Goal: Task Accomplishment & Management: Use online tool/utility

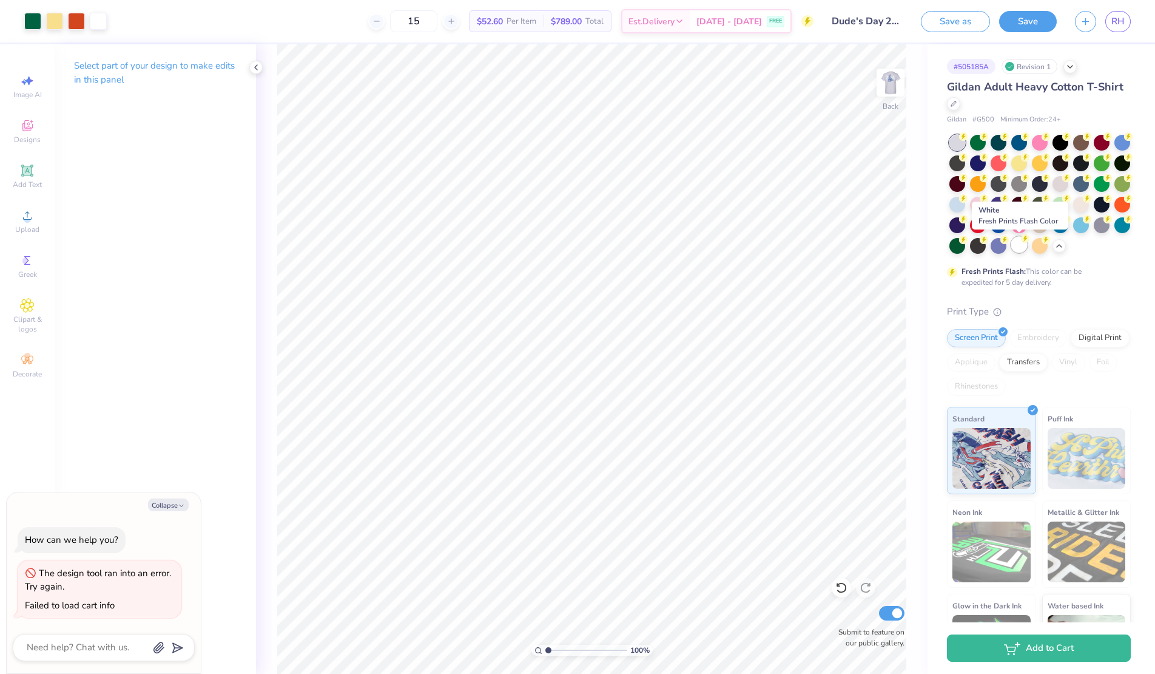
click at [1019, 245] on div at bounding box center [1019, 245] width 16 height 16
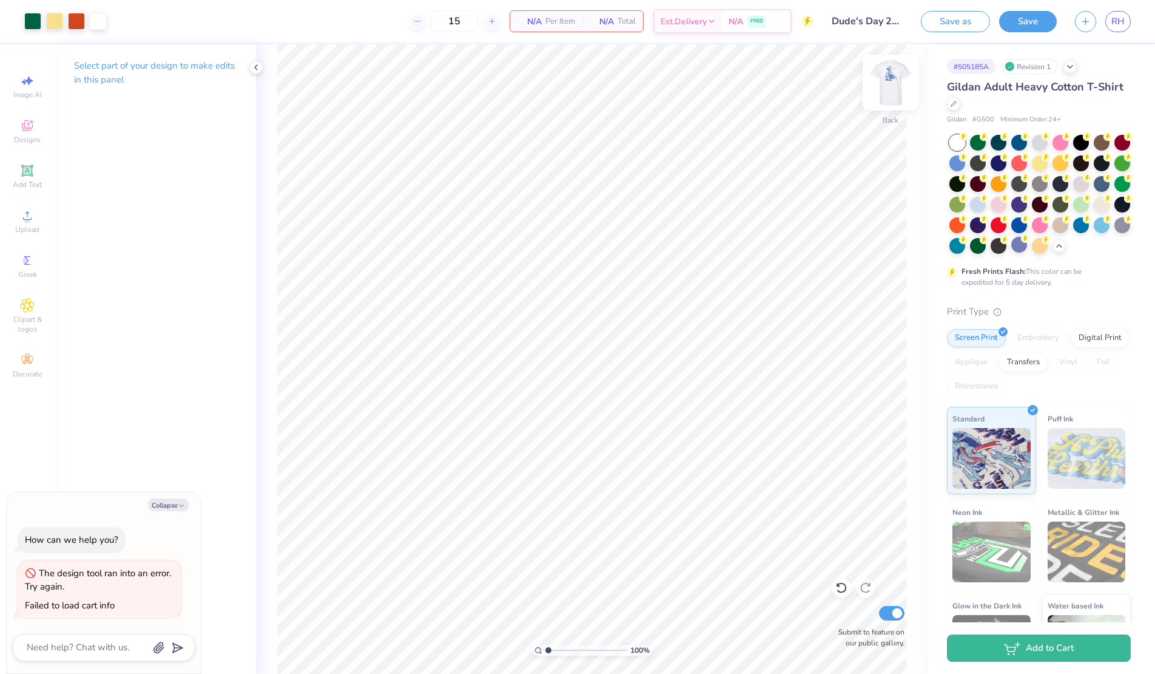
click at [892, 90] on img at bounding box center [890, 82] width 49 height 49
click at [897, 79] on img at bounding box center [890, 82] width 49 height 49
click at [897, 79] on img at bounding box center [891, 82] width 24 height 24
click at [59, 16] on div at bounding box center [54, 20] width 17 height 17
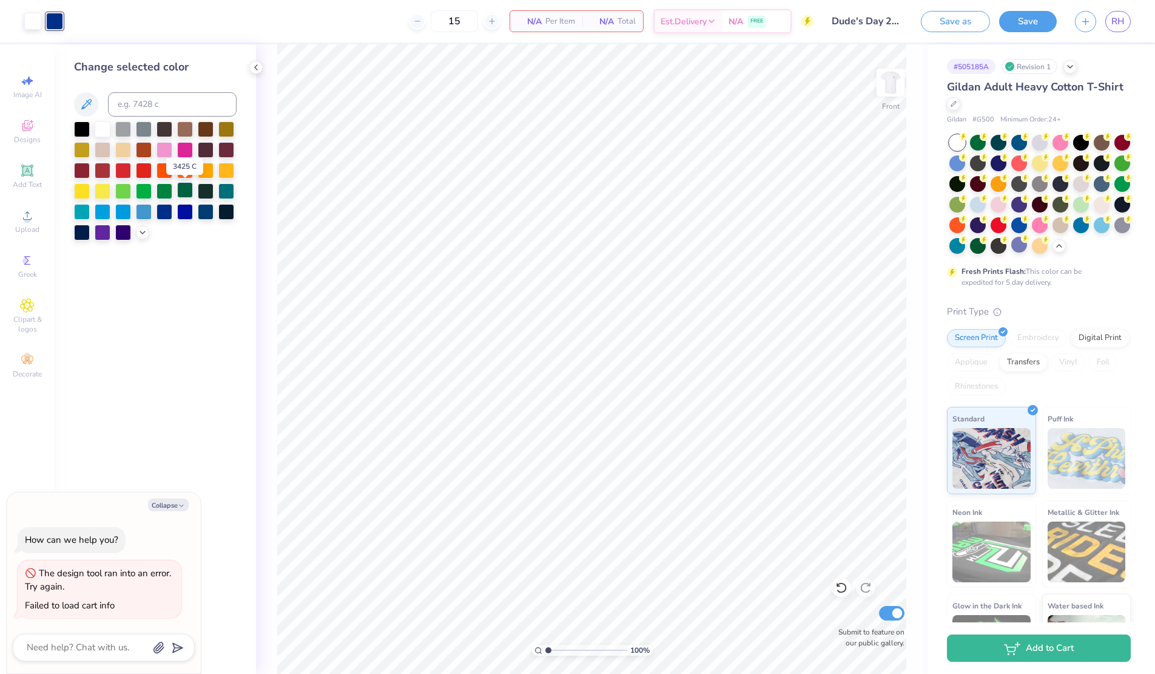
click at [186, 191] on div at bounding box center [185, 190] width 16 height 16
click at [38, 22] on div at bounding box center [32, 20] width 17 height 17
click at [101, 198] on div at bounding box center [103, 190] width 16 height 16
click at [886, 83] on img at bounding box center [890, 82] width 49 height 49
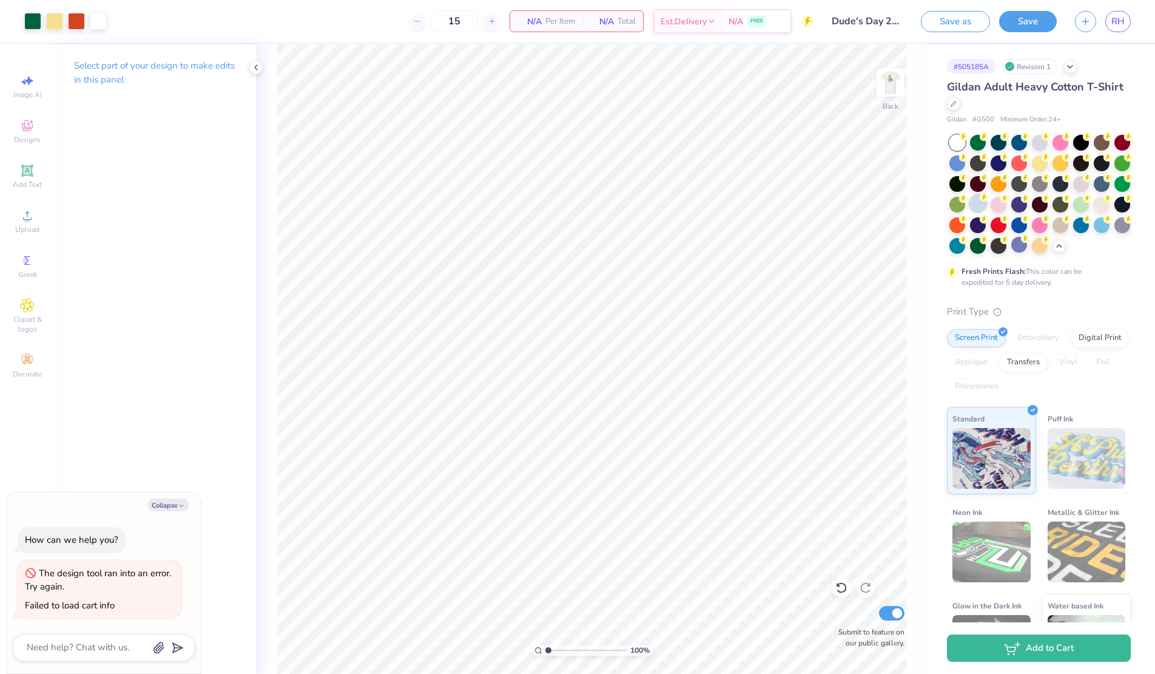
click at [972, 203] on div at bounding box center [978, 203] width 16 height 16
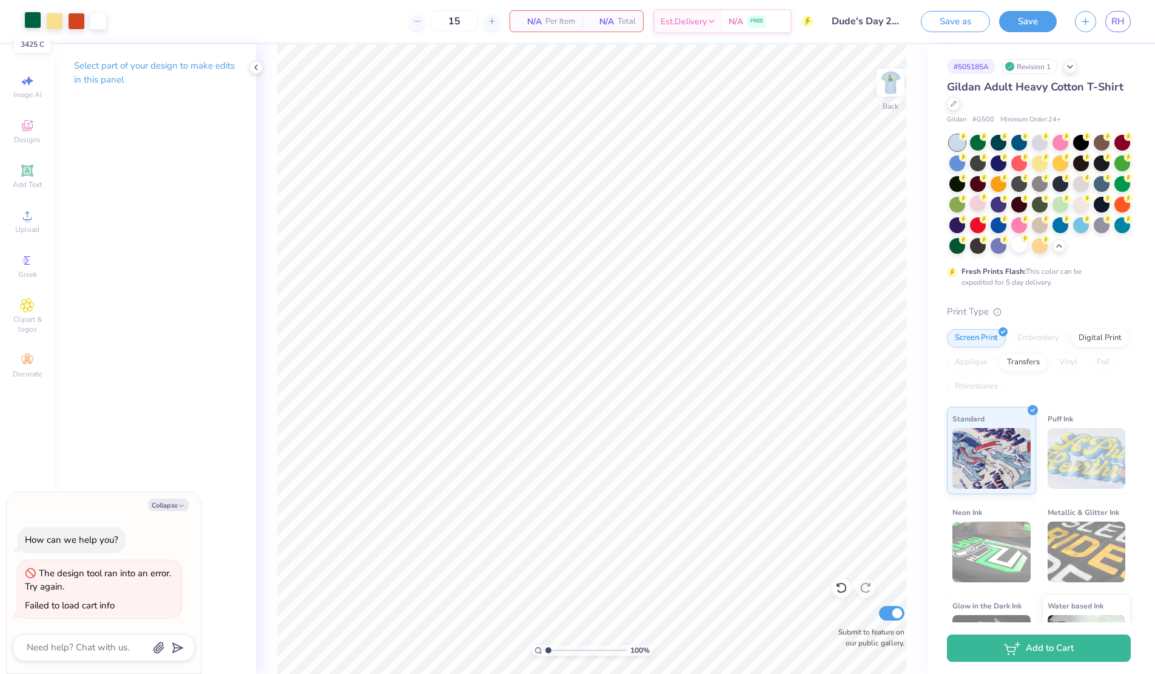
click at [30, 25] on div at bounding box center [32, 20] width 17 height 17
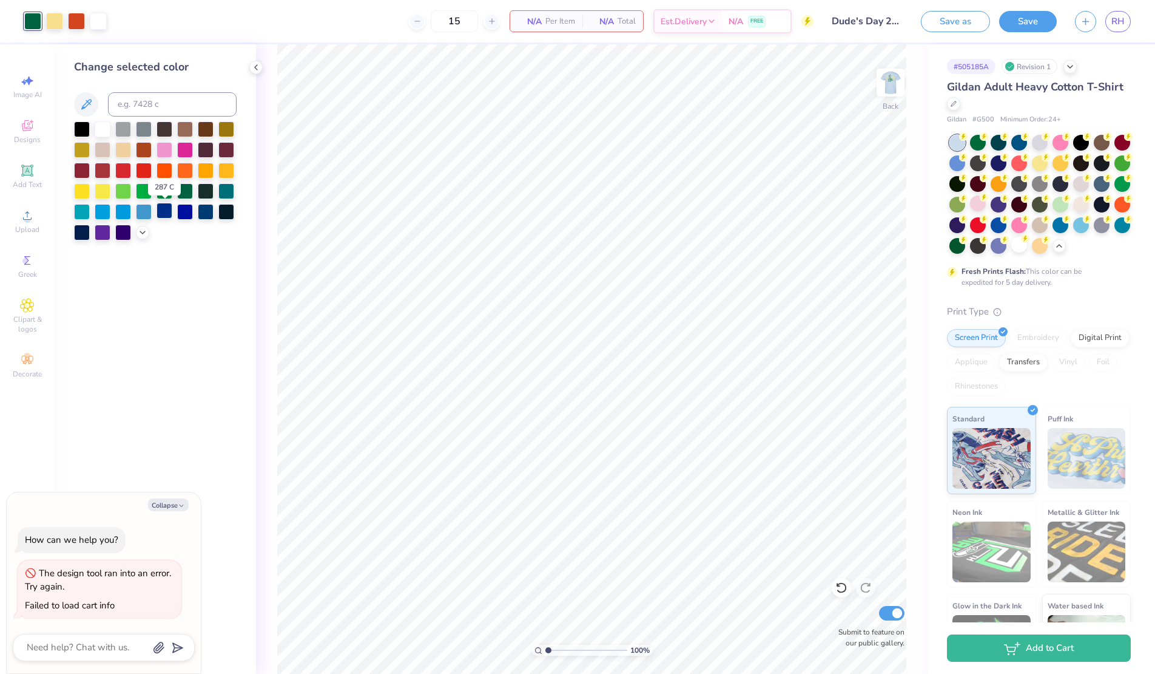
click at [160, 209] on div at bounding box center [165, 211] width 16 height 16
click at [895, 90] on img at bounding box center [890, 82] width 49 height 49
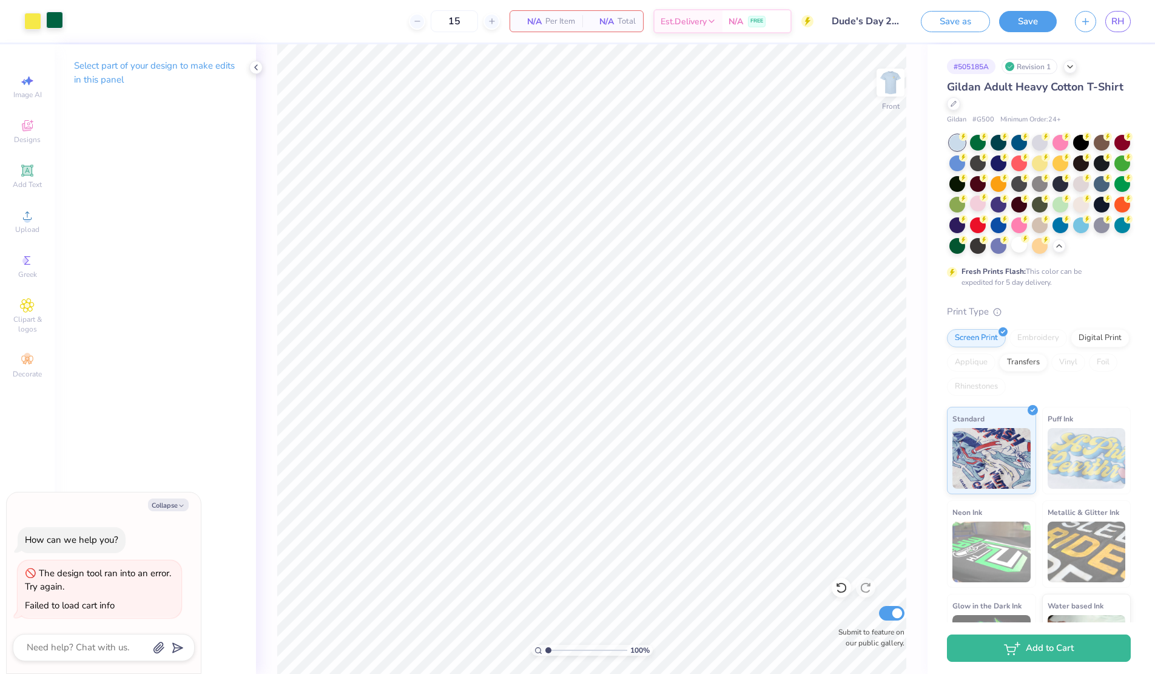
click at [62, 17] on div at bounding box center [54, 20] width 17 height 17
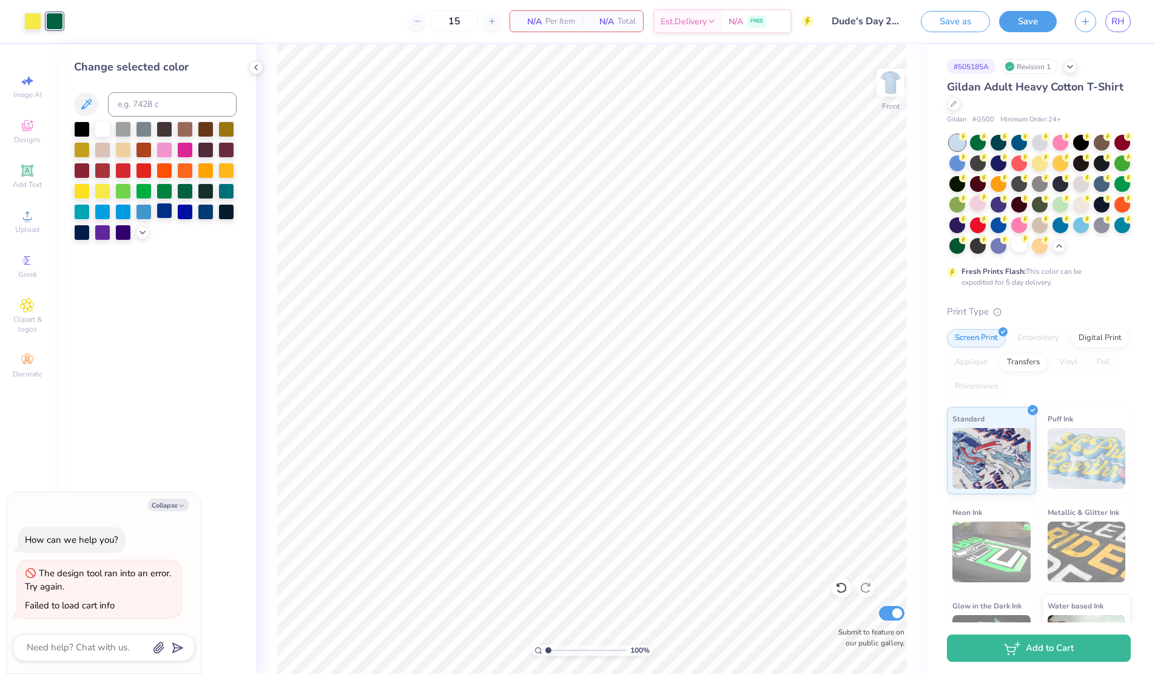
click at [157, 214] on div at bounding box center [165, 211] width 16 height 16
click at [107, 127] on div at bounding box center [103, 128] width 16 height 16
click at [162, 208] on div at bounding box center [165, 211] width 16 height 16
click at [33, 24] on div at bounding box center [32, 20] width 17 height 17
click at [104, 128] on div at bounding box center [103, 128] width 16 height 16
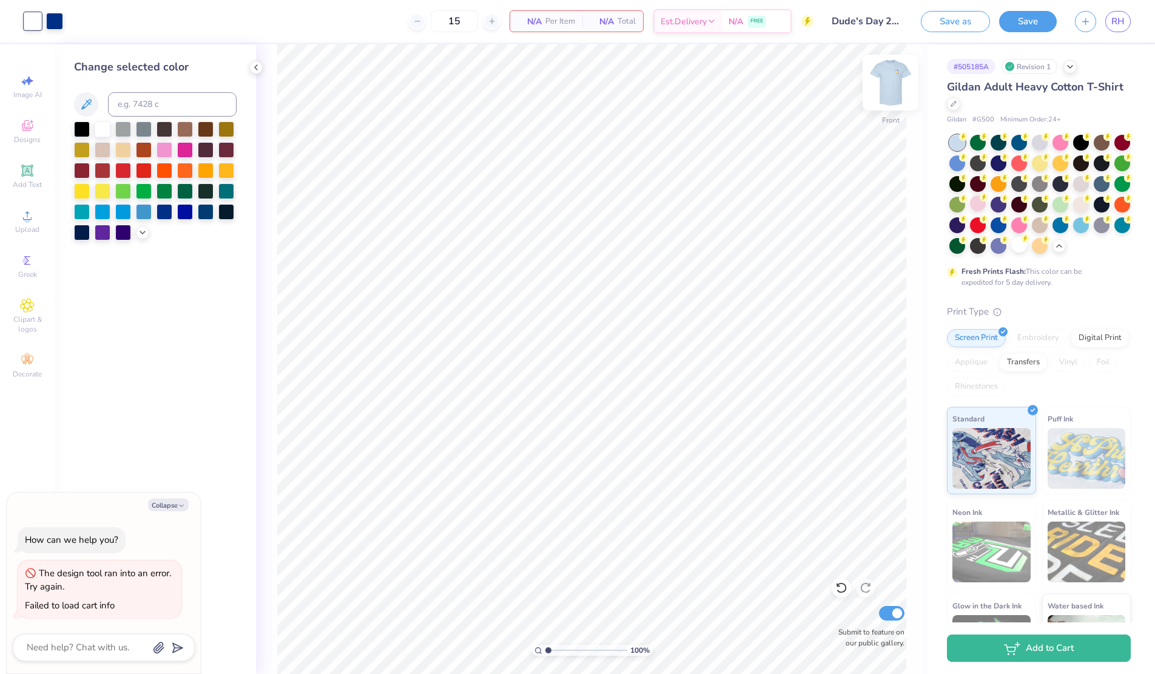
click at [891, 94] on img at bounding box center [890, 82] width 49 height 49
click at [74, 15] on div at bounding box center [76, 20] width 17 height 17
click at [142, 228] on icon at bounding box center [143, 231] width 10 height 10
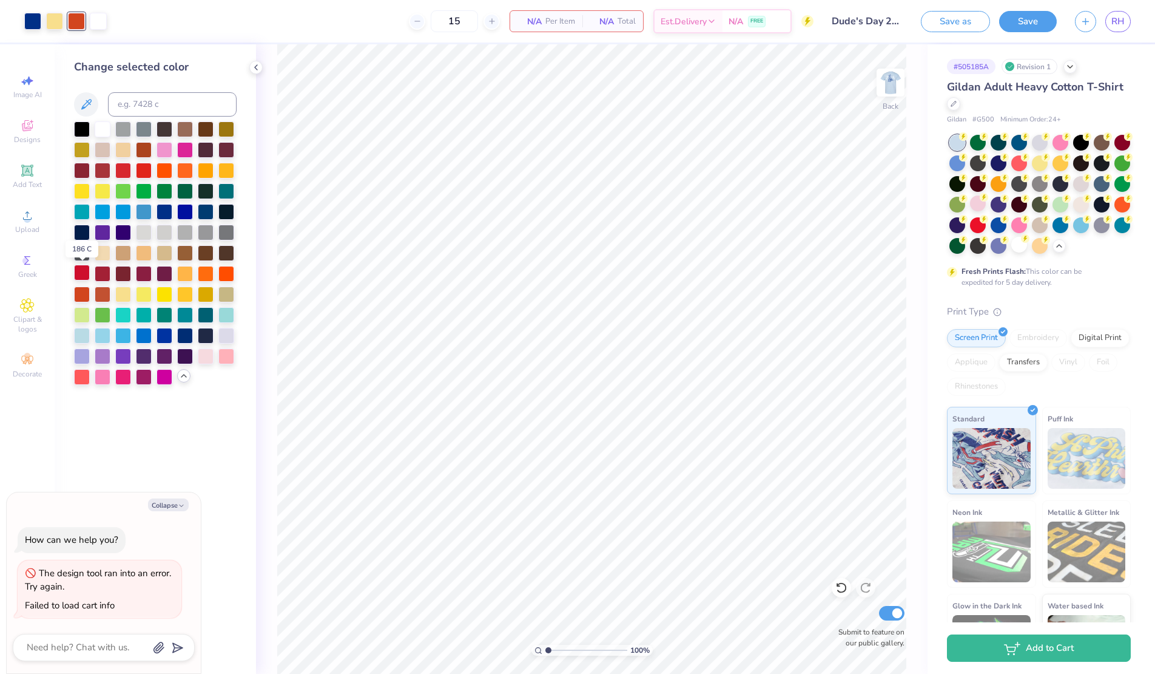
click at [87, 275] on div at bounding box center [82, 273] width 16 height 16
click at [127, 170] on div at bounding box center [123, 169] width 16 height 16
click at [106, 170] on div at bounding box center [103, 169] width 16 height 16
click at [123, 168] on div at bounding box center [123, 169] width 16 height 16
click at [1122, 184] on div at bounding box center [1123, 183] width 16 height 16
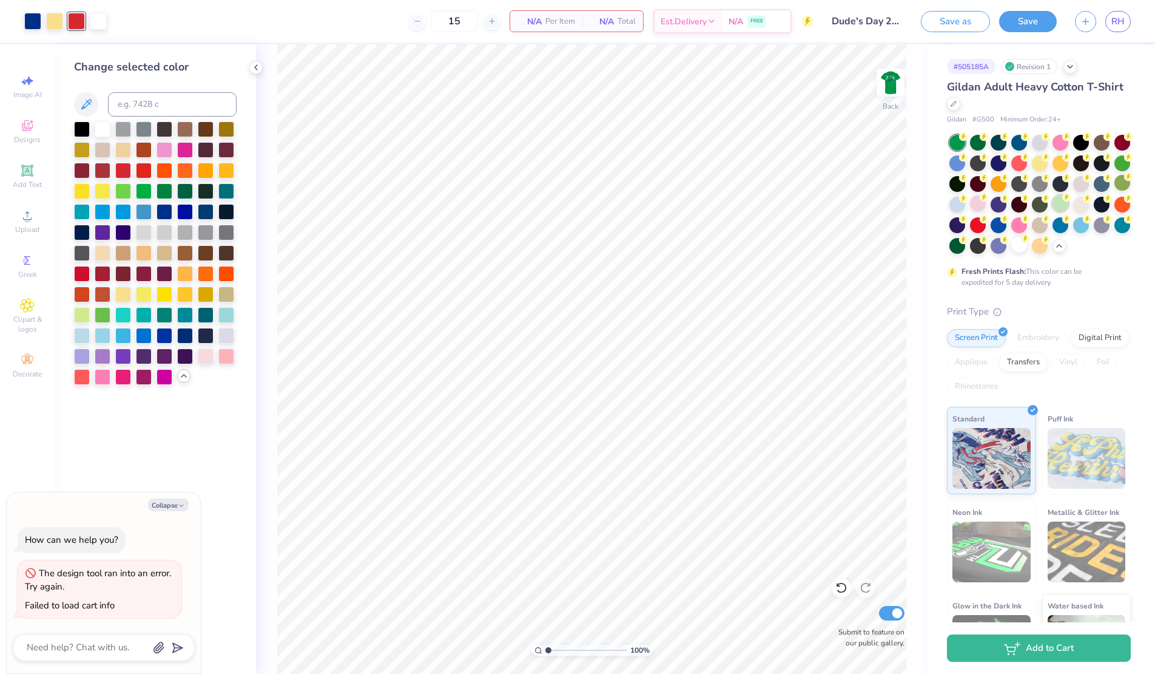
click at [1064, 204] on div at bounding box center [1061, 203] width 16 height 16
click at [33, 21] on div at bounding box center [32, 20] width 17 height 17
click at [168, 307] on div at bounding box center [165, 314] width 16 height 16
click at [187, 193] on div at bounding box center [185, 190] width 16 height 16
click at [966, 140] on icon at bounding box center [964, 136] width 4 height 6
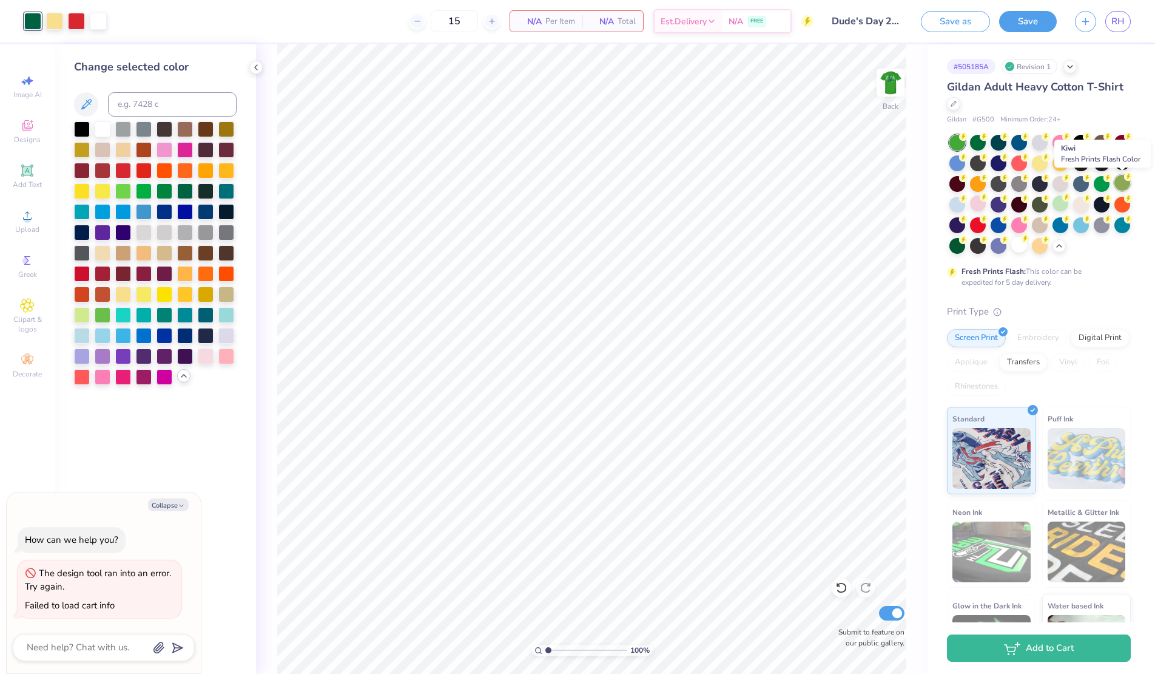
click at [1126, 185] on div at bounding box center [1123, 183] width 16 height 16
click at [958, 253] on div "Fresh Prints Flash: This color can be expedited for 5 day delivery." at bounding box center [1039, 211] width 184 height 153
click at [956, 243] on div at bounding box center [958, 245] width 16 height 16
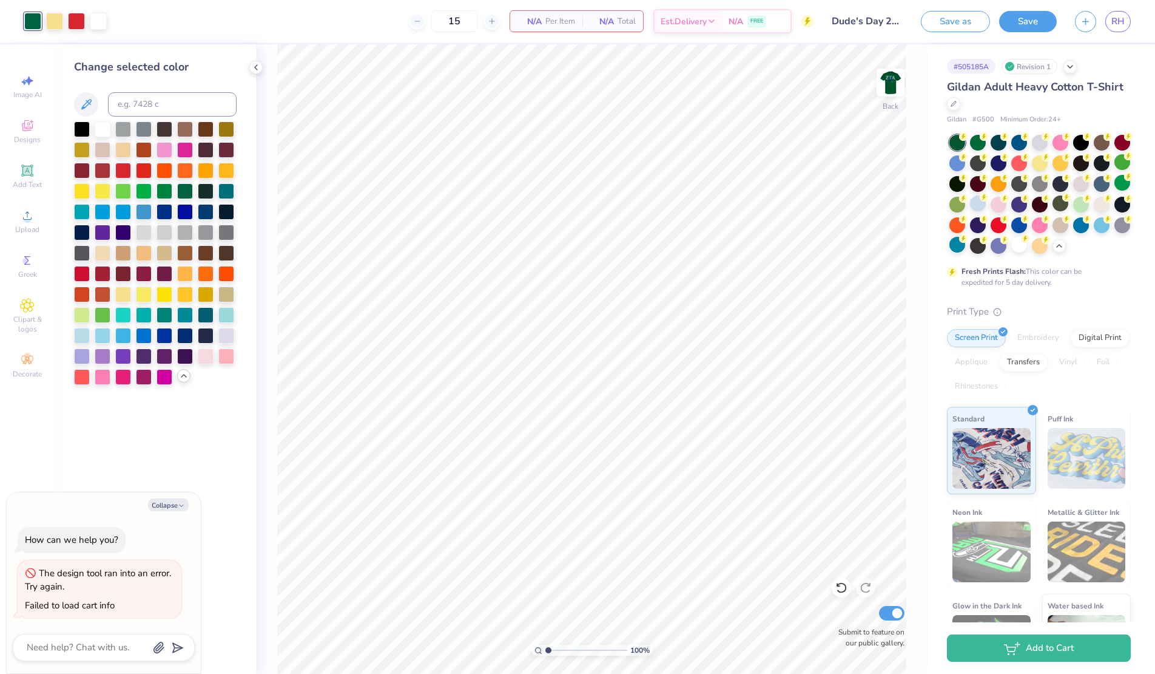
click at [1063, 251] on div at bounding box center [1040, 194] width 181 height 119
click at [1061, 249] on div at bounding box center [1059, 244] width 13 height 13
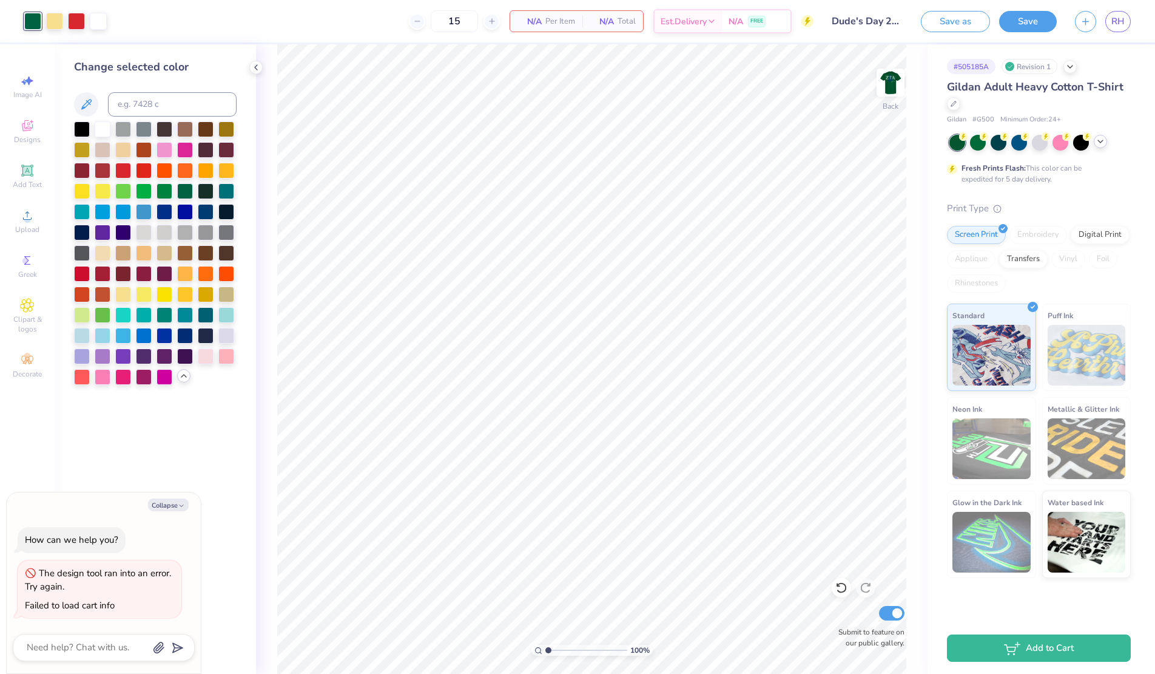
click at [1100, 143] on icon at bounding box center [1101, 142] width 10 height 10
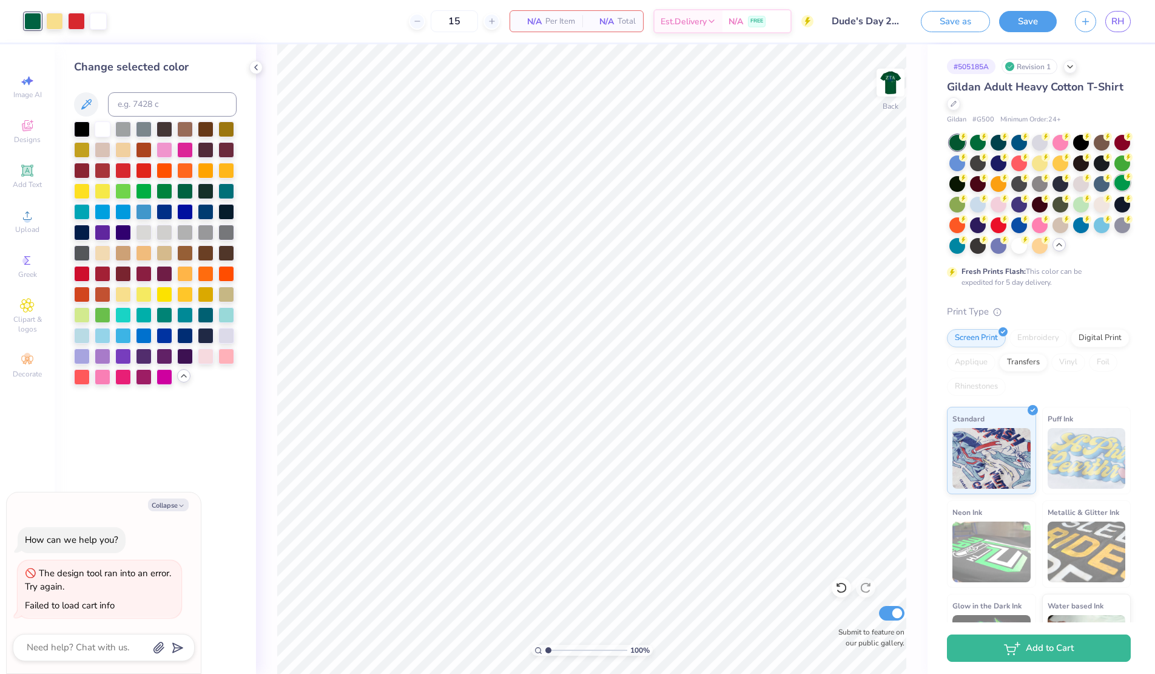
click at [1121, 182] on div at bounding box center [1123, 183] width 16 height 16
click at [1120, 159] on div at bounding box center [1123, 162] width 16 height 16
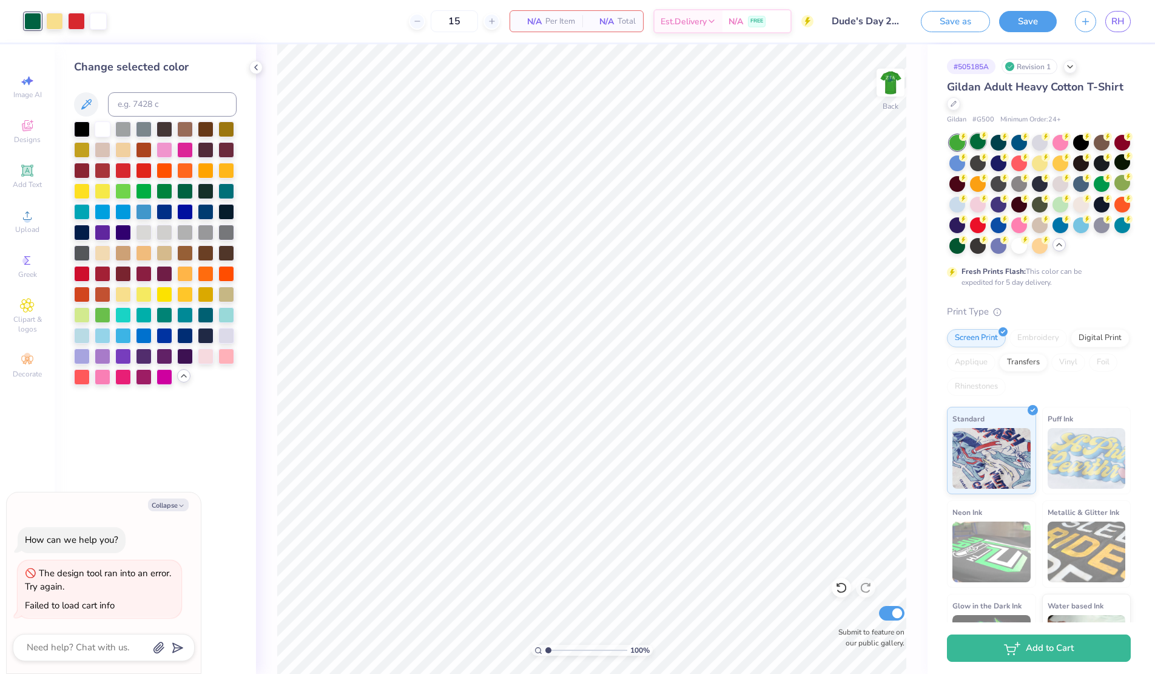
click at [974, 141] on div at bounding box center [978, 141] width 16 height 16
click at [1063, 247] on icon at bounding box center [1060, 245] width 10 height 10
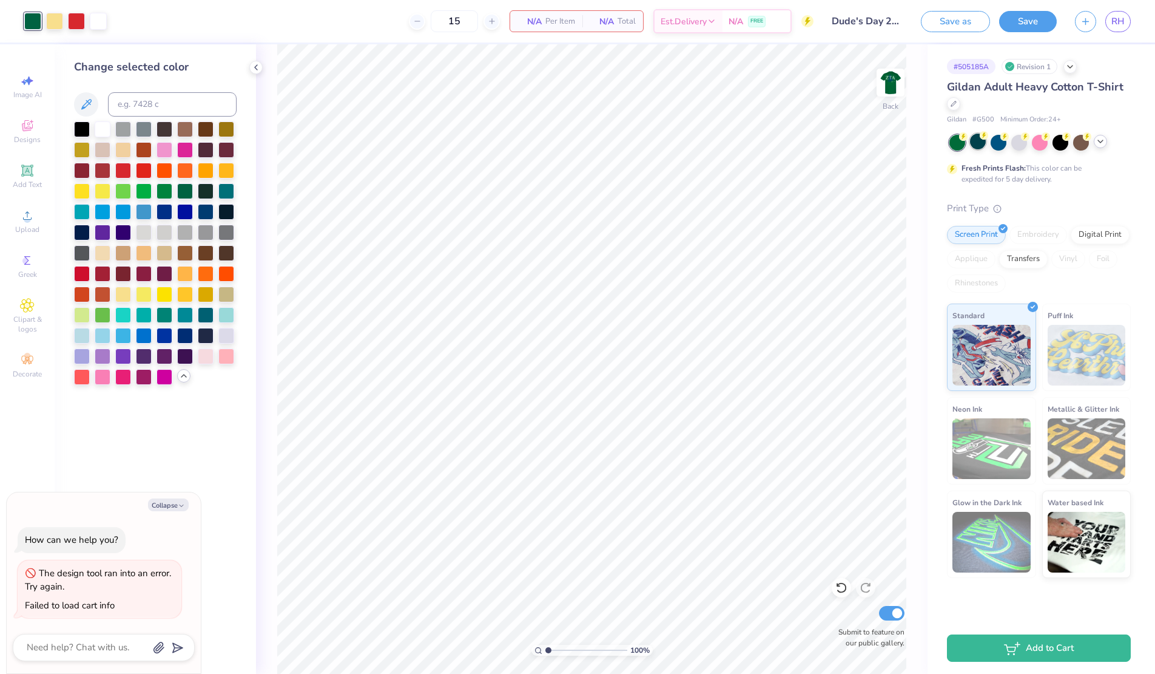
click at [979, 141] on div at bounding box center [978, 141] width 16 height 16
click at [1102, 142] on icon at bounding box center [1101, 142] width 10 height 10
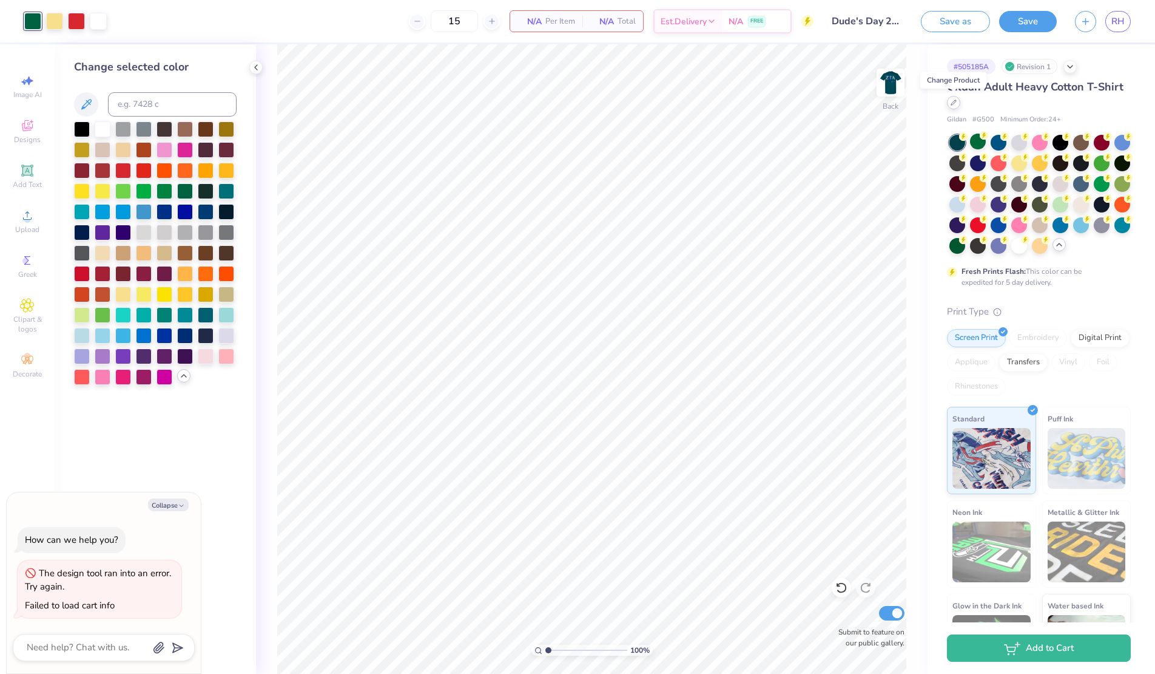
click at [957, 101] on div at bounding box center [953, 102] width 13 height 13
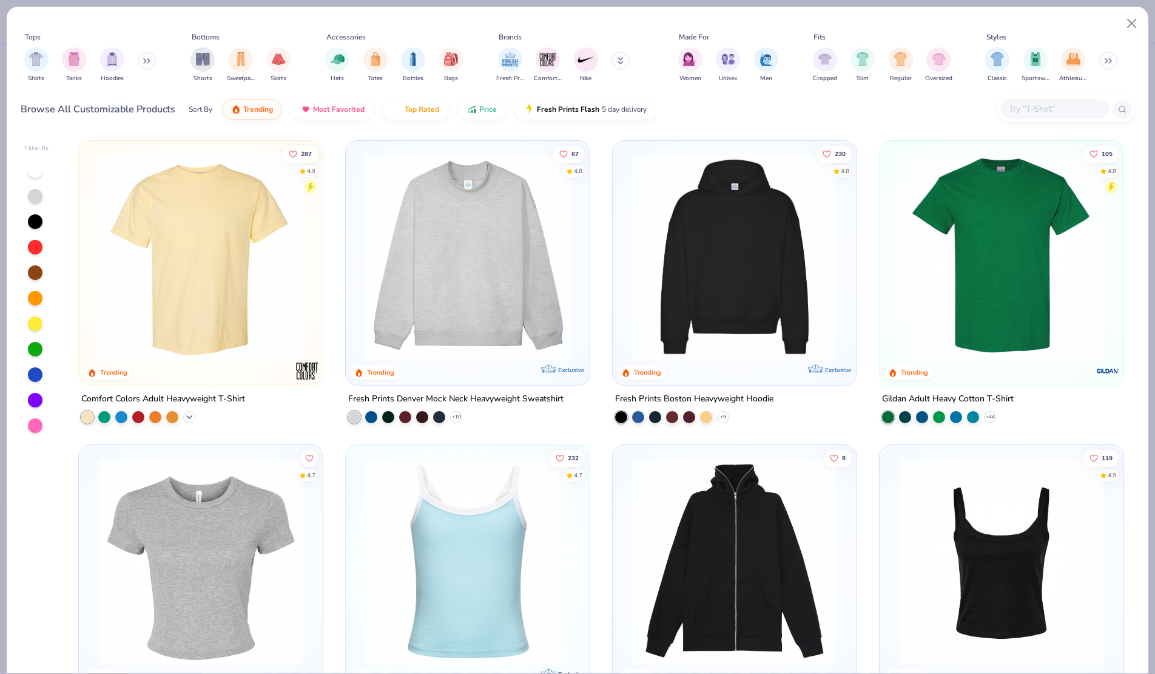
click at [193, 415] on icon at bounding box center [189, 417] width 10 height 10
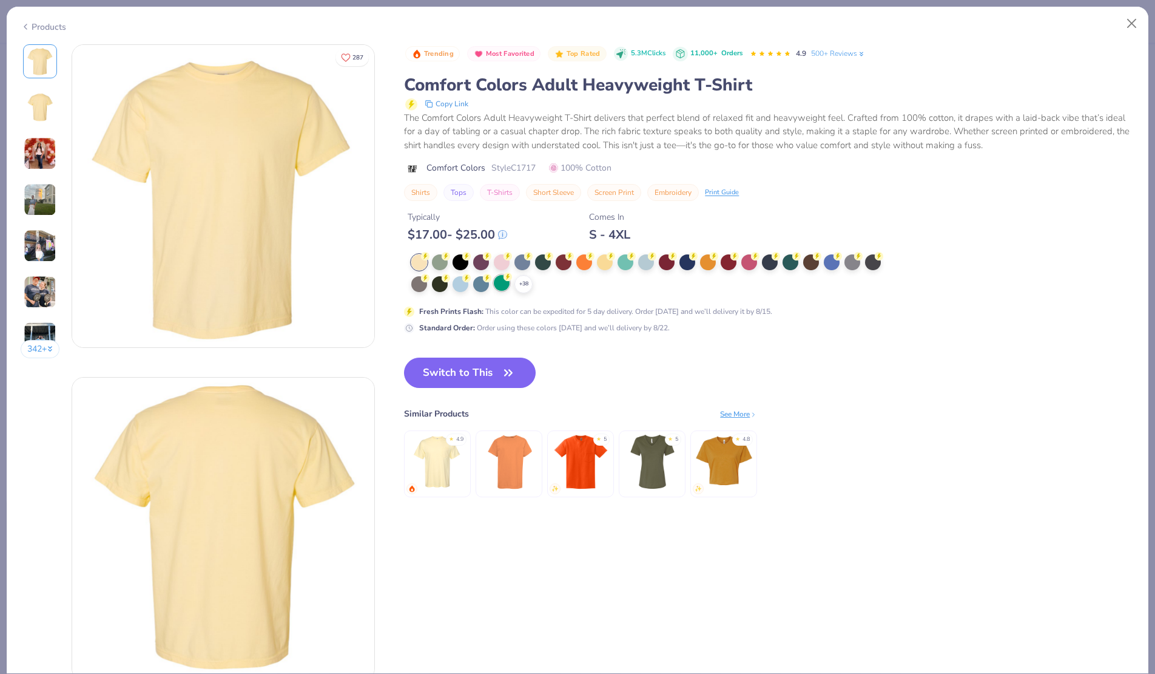
click at [508, 286] on div at bounding box center [502, 283] width 16 height 16
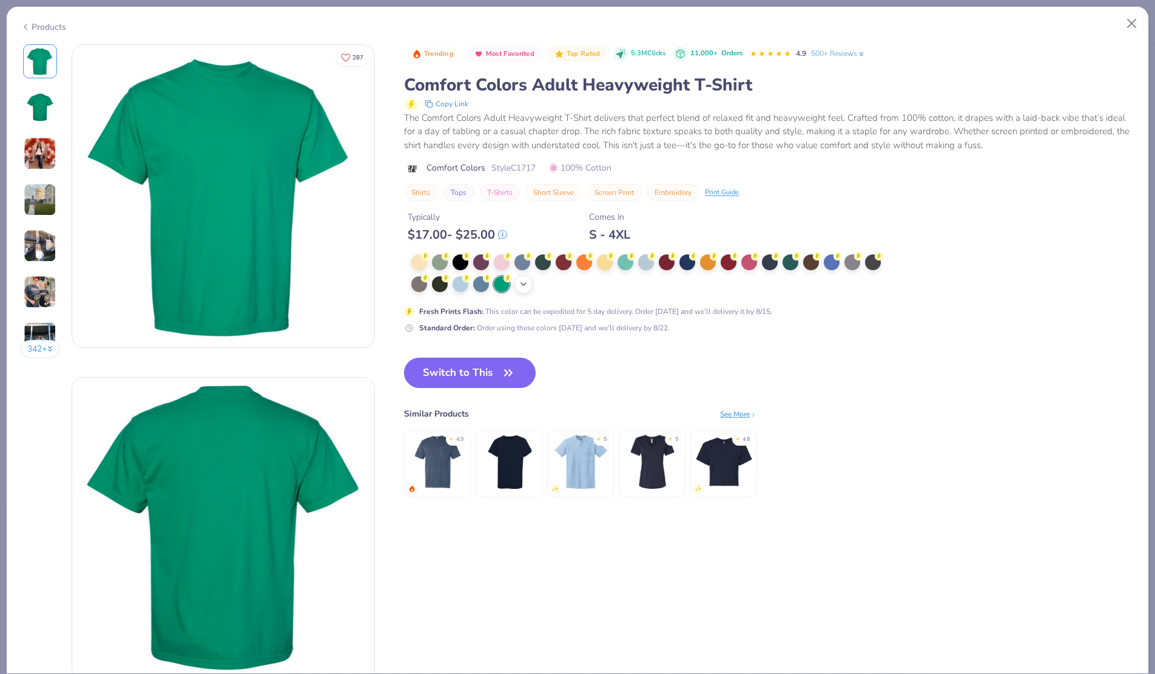
click at [522, 288] on icon at bounding box center [524, 284] width 10 height 10
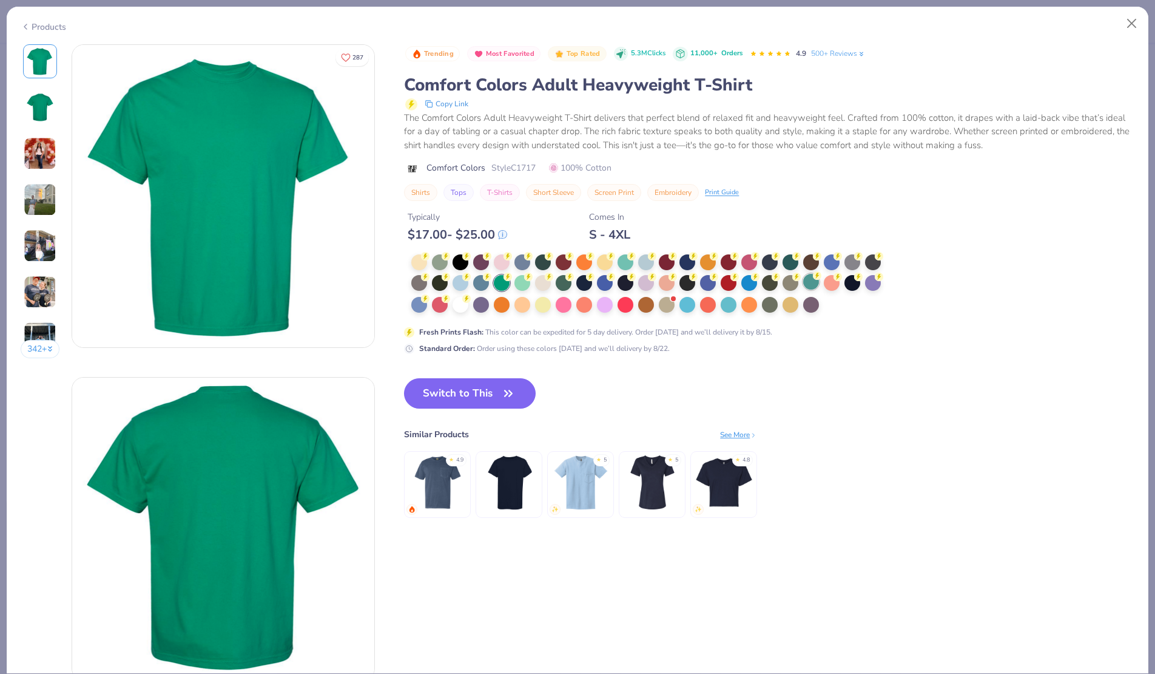
click at [814, 281] on div at bounding box center [811, 282] width 16 height 16
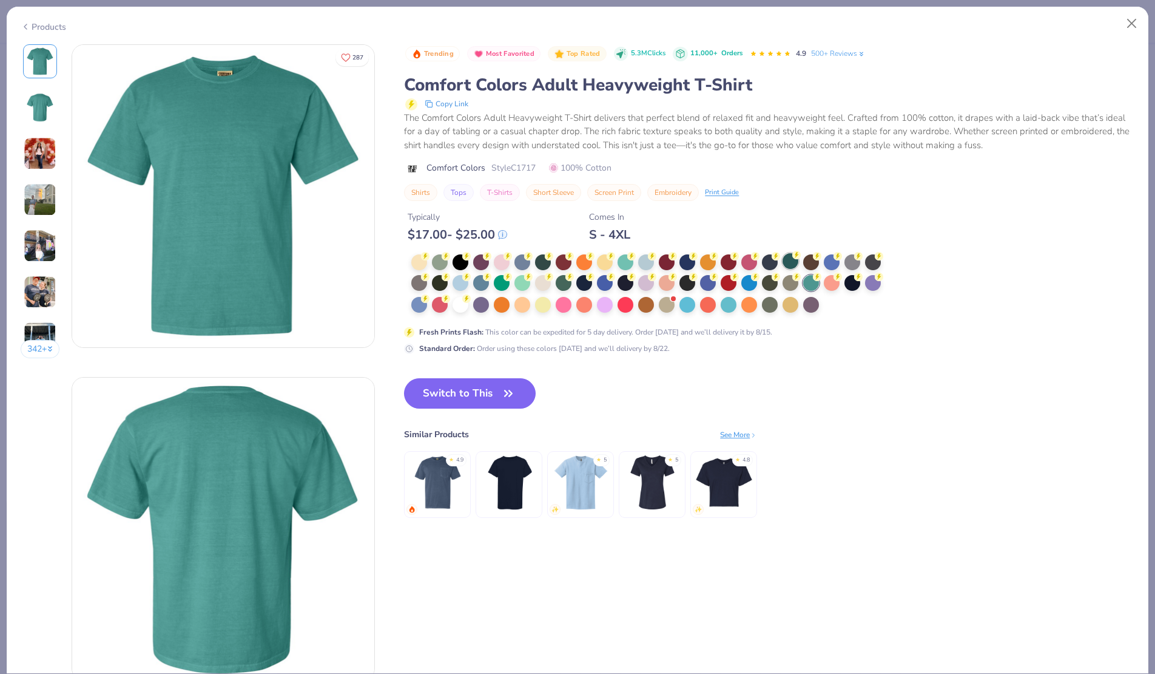
click at [430, 257] on circle at bounding box center [425, 256] width 8 height 8
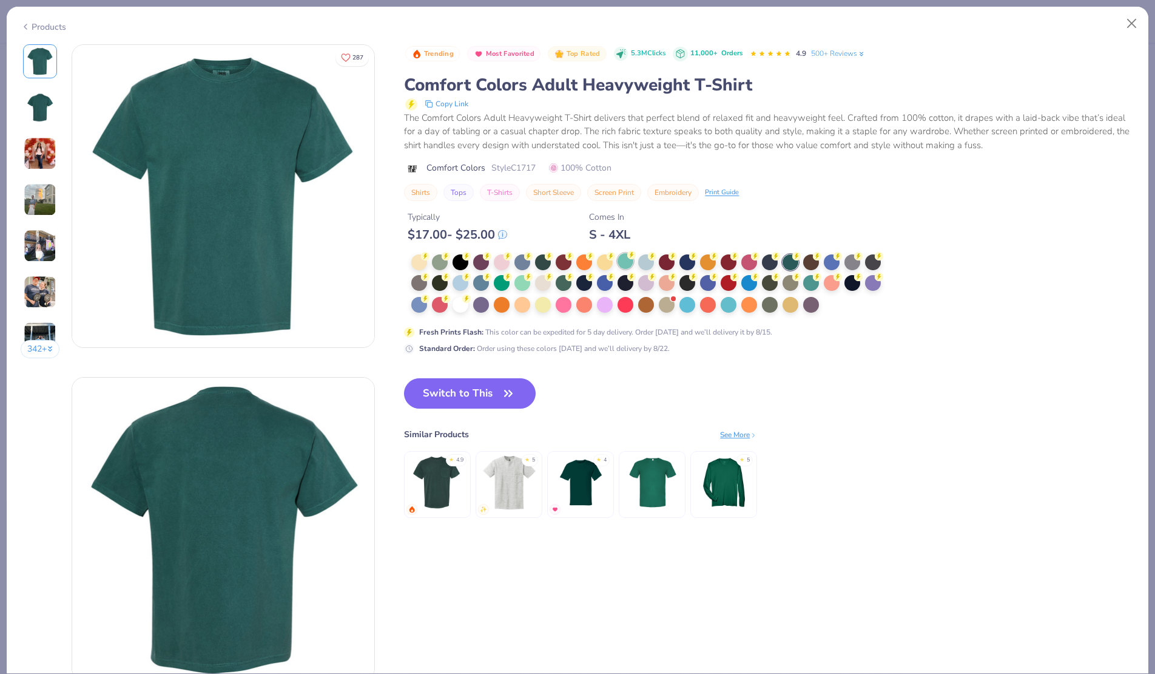
click at [624, 253] on div at bounding box center [626, 261] width 16 height 16
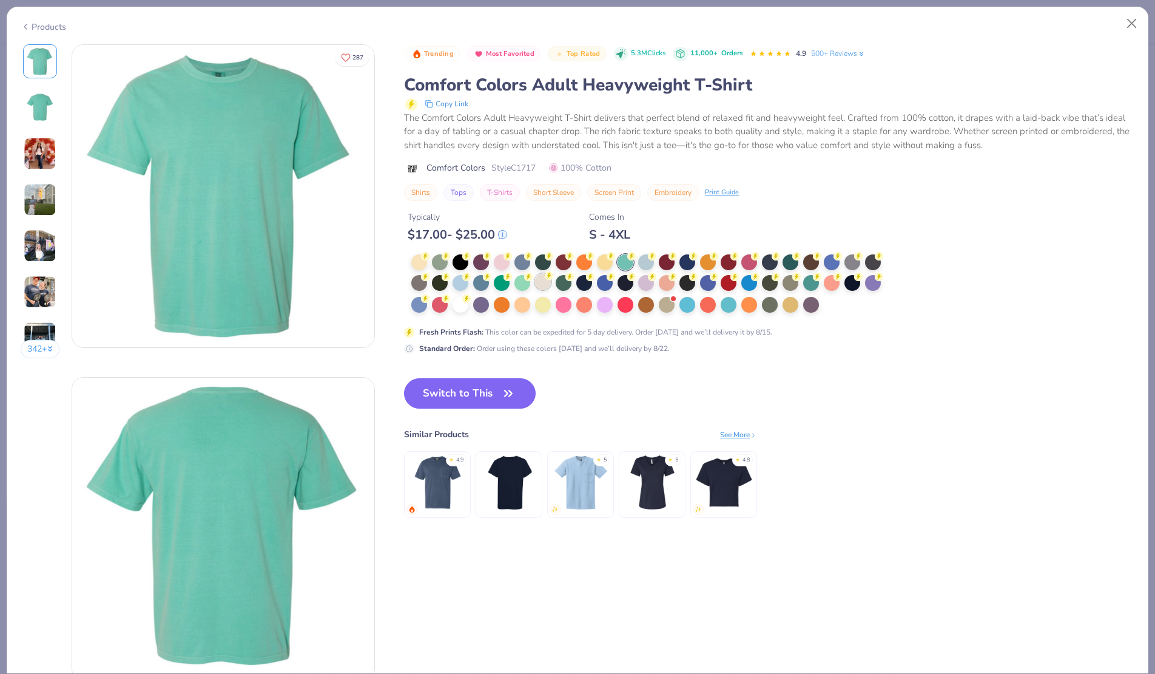
click at [544, 285] on div at bounding box center [543, 282] width 16 height 16
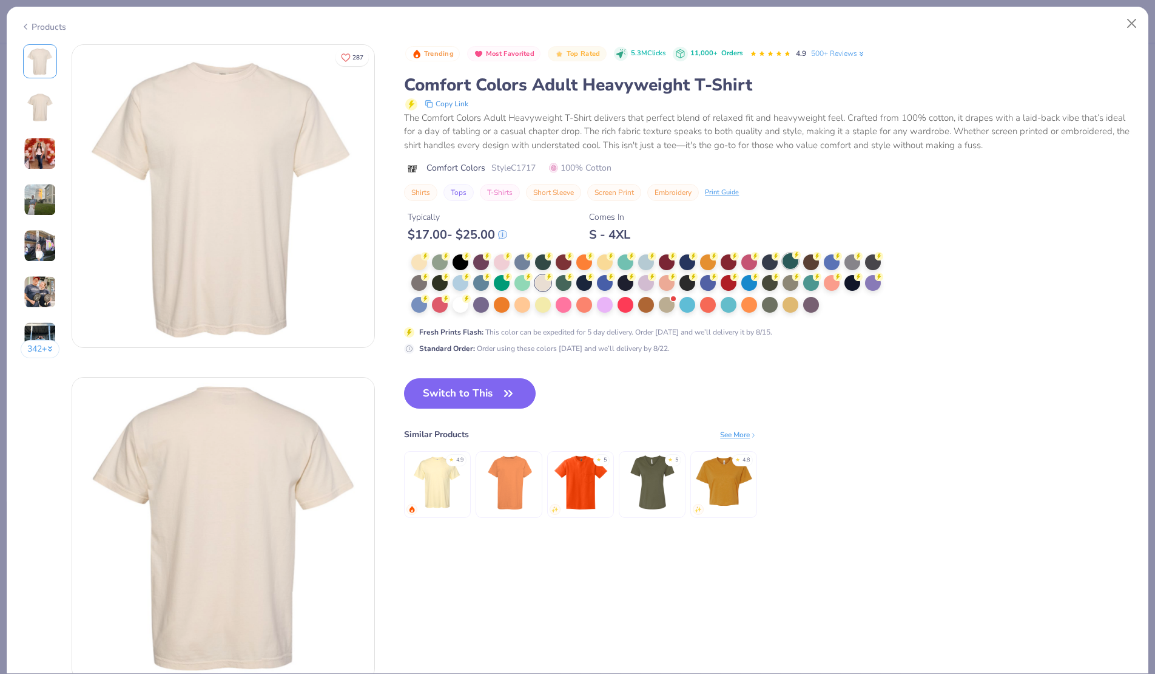
click at [791, 263] on div at bounding box center [791, 261] width 16 height 16
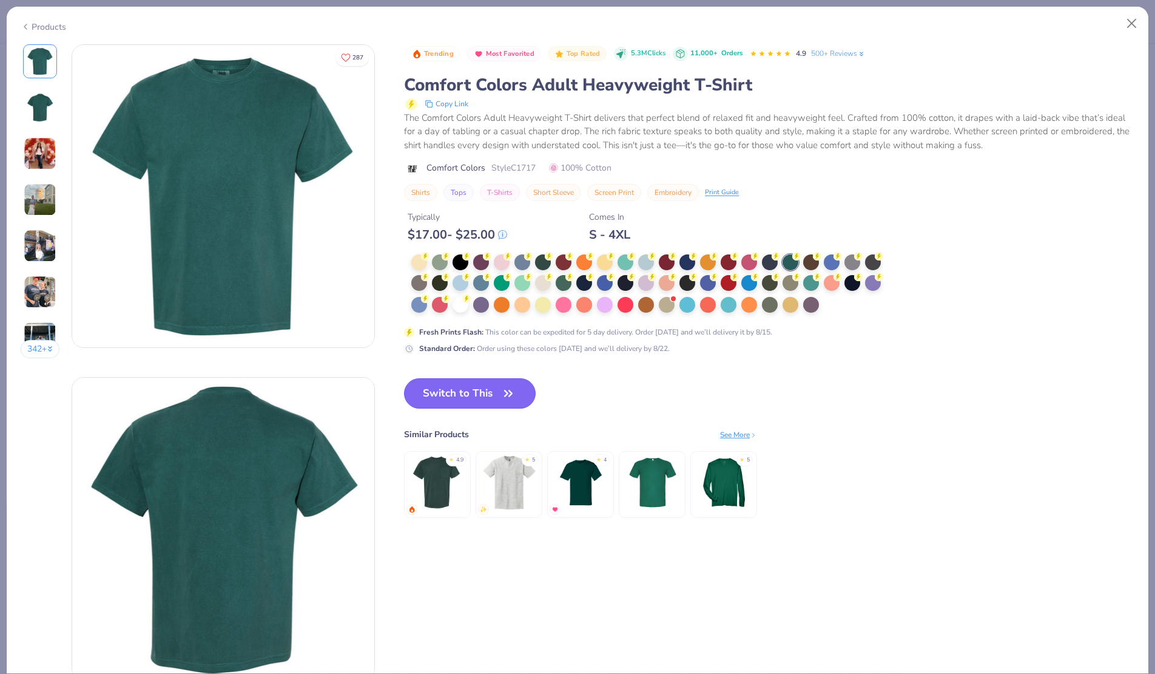
click at [454, 401] on button "Switch to This" at bounding box center [470, 393] width 132 height 30
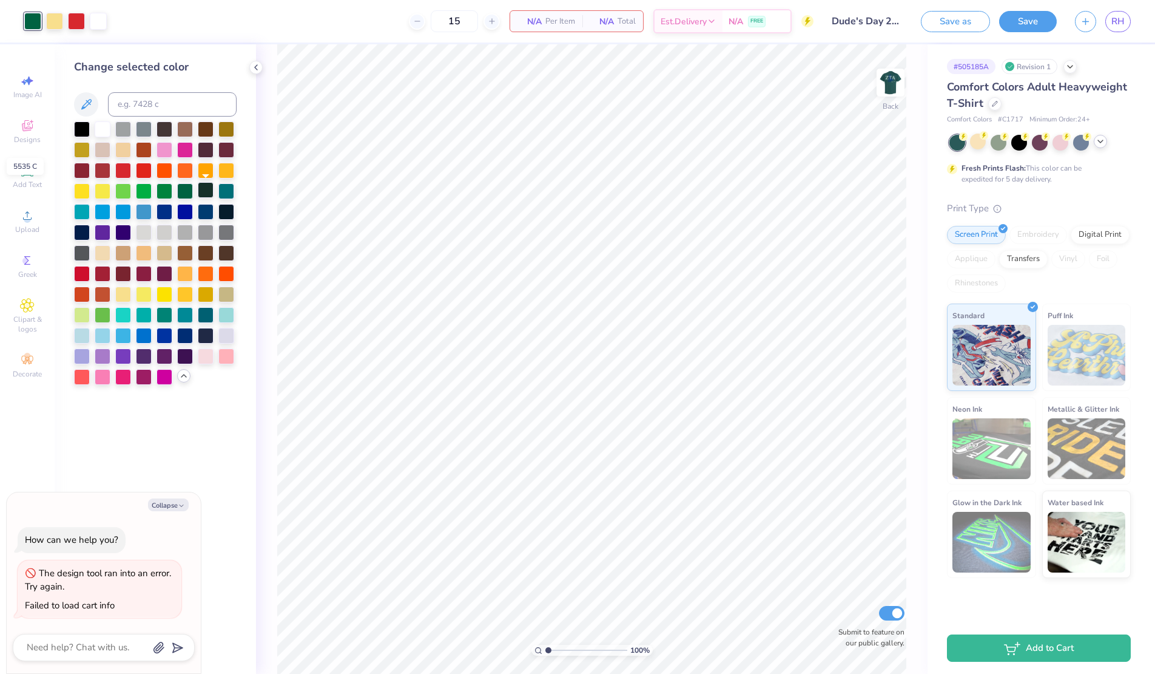
click at [211, 191] on div at bounding box center [206, 190] width 16 height 16
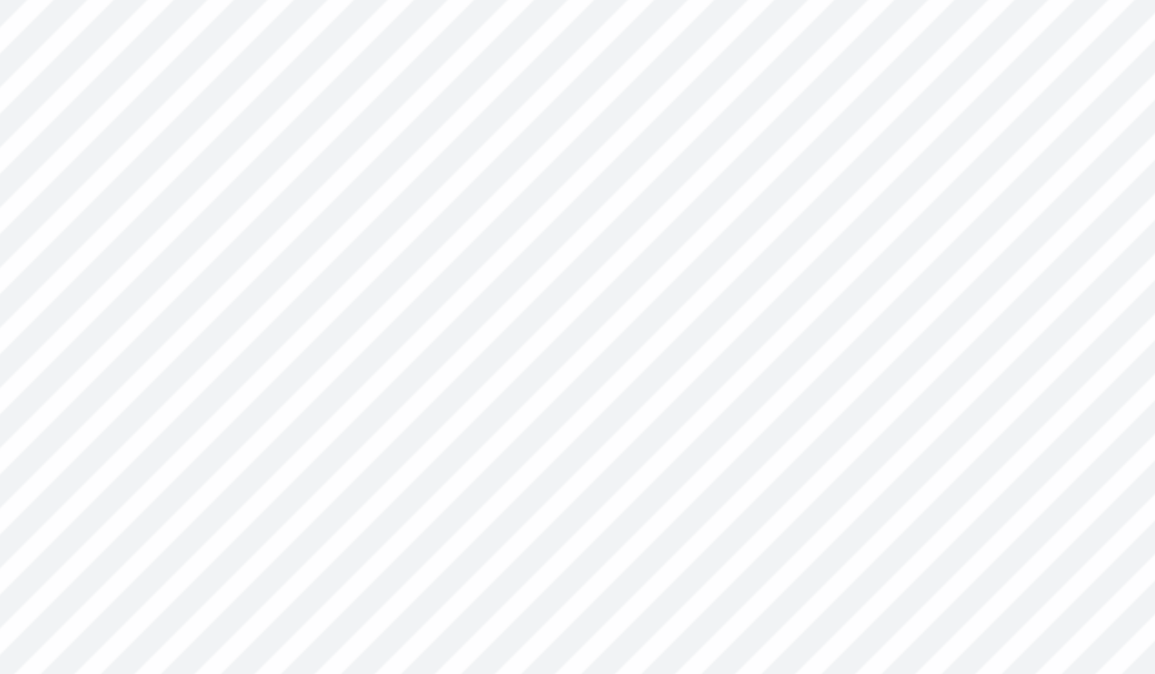
type textarea "x"
type input "3.00"
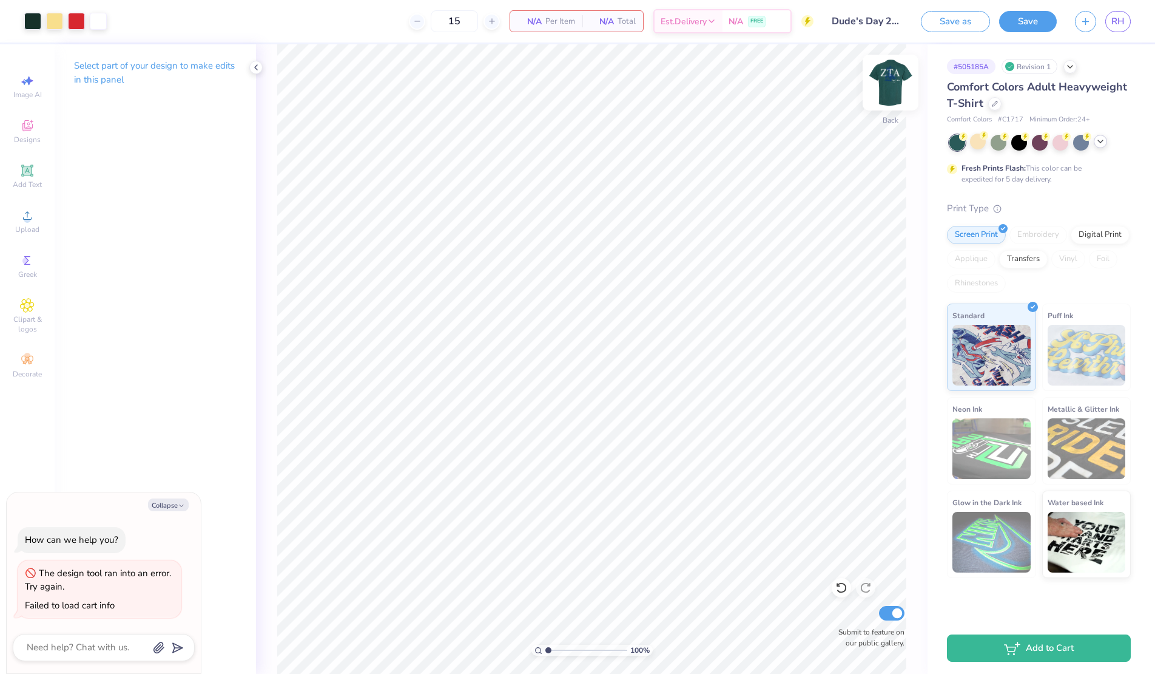
click at [886, 92] on img at bounding box center [890, 82] width 49 height 49
click at [58, 16] on div at bounding box center [54, 20] width 17 height 17
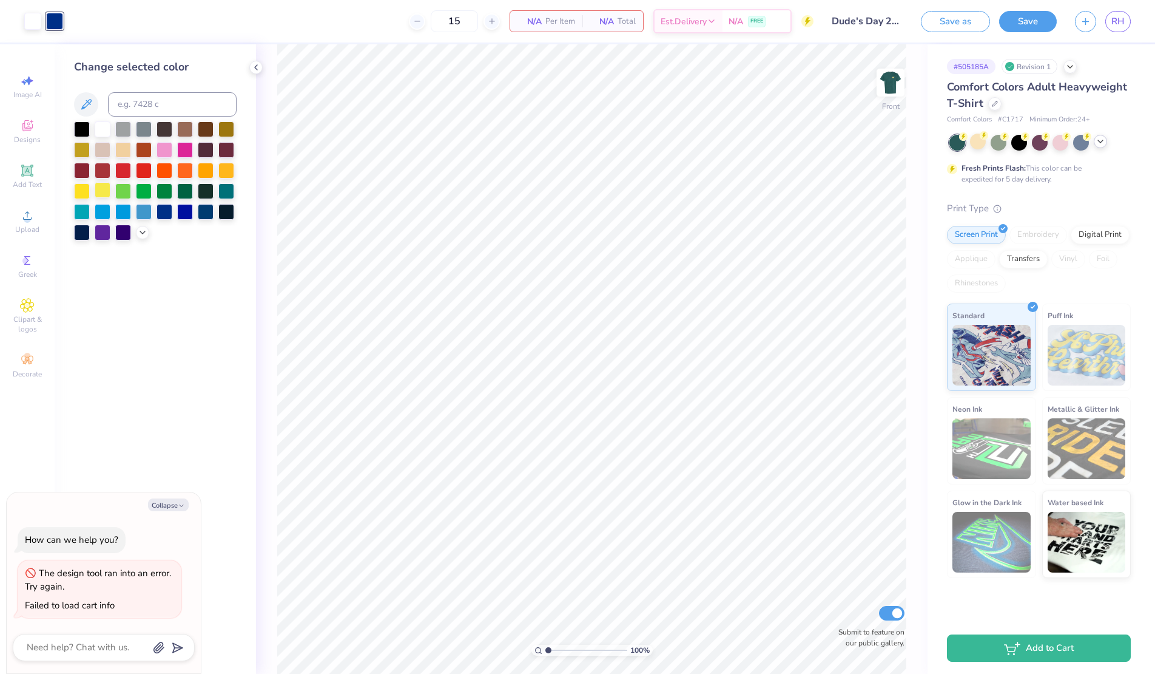
click at [105, 194] on div at bounding box center [103, 190] width 16 height 16
click at [201, 189] on div at bounding box center [206, 190] width 16 height 16
click at [39, 22] on div at bounding box center [32, 20] width 17 height 17
click at [109, 186] on div at bounding box center [103, 190] width 16 height 16
click at [903, 85] on img at bounding box center [890, 82] width 49 height 49
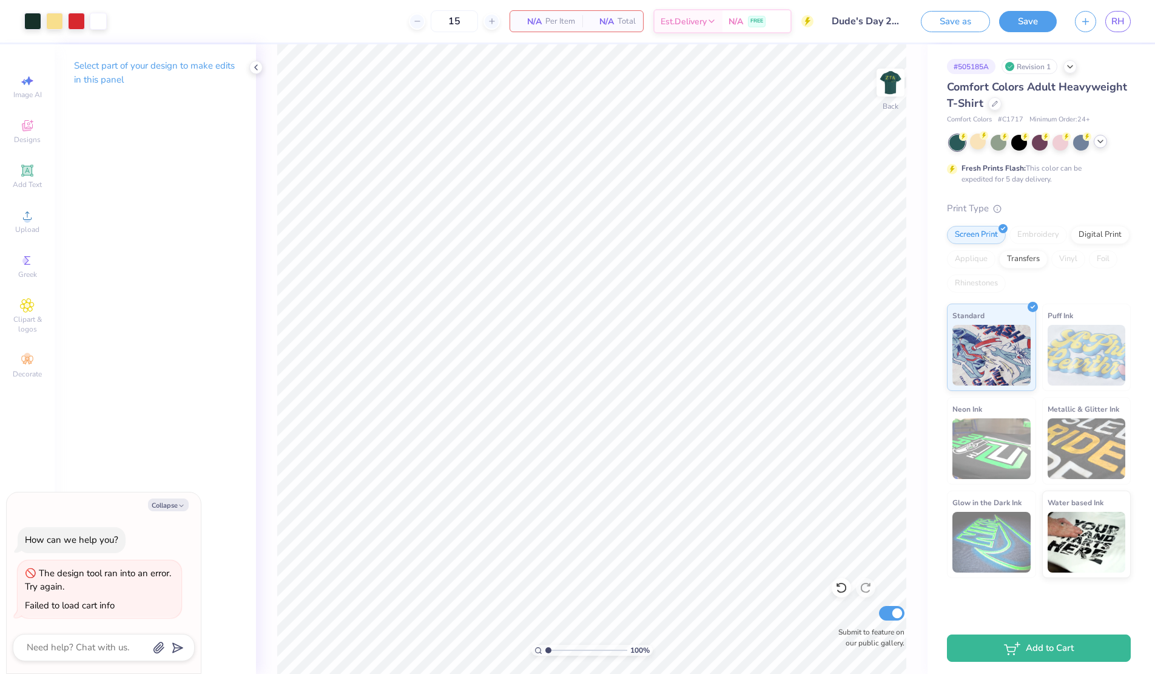
click at [903, 85] on img at bounding box center [891, 82] width 24 height 24
click at [888, 86] on img at bounding box center [890, 82] width 49 height 49
click at [1104, 144] on icon at bounding box center [1101, 142] width 10 height 10
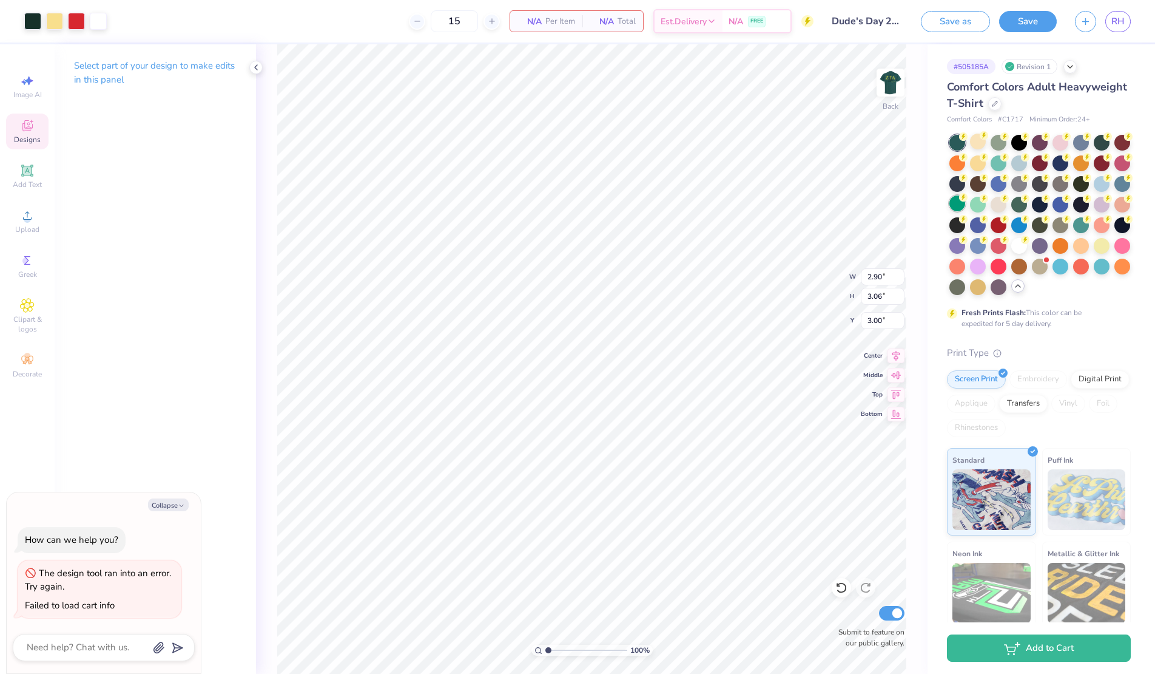
click at [954, 202] on div at bounding box center [958, 203] width 16 height 16
click at [29, 20] on div at bounding box center [32, 20] width 17 height 17
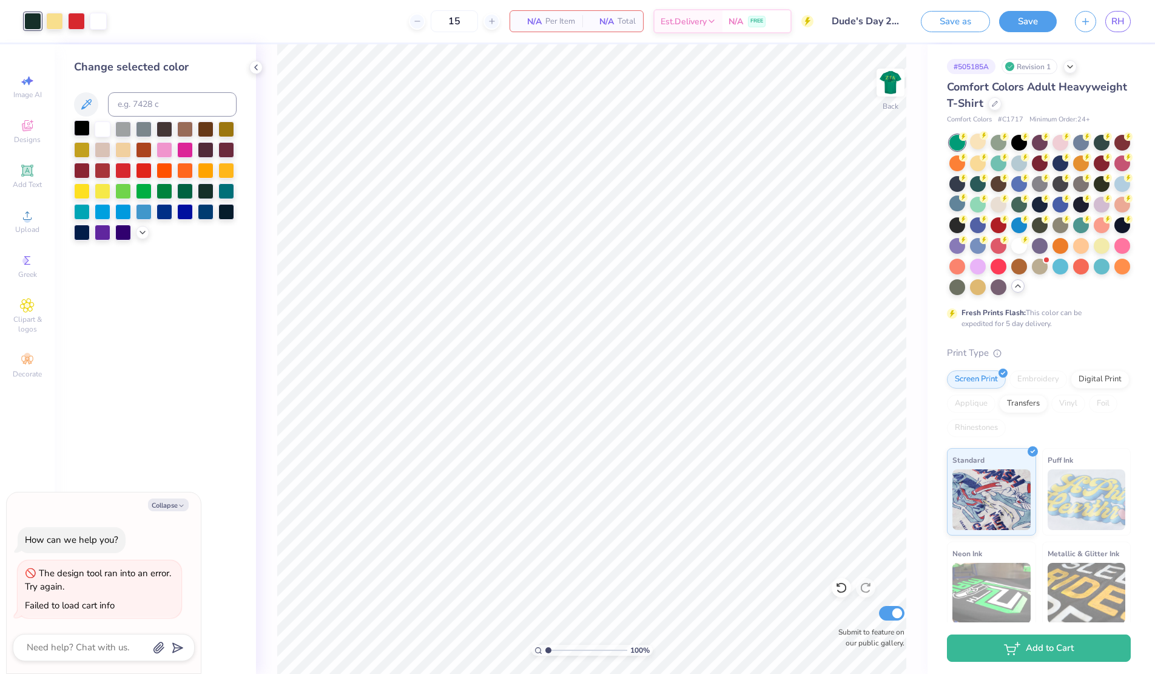
click at [81, 131] on div at bounding box center [82, 128] width 16 height 16
click at [890, 81] on img at bounding box center [890, 82] width 49 height 49
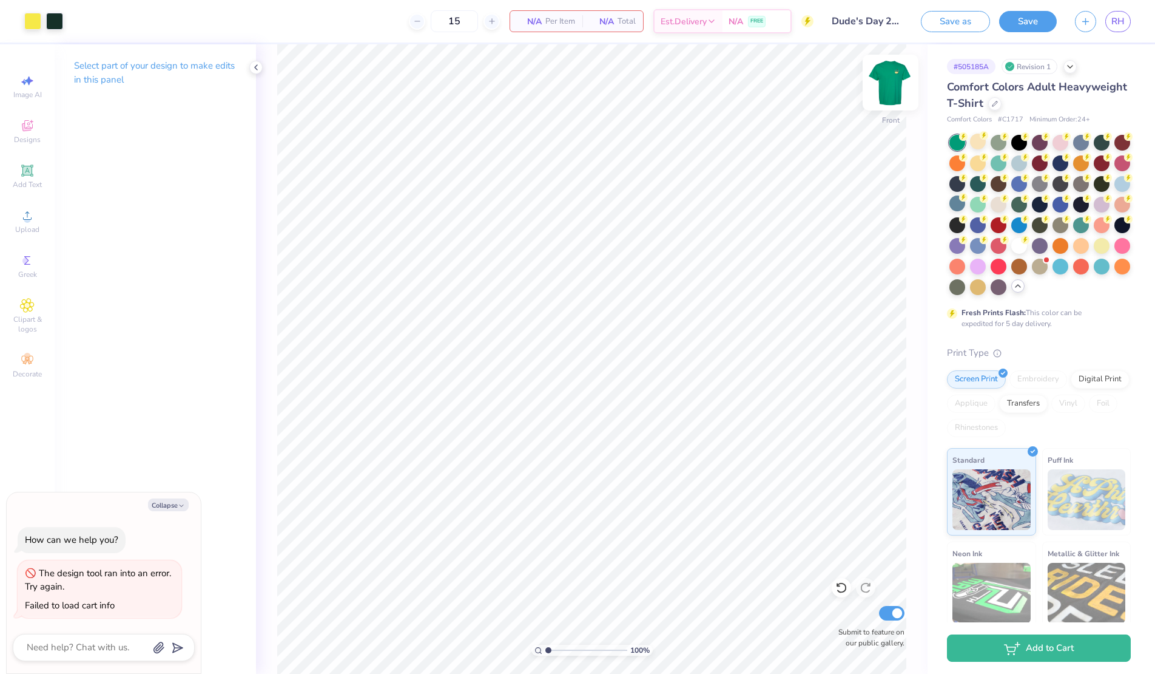
click at [891, 82] on img at bounding box center [890, 82] width 49 height 49
click at [30, 12] on div at bounding box center [32, 20] width 17 height 17
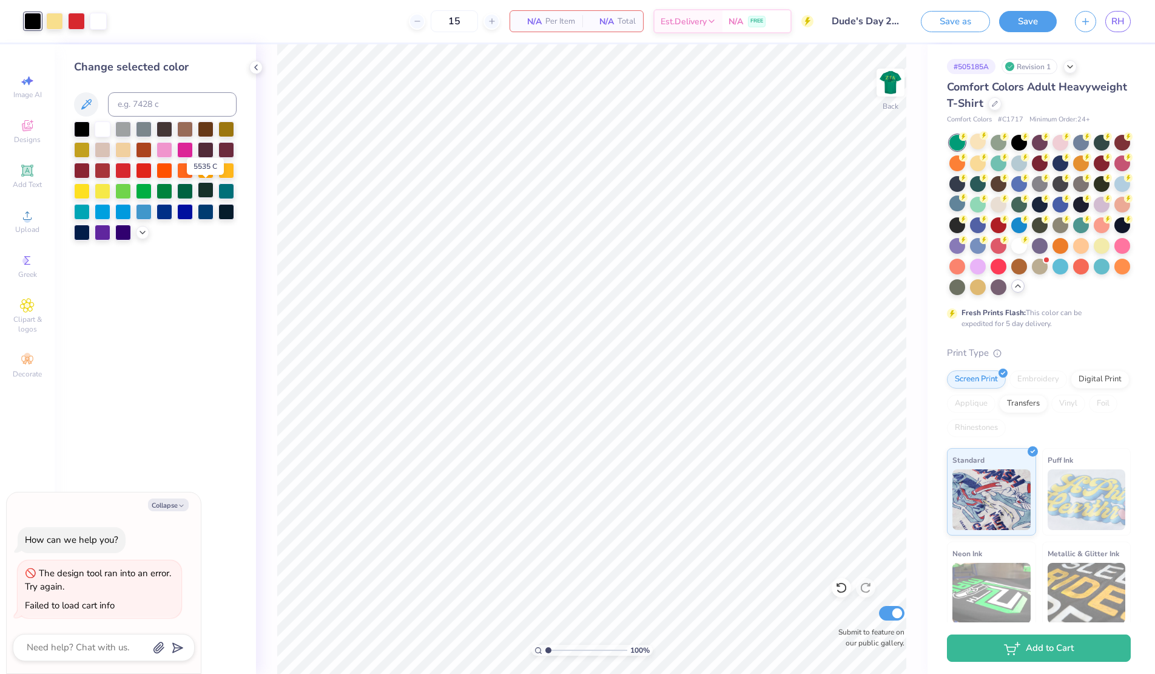
click at [206, 191] on div at bounding box center [206, 190] width 16 height 16
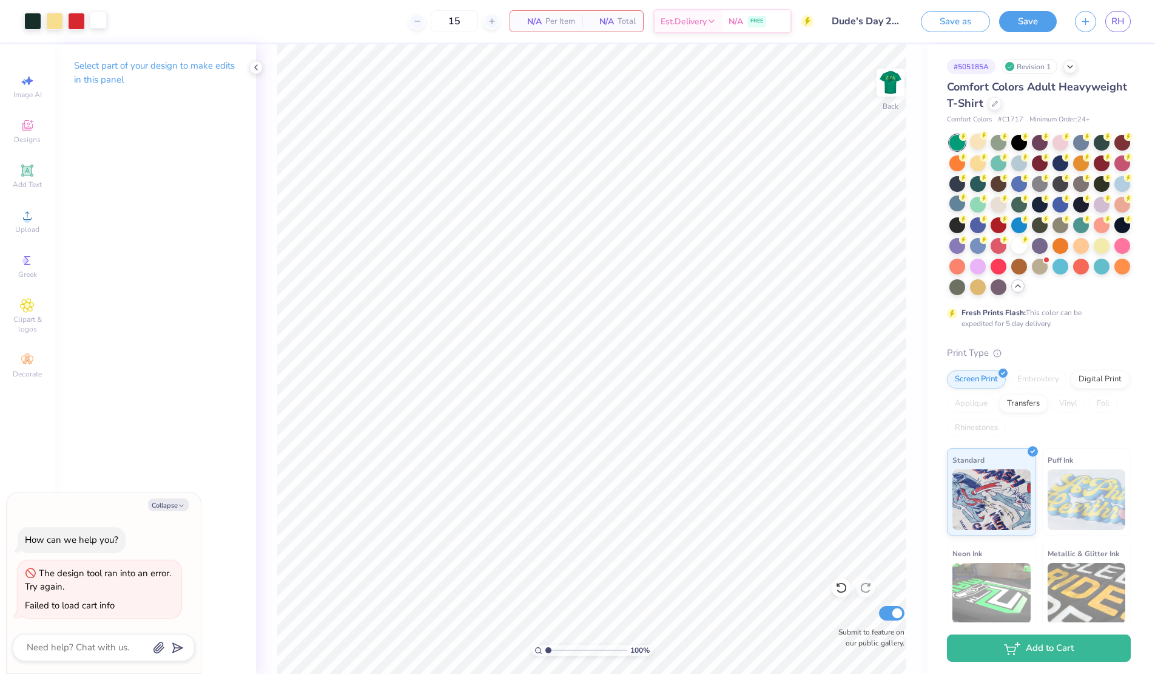
click at [99, 21] on div at bounding box center [98, 20] width 17 height 17
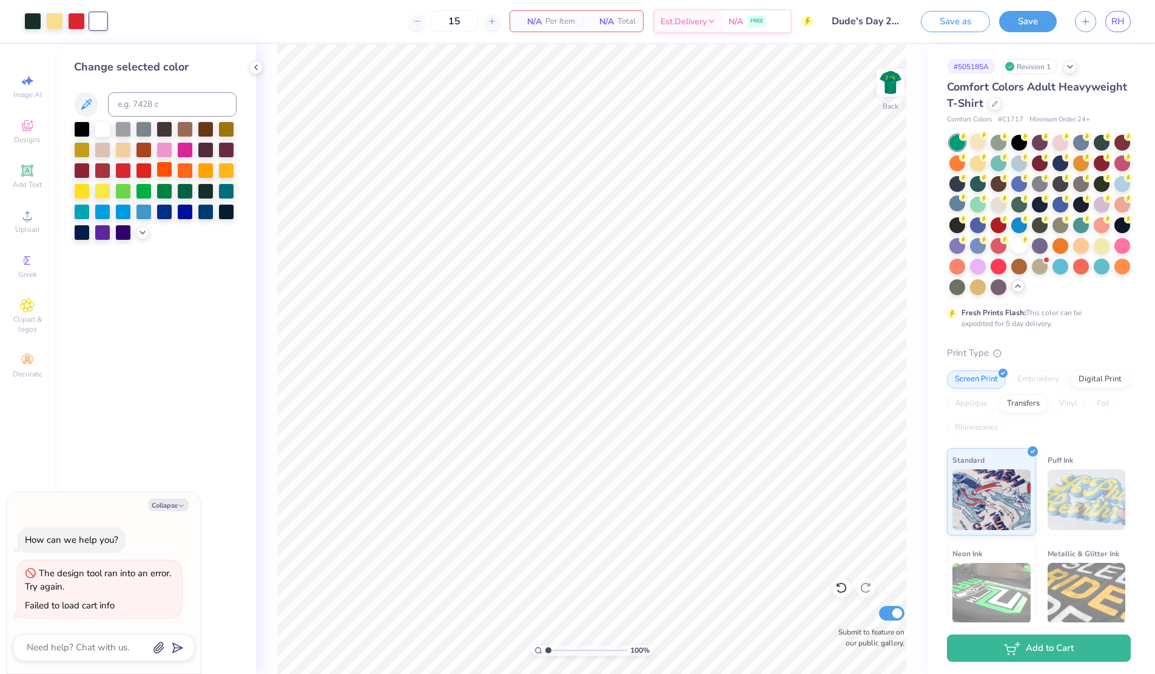
click at [166, 171] on div at bounding box center [165, 169] width 16 height 16
click at [206, 192] on div at bounding box center [206, 190] width 16 height 16
click at [977, 136] on div at bounding box center [978, 141] width 16 height 16
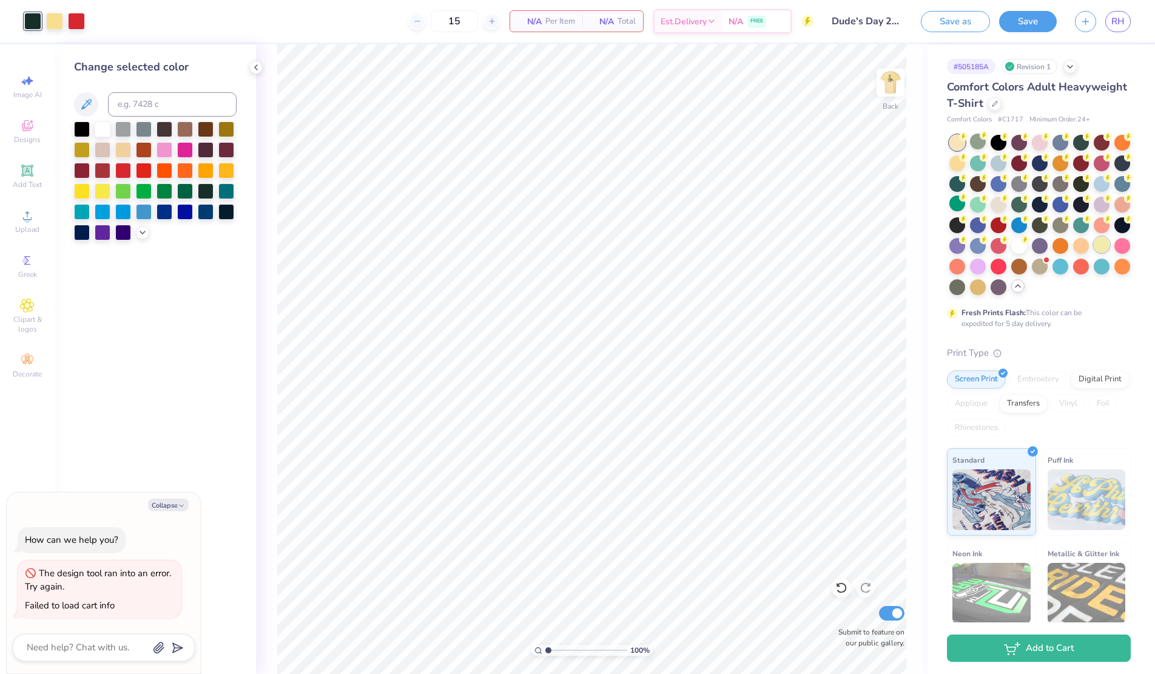
click at [1102, 245] on div at bounding box center [1102, 245] width 16 height 16
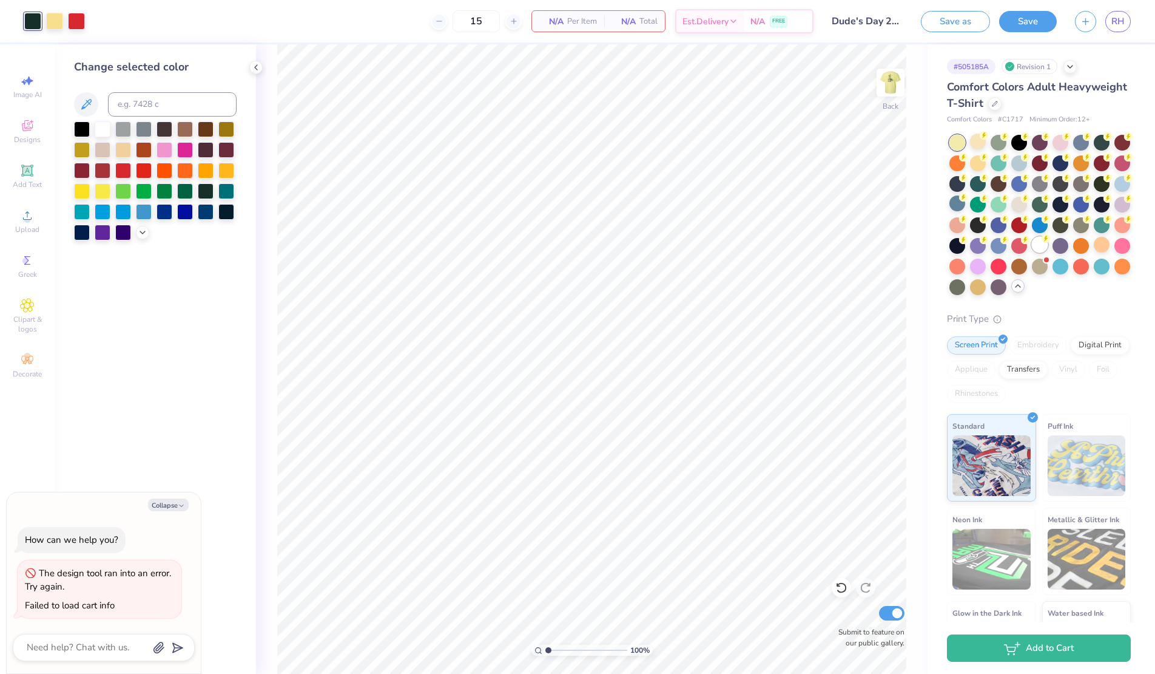
click at [1041, 238] on div at bounding box center [1040, 245] width 16 height 16
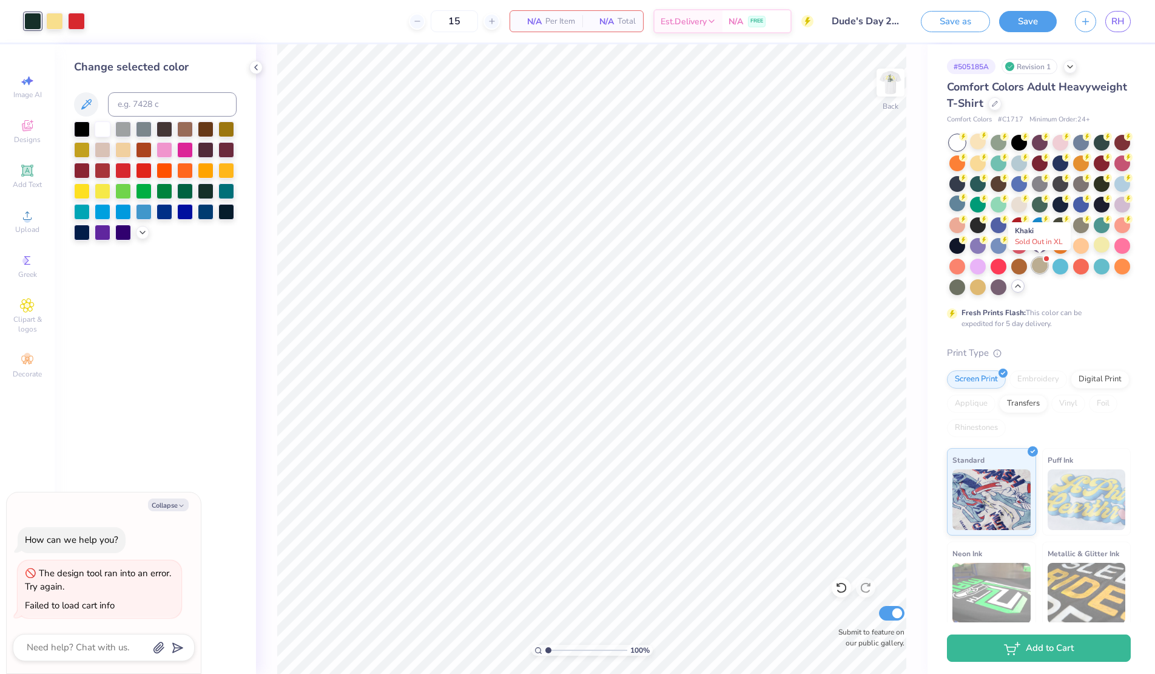
click at [1045, 265] on div at bounding box center [1040, 265] width 16 height 16
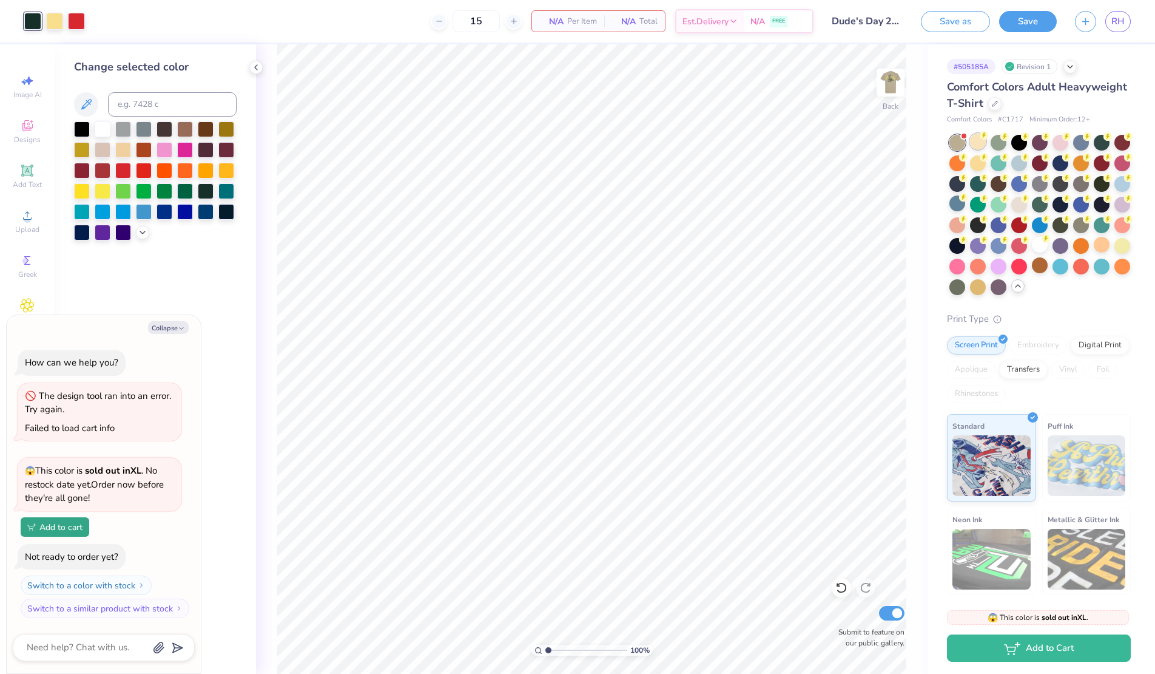
click at [974, 147] on div at bounding box center [978, 141] width 16 height 16
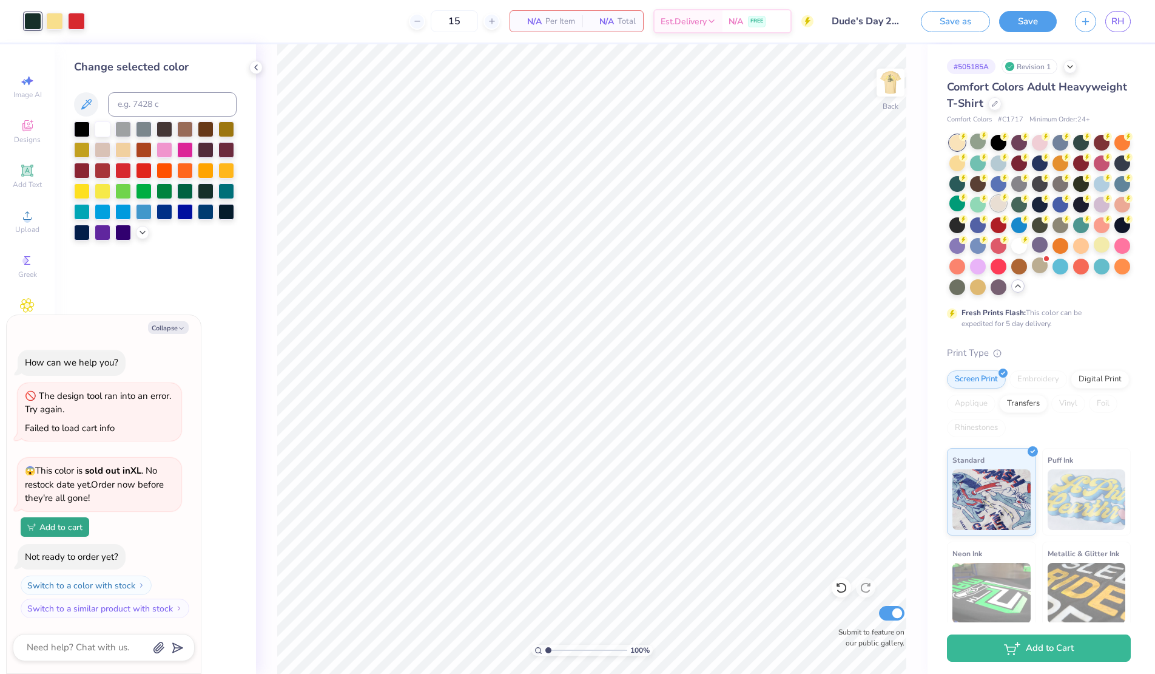
click at [1002, 202] on div at bounding box center [999, 203] width 16 height 16
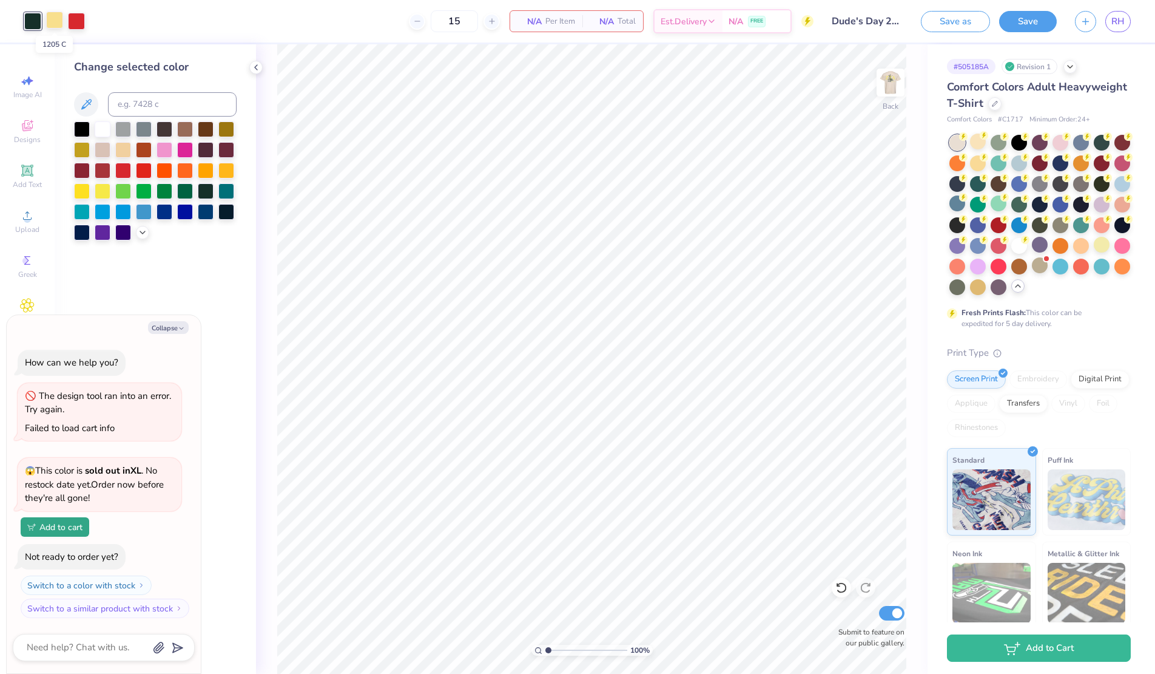
click at [57, 19] on div at bounding box center [54, 20] width 17 height 17
click at [36, 19] on div at bounding box center [32, 20] width 17 height 17
click at [165, 185] on div at bounding box center [165, 190] width 16 height 16
click at [183, 184] on div at bounding box center [185, 190] width 16 height 16
click at [979, 144] on div at bounding box center [978, 141] width 16 height 16
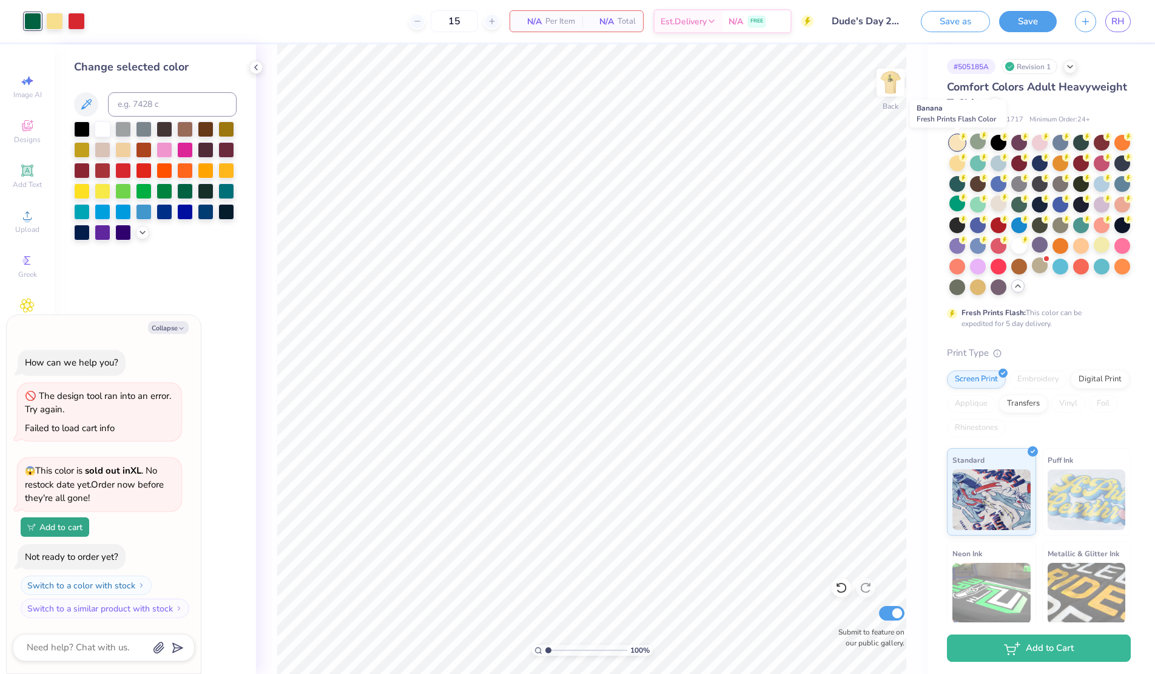
click at [957, 144] on div at bounding box center [958, 143] width 16 height 16
click at [1002, 204] on div at bounding box center [999, 203] width 16 height 16
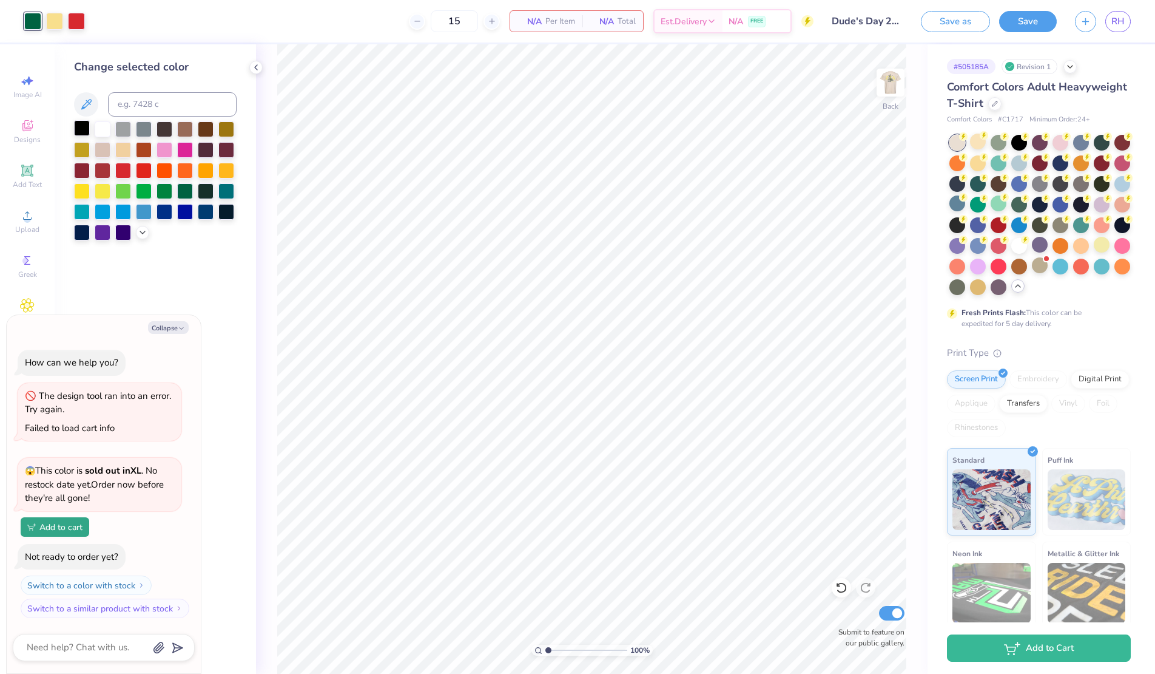
click at [79, 130] on div at bounding box center [82, 128] width 16 height 16
click at [53, 25] on div at bounding box center [54, 20] width 17 height 17
click at [144, 232] on icon at bounding box center [143, 231] width 10 height 10
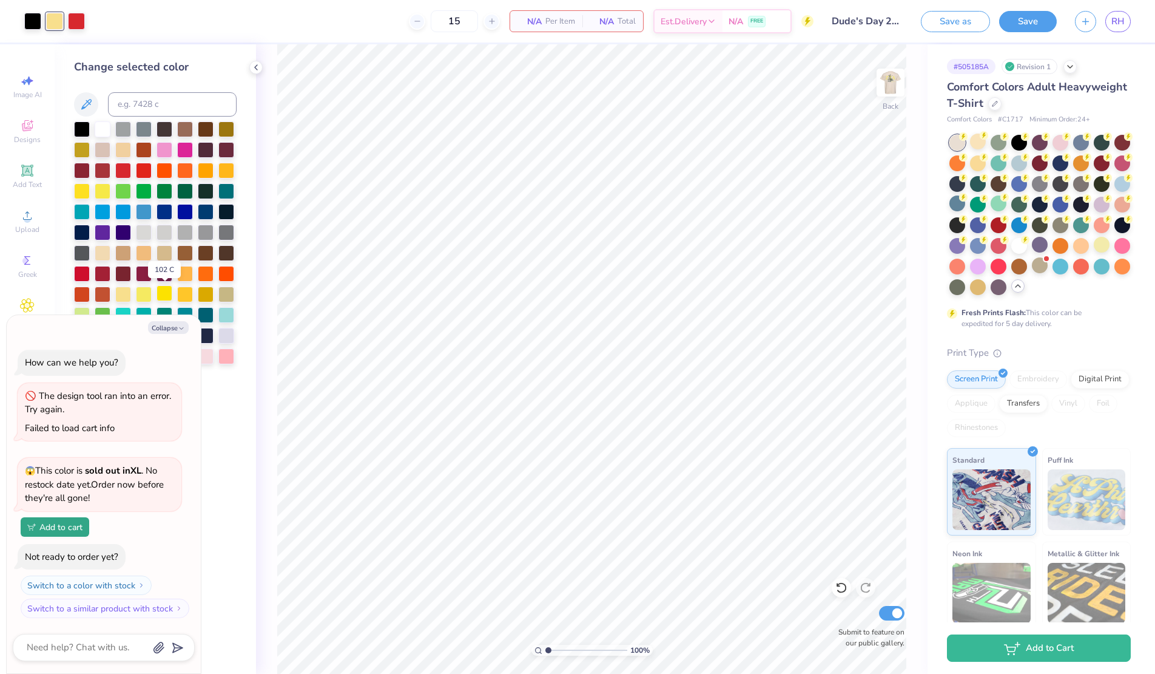
click at [162, 300] on div at bounding box center [165, 293] width 16 height 16
click at [149, 295] on div at bounding box center [144, 293] width 16 height 16
click at [129, 287] on div at bounding box center [123, 293] width 16 height 16
click at [30, 21] on div at bounding box center [32, 20] width 17 height 17
click at [200, 182] on div at bounding box center [206, 190] width 16 height 16
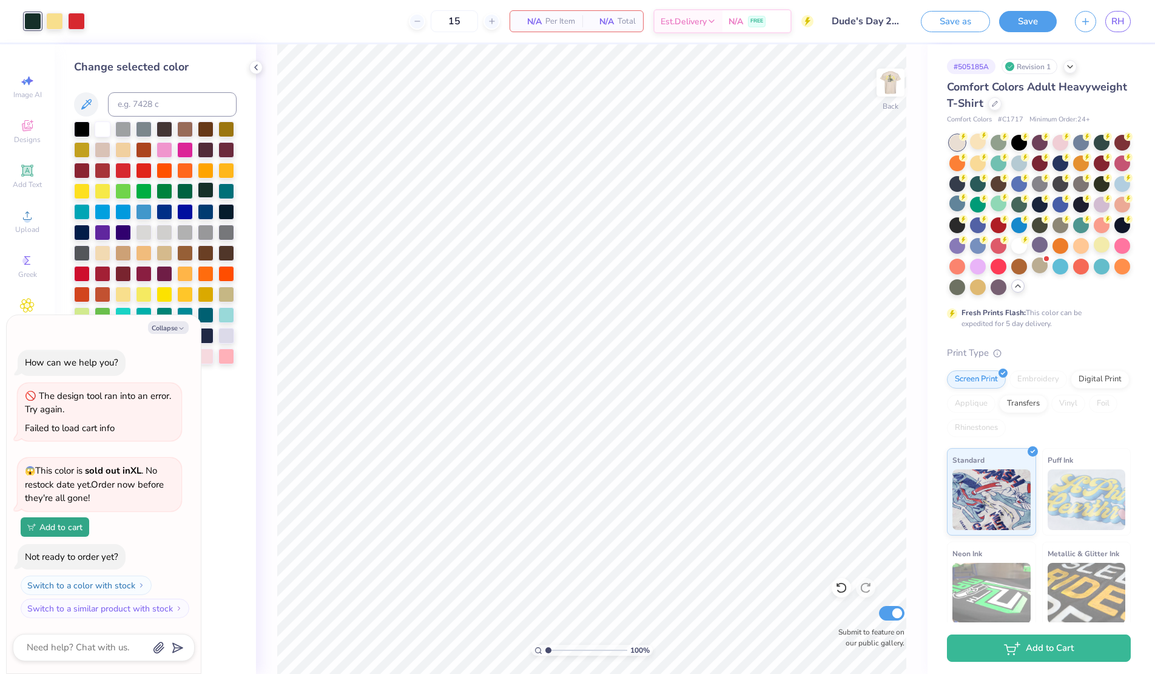
click at [206, 191] on div at bounding box center [206, 190] width 16 height 16
click at [179, 193] on div at bounding box center [185, 190] width 16 height 16
click at [893, 85] on img at bounding box center [890, 82] width 49 height 49
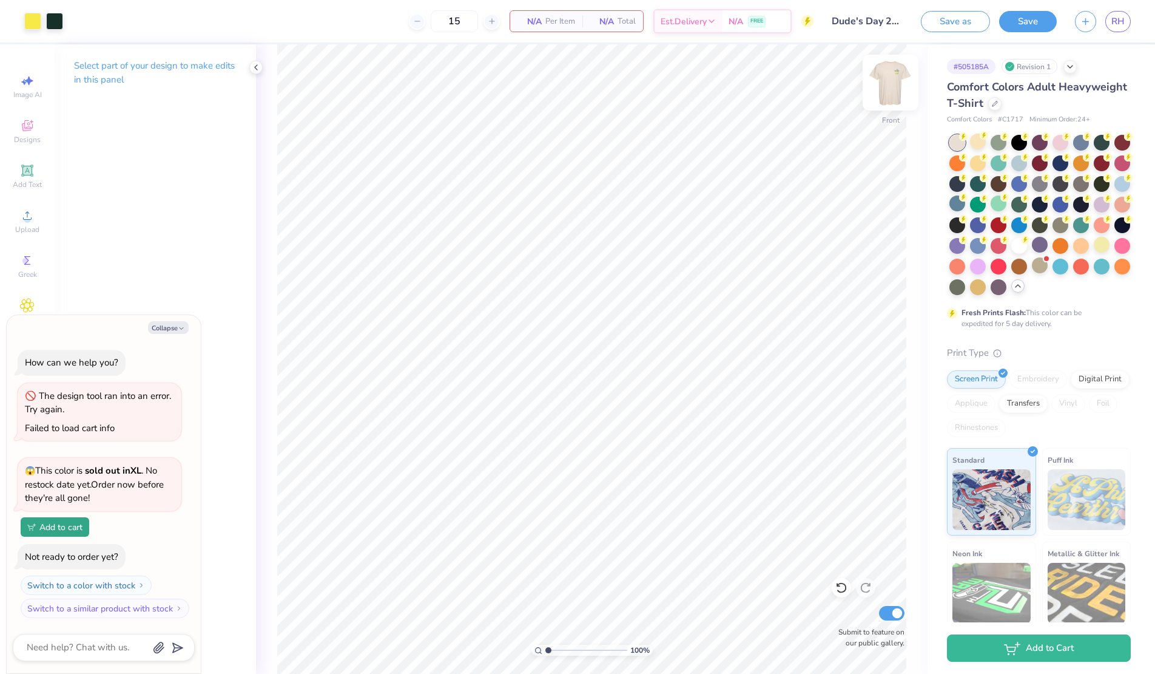
click at [892, 92] on img at bounding box center [890, 82] width 49 height 49
click at [890, 99] on img at bounding box center [890, 82] width 49 height 49
click at [34, 27] on div at bounding box center [32, 20] width 17 height 17
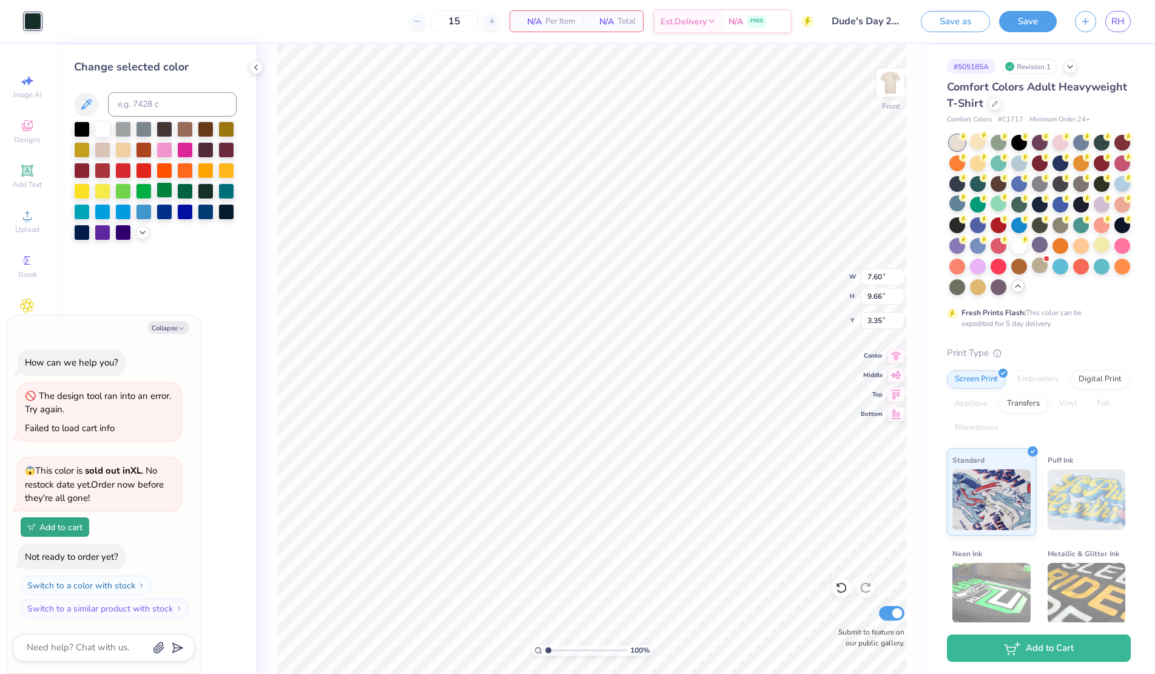
click at [170, 190] on div at bounding box center [165, 190] width 16 height 16
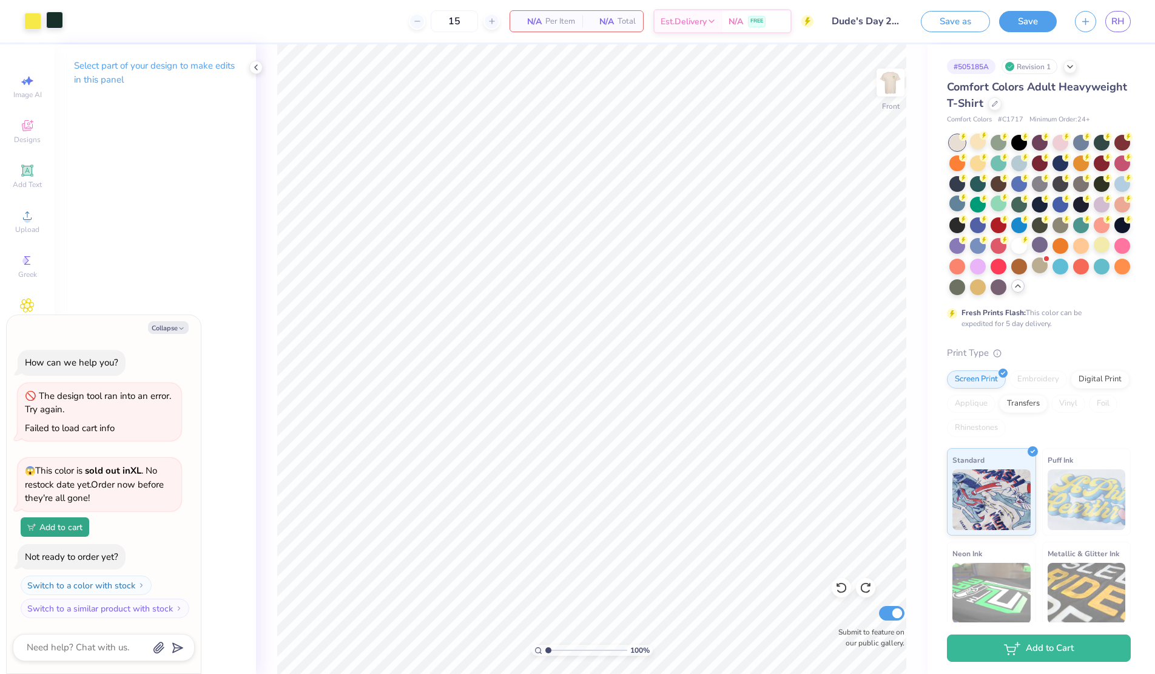
click at [59, 21] on div at bounding box center [54, 20] width 17 height 17
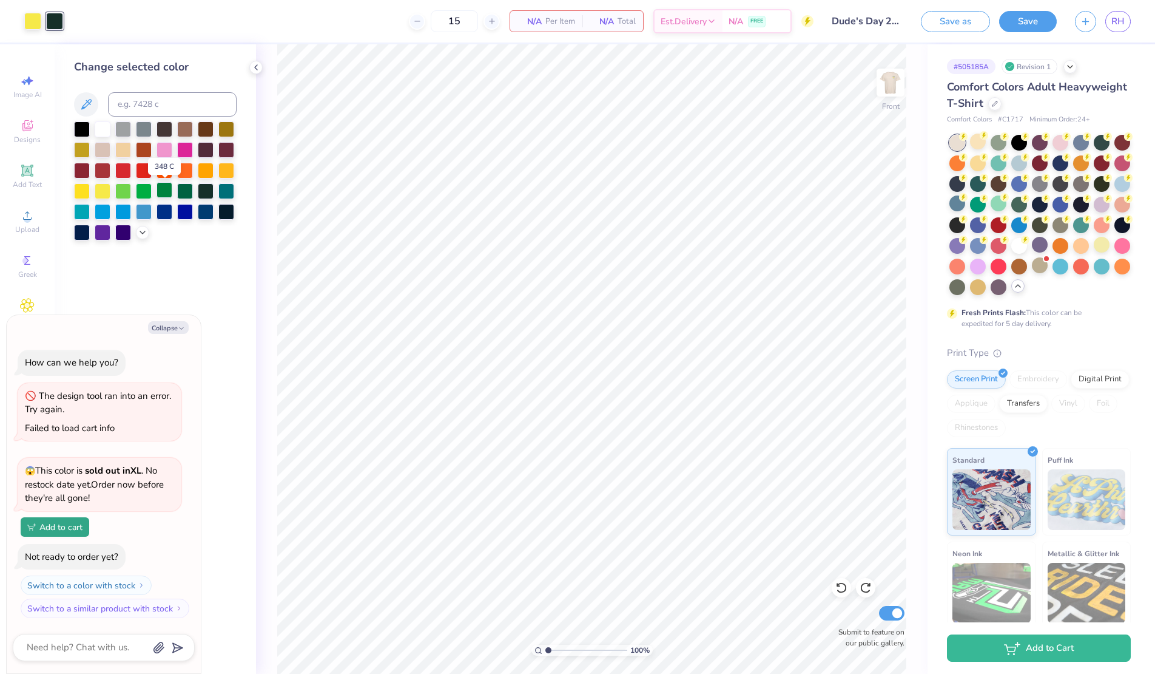
click at [167, 187] on div at bounding box center [165, 190] width 16 height 16
click at [32, 26] on div at bounding box center [32, 20] width 17 height 17
click at [103, 132] on div at bounding box center [103, 128] width 16 height 16
click at [892, 83] on img at bounding box center [890, 82] width 49 height 49
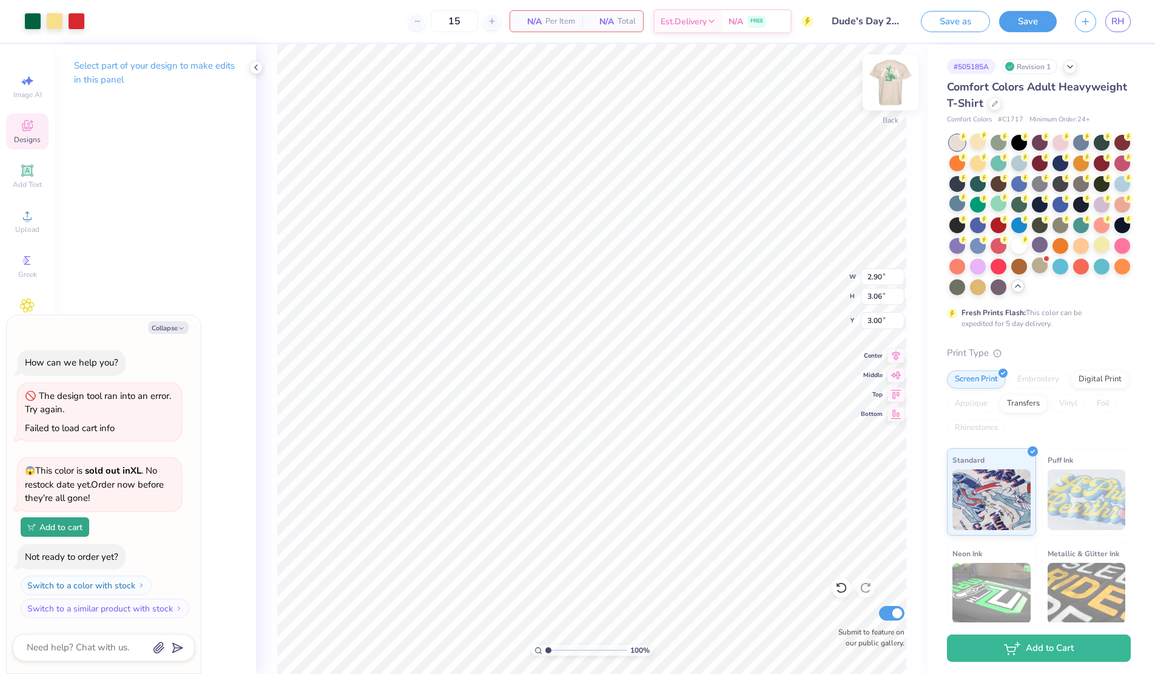
click at [890, 85] on img at bounding box center [890, 82] width 49 height 49
click at [30, 21] on div at bounding box center [32, 20] width 17 height 17
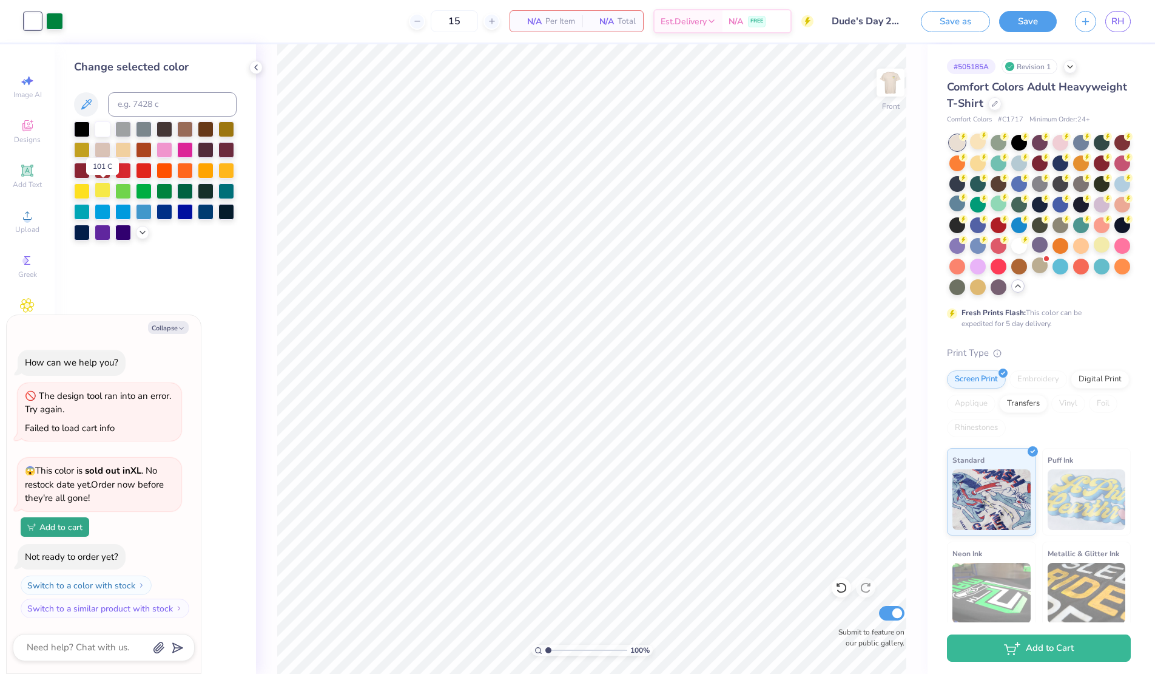
click at [104, 195] on div at bounding box center [103, 190] width 16 height 16
click at [143, 237] on div at bounding box center [142, 231] width 13 height 13
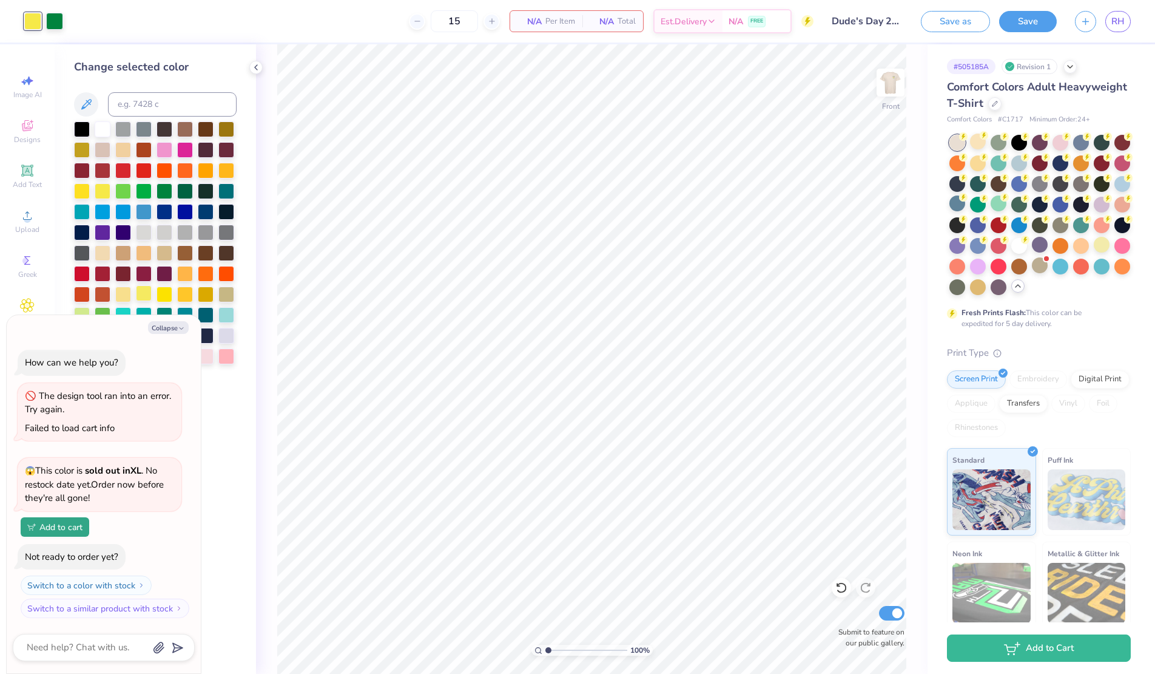
click at [143, 297] on div at bounding box center [144, 293] width 16 height 16
click at [177, 294] on div at bounding box center [185, 293] width 16 height 16
click at [170, 294] on div at bounding box center [165, 293] width 16 height 16
click at [147, 290] on div at bounding box center [144, 293] width 16 height 16
click at [127, 290] on div at bounding box center [123, 293] width 16 height 16
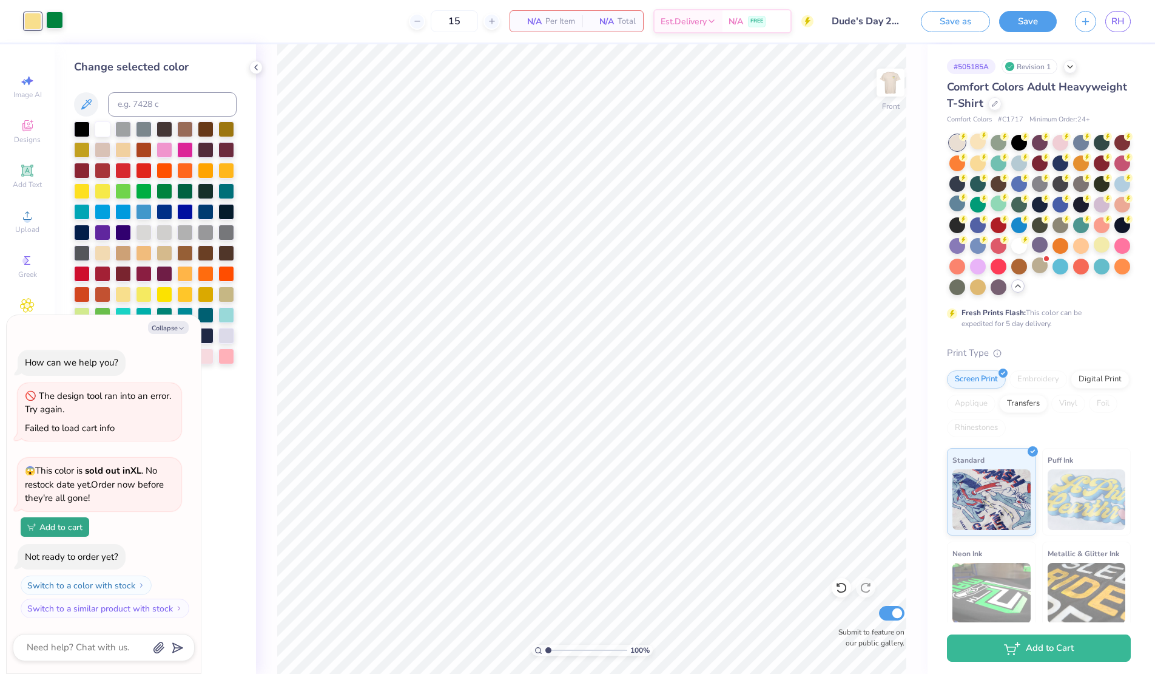
click at [59, 20] on div at bounding box center [54, 20] width 17 height 17
click at [90, 129] on div at bounding box center [82, 128] width 16 height 16
click at [39, 27] on div at bounding box center [32, 20] width 17 height 17
click at [165, 192] on div at bounding box center [165, 190] width 16 height 16
click at [896, 86] on img at bounding box center [890, 82] width 49 height 49
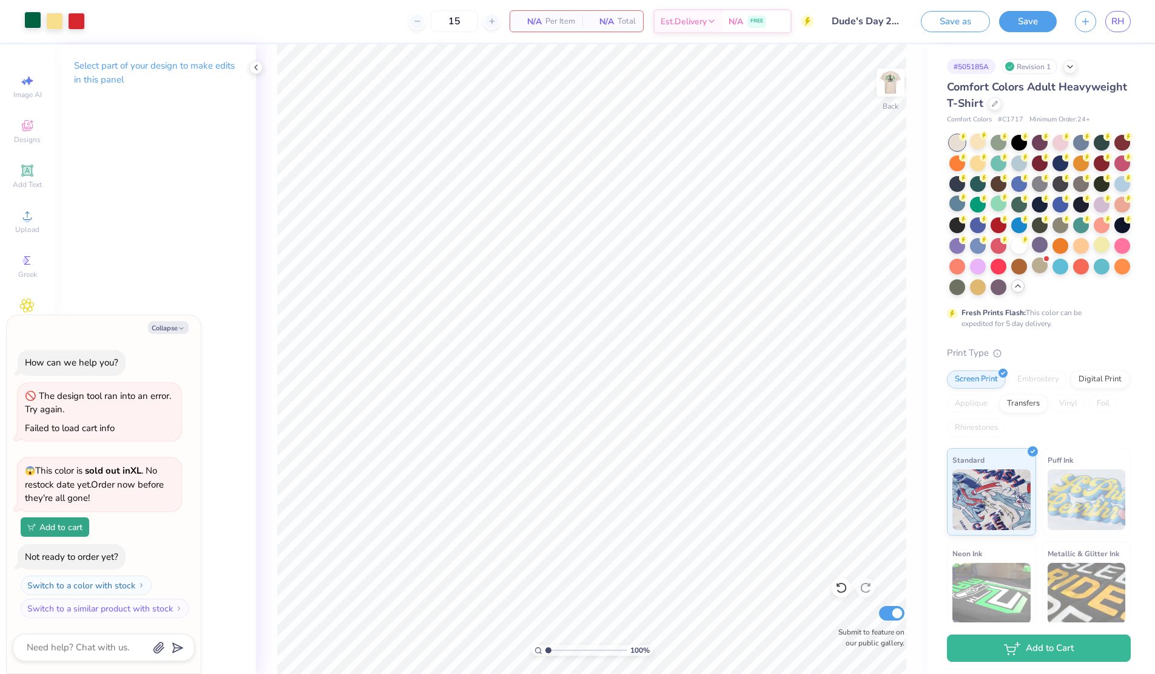
click at [32, 18] on div at bounding box center [32, 20] width 17 height 17
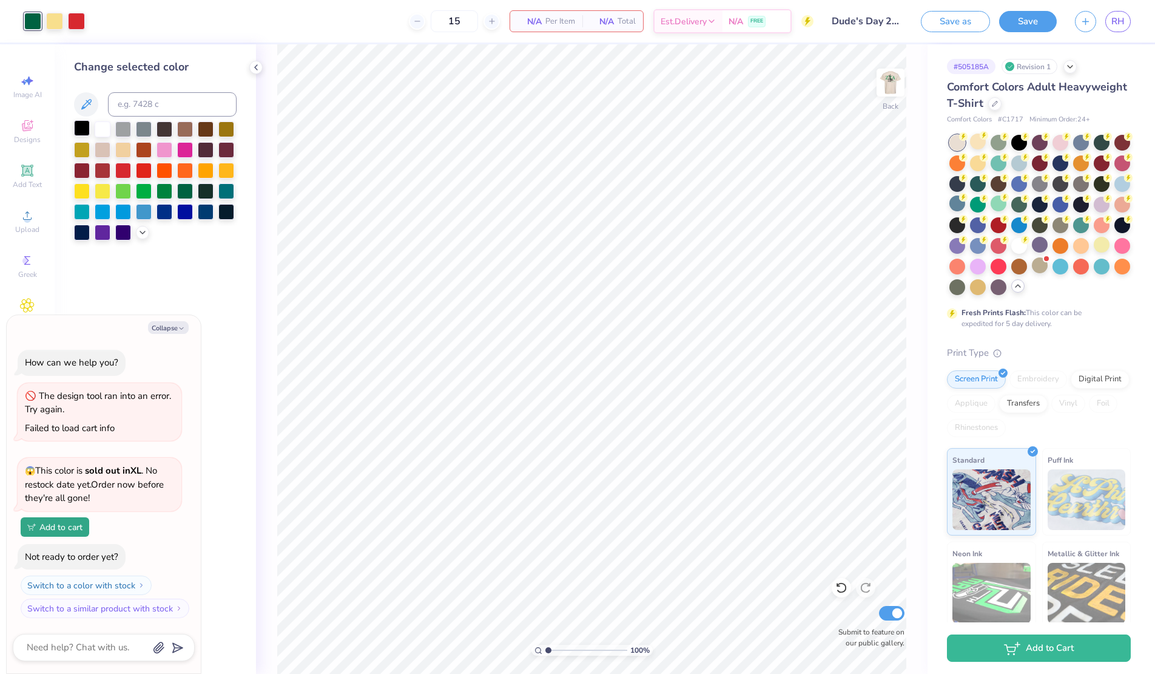
click at [78, 127] on div at bounding box center [82, 128] width 16 height 16
click at [190, 187] on div at bounding box center [185, 190] width 16 height 16
click at [891, 92] on img at bounding box center [890, 82] width 49 height 49
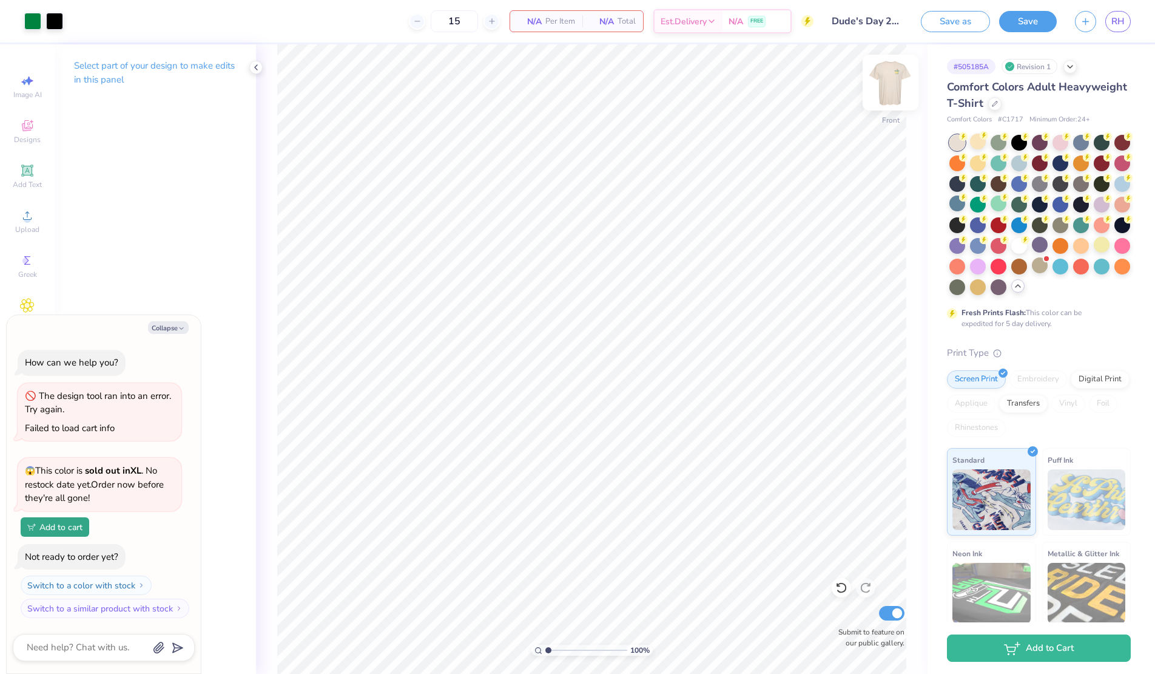
click at [890, 83] on img at bounding box center [890, 82] width 49 height 49
click at [899, 92] on img at bounding box center [890, 82] width 49 height 49
click at [899, 86] on img at bounding box center [890, 82] width 49 height 49
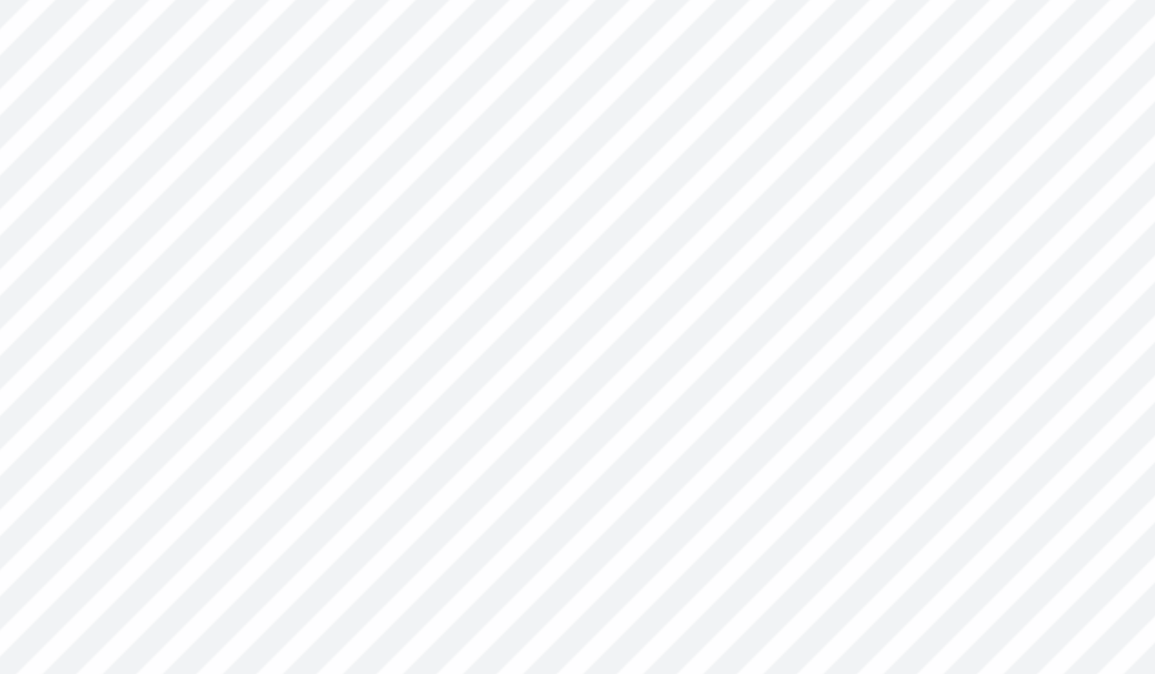
type textarea "x"
type input "3.47"
type textarea "x"
type input "2.80"
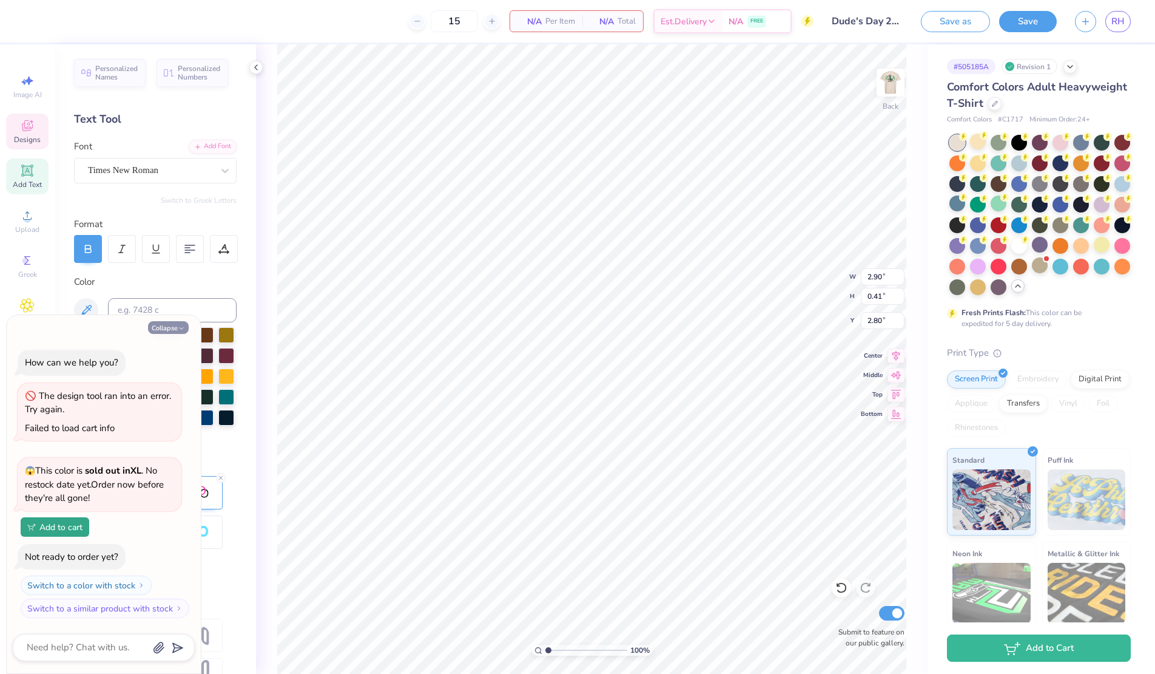
click at [175, 328] on button "Collapse" at bounding box center [168, 327] width 41 height 13
type textarea "x"
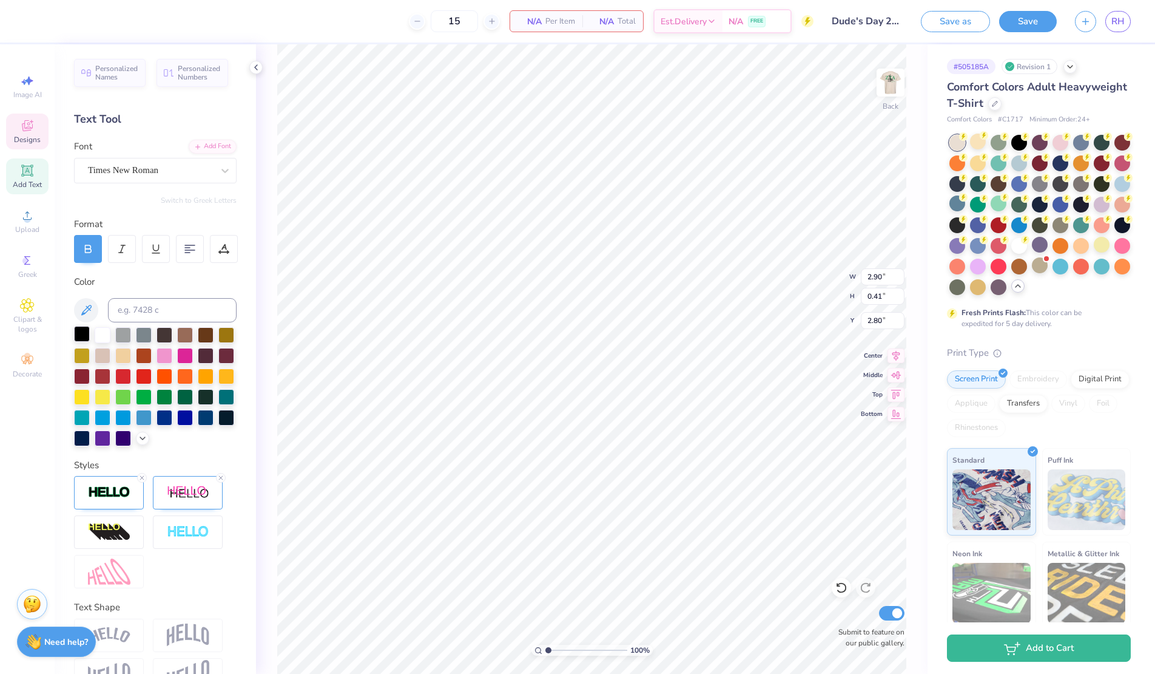
click at [78, 333] on div at bounding box center [82, 334] width 16 height 16
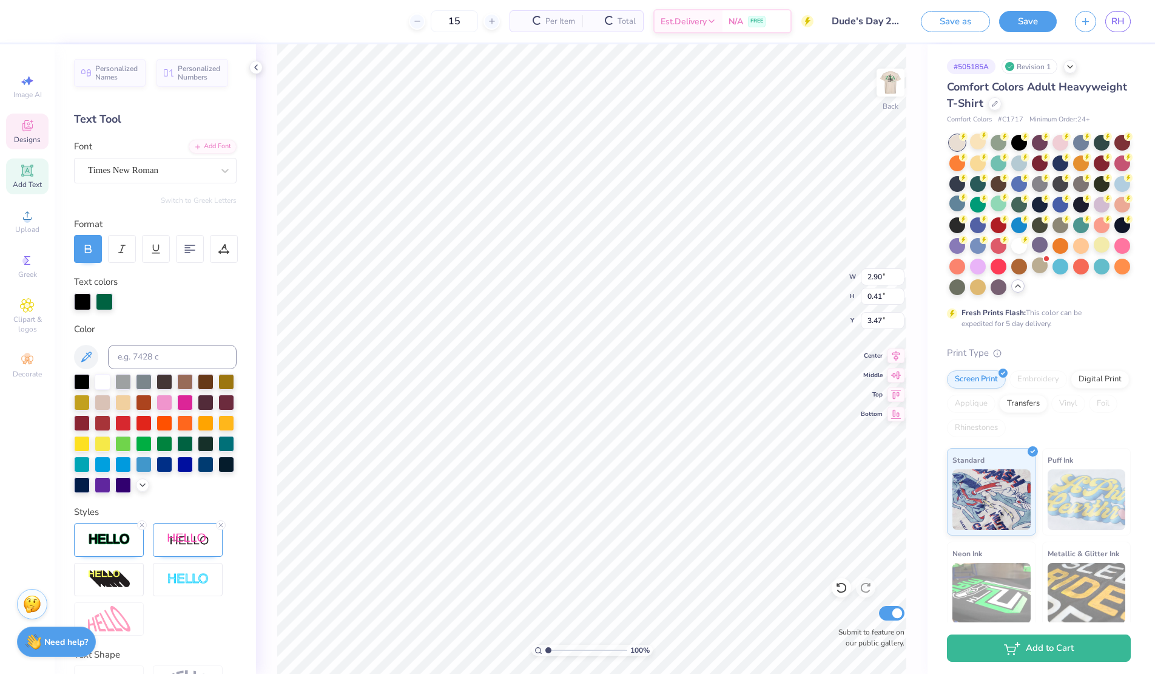
type input "3.47"
click at [92, 259] on div at bounding box center [88, 249] width 28 height 28
click at [103, 301] on div at bounding box center [104, 300] width 17 height 17
click at [103, 299] on div at bounding box center [104, 301] width 17 height 17
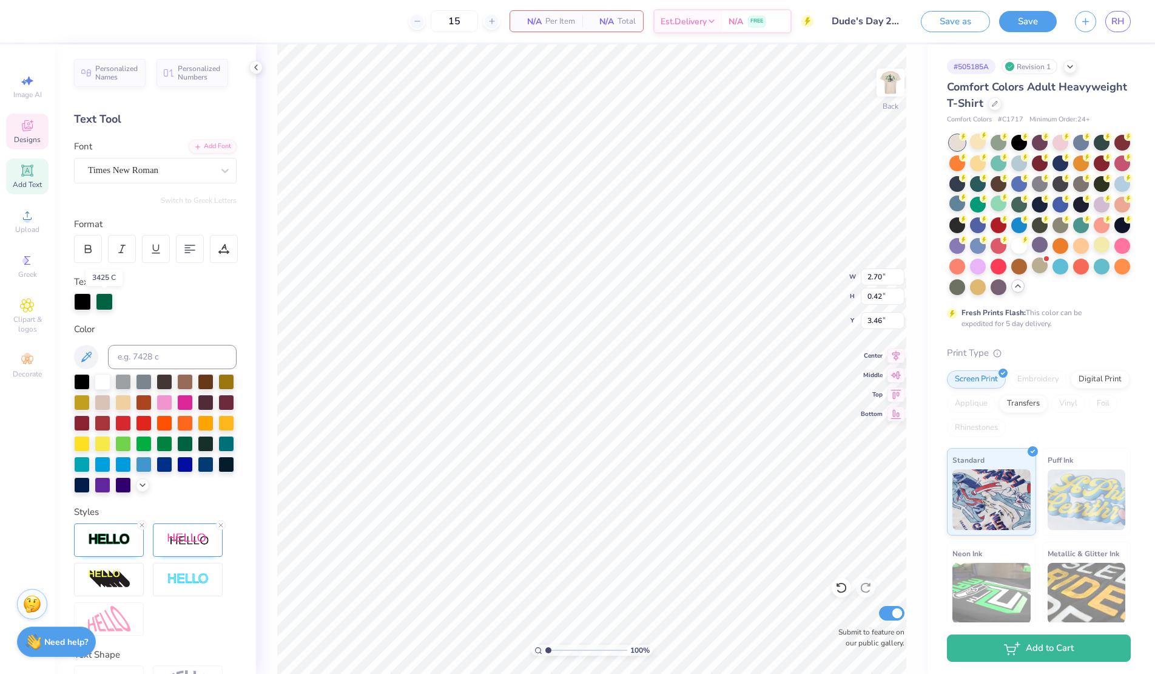
click at [104, 299] on div at bounding box center [104, 301] width 17 height 17
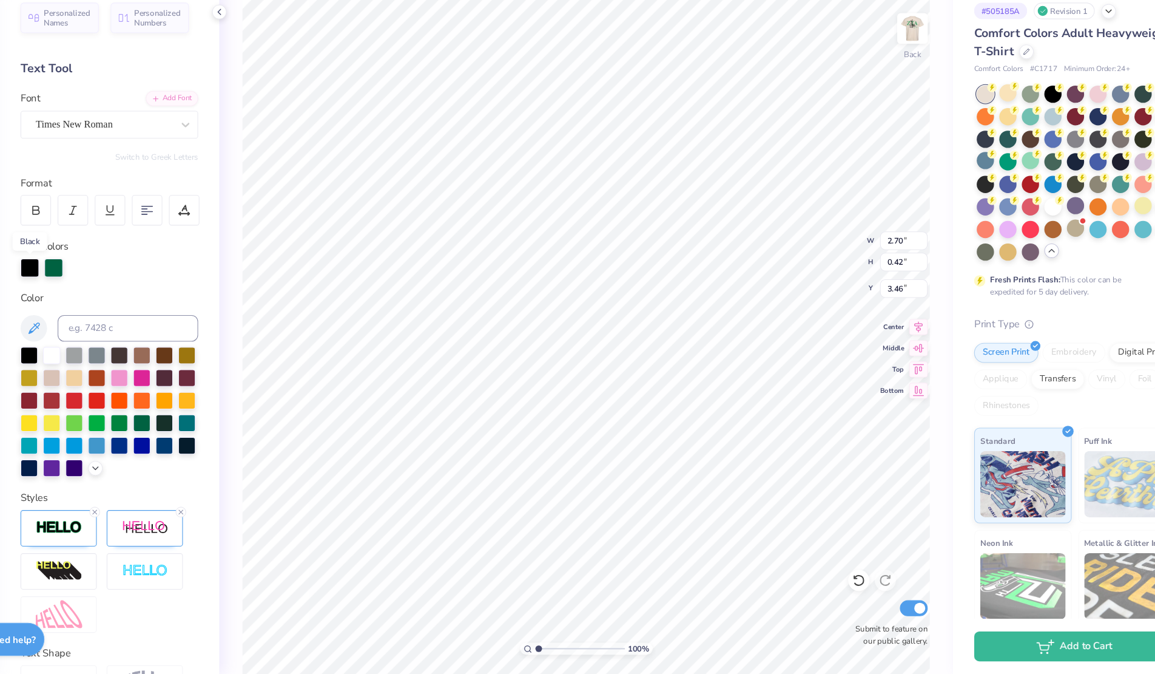
click at [82, 297] on div at bounding box center [82, 301] width 17 height 17
click at [190, 444] on div at bounding box center [185, 442] width 16 height 16
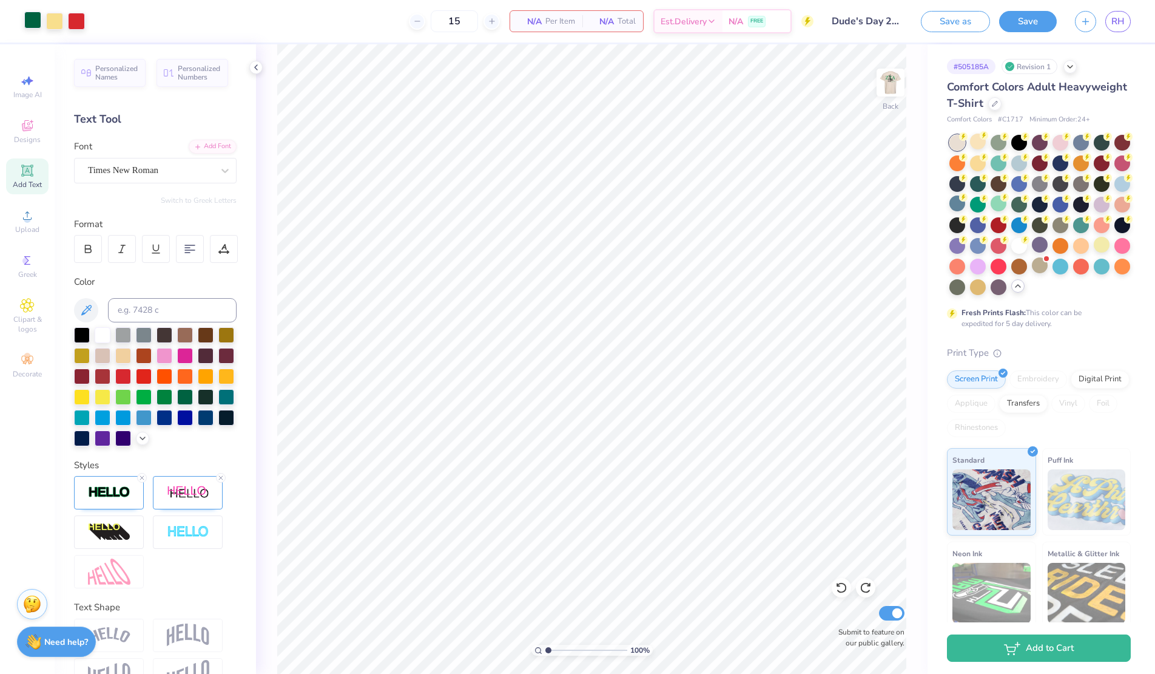
click at [32, 24] on div at bounding box center [32, 20] width 17 height 17
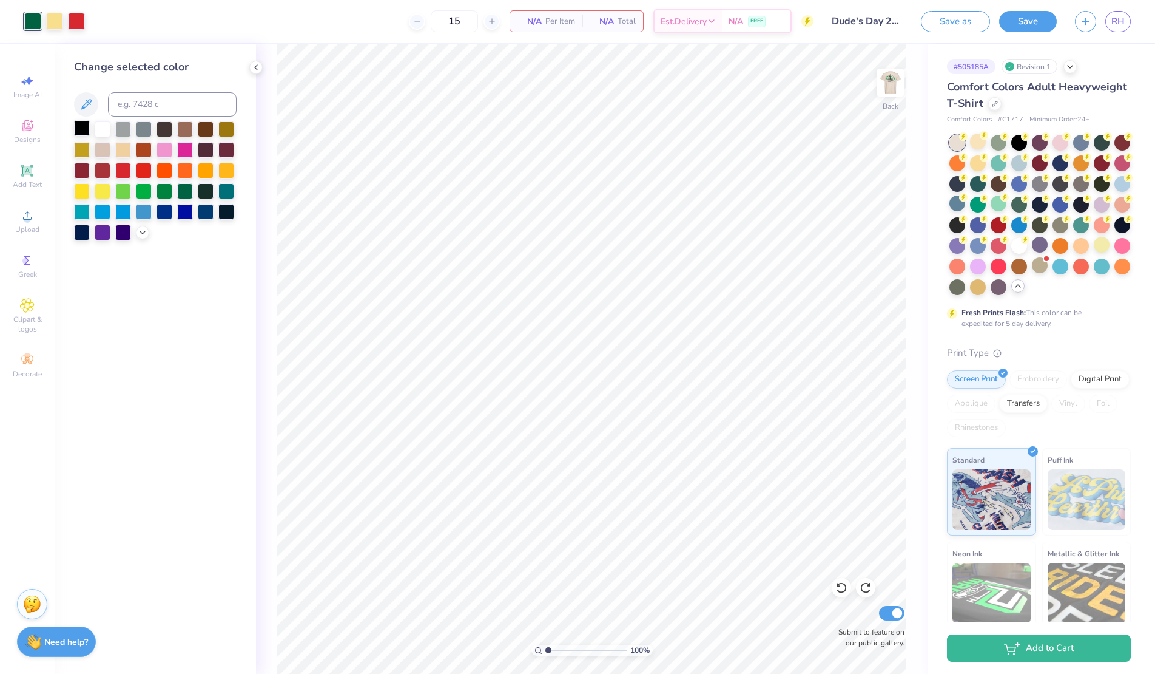
click at [78, 130] on div at bounding box center [82, 128] width 16 height 16
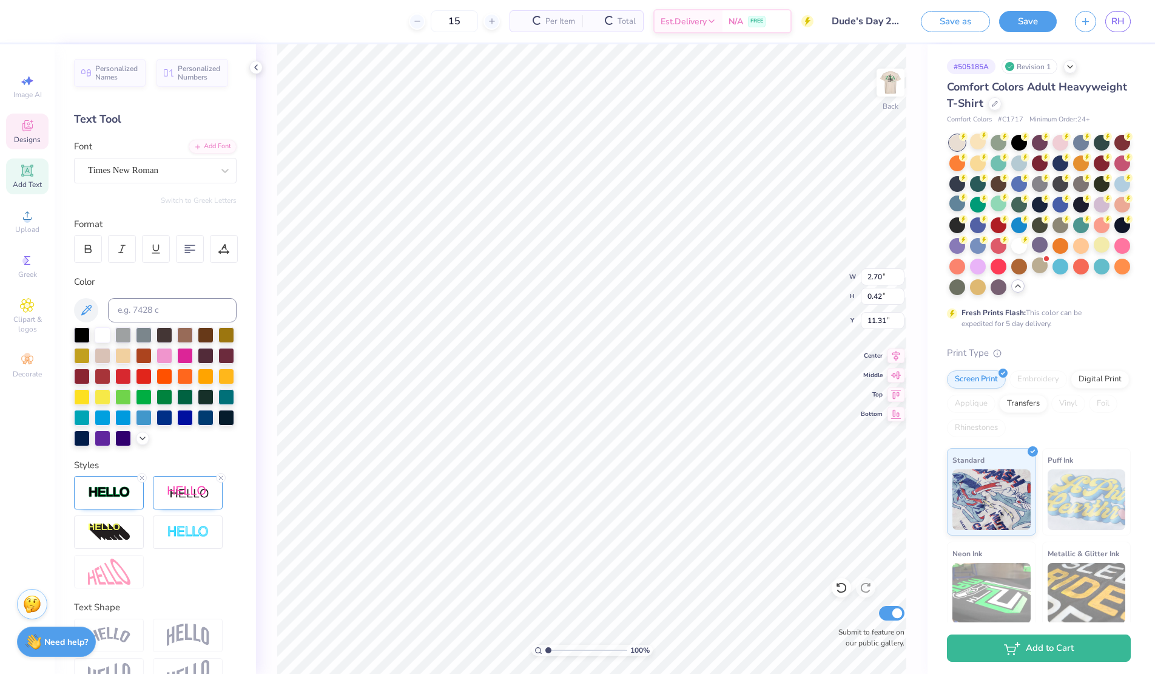
type input "11.31"
click at [189, 396] on div at bounding box center [185, 396] width 16 height 16
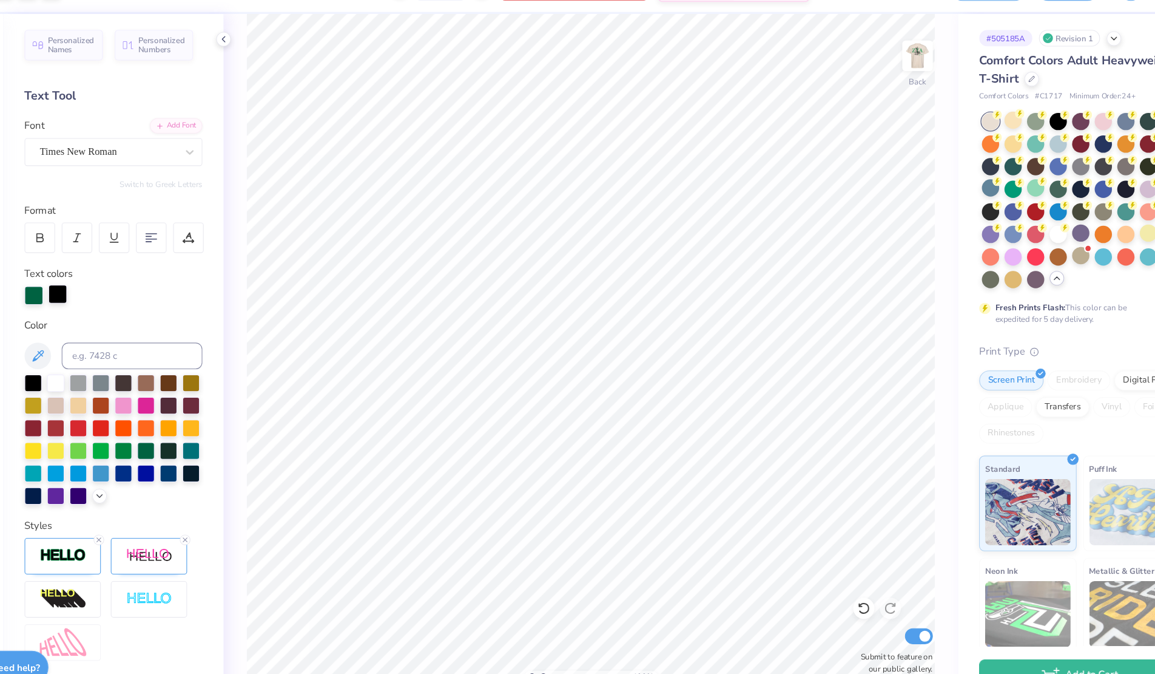
click at [106, 300] on div at bounding box center [104, 300] width 17 height 17
click at [184, 442] on div at bounding box center [185, 442] width 16 height 16
click at [186, 442] on div at bounding box center [185, 442] width 16 height 16
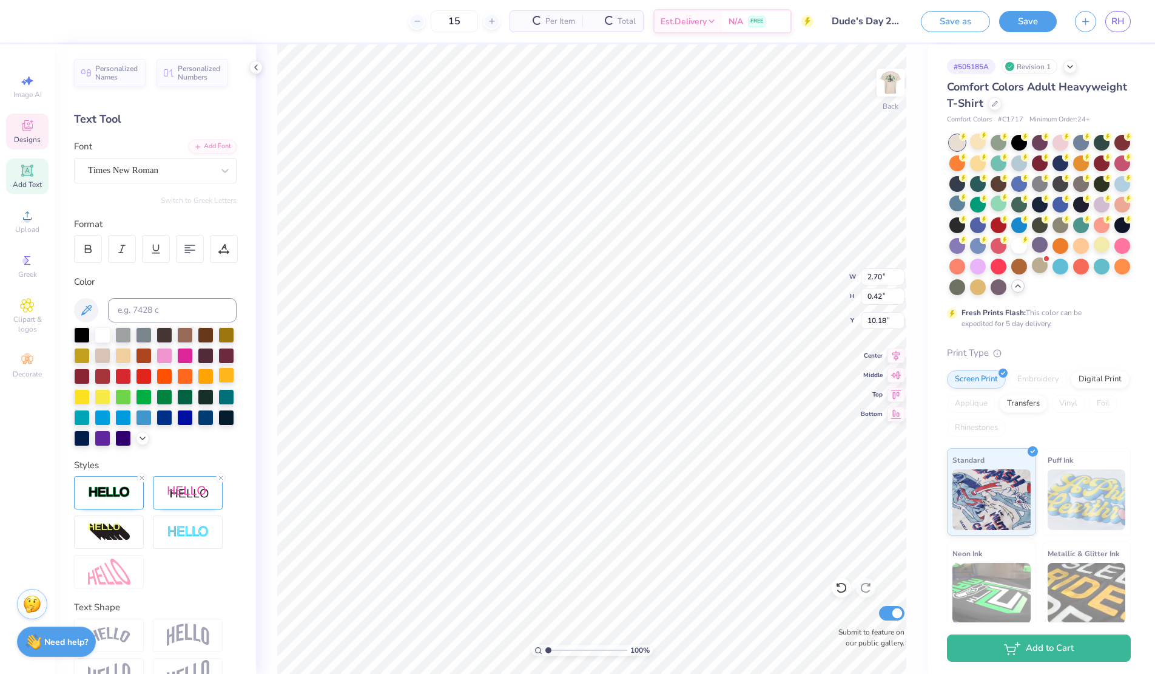
type input "10.18"
click at [36, 13] on div at bounding box center [32, 20] width 17 height 17
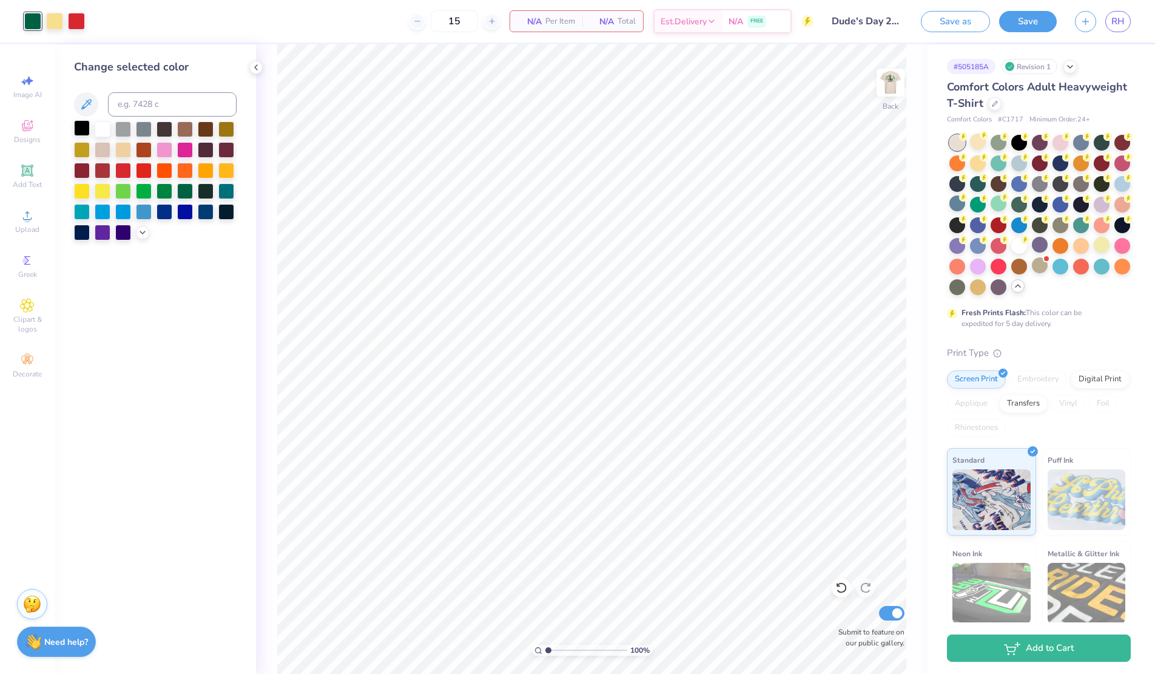
click at [80, 132] on div at bounding box center [82, 128] width 16 height 16
click at [257, 66] on icon at bounding box center [256, 67] width 10 height 10
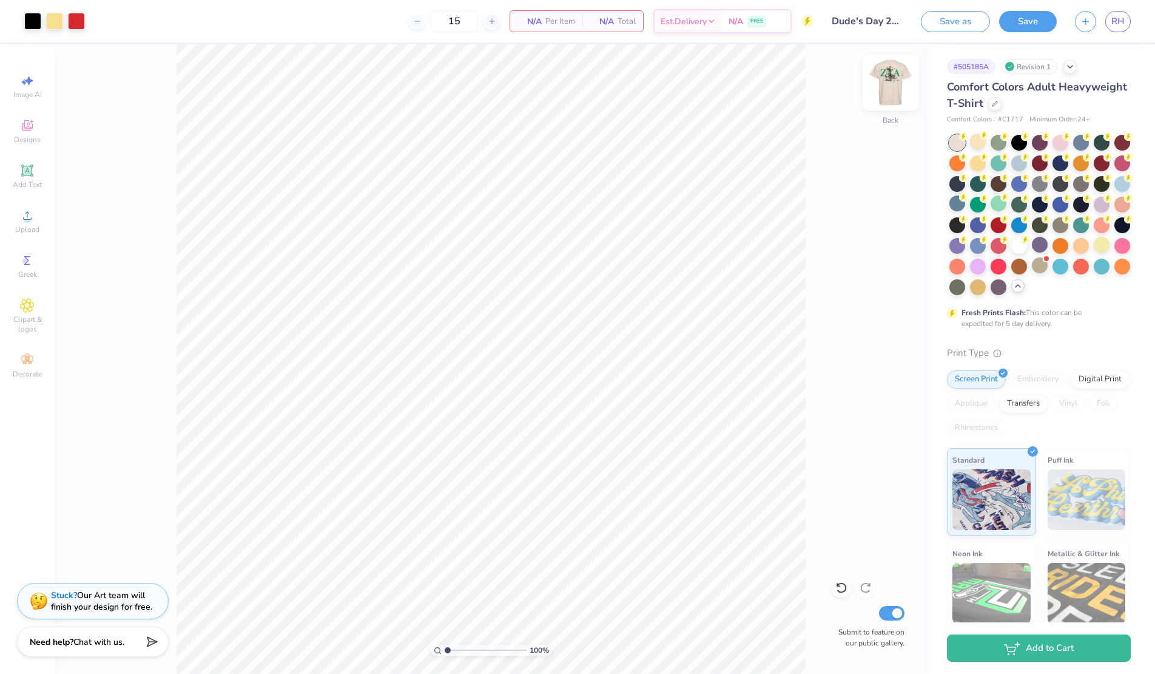
click at [891, 87] on img at bounding box center [890, 82] width 49 height 49
click at [887, 88] on img at bounding box center [890, 82] width 49 height 49
click at [887, 88] on img at bounding box center [891, 82] width 24 height 24
click at [39, 15] on div at bounding box center [32, 20] width 17 height 17
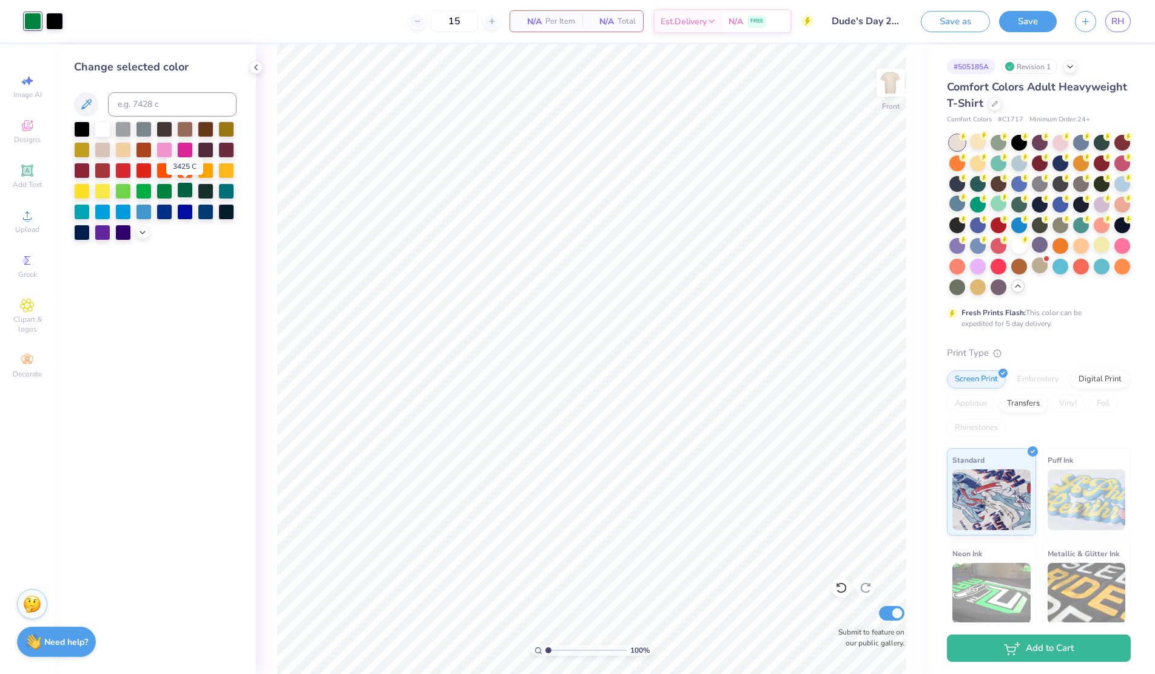
click at [186, 194] on div at bounding box center [185, 190] width 16 height 16
click at [140, 232] on icon at bounding box center [143, 231] width 10 height 10
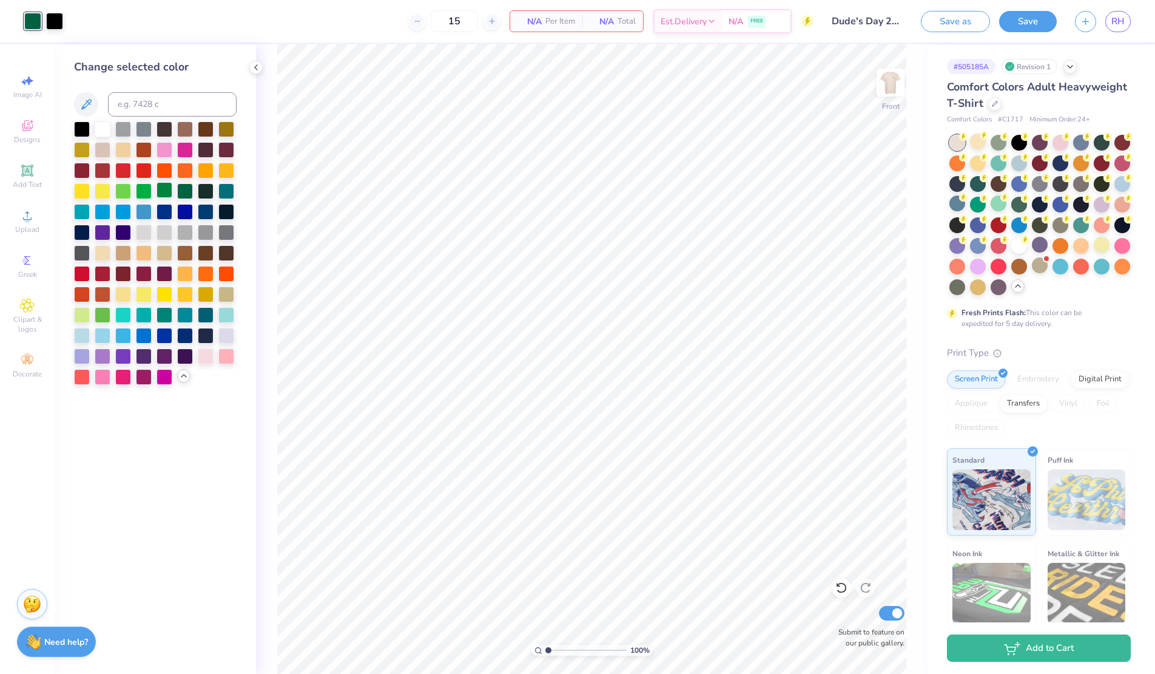
click at [169, 191] on div at bounding box center [165, 190] width 16 height 16
click at [186, 191] on div at bounding box center [185, 190] width 16 height 16
click at [888, 86] on img at bounding box center [890, 82] width 49 height 49
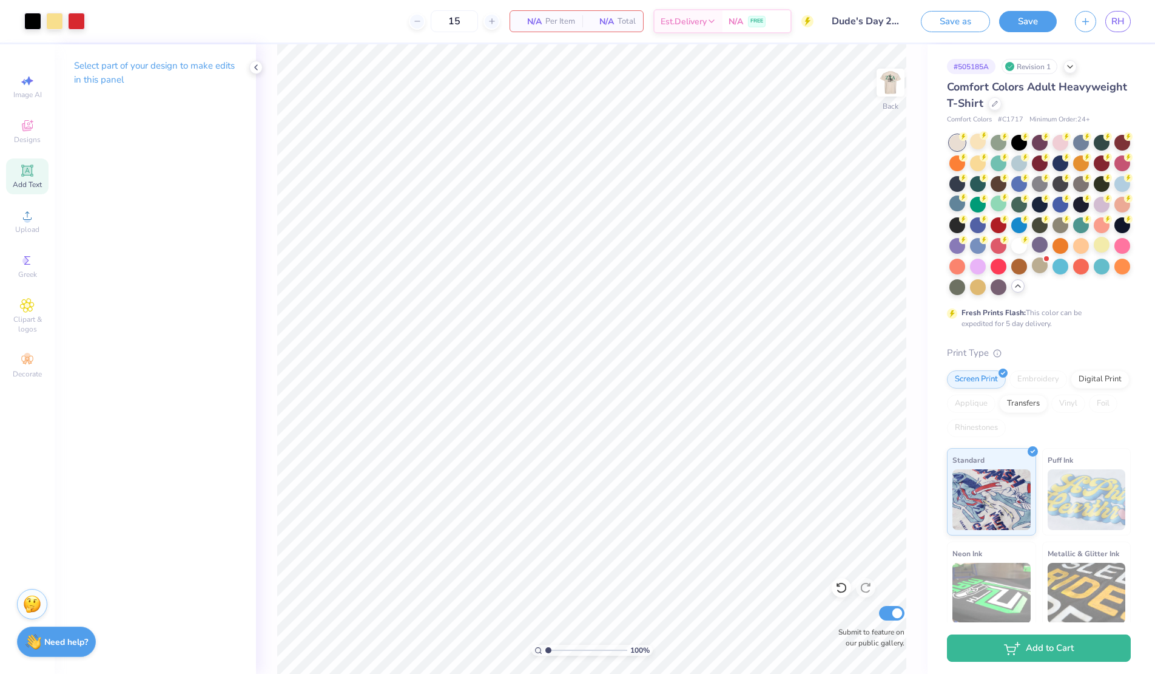
click at [22, 174] on icon at bounding box center [26, 170] width 9 height 9
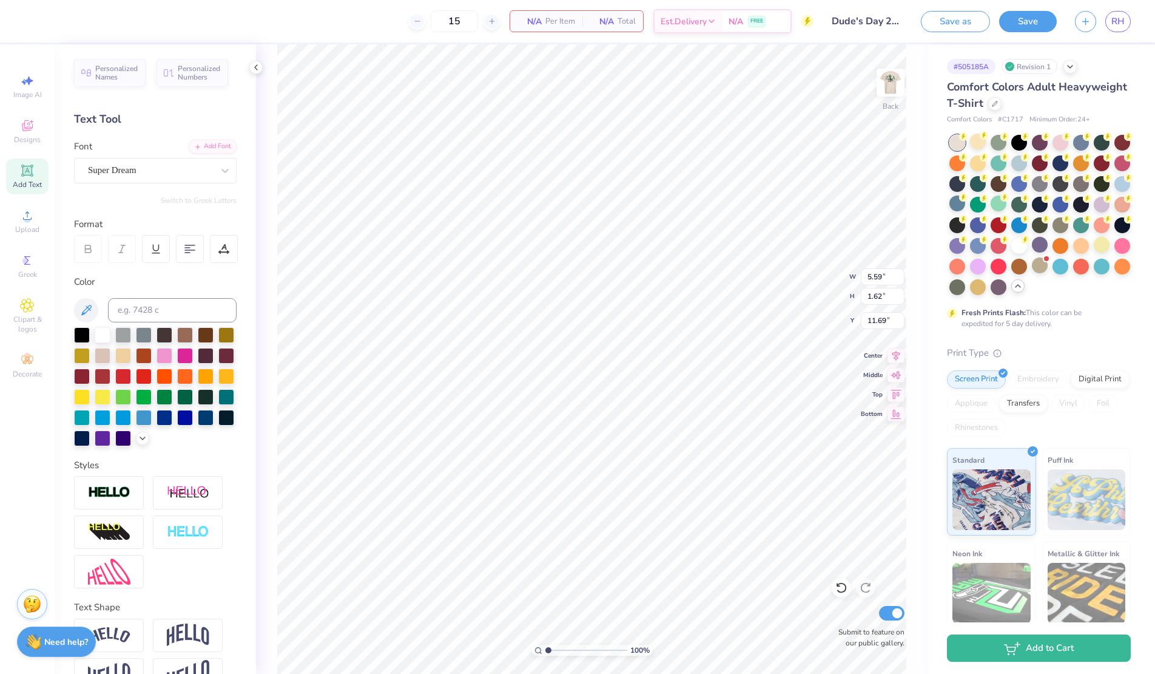
type textarea "T"
type textarea "Zeta Tau Alpha"
click at [153, 174] on div "Super Dream" at bounding box center [150, 170] width 127 height 19
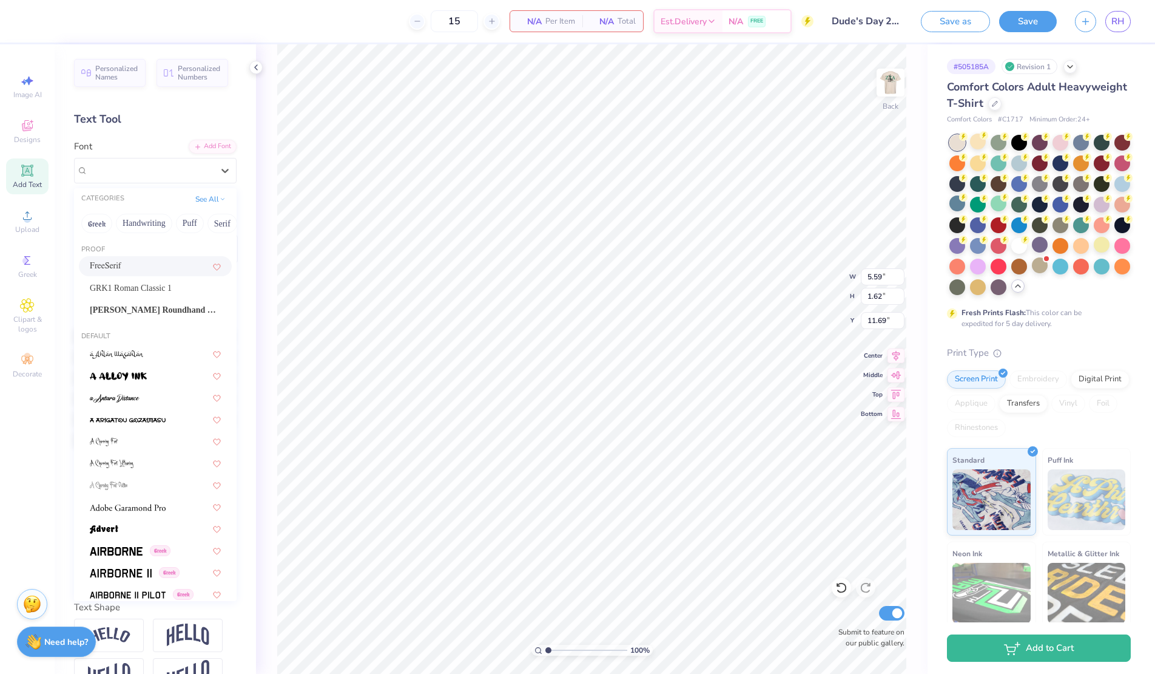
click at [136, 269] on div "FreeSerif" at bounding box center [155, 266] width 131 height 13
click at [141, 173] on div "Super Dream" at bounding box center [138, 170] width 103 height 19
click at [105, 268] on span "FreeSerif" at bounding box center [106, 266] width 32 height 13
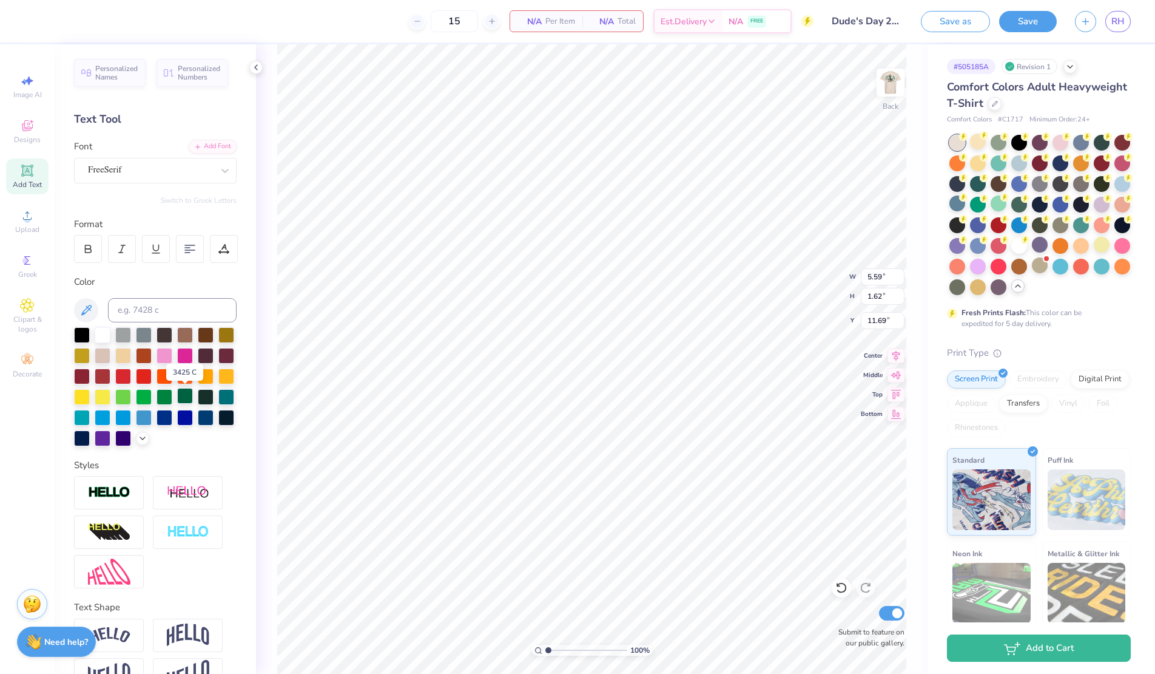
click at [187, 397] on div at bounding box center [185, 396] width 16 height 16
type input "5.25"
type input "0.78"
type input "7.93"
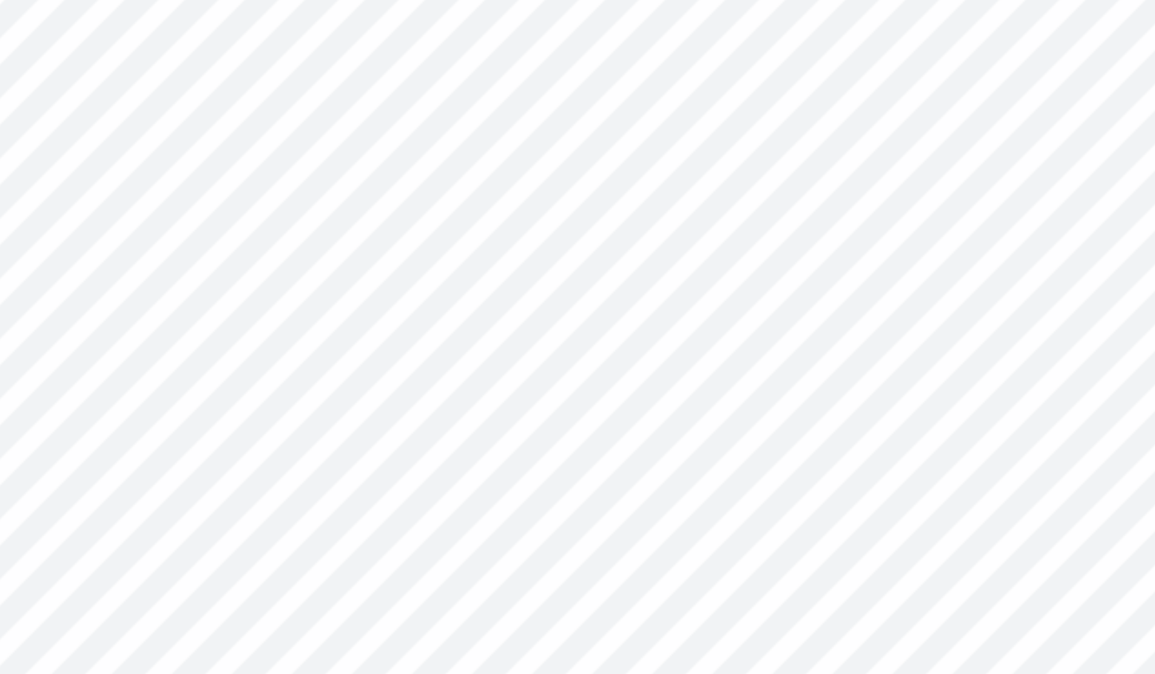
type input "2.94"
type input "0.44"
type input "3.80"
type input "2.63"
type input "0.39"
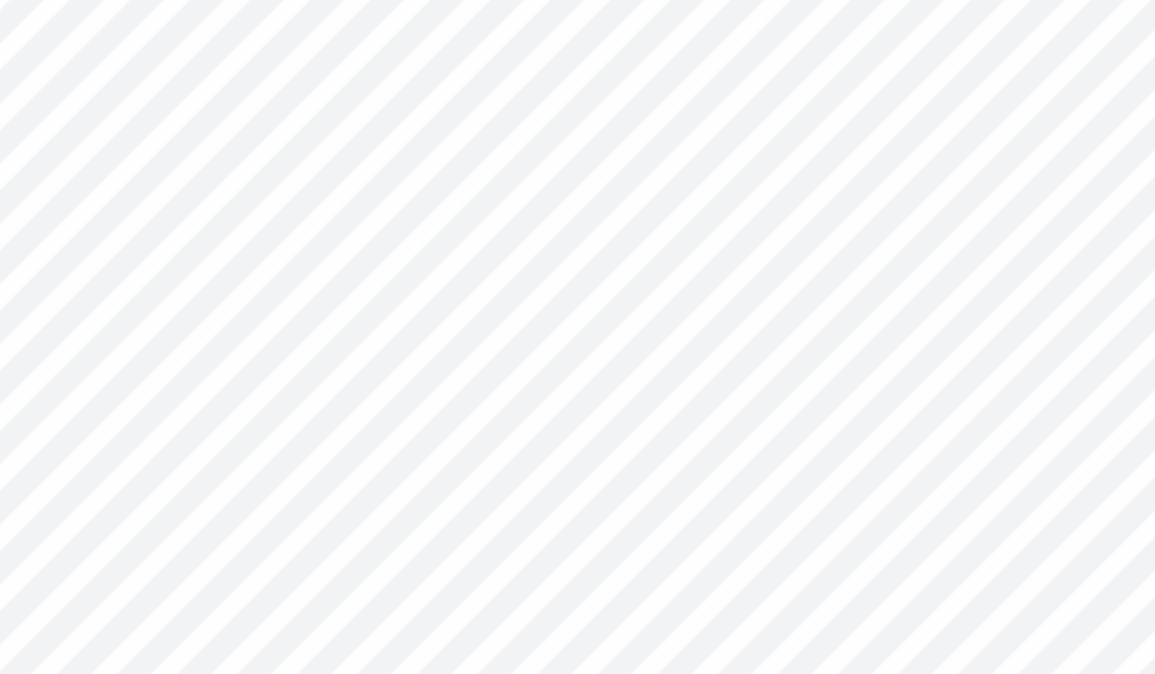
type input "3.84"
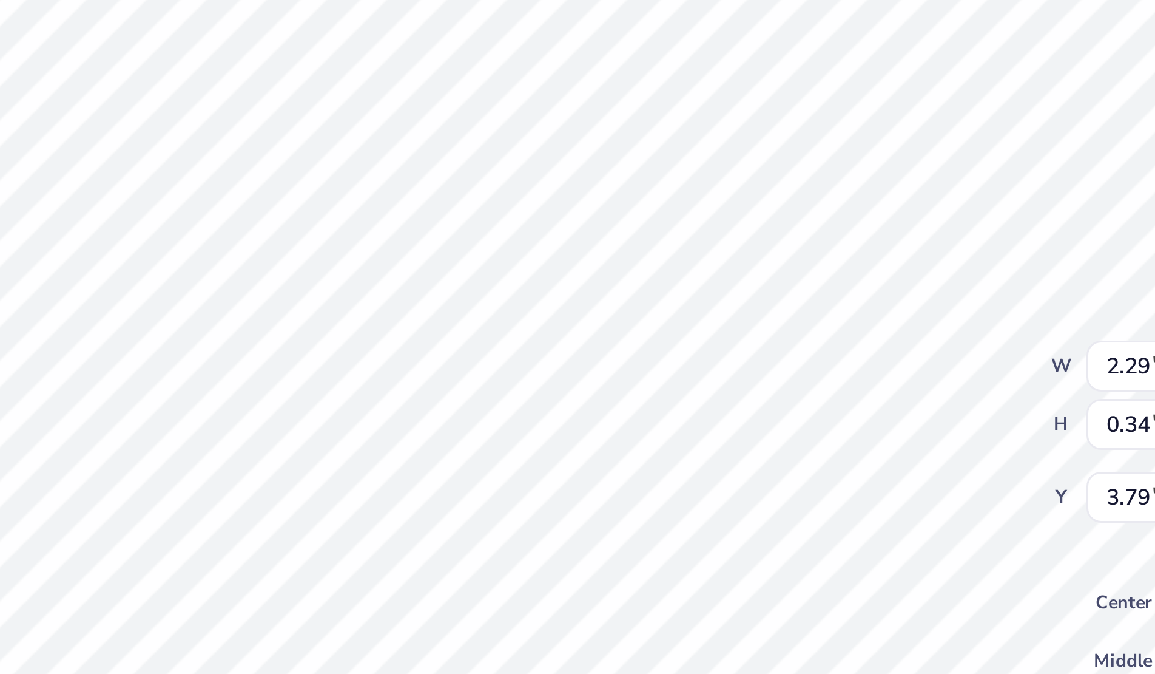
type input "2.29"
type input "0.34"
type input "3.79"
type input "3.73"
type input "3.72"
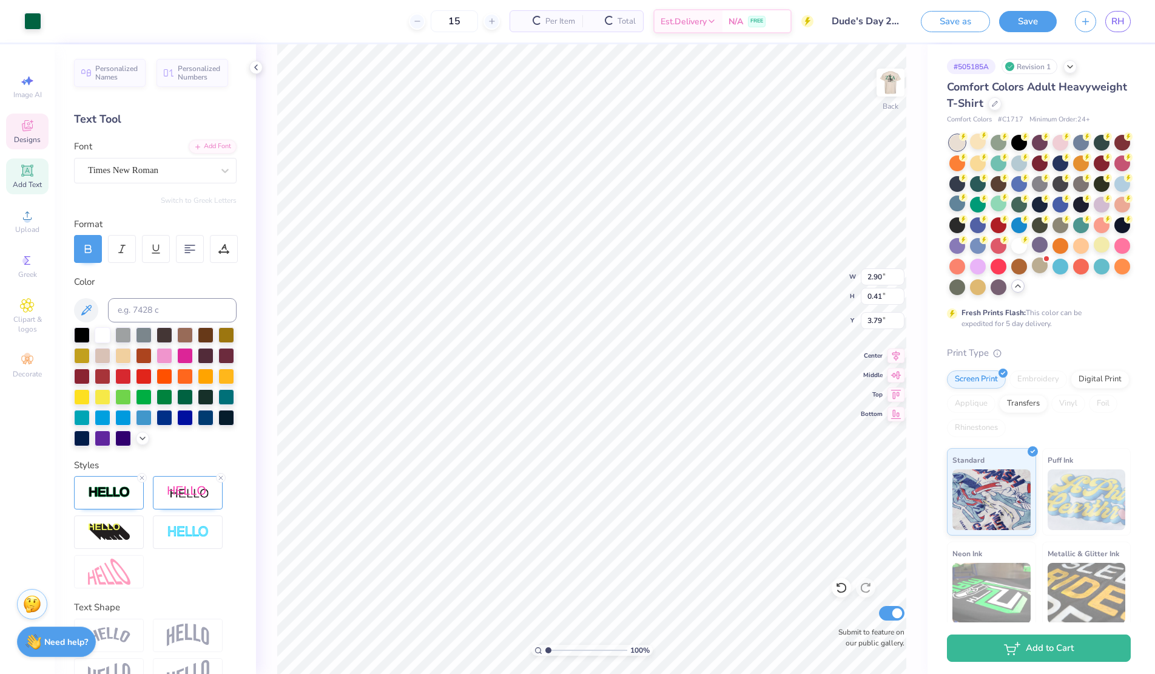
type input "0.41"
type input "3.79"
click at [91, 246] on icon at bounding box center [88, 248] width 11 height 11
click at [891, 88] on img at bounding box center [890, 82] width 49 height 49
click at [892, 97] on img at bounding box center [890, 82] width 49 height 49
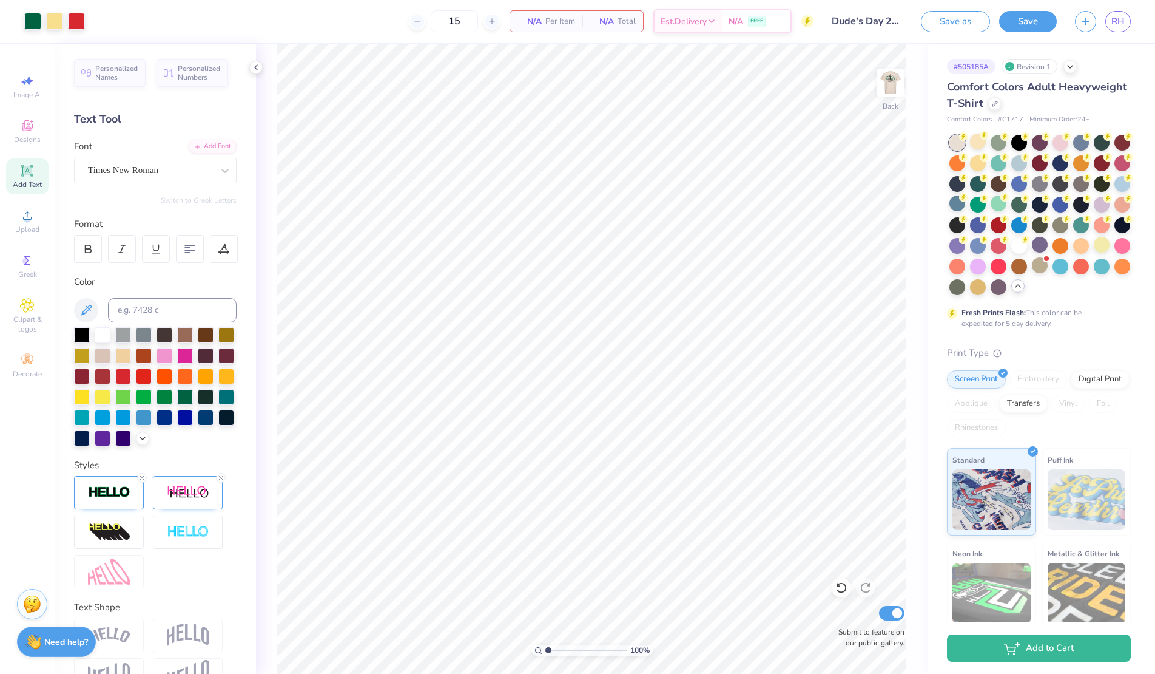
click at [44, 25] on div at bounding box center [54, 21] width 61 height 17
click at [30, 20] on div at bounding box center [32, 20] width 17 height 17
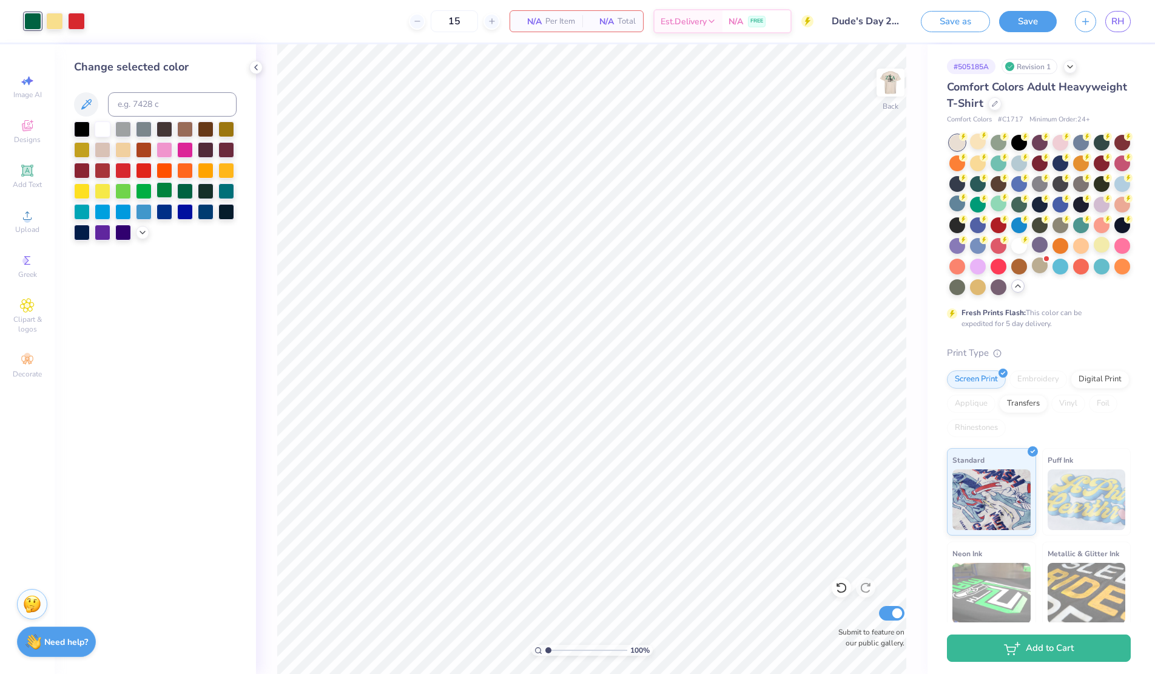
click at [171, 194] on div at bounding box center [165, 190] width 16 height 16
click at [183, 195] on div at bounding box center [185, 190] width 16 height 16
click at [184, 189] on div at bounding box center [185, 190] width 16 height 16
click at [882, 89] on img at bounding box center [890, 82] width 49 height 49
click at [52, 16] on div at bounding box center [54, 20] width 17 height 17
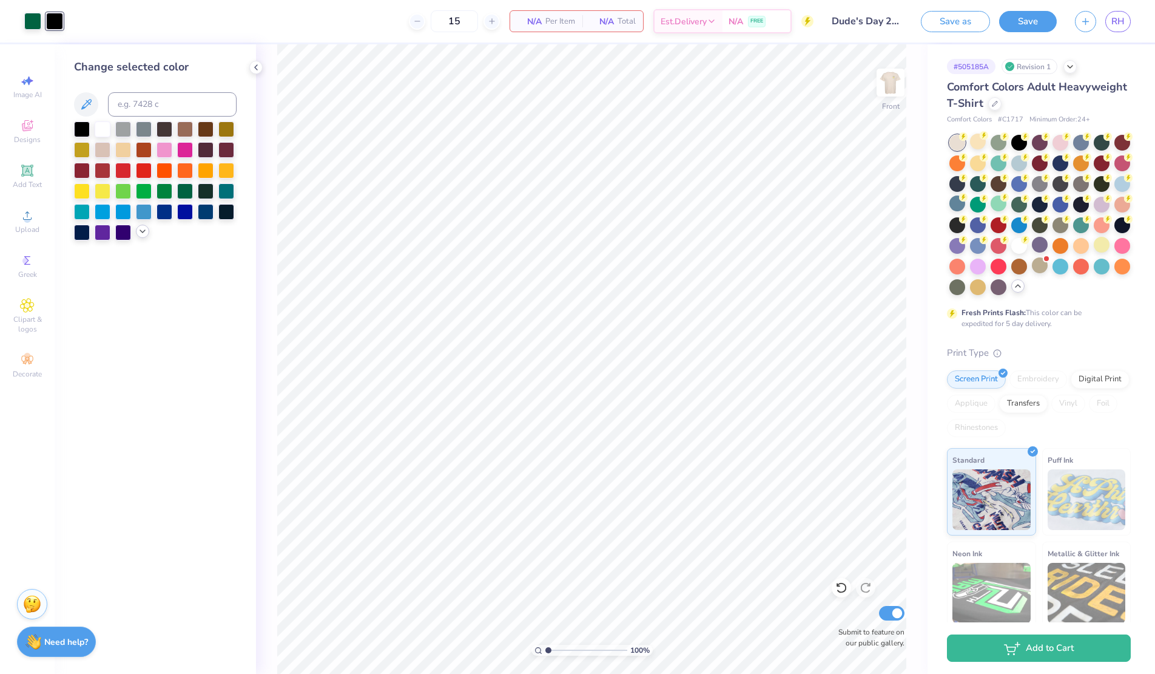
click at [138, 233] on icon at bounding box center [143, 231] width 10 height 10
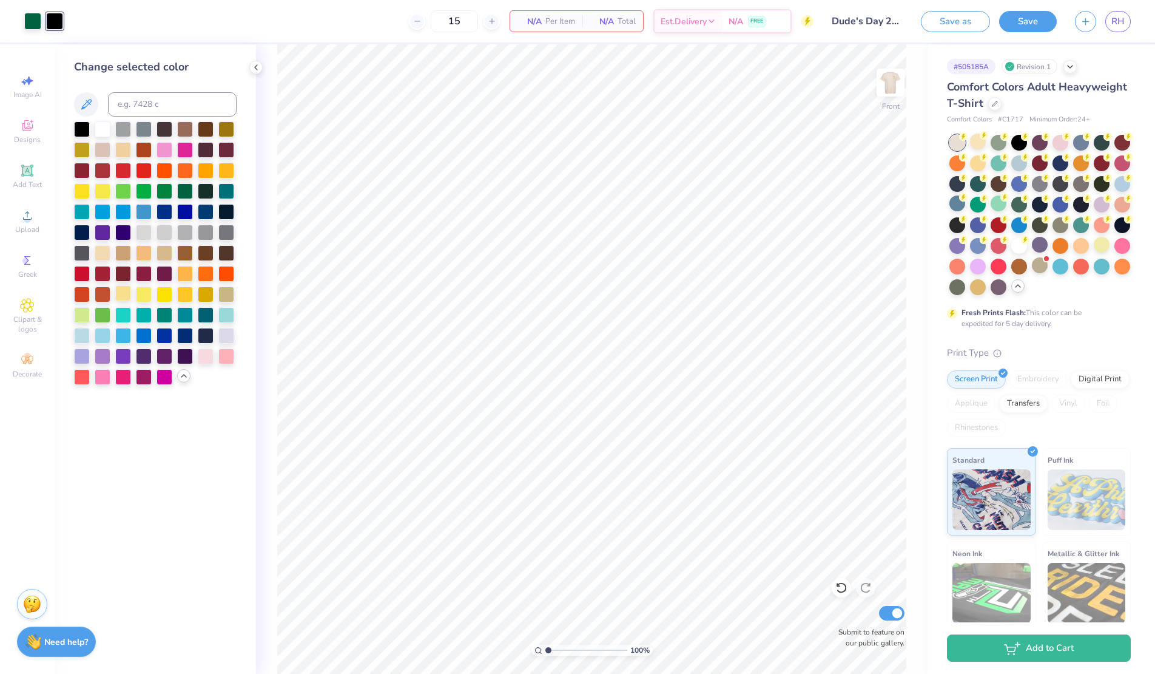
click at [125, 295] on div at bounding box center [123, 293] width 16 height 16
click at [90, 132] on div at bounding box center [82, 128] width 16 height 16
click at [98, 130] on div at bounding box center [103, 128] width 16 height 16
click at [123, 169] on div at bounding box center [123, 169] width 16 height 16
click at [123, 127] on div at bounding box center [123, 128] width 16 height 16
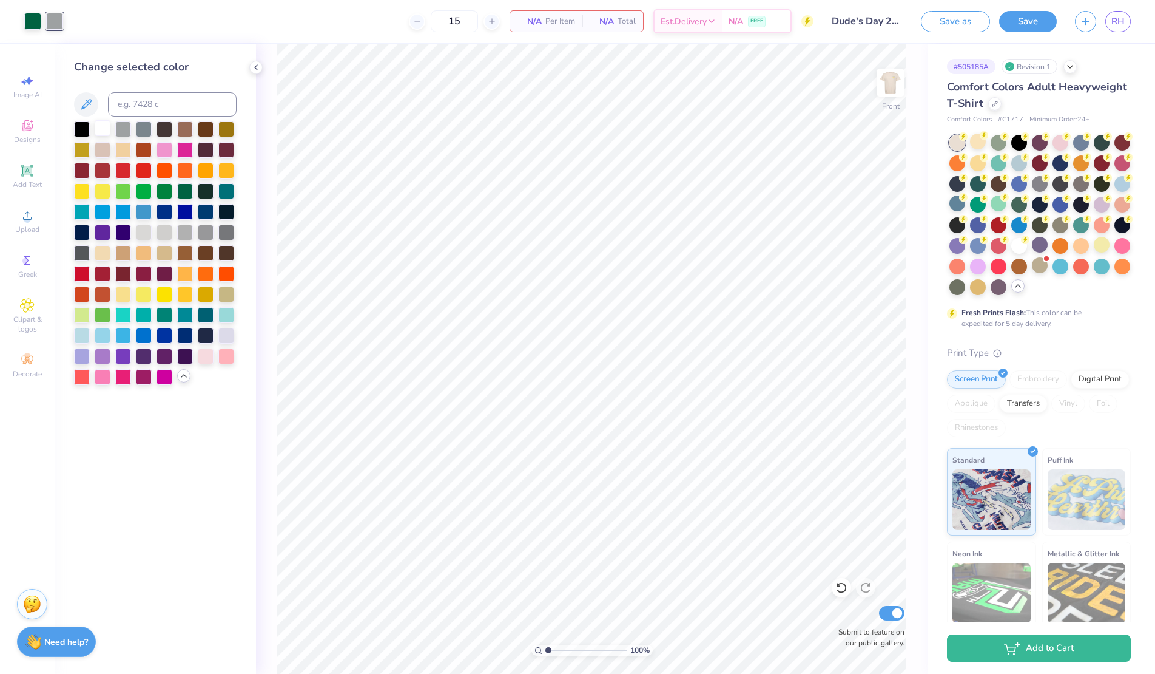
click at [103, 129] on div at bounding box center [103, 128] width 16 height 16
click at [209, 186] on div at bounding box center [206, 190] width 16 height 16
click at [185, 191] on div at bounding box center [185, 190] width 16 height 16
click at [206, 192] on div at bounding box center [206, 190] width 16 height 16
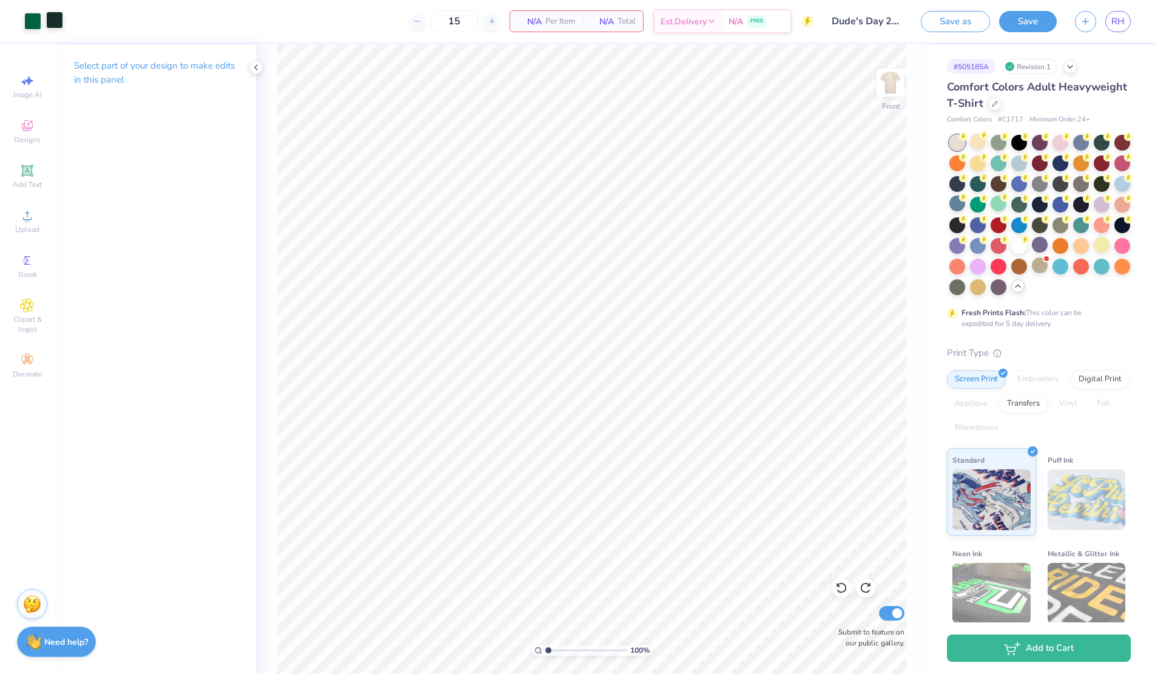
click at [59, 19] on div at bounding box center [54, 20] width 17 height 17
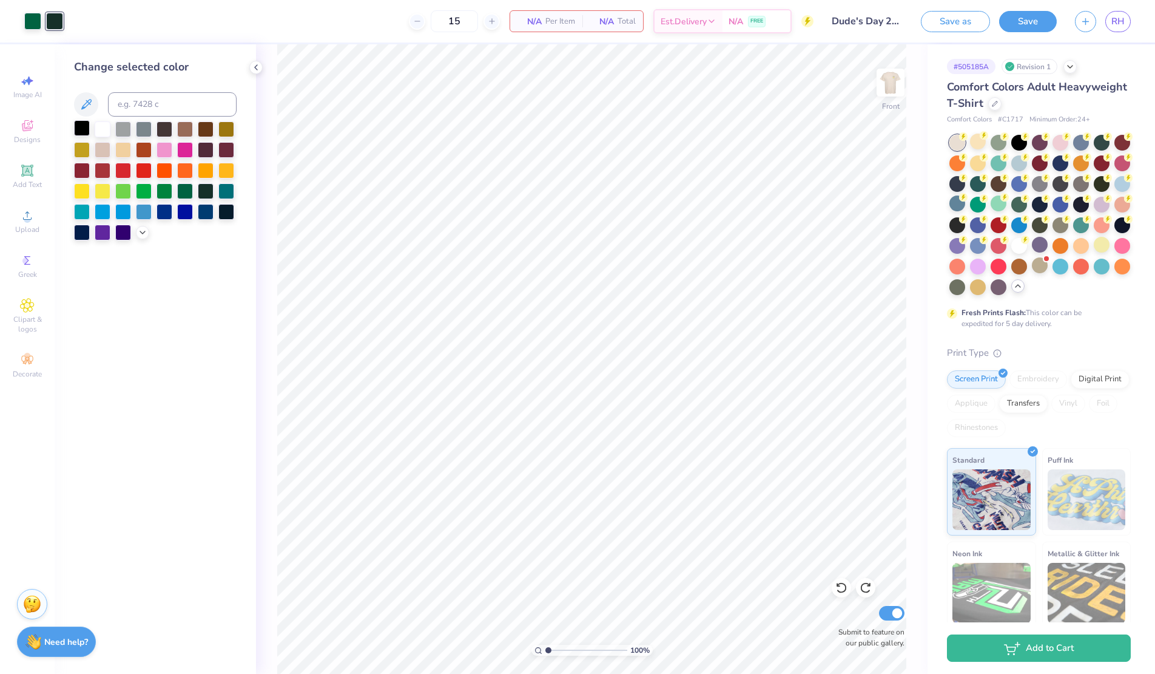
click at [81, 126] on div at bounding box center [82, 128] width 16 height 16
click at [204, 192] on div at bounding box center [206, 190] width 16 height 16
click at [82, 126] on div at bounding box center [82, 128] width 16 height 16
click at [205, 184] on div at bounding box center [206, 190] width 16 height 16
click at [898, 85] on img at bounding box center [890, 82] width 49 height 49
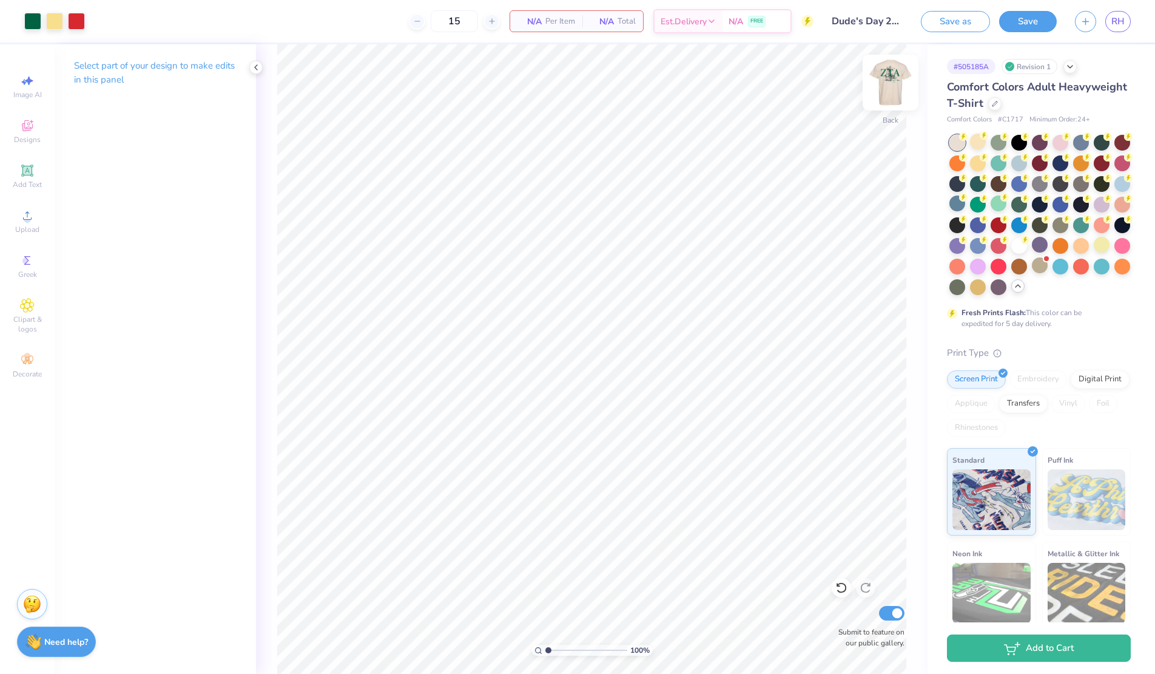
click at [893, 90] on img at bounding box center [890, 82] width 49 height 49
click at [888, 93] on img at bounding box center [890, 82] width 49 height 49
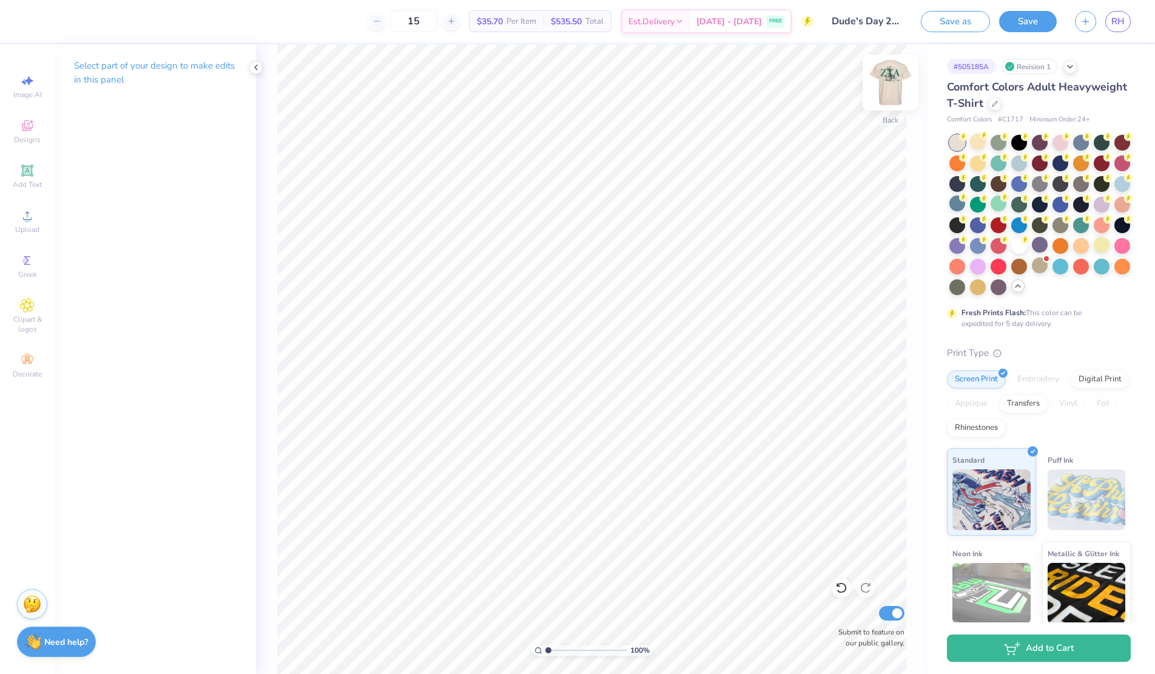
click at [899, 86] on img at bounding box center [890, 82] width 49 height 49
click at [888, 80] on img at bounding box center [890, 82] width 49 height 49
type input "2.77"
type input "9.99"
type input "8.52"
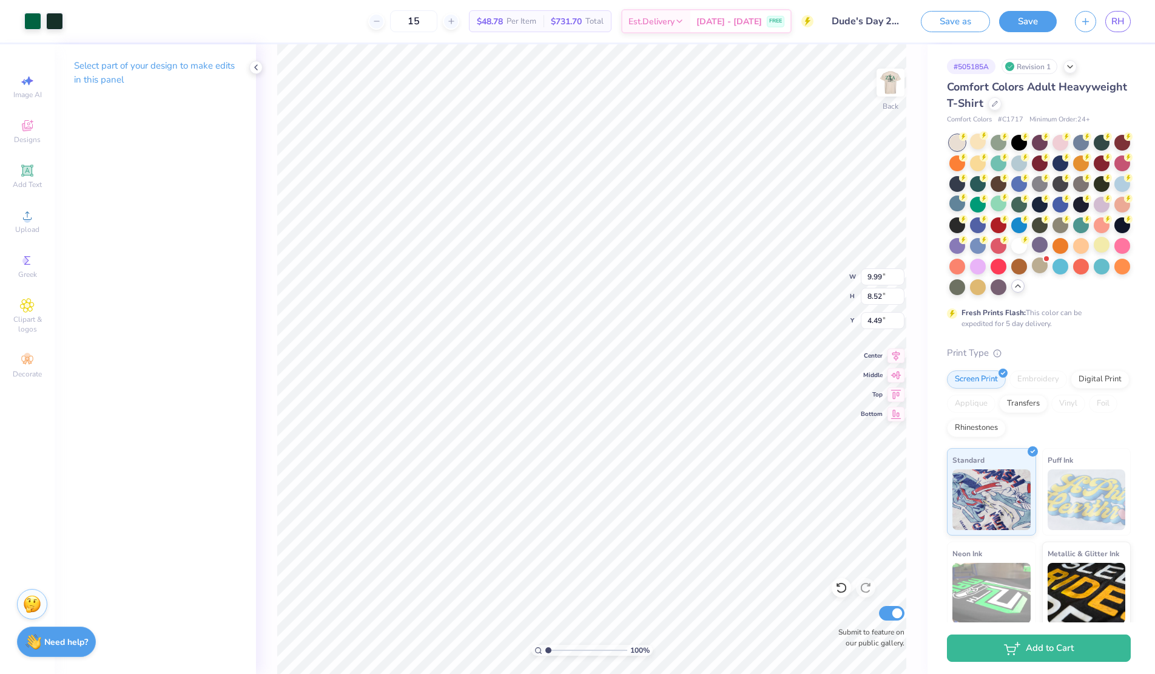
type input "2.83"
click at [899, 82] on img at bounding box center [890, 82] width 49 height 49
click at [896, 93] on img at bounding box center [890, 82] width 49 height 49
click at [18, 131] on div "Designs" at bounding box center [27, 131] width 42 height 36
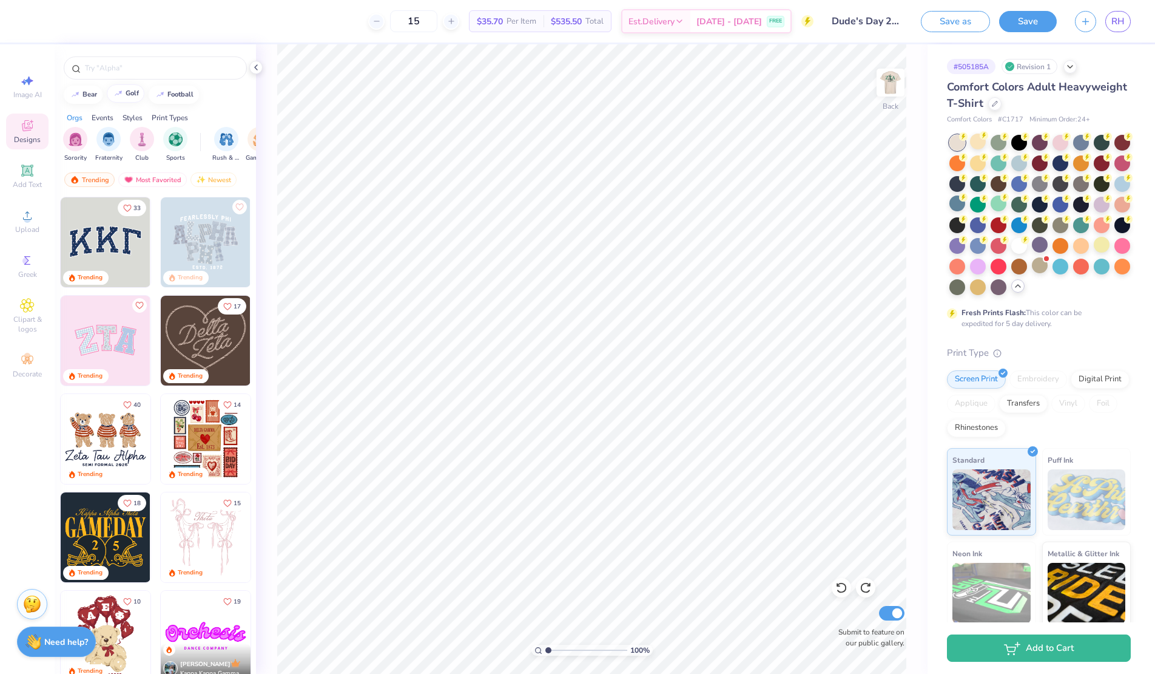
click at [124, 98] on div at bounding box center [118, 93] width 12 height 12
type input "golf"
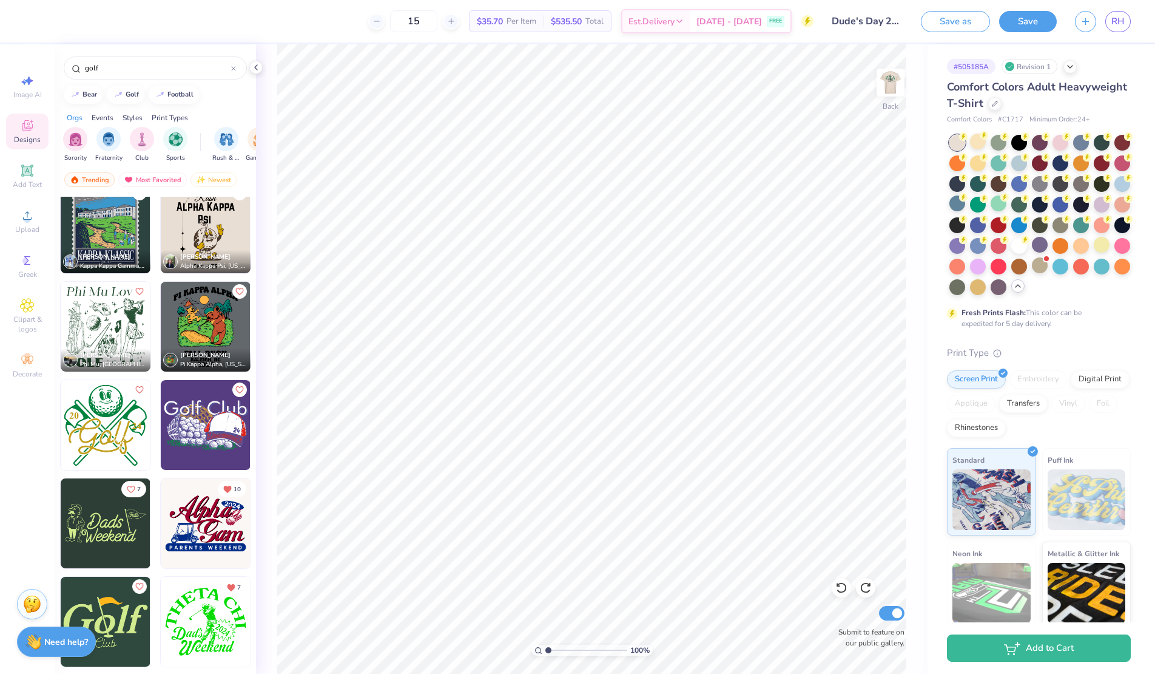
scroll to position [1686, 0]
click at [896, 78] on img at bounding box center [890, 82] width 49 height 49
click at [894, 89] on img at bounding box center [890, 82] width 49 height 49
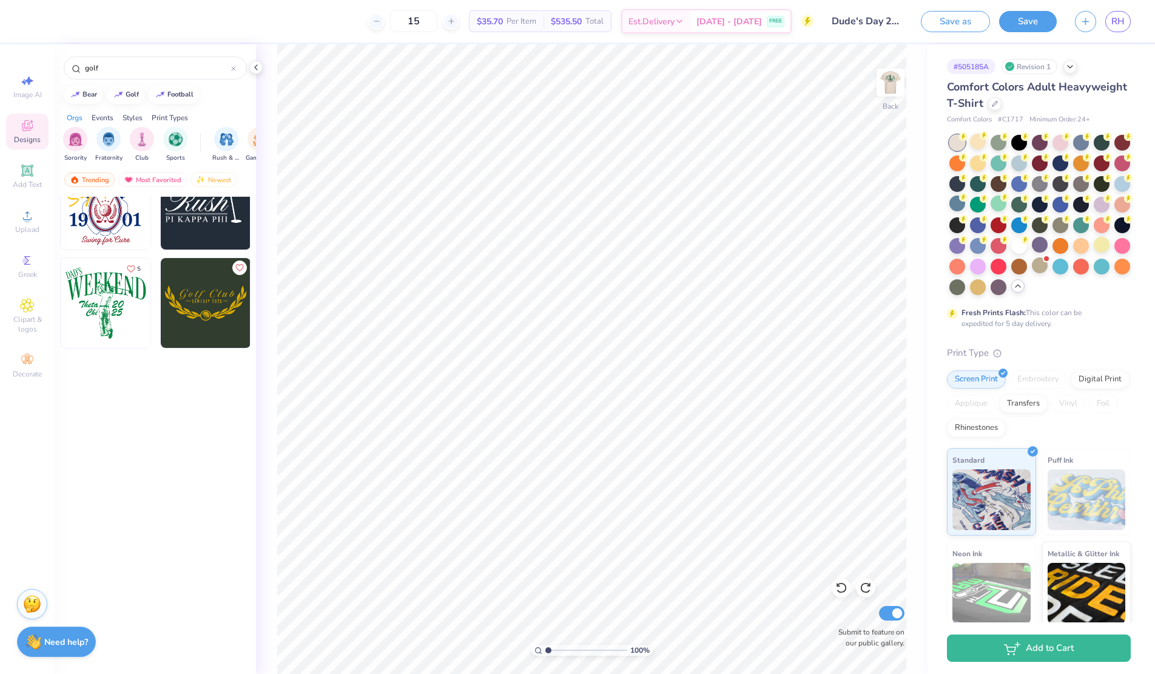
scroll to position [0, 0]
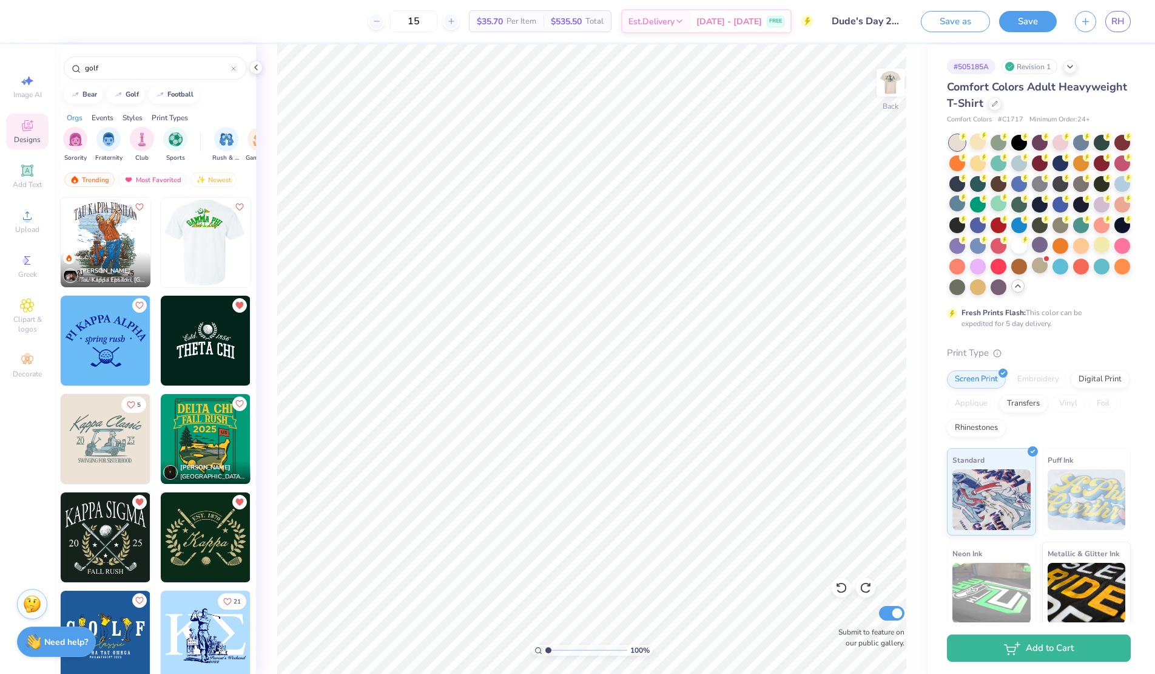
click at [222, 345] on img at bounding box center [206, 340] width 90 height 90
type input "4.85"
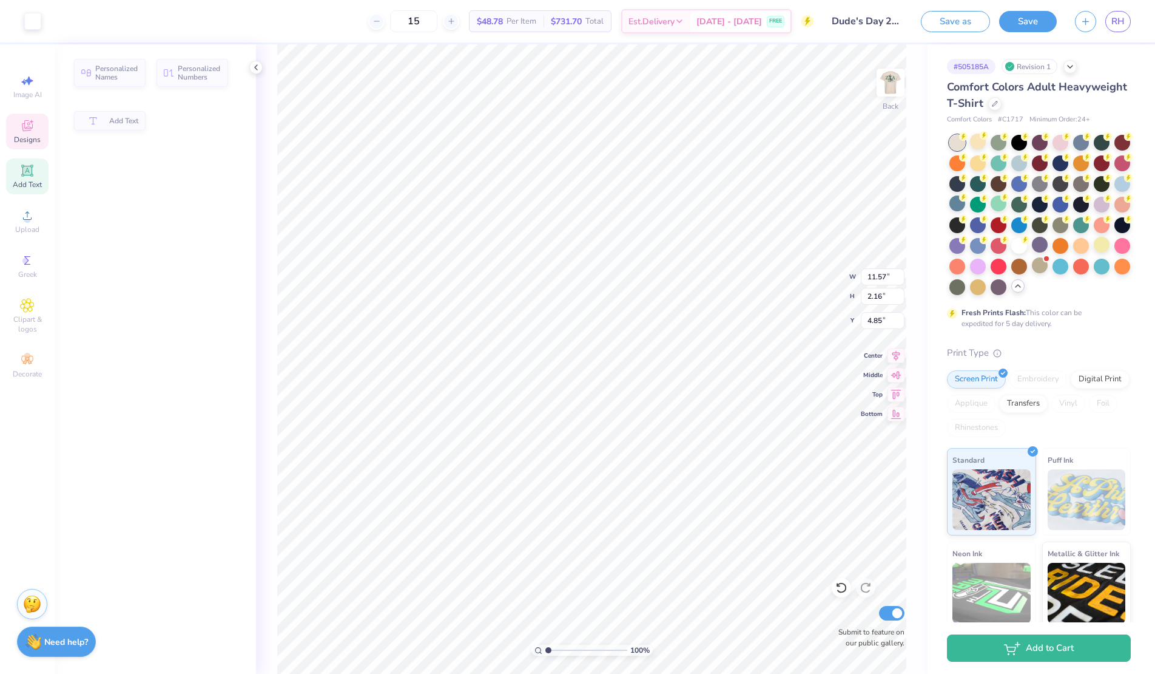
type input "2.16"
type input "9.10"
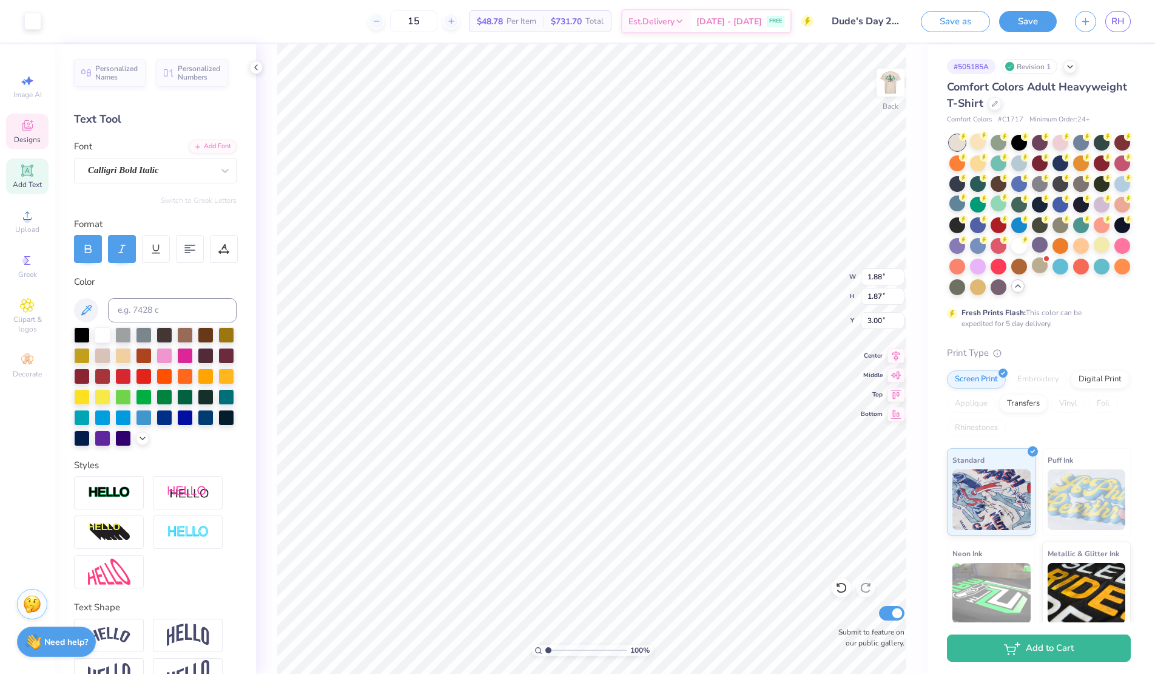
type input "3.00"
type input "2.17"
type input "1.95"
type input "4.40"
click at [62, 22] on div at bounding box center [54, 20] width 17 height 17
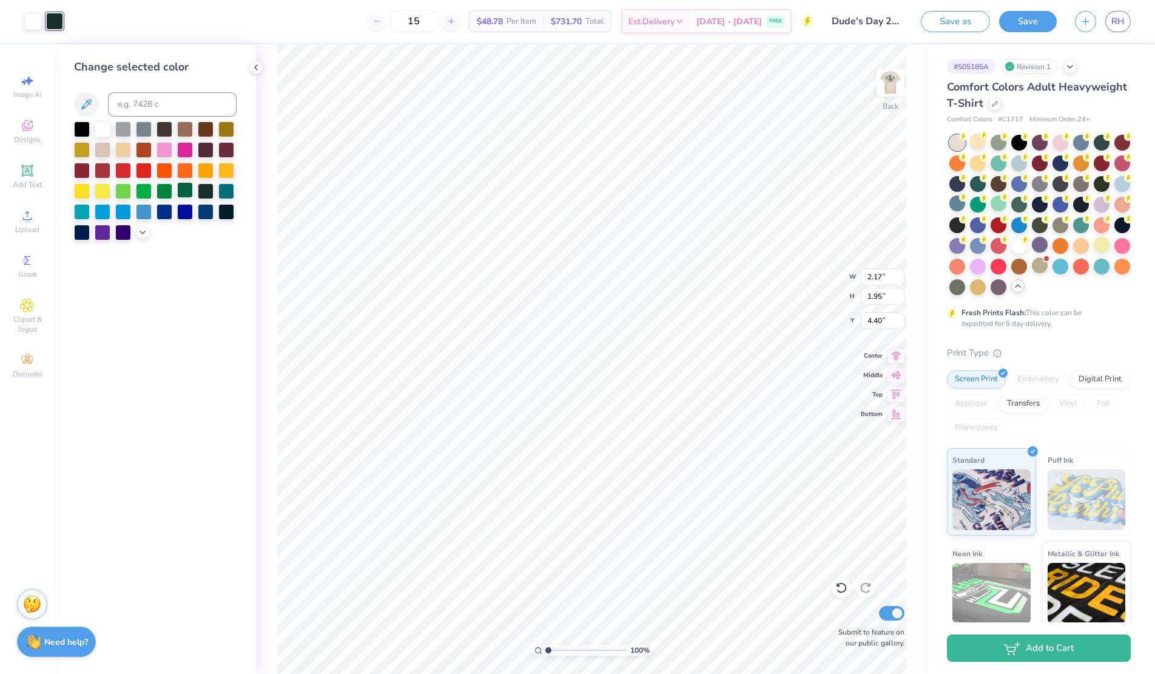
click at [193, 192] on div at bounding box center [185, 190] width 16 height 16
click at [38, 10] on div "Art colors" at bounding box center [31, 21] width 63 height 42
click at [36, 16] on div at bounding box center [32, 20] width 17 height 17
click at [182, 192] on div at bounding box center [185, 190] width 16 height 16
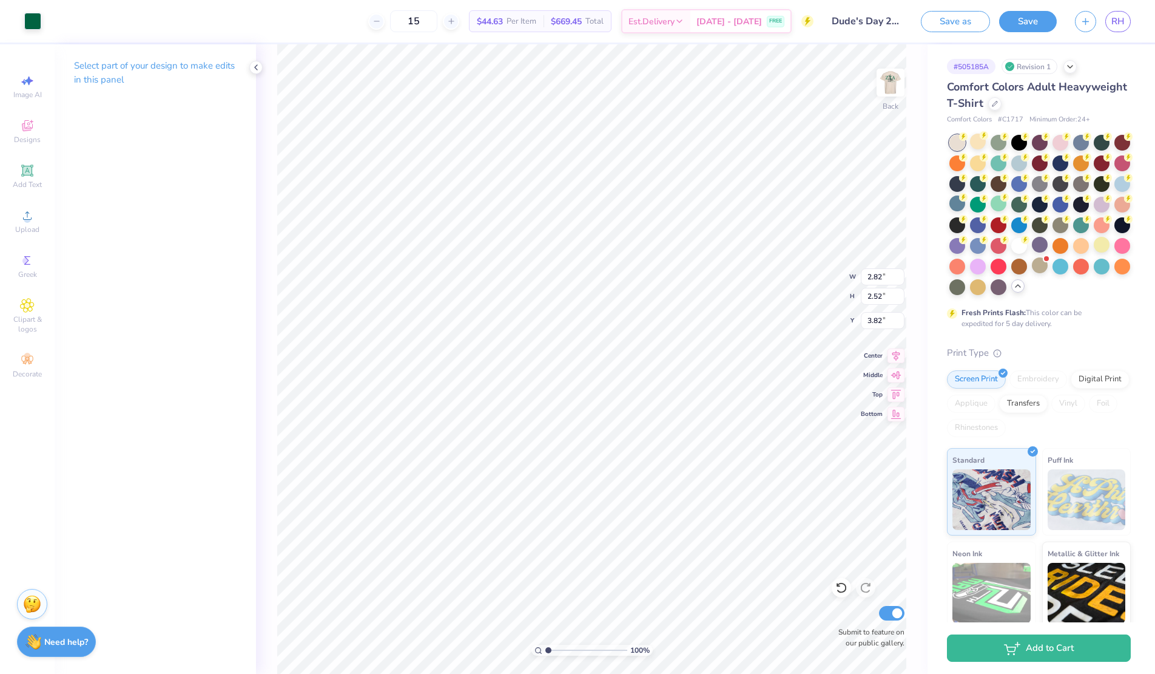
type input "2.82"
type input "2.52"
type input "3.82"
type input "2.46"
type input "2.20"
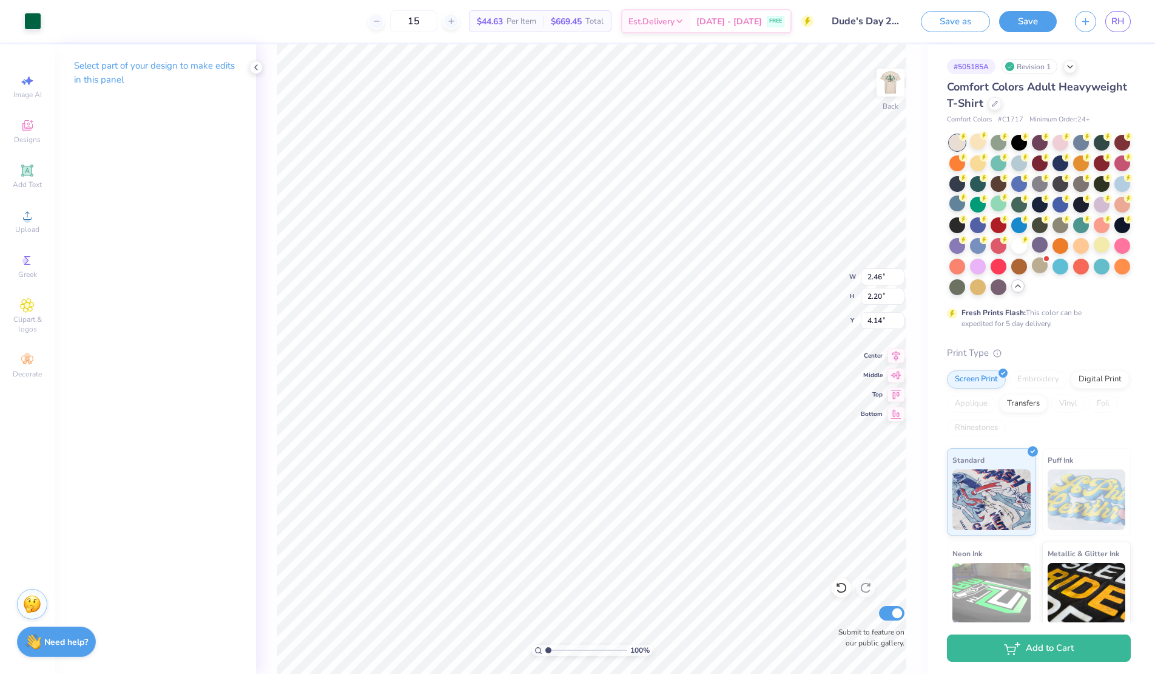
type input "3.81"
type input "3.80"
type input "3.79"
click at [880, 88] on img at bounding box center [890, 82] width 49 height 49
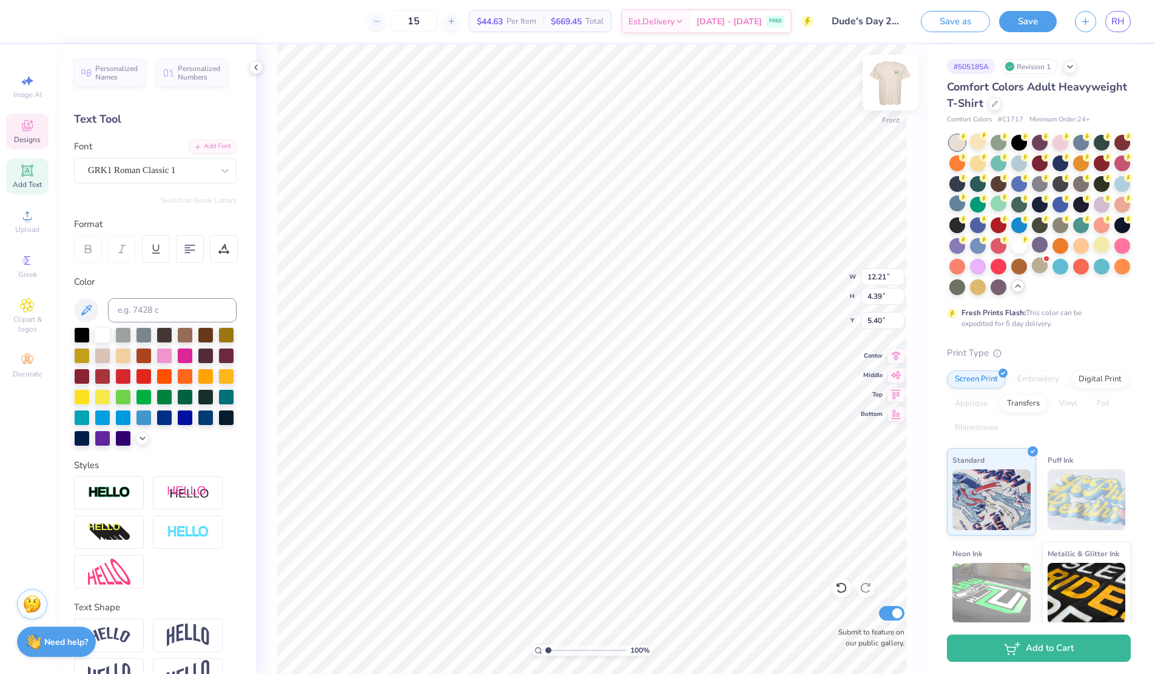
type input "6.46"
type input "5.40"
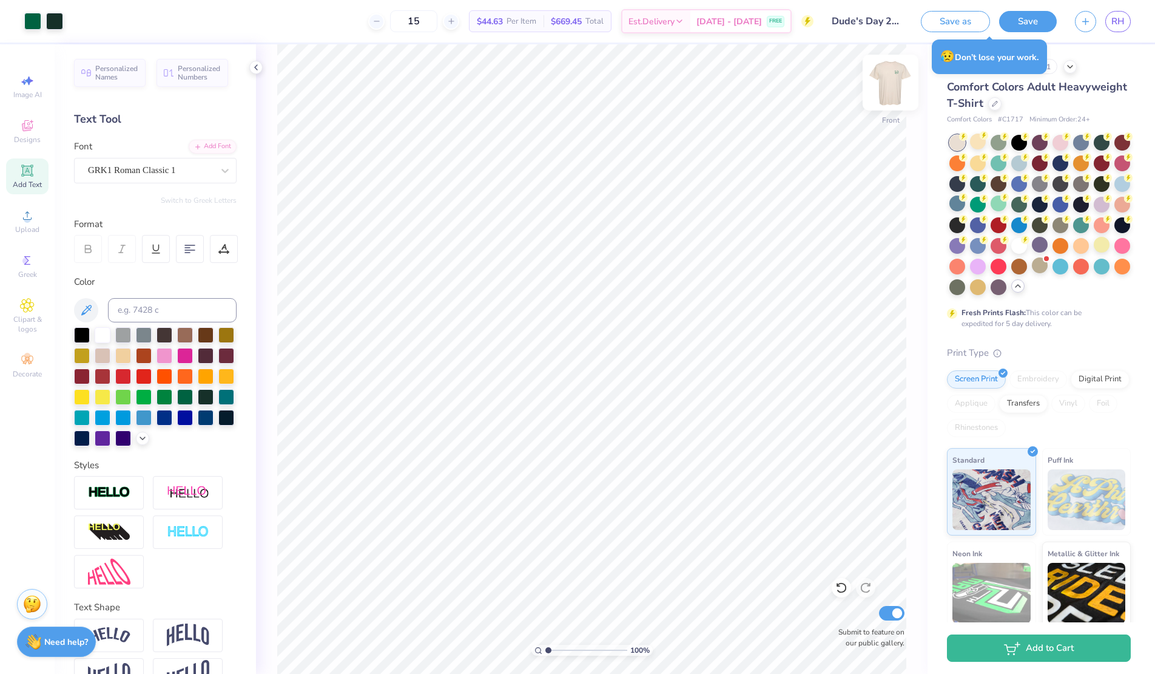
click at [894, 91] on img at bounding box center [890, 82] width 49 height 49
type input "4.14"
type input "2.76"
type input "2.47"
type input "3.47"
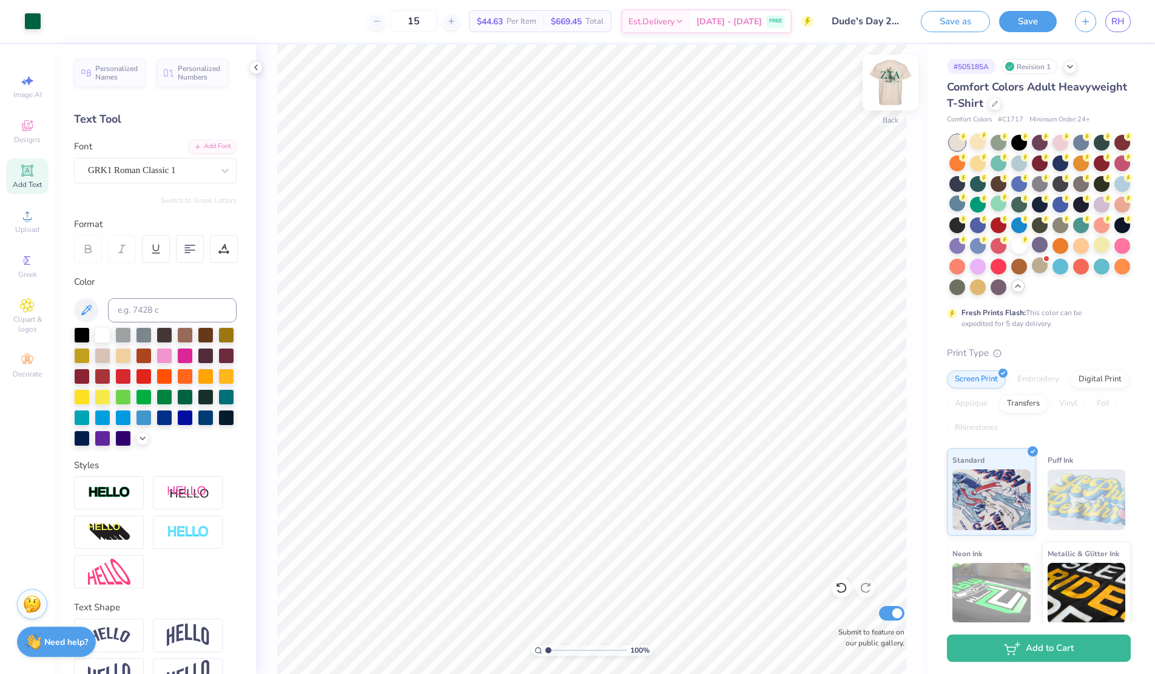
click at [899, 81] on img at bounding box center [890, 82] width 49 height 49
click at [890, 88] on img at bounding box center [890, 82] width 49 height 49
click at [894, 103] on img at bounding box center [890, 82] width 49 height 49
click at [884, 86] on img at bounding box center [890, 82] width 49 height 49
click at [884, 86] on img at bounding box center [891, 82] width 24 height 24
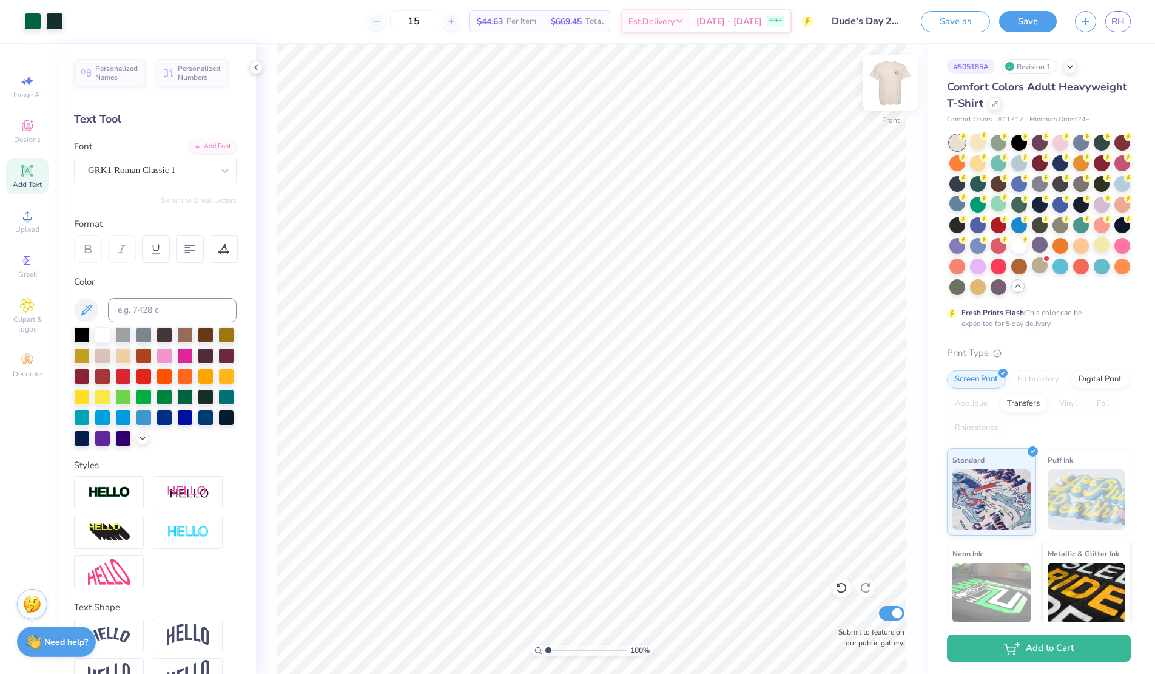
click at [885, 86] on img at bounding box center [890, 82] width 49 height 49
click at [903, 86] on div at bounding box center [891, 83] width 56 height 56
type input "3.57"
type input "1.88"
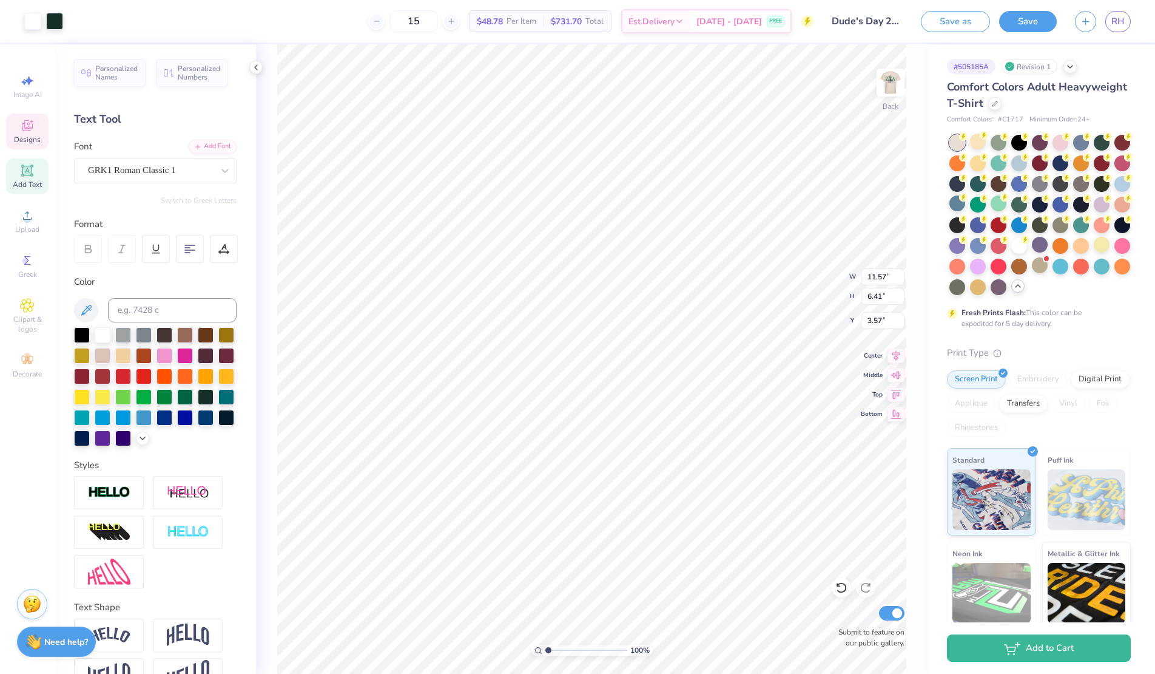
type input "1.87"
type input "2.63"
type input "3.36"
click at [56, 19] on div at bounding box center [54, 20] width 17 height 17
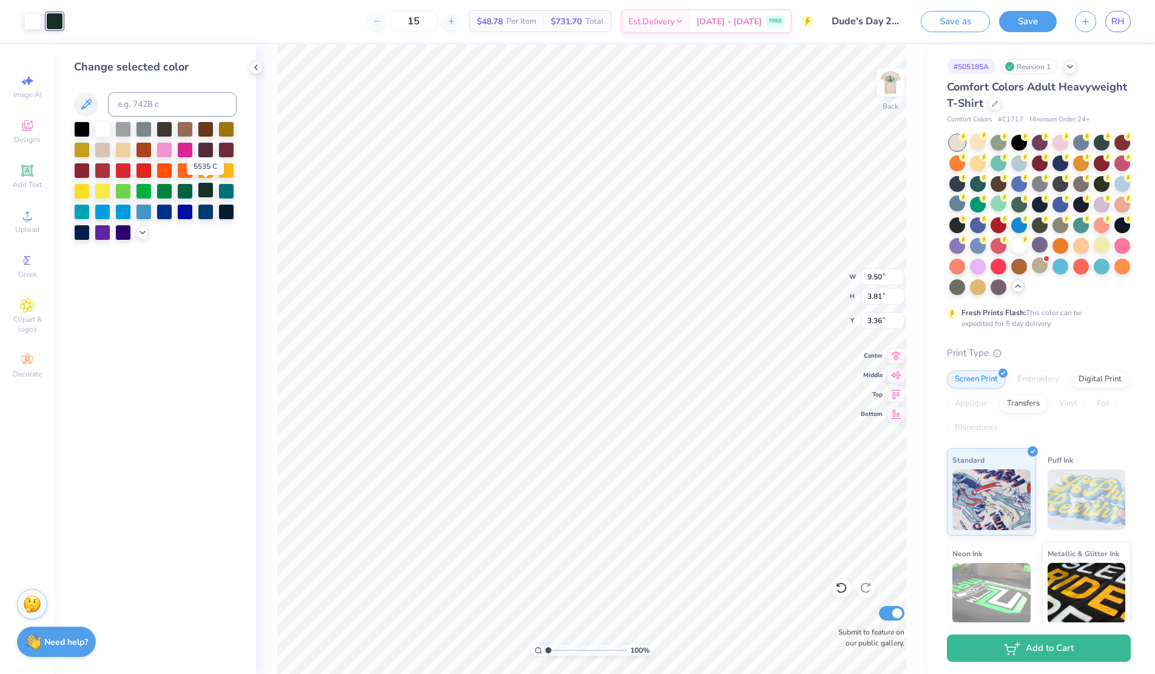
click at [201, 194] on div at bounding box center [206, 190] width 16 height 16
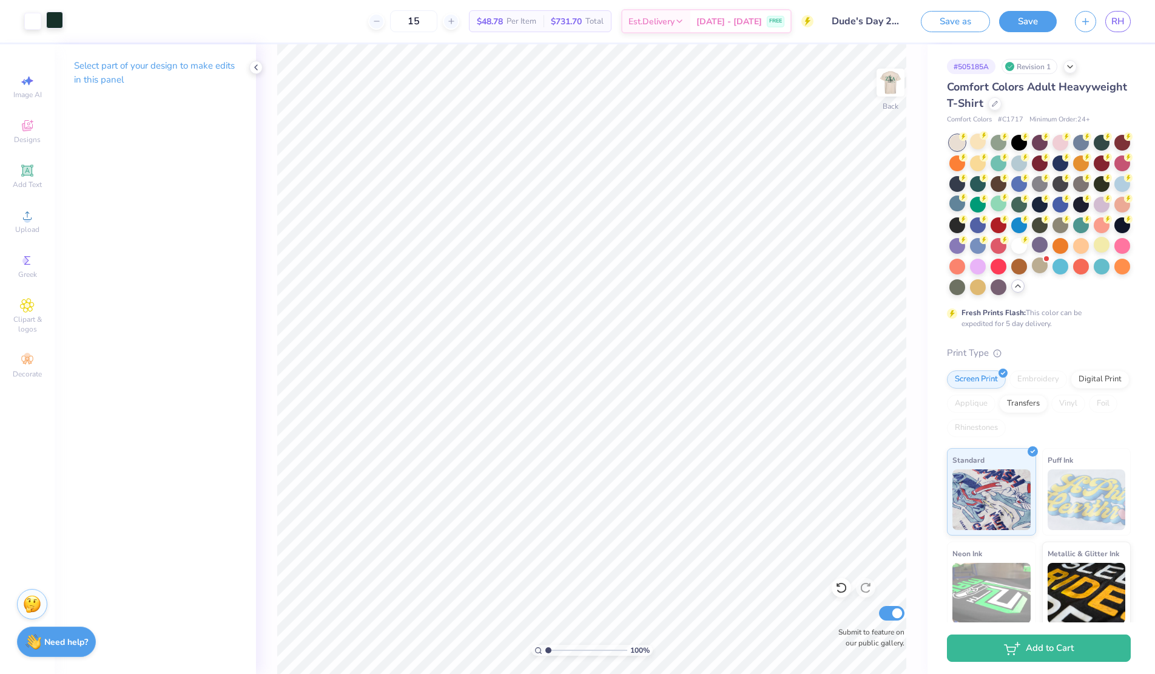
click at [54, 17] on div at bounding box center [54, 20] width 17 height 17
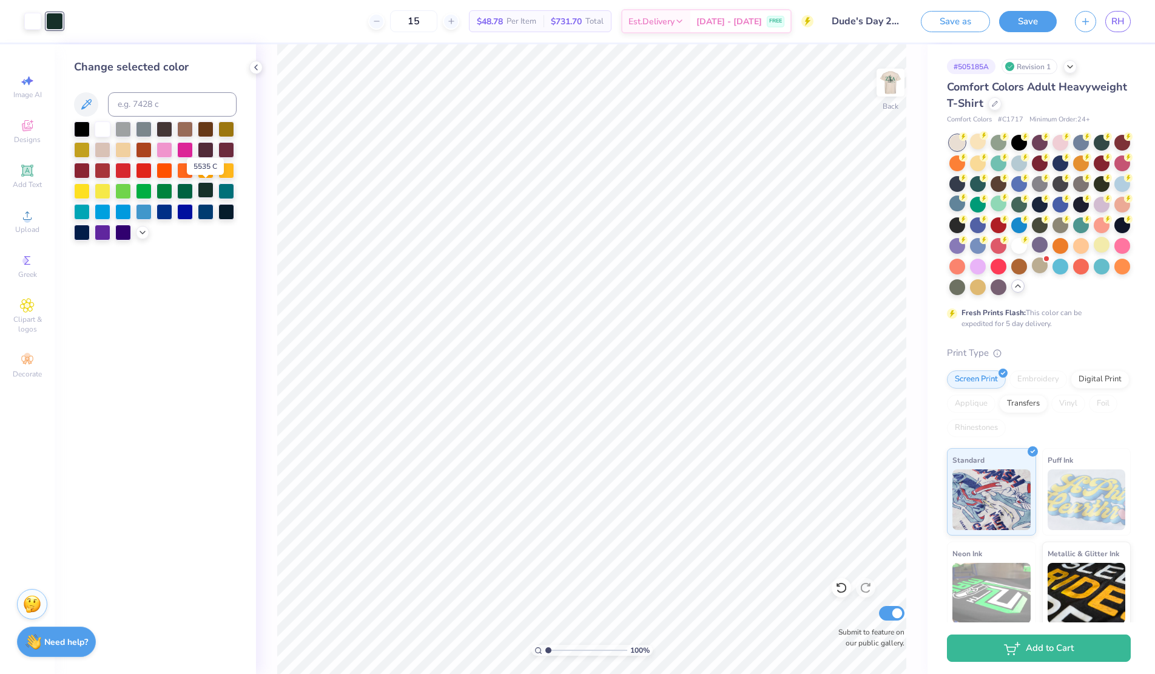
click at [207, 190] on div at bounding box center [206, 190] width 16 height 16
click at [33, 25] on div at bounding box center [32, 20] width 17 height 17
click at [189, 186] on div at bounding box center [185, 190] width 16 height 16
click at [56, 15] on div at bounding box center [54, 20] width 17 height 17
click at [189, 192] on div at bounding box center [185, 190] width 16 height 16
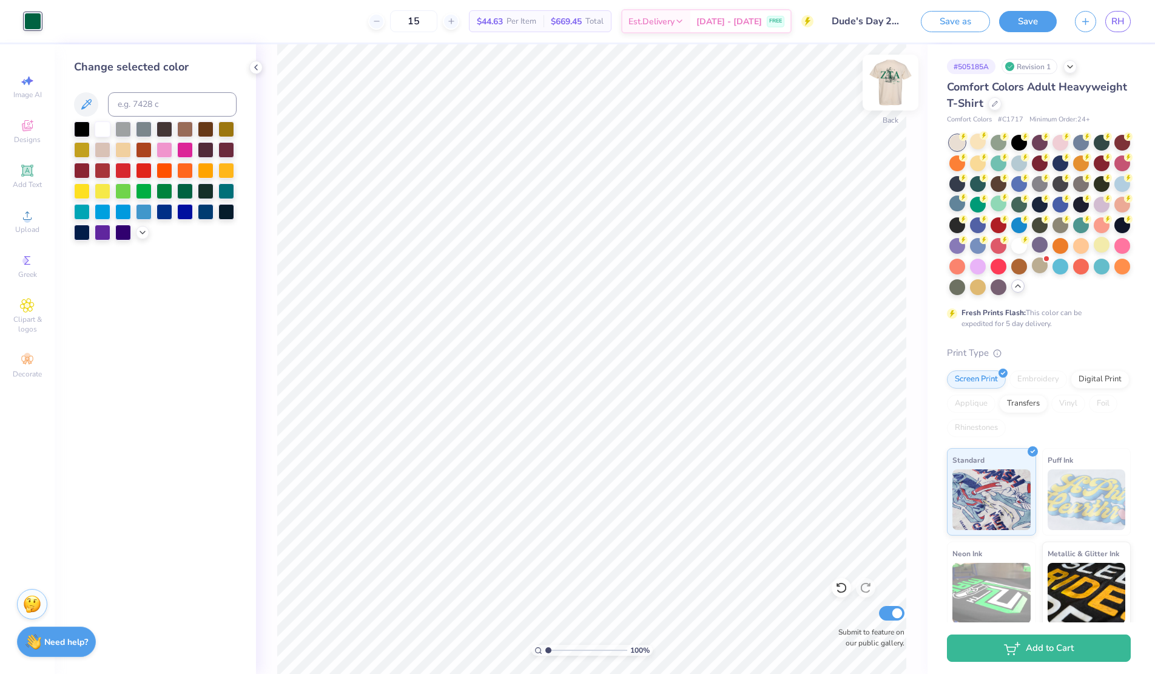
click at [882, 87] on img at bounding box center [890, 82] width 49 height 49
click at [895, 81] on img at bounding box center [890, 82] width 49 height 49
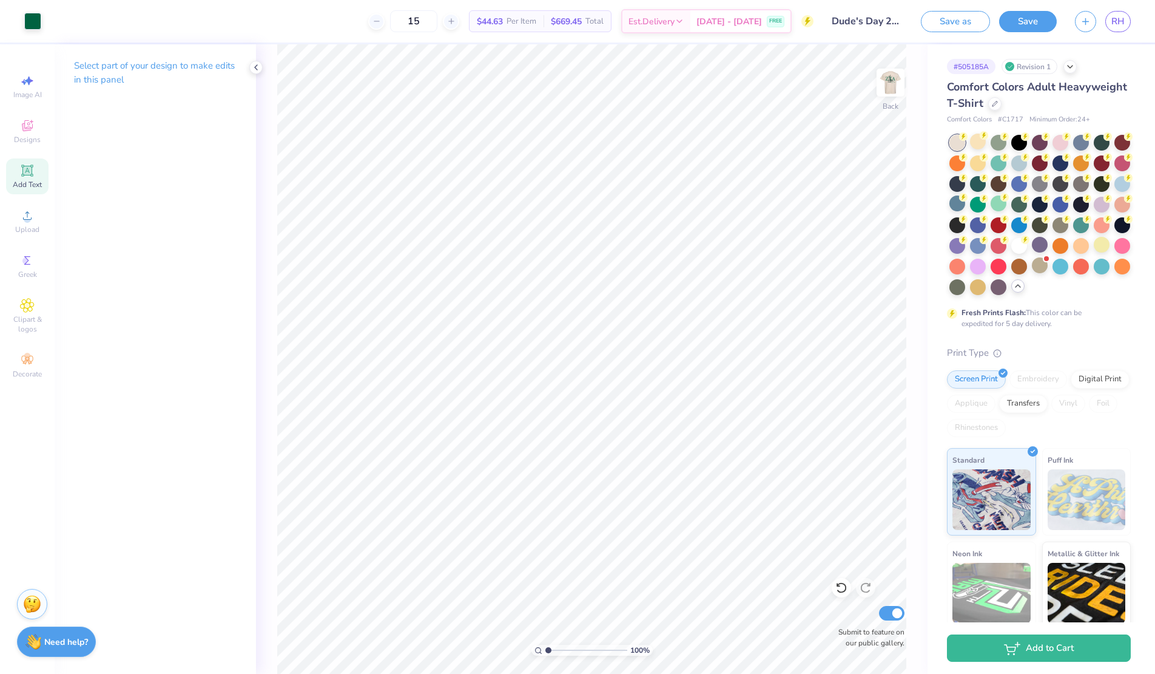
click at [25, 186] on span "Add Text" at bounding box center [27, 185] width 29 height 10
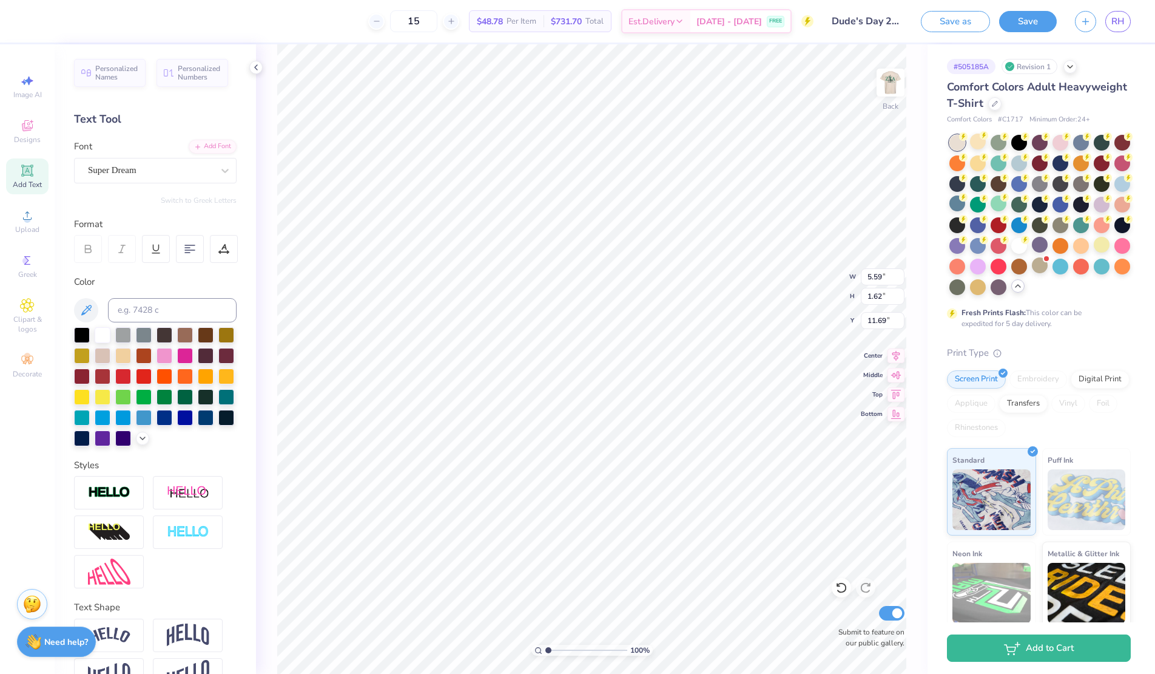
scroll to position [0, 3]
type textarea "Zeta Tau Alpha"
click at [186, 167] on div "Super Dream" at bounding box center [150, 170] width 127 height 19
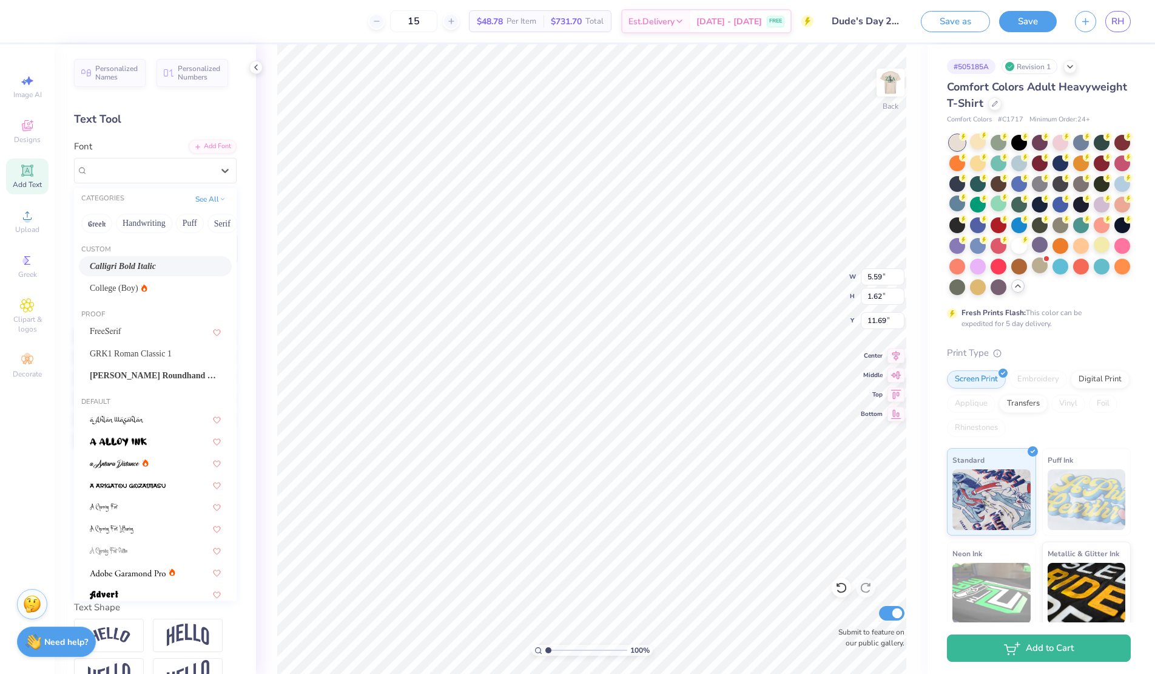
click at [168, 271] on div "Calligri Bold Italic" at bounding box center [155, 266] width 131 height 13
click at [147, 164] on div "Calligri Bold Italic" at bounding box center [150, 170] width 127 height 19
click at [141, 330] on div "FreeSerif" at bounding box center [155, 331] width 131 height 13
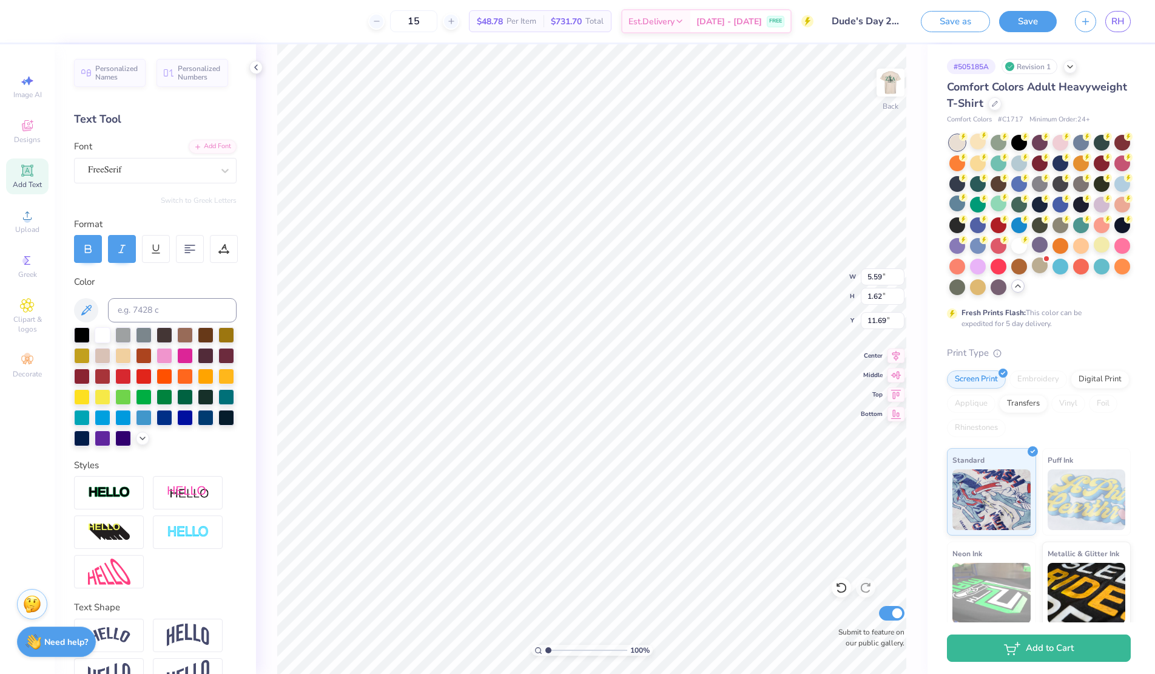
click at [127, 243] on div at bounding box center [122, 249] width 28 height 28
click at [90, 242] on div at bounding box center [88, 249] width 28 height 28
click at [92, 246] on icon at bounding box center [88, 248] width 11 height 11
click at [182, 396] on div at bounding box center [185, 396] width 16 height 16
type input "6.51"
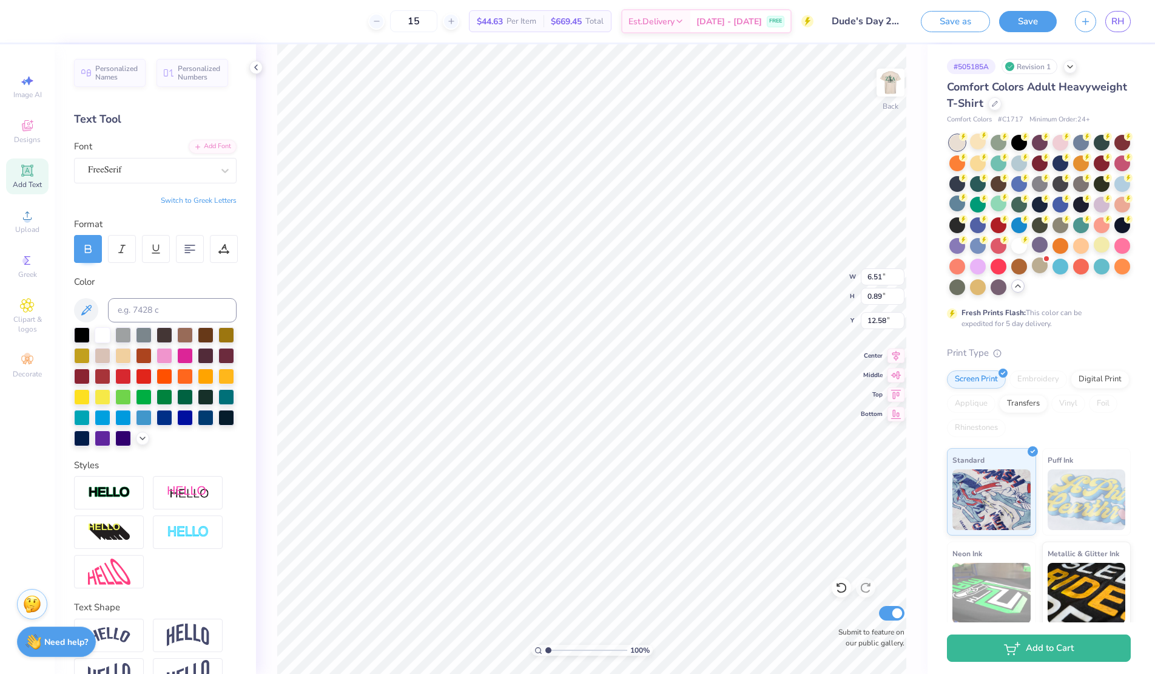
type input "0.89"
type input "7.51"
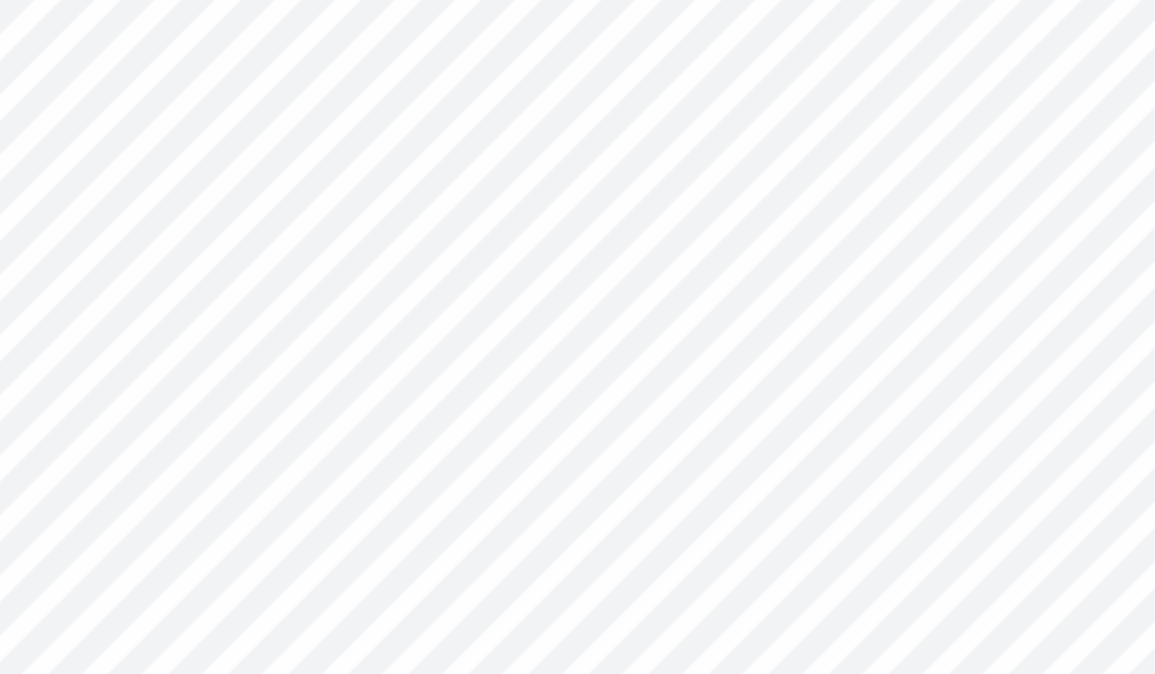
type input "4.91"
type input "0.67"
type input "7.72"
type input "9.44"
type input "3.33"
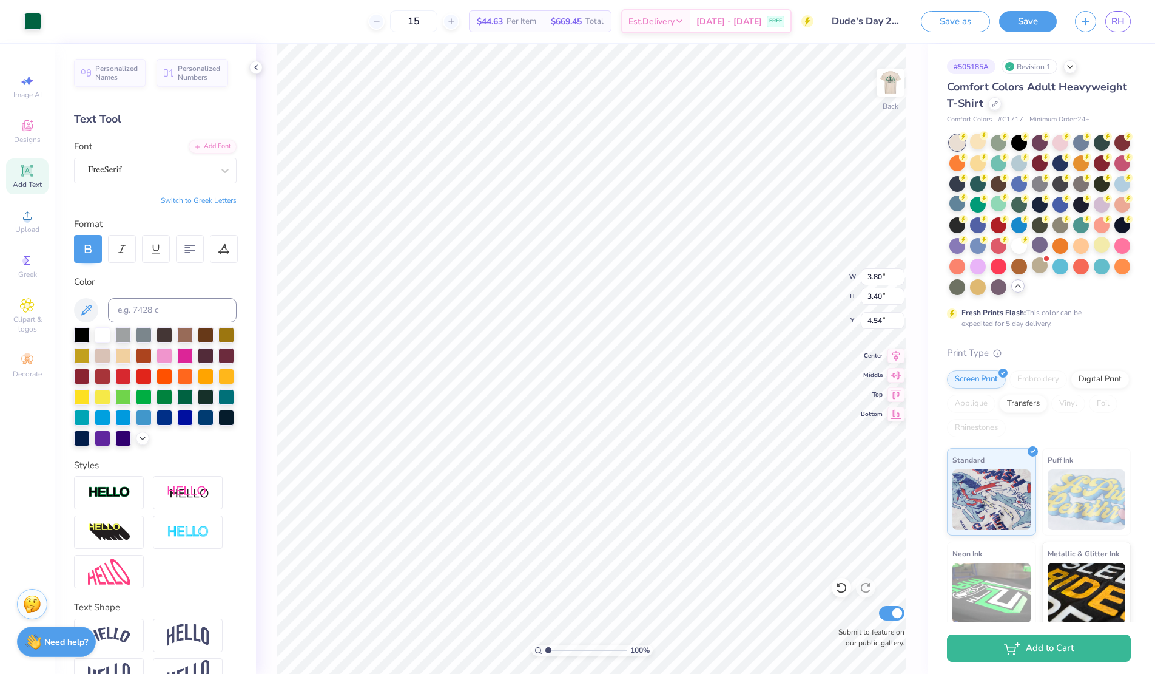
type input "3.00"
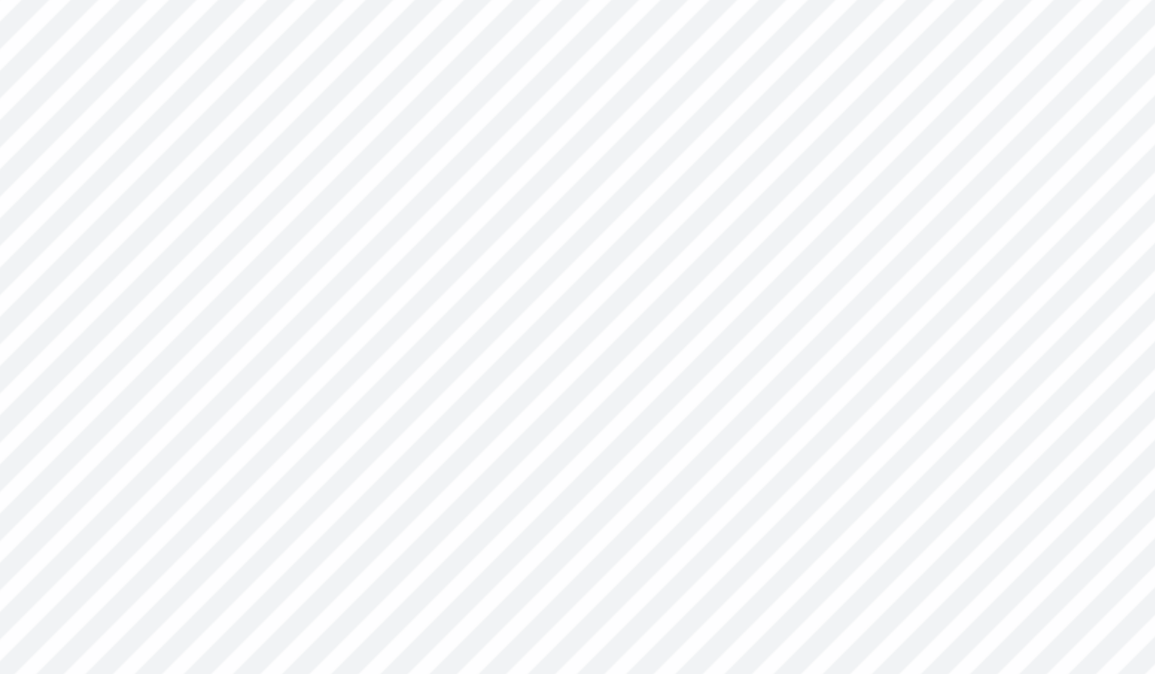
type input "8.00"
type input "3.63"
type input "7.53"
type input "4.28"
type input "0.59"
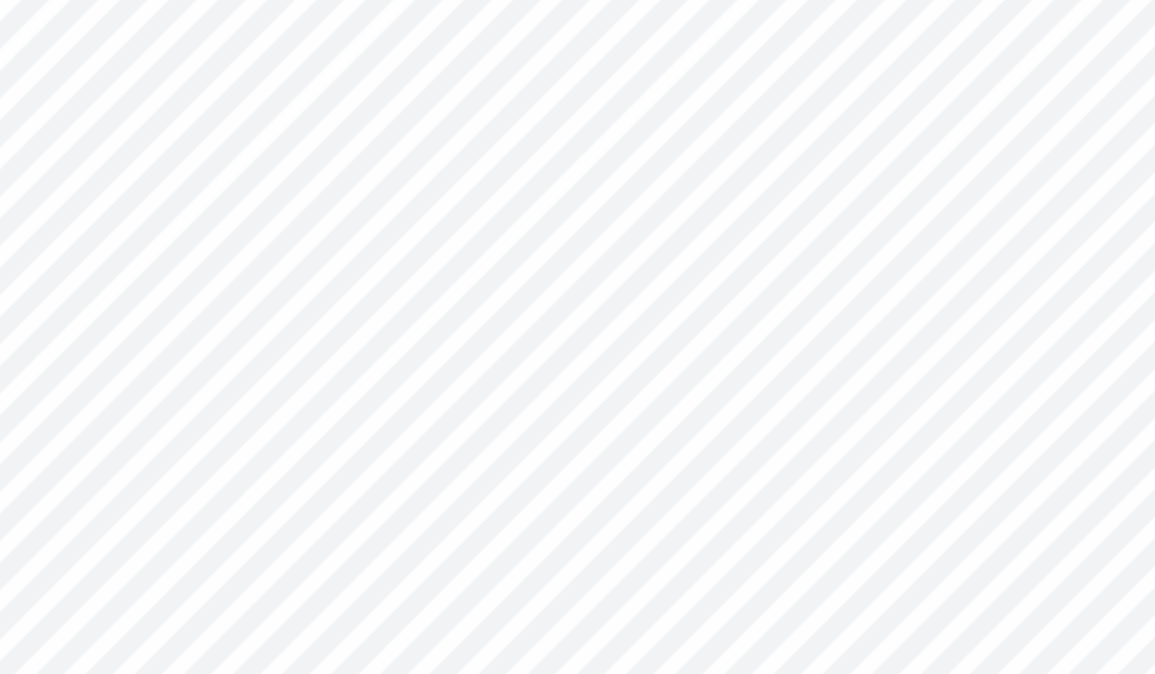
type input "7.62"
type input "7.54"
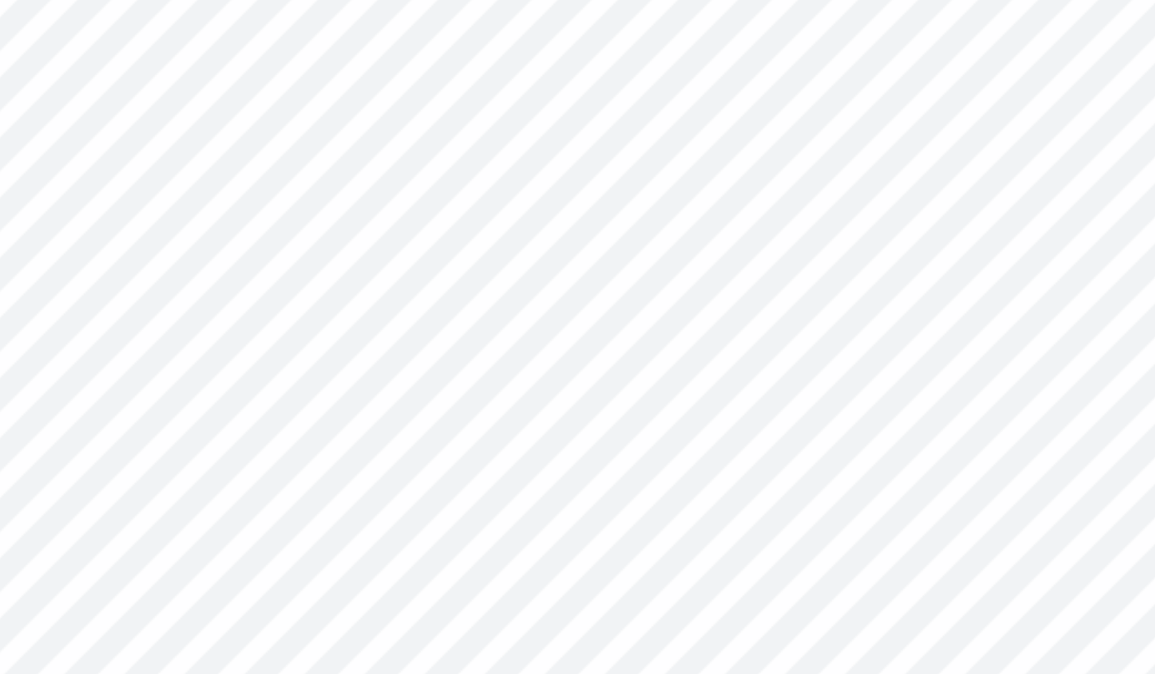
type input "3.67"
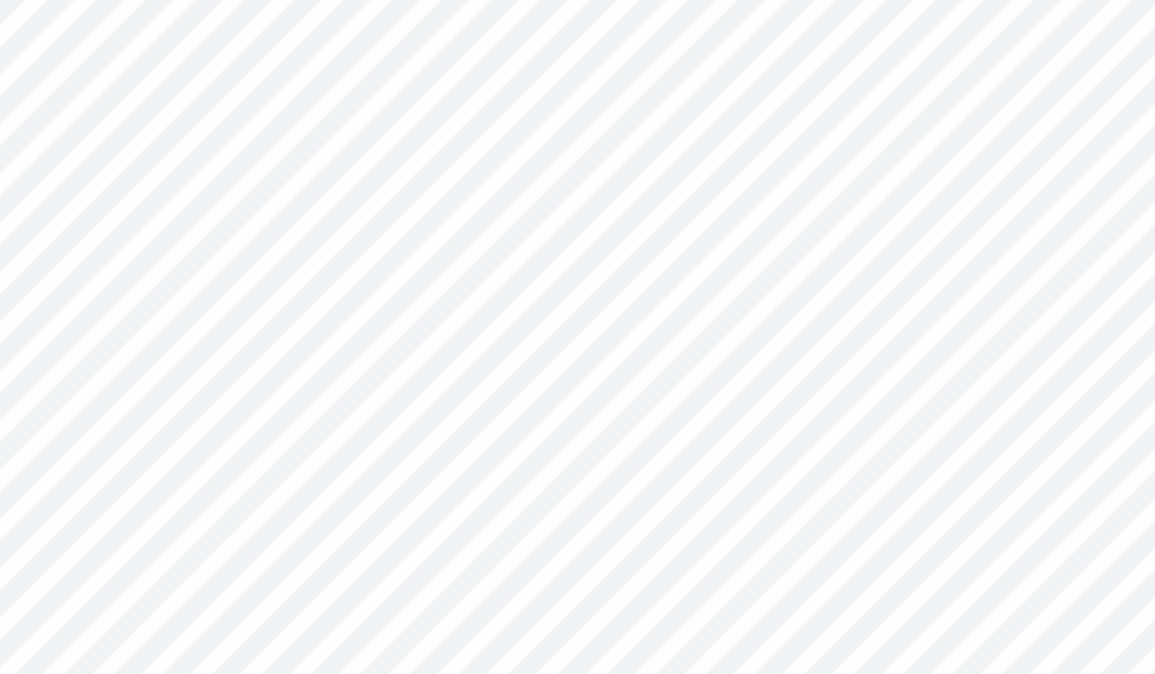
type input "7.57"
type input "3.86"
type input "0.53"
type input "7.51"
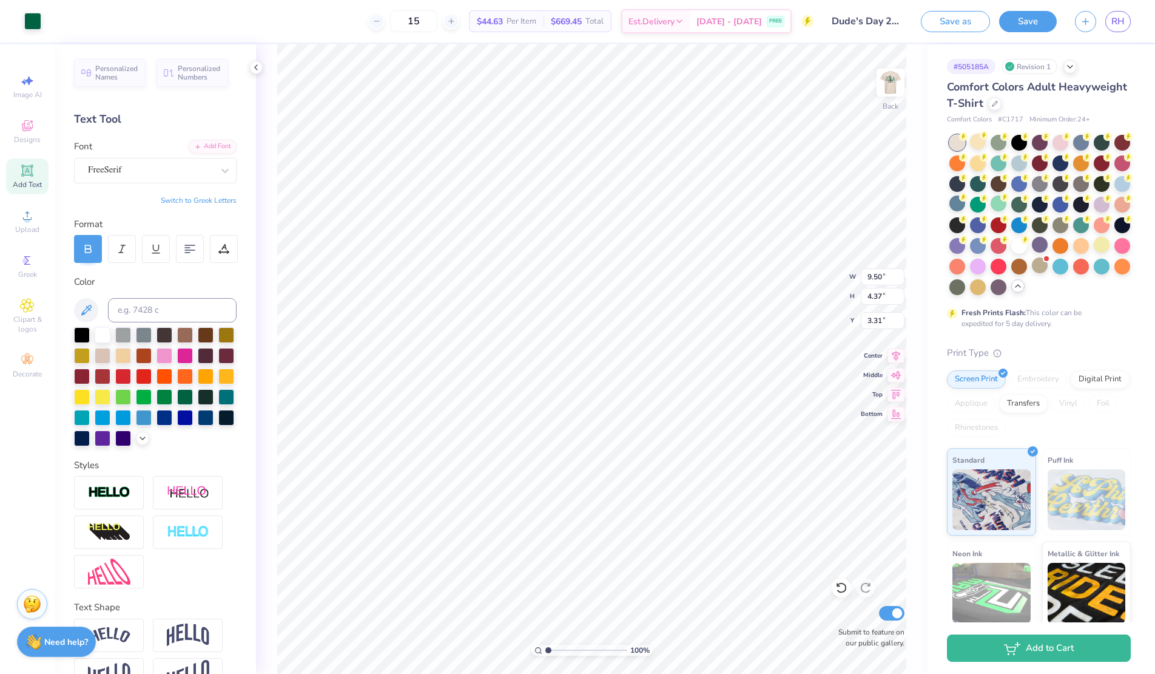
type input "3.31"
click at [892, 82] on img at bounding box center [890, 82] width 49 height 49
click at [898, 78] on img at bounding box center [890, 82] width 49 height 49
click at [898, 79] on img at bounding box center [890, 82] width 49 height 49
click at [894, 93] on img at bounding box center [890, 82] width 49 height 49
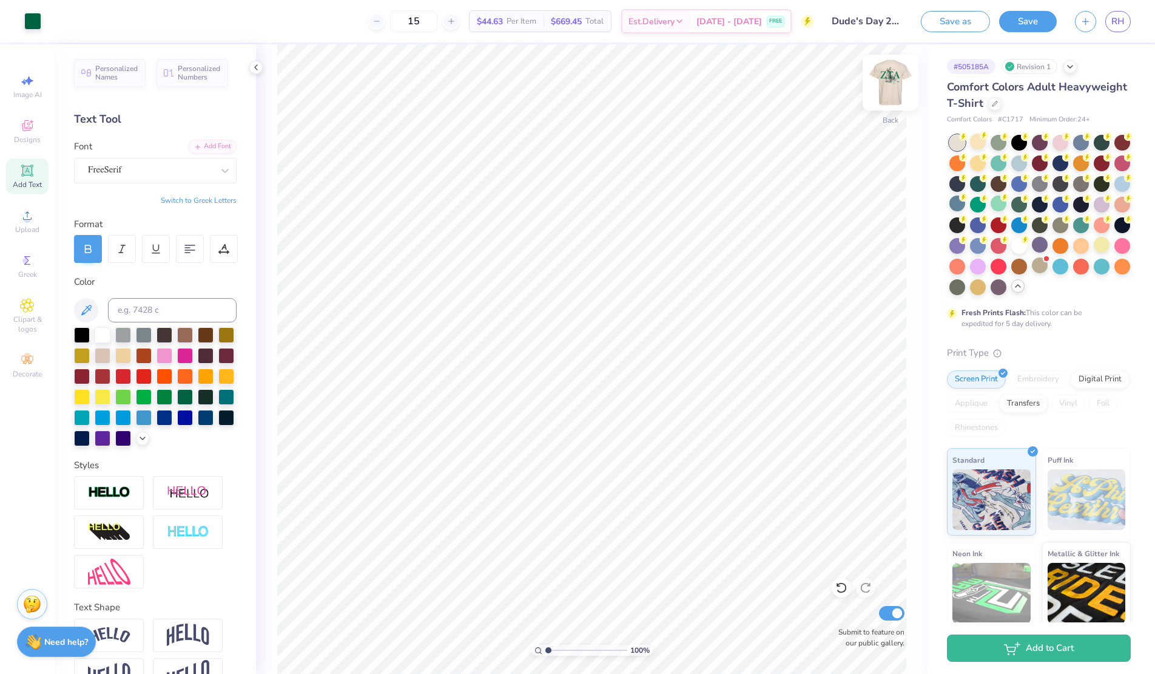
click at [892, 76] on img at bounding box center [890, 82] width 49 height 49
click at [884, 90] on img at bounding box center [890, 82] width 49 height 49
click at [1044, 265] on div at bounding box center [1040, 265] width 16 height 16
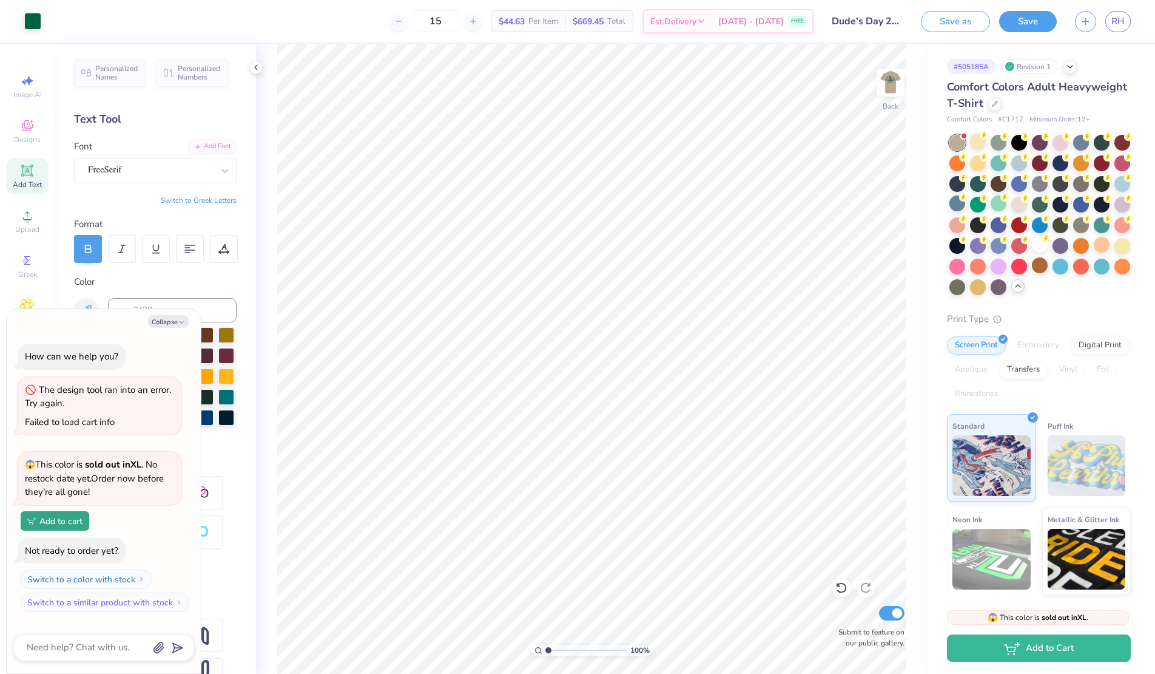
scroll to position [171, 0]
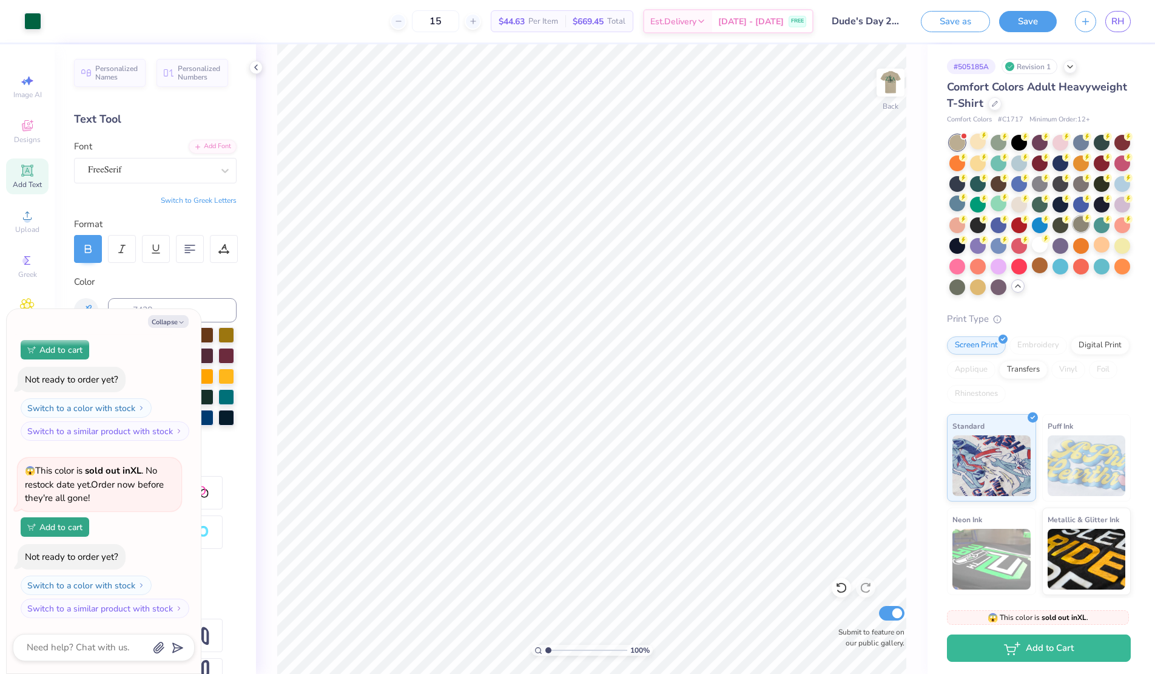
click at [1082, 228] on div at bounding box center [1081, 224] width 16 height 16
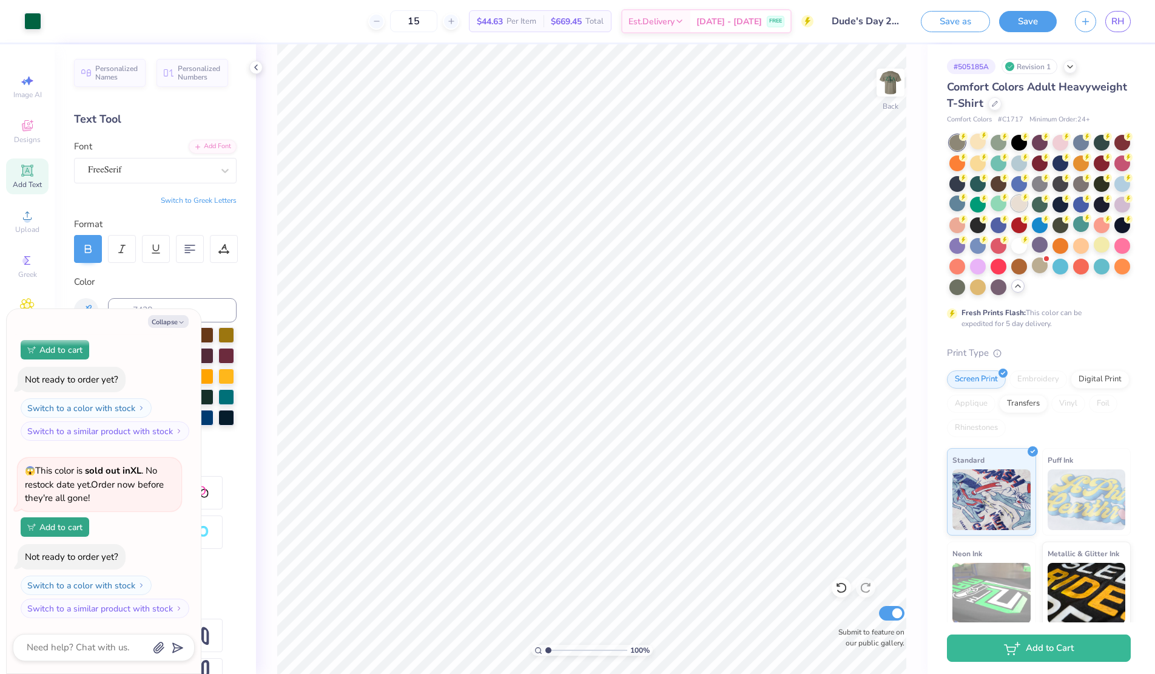
click at [1024, 204] on div at bounding box center [1019, 203] width 16 height 16
click at [897, 86] on img at bounding box center [890, 82] width 49 height 49
click at [171, 319] on button "Collapse" at bounding box center [168, 321] width 41 height 13
type textarea "x"
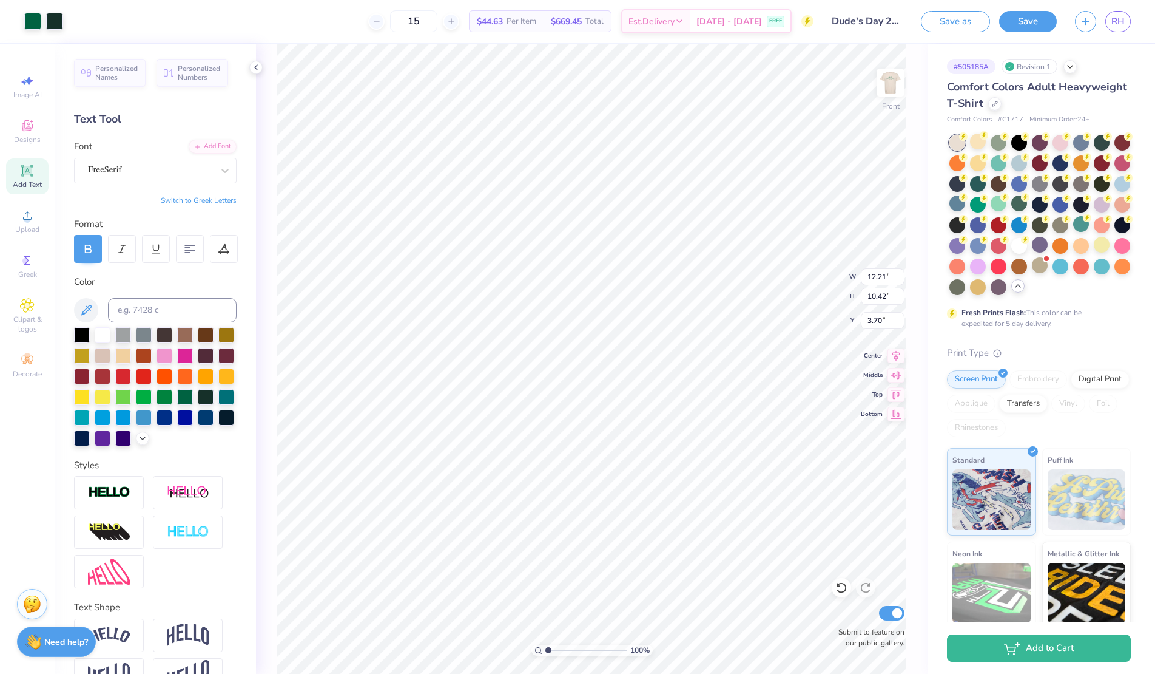
type input "3.70"
click at [886, 91] on img at bounding box center [890, 82] width 49 height 49
type input "4.05"
type input "0.56"
type input "7.22"
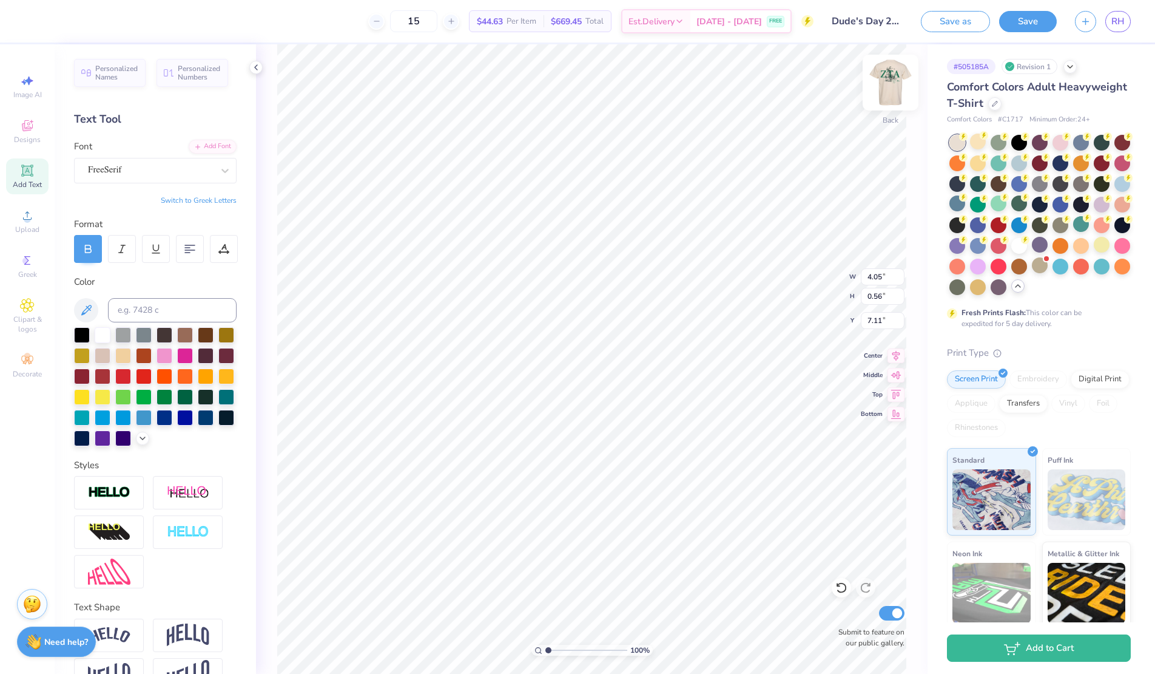
type input "7.11"
type input "3.16"
type input "2.83"
type input "3.81"
type input "9.82"
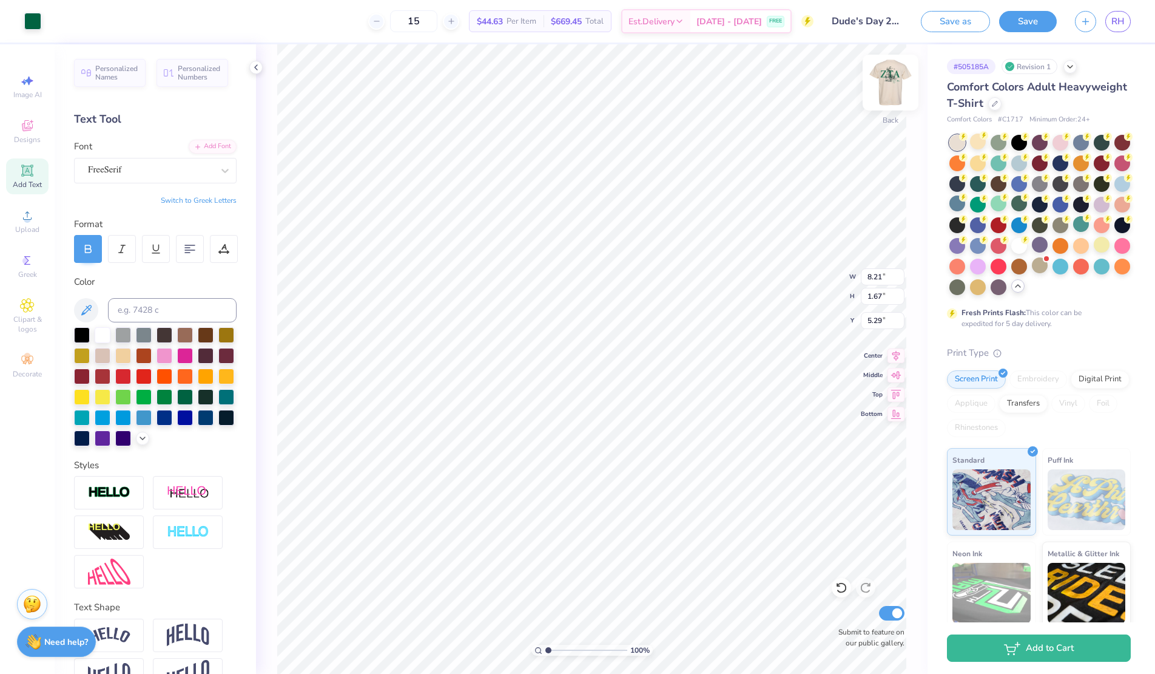
type input "8.21"
type input "1.67"
type input "4.93"
type input "9.06"
type input "8.70"
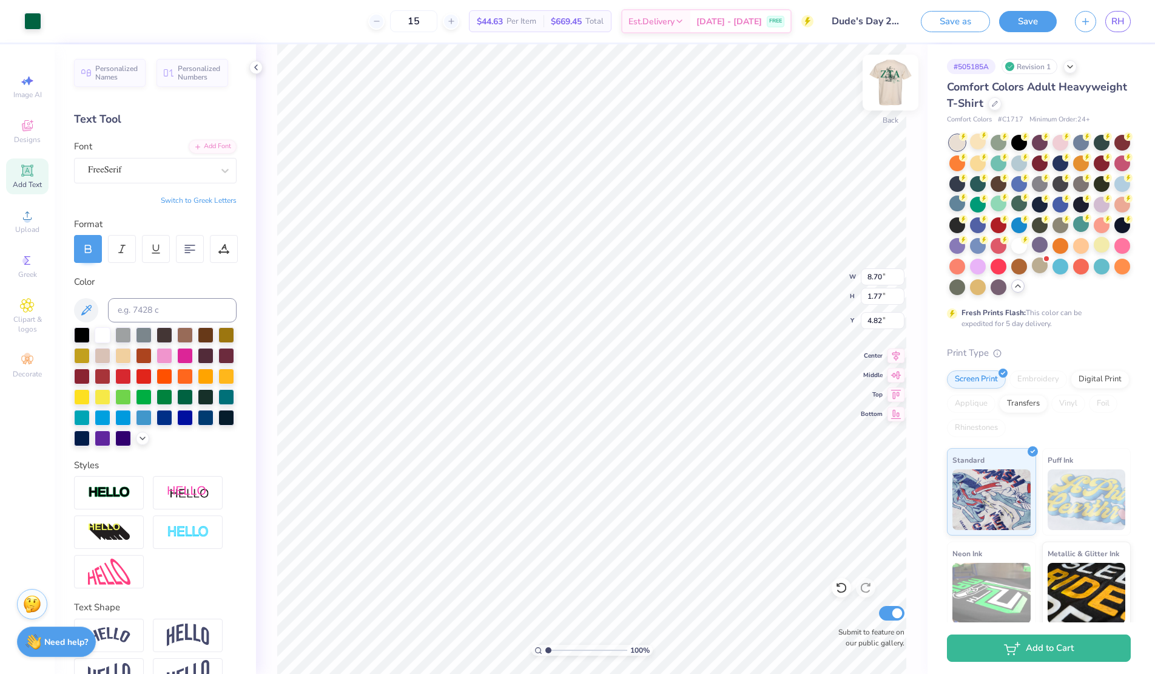
type input "1.77"
type input "4.82"
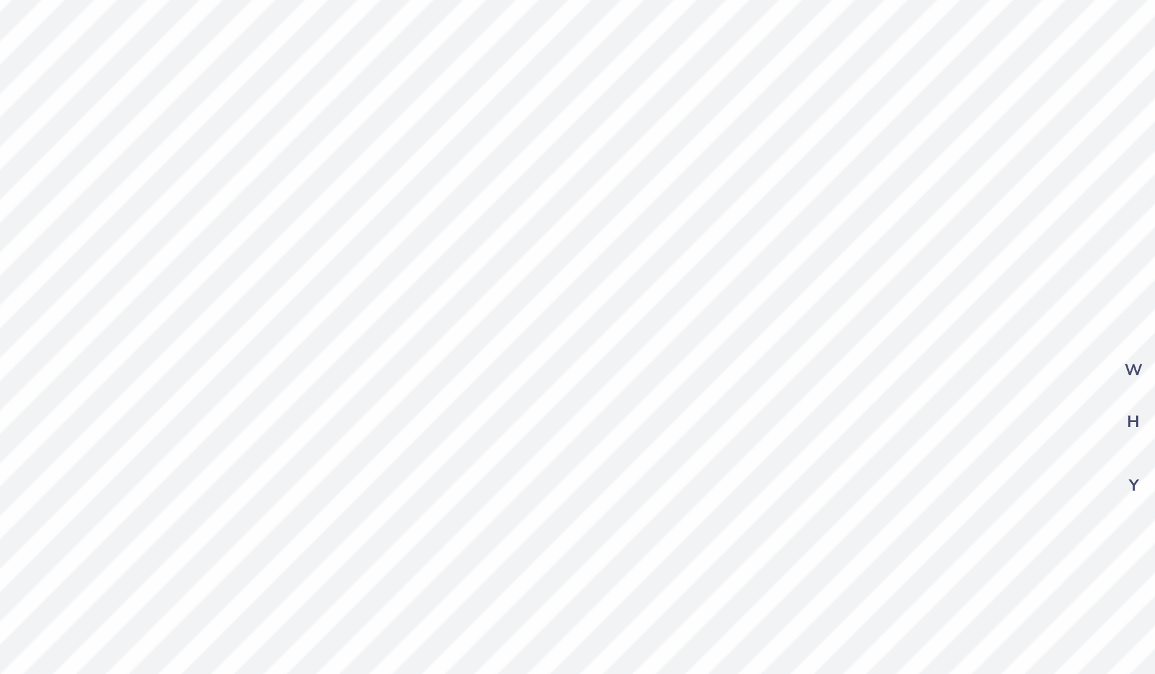
type input "3.65"
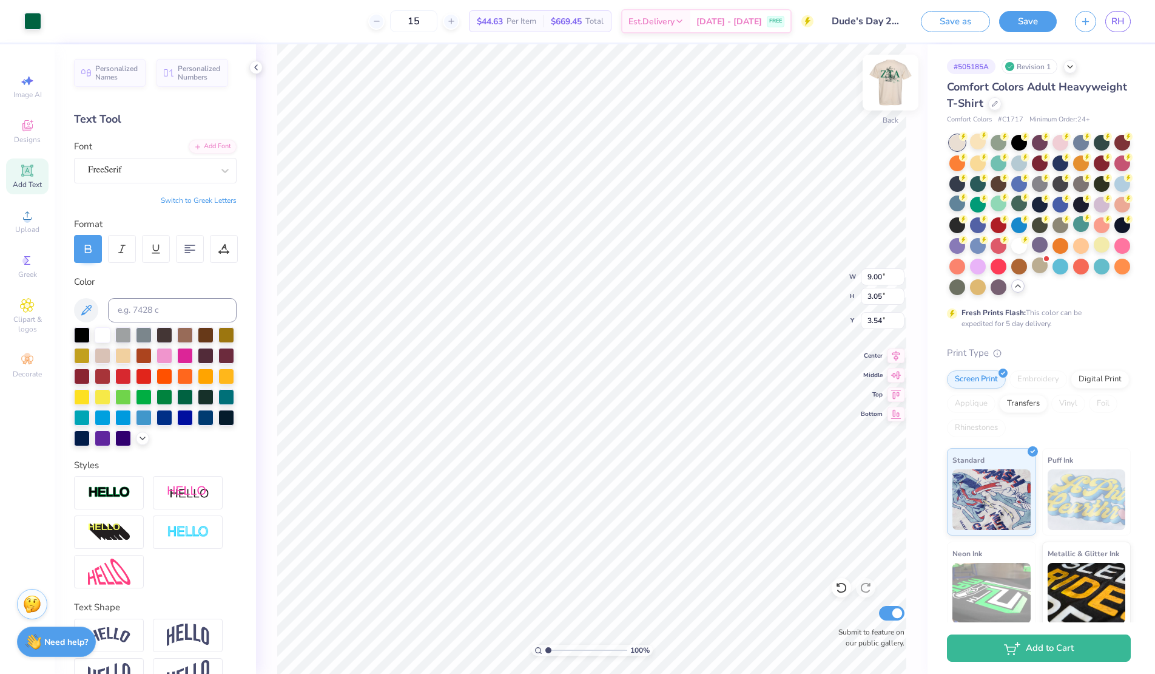
type input "9.00"
type input "3.05"
type input "3.74"
click at [899, 86] on img at bounding box center [890, 82] width 49 height 49
type input "4.95"
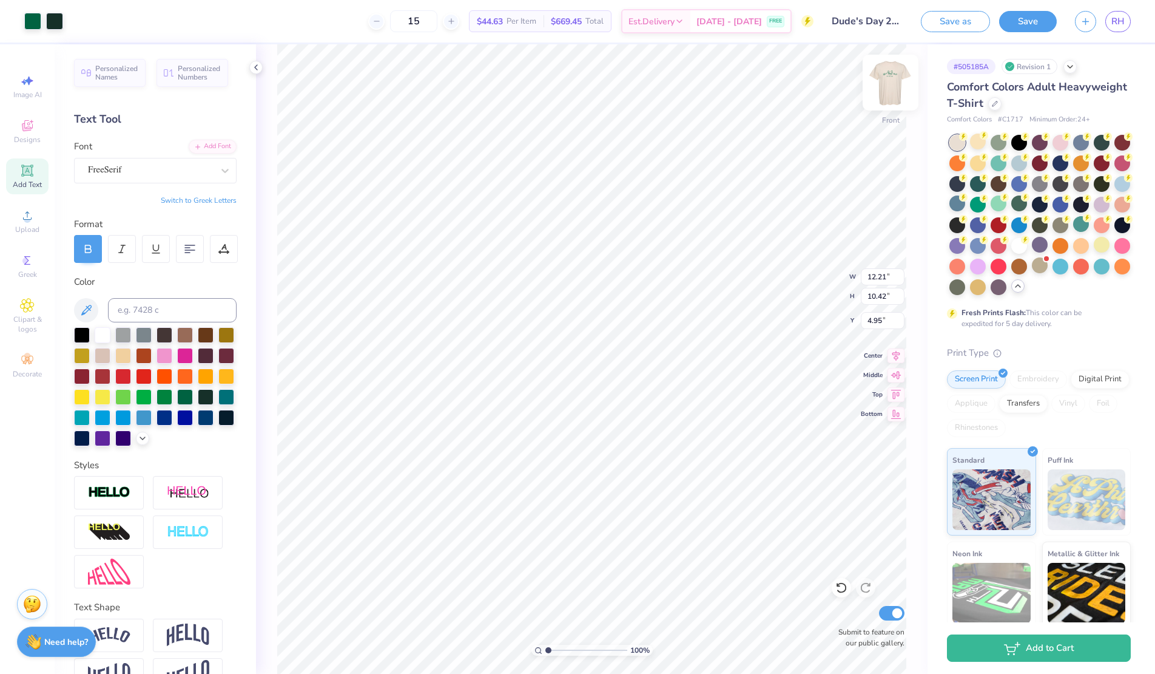
click at [894, 93] on img at bounding box center [890, 82] width 49 height 49
type input "5.57"
type textarea "1898"
click at [890, 88] on img at bounding box center [890, 82] width 49 height 49
click at [896, 98] on img at bounding box center [890, 82] width 49 height 49
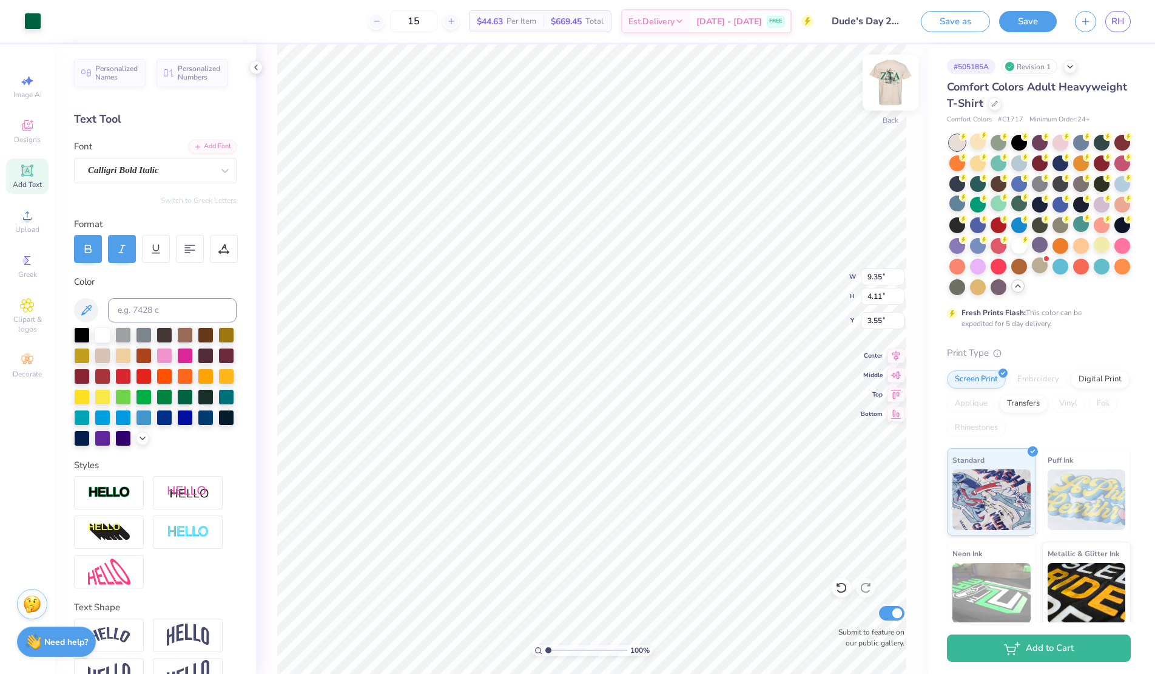
type input "9.35"
type input "4.11"
type input "3.32"
click at [1022, 19] on button "Save" at bounding box center [1028, 19] width 58 height 21
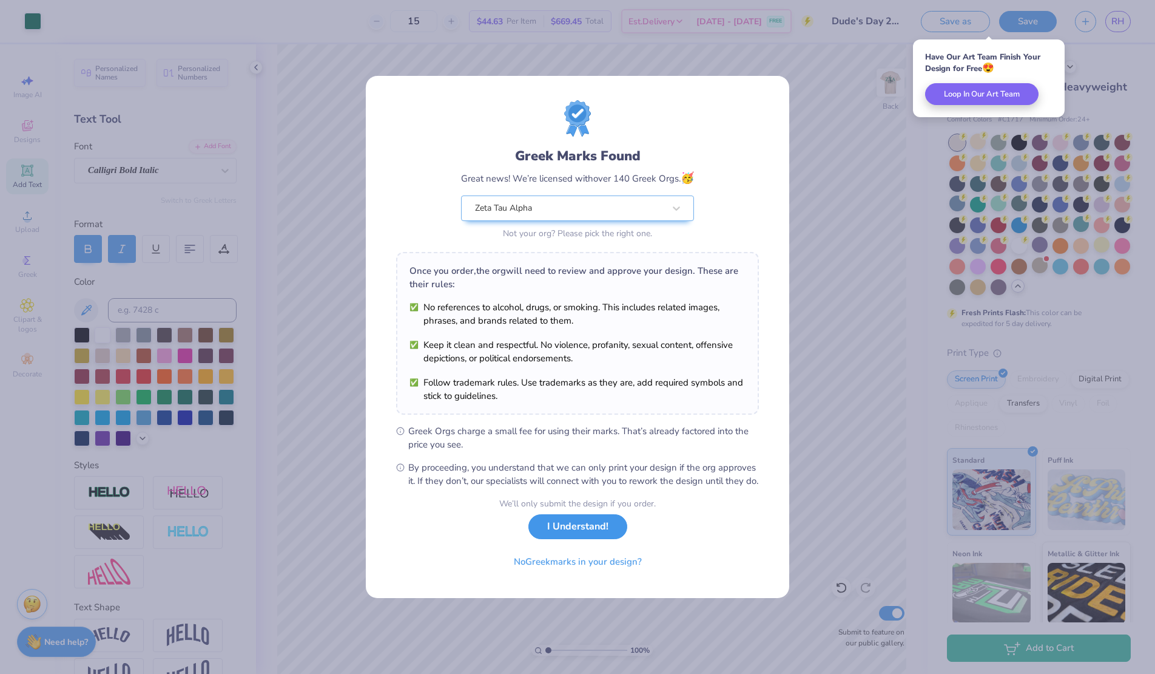
click at [556, 536] on button "I Understand!" at bounding box center [577, 526] width 99 height 25
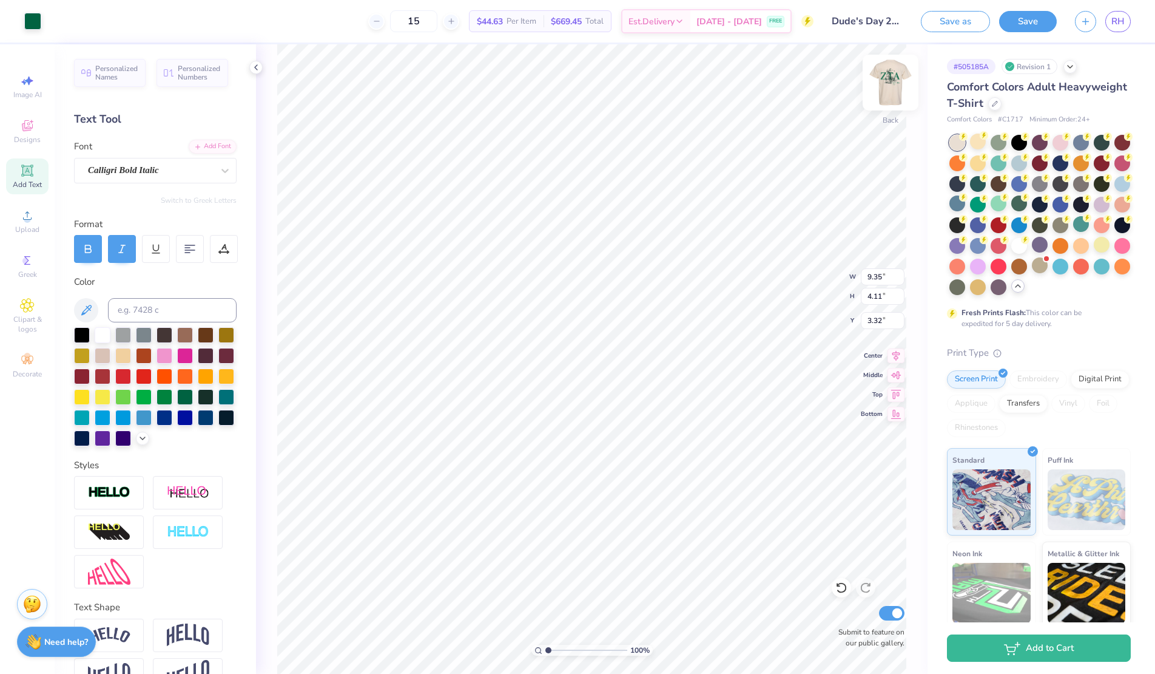
click at [888, 89] on img at bounding box center [890, 82] width 49 height 49
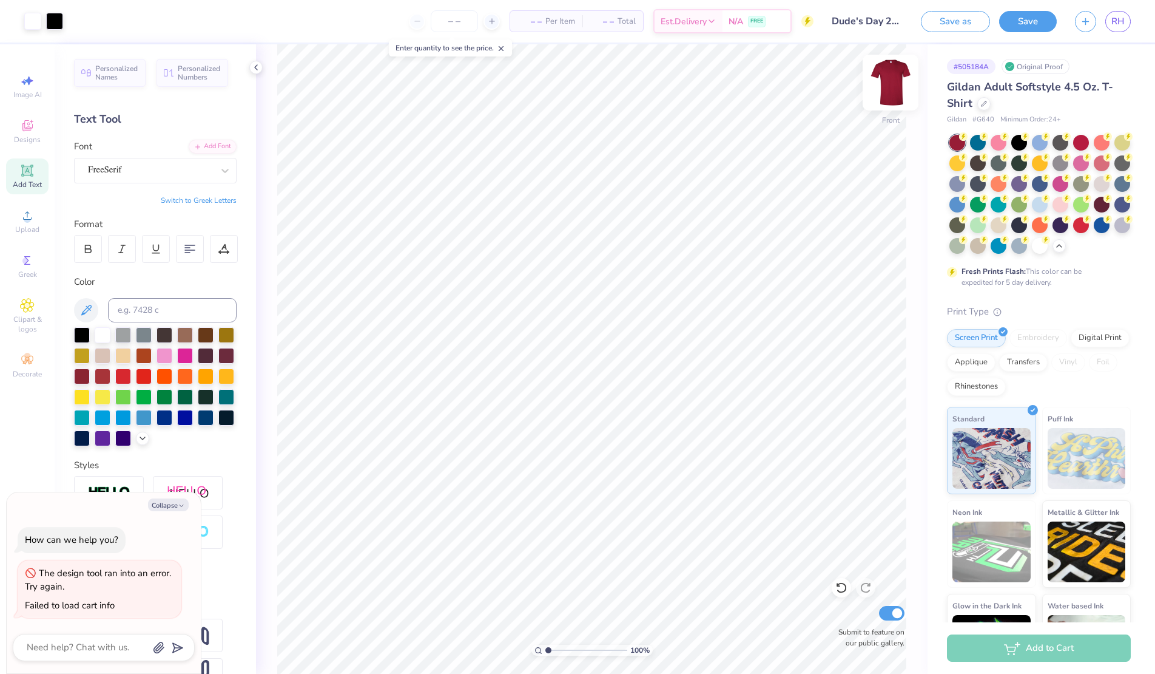
click at [904, 89] on img at bounding box center [890, 82] width 49 height 49
click at [973, 209] on div at bounding box center [978, 203] width 16 height 16
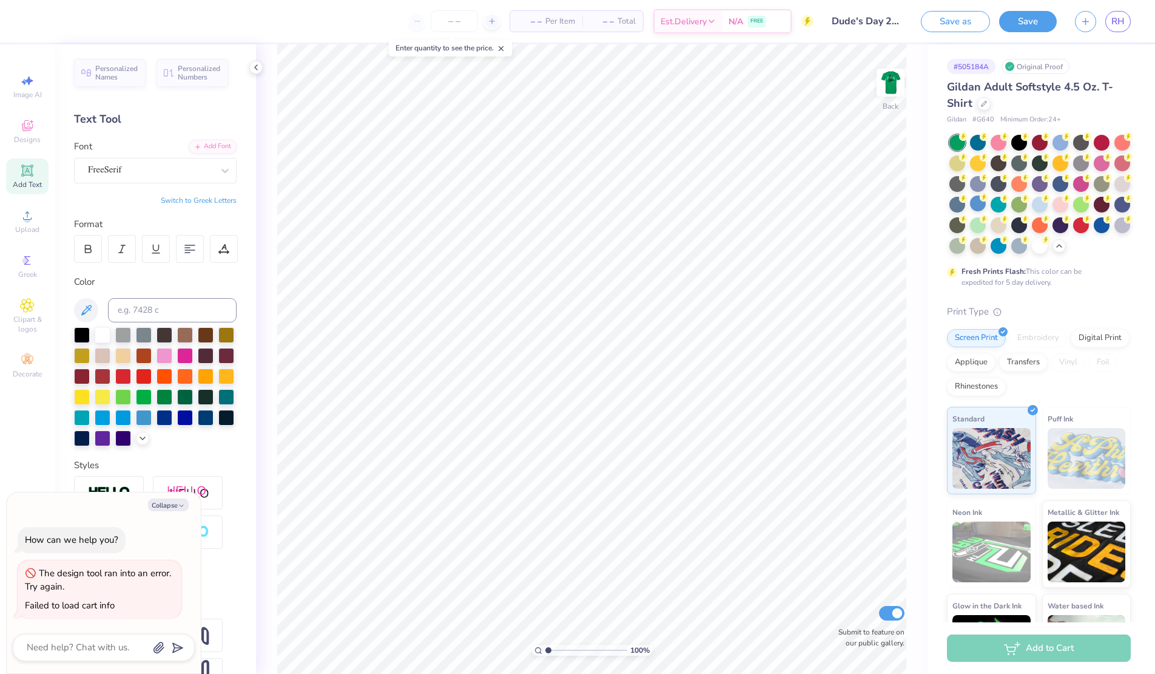
type textarea "x"
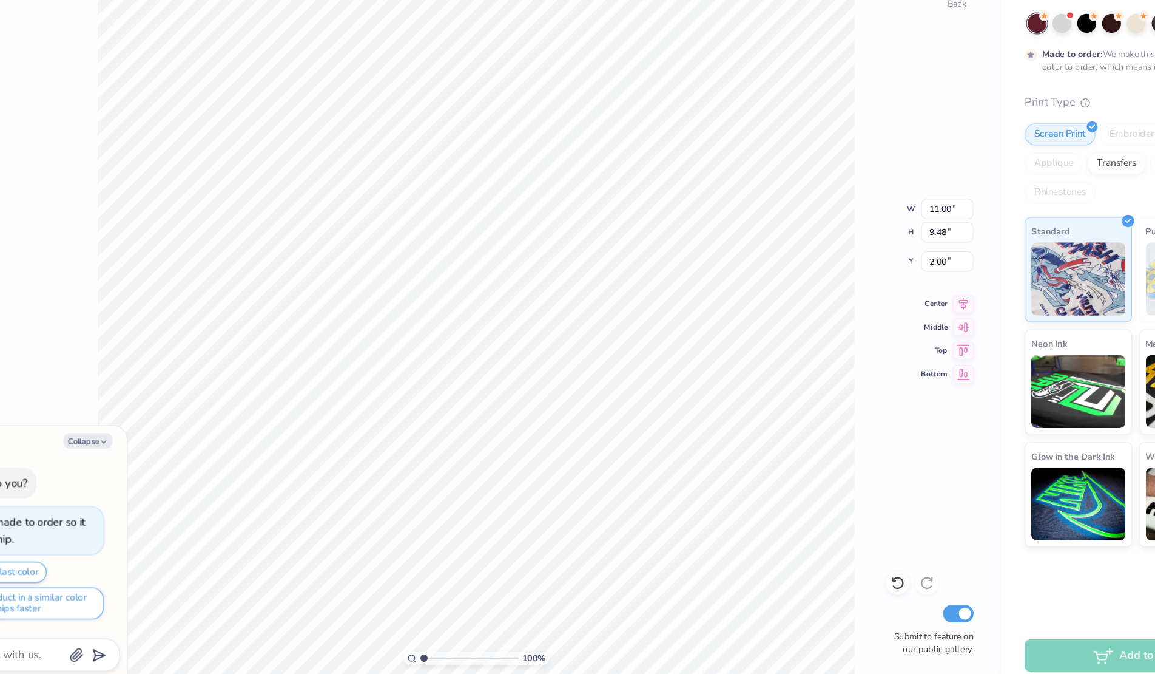
type textarea "x"
type input "2.41"
type textarea "x"
type input "0.60"
type input "0.65"
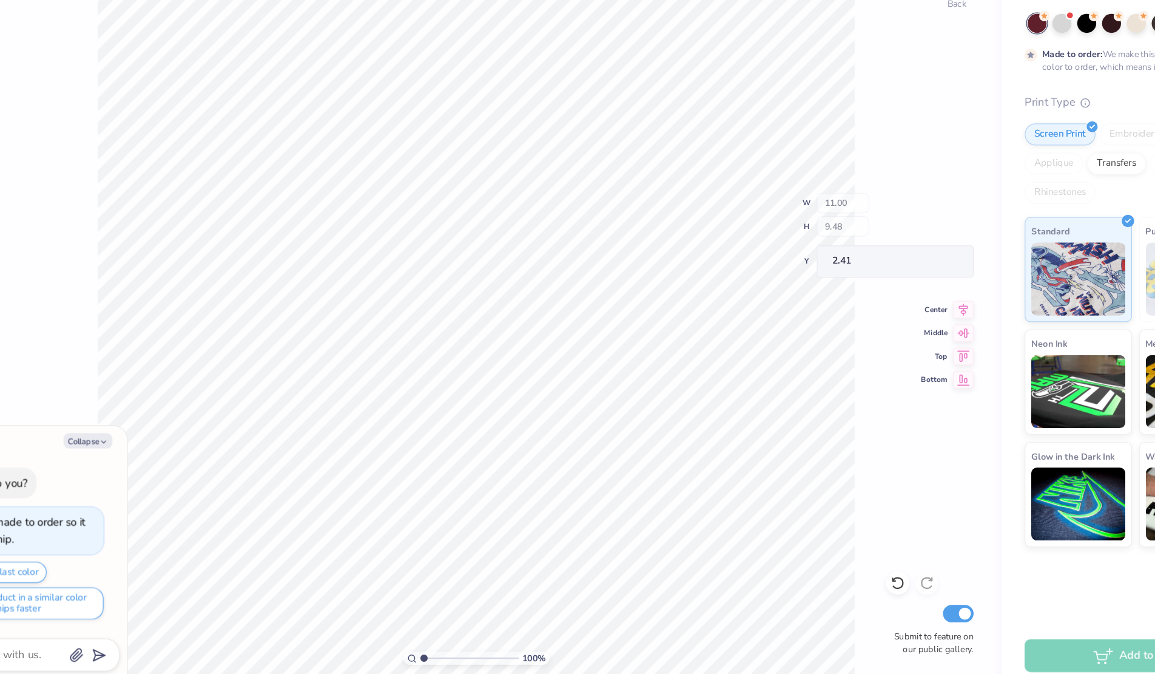
type input "3.18"
type textarea "x"
type input "1.38"
type textarea "x"
type input "8.80"
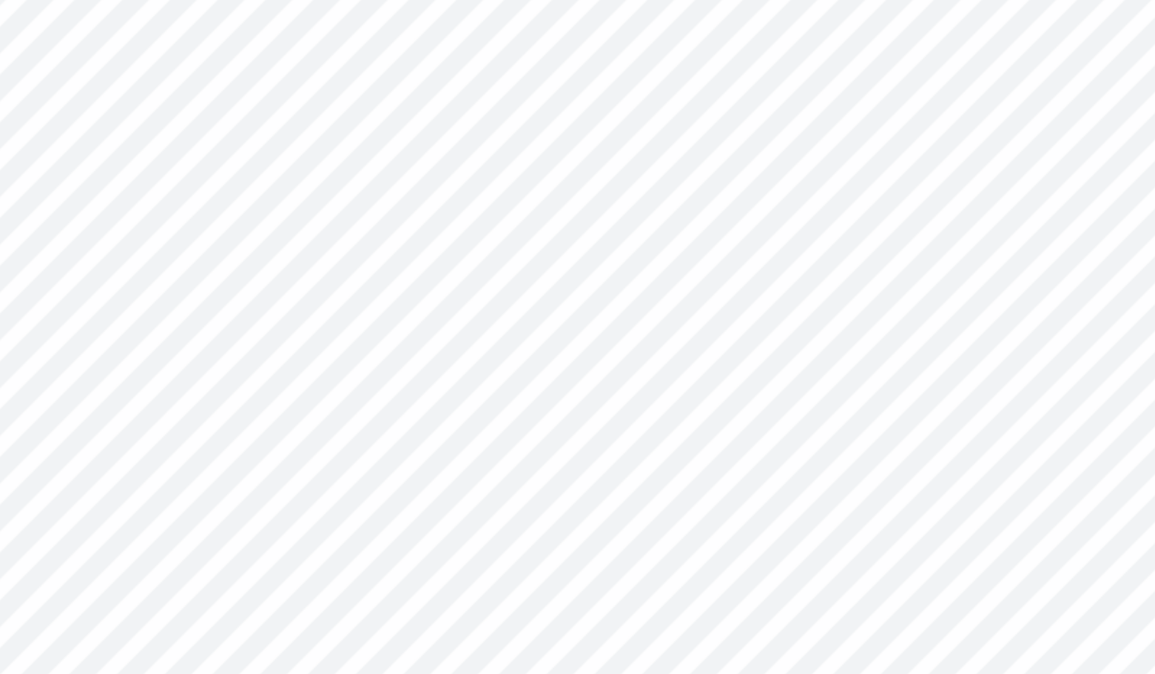
type textarea "x"
type textarea "T"
type textarea "x"
type textarea "Th"
type textarea "x"
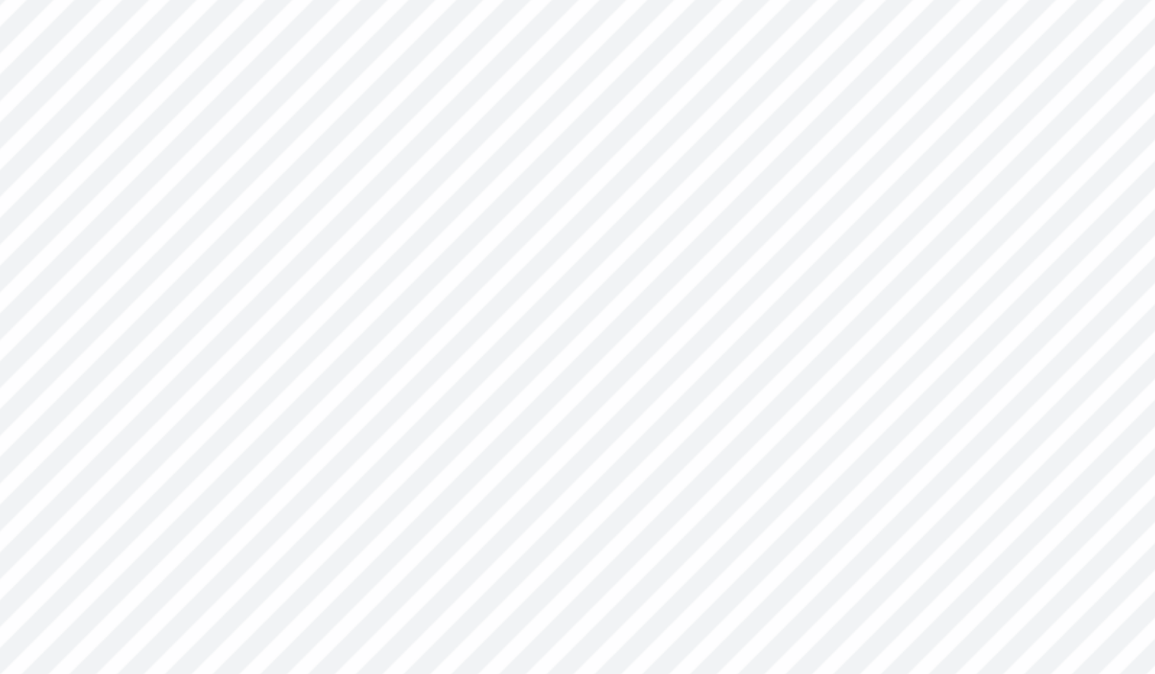
type textarea "Thi"
type textarea "x"
type textarea "Thin"
type textarea "x"
type textarea "Think"
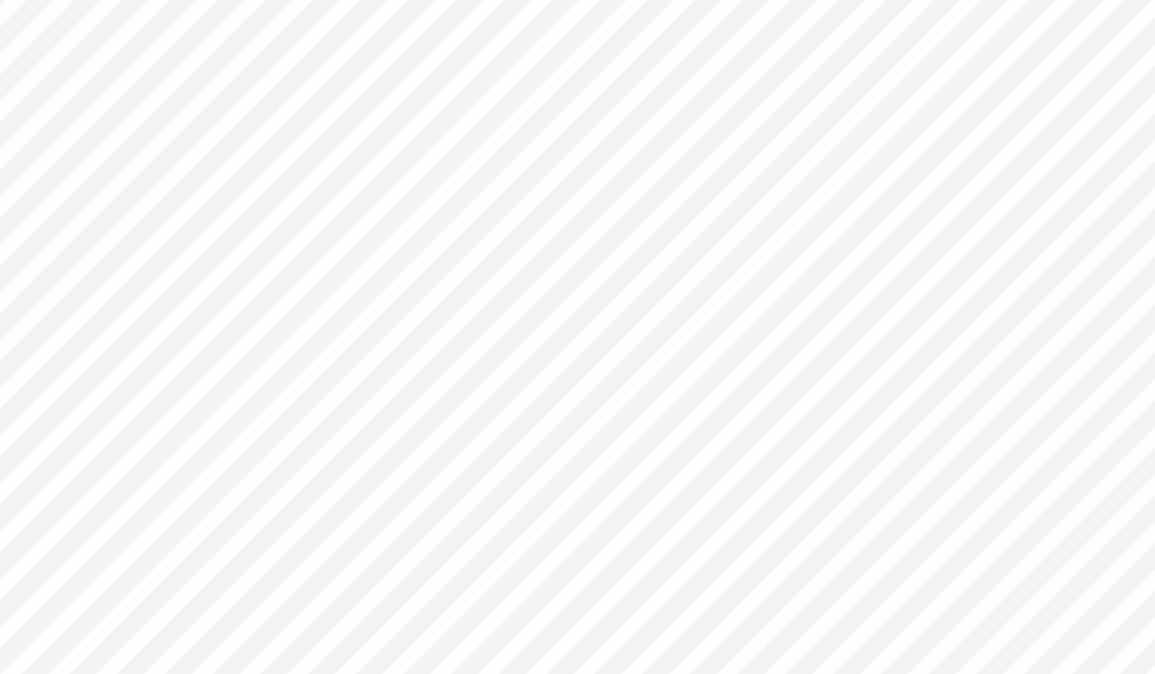
type textarea "x"
type textarea "Think"
type textarea "x"
type textarea "Think P"
type textarea "x"
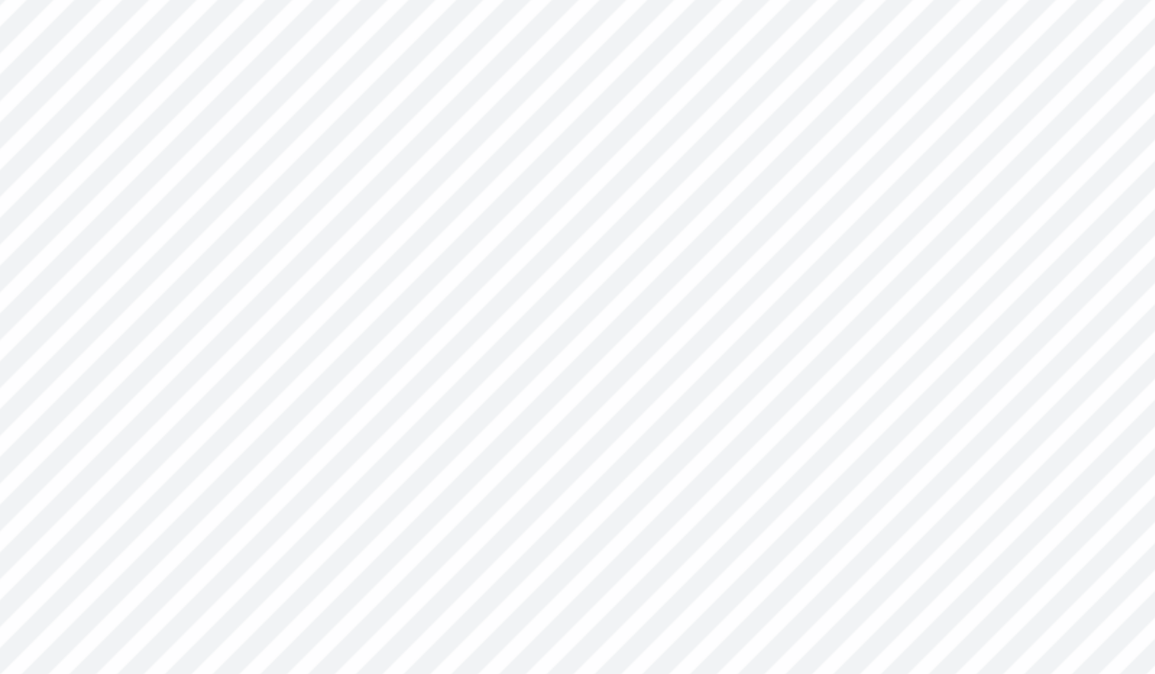
type textarea "Think Pr"
type textarea "x"
type textarea "Think Pri"
type textarea "x"
type textarea "Think Prin"
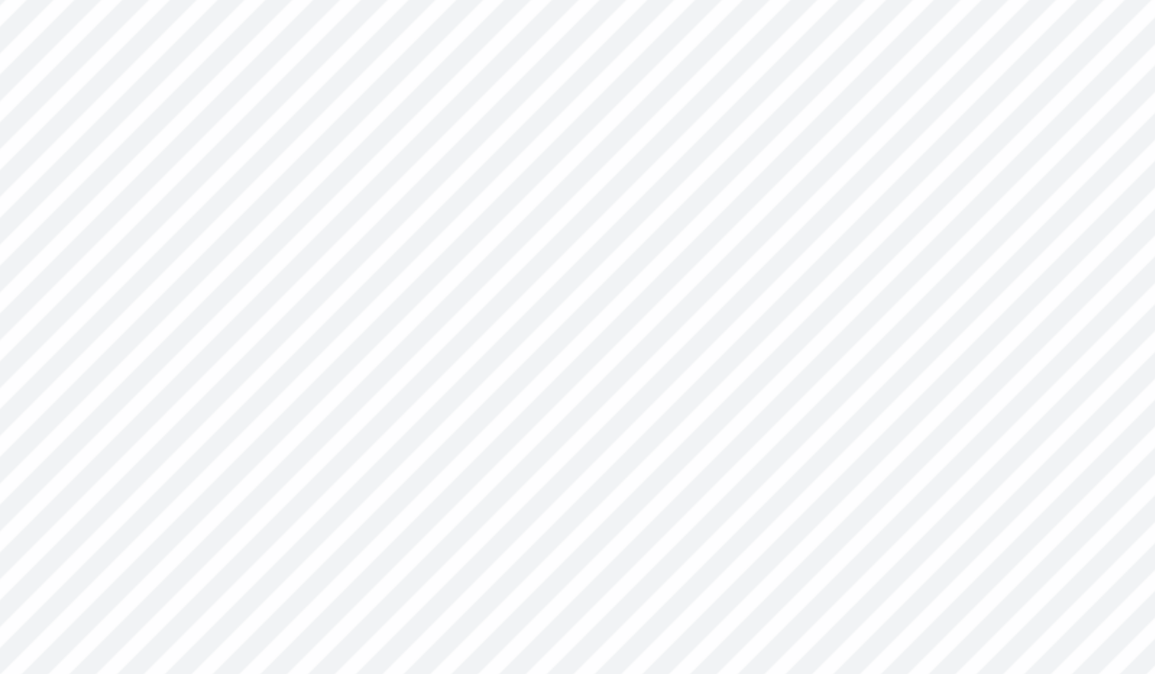
scroll to position [0, 2]
type textarea "x"
type textarea "Think Prink"
type textarea "x"
type textarea "Think Prin"
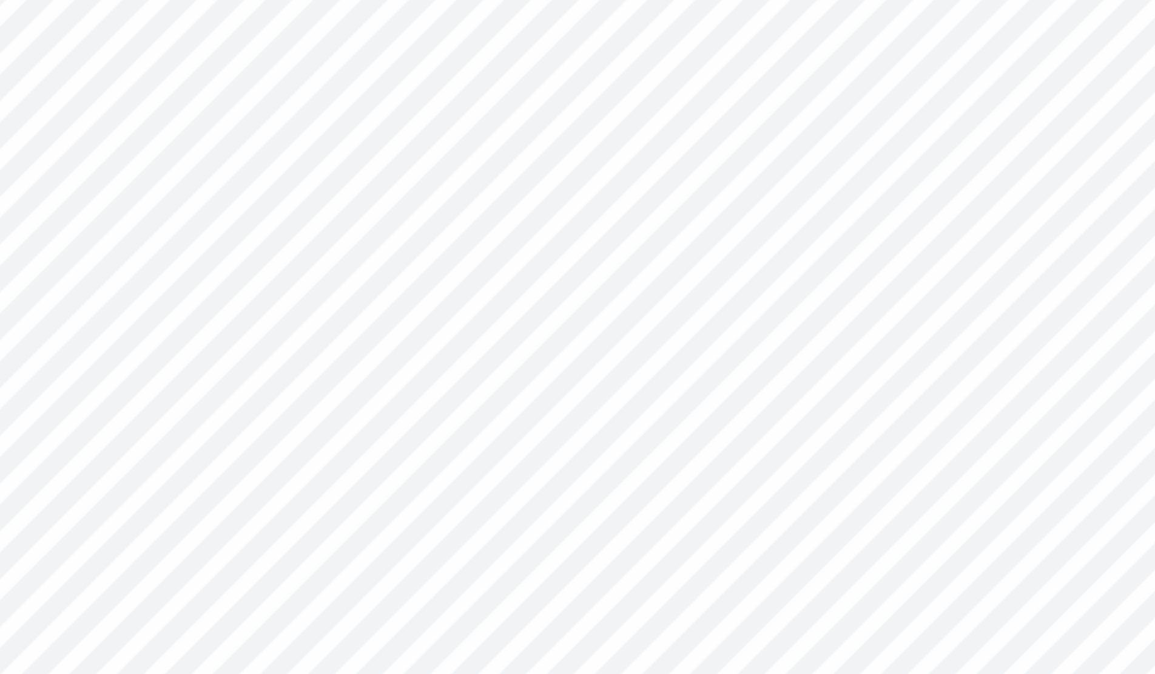
type textarea "x"
type textarea "Think Pri"
type textarea "x"
type textarea "Think P"
type textarea "x"
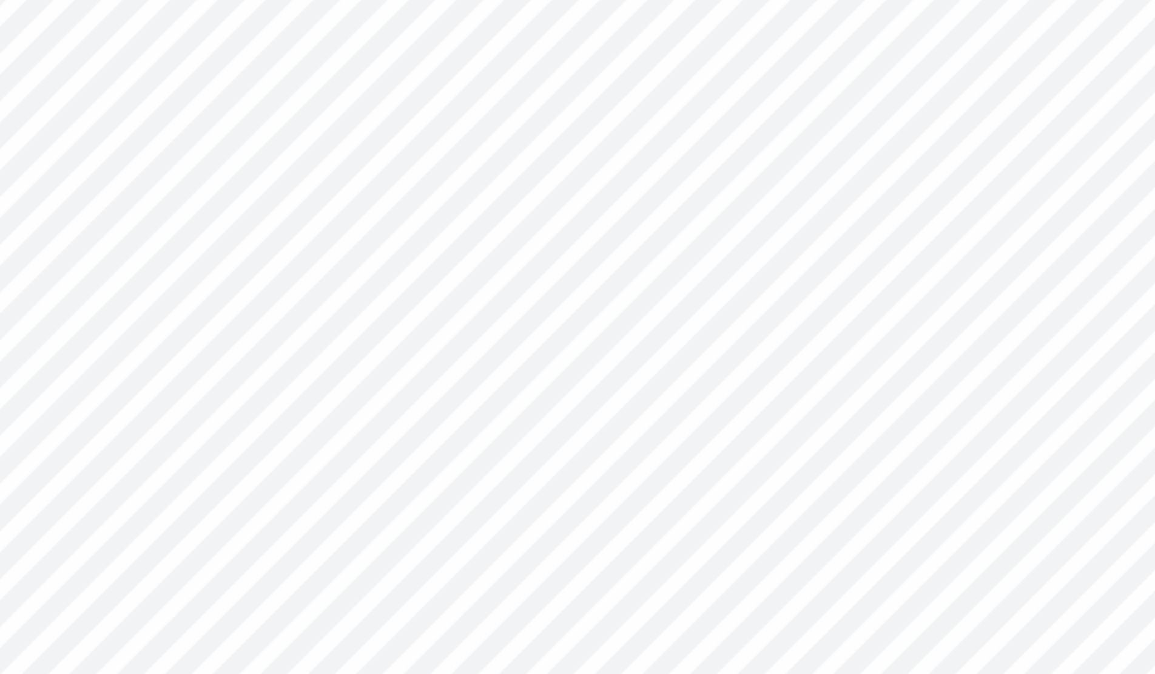
scroll to position [0, 1]
type textarea "Think Pin"
type textarea "x"
type textarea "Think Pink"
type textarea "x"
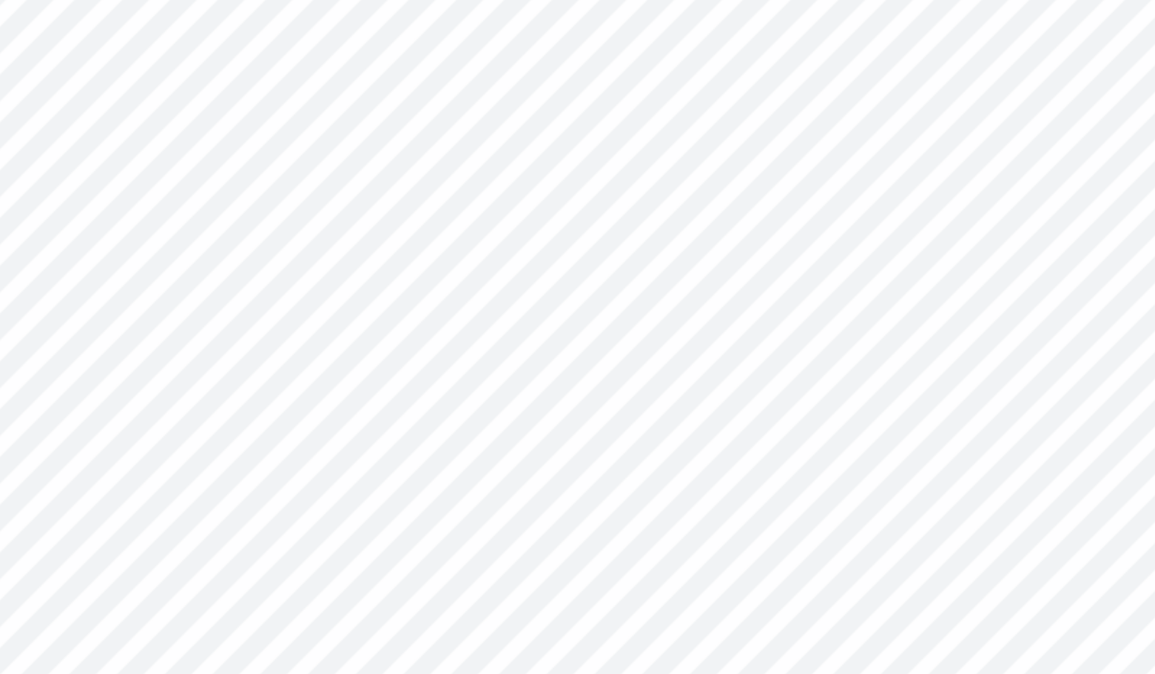
type input "3.59"
type input "0.85"
type input "10.39"
type textarea "x"
type input "10.62"
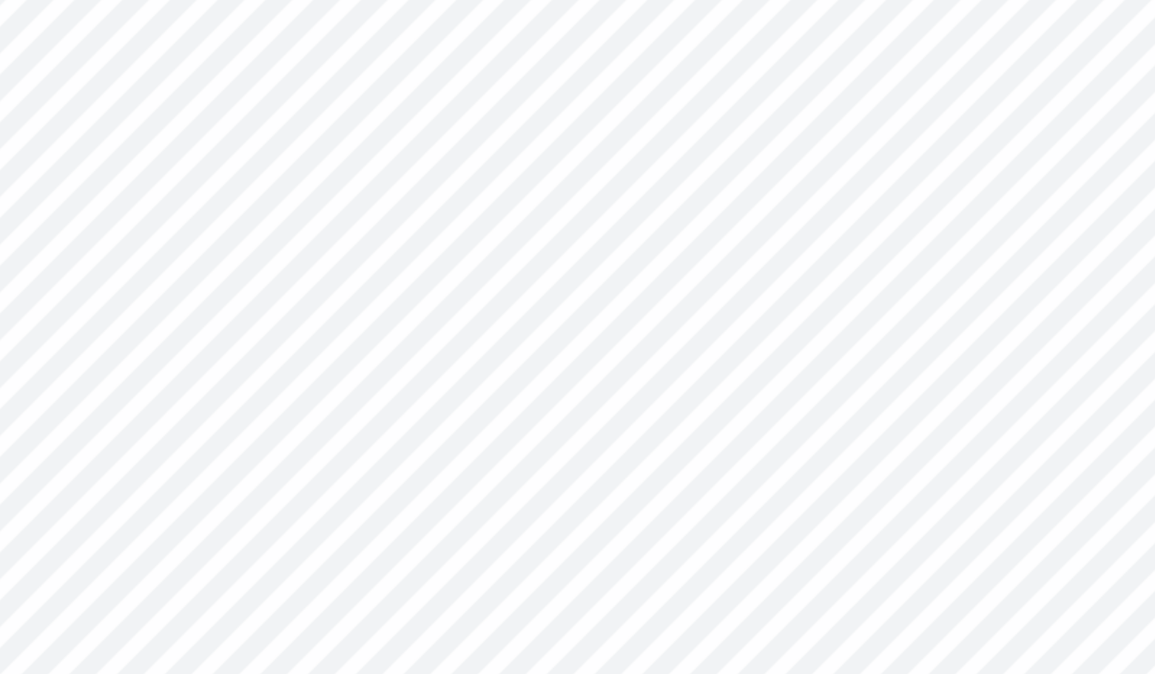
type textarea "x"
type input "3.60"
type input "0.87"
type input "10.61"
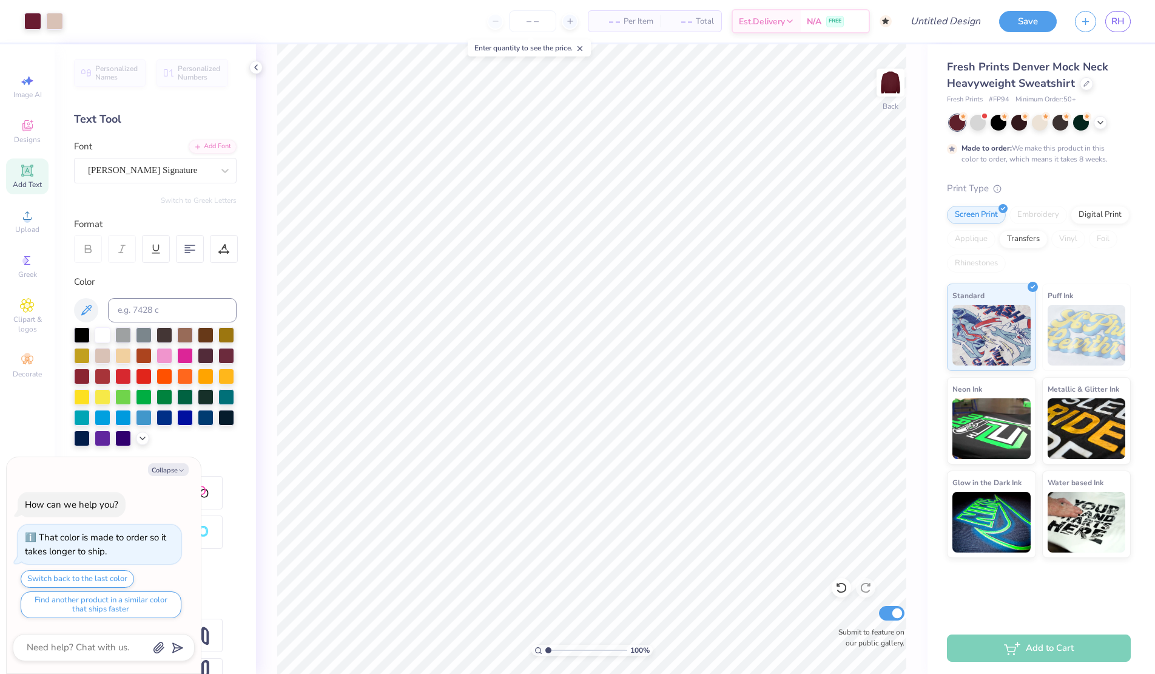
click at [1093, 118] on div at bounding box center [1040, 123] width 181 height 16
click at [1101, 120] on icon at bounding box center [1101, 121] width 10 height 10
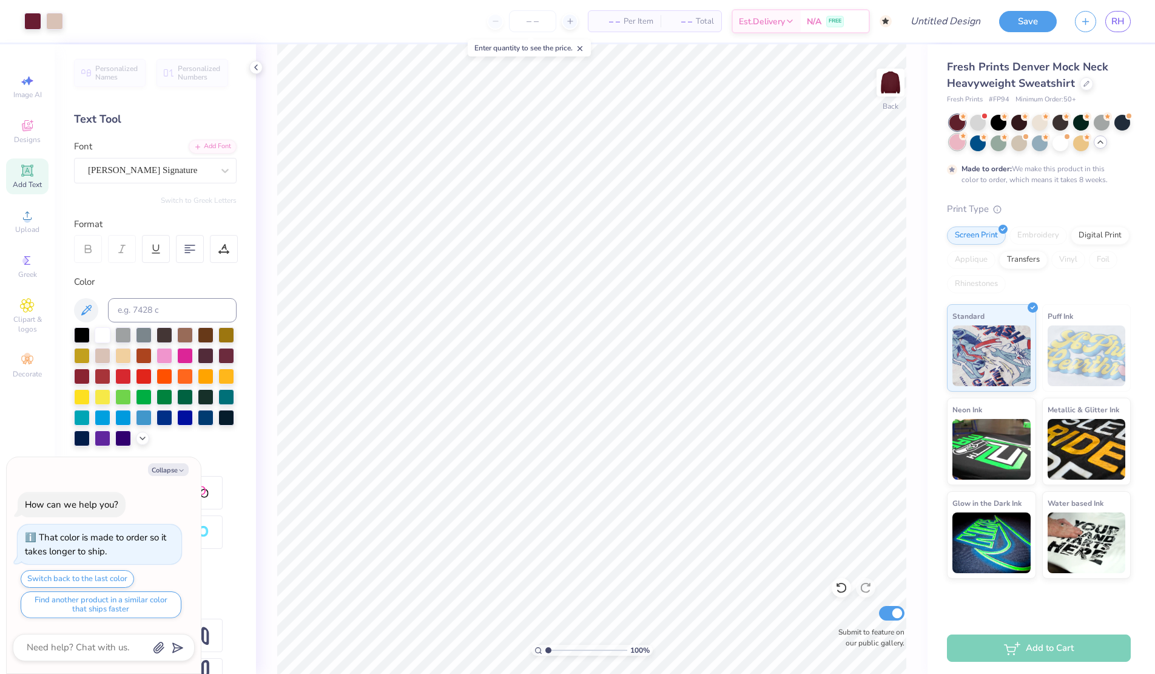
click at [959, 146] on div at bounding box center [958, 142] width 16 height 16
click at [1099, 140] on icon at bounding box center [1101, 142] width 10 height 10
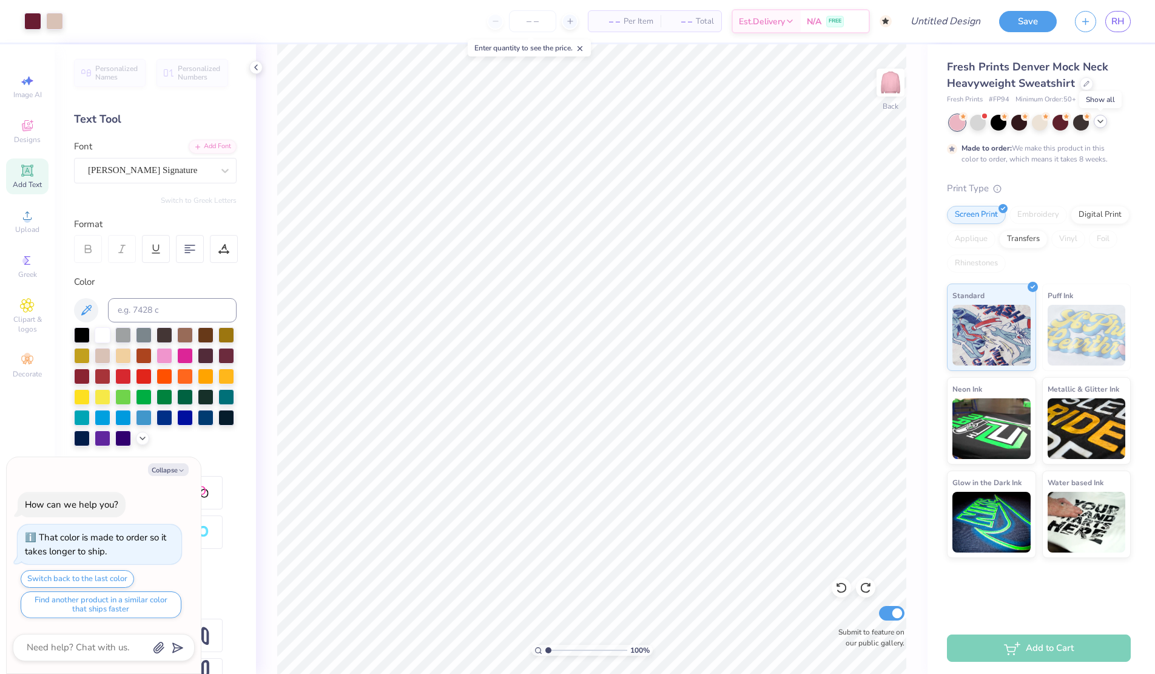
click at [1099, 123] on icon at bounding box center [1101, 121] width 10 height 10
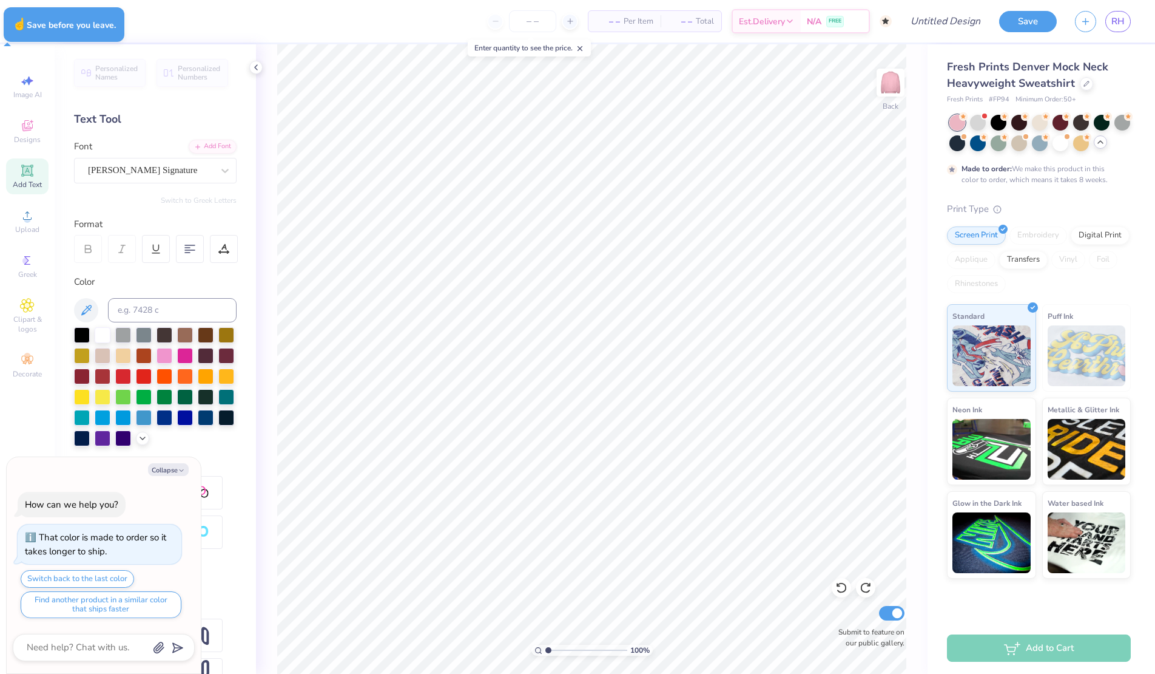
type textarea "x"
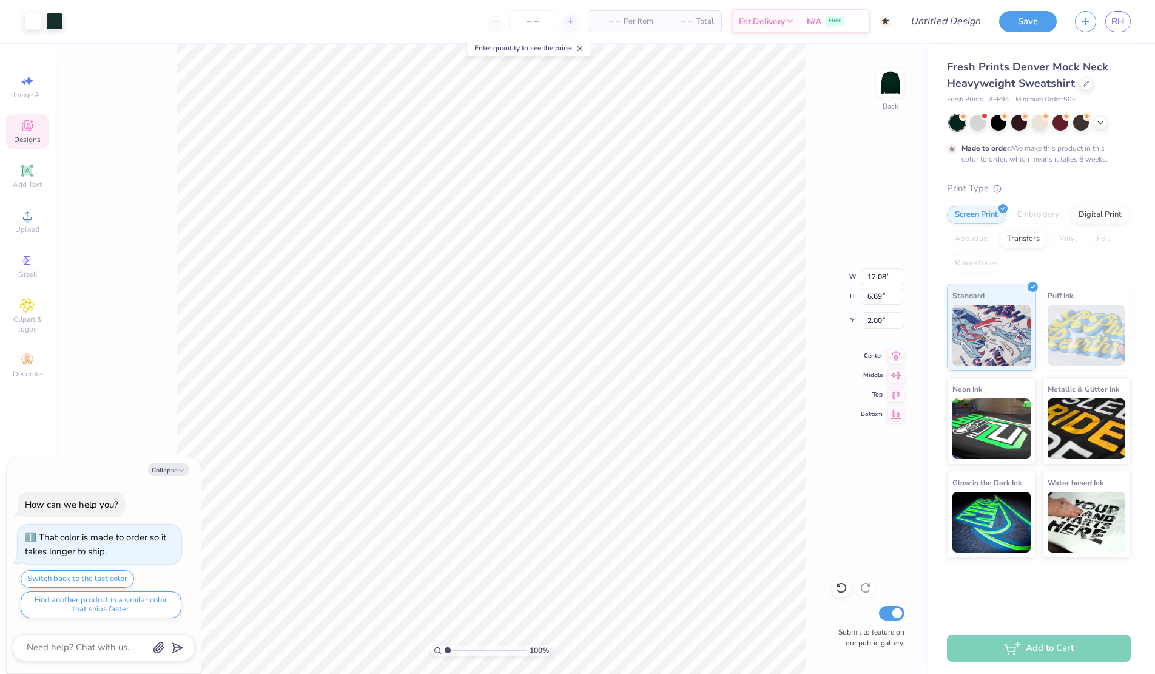
type textarea "x"
type input "1.98"
type textarea "x"
type input "2.26"
type input "6.42"
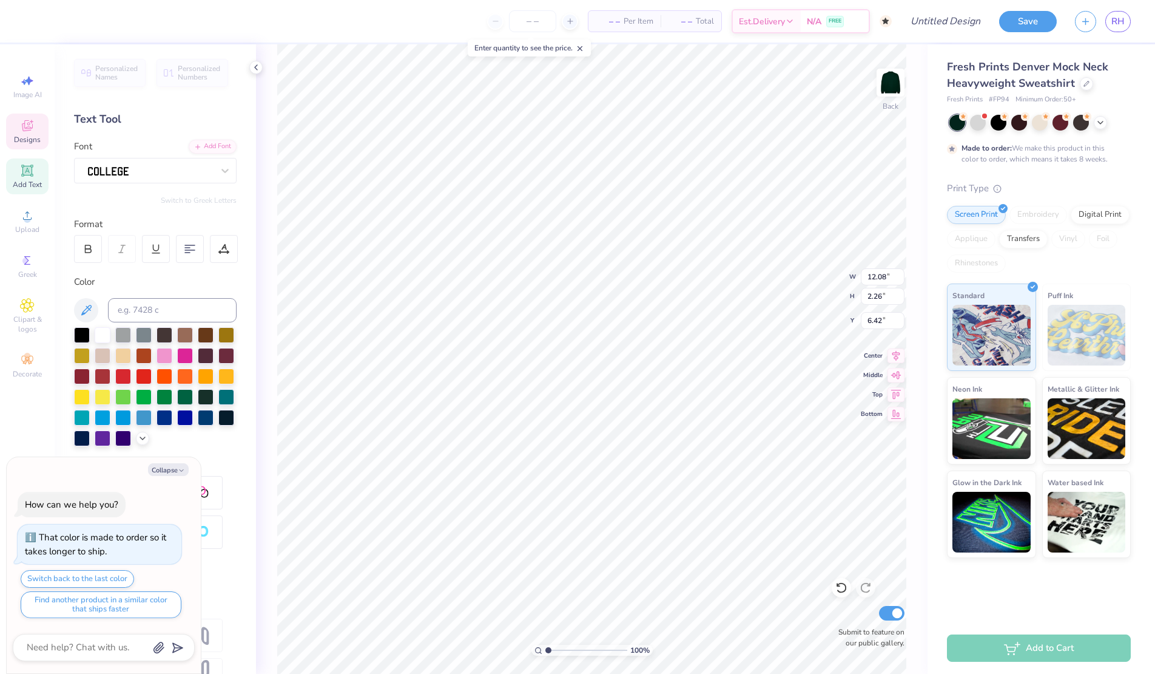
scroll to position [0, 2]
type textarea "x"
type textarea "THETA CH"
type textarea "x"
type textarea "THETA C"
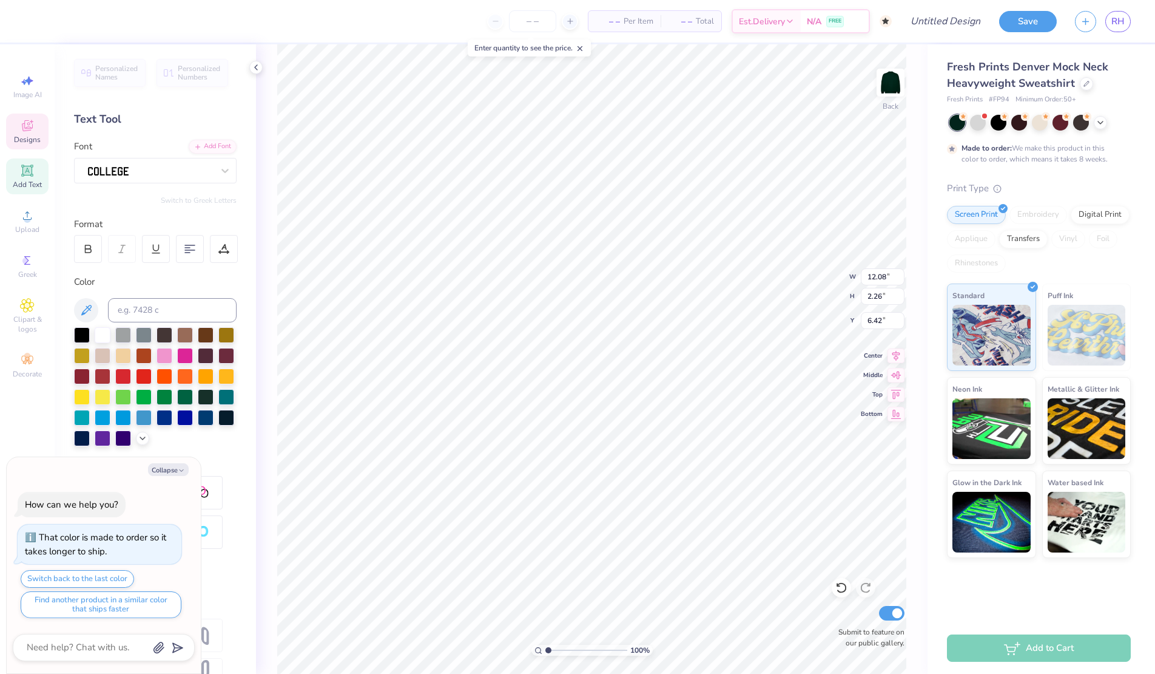
type textarea "x"
type textarea "THETA"
type textarea "x"
type textarea "THETA"
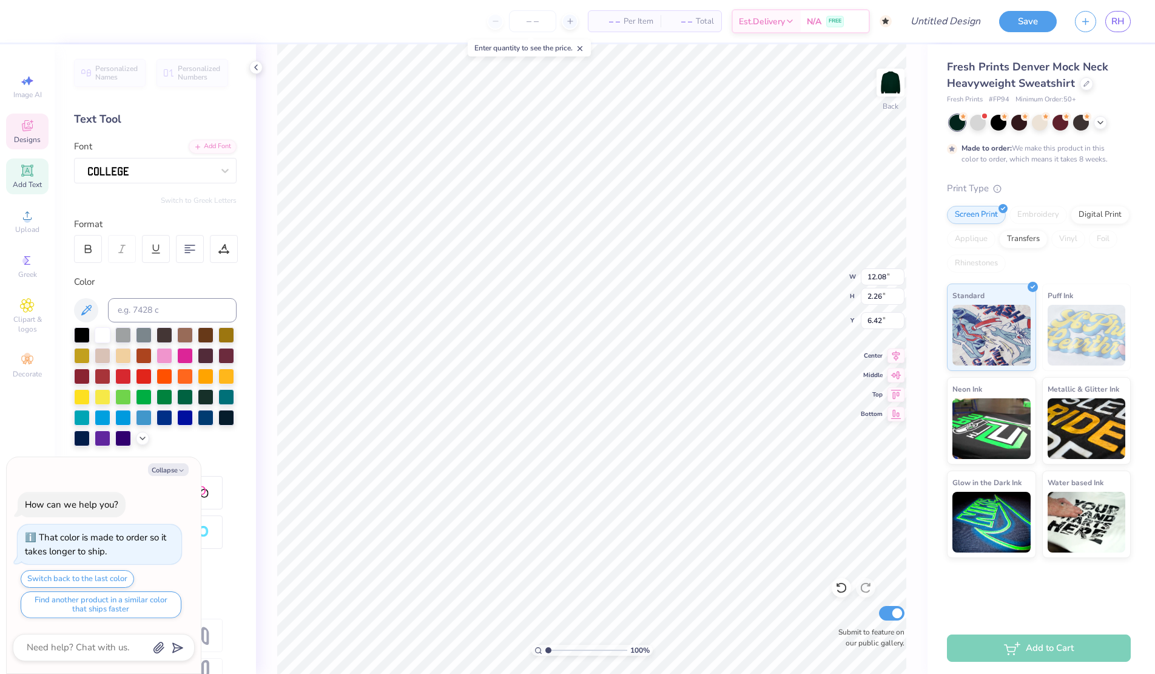
type textarea "x"
type textarea "THET"
type textarea "x"
type textarea "THE"
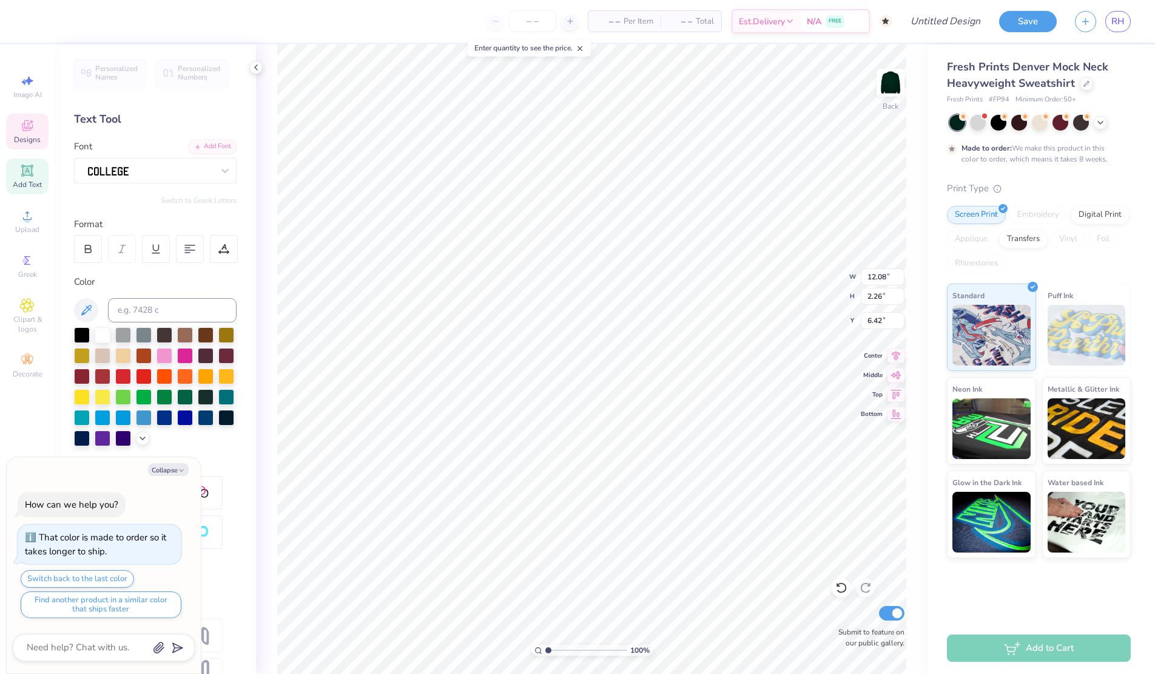
type textarea "x"
type textarea "TH"
type textarea "x"
type textarea "T"
type textarea "x"
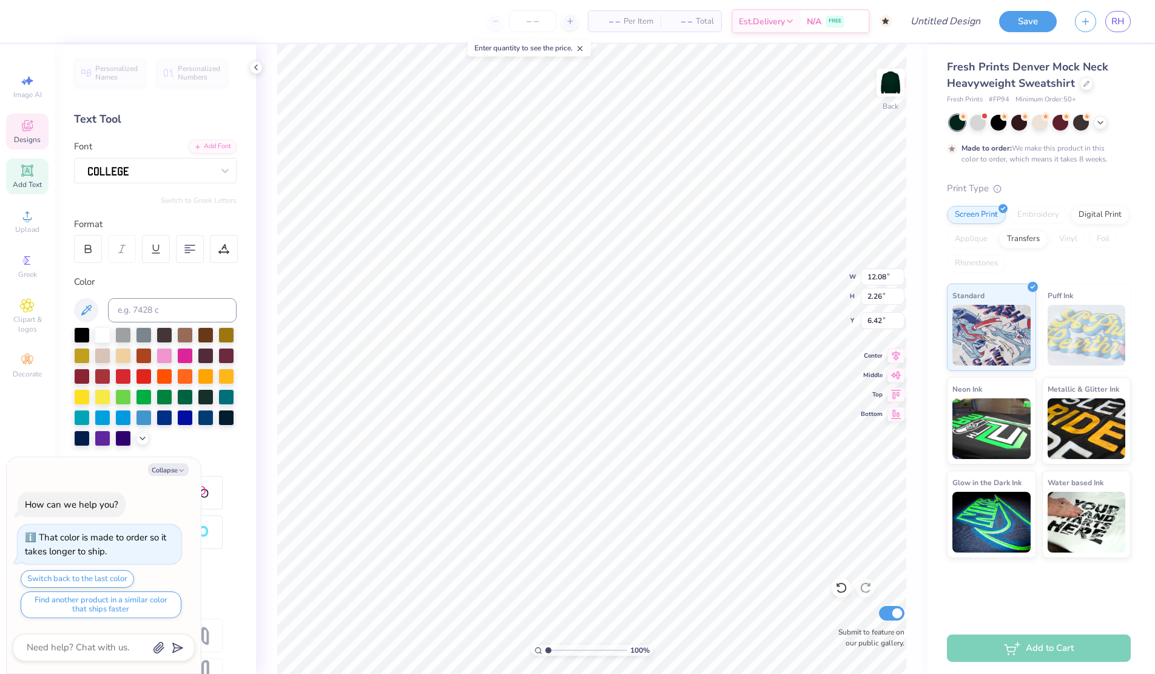
type textarea "x"
type textarea "Z"
type textarea "x"
type textarea "Ze"
type textarea "x"
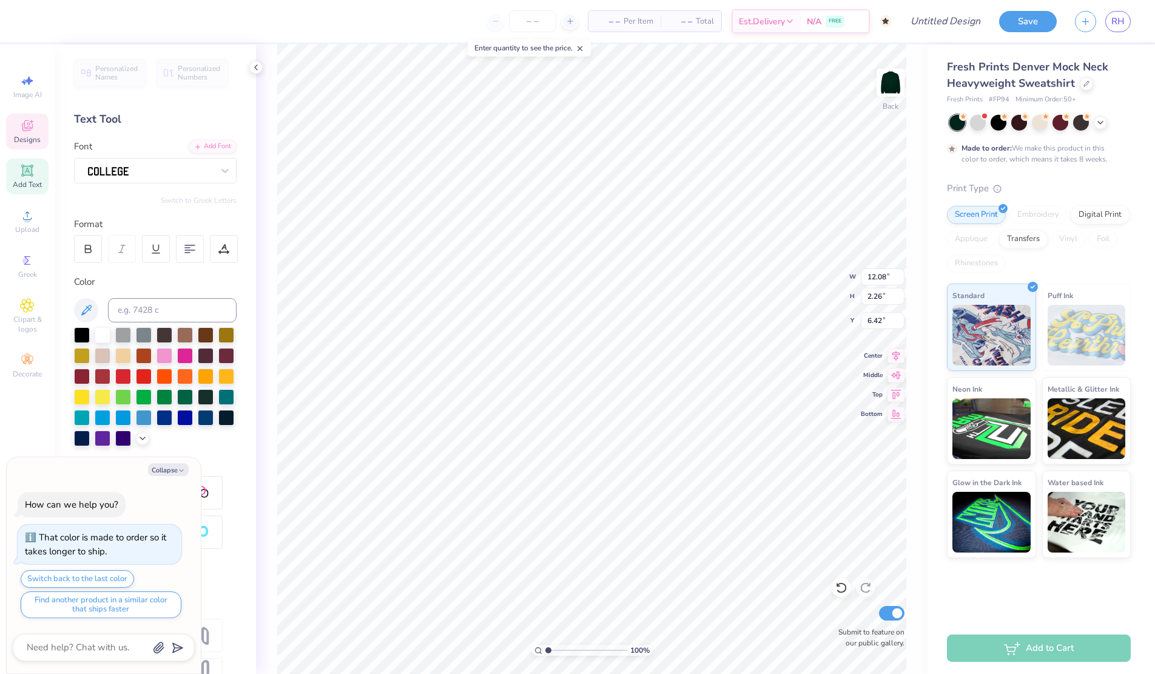
type textarea "Zet"
type textarea "x"
type textarea "Zeta"
type textarea "x"
type textarea "Zet"
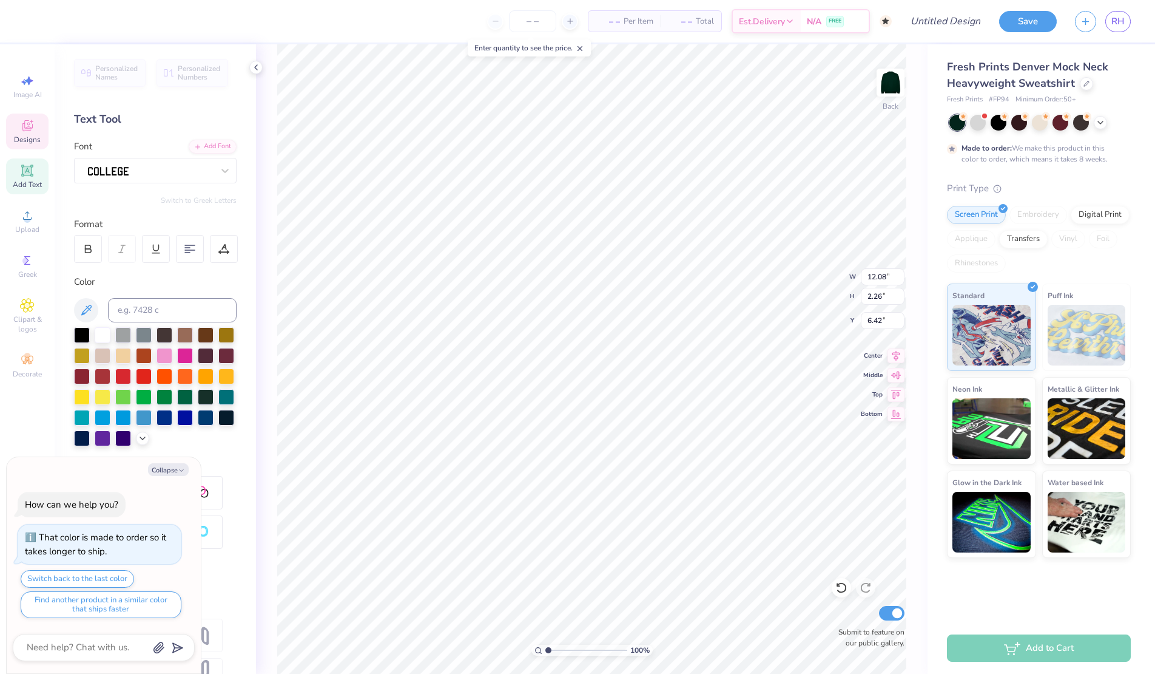
type textarea "x"
type textarea "Ze"
type textarea "x"
type textarea "Z"
type textarea "x"
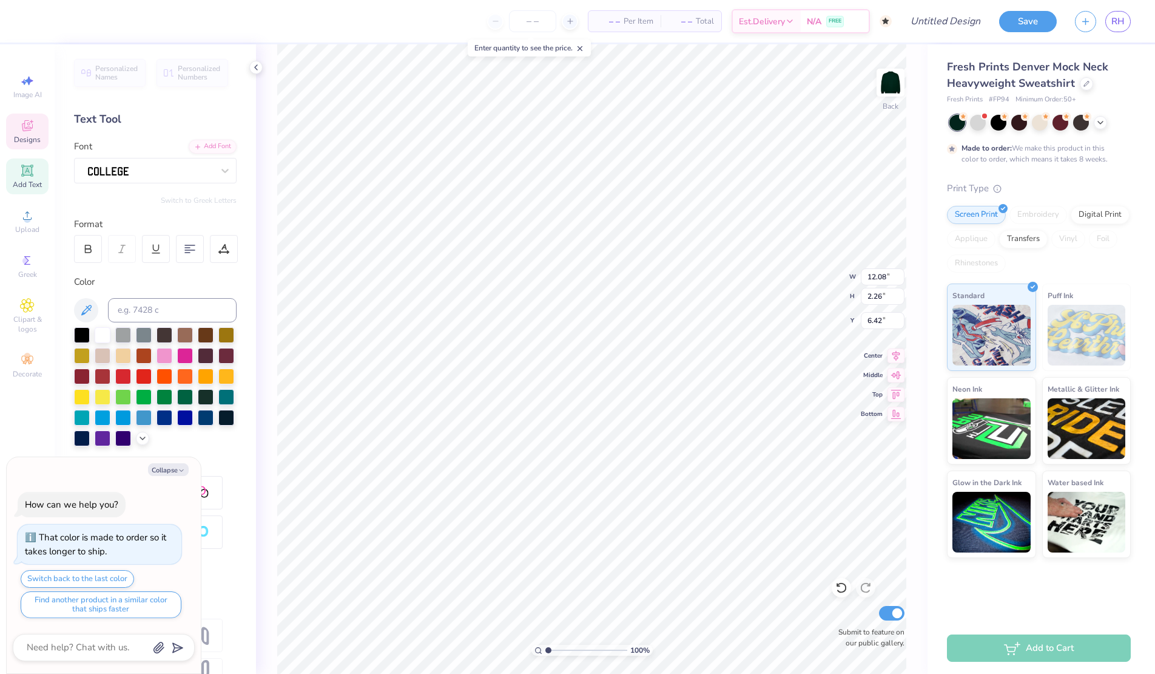
type textarea "x"
type textarea "z"
type textarea "x"
type textarea "ze"
type textarea "x"
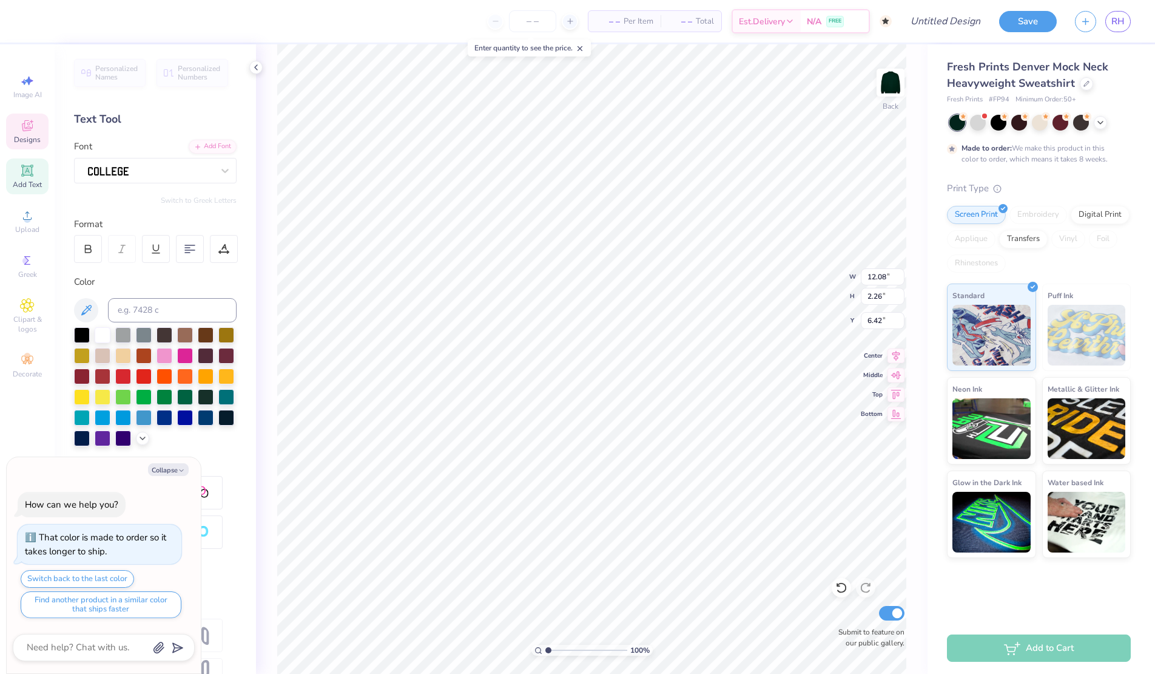
type textarea "zet"
type textarea "x"
type textarea "zeta"
type textarea "x"
type textarea "zeta"
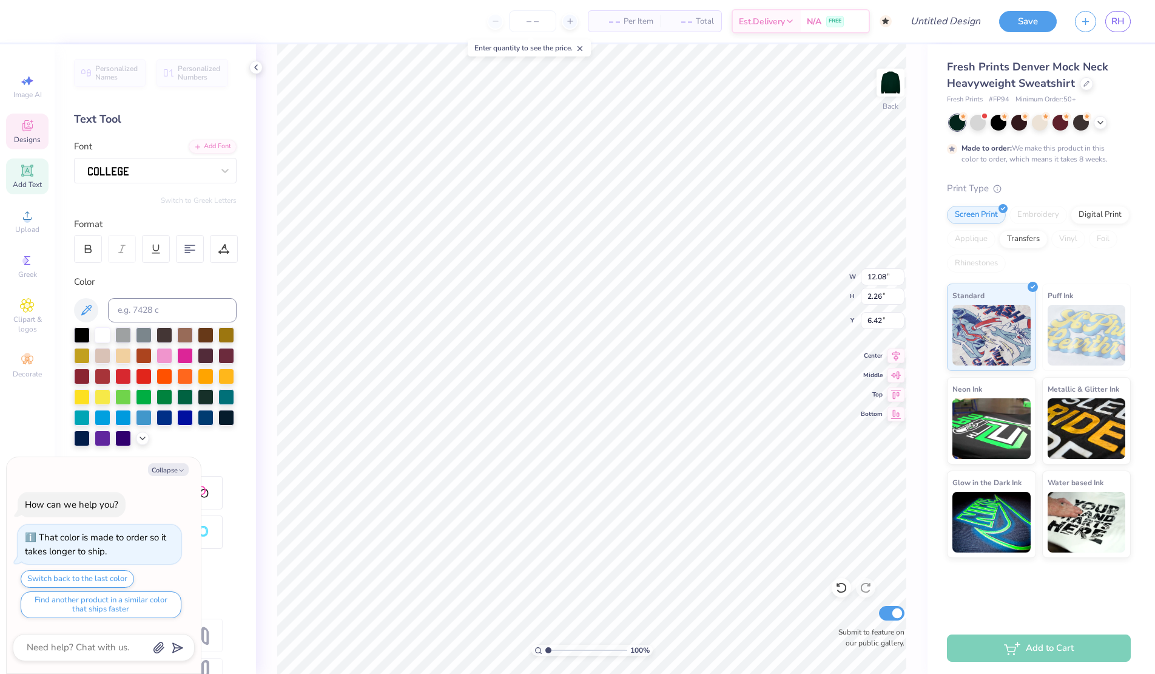
type textarea "x"
type textarea "zeta t"
type textarea "x"
type textarea "zeta ta"
type textarea "x"
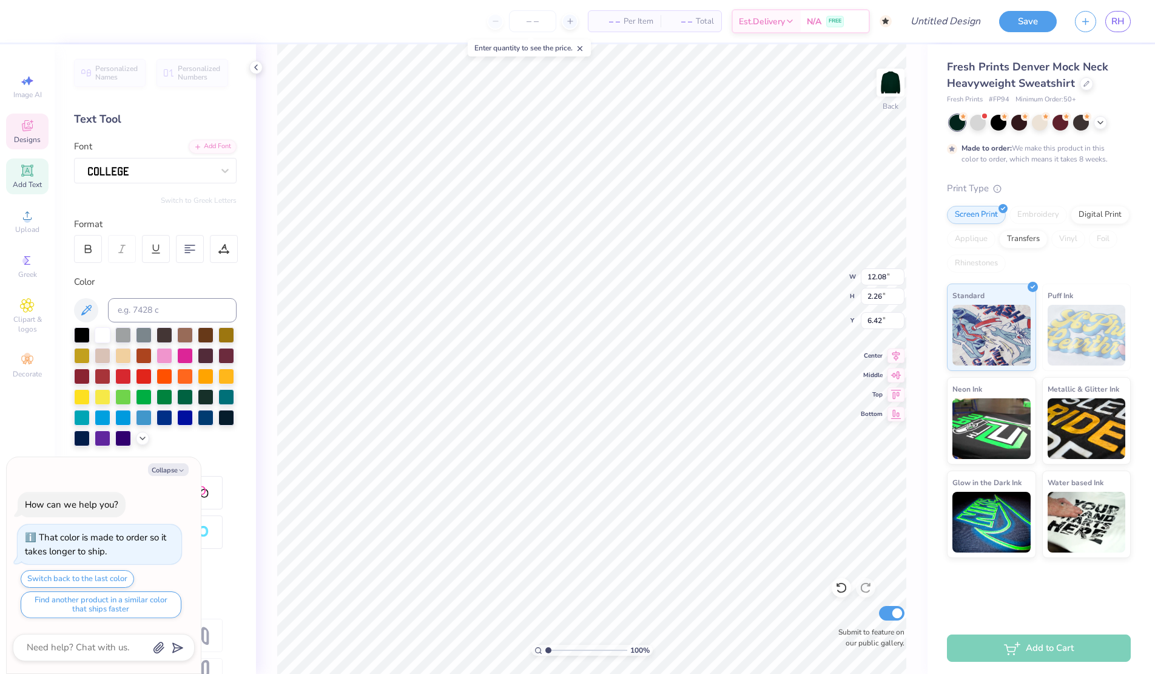
type textarea "zeta tau"
type textarea "x"
type textarea "zeta tau"
type textarea "x"
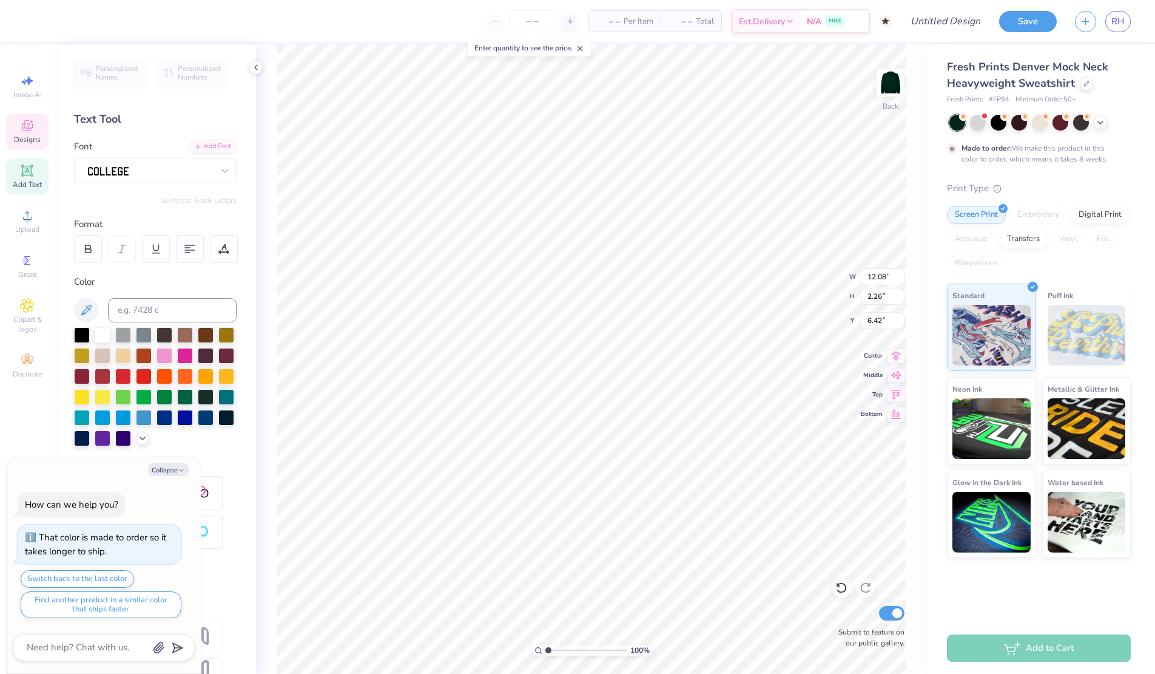
type textarea "zeta tau a"
type textarea "x"
type textarea "zeta tau al"
type textarea "x"
type textarea "zeta tau al["
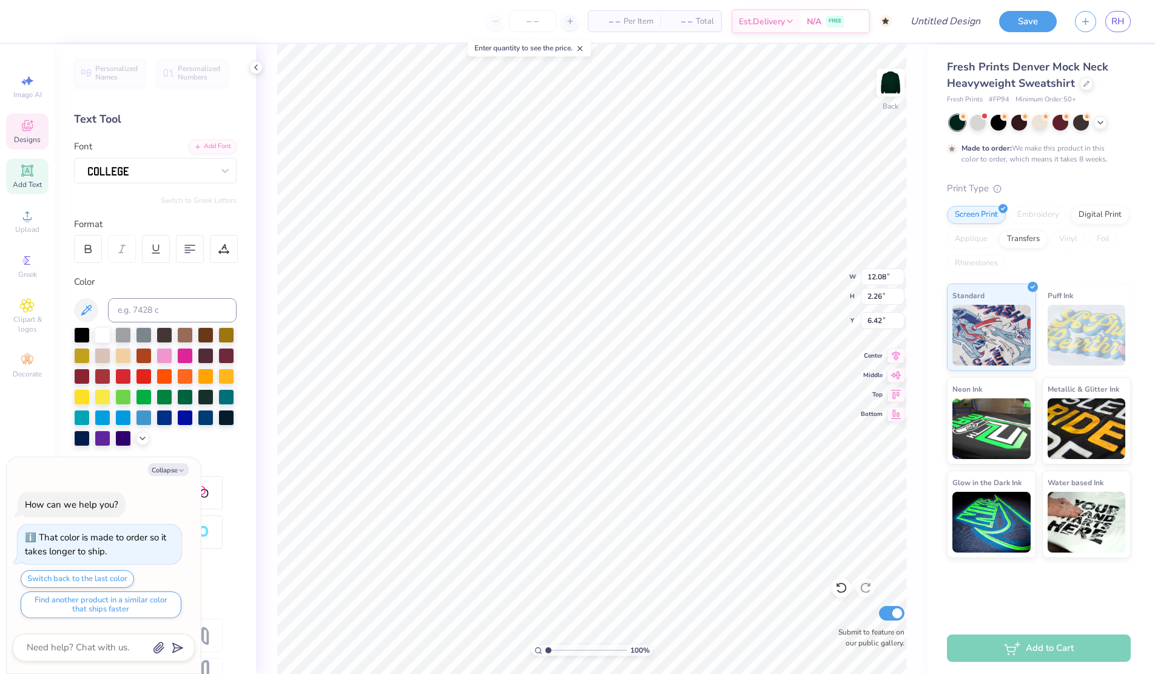
type textarea "x"
type textarea "zeta tau al"
type textarea "x"
type textarea "zeta tau alp"
type textarea "x"
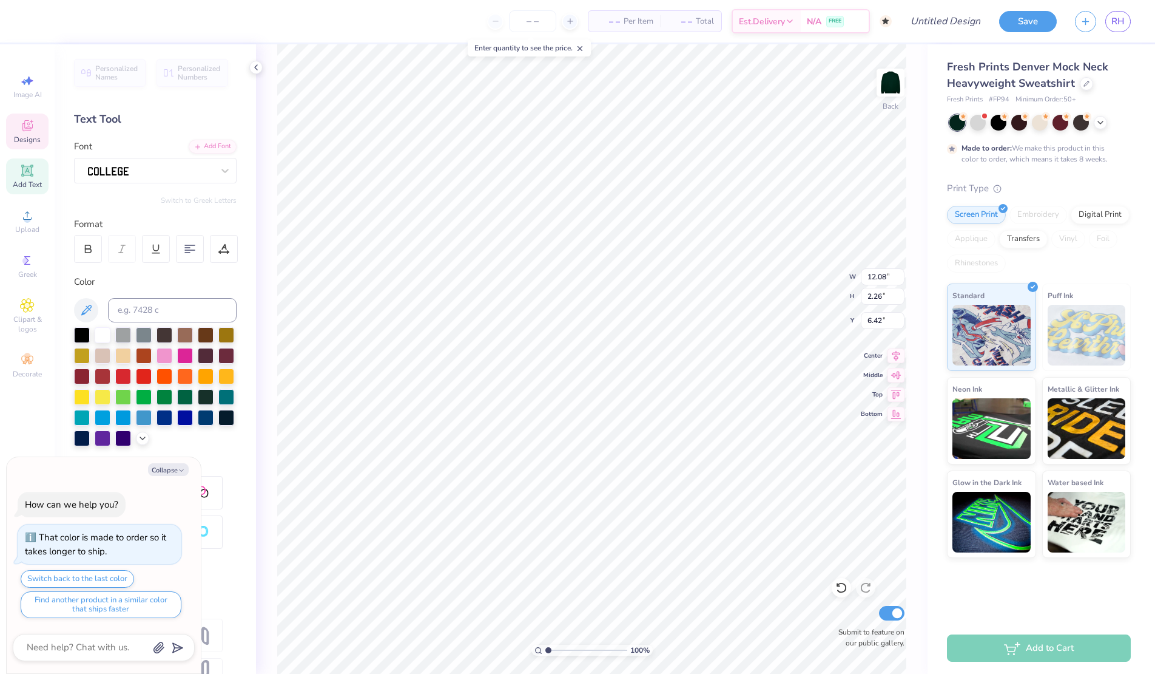
type textarea "zeta tau alph"
type textarea "x"
type textarea "zeta tau alpha"
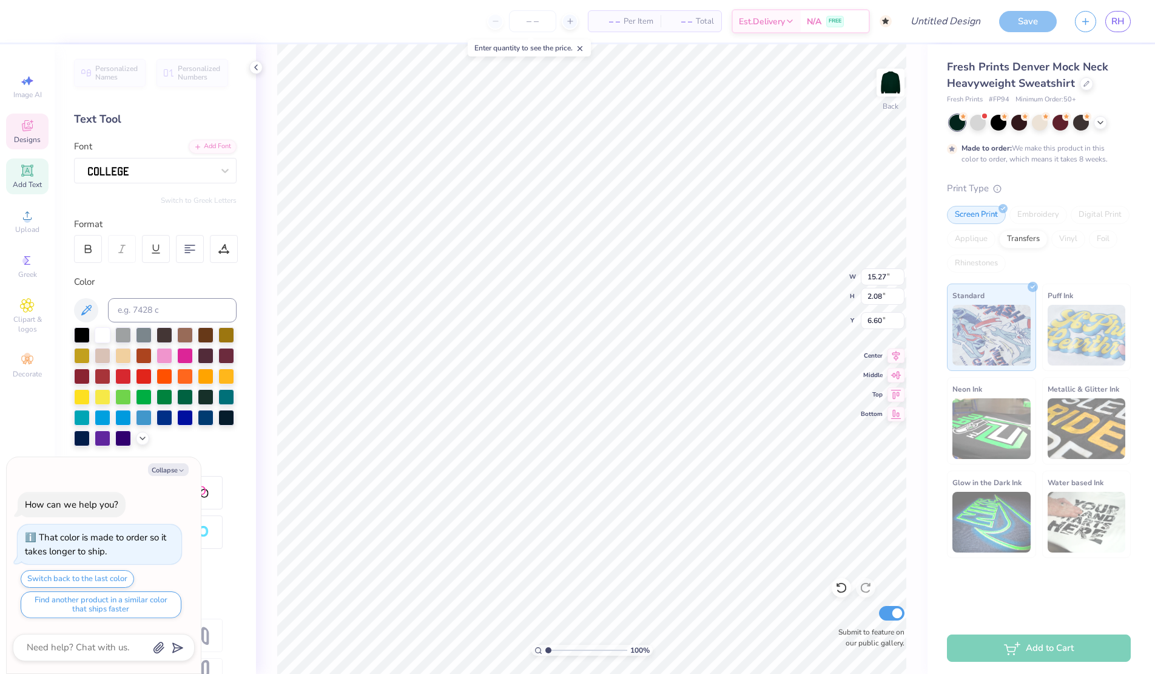
type textarea "x"
type input "11.85"
type input "1.61"
type input "7.19"
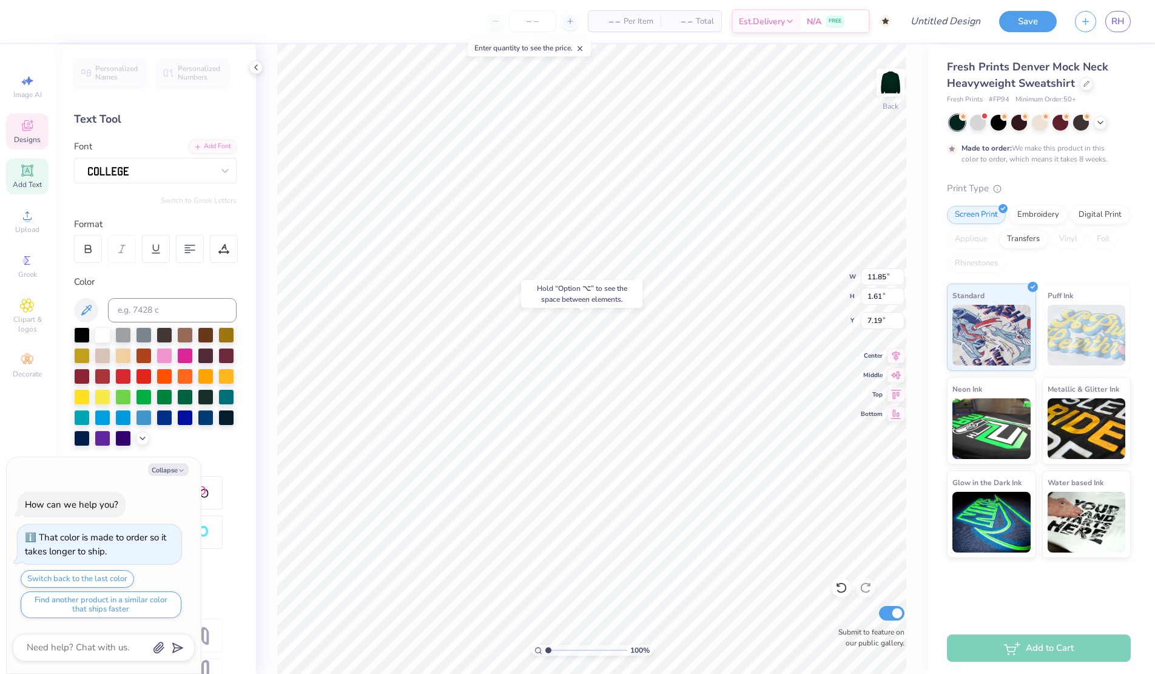
type textarea "x"
type input "6.62"
type textarea "x"
type textarea "185"
type textarea "x"
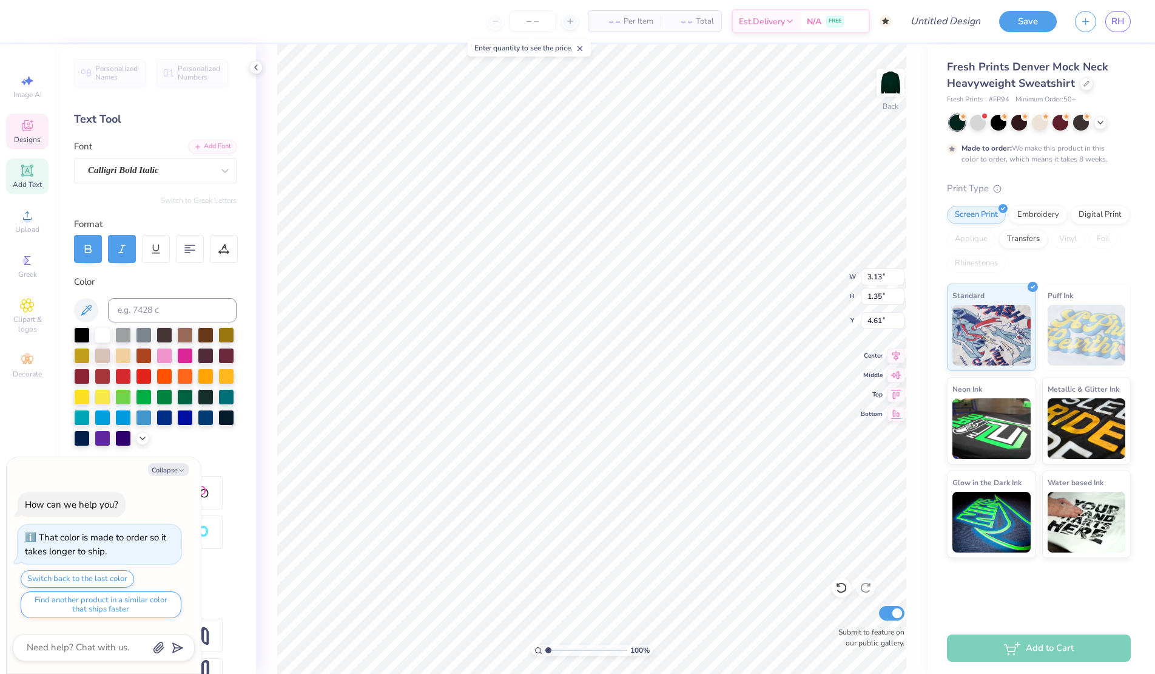
type textarea "18"
type textarea "x"
type textarea "189"
type textarea "x"
type textarea "1898"
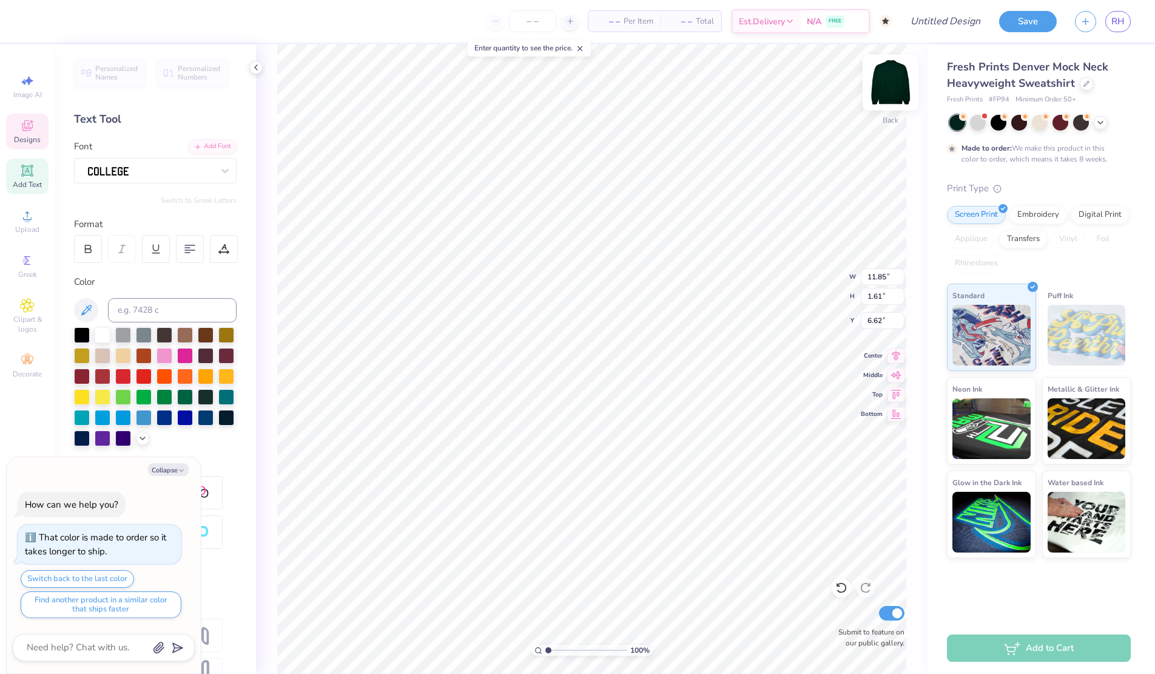
type textarea "x"
type input "14.44"
type textarea "x"
type input "6.29"
type input "0.86"
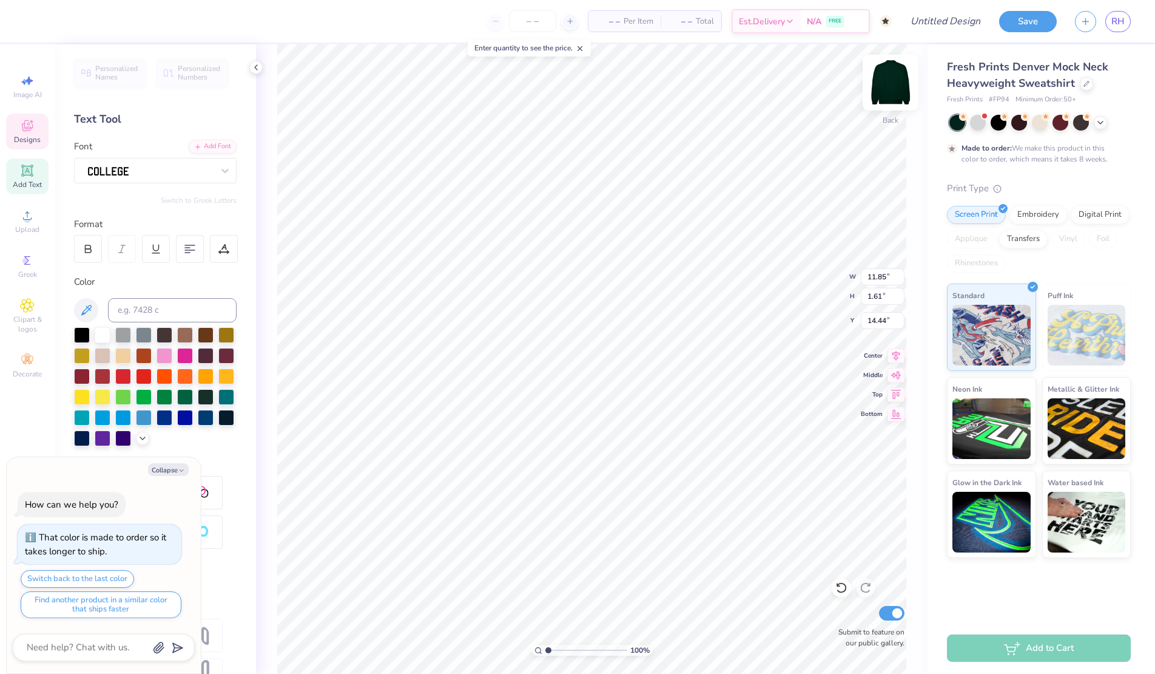
type input "15.40"
type textarea "x"
type input "7.64"
type textarea "x"
type input "6.84"
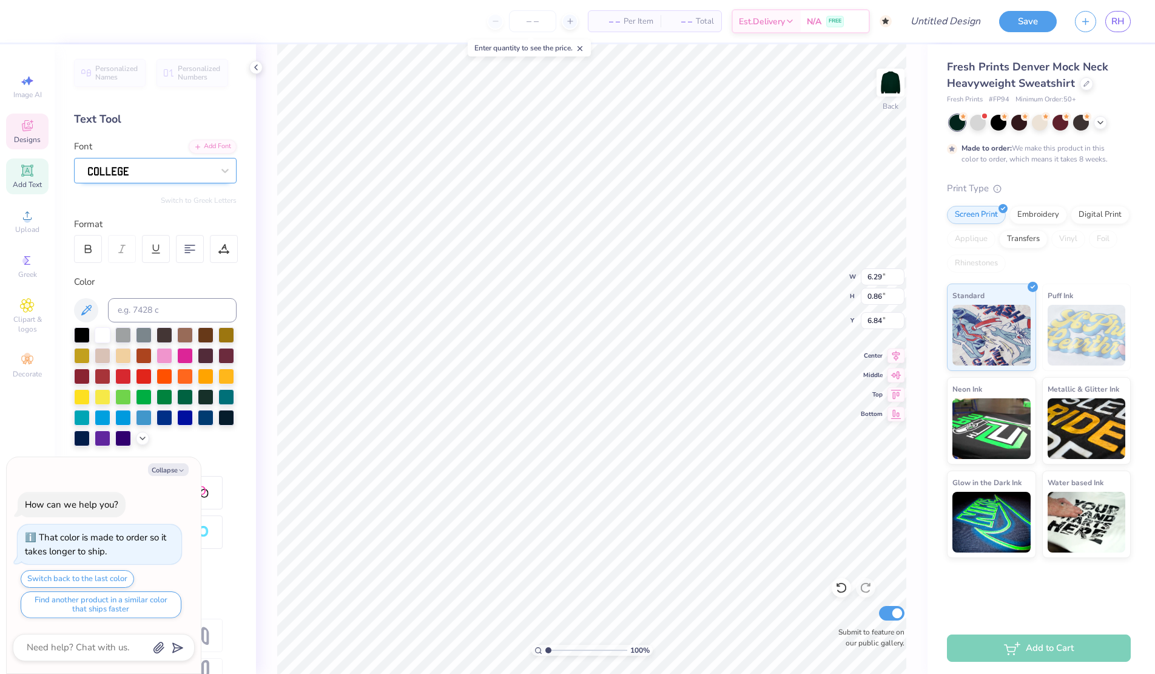
click at [158, 169] on div at bounding box center [150, 170] width 127 height 19
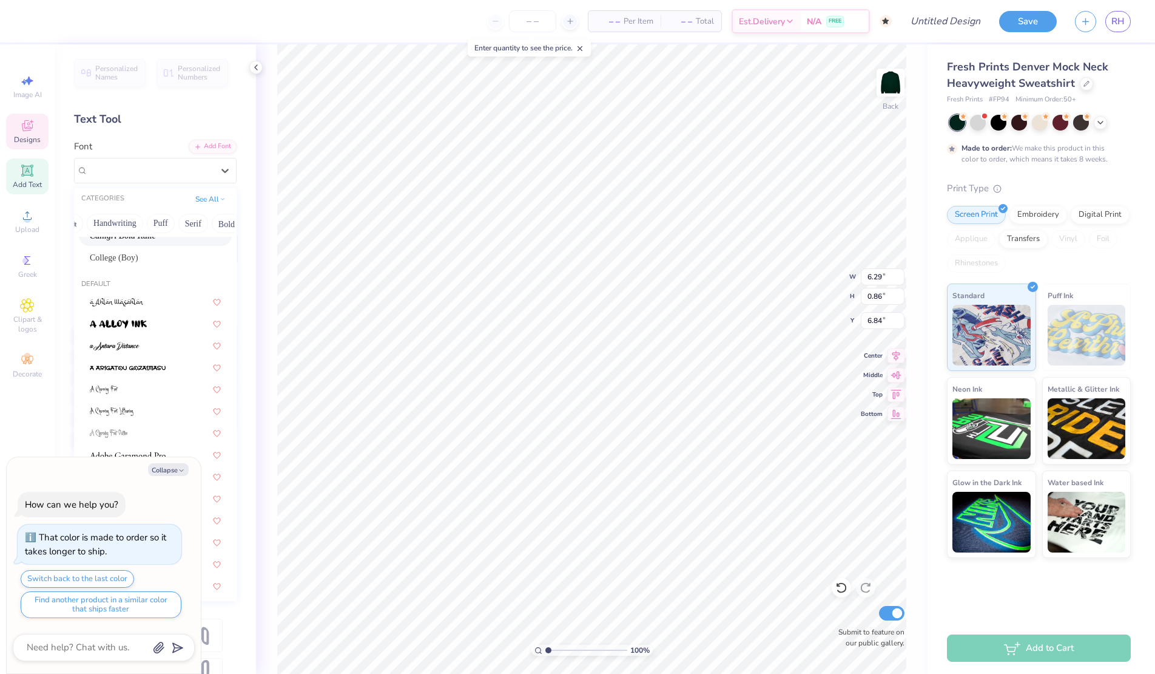
scroll to position [0, 31]
click at [188, 227] on button "Serif" at bounding box center [192, 223] width 30 height 19
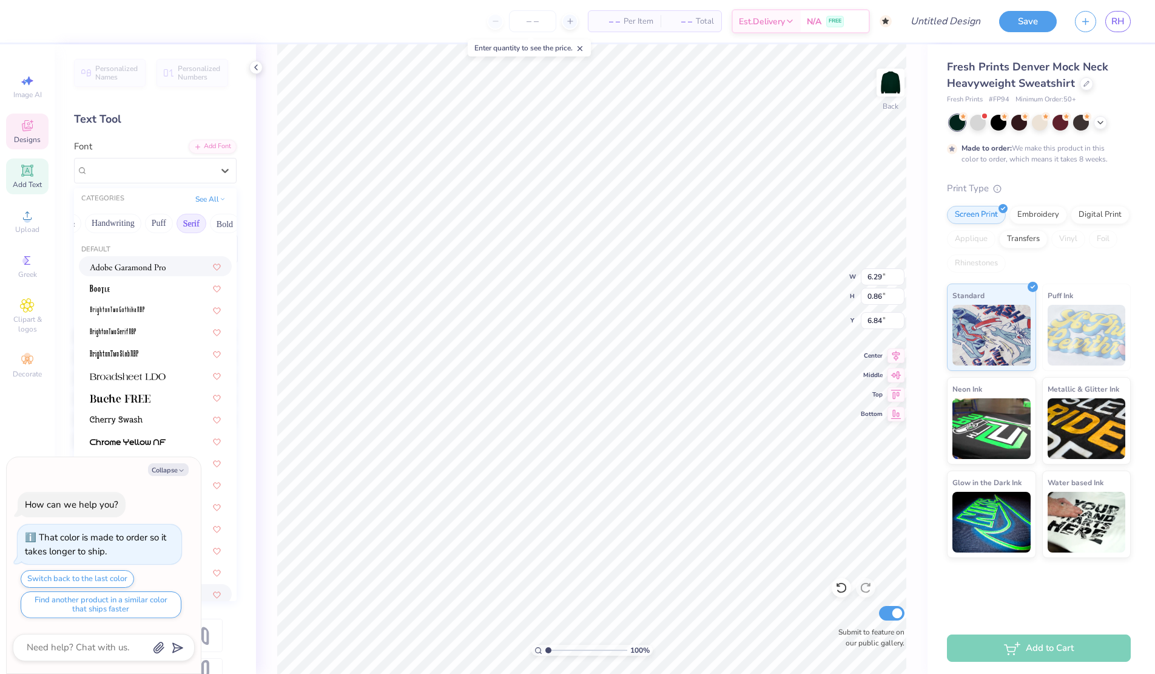
click at [135, 269] on img at bounding box center [128, 267] width 76 height 8
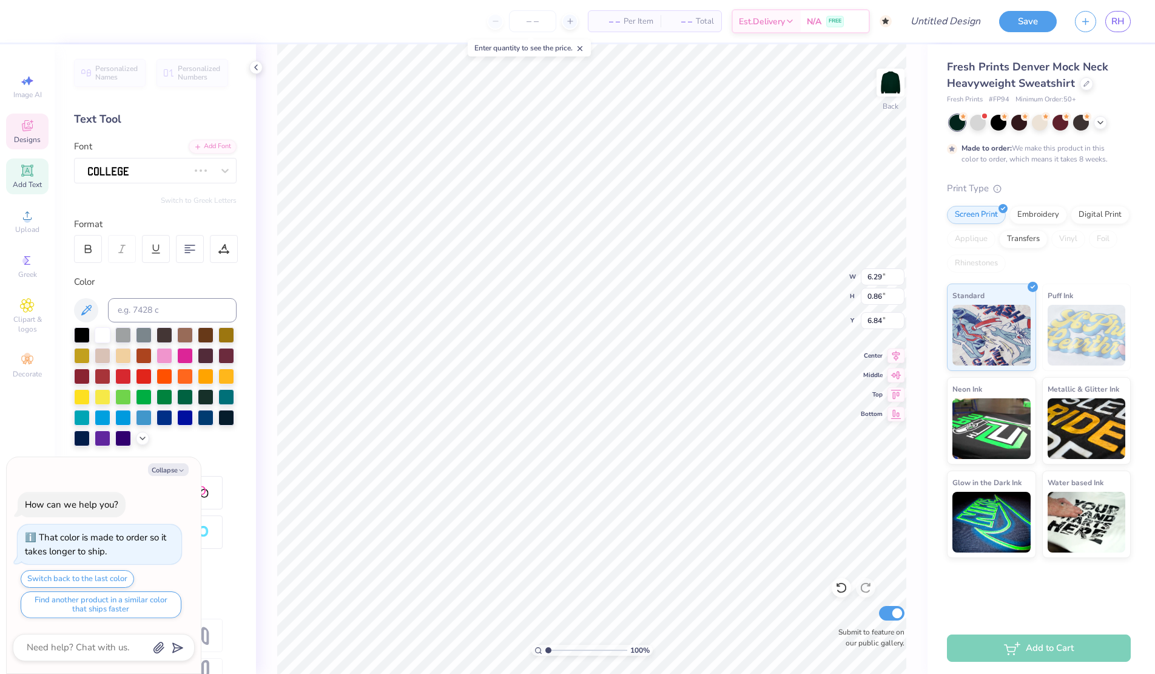
type textarea "x"
type input "6.11"
type input "1.13"
type input "6.78"
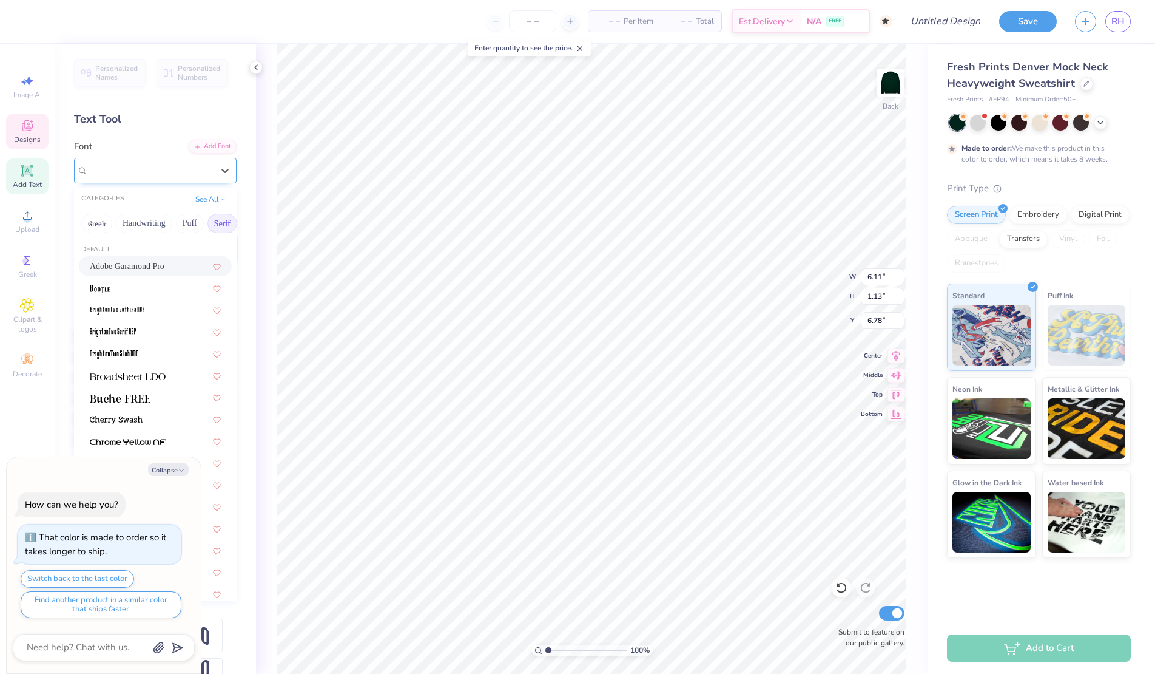
click at [166, 177] on div at bounding box center [150, 170] width 125 height 16
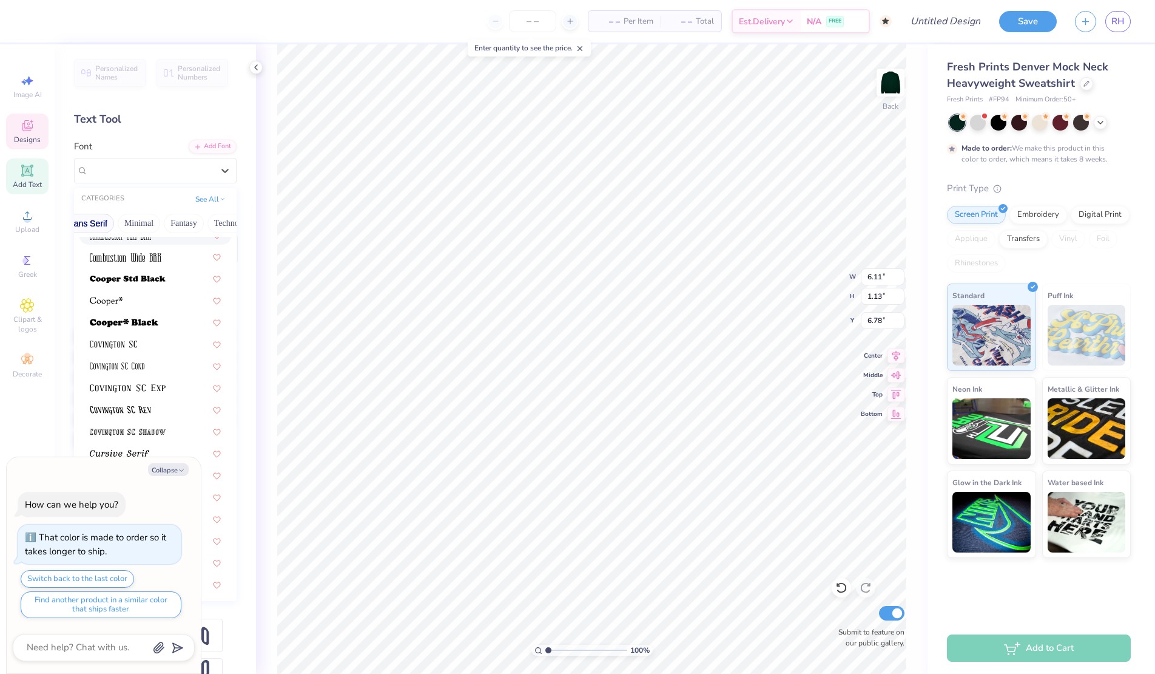
scroll to position [0, 308]
click at [130, 223] on button "Minimal" at bounding box center [136, 223] width 42 height 19
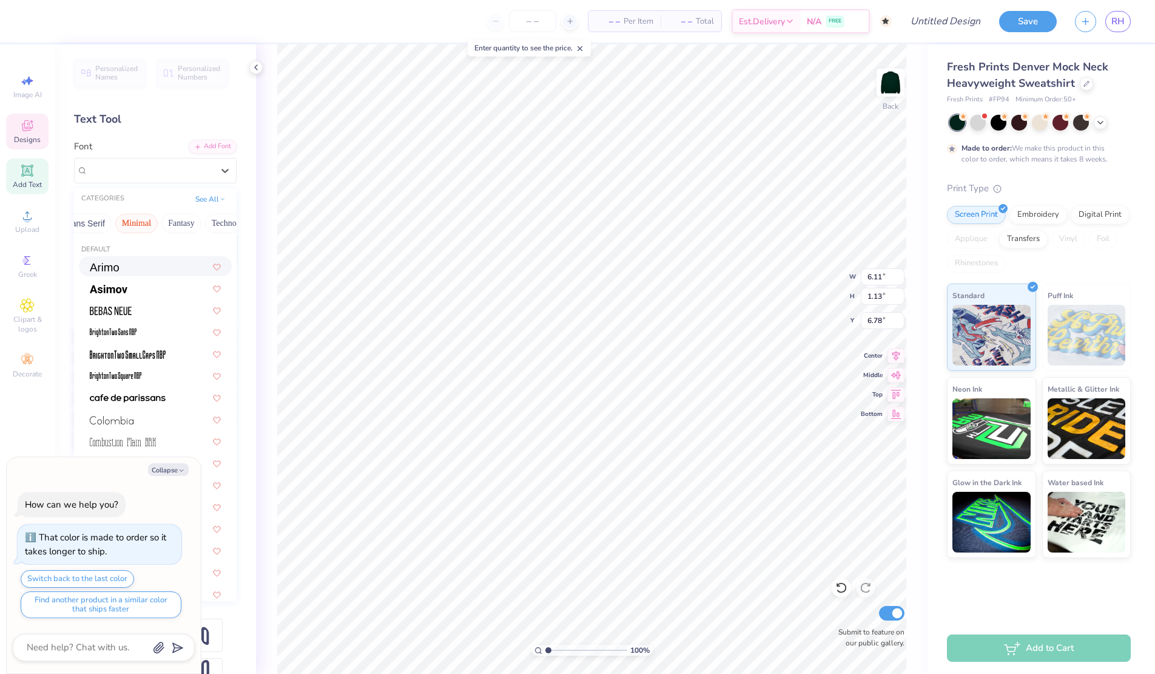
click at [112, 272] on span at bounding box center [104, 266] width 29 height 13
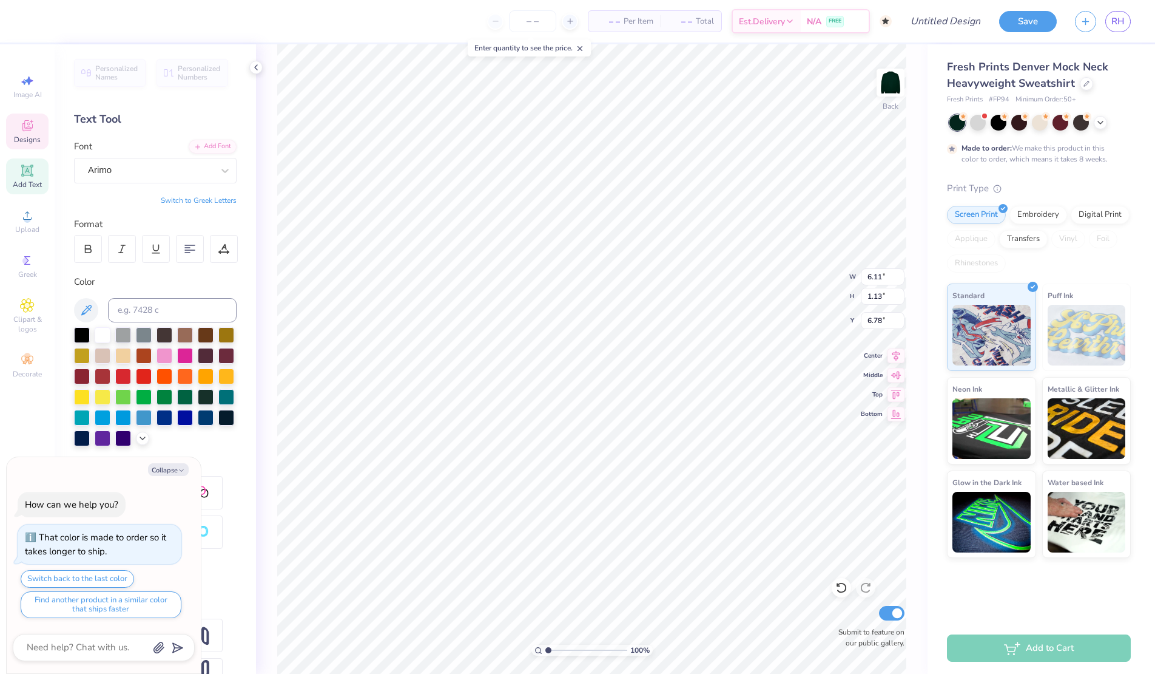
type textarea "x"
type input "7.25"
type input "1.08"
type input "6.80"
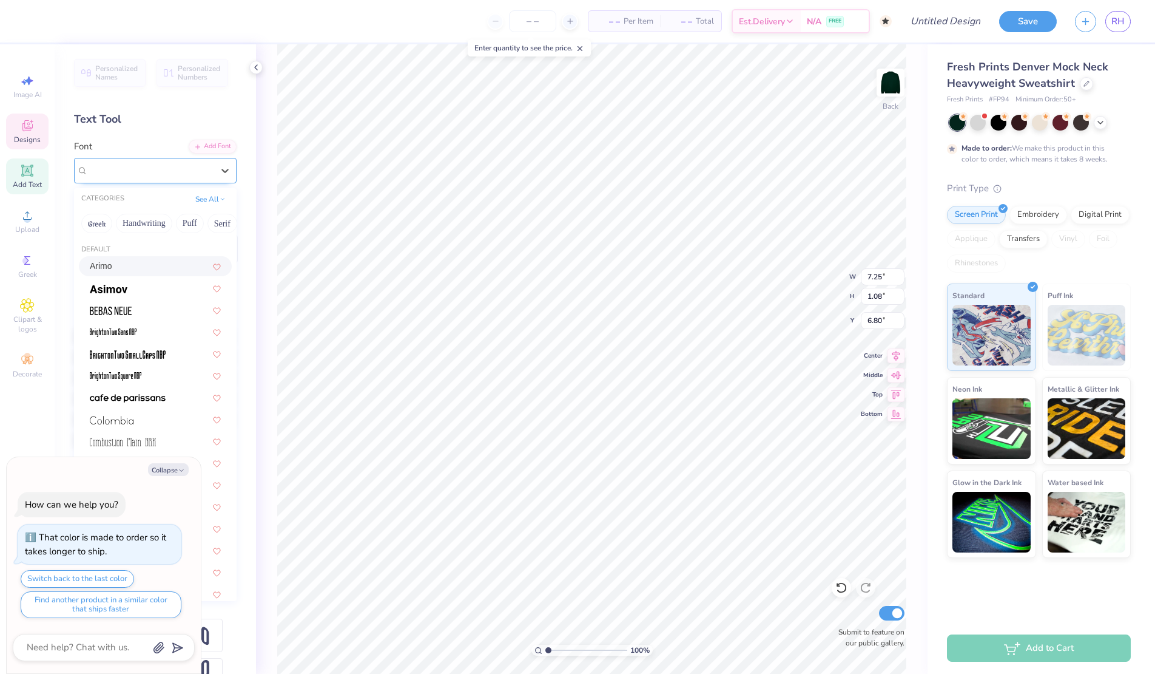
click at [121, 178] on div at bounding box center [150, 170] width 125 height 16
click at [147, 226] on button "Serif" at bounding box center [145, 223] width 30 height 19
click at [157, 225] on button "Minimal" at bounding box center [158, 223] width 42 height 19
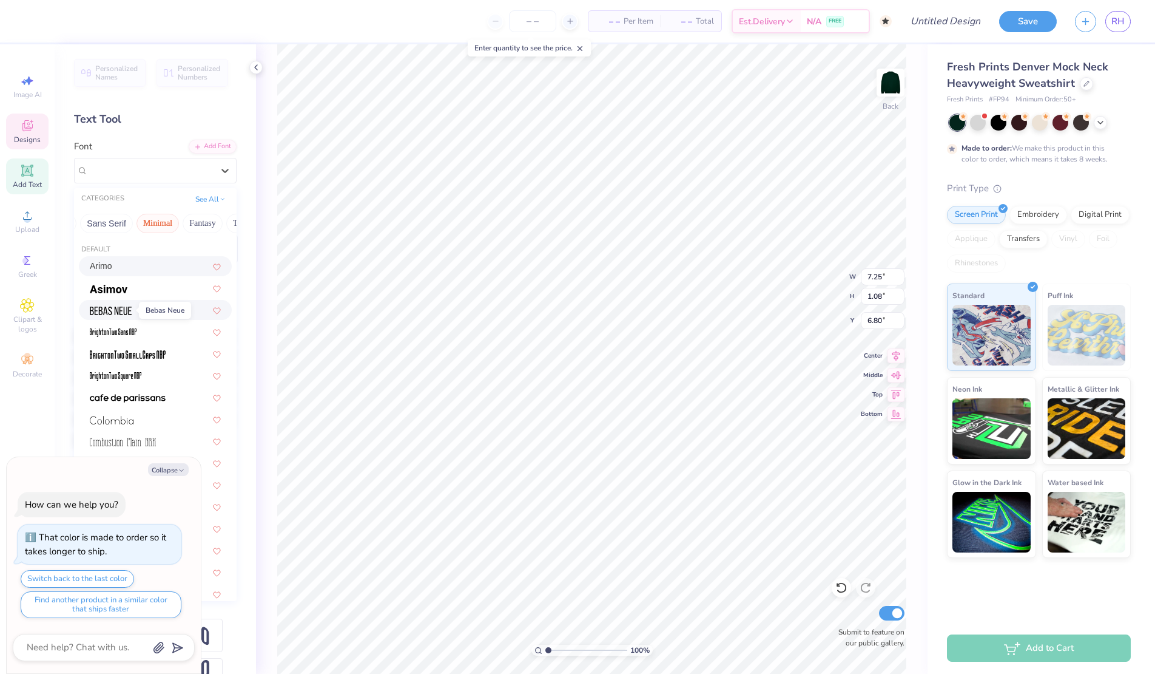
click at [130, 314] on img at bounding box center [111, 310] width 42 height 8
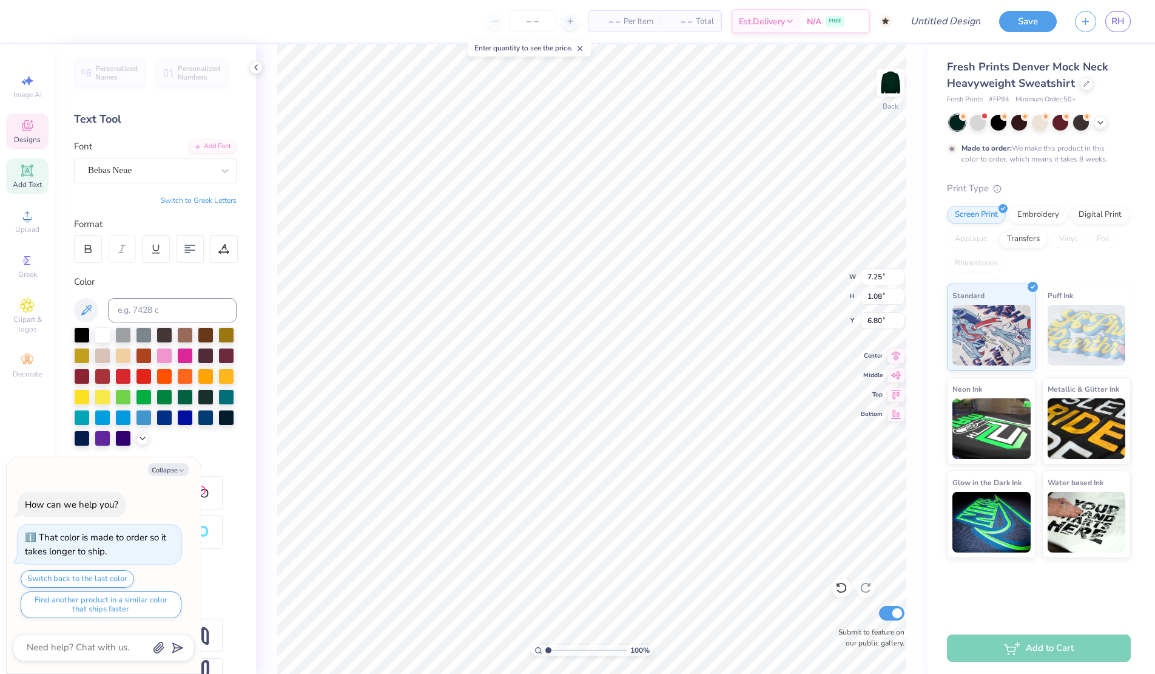
type textarea "x"
type input "5.61"
type input "0.82"
type input "6.93"
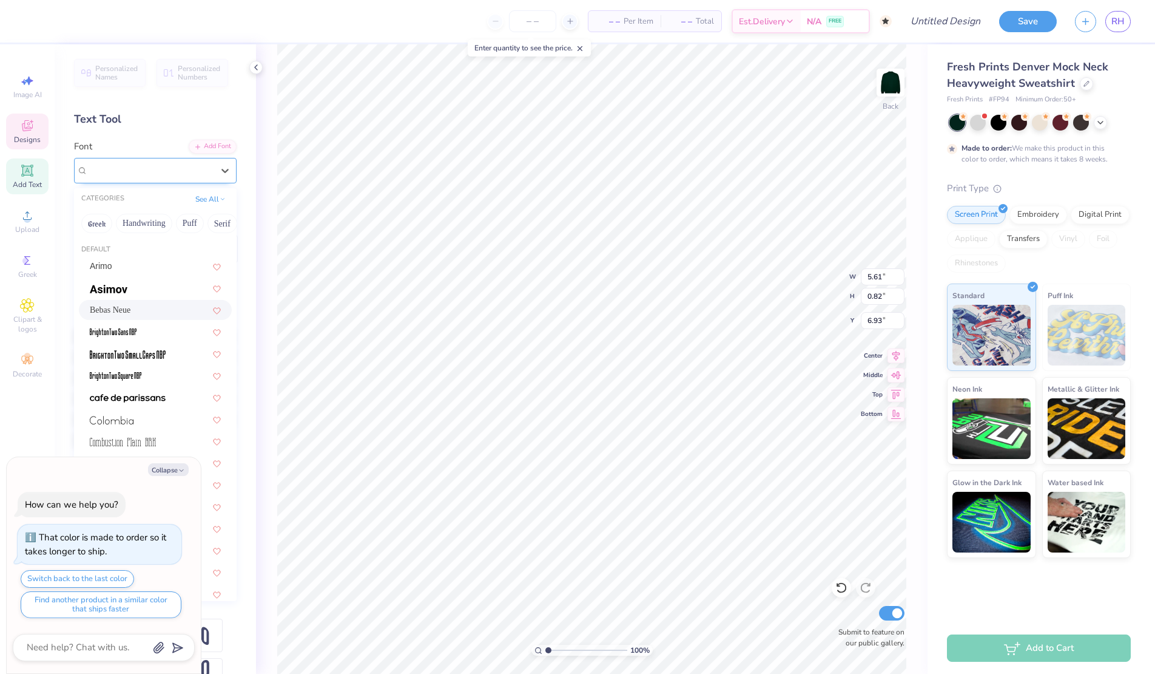
click at [163, 169] on div "Bebas Neue" at bounding box center [150, 170] width 127 height 19
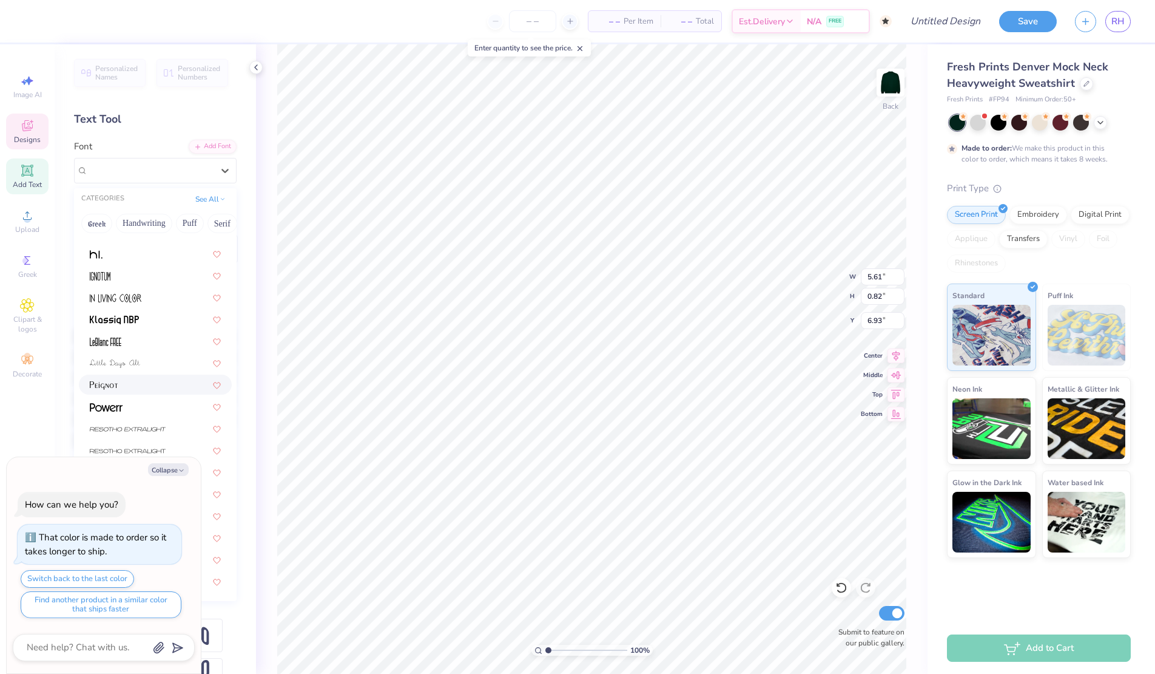
scroll to position [32, 0]
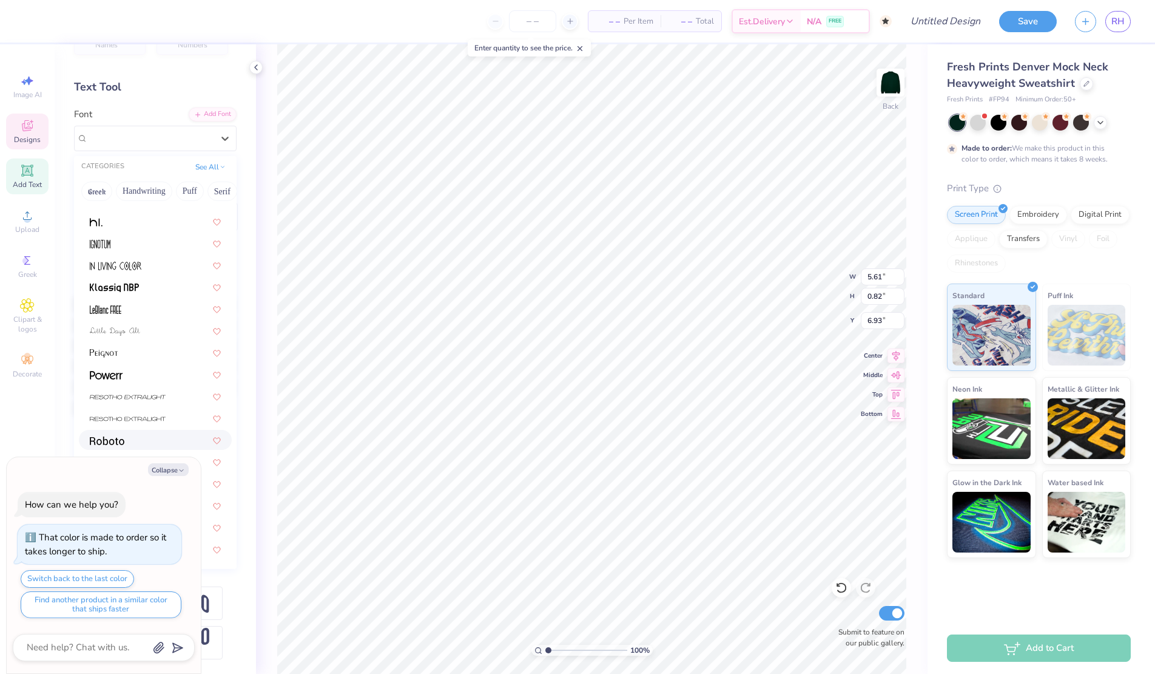
click at [113, 431] on div at bounding box center [155, 440] width 153 height 20
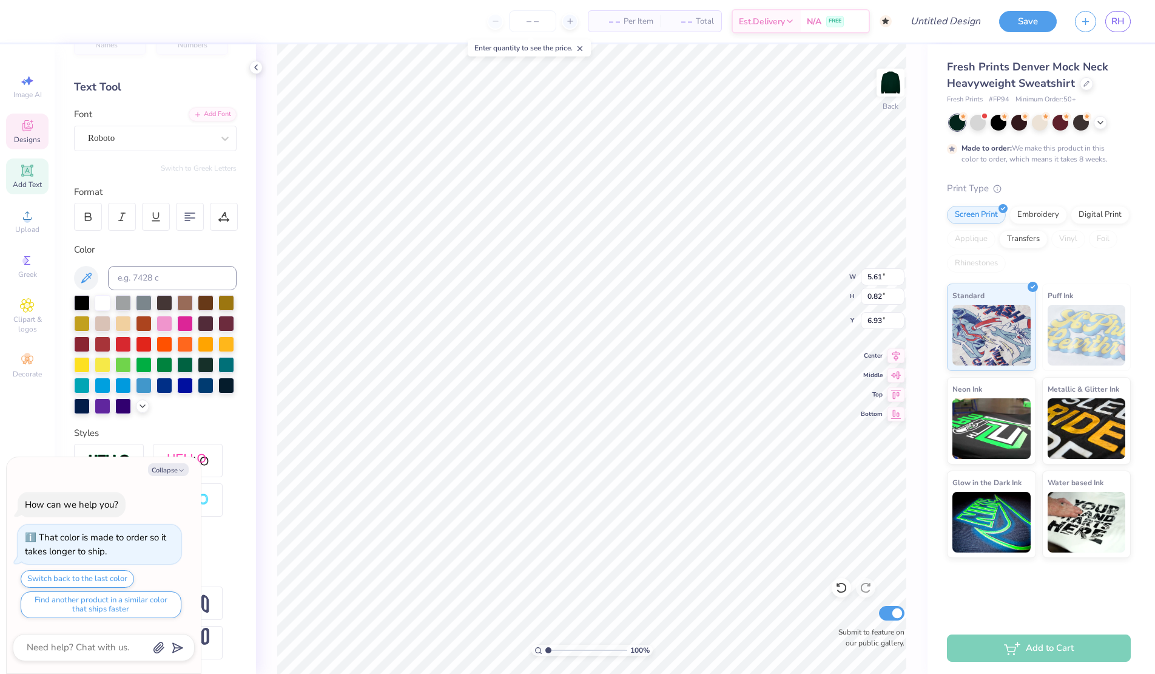
type textarea "x"
type input "7.25"
type input "1.12"
type input "6.78"
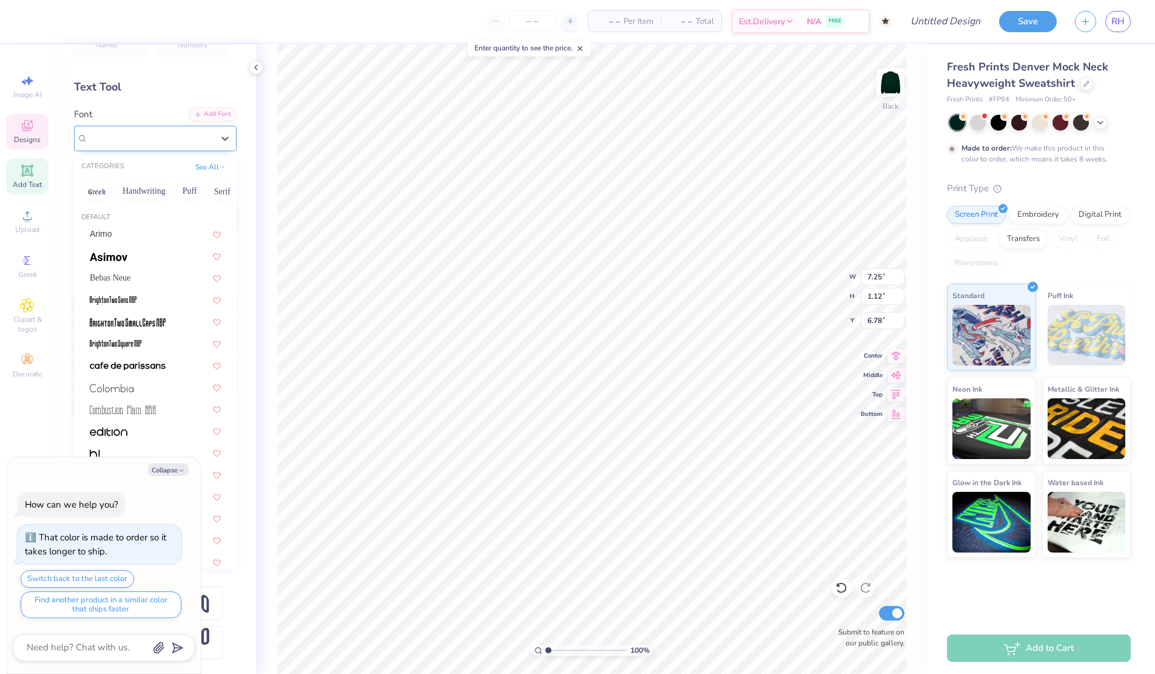
click at [139, 135] on div "Roboto" at bounding box center [150, 138] width 127 height 19
click at [196, 190] on button "Serif" at bounding box center [192, 190] width 30 height 19
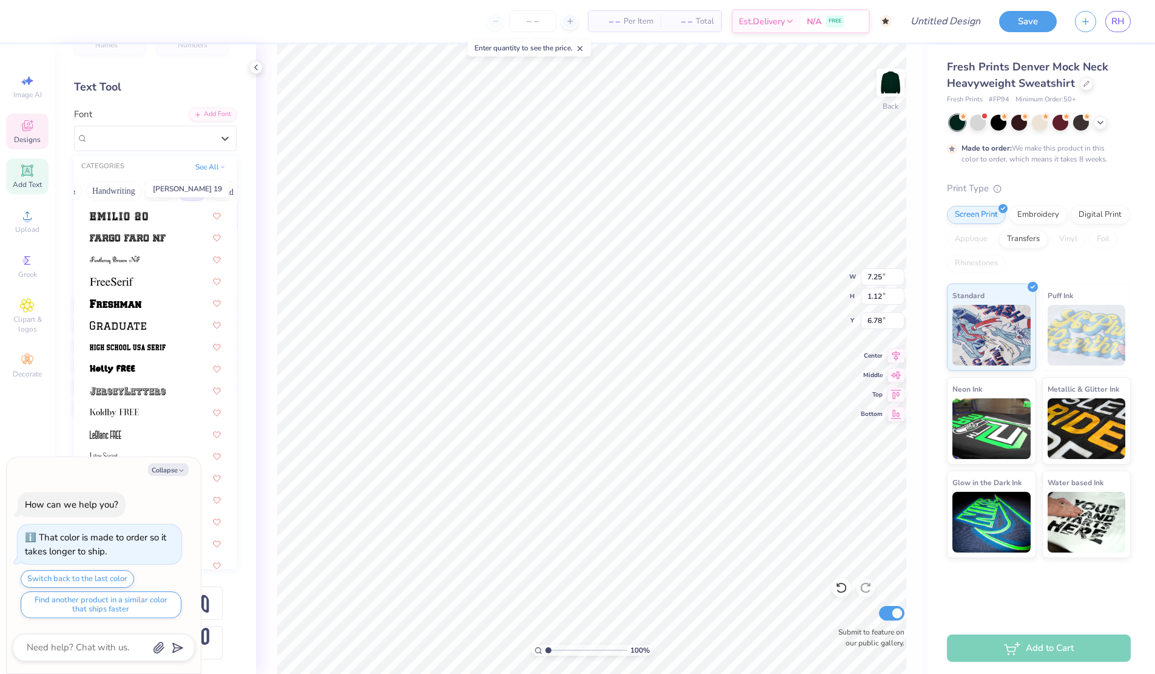
scroll to position [990, 0]
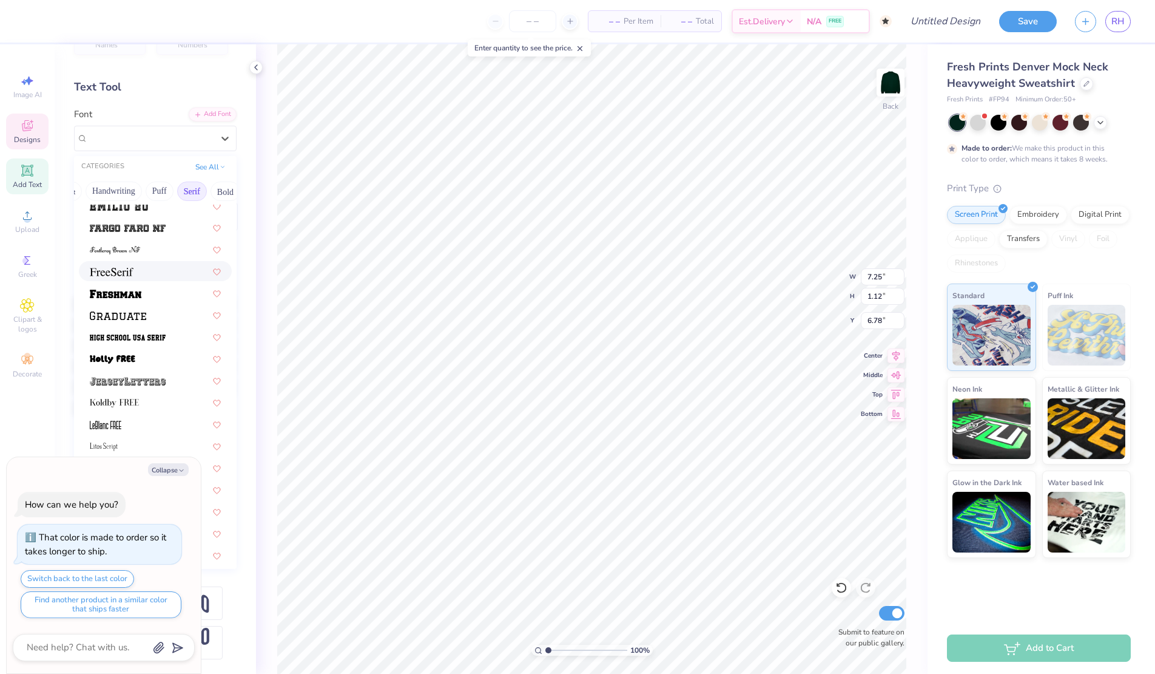
click at [116, 268] on img at bounding box center [112, 272] width 44 height 8
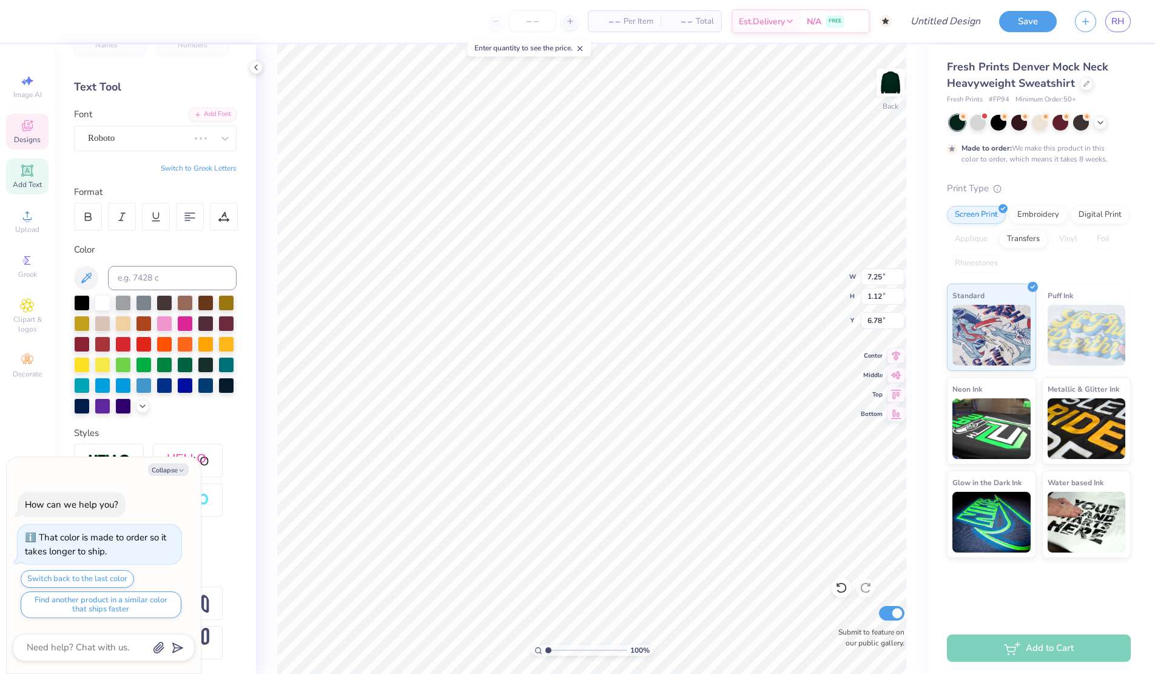
type textarea "x"
type input "6.17"
type input "1.04"
type input "6.82"
type textarea "x"
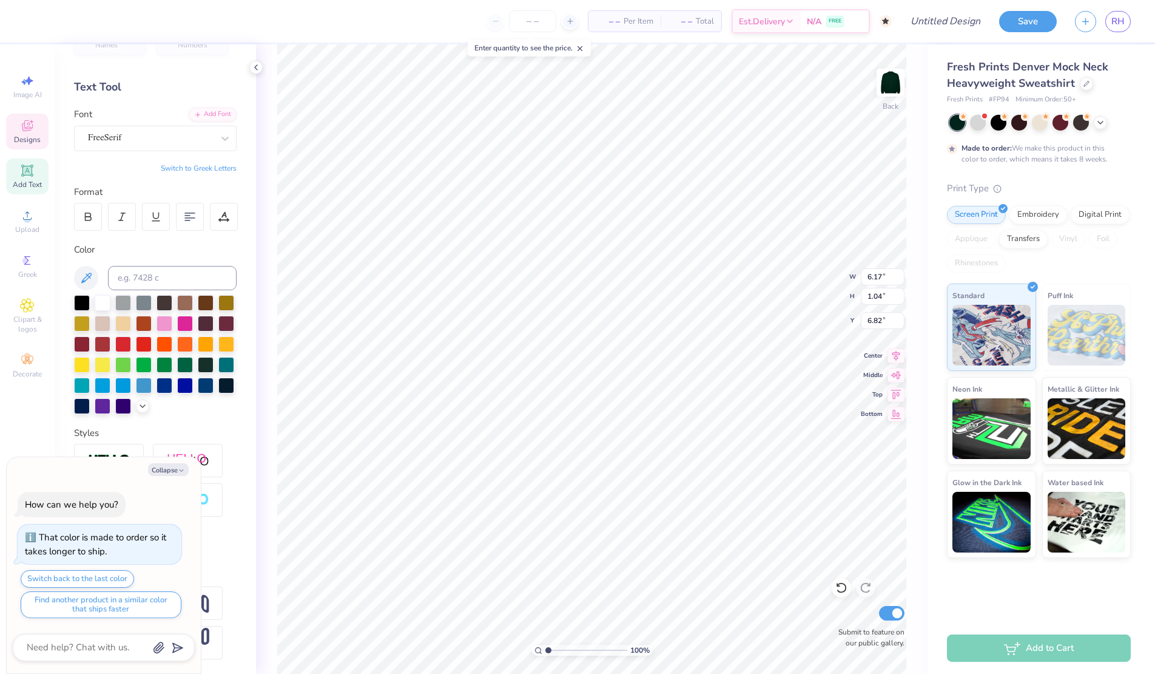
type textarea "eta tau alpha"
type textarea "x"
type textarea "Zeta tau alpha"
type textarea "x"
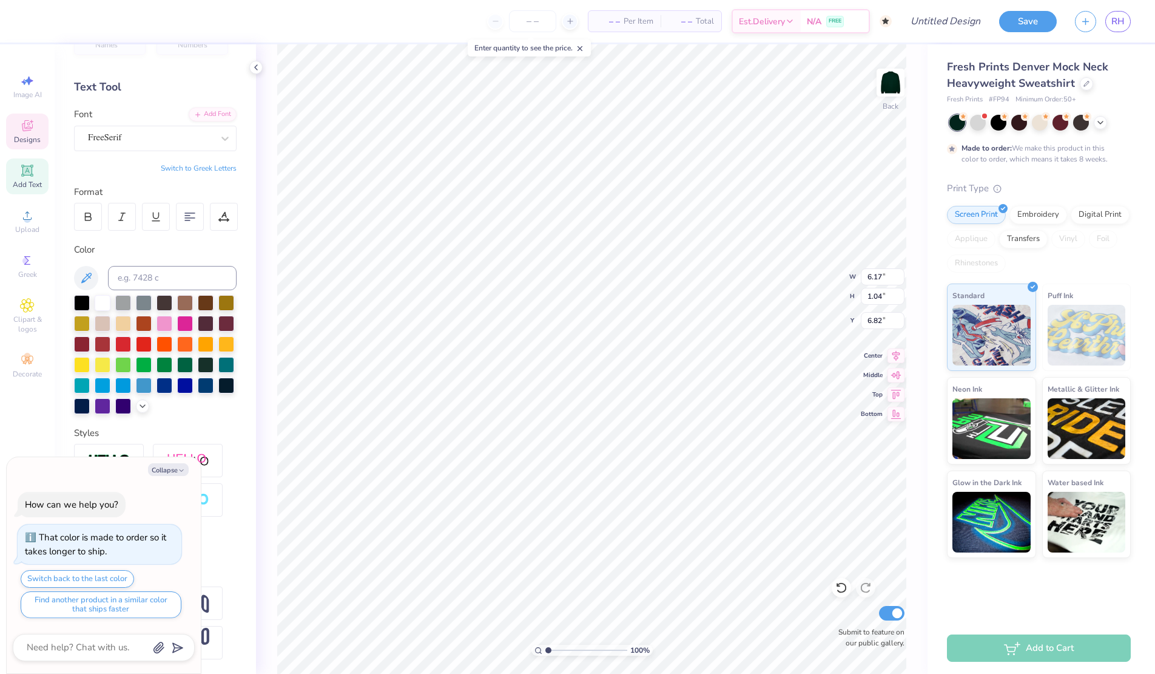
type textarea "Zeta au alpha"
type textarea "x"
type textarea "Zeta Tau alpha"
type textarea "x"
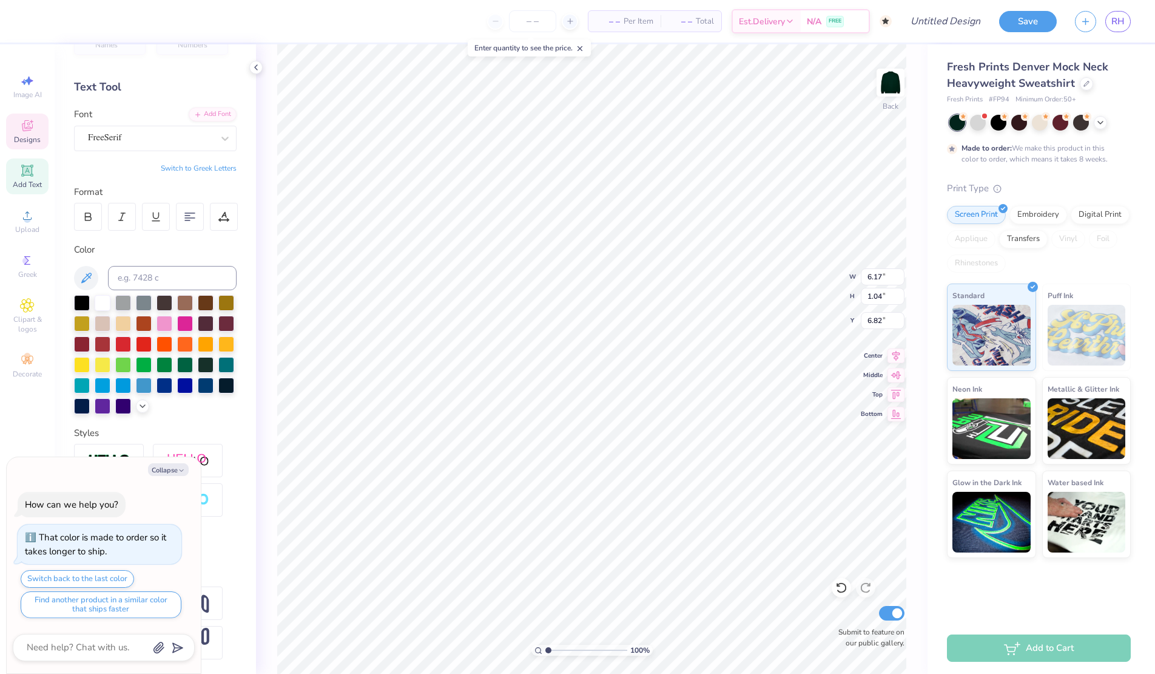
type textarea "Zeta Tau lpha"
type textarea "x"
type textarea "Zeta Tau Alpha"
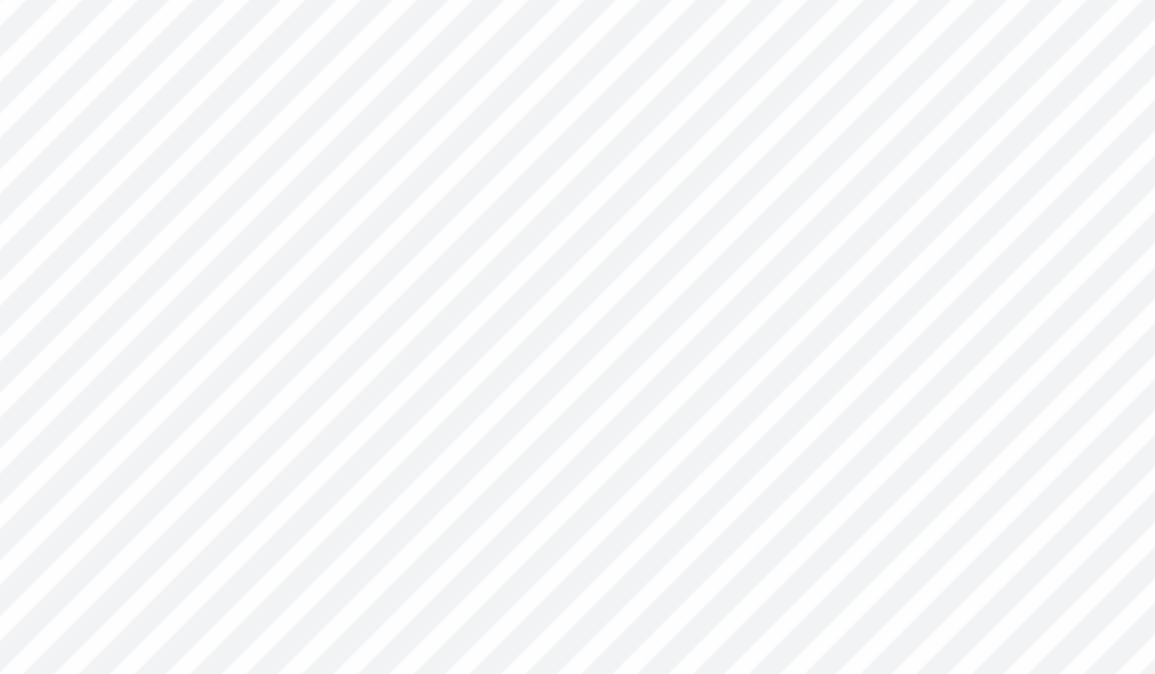
type textarea "x"
type input "6.83"
type textarea "x"
type input "3.71"
type input "0.55"
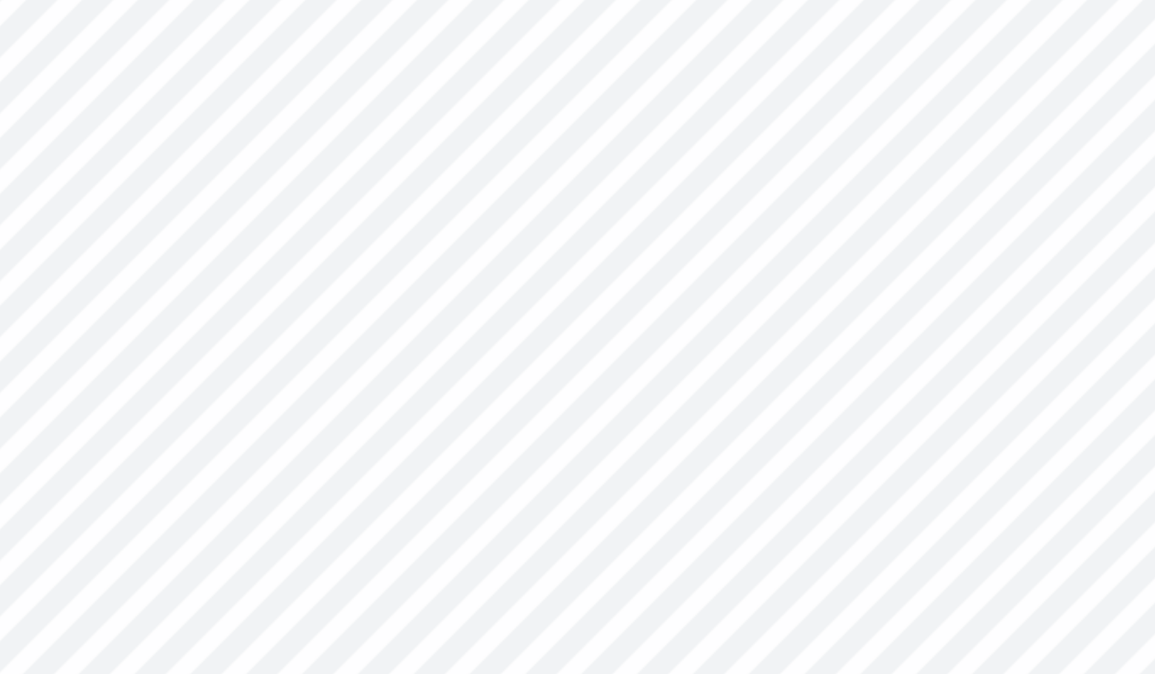
type input "7.32"
type textarea "x"
type input "6.36"
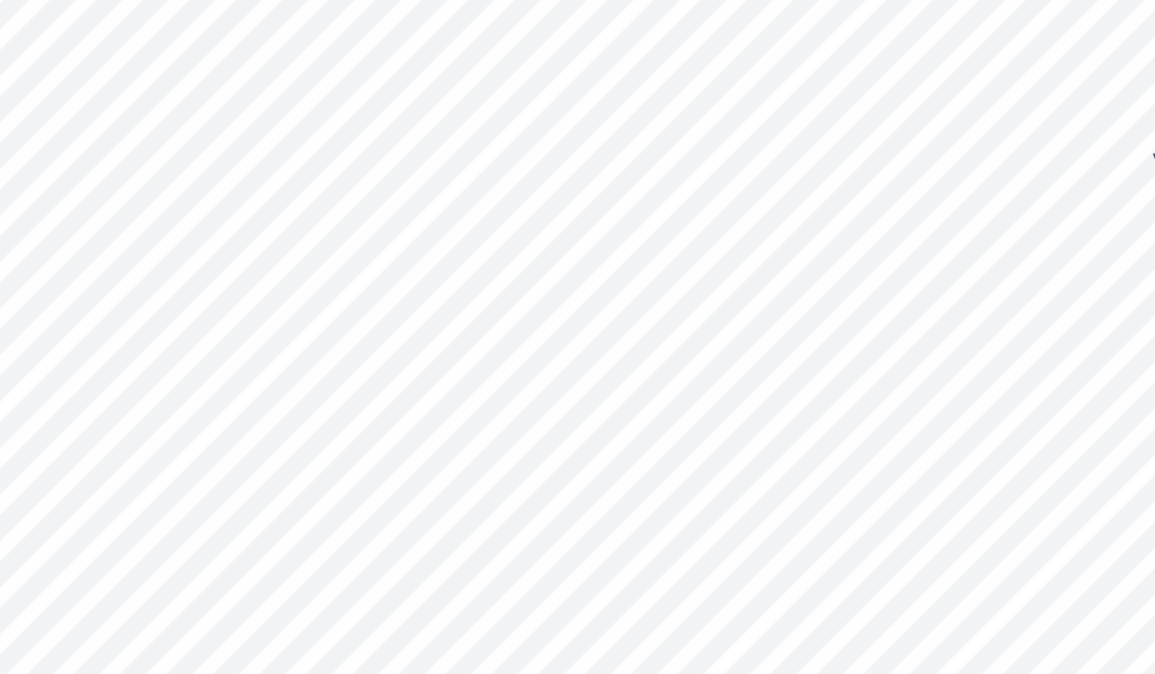
type textarea "x"
type input "6.16"
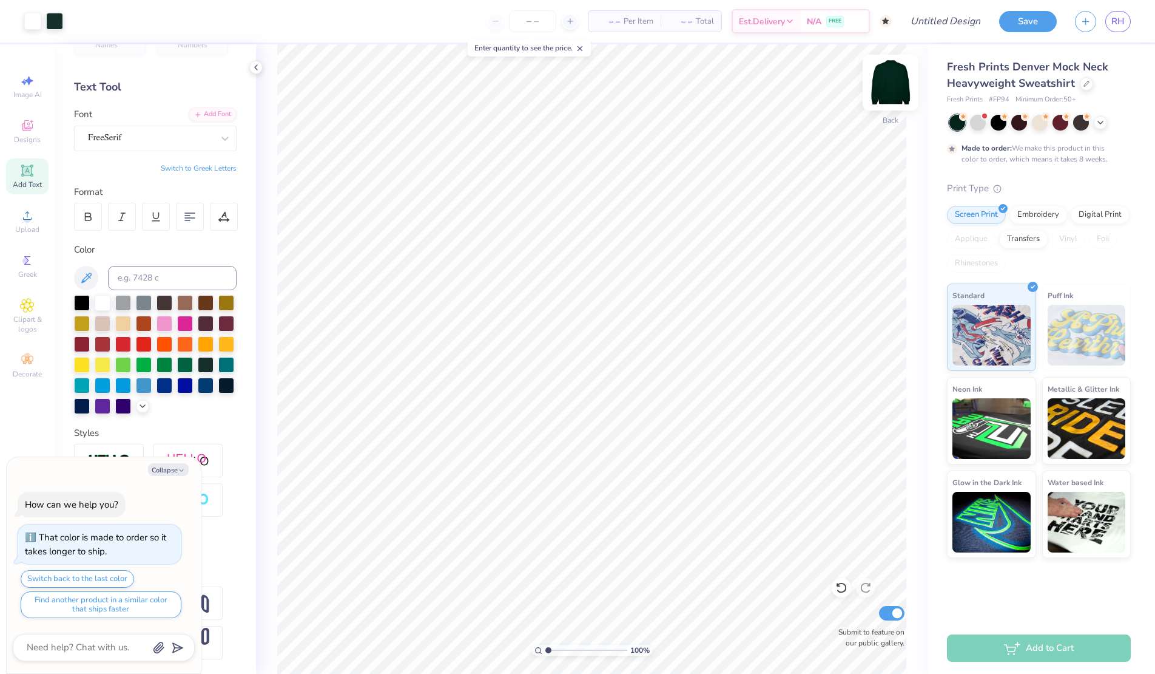
click at [897, 90] on img at bounding box center [890, 82] width 49 height 49
click at [27, 132] on icon at bounding box center [27, 125] width 15 height 15
type textarea "x"
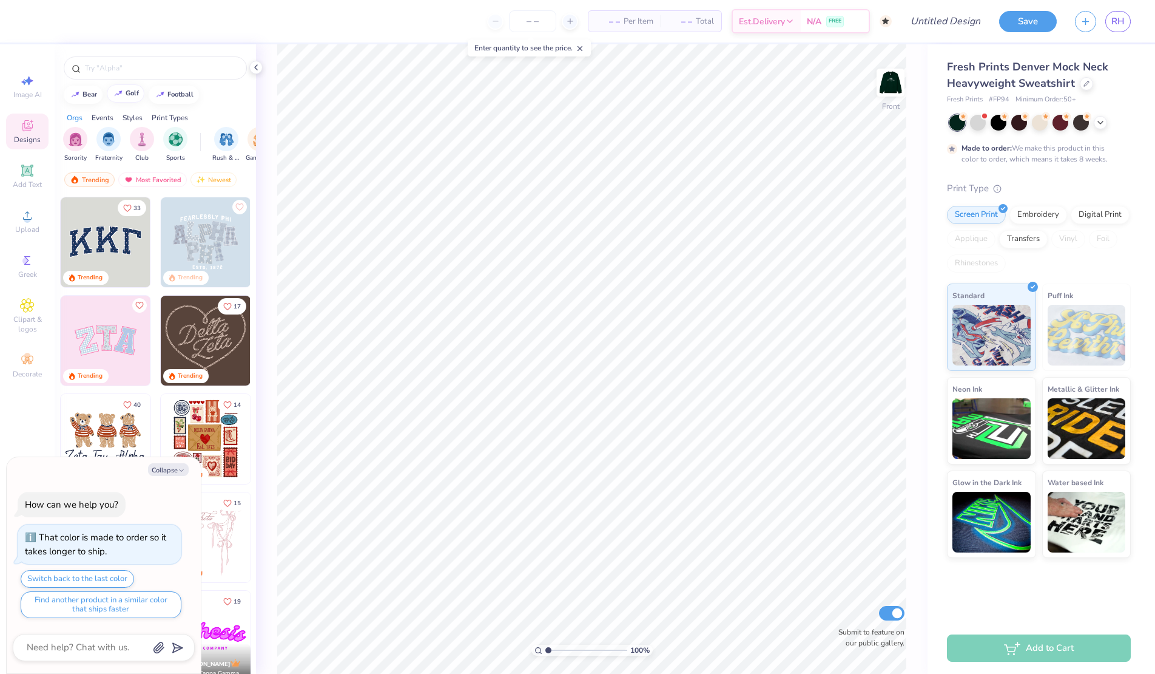
click at [123, 96] on div at bounding box center [118, 93] width 12 height 12
type input "golf"
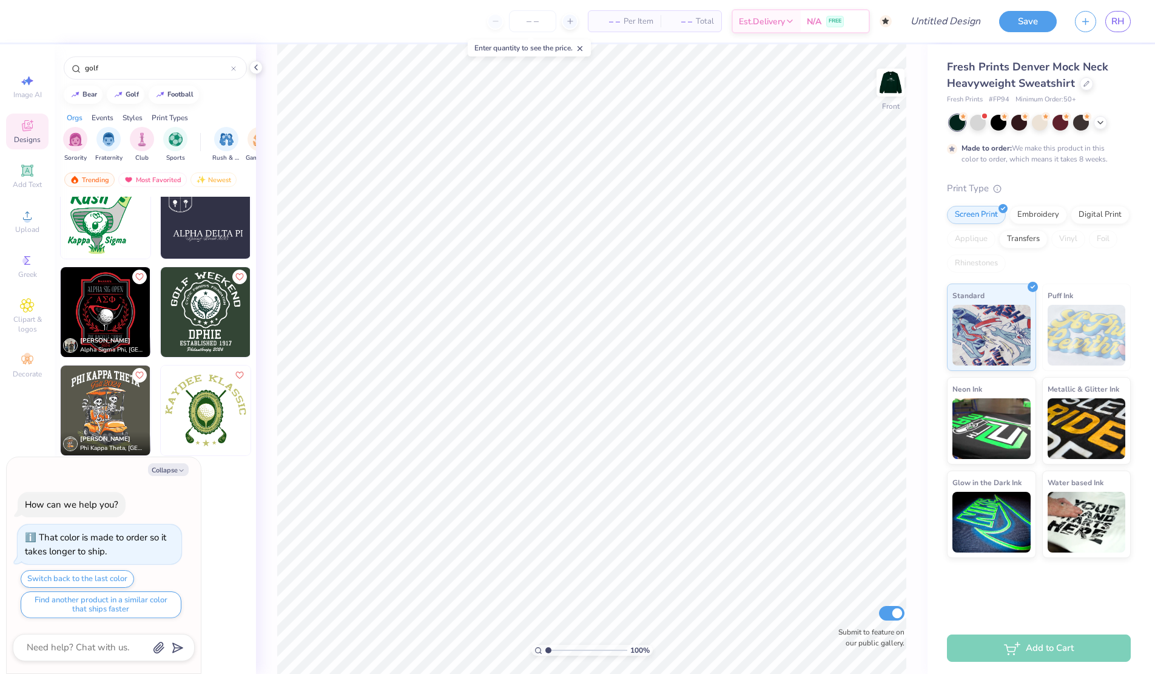
scroll to position [2591, 0]
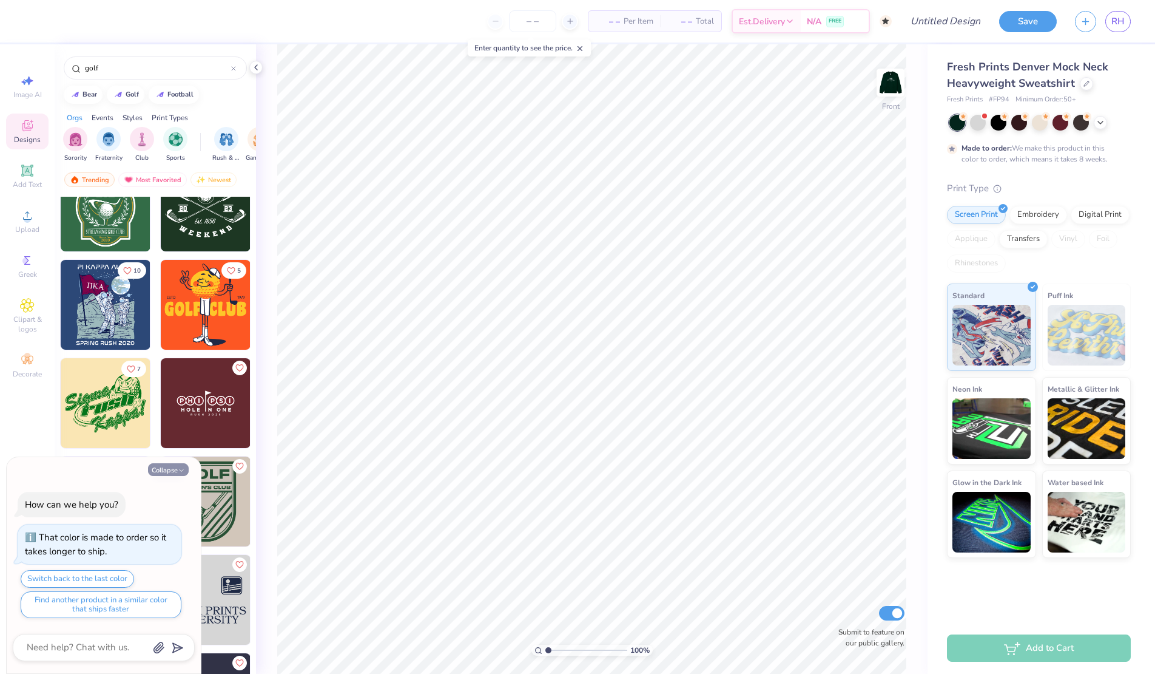
click at [174, 466] on button "Collapse" at bounding box center [168, 469] width 41 height 13
type textarea "x"
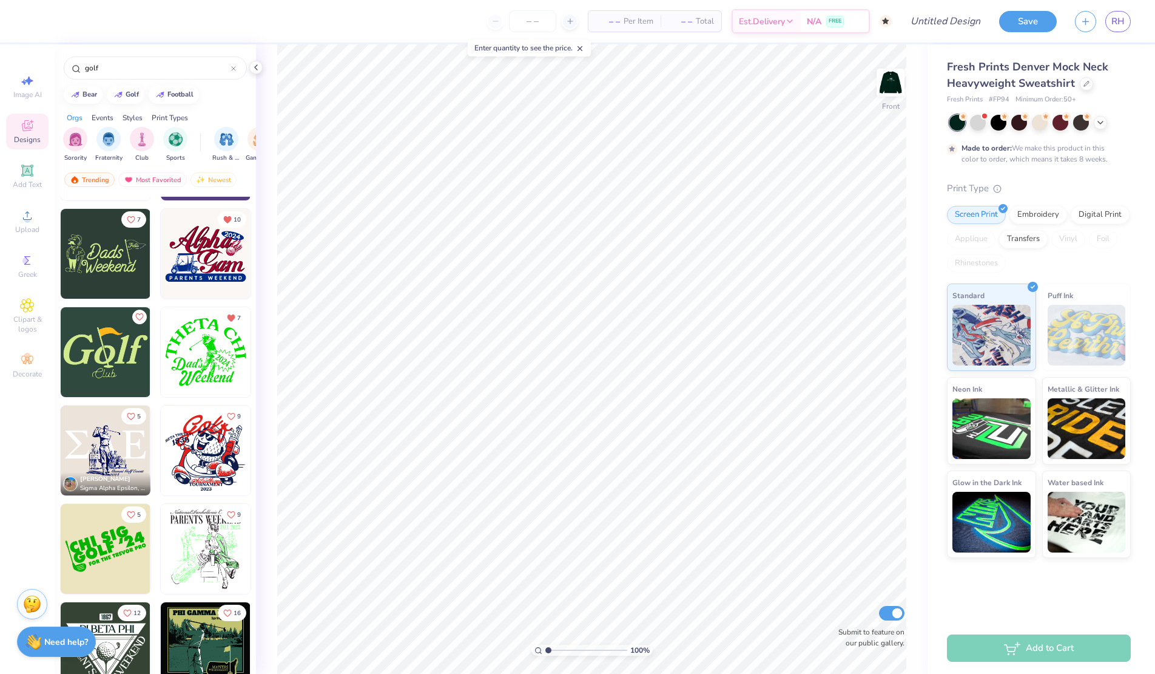
scroll to position [1944, 0]
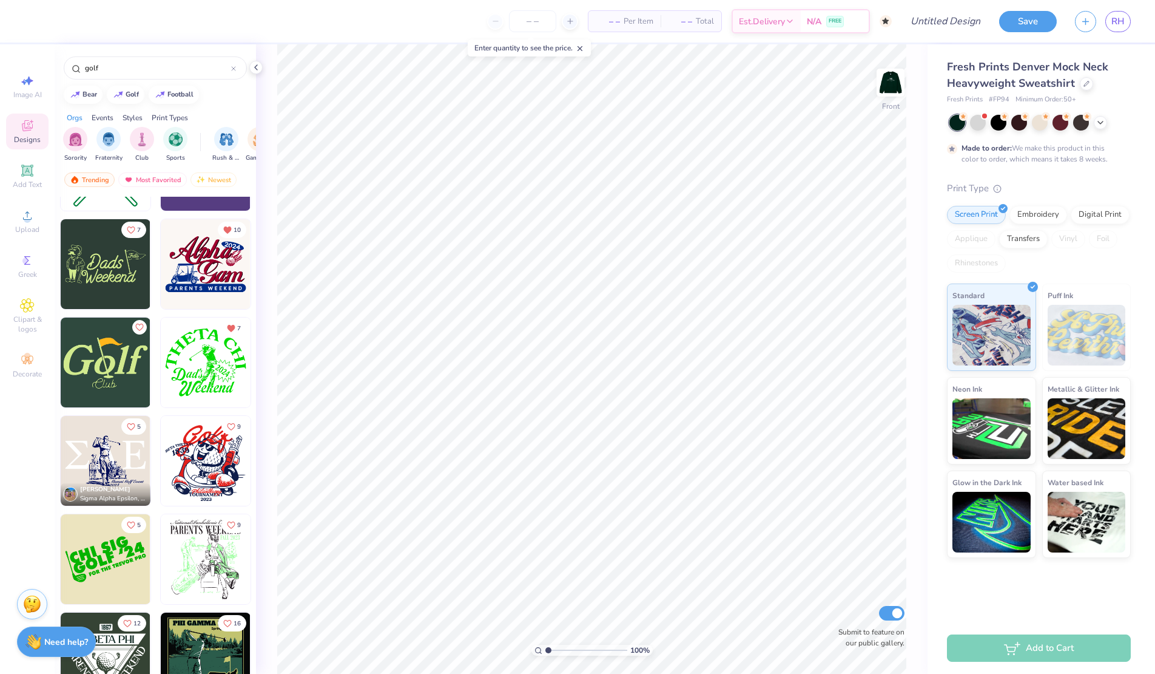
click at [106, 465] on img at bounding box center [106, 461] width 90 height 90
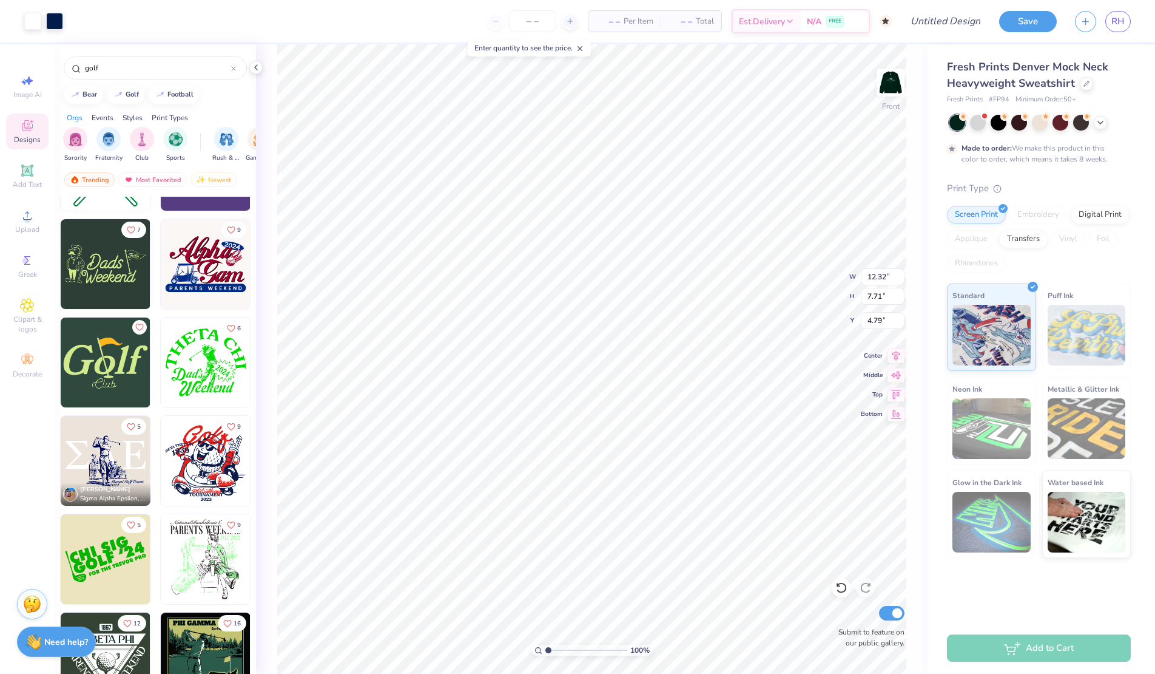
type input "4.79"
click at [59, 22] on div at bounding box center [54, 20] width 17 height 17
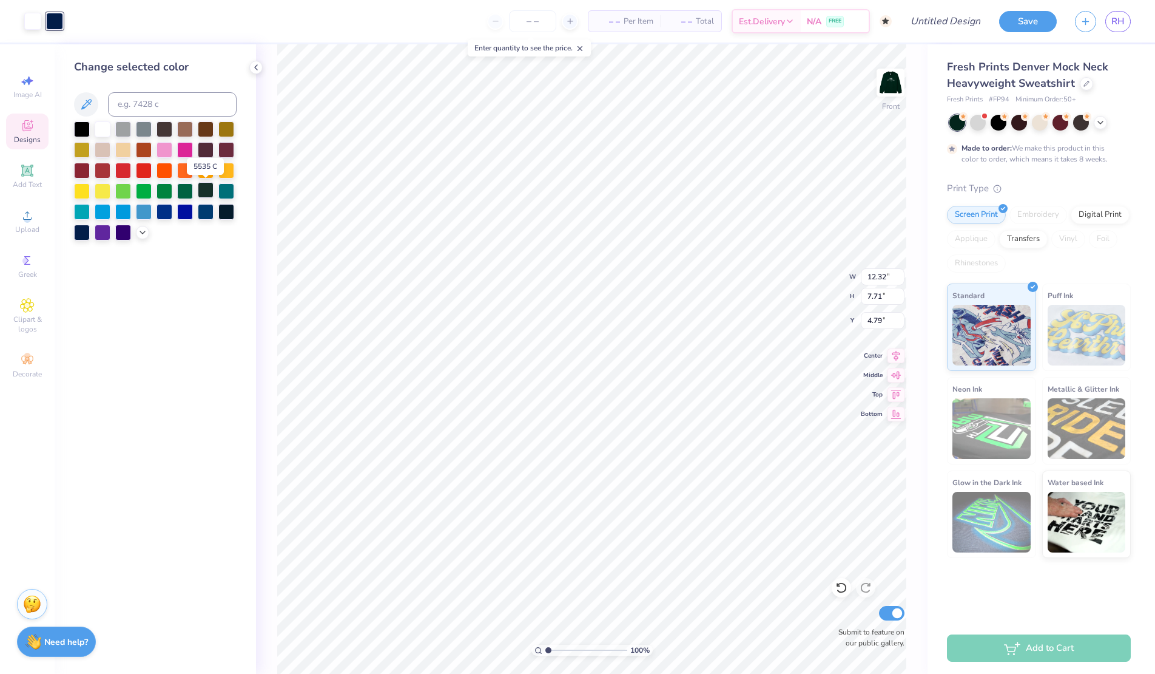
click at [206, 183] on div at bounding box center [206, 190] width 16 height 16
click at [81, 125] on div at bounding box center [82, 128] width 16 height 16
click at [1040, 121] on div at bounding box center [1040, 121] width 16 height 16
click at [894, 94] on img at bounding box center [890, 82] width 49 height 49
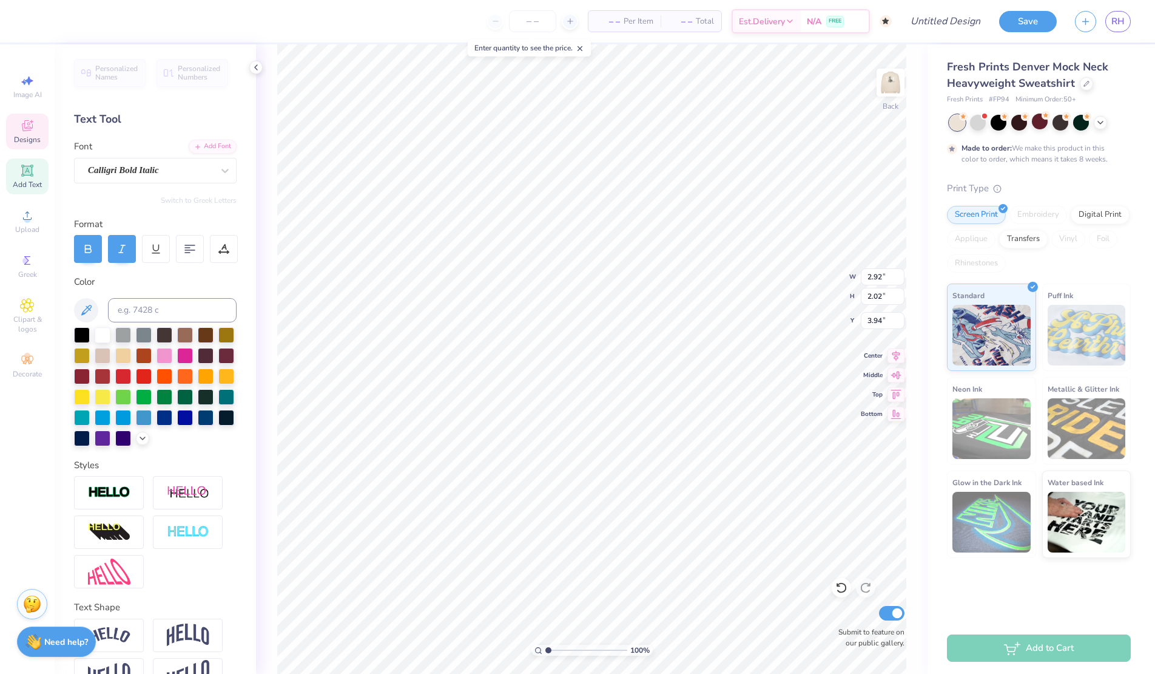
click at [18, 18] on div at bounding box center [12, 21] width 24 height 42
click at [41, 21] on div at bounding box center [32, 20] width 17 height 17
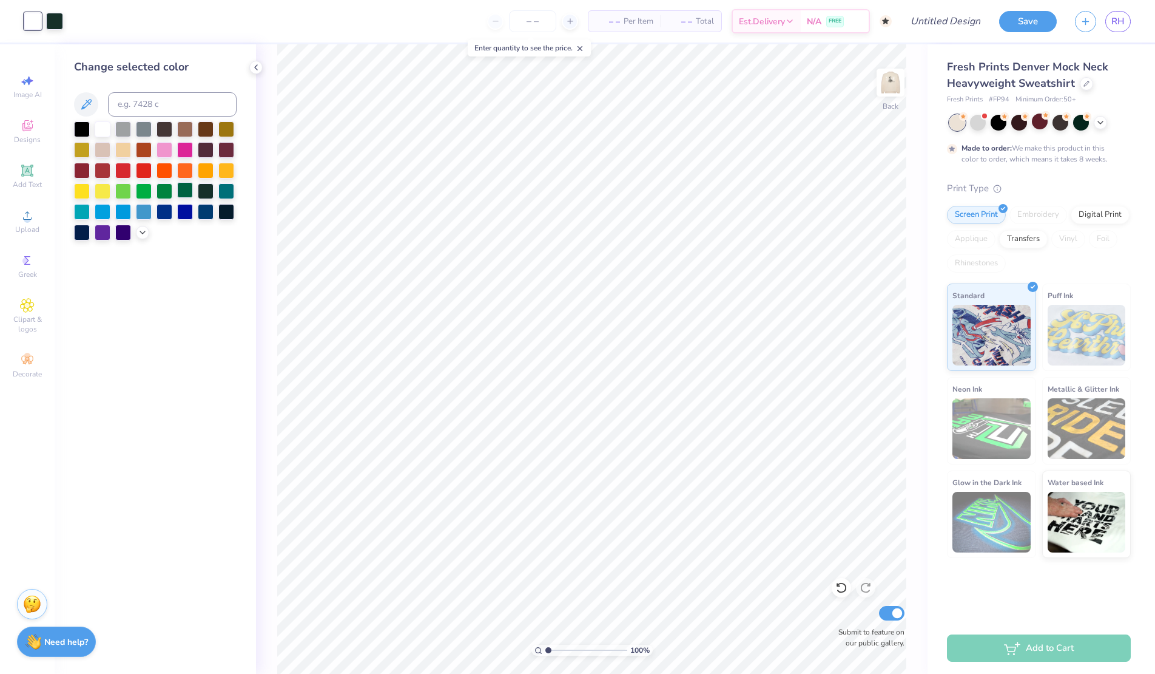
click at [185, 191] on div at bounding box center [185, 190] width 16 height 16
click at [61, 28] on div at bounding box center [54, 20] width 17 height 17
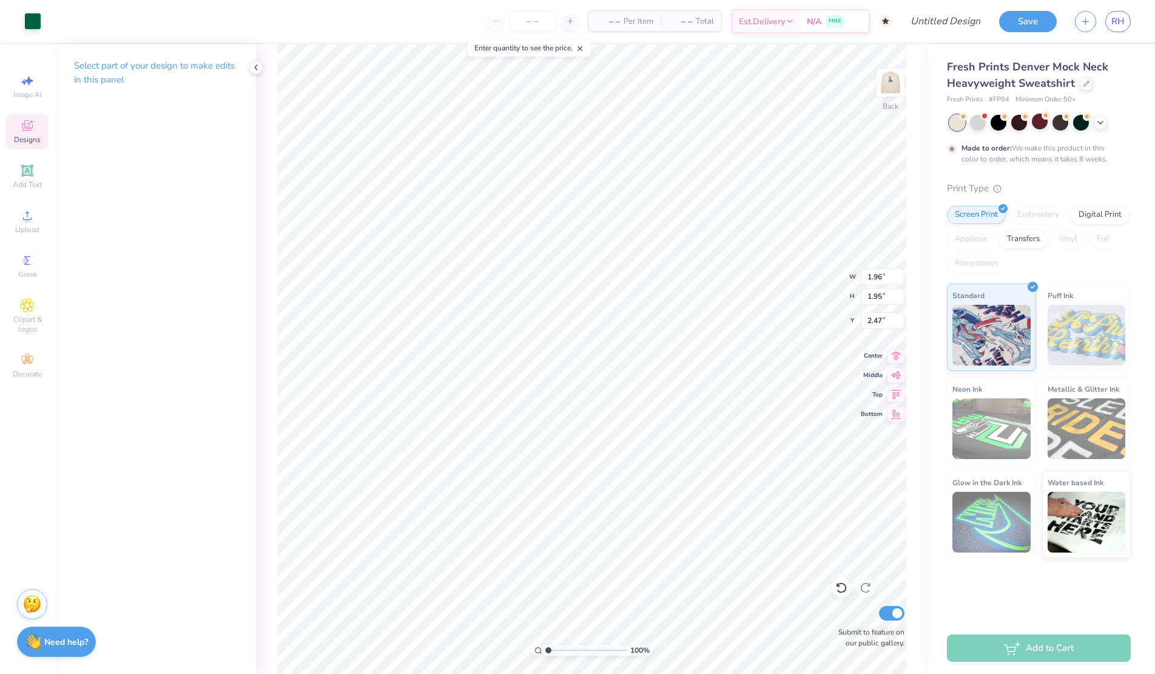
type input "14.38"
type input "3.97"
type input "3.55"
type input "1.98"
click at [55, 22] on div at bounding box center [54, 20] width 17 height 17
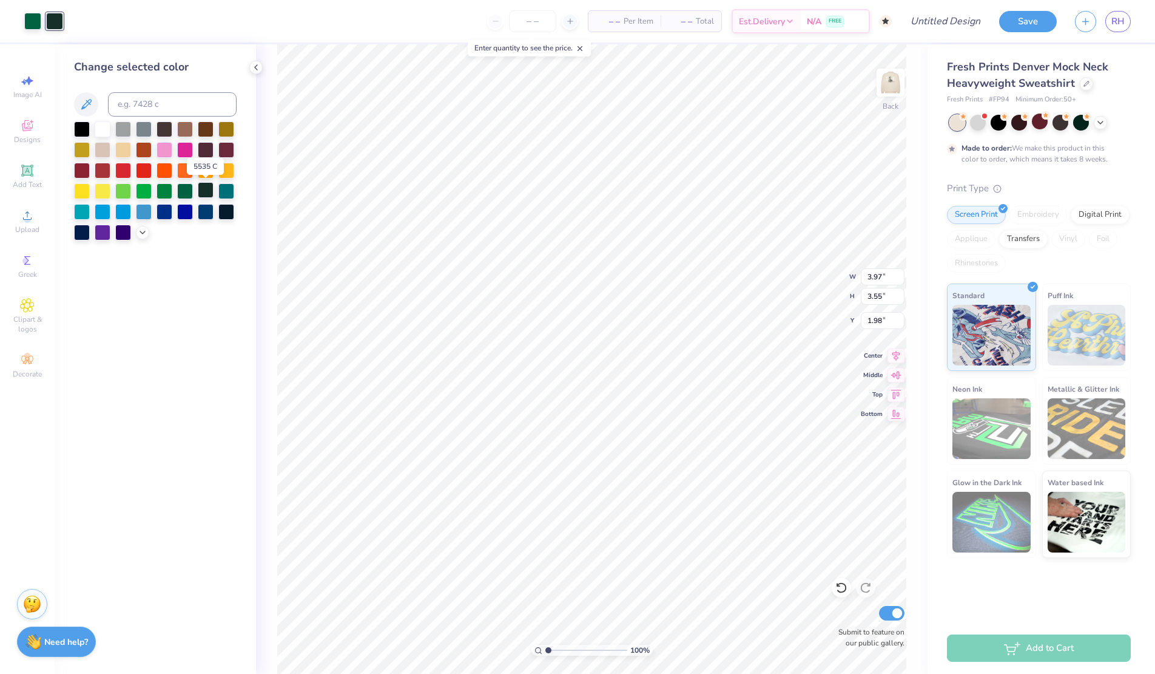
click at [208, 186] on div at bounding box center [206, 190] width 16 height 16
click at [198, 191] on div at bounding box center [206, 190] width 16 height 16
type input "1.96"
type input "1.95"
type input "14.38"
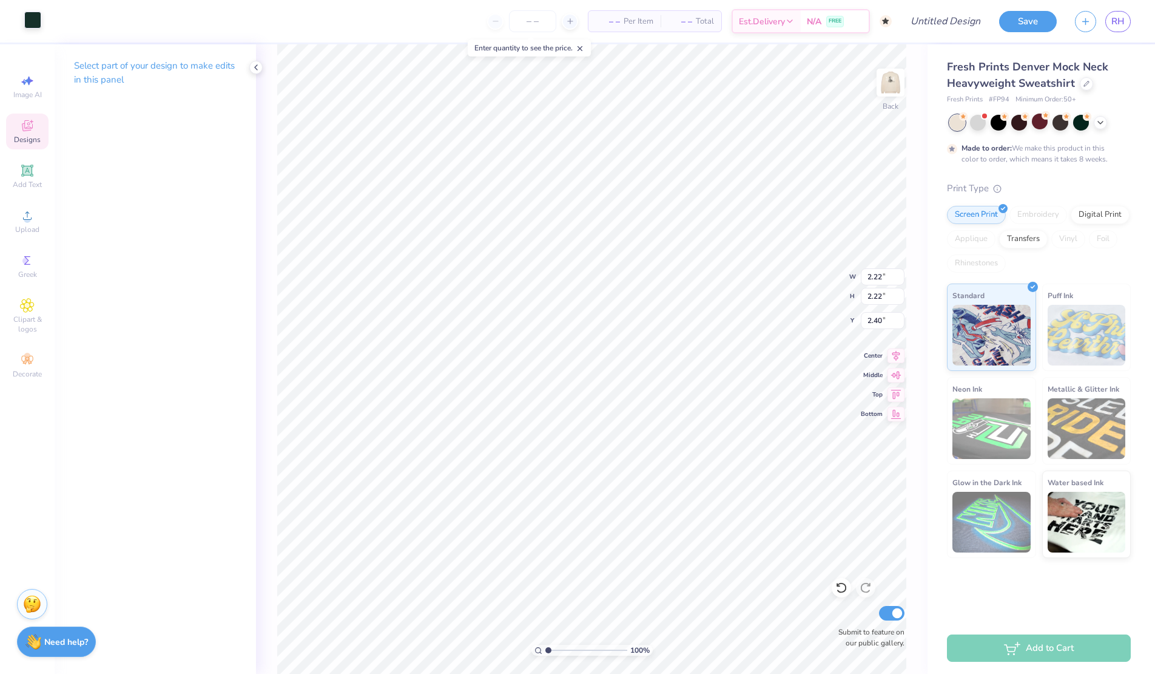
click at [30, 13] on div at bounding box center [32, 20] width 17 height 17
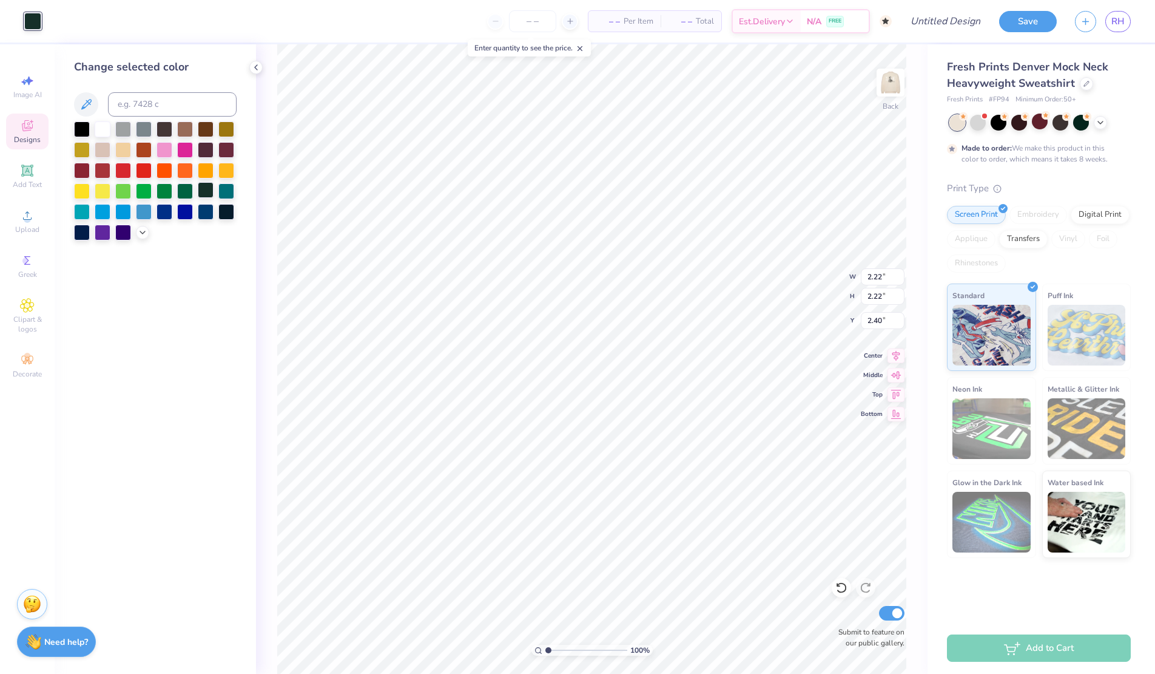
click at [209, 194] on div at bounding box center [206, 190] width 16 height 16
click at [198, 193] on div at bounding box center [206, 190] width 16 height 16
click at [183, 190] on div at bounding box center [185, 190] width 16 height 16
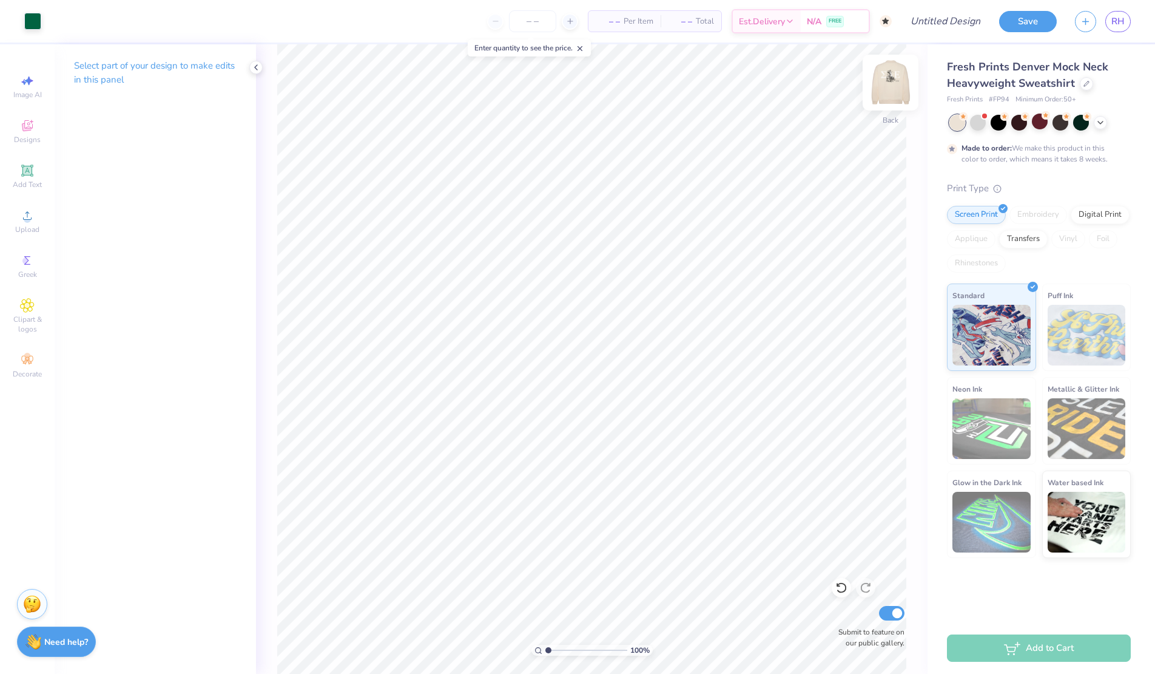
click at [889, 98] on img at bounding box center [890, 82] width 49 height 49
click at [54, 16] on div at bounding box center [54, 20] width 17 height 17
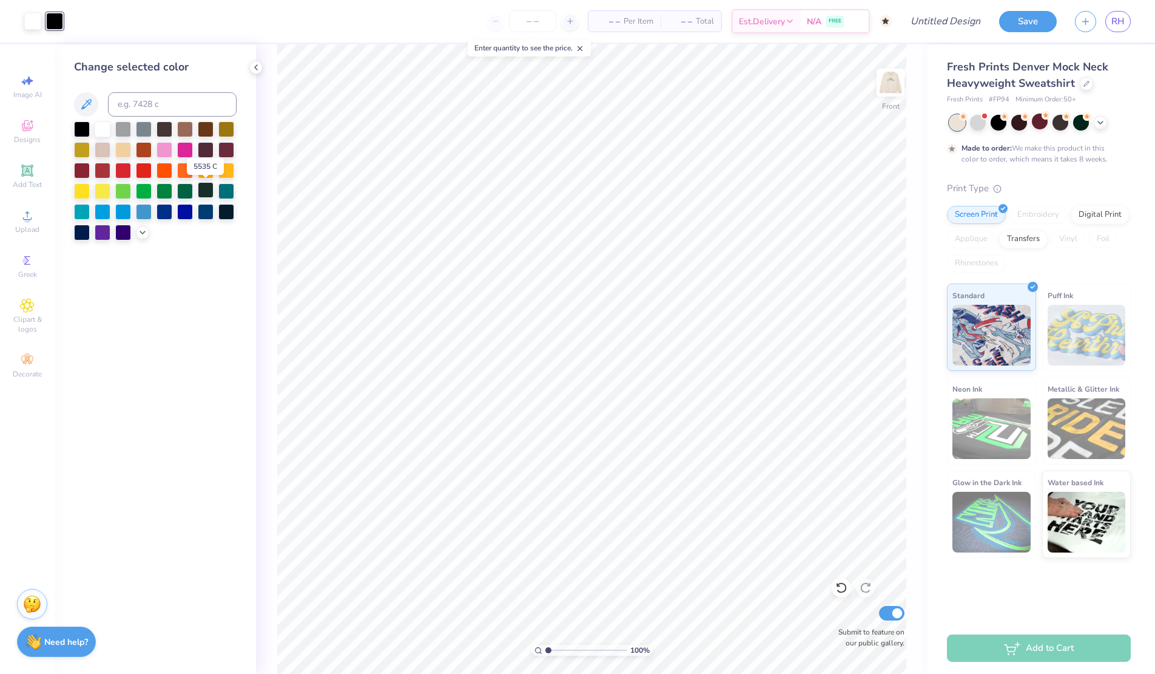
click at [212, 194] on div at bounding box center [206, 190] width 16 height 16
click at [180, 187] on div at bounding box center [185, 190] width 16 height 16
click at [209, 191] on div at bounding box center [206, 190] width 16 height 16
click at [885, 95] on img at bounding box center [890, 82] width 49 height 49
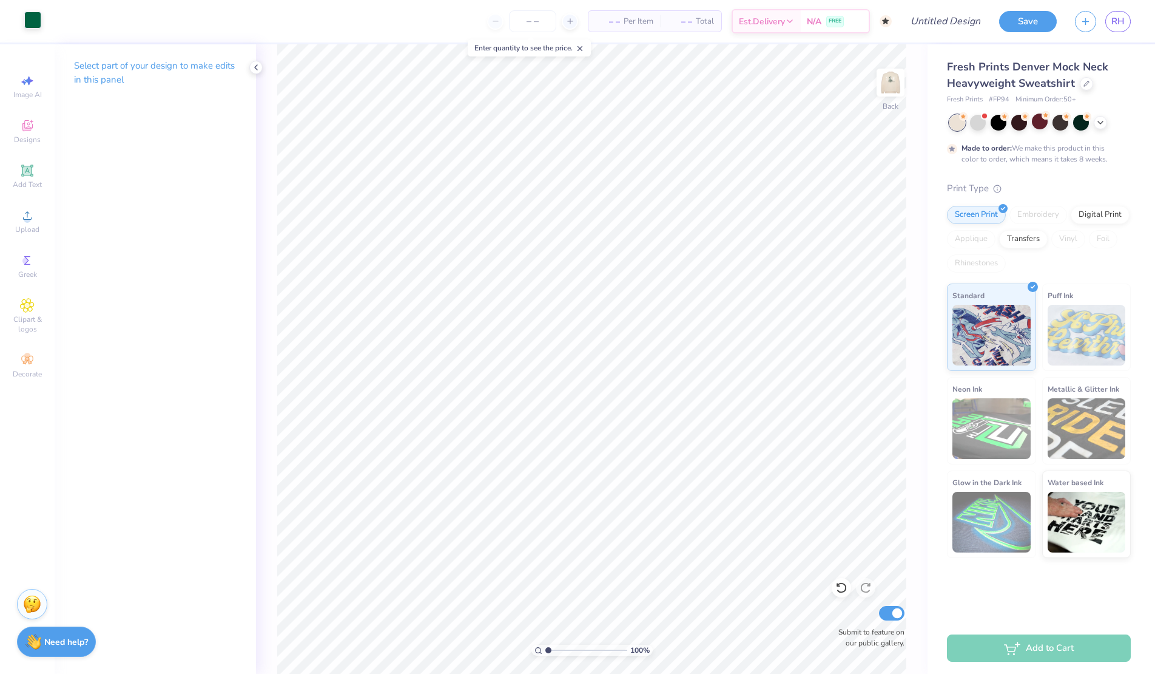
click at [34, 21] on div at bounding box center [32, 20] width 17 height 17
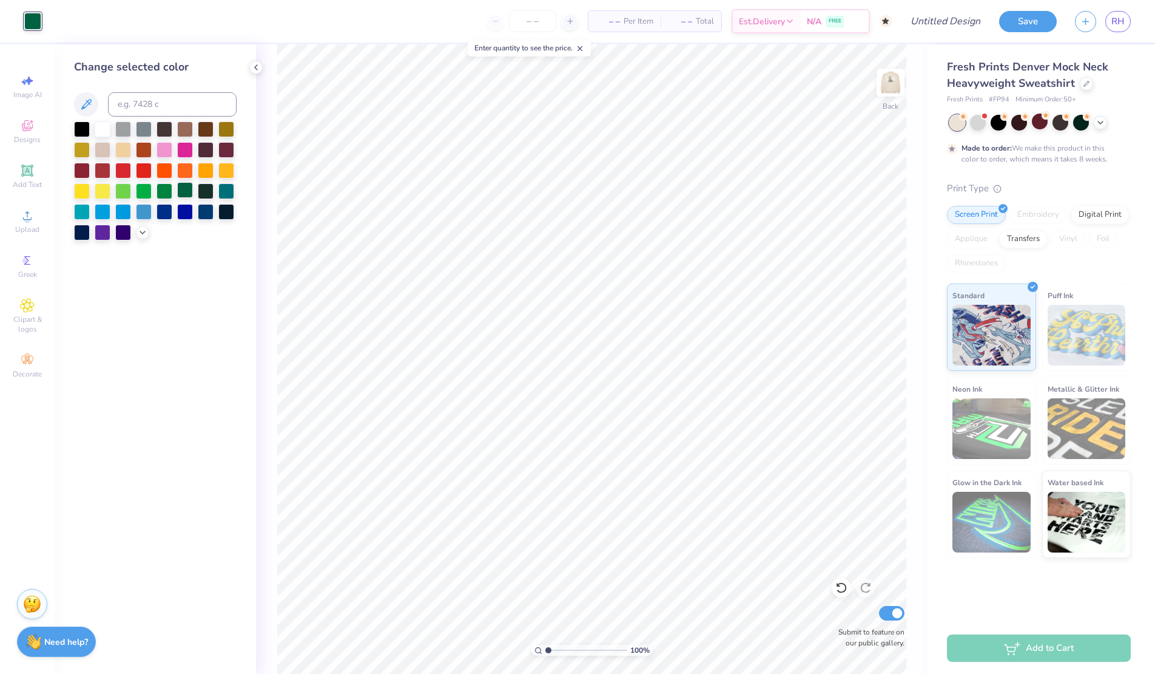
click at [189, 190] on div at bounding box center [185, 190] width 16 height 16
click at [893, 96] on img at bounding box center [890, 82] width 49 height 49
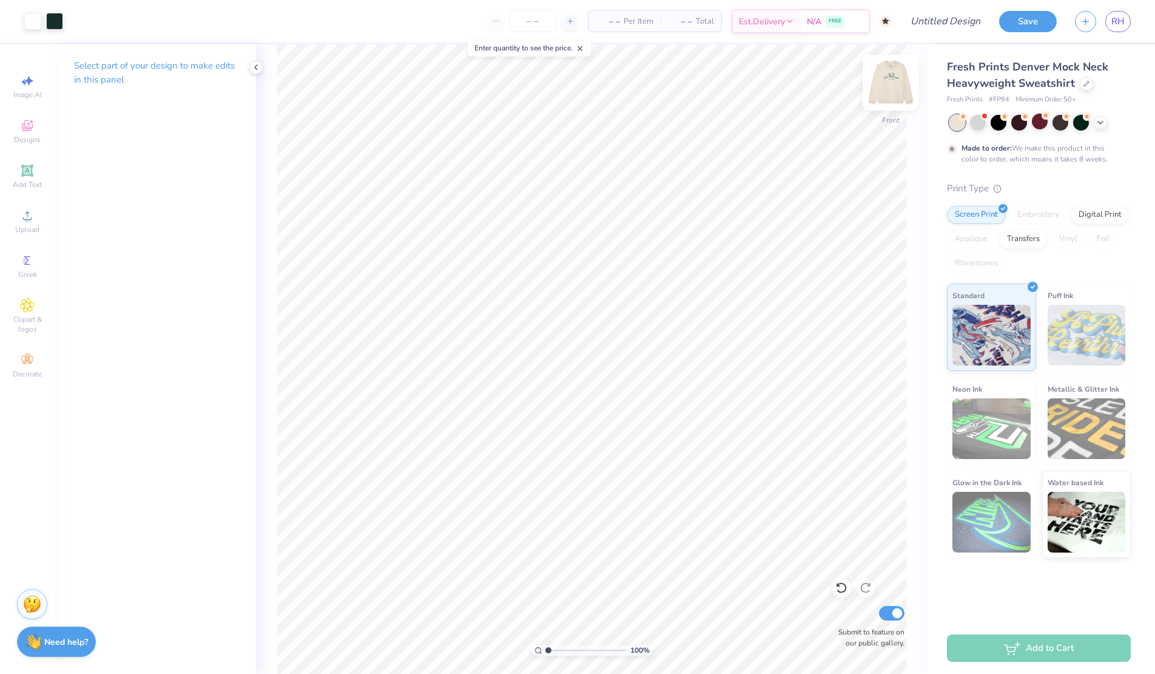
click at [898, 77] on img at bounding box center [890, 82] width 49 height 49
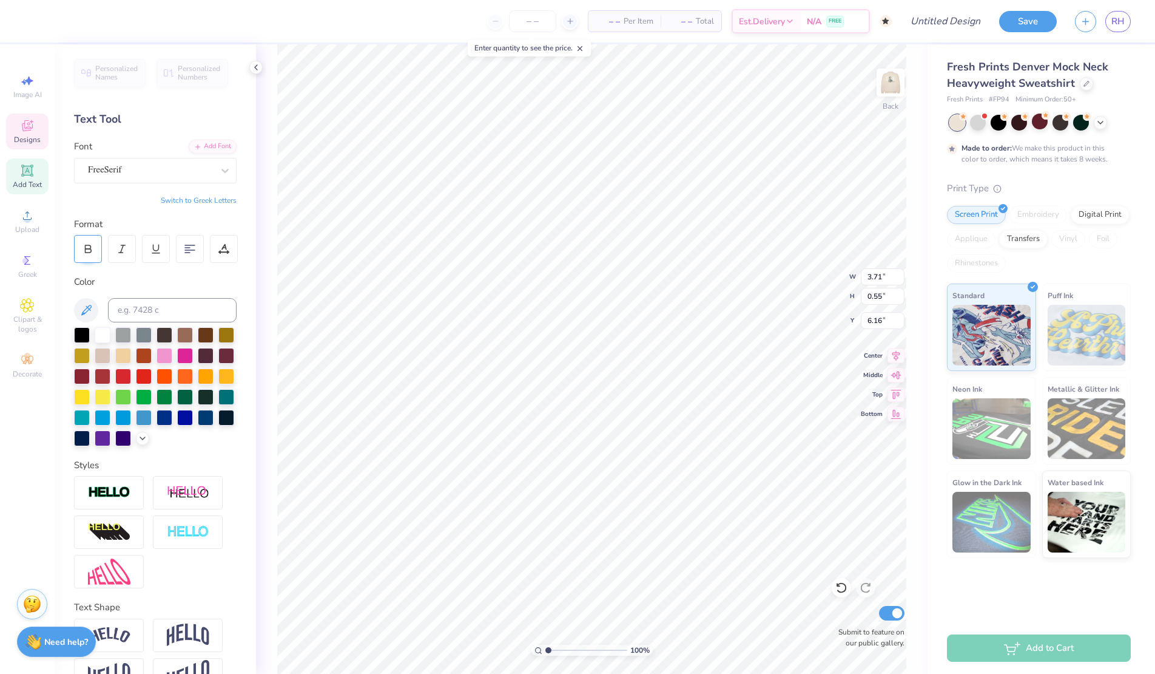
click at [98, 249] on div at bounding box center [88, 249] width 28 height 28
type input "4.01"
click at [1084, 84] on icon at bounding box center [1087, 82] width 6 height 6
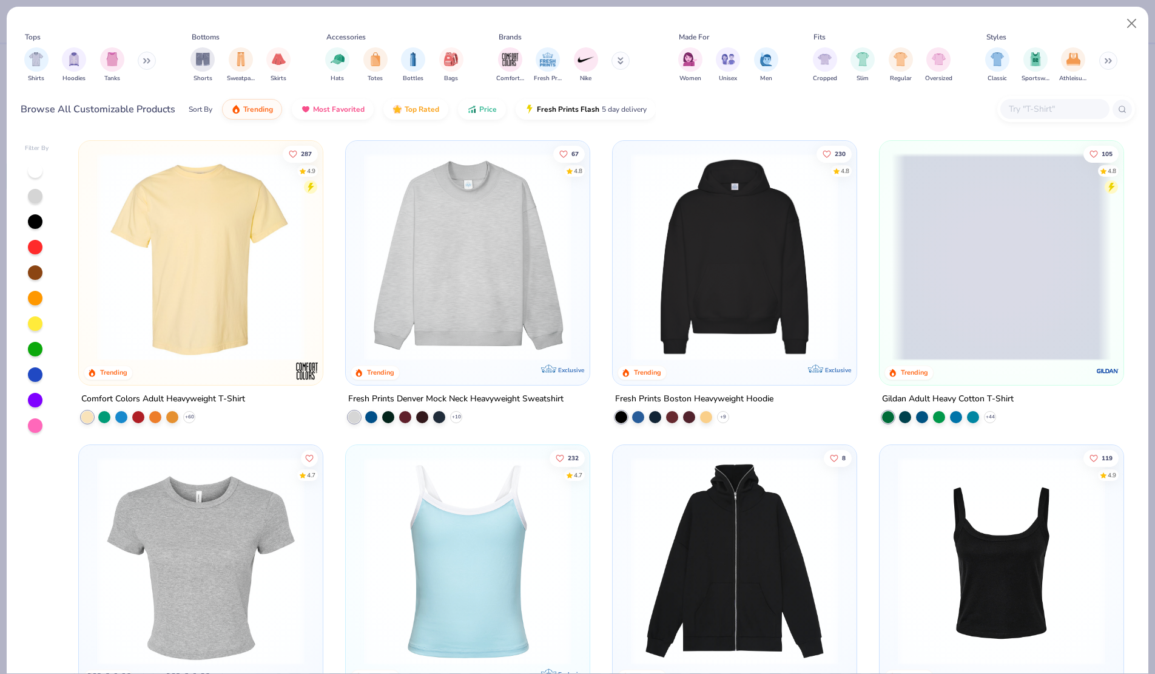
click at [147, 62] on icon at bounding box center [146, 61] width 7 height 6
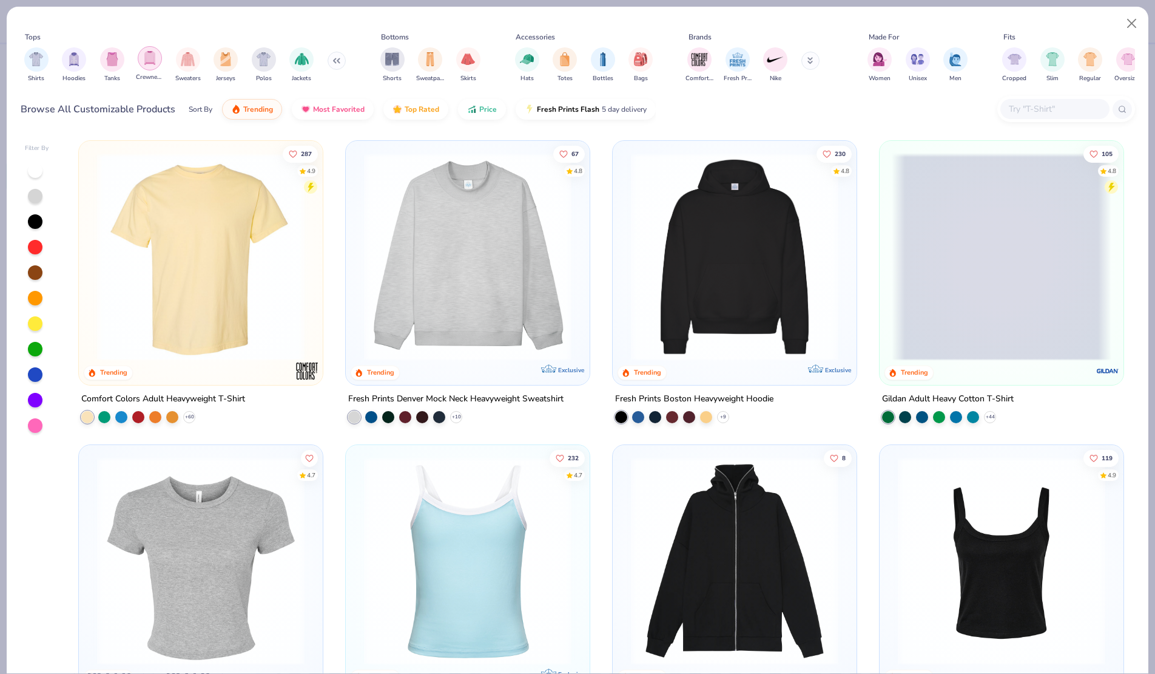
click at [153, 58] on img "filter for Crewnecks" at bounding box center [149, 58] width 13 height 14
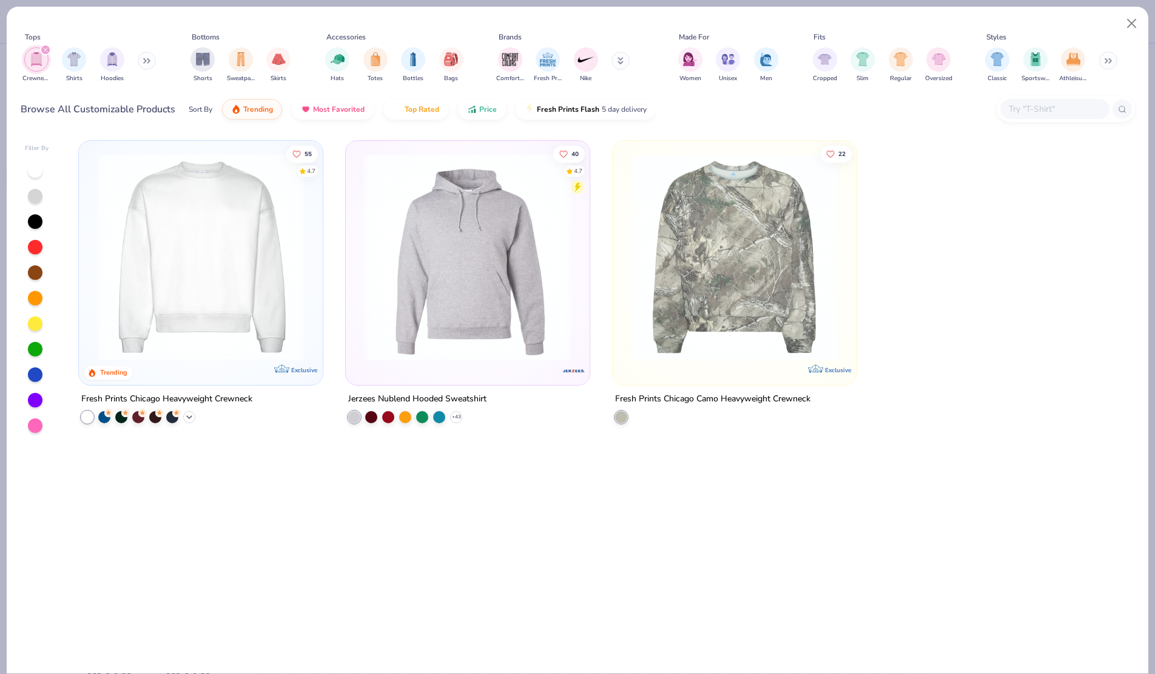
click at [189, 414] on icon at bounding box center [189, 417] width 10 height 10
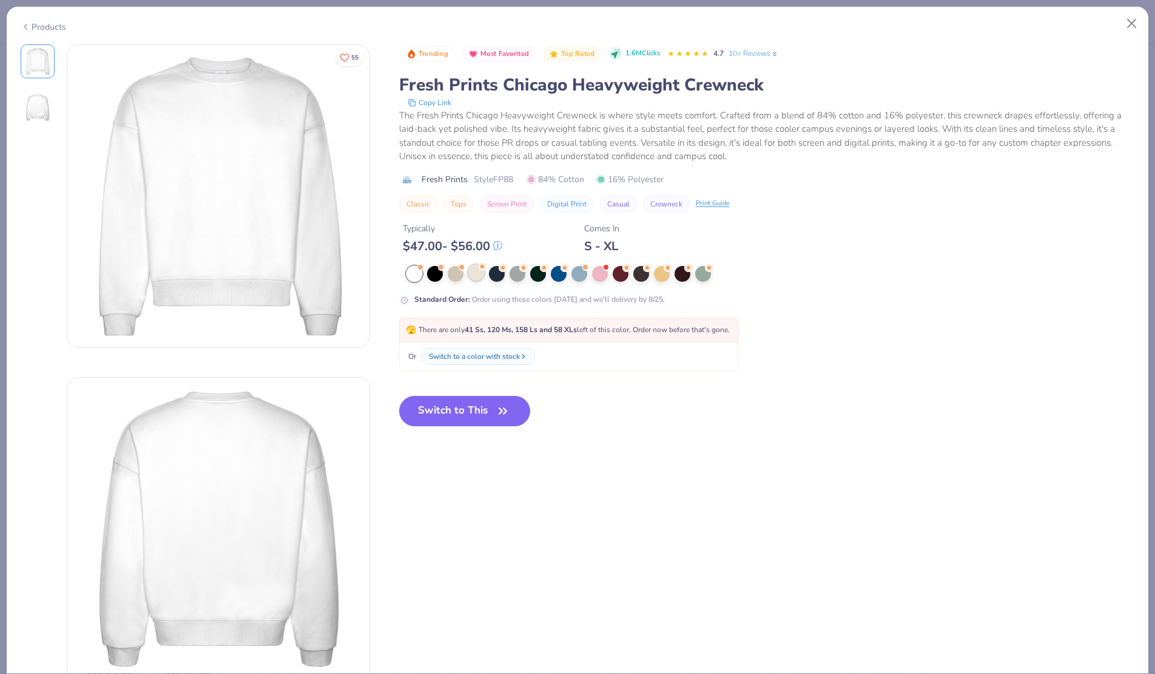
click at [475, 269] on div at bounding box center [476, 273] width 16 height 16
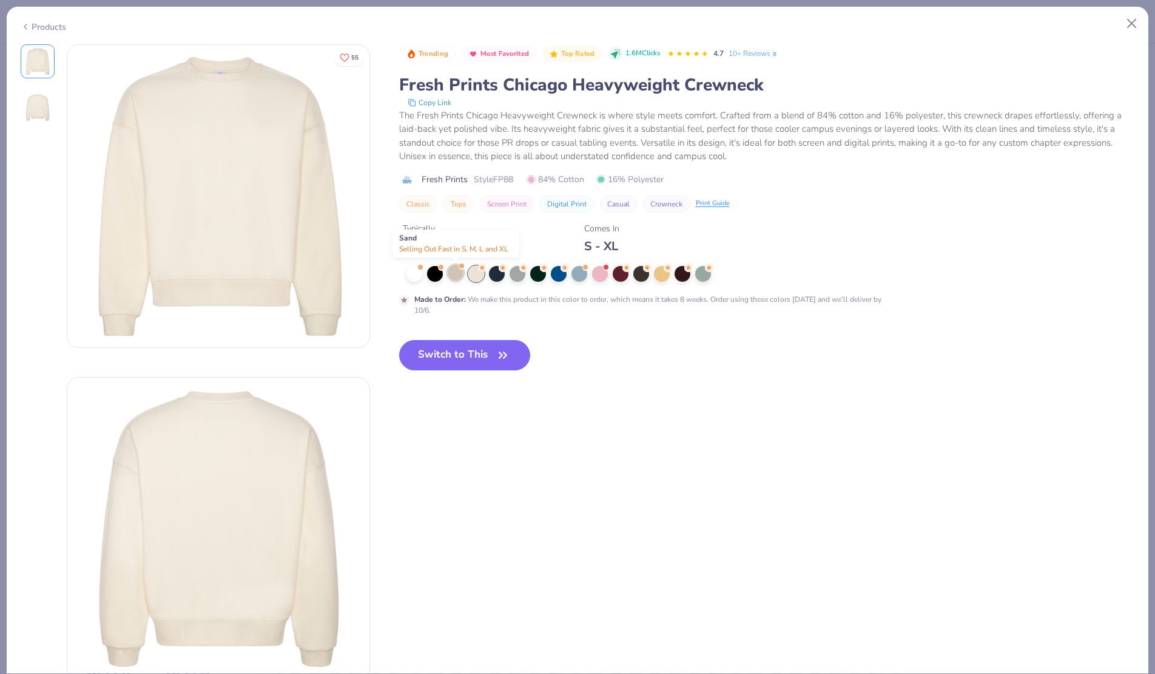
click at [455, 272] on div at bounding box center [456, 273] width 16 height 16
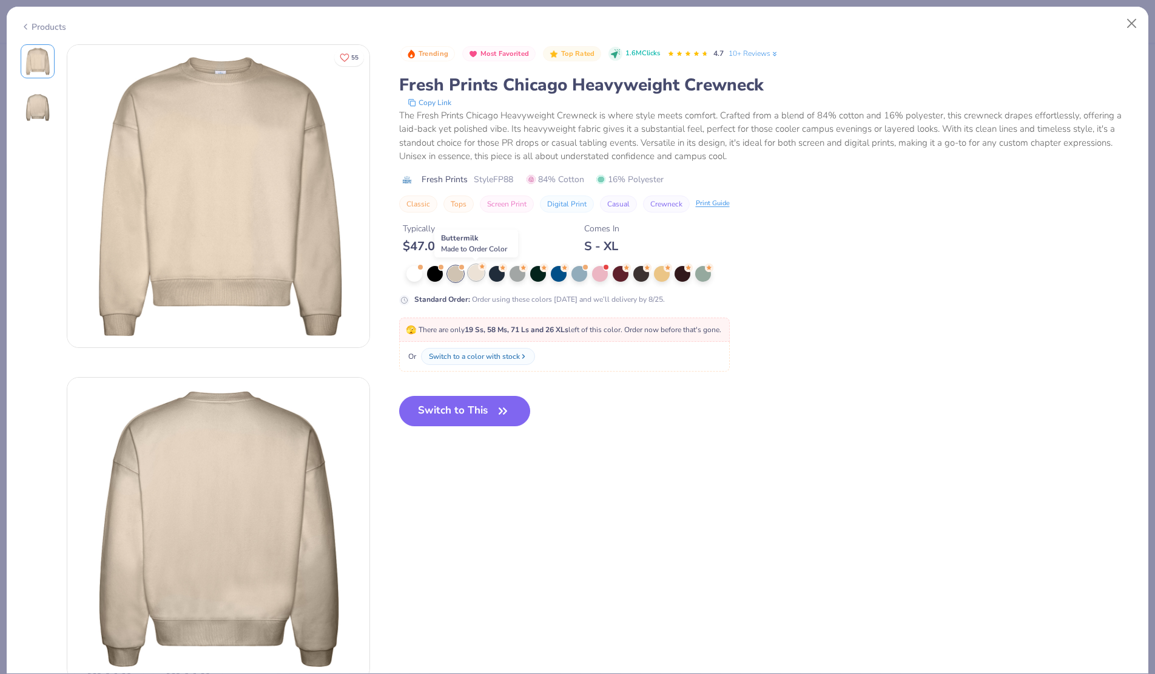
click at [478, 277] on div at bounding box center [476, 273] width 16 height 16
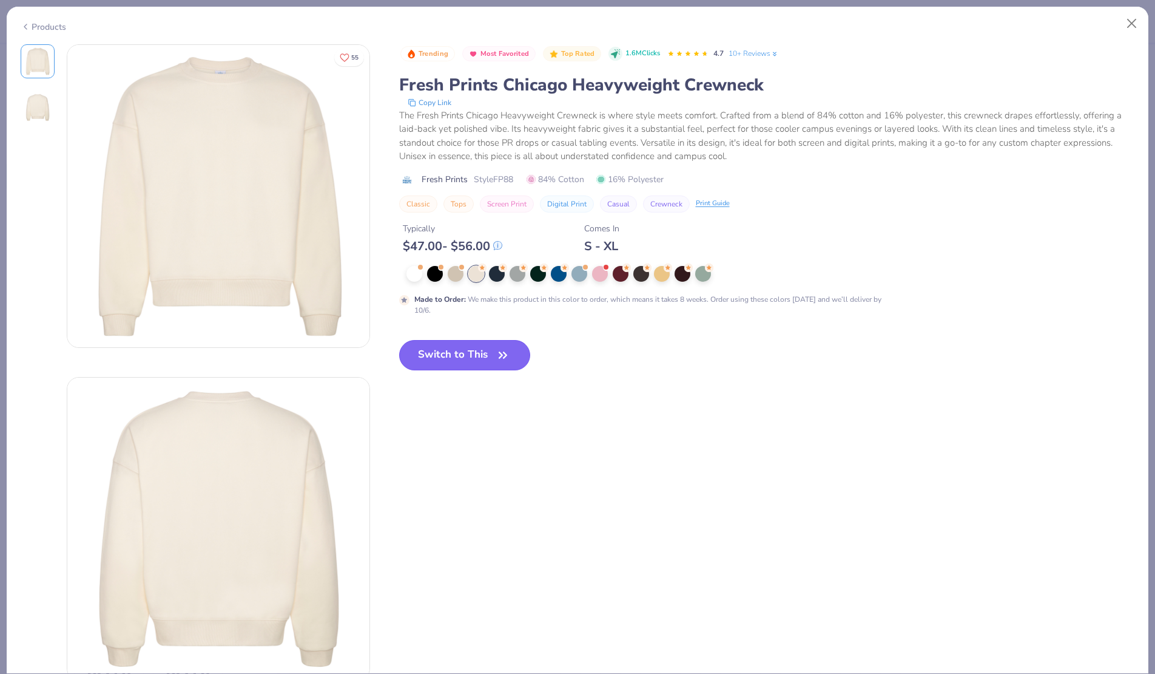
click at [482, 351] on button "Switch to This" at bounding box center [465, 355] width 132 height 30
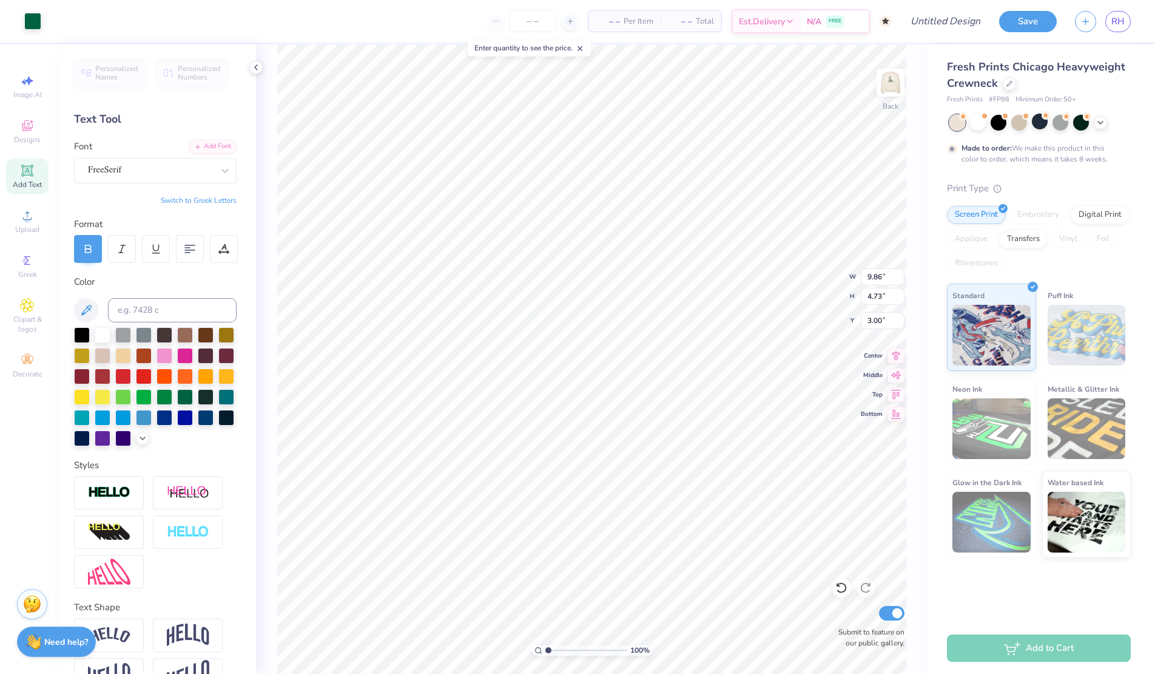
type input "3.00"
click at [888, 90] on img at bounding box center [890, 82] width 49 height 49
type input "4.32"
type input "5.76"
type textarea "ZTA"
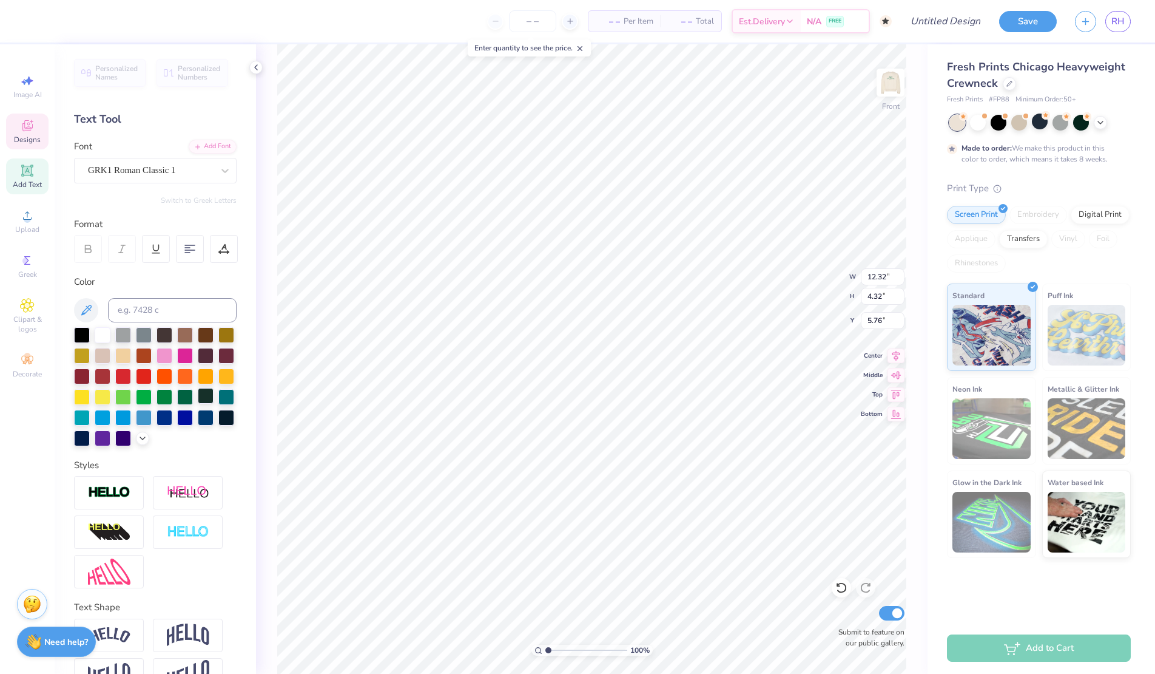
click at [204, 396] on div at bounding box center [206, 396] width 16 height 16
click at [36, 22] on div at bounding box center [32, 20] width 17 height 17
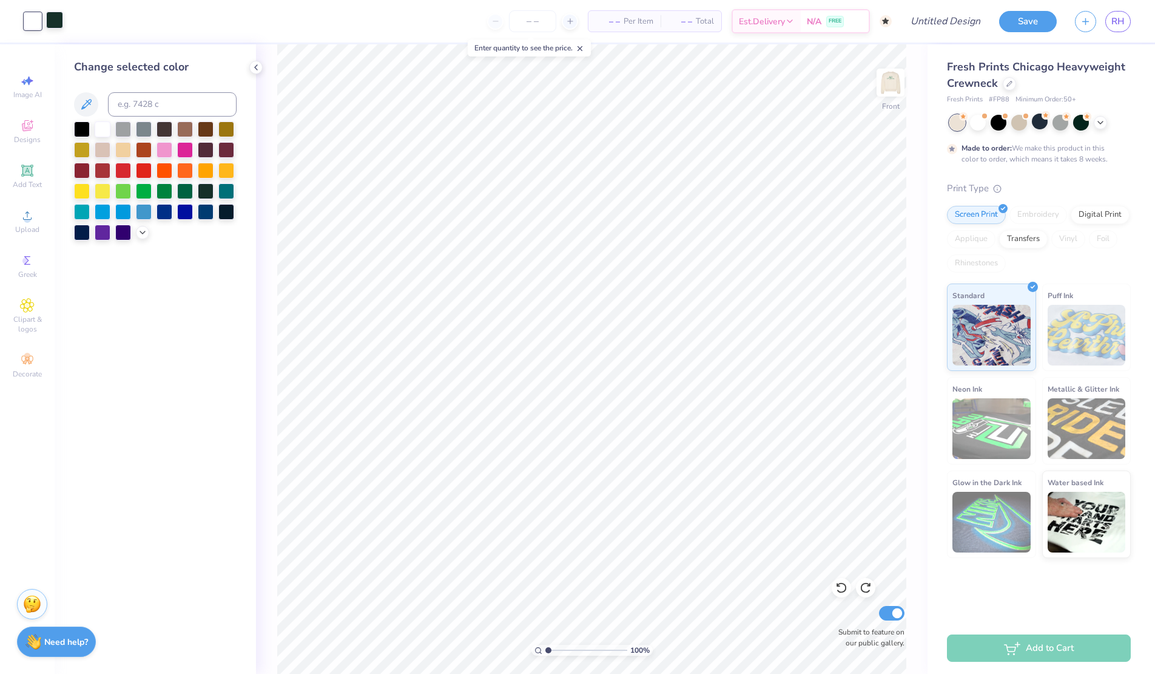
click at [49, 23] on div at bounding box center [54, 20] width 17 height 17
click at [204, 195] on div at bounding box center [206, 190] width 16 height 16
click at [96, 123] on div at bounding box center [103, 128] width 16 height 16
click at [192, 149] on div at bounding box center [185, 149] width 16 height 16
click at [101, 133] on div at bounding box center [103, 128] width 16 height 16
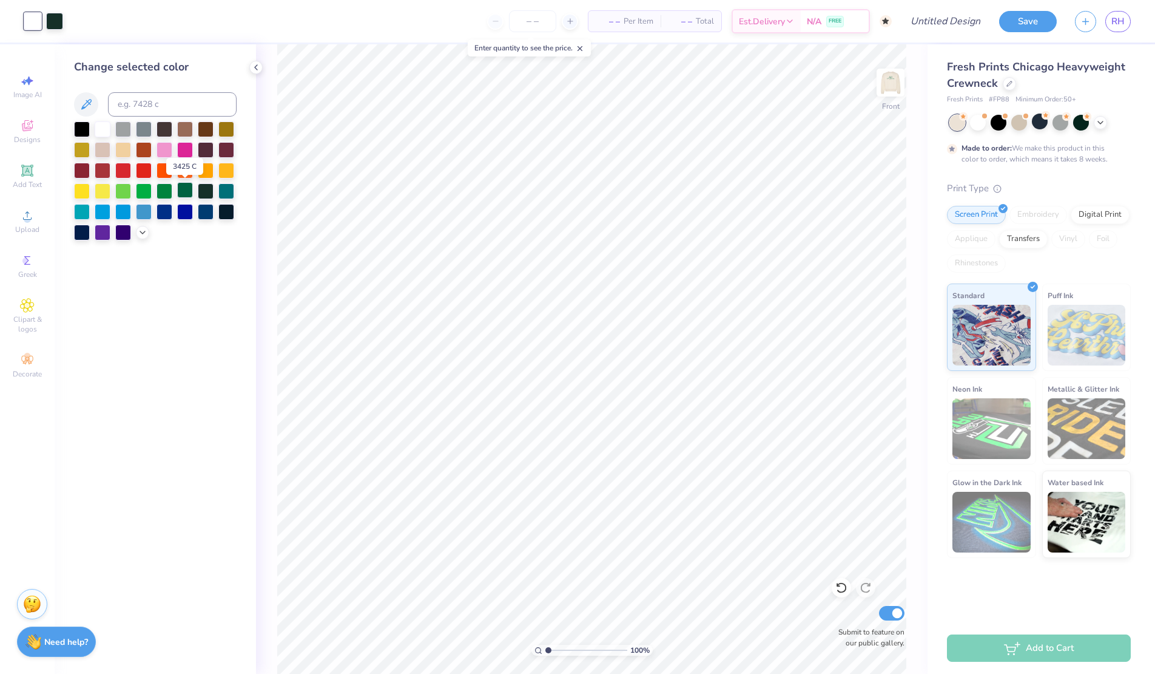
click at [182, 194] on div at bounding box center [185, 190] width 16 height 16
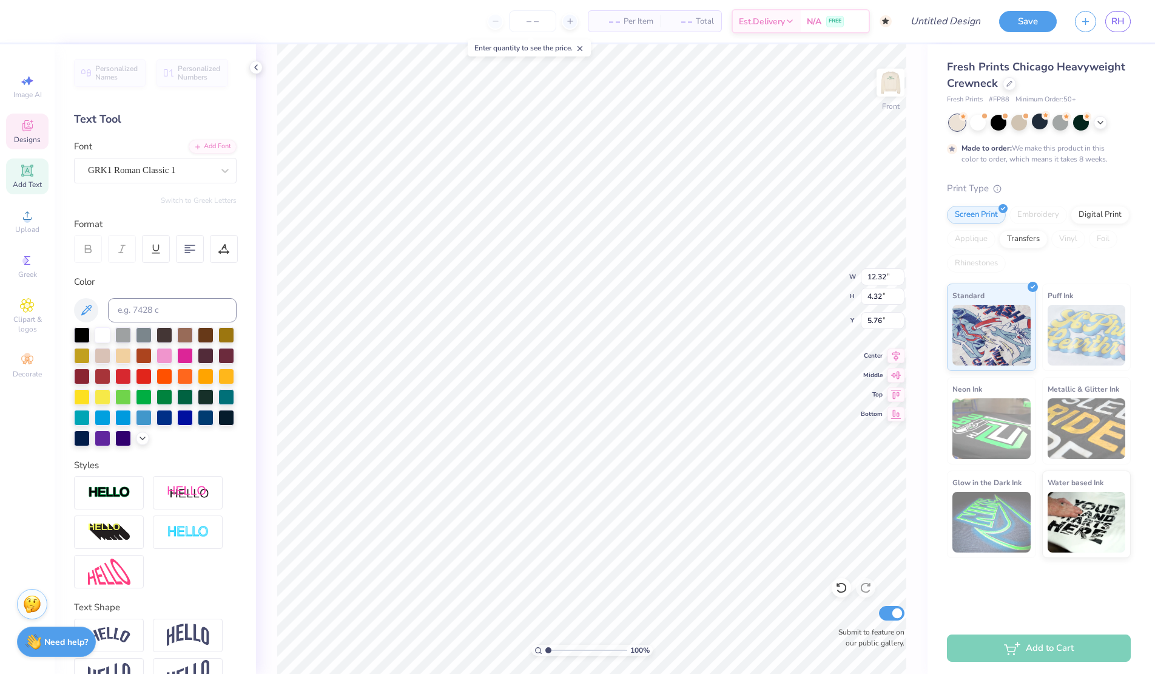
type textarea "ZTA"
type input "6.36"
click at [887, 81] on img at bounding box center [890, 82] width 49 height 49
click at [1012, 81] on div at bounding box center [1009, 82] width 13 height 13
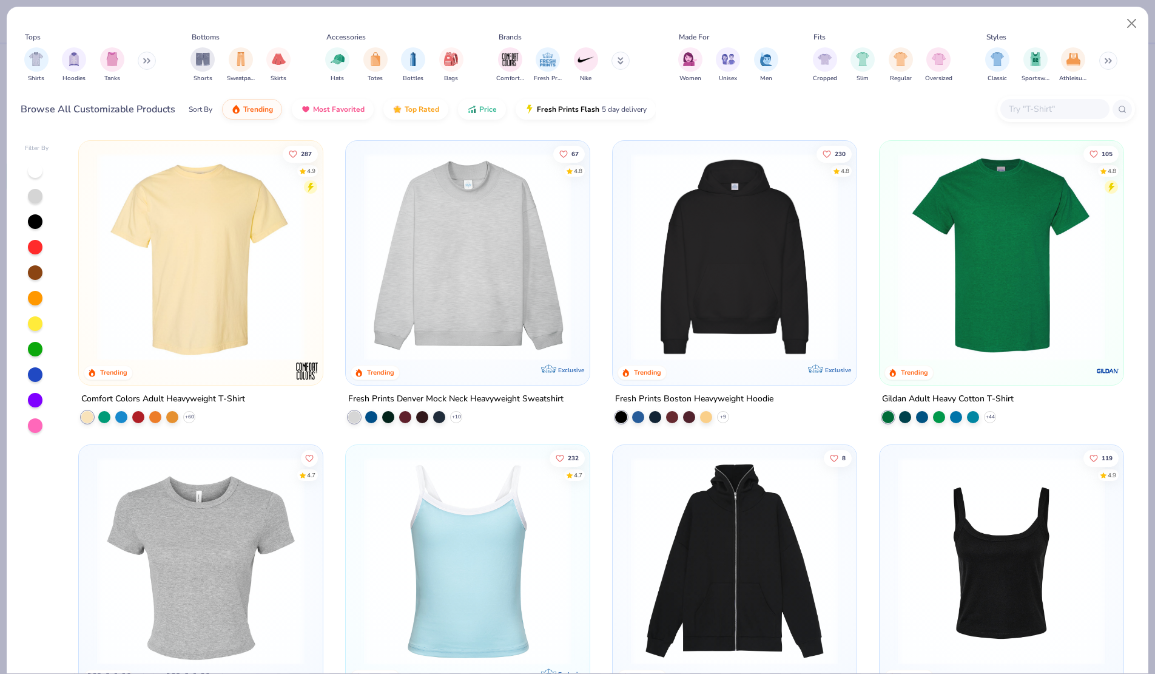
click at [613, 62] on button at bounding box center [621, 61] width 18 height 18
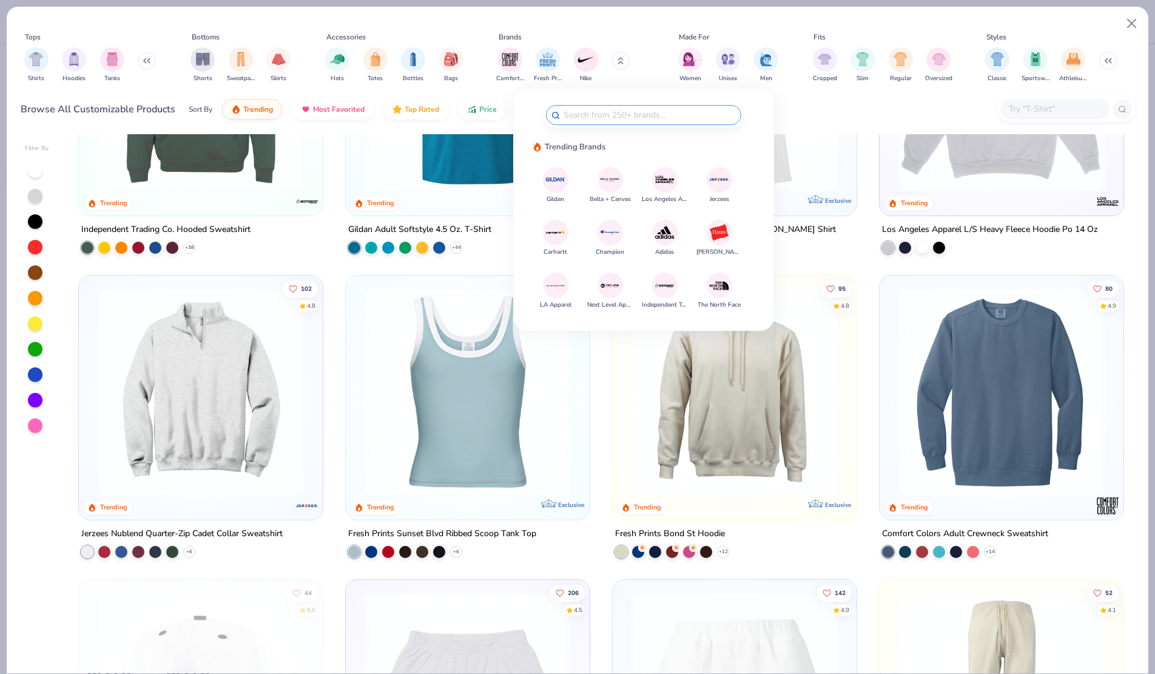
scroll to position [2304, 0]
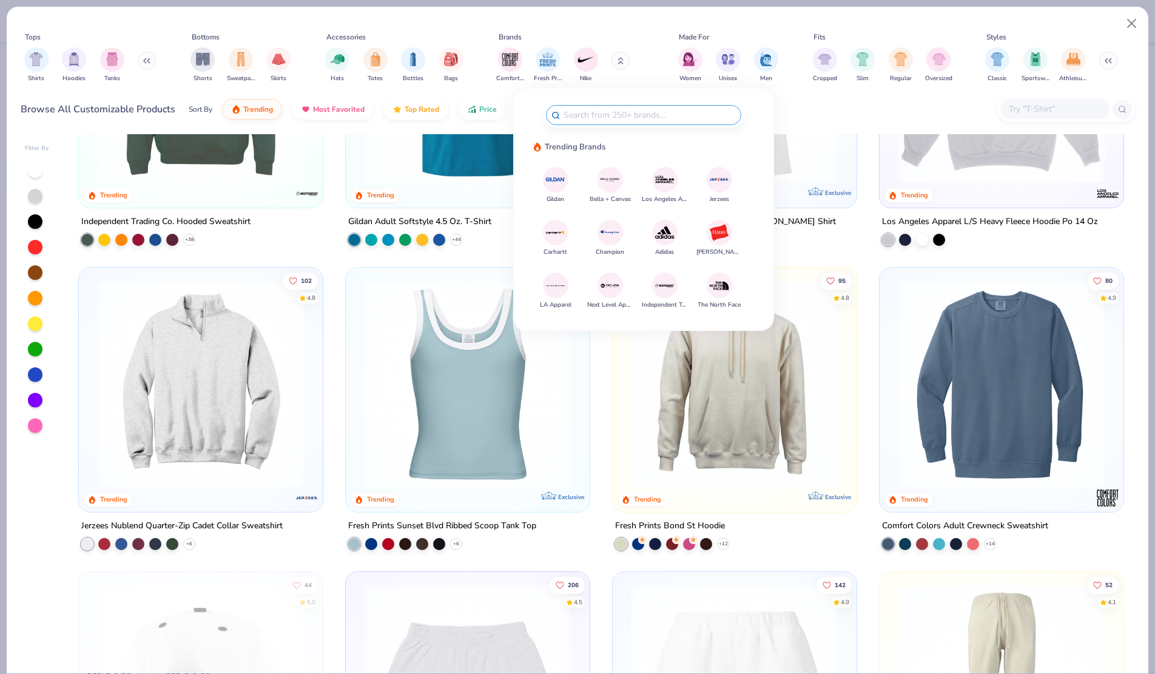
click at [1007, 434] on img at bounding box center [1002, 384] width 220 height 208
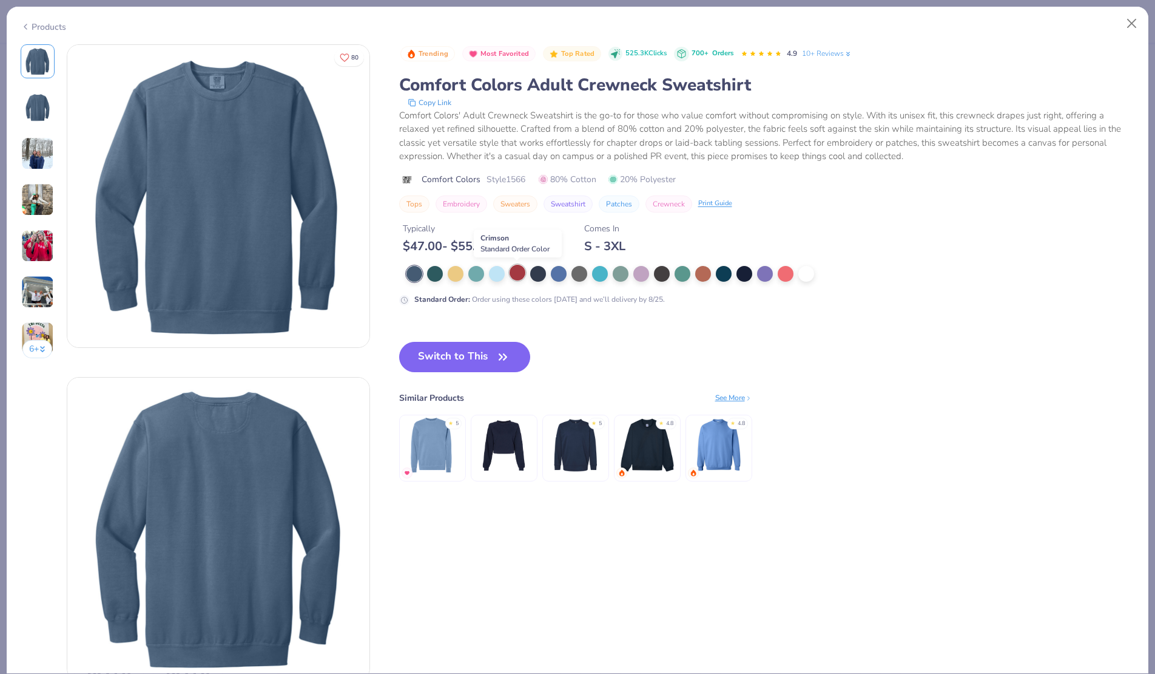
click at [518, 276] on div at bounding box center [518, 273] width 16 height 16
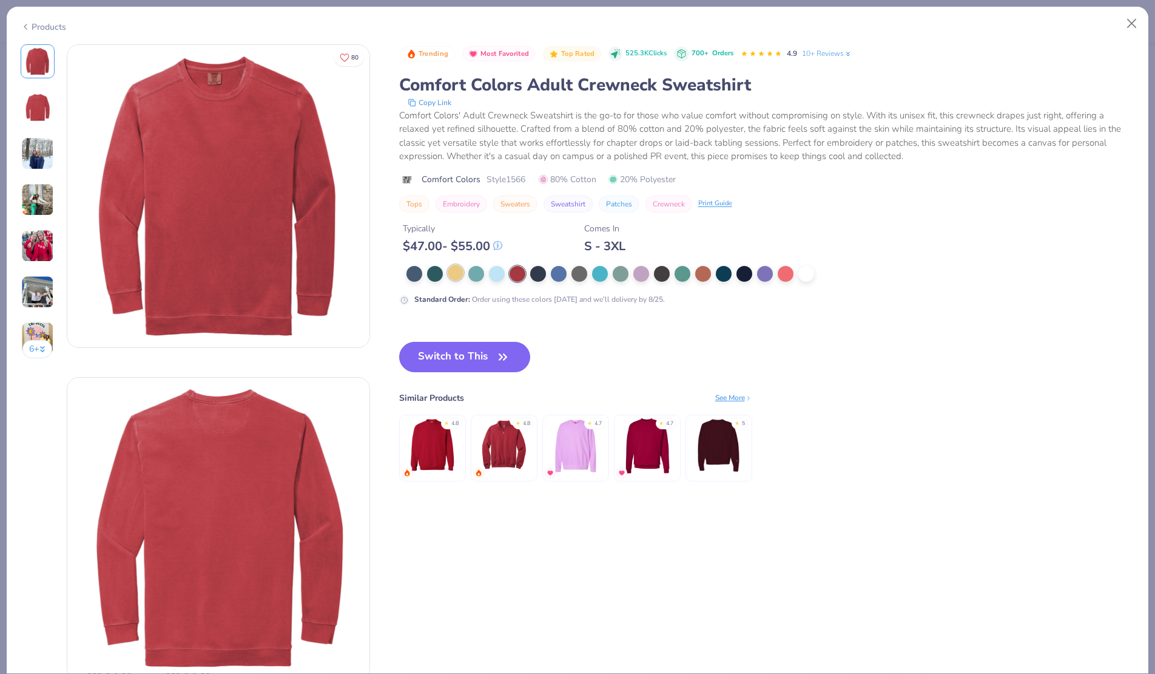
click at [450, 270] on div at bounding box center [456, 273] width 16 height 16
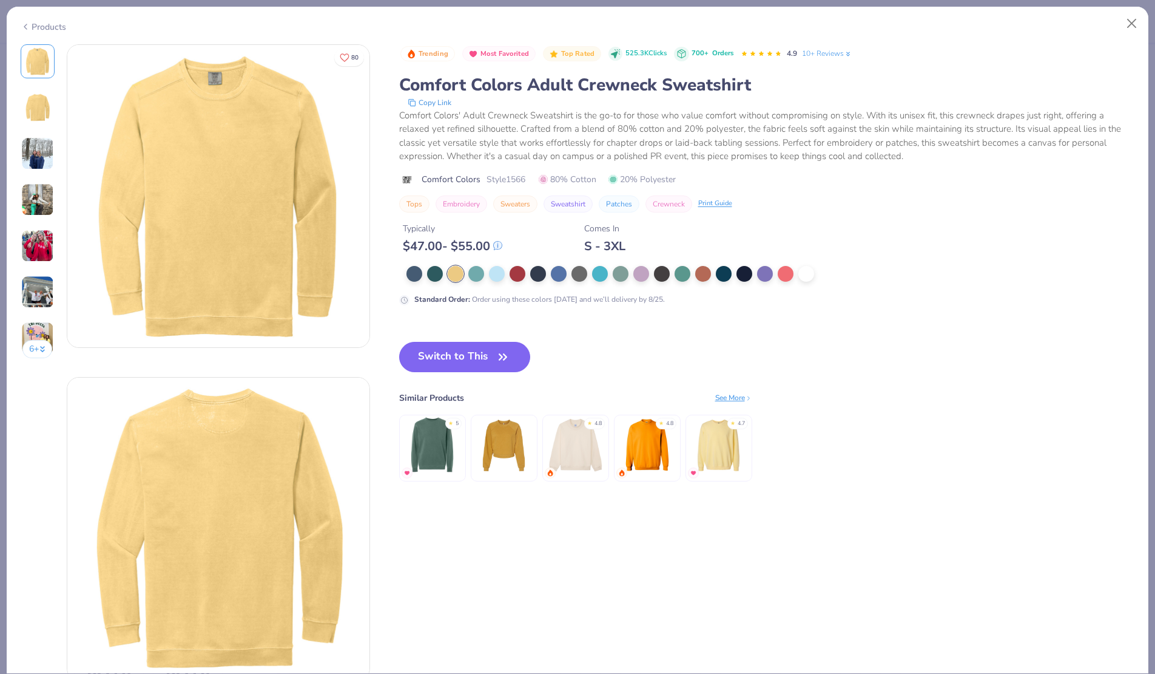
click at [576, 462] on img at bounding box center [576, 445] width 58 height 58
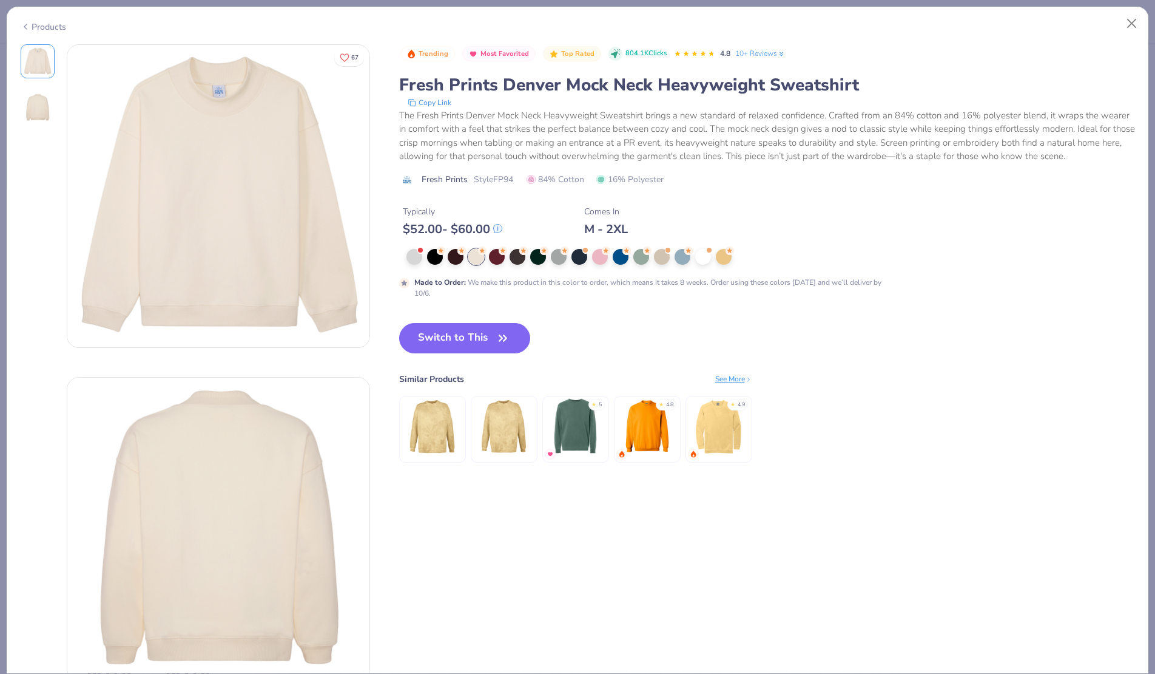
click at [566, 419] on img at bounding box center [576, 426] width 58 height 58
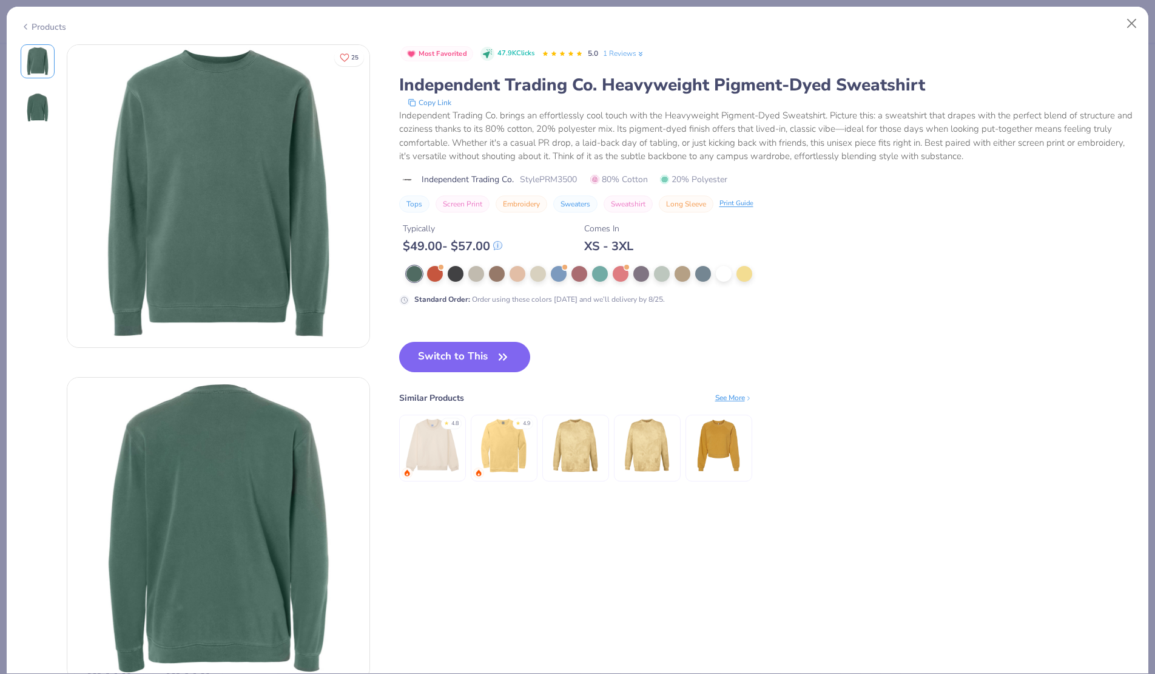
click at [29, 24] on icon at bounding box center [26, 26] width 10 height 15
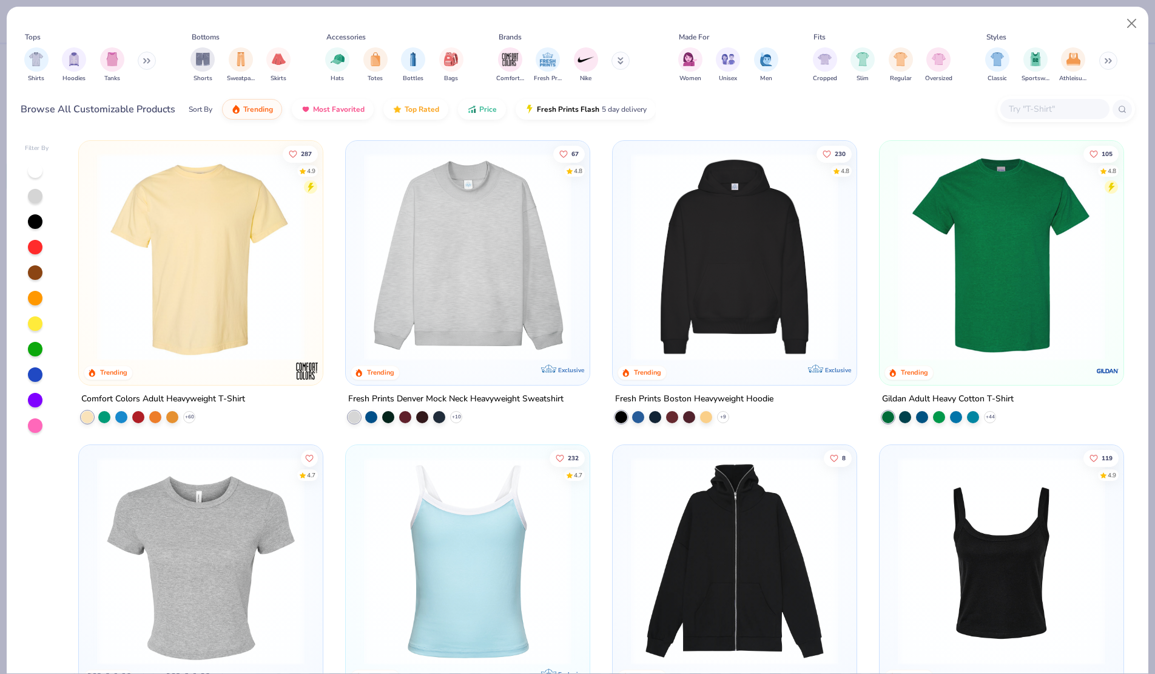
click at [619, 64] on icon at bounding box center [621, 60] width 6 height 7
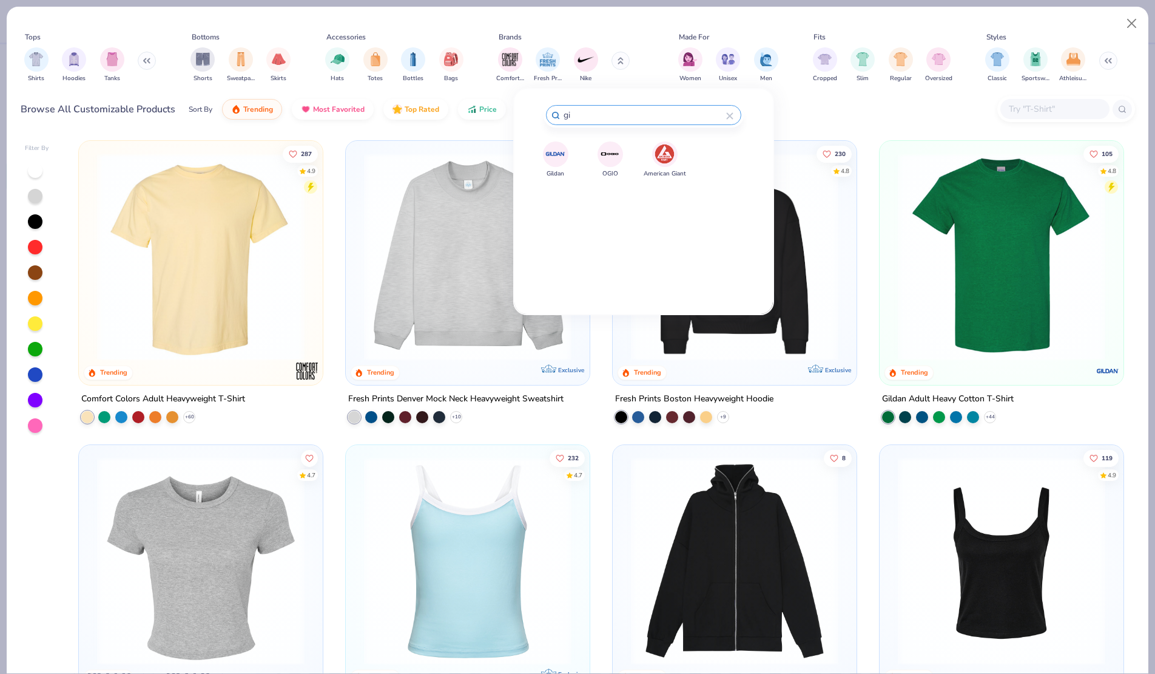
type input "g"
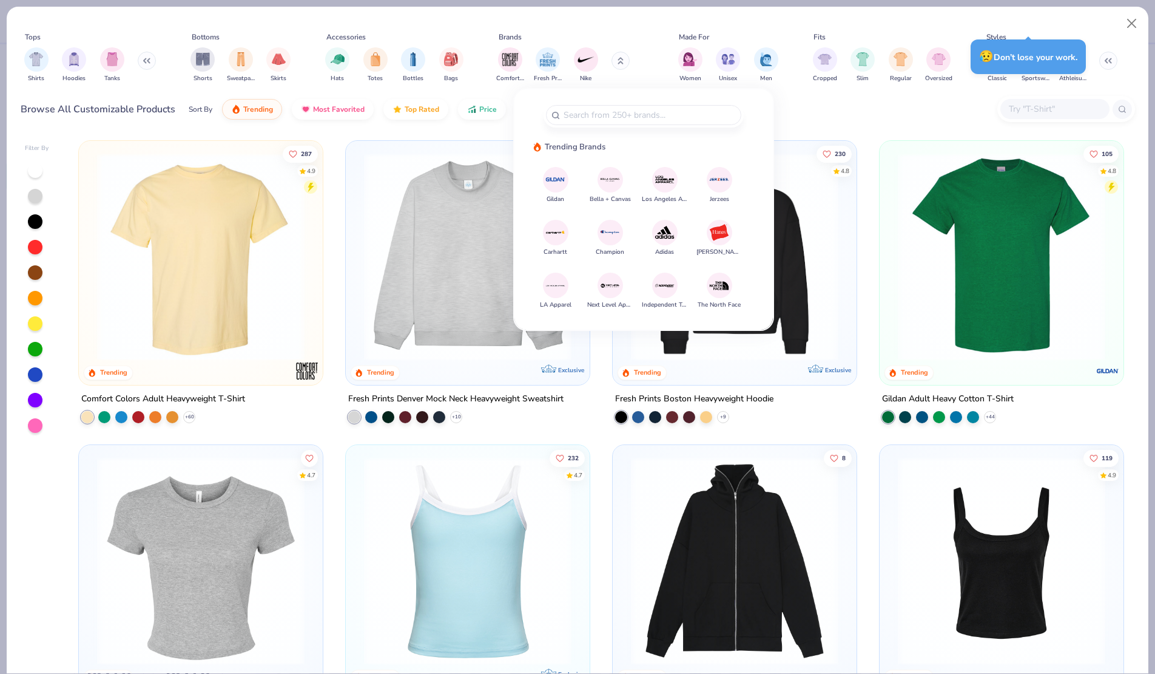
click at [233, 288] on img at bounding box center [201, 257] width 220 height 208
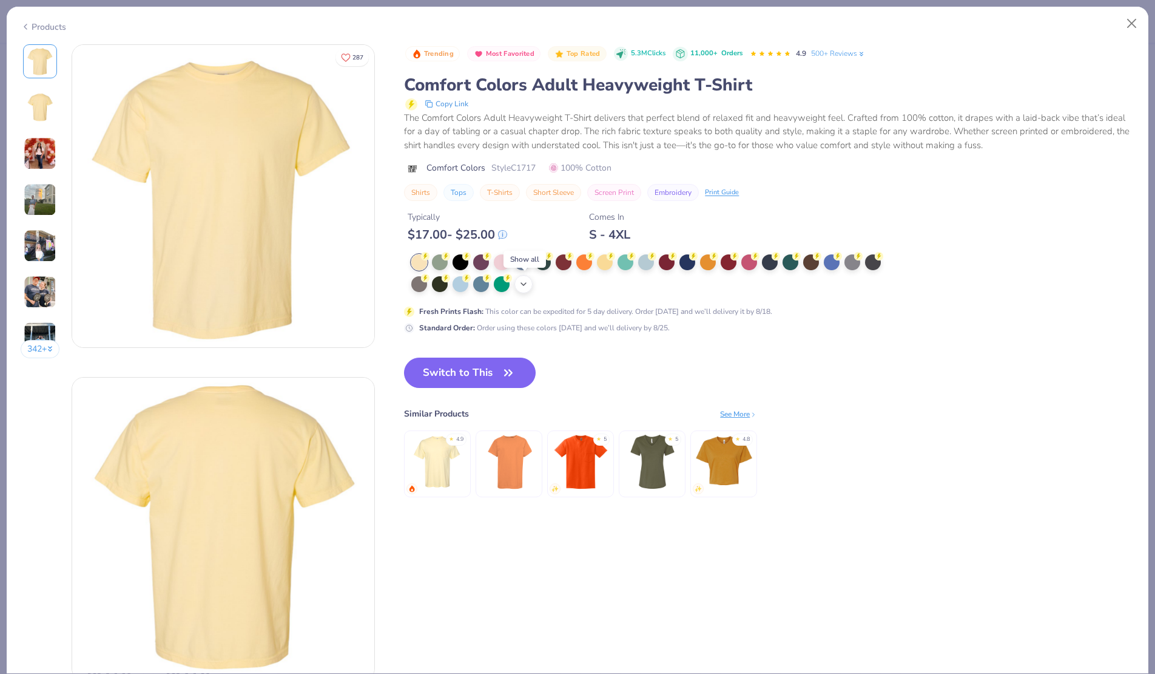
click at [528, 285] on icon at bounding box center [524, 284] width 10 height 10
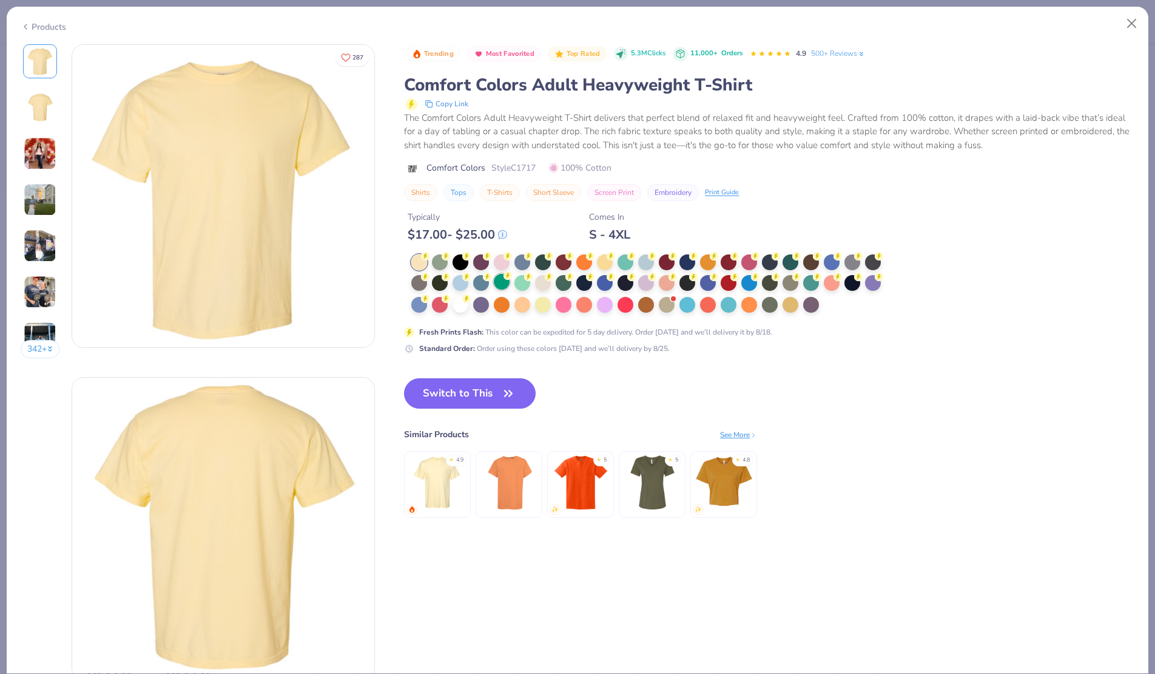
click at [501, 283] on div at bounding box center [502, 282] width 16 height 16
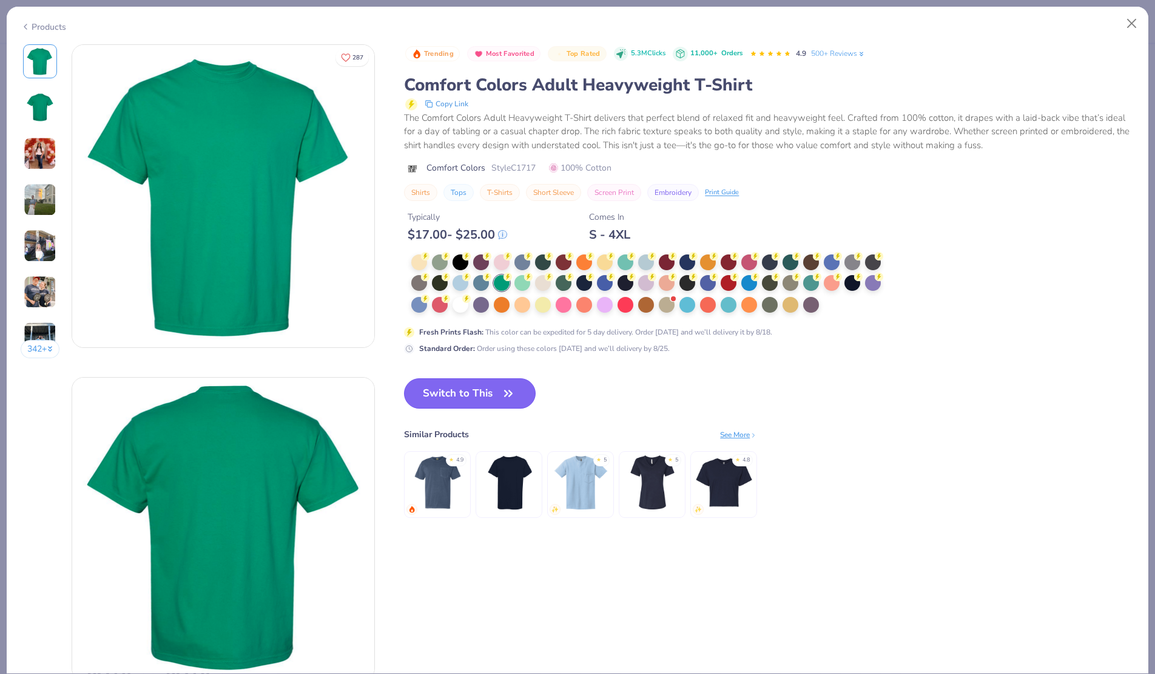
click at [489, 387] on button "Switch to This" at bounding box center [470, 393] width 132 height 30
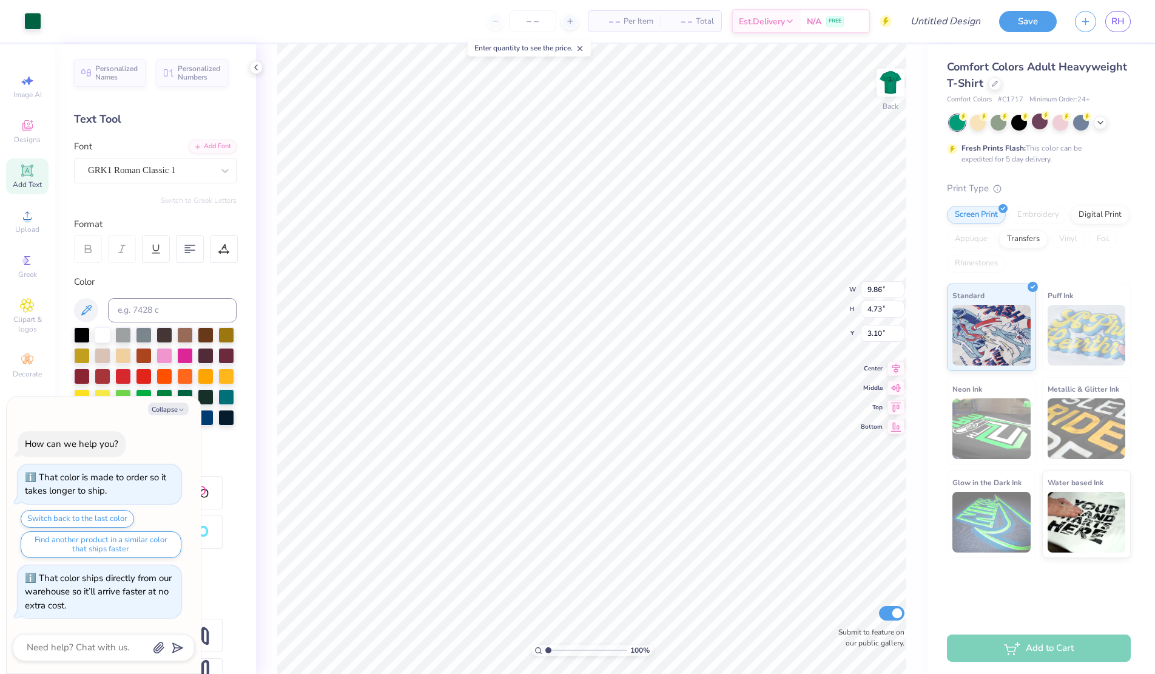
type textarea "x"
type input "3.00"
click at [994, 86] on div at bounding box center [994, 82] width 13 height 13
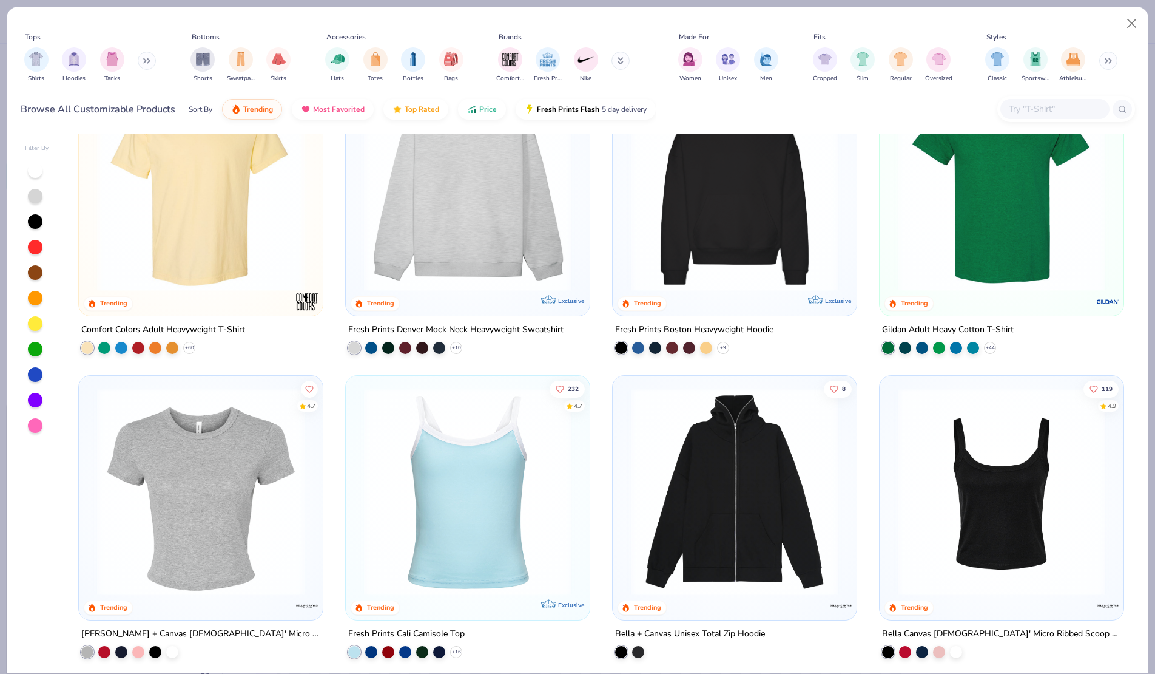
scroll to position [17, 0]
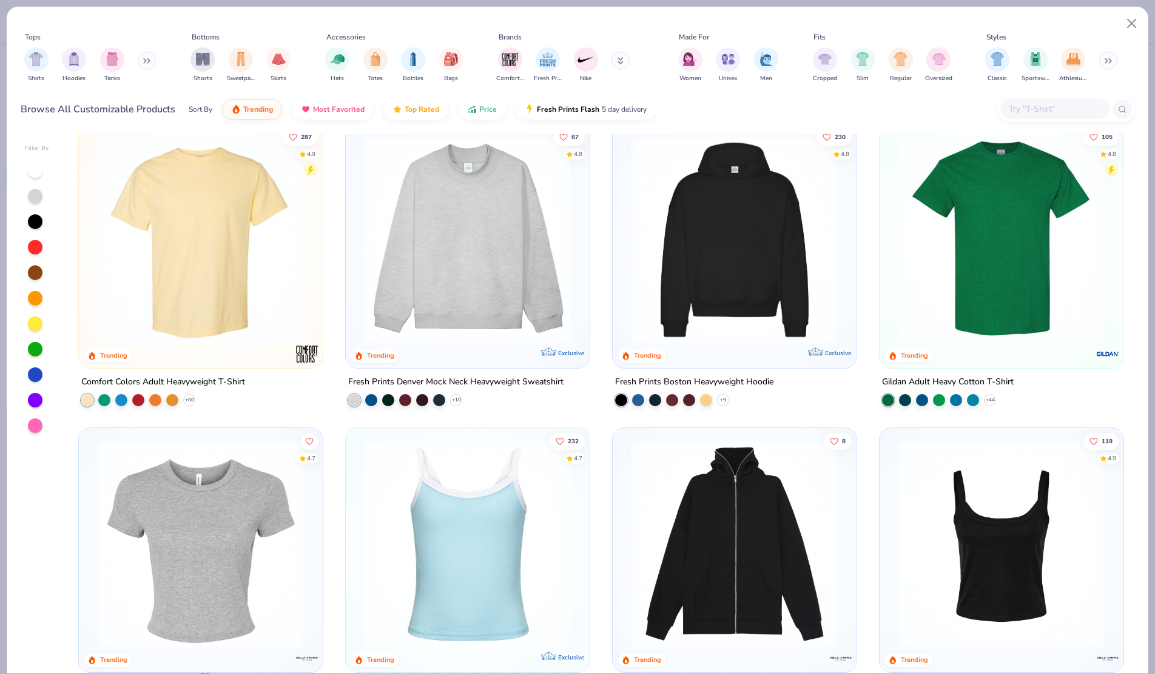
click at [468, 279] on img at bounding box center [468, 240] width 220 height 208
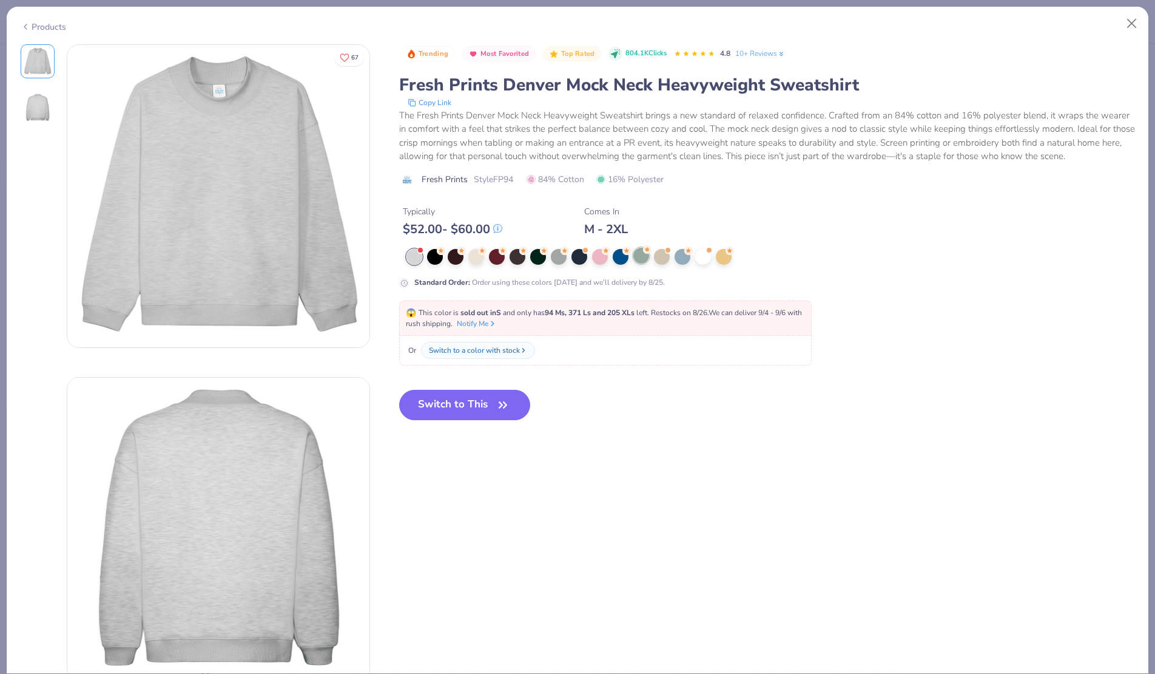
click at [636, 257] on div at bounding box center [641, 256] width 16 height 16
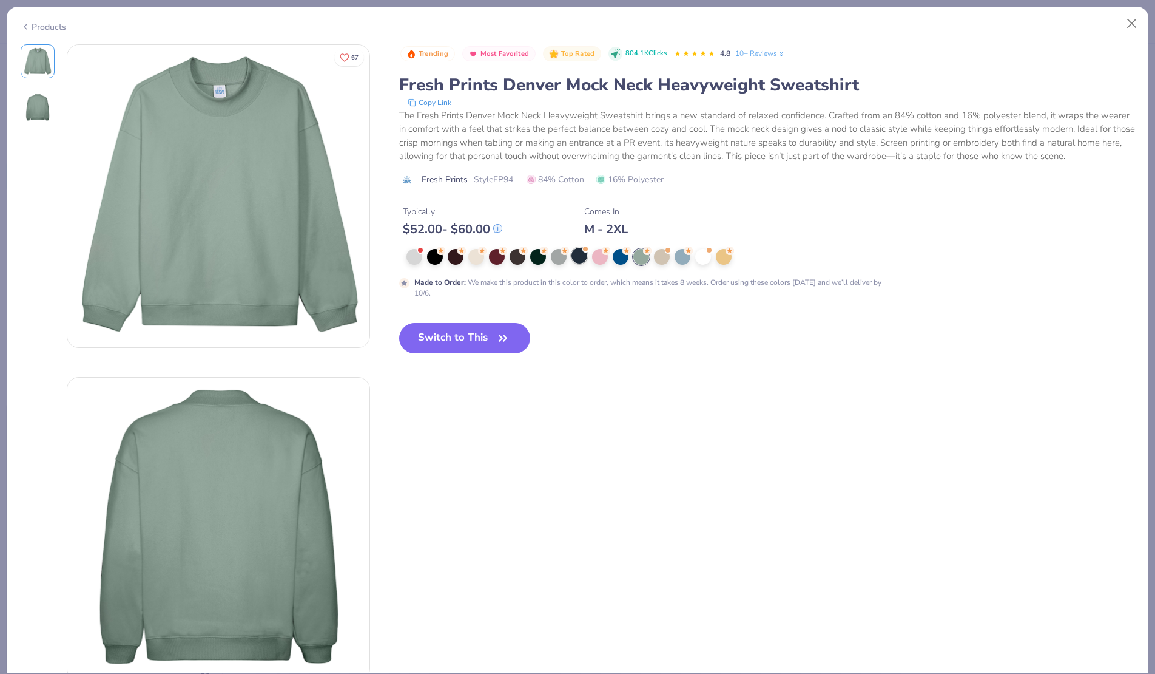
click at [582, 259] on div at bounding box center [580, 256] width 16 height 16
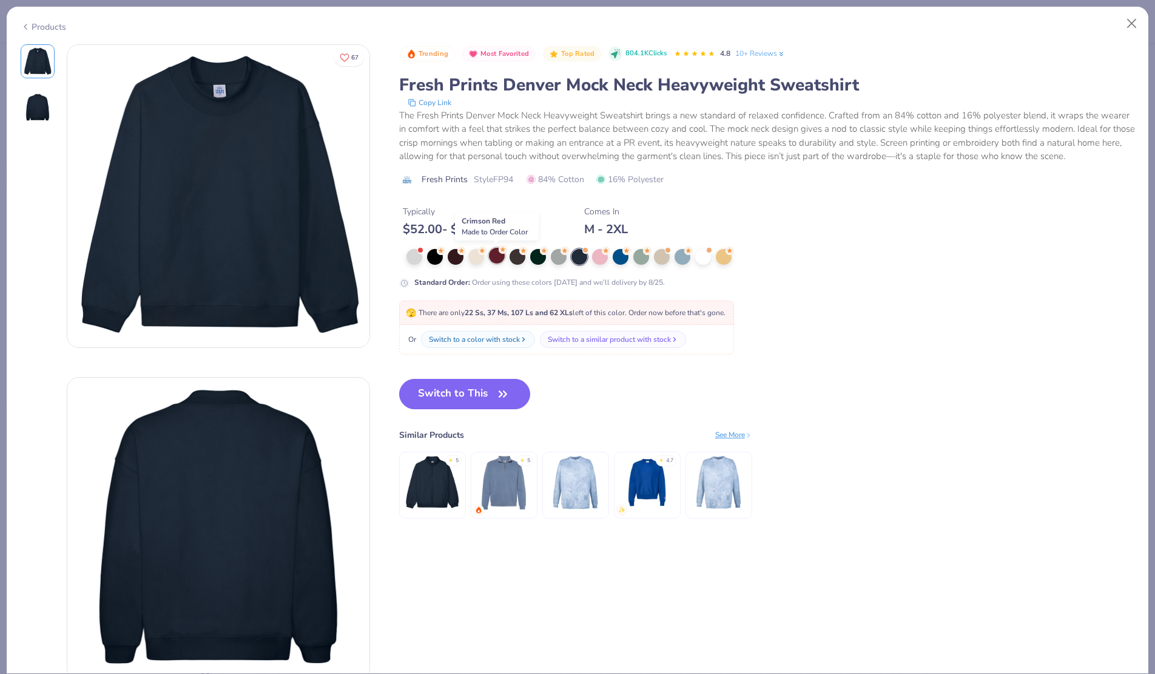
click at [499, 256] on div at bounding box center [497, 256] width 16 height 16
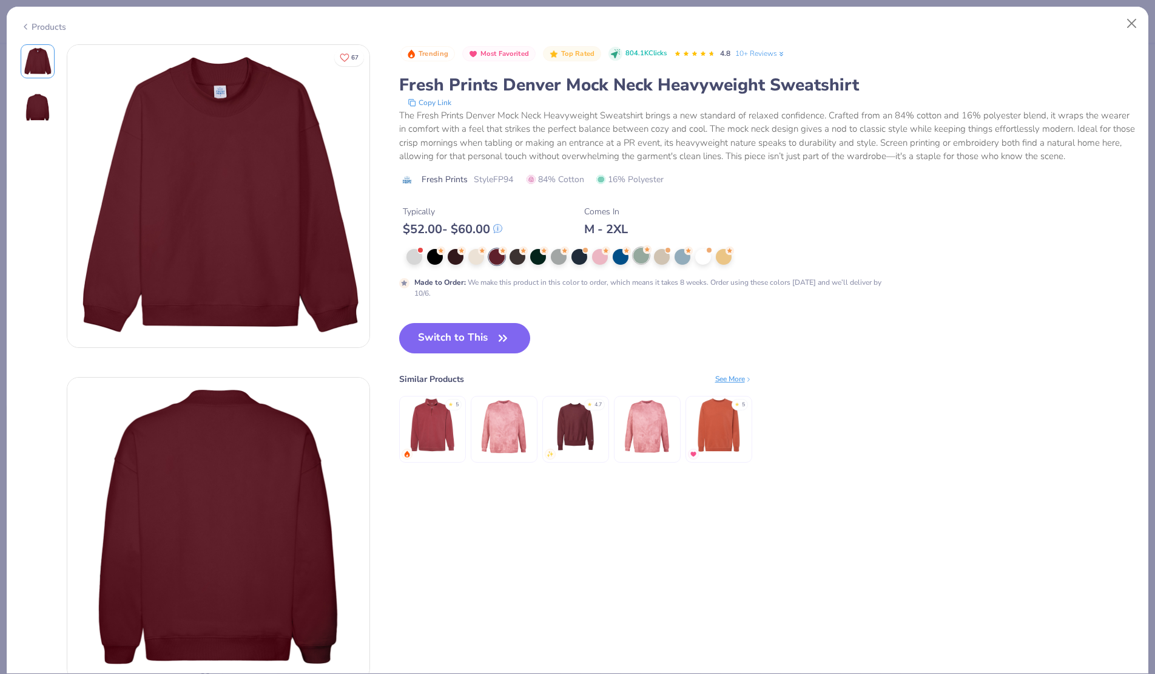
click at [641, 256] on div at bounding box center [641, 256] width 16 height 16
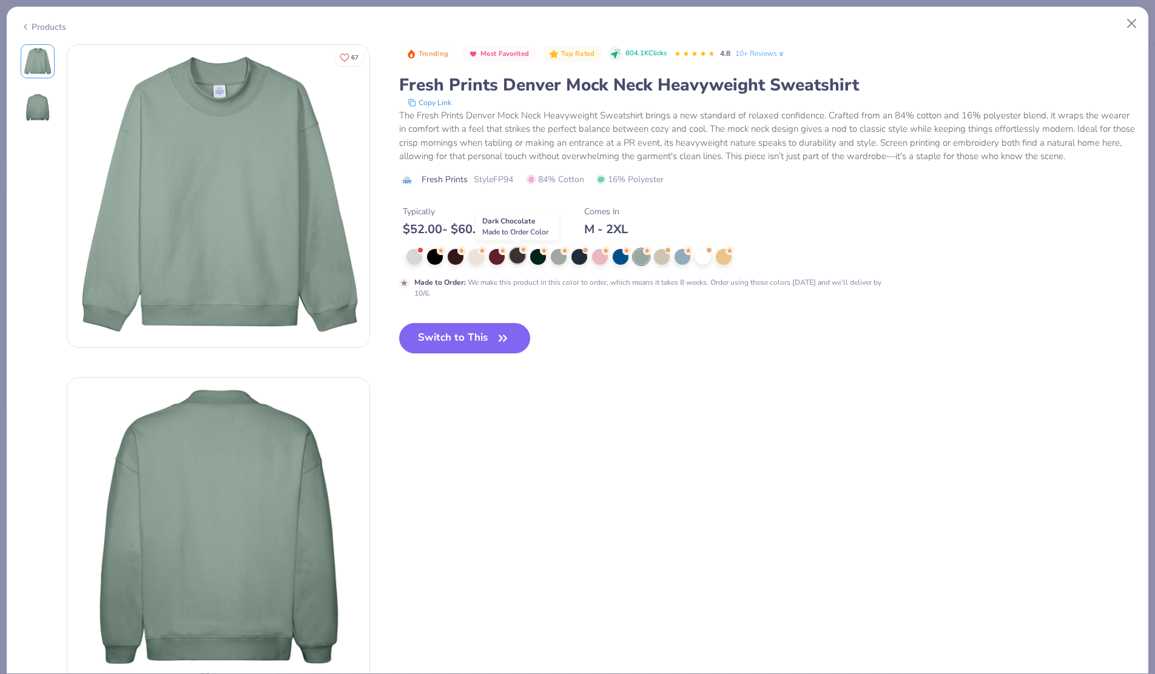
click at [515, 253] on div at bounding box center [518, 256] width 16 height 16
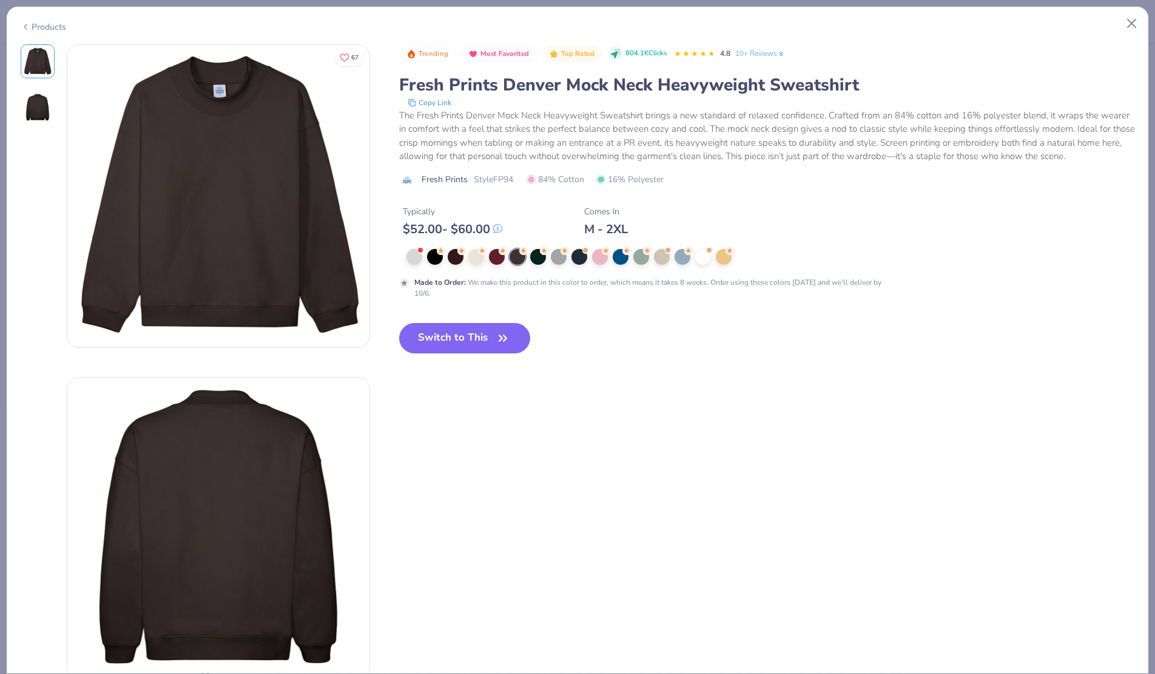
click at [445, 255] on div at bounding box center [646, 257] width 478 height 16
click at [29, 26] on icon at bounding box center [26, 26] width 10 height 15
type textarea "x"
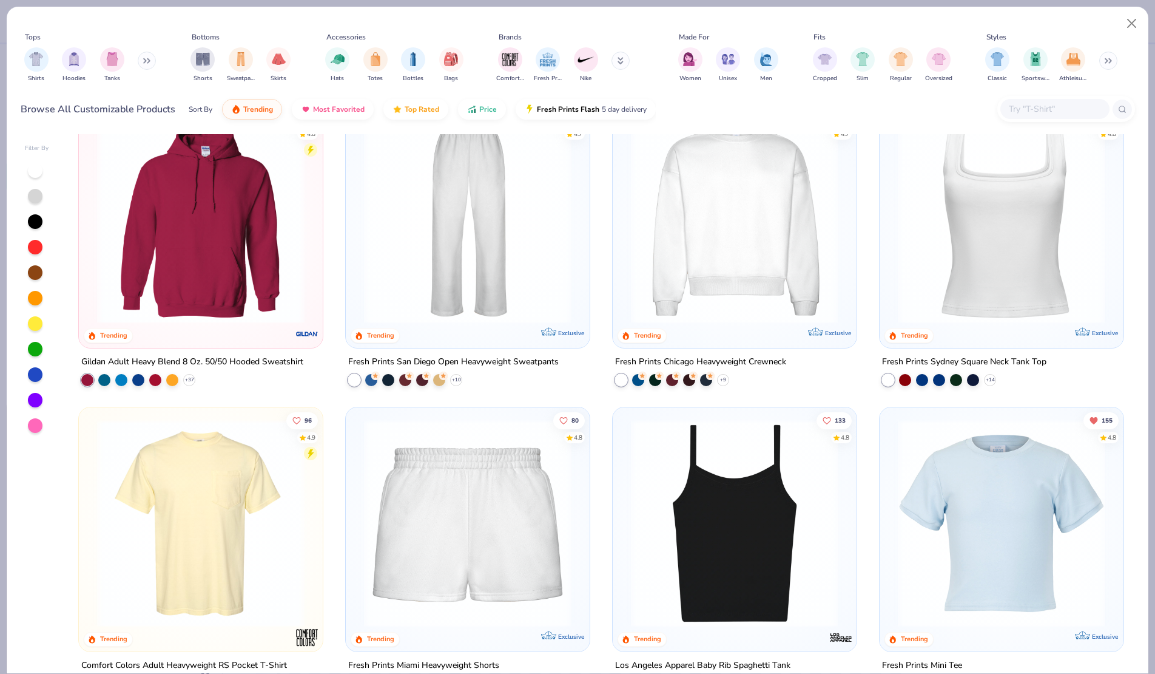
scroll to position [649, 0]
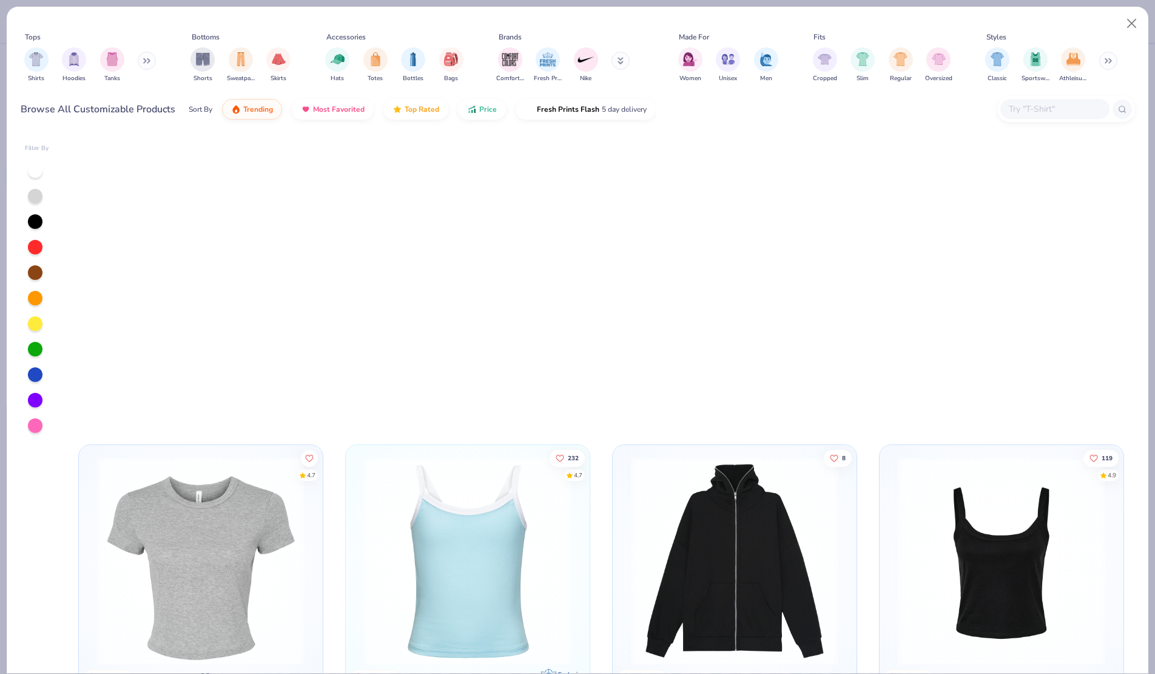
scroll to position [649, 0]
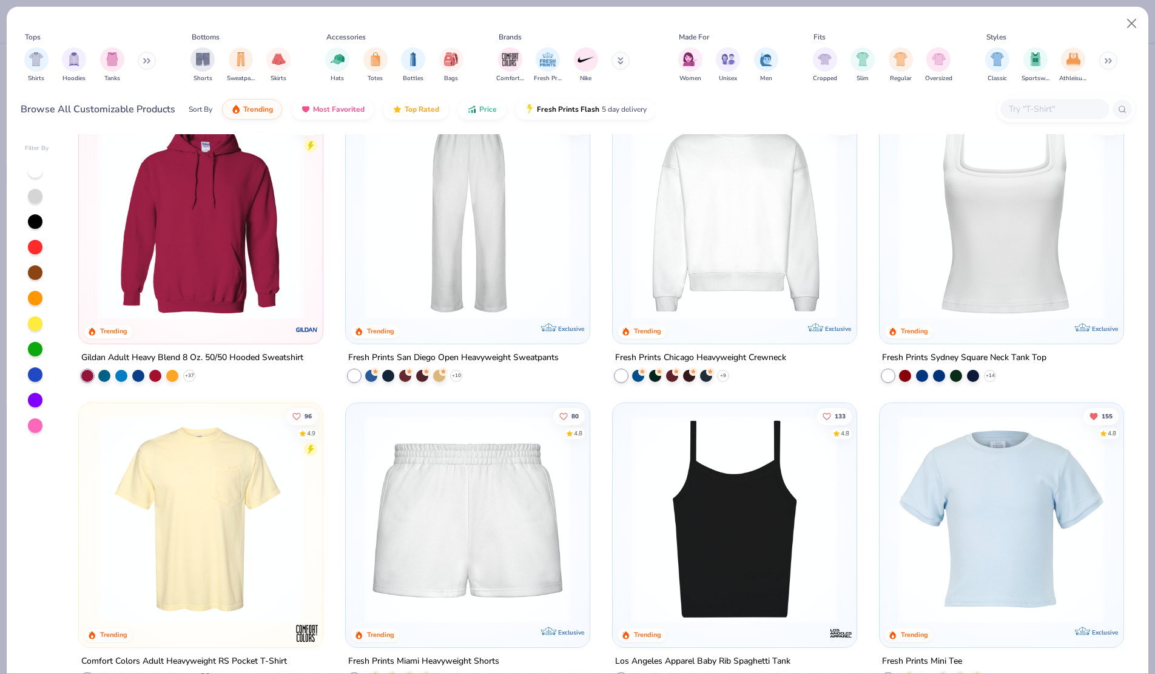
click at [714, 298] on img at bounding box center [735, 215] width 220 height 208
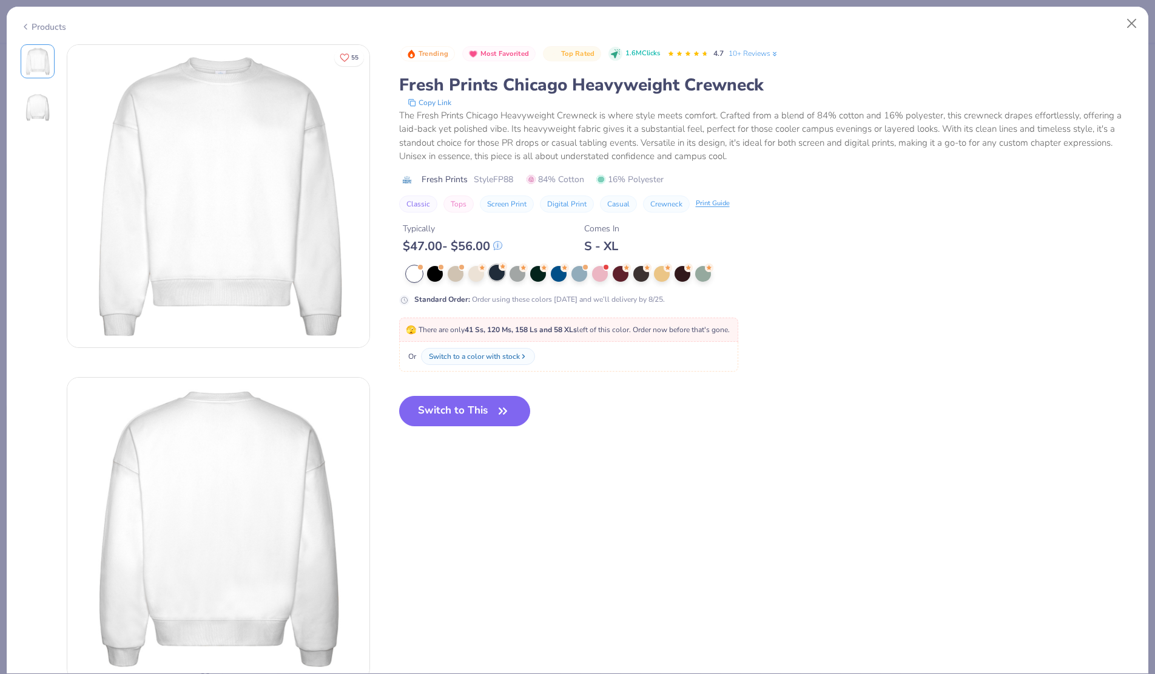
click at [499, 269] on icon at bounding box center [503, 266] width 8 height 8
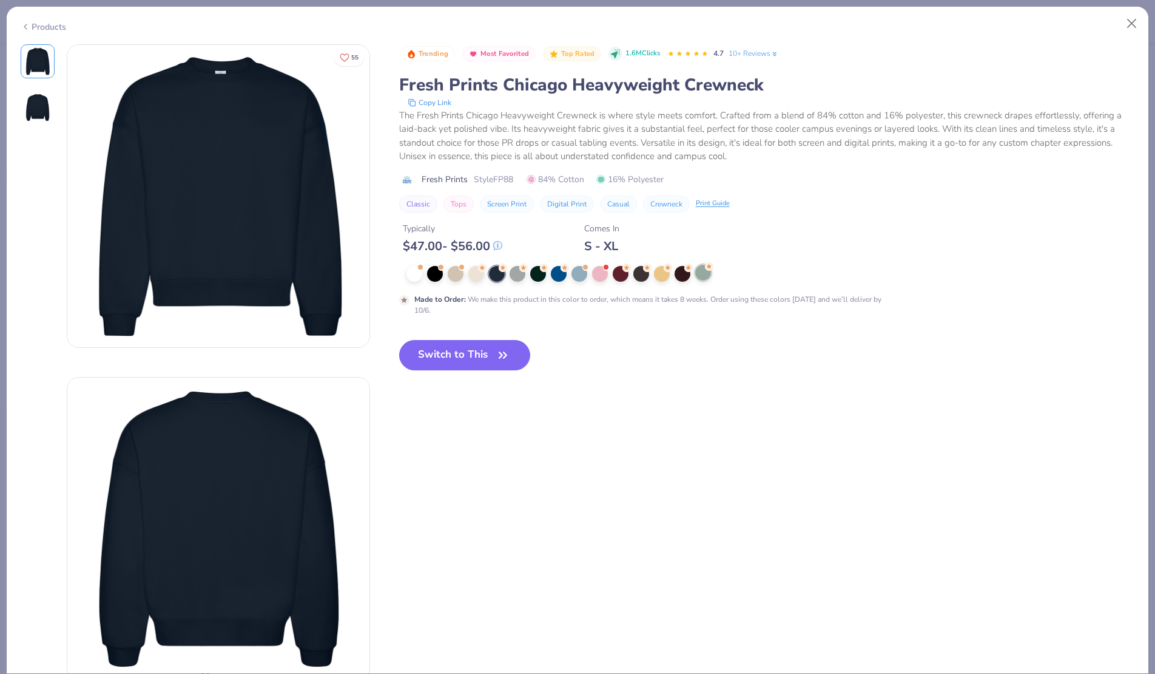
click at [705, 264] on icon at bounding box center [709, 266] width 8 height 8
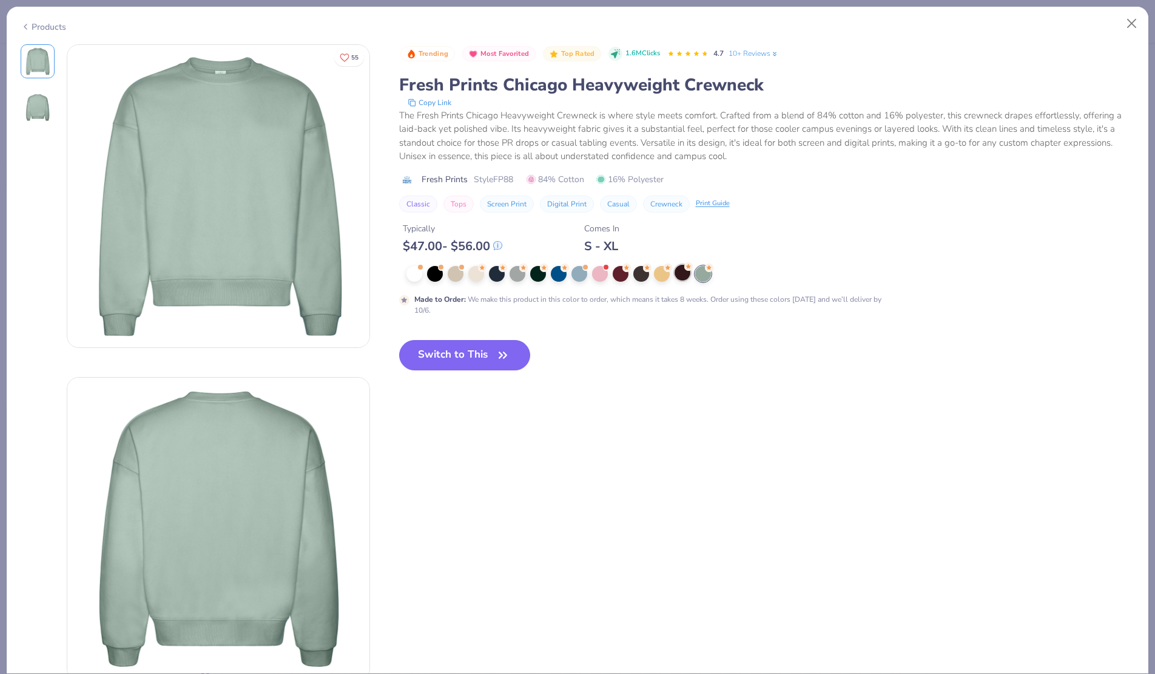
click at [679, 269] on div at bounding box center [683, 273] width 16 height 16
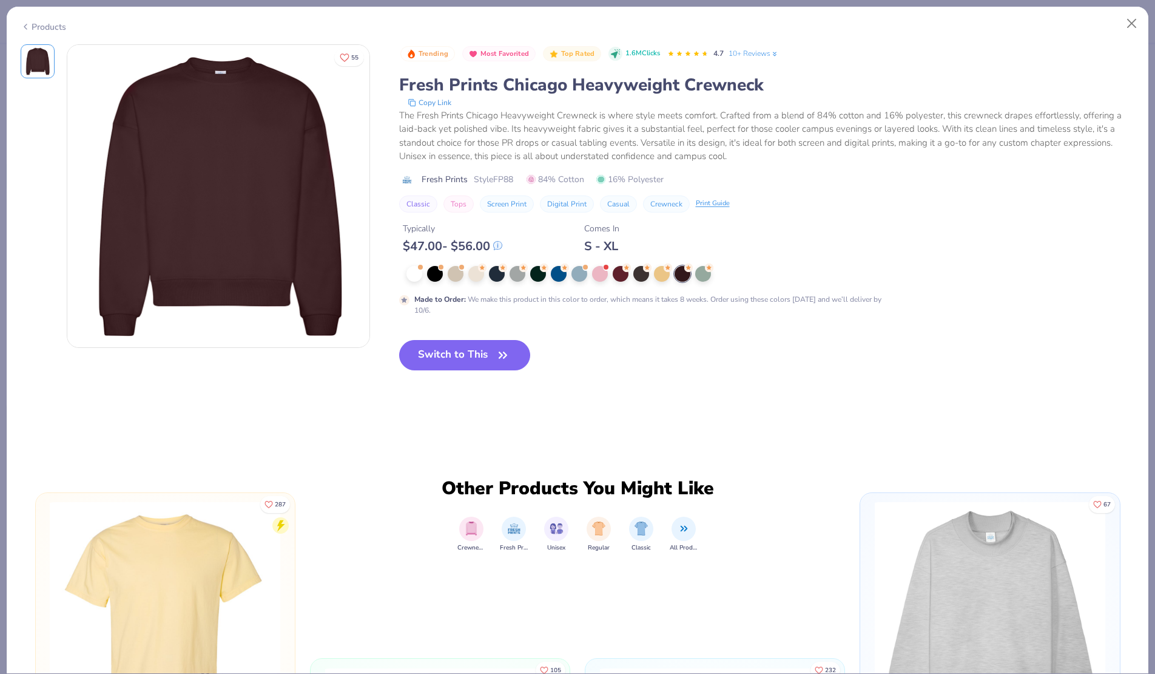
click at [41, 18] on div "Products" at bounding box center [578, 23] width 1142 height 32
click at [41, 22] on div "Products" at bounding box center [44, 27] width 46 height 13
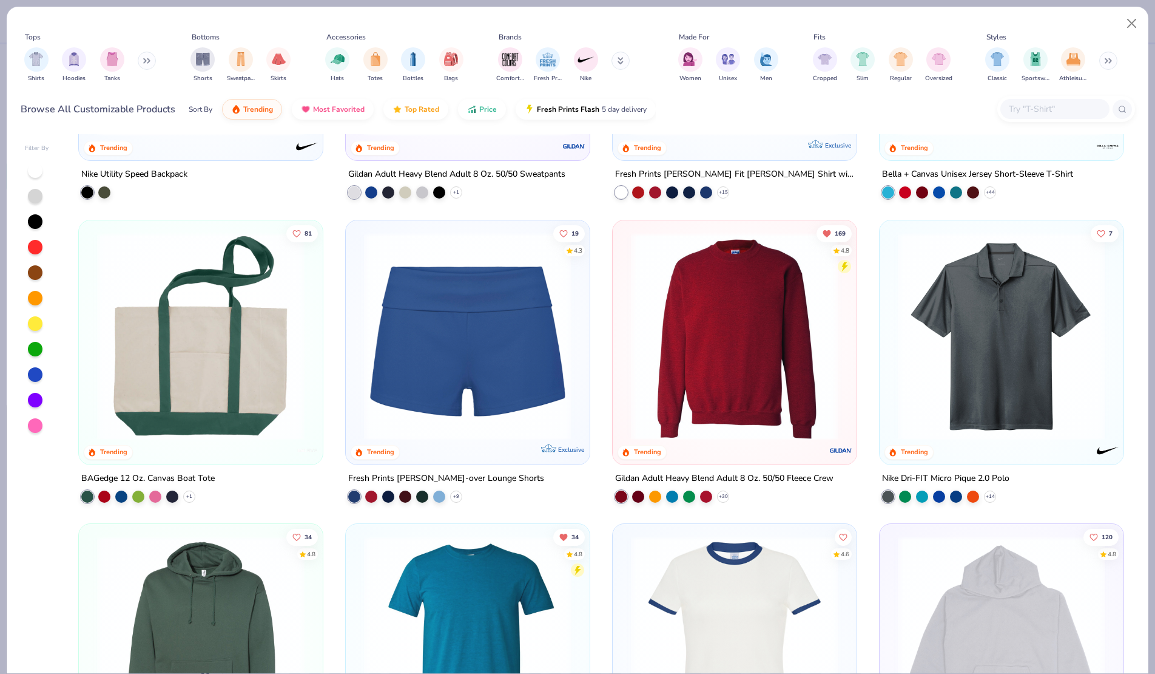
scroll to position [1751, 0]
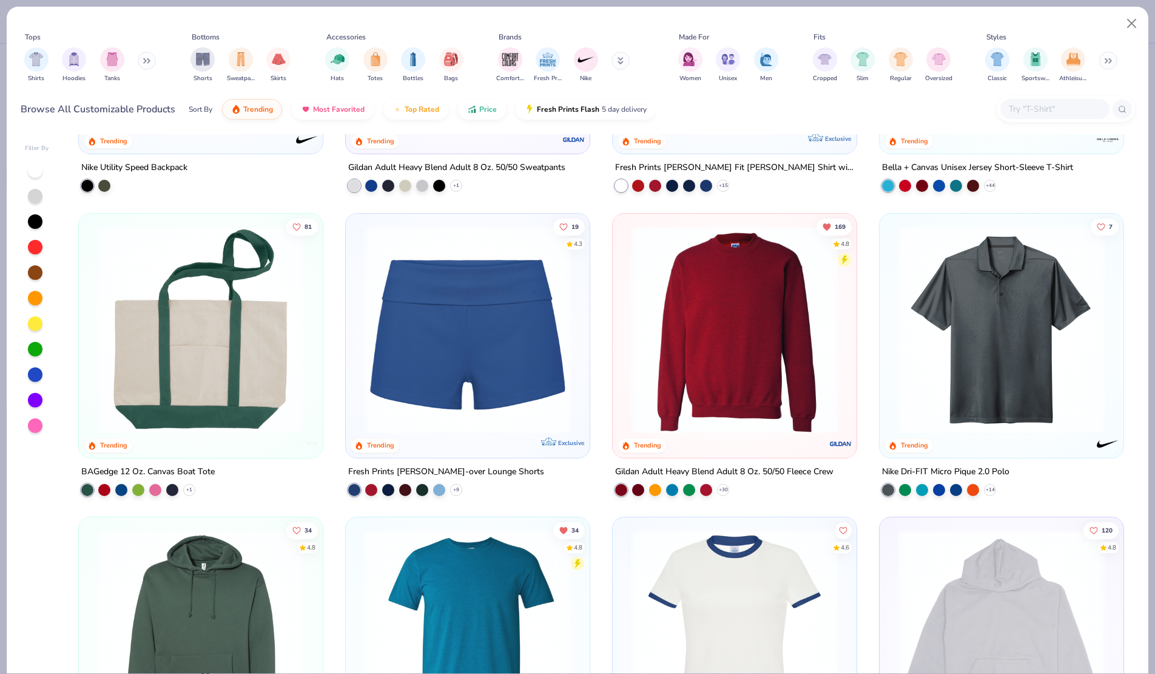
click at [729, 491] on div "+ 30" at bounding box center [672, 489] width 114 height 12
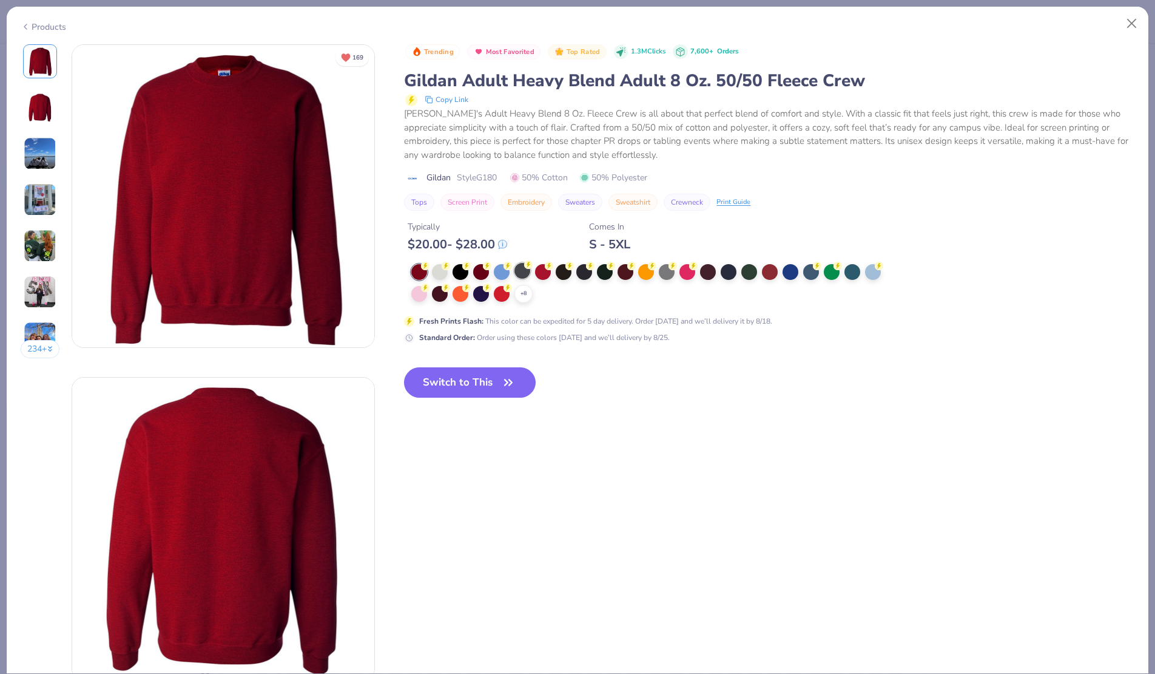
click at [521, 274] on div at bounding box center [523, 271] width 16 height 16
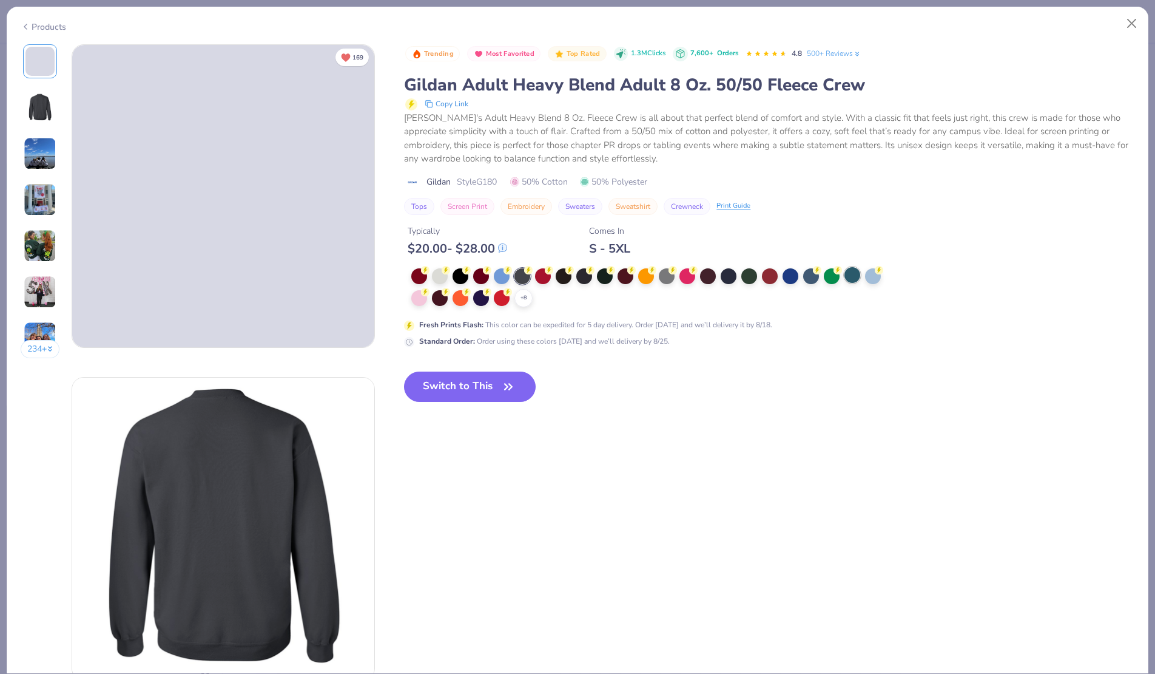
click at [855, 276] on div at bounding box center [853, 275] width 16 height 16
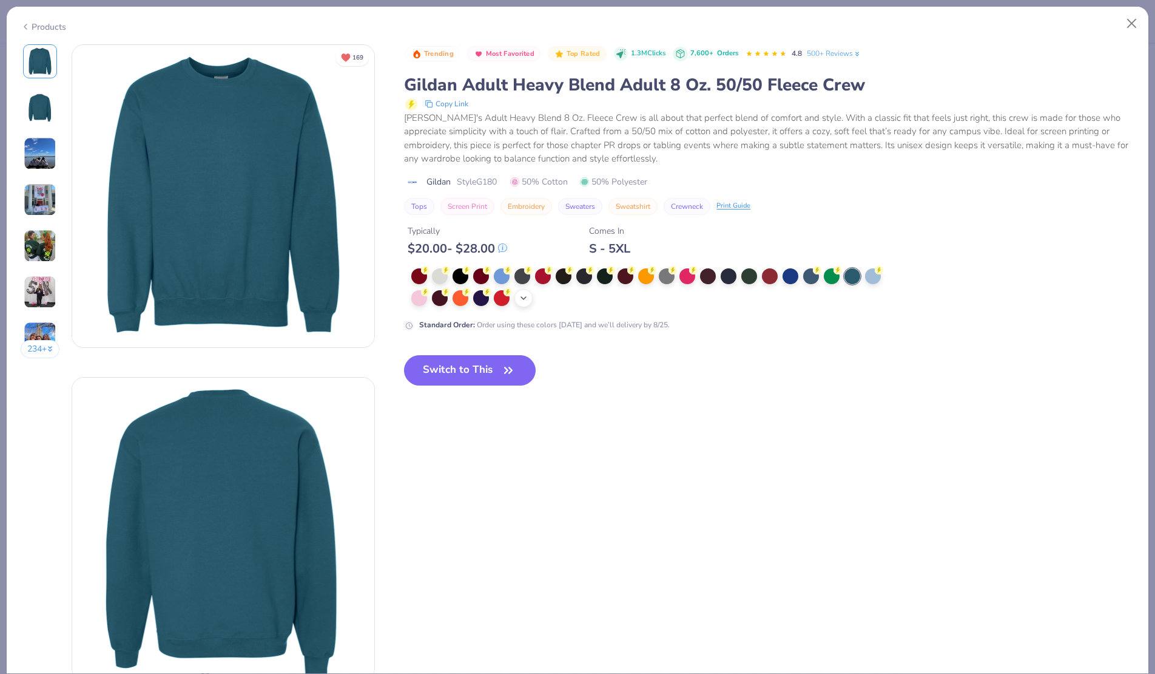
click at [525, 301] on icon at bounding box center [524, 298] width 10 height 10
click at [606, 274] on div at bounding box center [605, 275] width 16 height 16
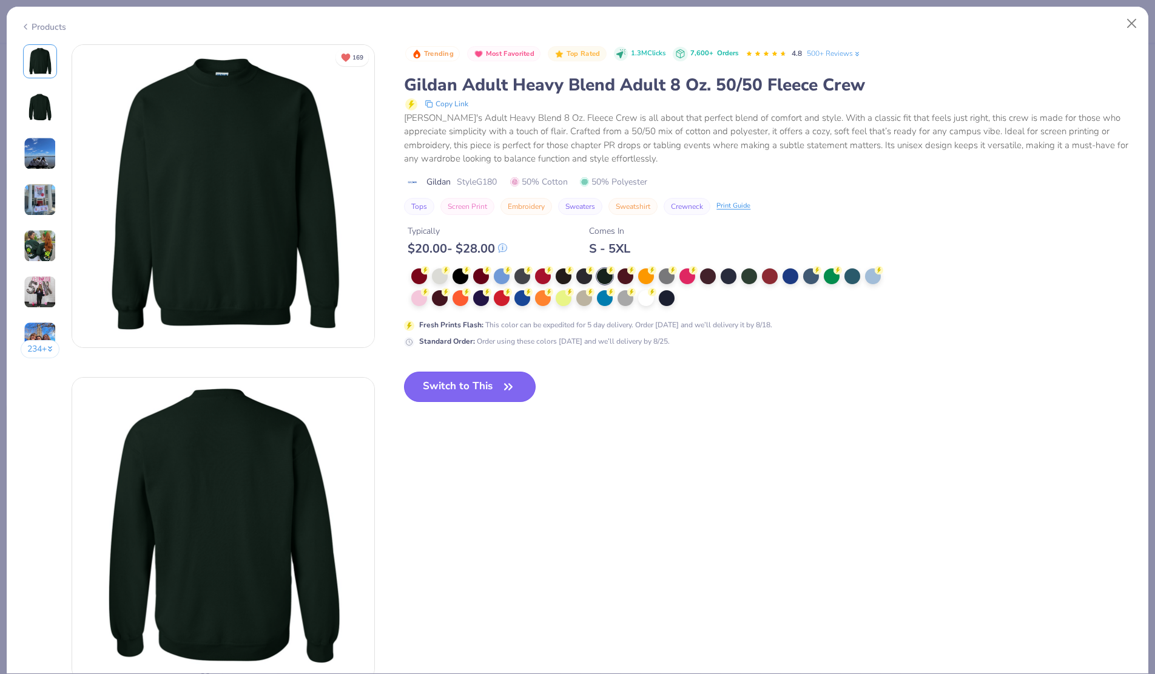
click at [496, 387] on button "Switch to This" at bounding box center [470, 386] width 132 height 30
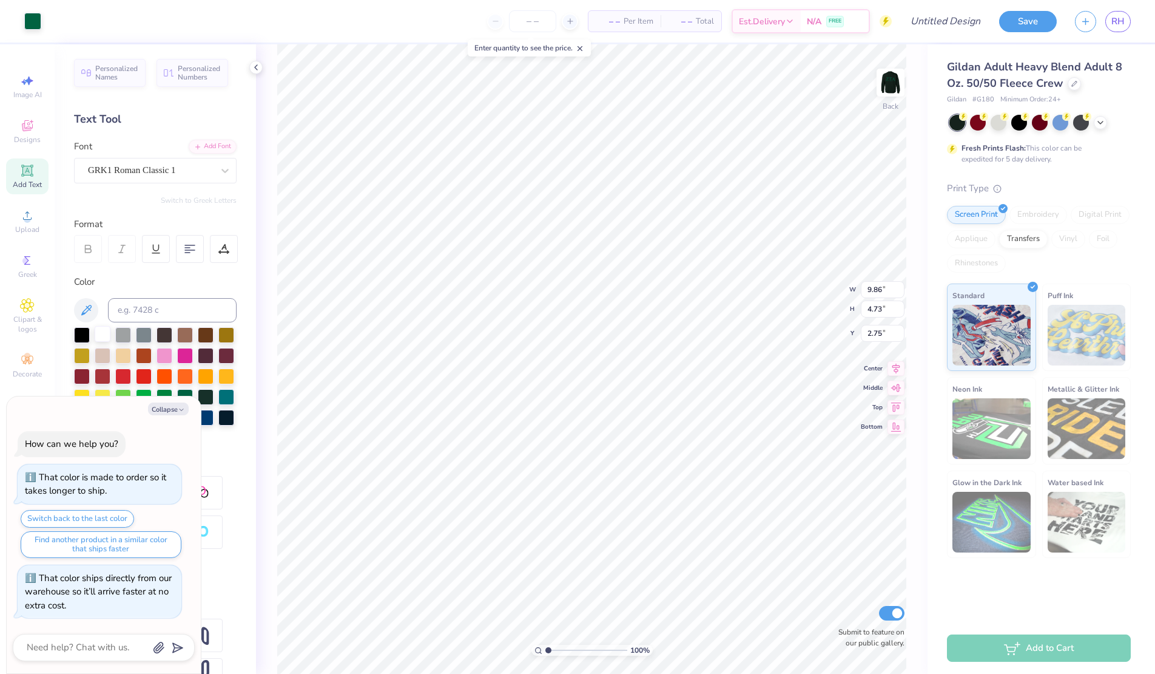
click at [107, 338] on div at bounding box center [103, 334] width 16 height 16
click at [110, 333] on div at bounding box center [103, 334] width 16 height 16
click at [172, 413] on button "Collapse" at bounding box center [168, 408] width 41 height 13
type textarea "x"
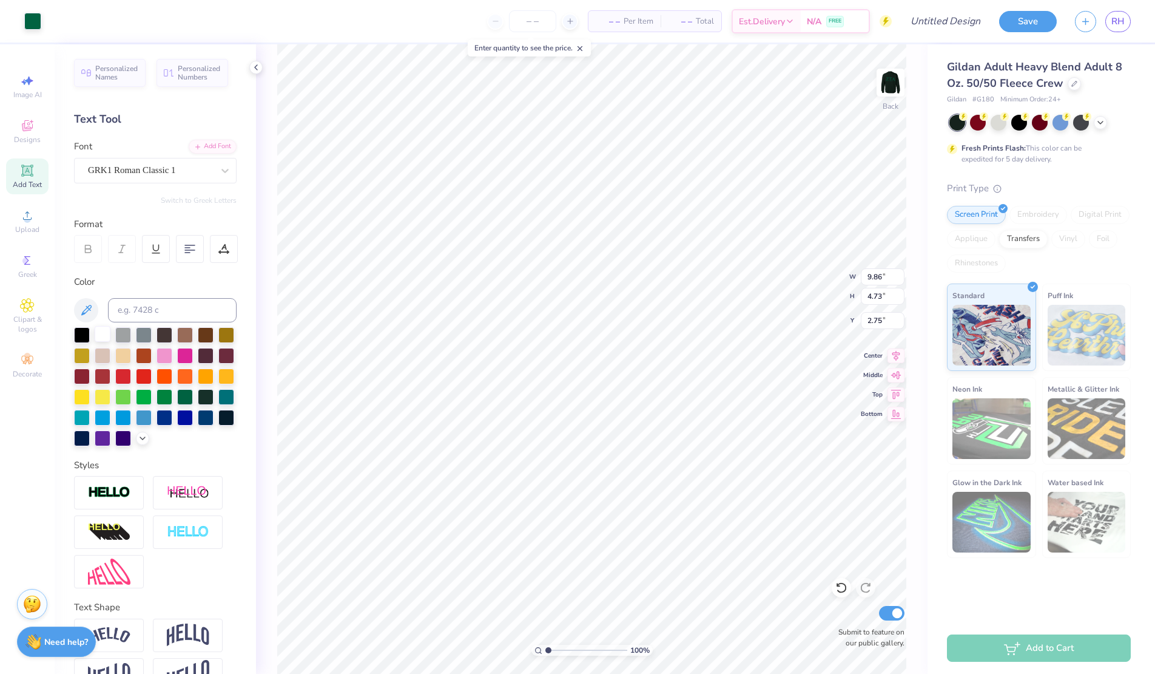
click at [104, 331] on div at bounding box center [103, 334] width 16 height 16
click at [38, 25] on div at bounding box center [32, 20] width 17 height 17
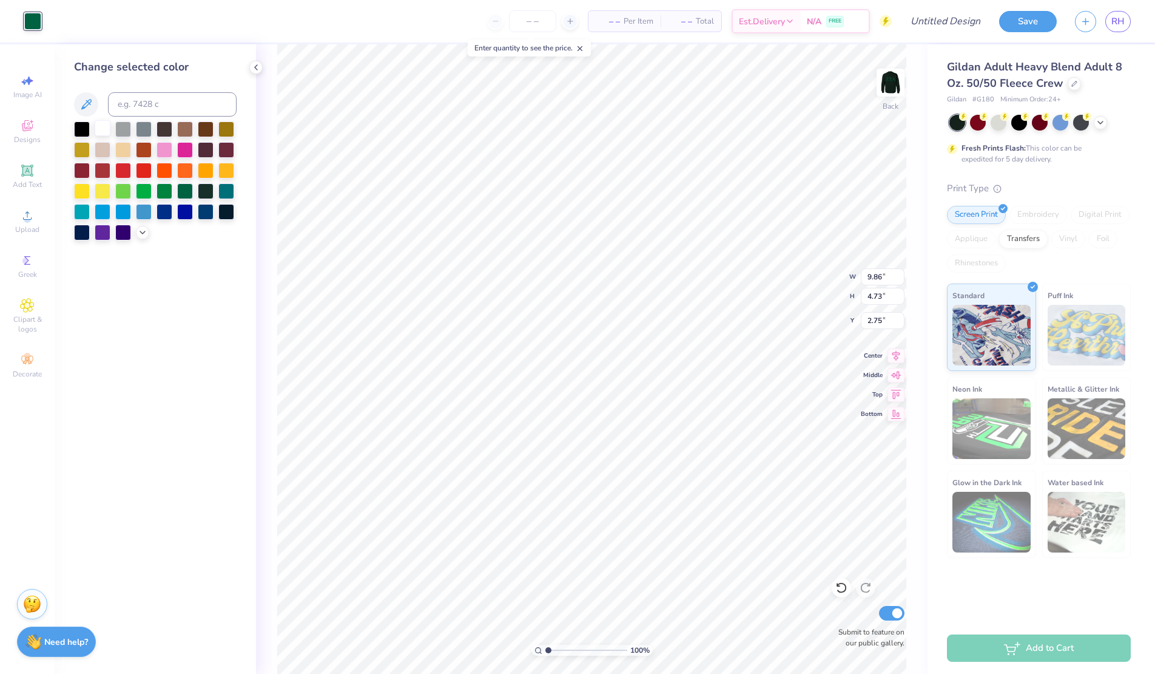
click at [109, 134] on div at bounding box center [103, 128] width 16 height 16
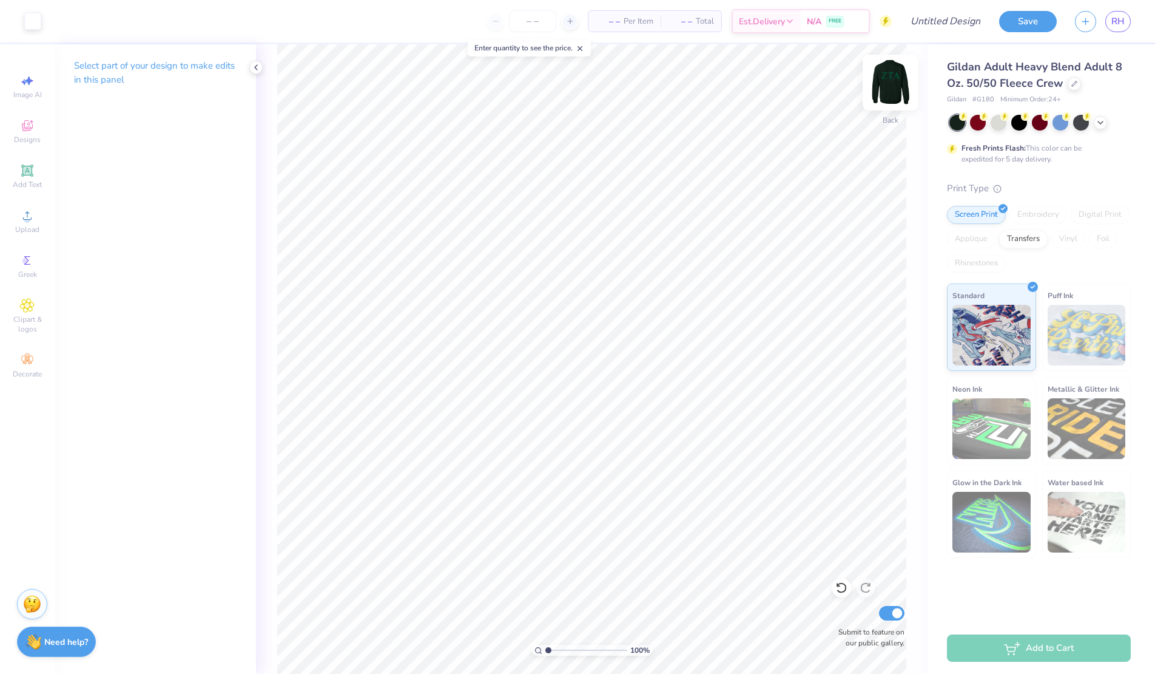
click at [898, 93] on img at bounding box center [890, 82] width 49 height 49
click at [57, 22] on div at bounding box center [54, 20] width 17 height 17
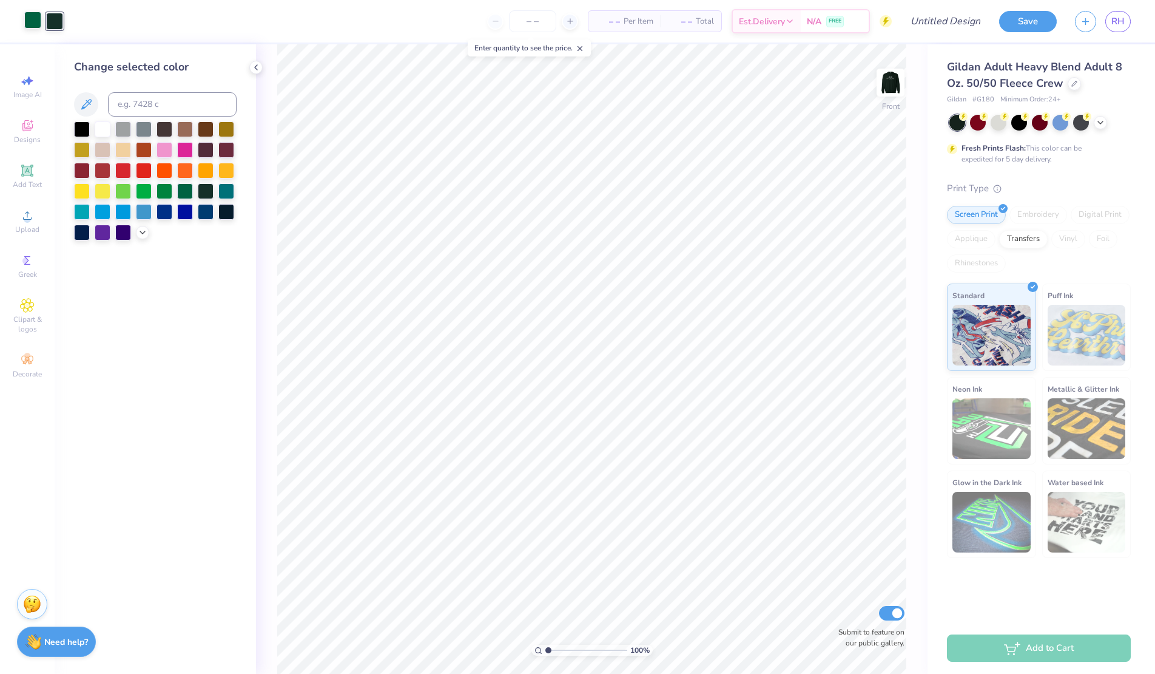
click at [36, 30] on div "Art colors" at bounding box center [31, 21] width 63 height 42
click at [28, 14] on div at bounding box center [32, 20] width 17 height 17
click at [103, 123] on div at bounding box center [103, 128] width 16 height 16
click at [48, 18] on div at bounding box center [54, 20] width 17 height 17
click at [83, 126] on div at bounding box center [82, 128] width 16 height 16
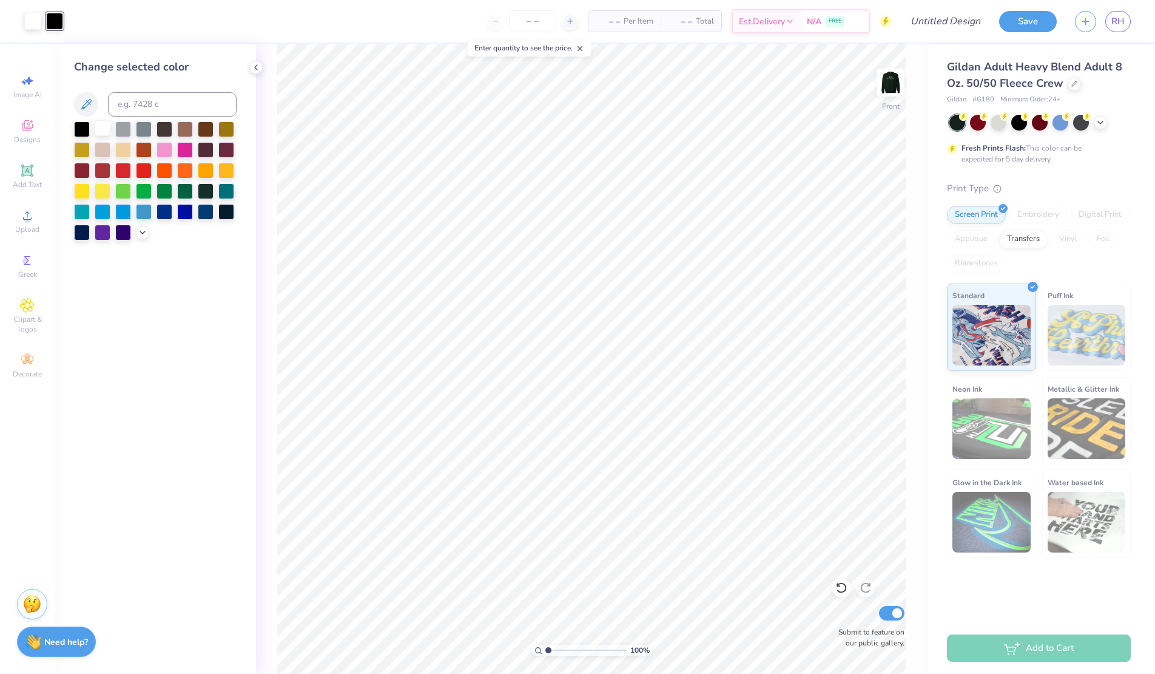
click at [110, 130] on div at bounding box center [103, 128] width 16 height 16
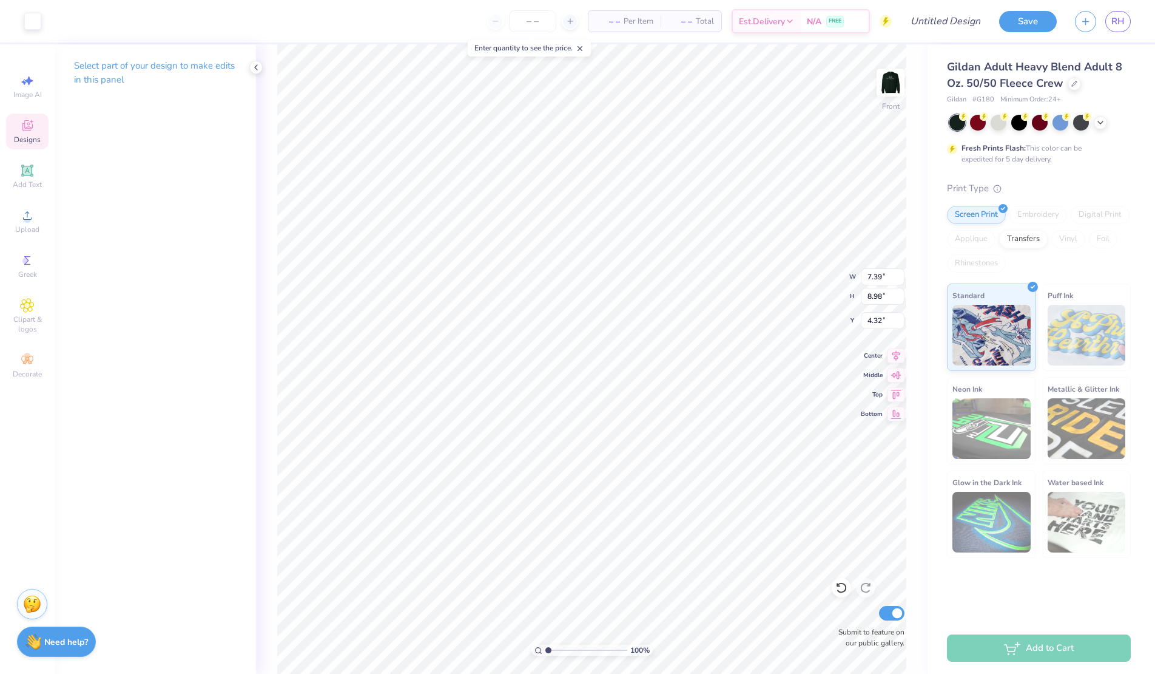
type input "7.39"
type input "8.98"
type input "4.32"
type input "12.02"
type input "4.32"
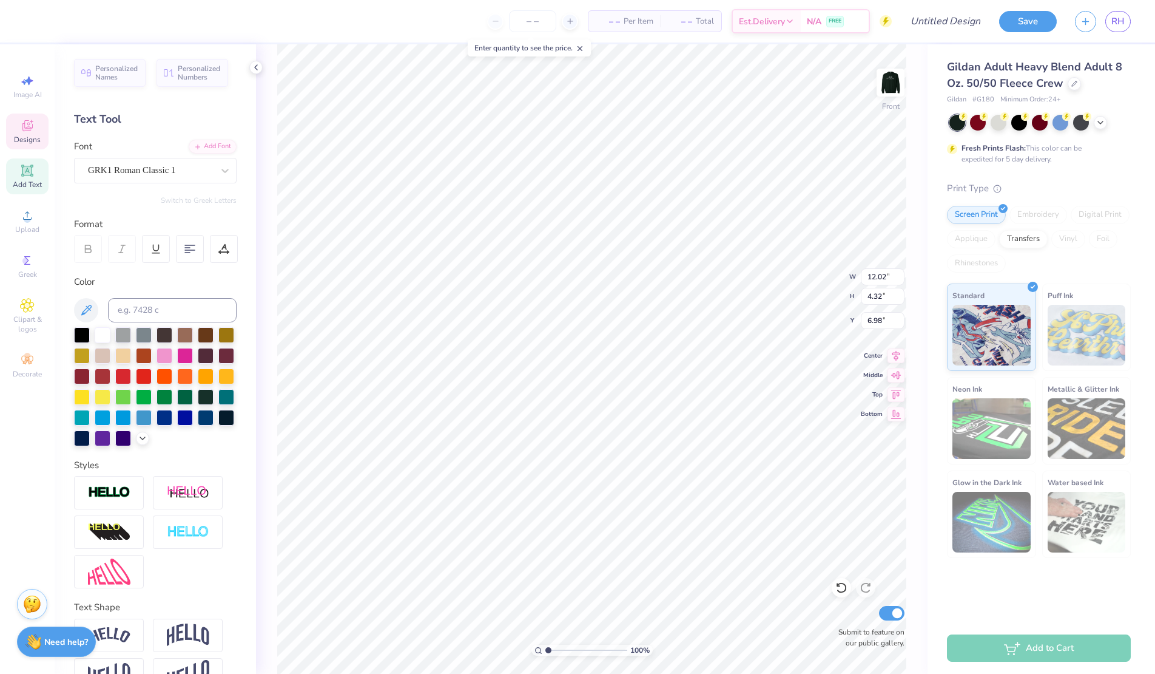
type input "18.40"
type input "5.36"
type input "0.71"
type input "17.88"
type input "1.51"
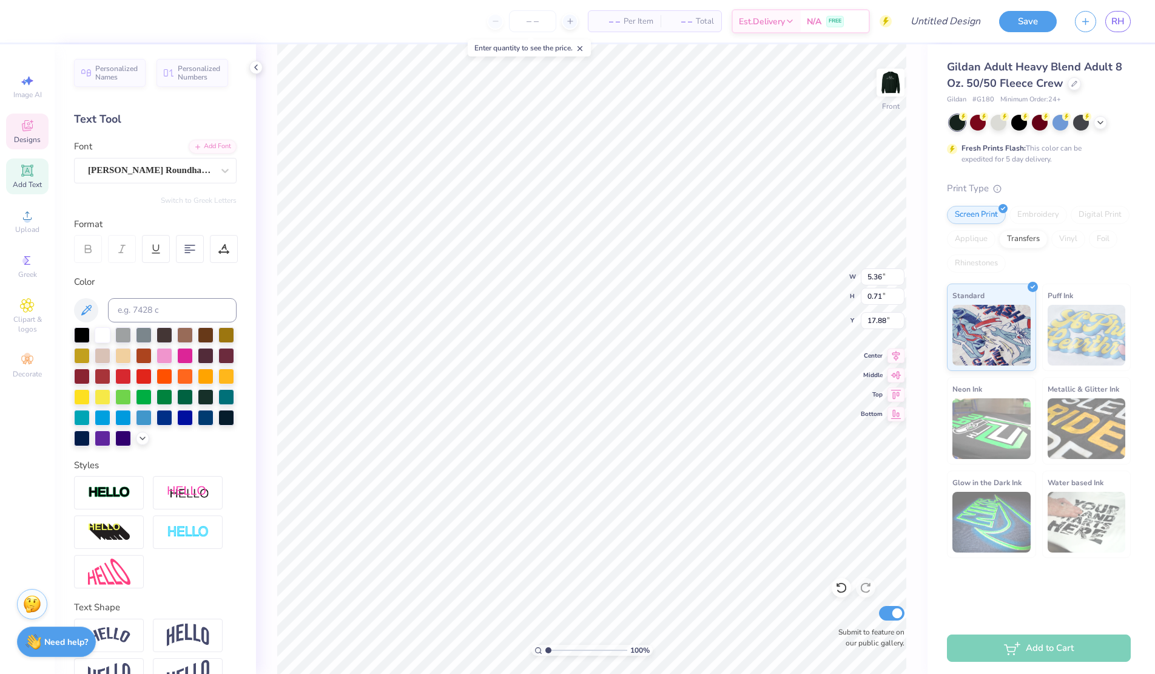
type input "0.40"
type input "16.56"
type input "12.02"
type input "4.32"
type input "6.26"
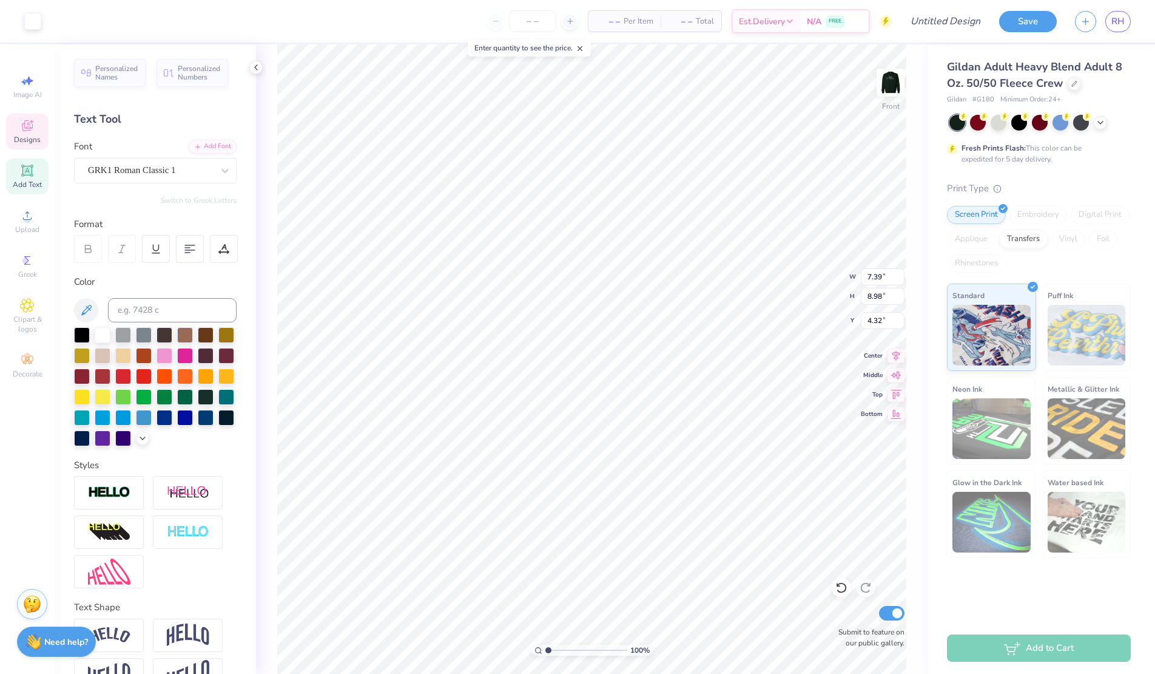
type input "1.12"
type input "0.24"
type input "18.59"
type input "1.14"
type input "12.02"
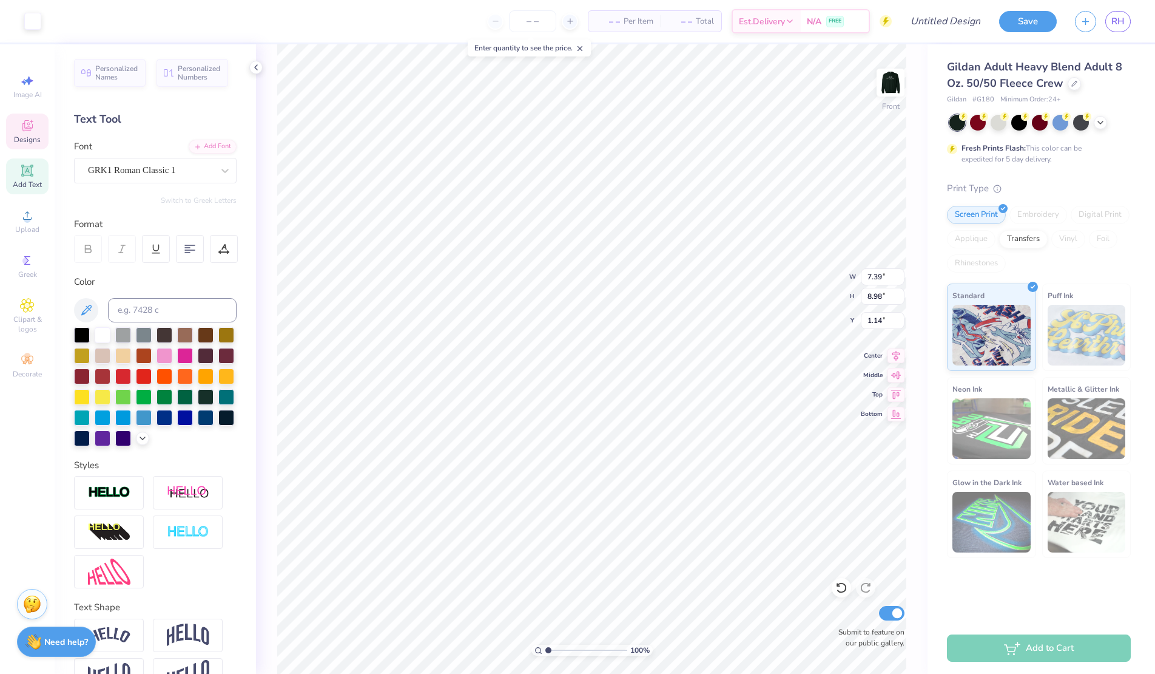
type input "4.32"
type input "4.19"
type input "1.12"
type input "0.24"
type input "18.82"
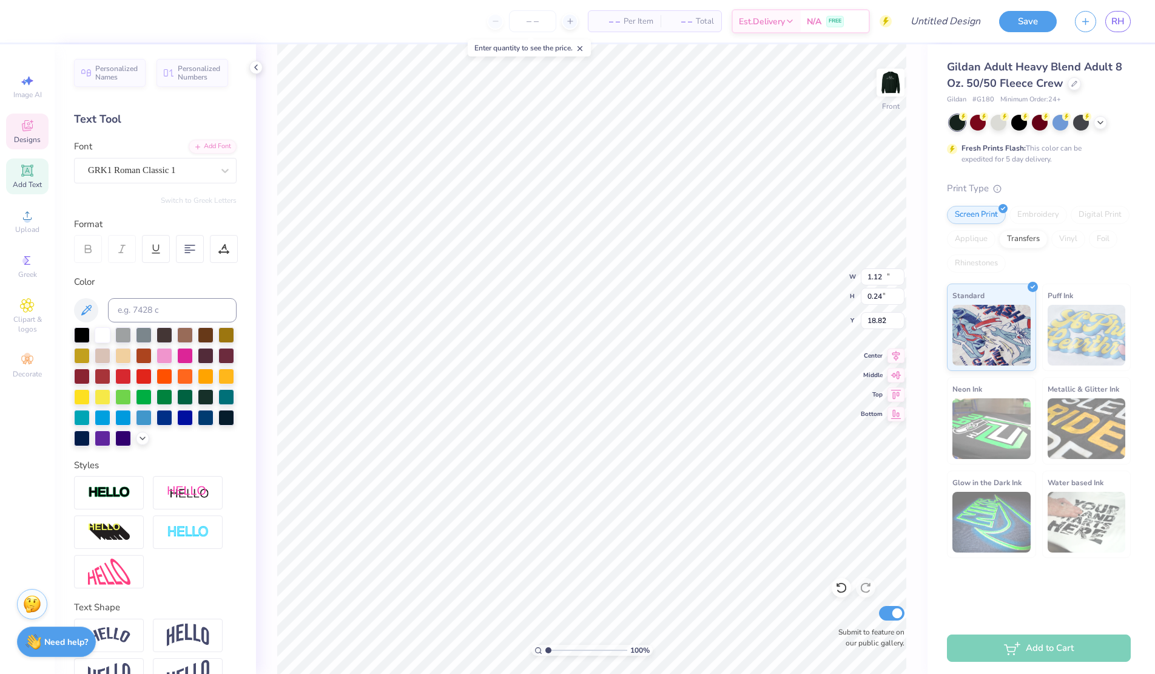
type input "12.02"
type input "4.32"
type input "18.07"
type input "7.39"
type input "8.98"
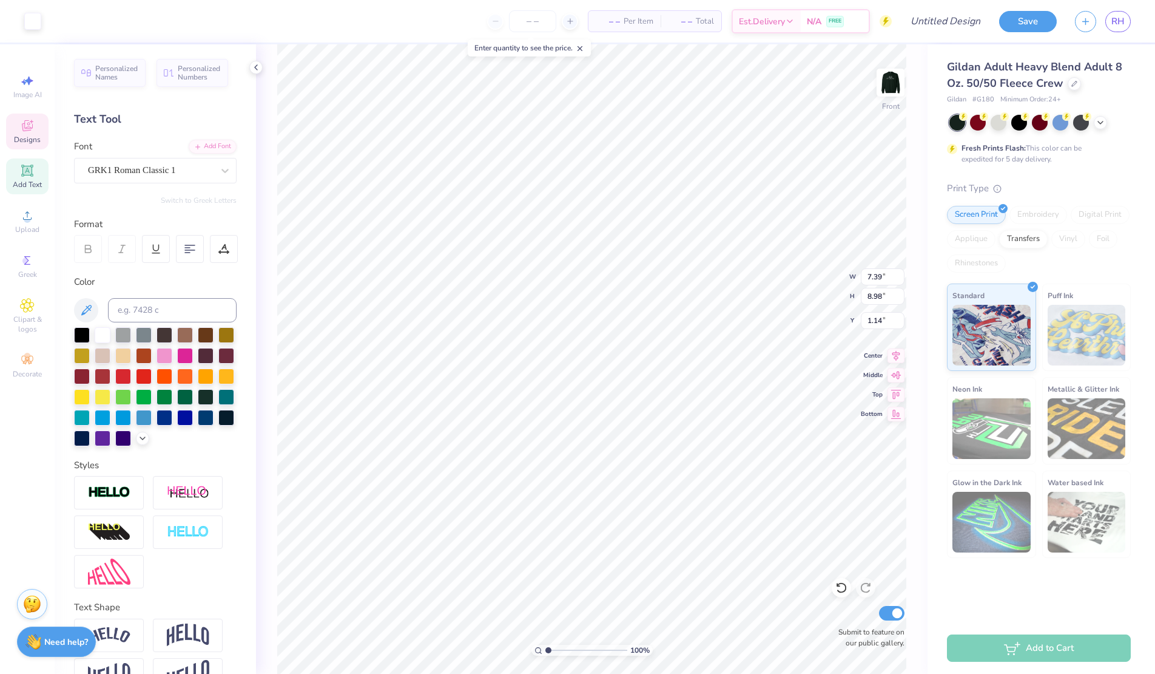
type input "4.82"
type input "6.91"
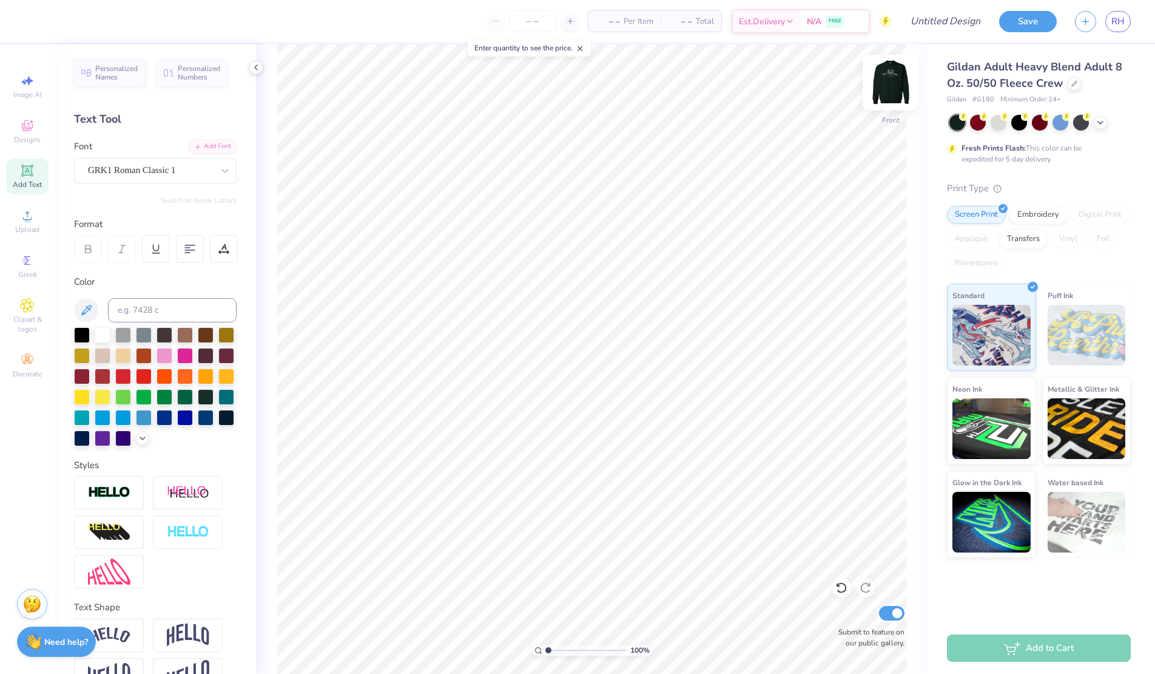
click at [883, 72] on img at bounding box center [890, 82] width 49 height 49
type input "3.17"
type input "2.84"
type input "3.65"
type input "5.37"
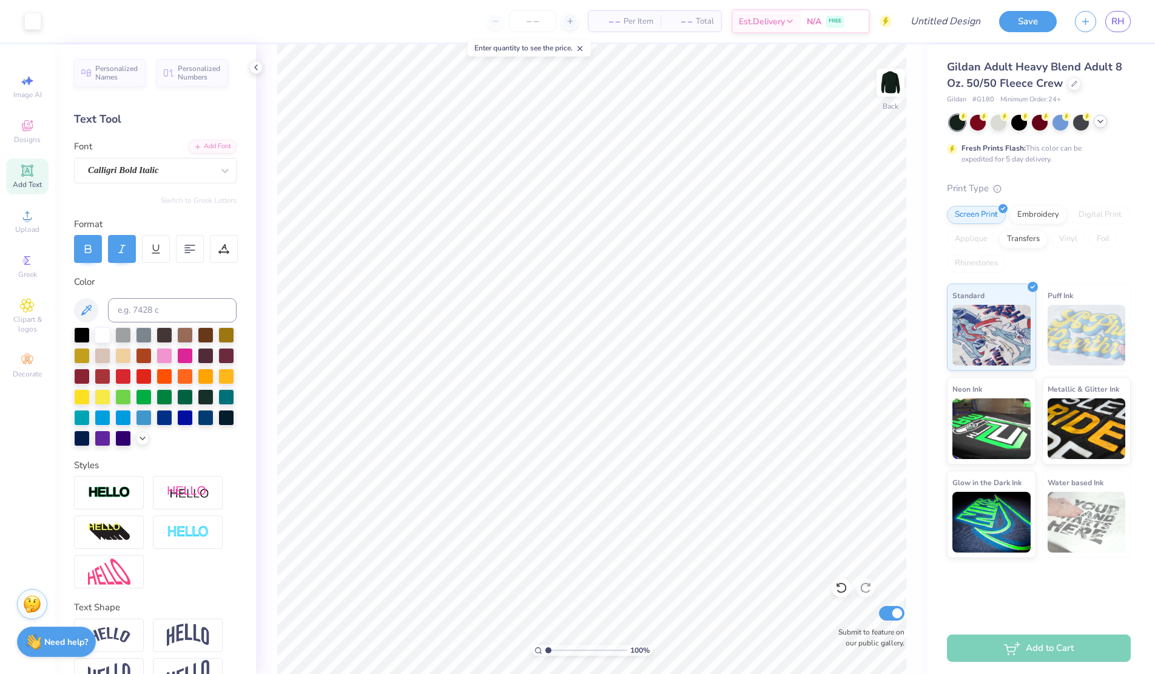
click at [1101, 126] on icon at bounding box center [1101, 121] width 10 height 10
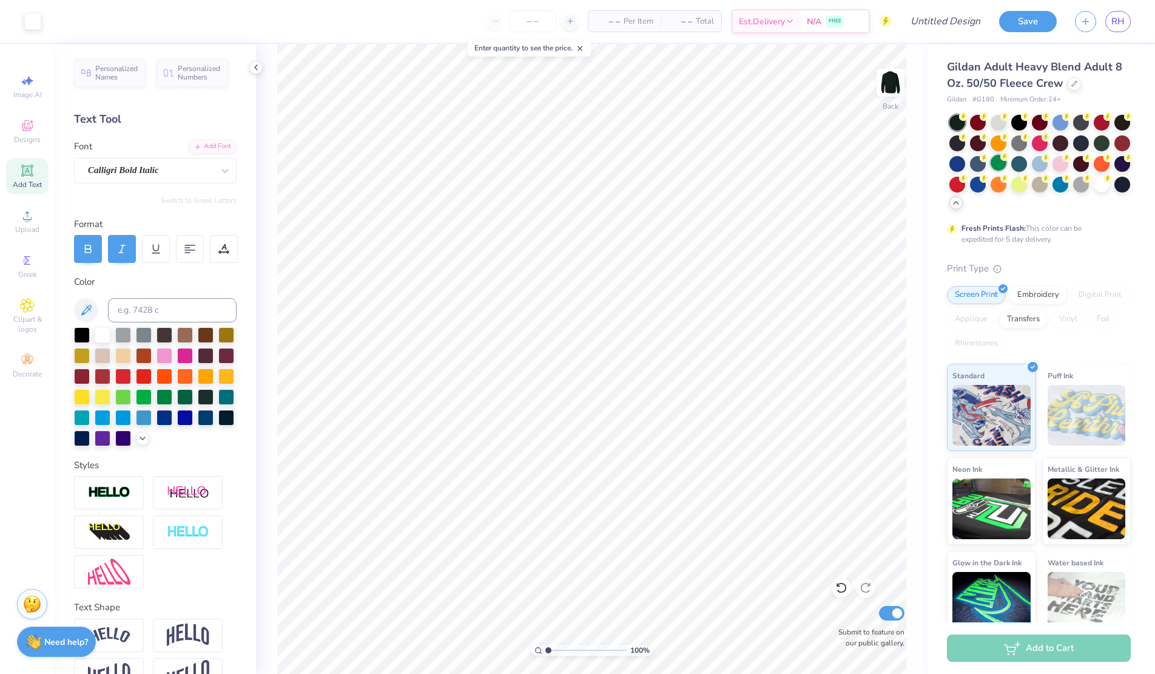
click at [994, 167] on div at bounding box center [999, 163] width 16 height 16
click at [1034, 188] on div at bounding box center [1040, 183] width 16 height 16
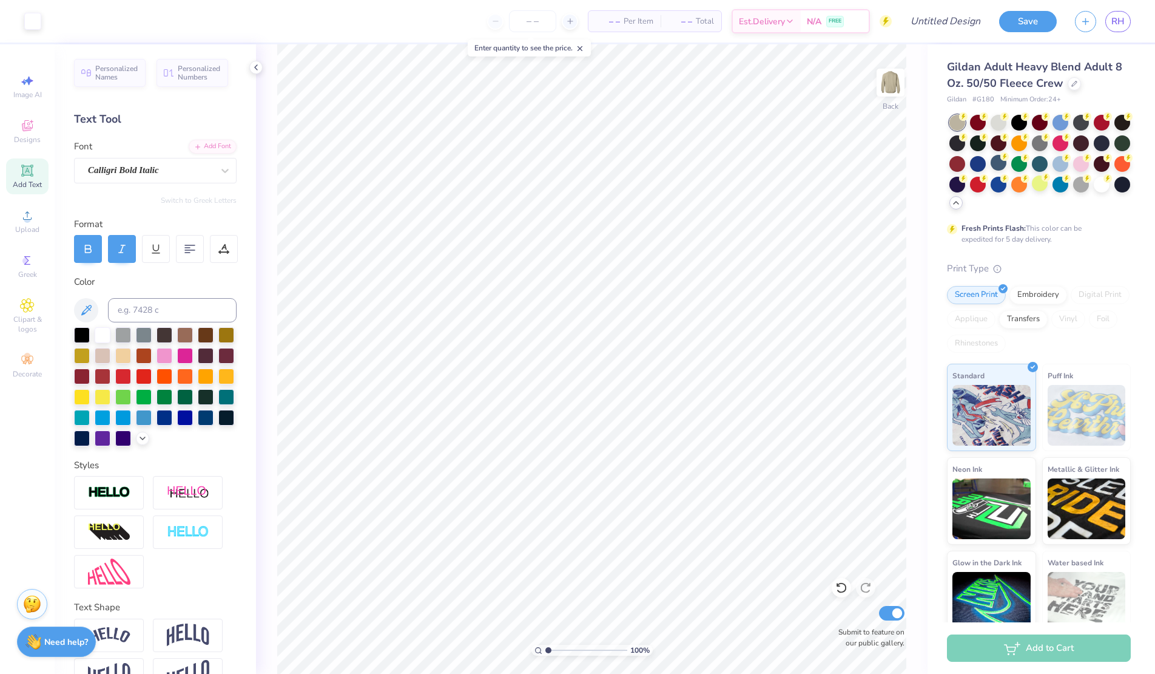
click at [35, 32] on div "Art colors" at bounding box center [20, 21] width 41 height 42
click at [33, 19] on div at bounding box center [32, 20] width 17 height 17
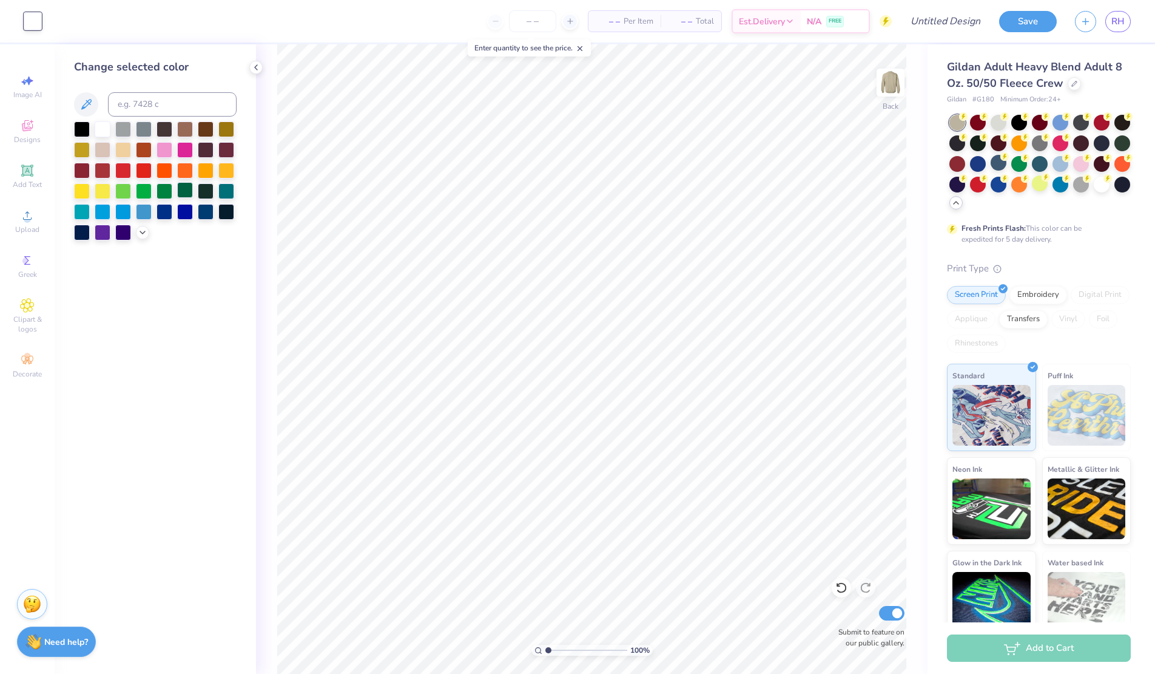
click at [186, 182] on div at bounding box center [185, 190] width 16 height 16
click at [107, 125] on div at bounding box center [103, 128] width 16 height 16
click at [1129, 142] on div at bounding box center [1123, 142] width 16 height 16
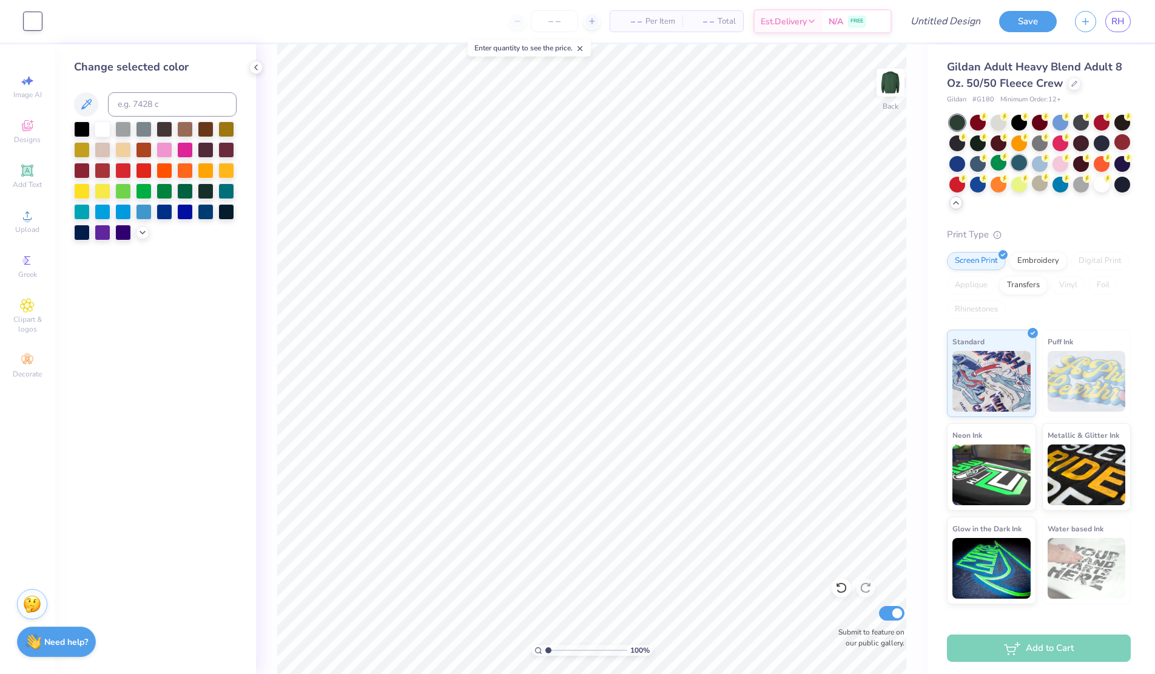
click at [1021, 160] on div at bounding box center [1019, 163] width 16 height 16
click at [1002, 164] on div at bounding box center [999, 163] width 16 height 16
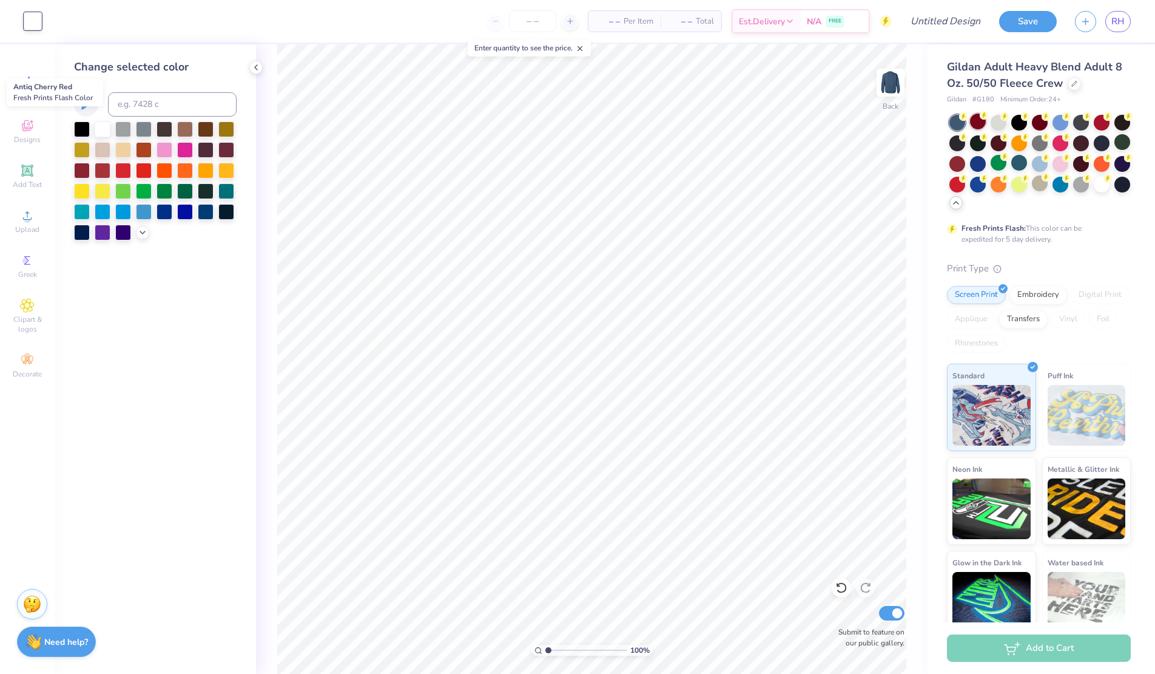
click at [981, 118] on icon at bounding box center [984, 115] width 8 height 8
click at [1019, 118] on div at bounding box center [1019, 121] width 16 height 16
click at [979, 127] on div at bounding box center [978, 121] width 16 height 16
click at [1083, 121] on div at bounding box center [1081, 121] width 16 height 16
click at [1122, 146] on div at bounding box center [1123, 142] width 16 height 16
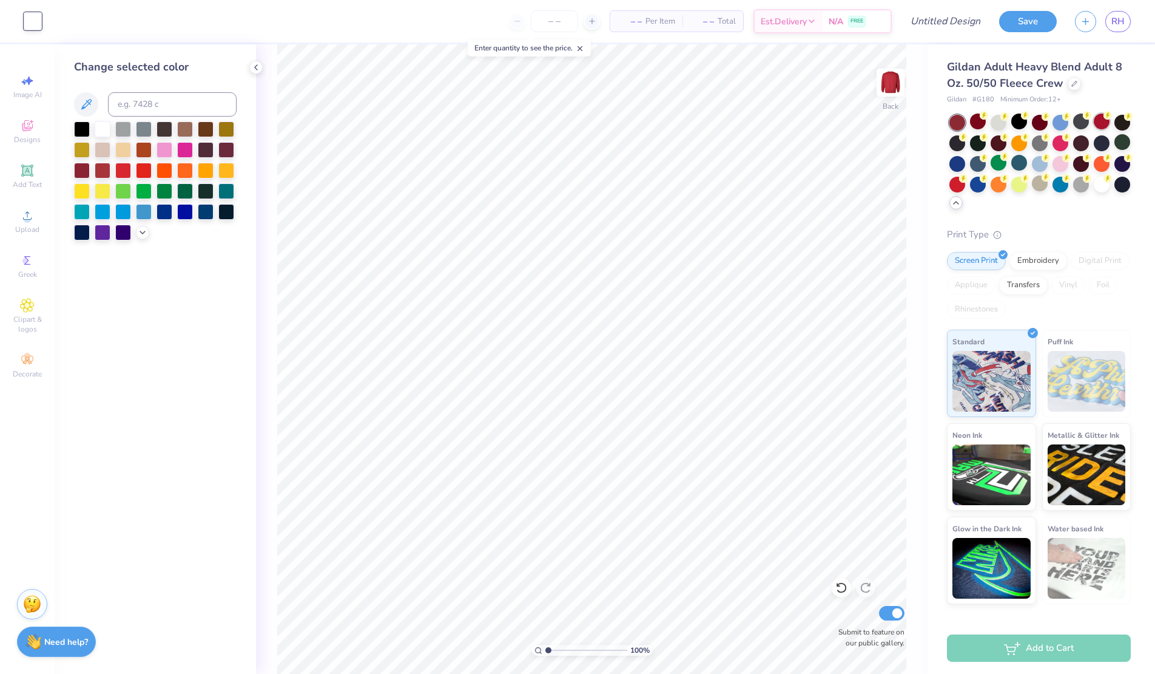
click at [1098, 124] on div at bounding box center [1102, 121] width 16 height 16
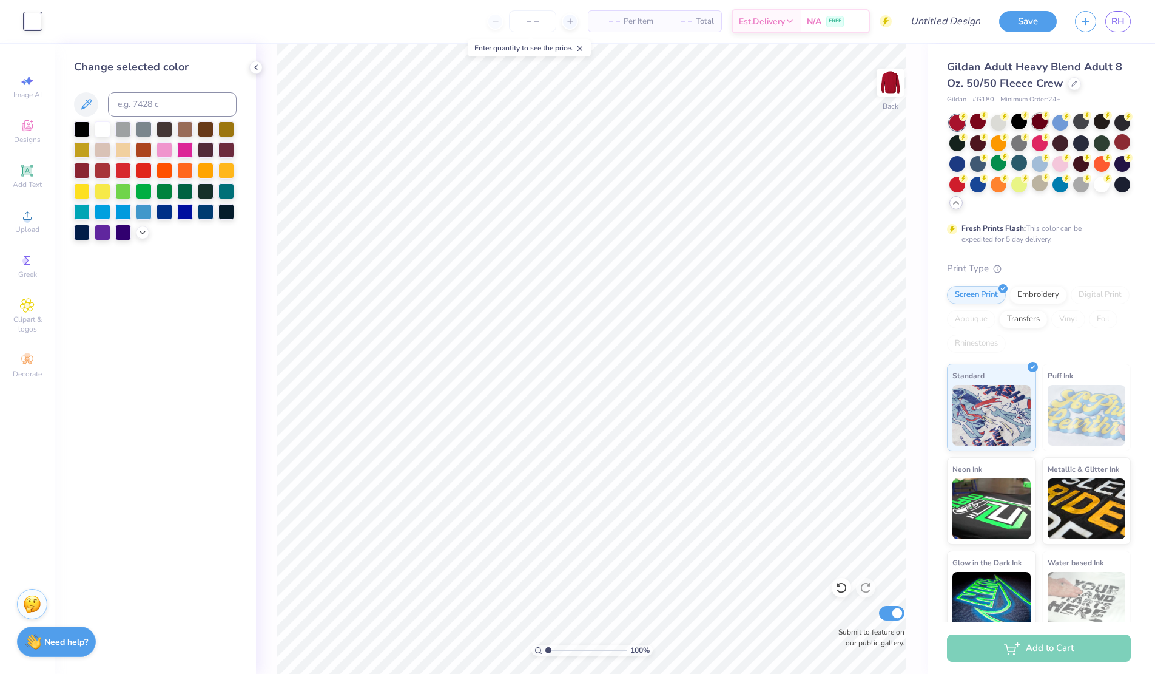
click at [1039, 120] on div at bounding box center [1040, 121] width 16 height 16
click at [1018, 164] on div at bounding box center [1019, 163] width 16 height 16
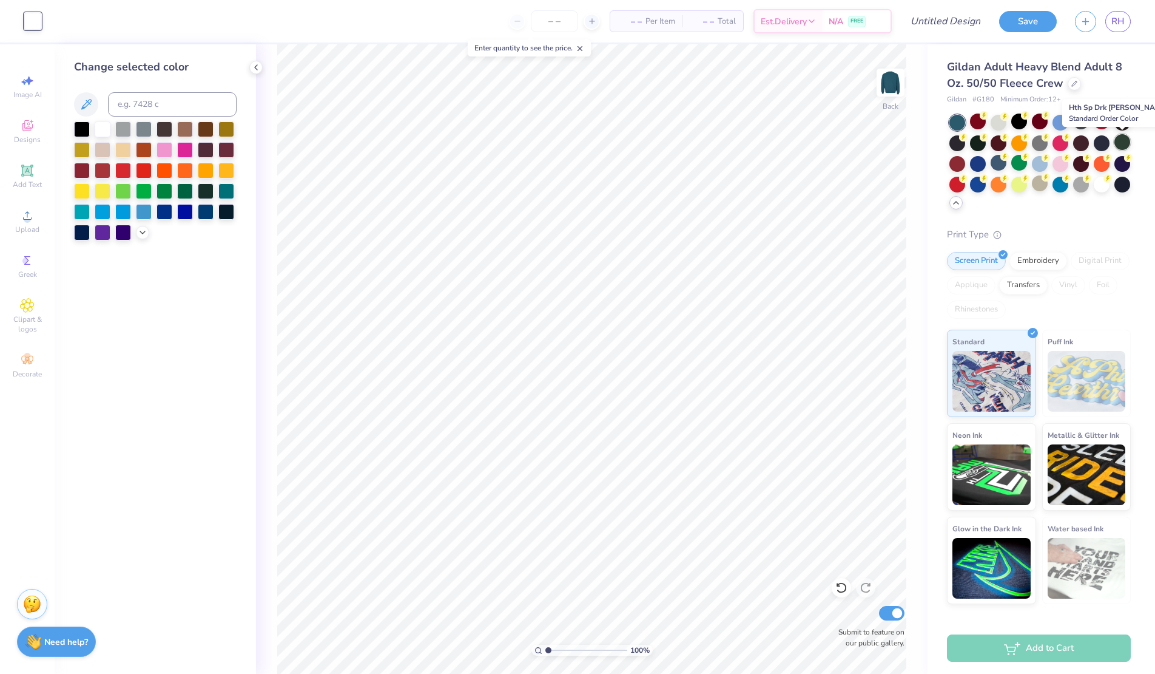
click at [1121, 141] on div at bounding box center [1123, 142] width 16 height 16
click at [976, 136] on div at bounding box center [978, 142] width 16 height 16
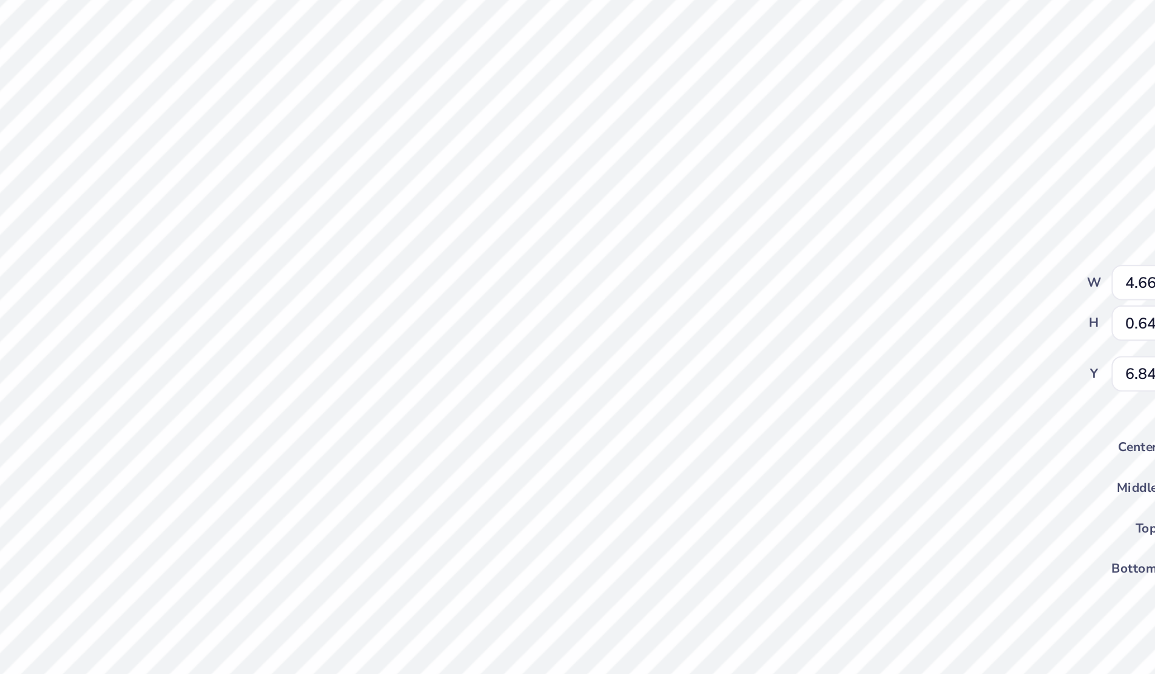
type input "4.66"
type input "0.64"
type input "6.93"
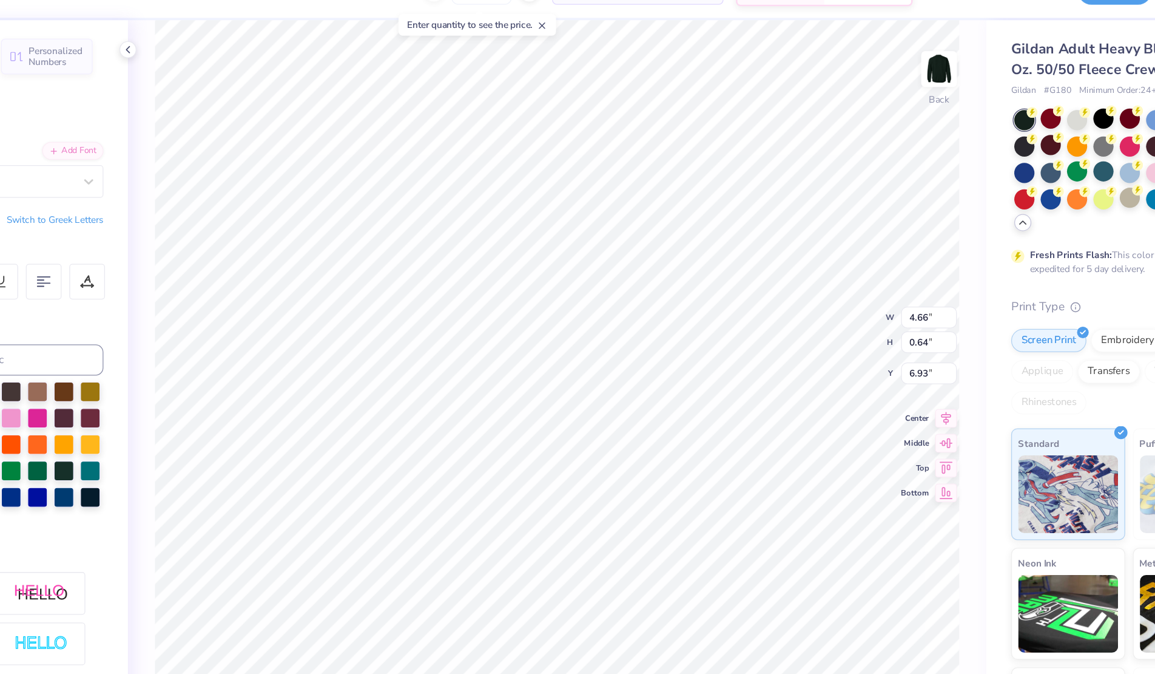
click at [229, 295] on div "Color" at bounding box center [155, 360] width 163 height 171
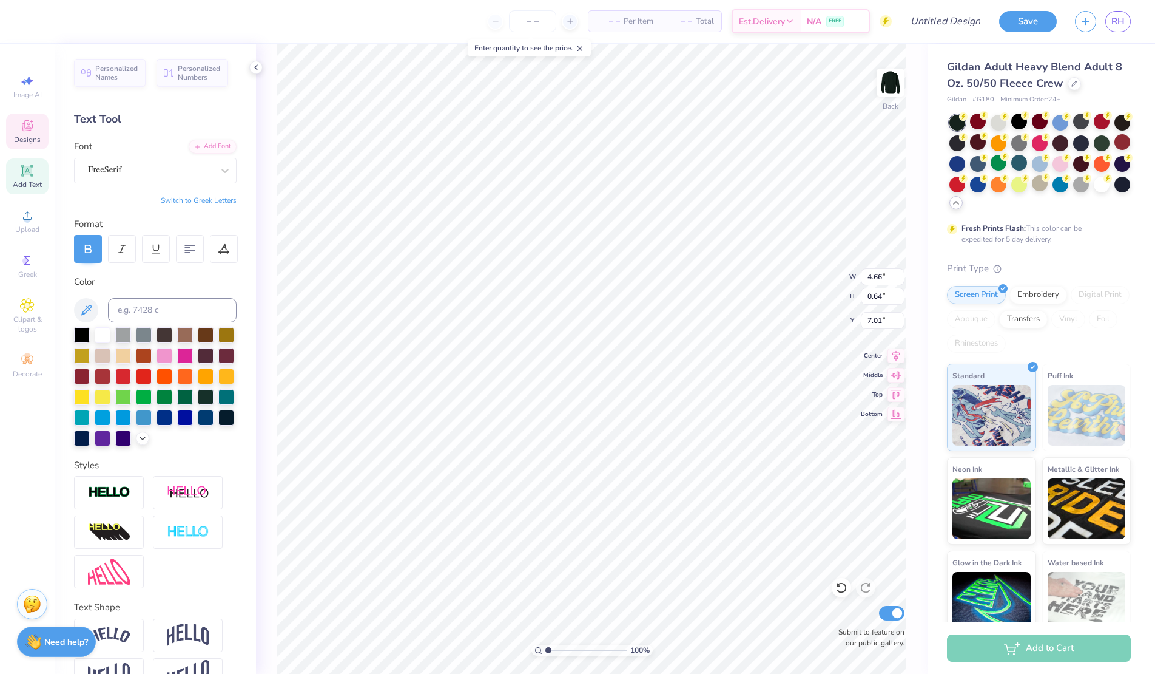
type input "7.01"
click at [25, 175] on icon at bounding box center [27, 170] width 15 height 15
type input "5.89"
type input "1.71"
type input "11.02"
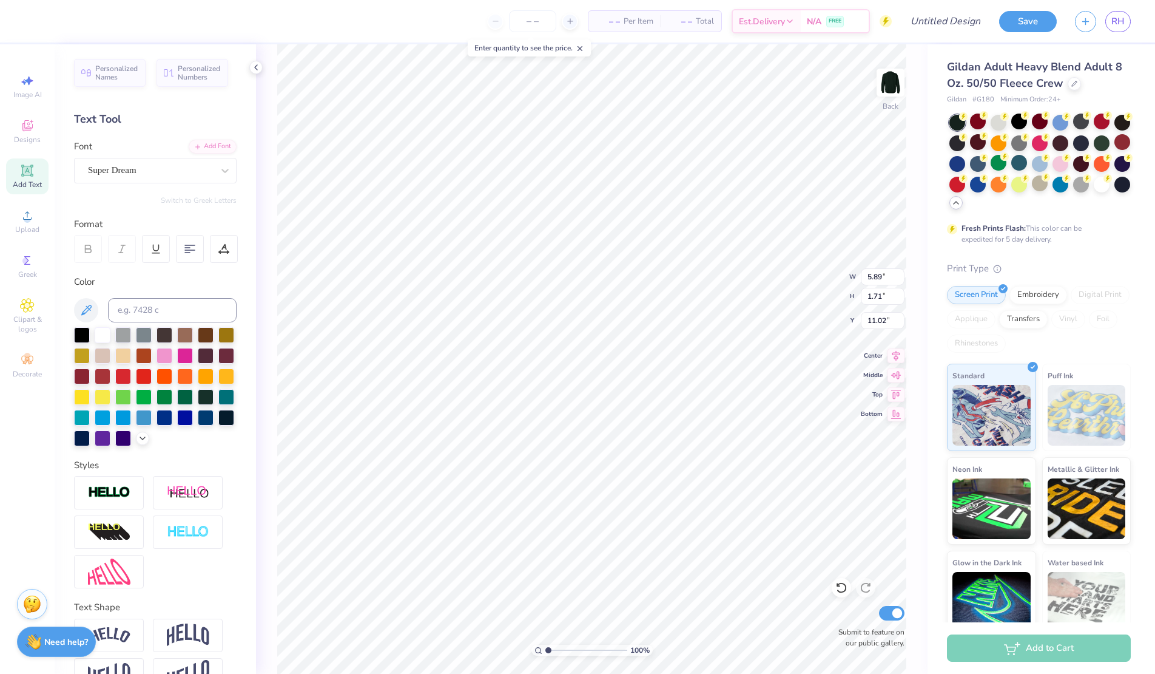
scroll to position [0, 2]
type textarea "Dude's Day"
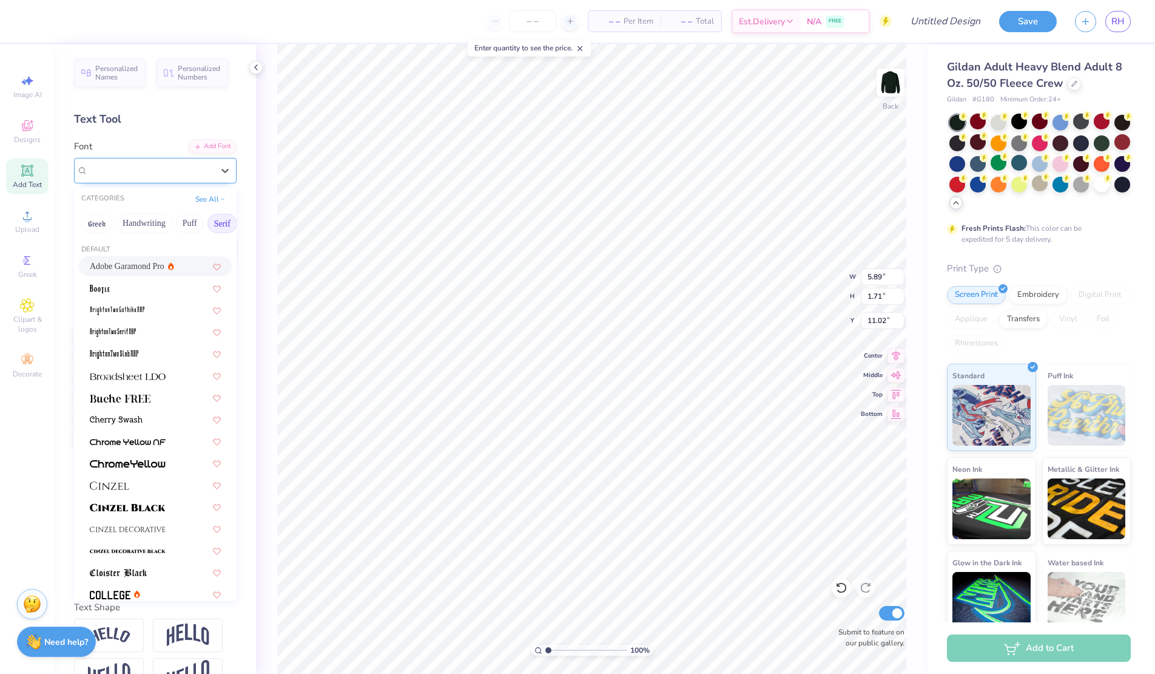
click at [191, 170] on div "Super Dream" at bounding box center [150, 170] width 127 height 19
click at [121, 263] on span "Adobe Garamond Pro" at bounding box center [127, 266] width 75 height 13
click at [222, 166] on icon at bounding box center [225, 170] width 12 height 12
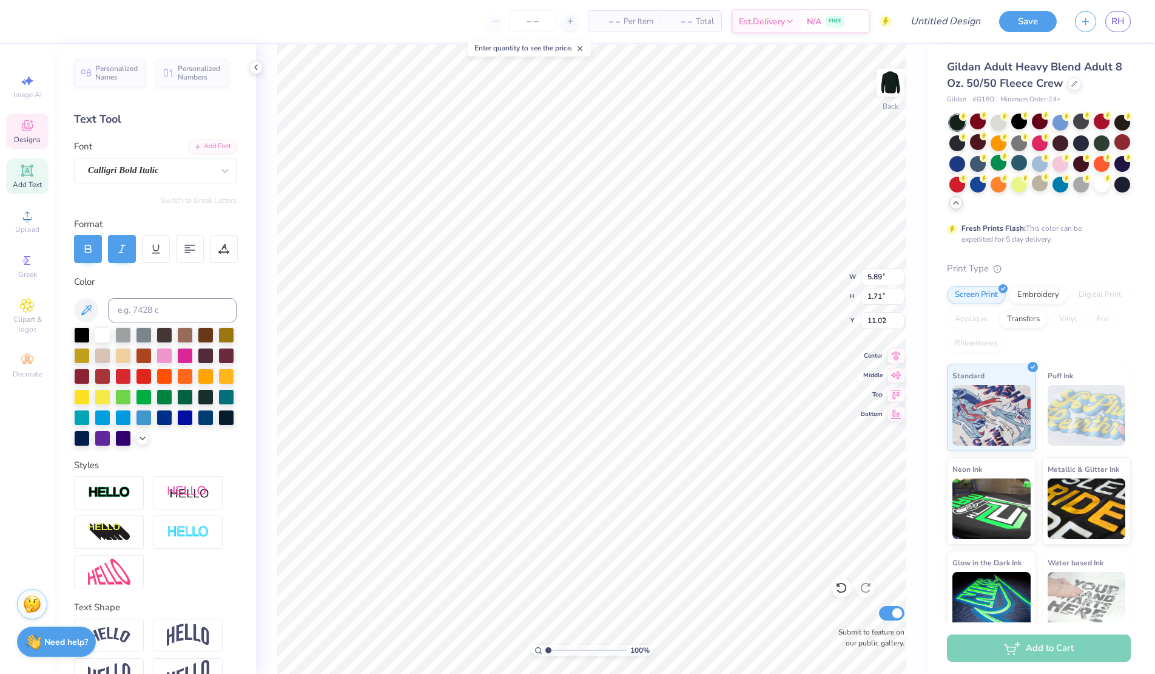
type input "2.92"
type input "2.02"
type input "4.71"
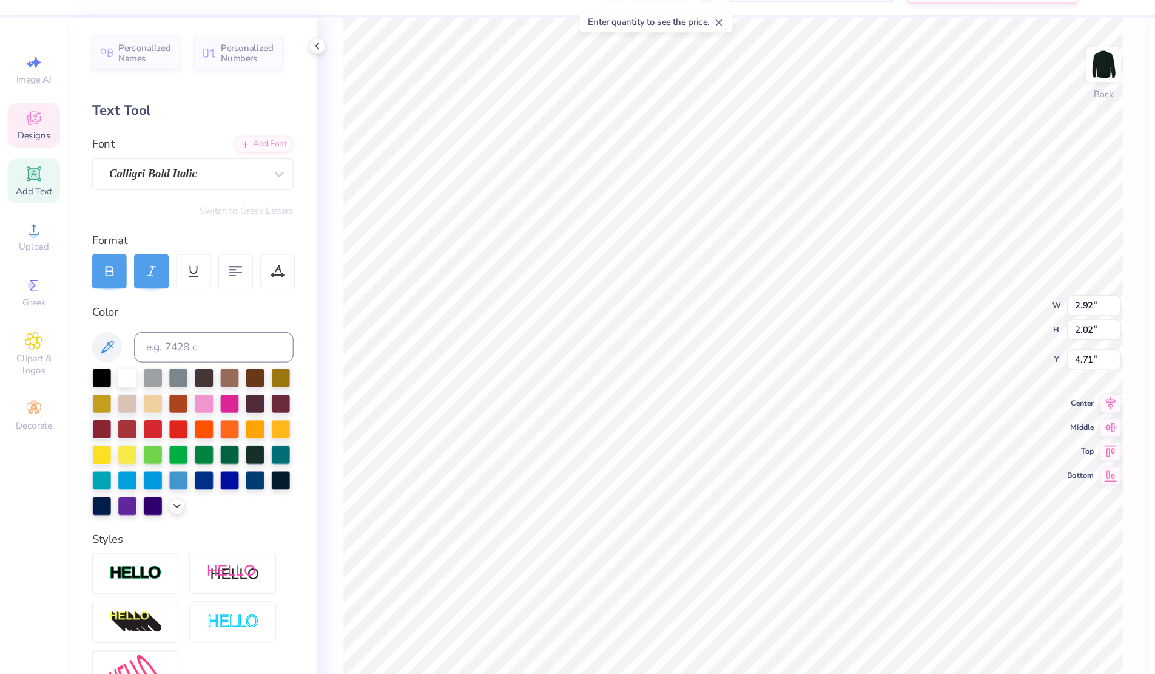
type input "11.17"
type input "2.35"
type input "10.70"
click at [156, 184] on div "Personalized Names Personalized Numbers Text Tool Add Font Font Adobe Garamond …" at bounding box center [155, 358] width 201 height 629
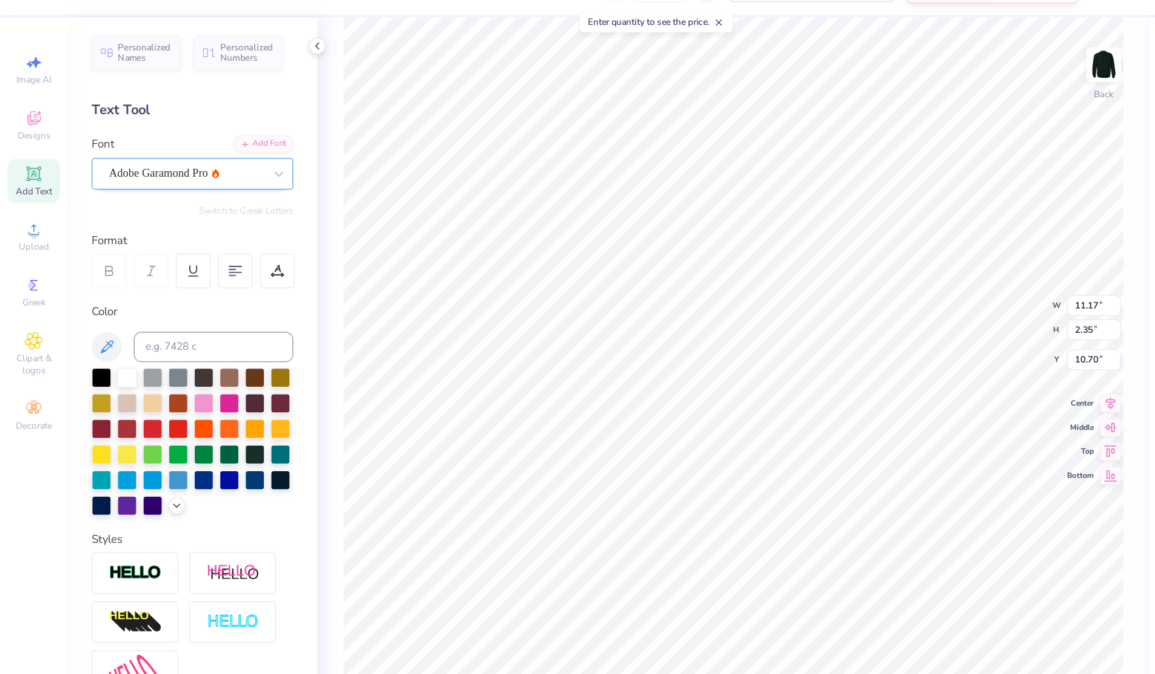
click at [154, 179] on div "Adobe Garamond Pro" at bounding box center [150, 170] width 127 height 19
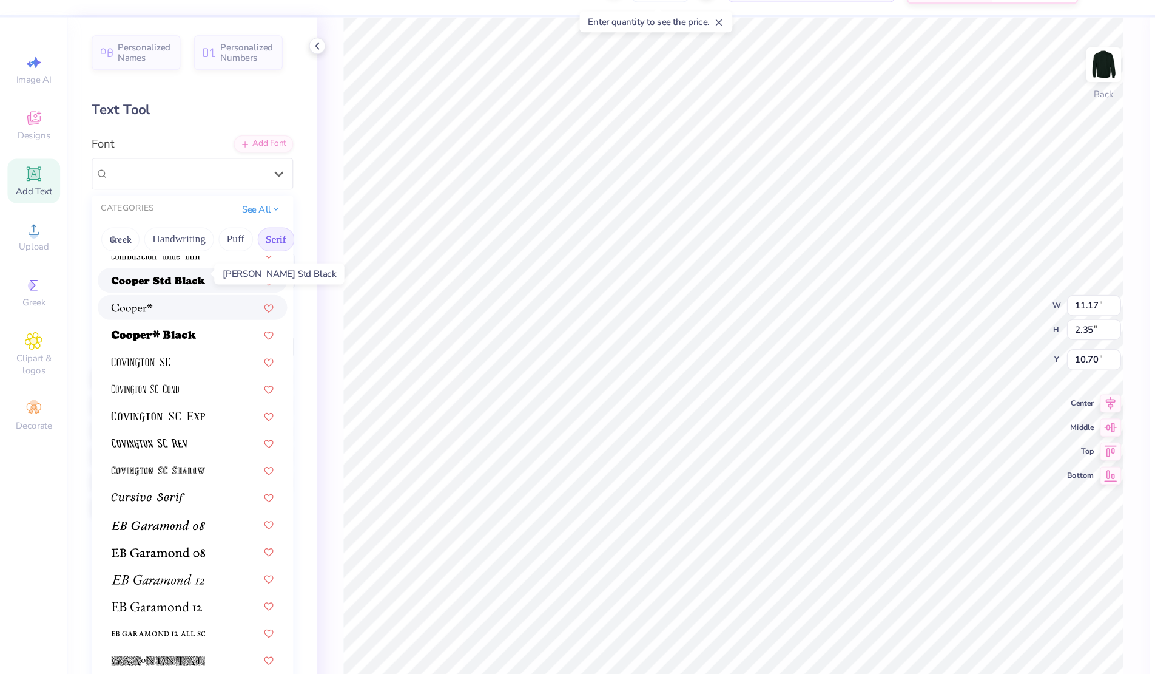
scroll to position [539, 0]
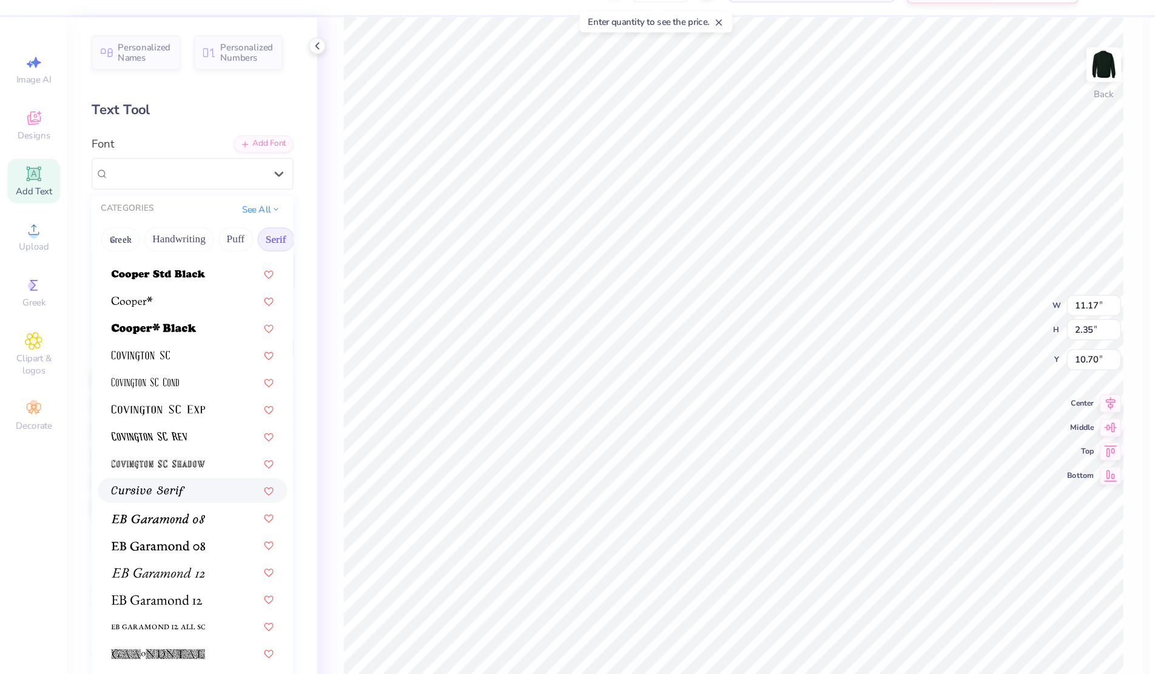
click at [132, 422] on img at bounding box center [119, 426] width 59 height 8
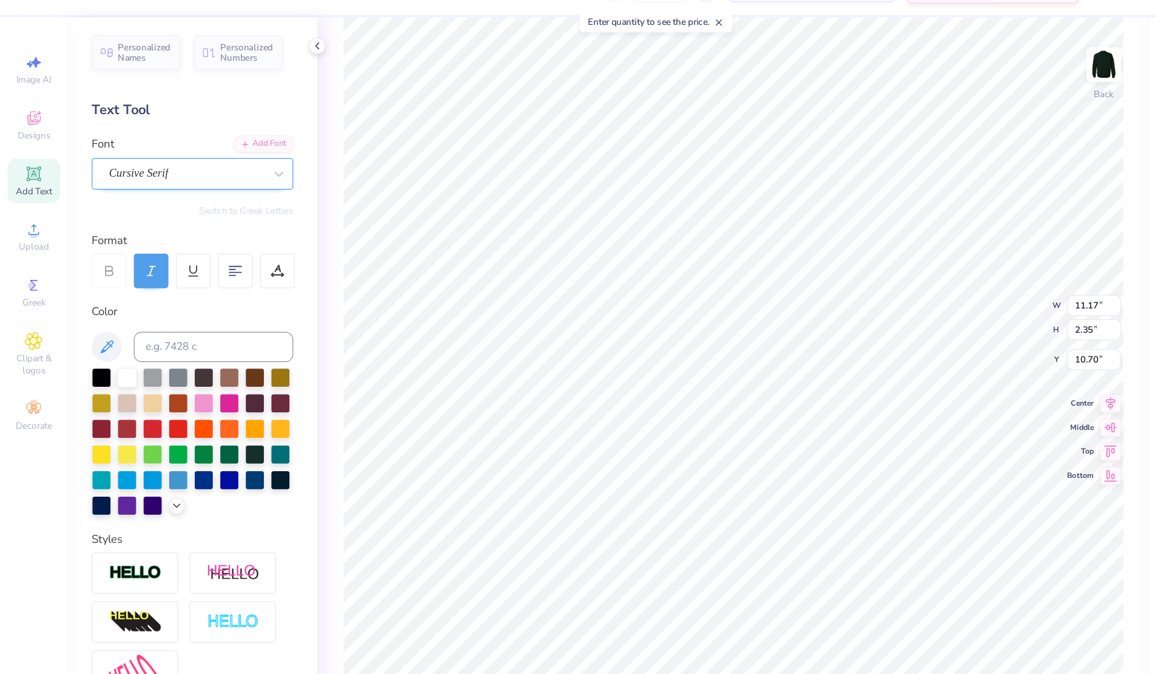
click at [184, 161] on div "Cursive Serif" at bounding box center [150, 170] width 127 height 19
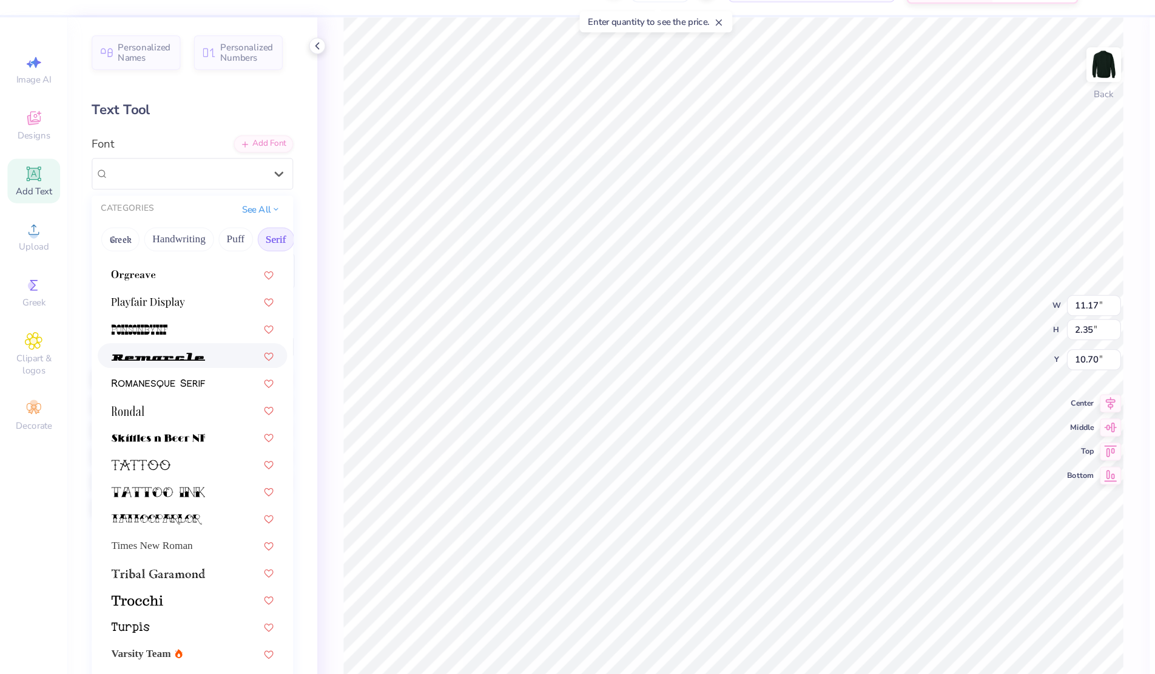
scroll to position [1348, 0]
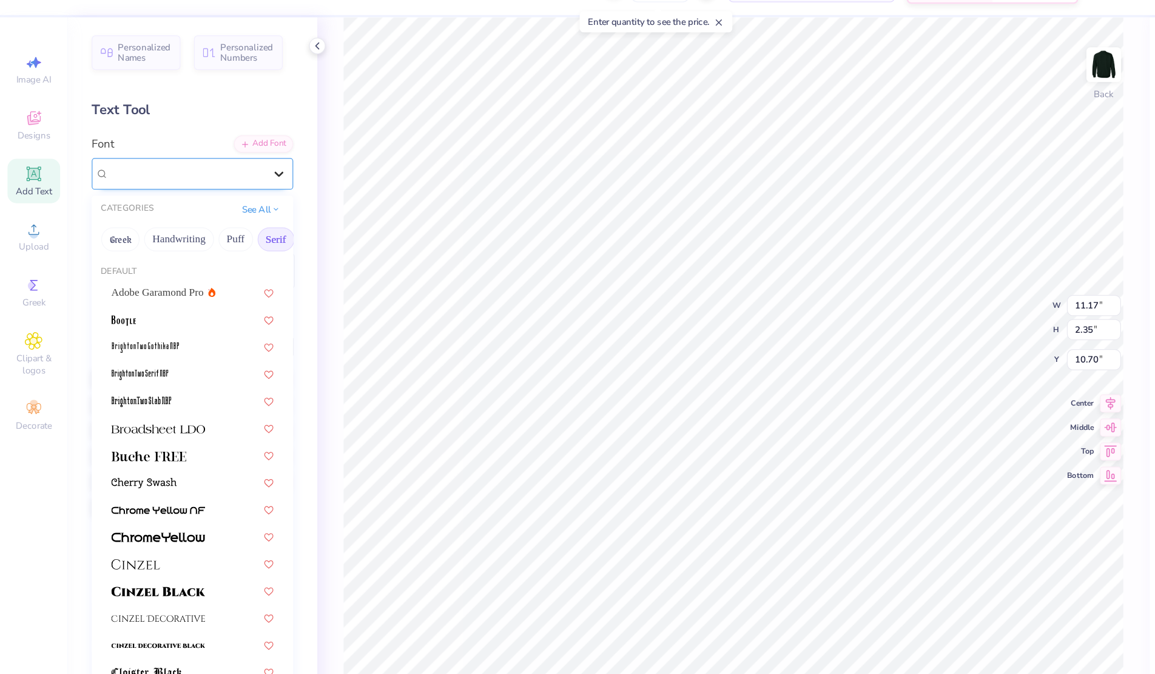
click at [224, 176] on icon at bounding box center [225, 170] width 12 height 12
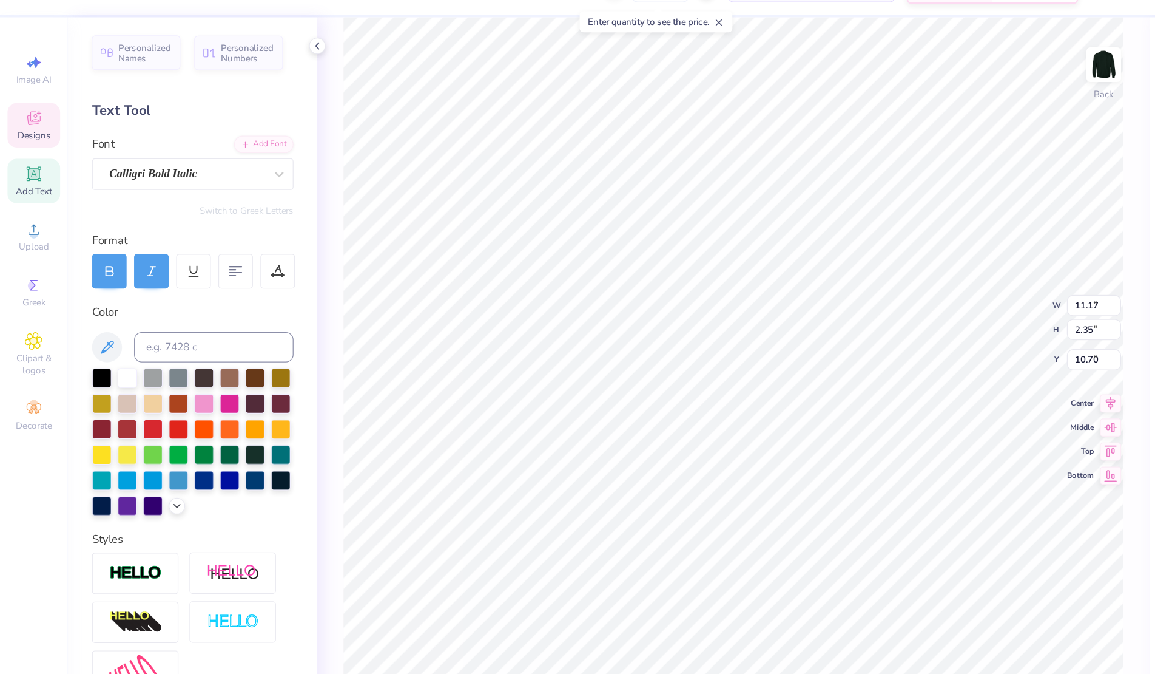
type input "2.92"
type input "2.02"
type input "4.71"
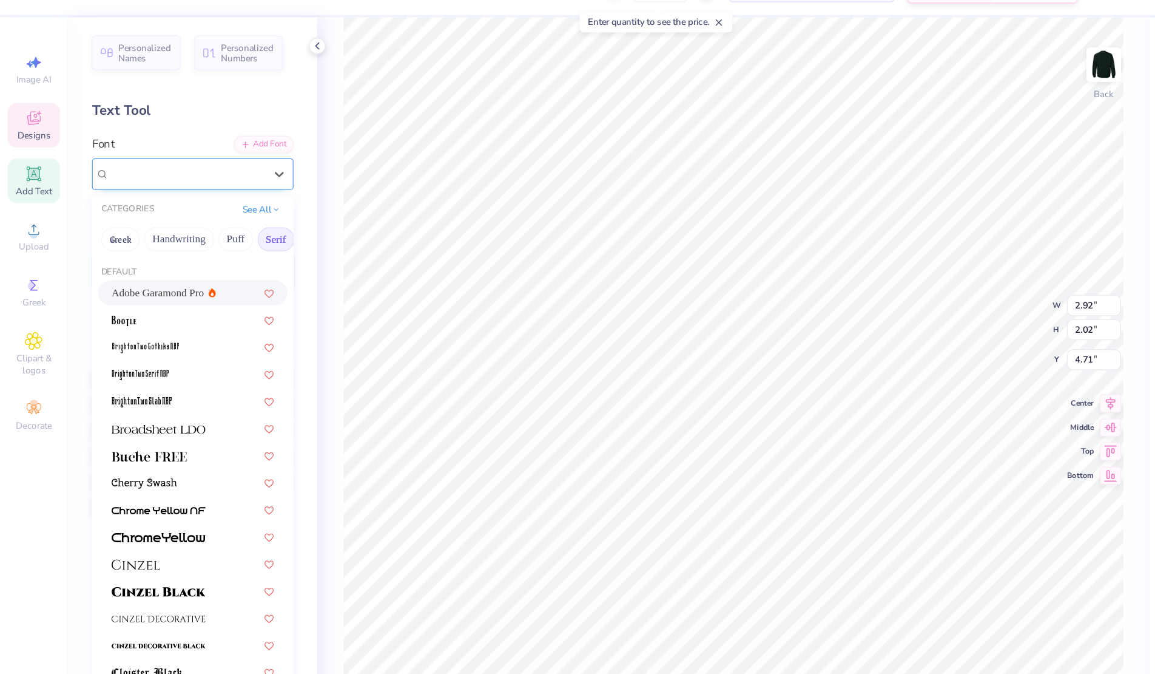
click at [211, 166] on div "Calligri Bold Italic" at bounding box center [150, 170] width 127 height 19
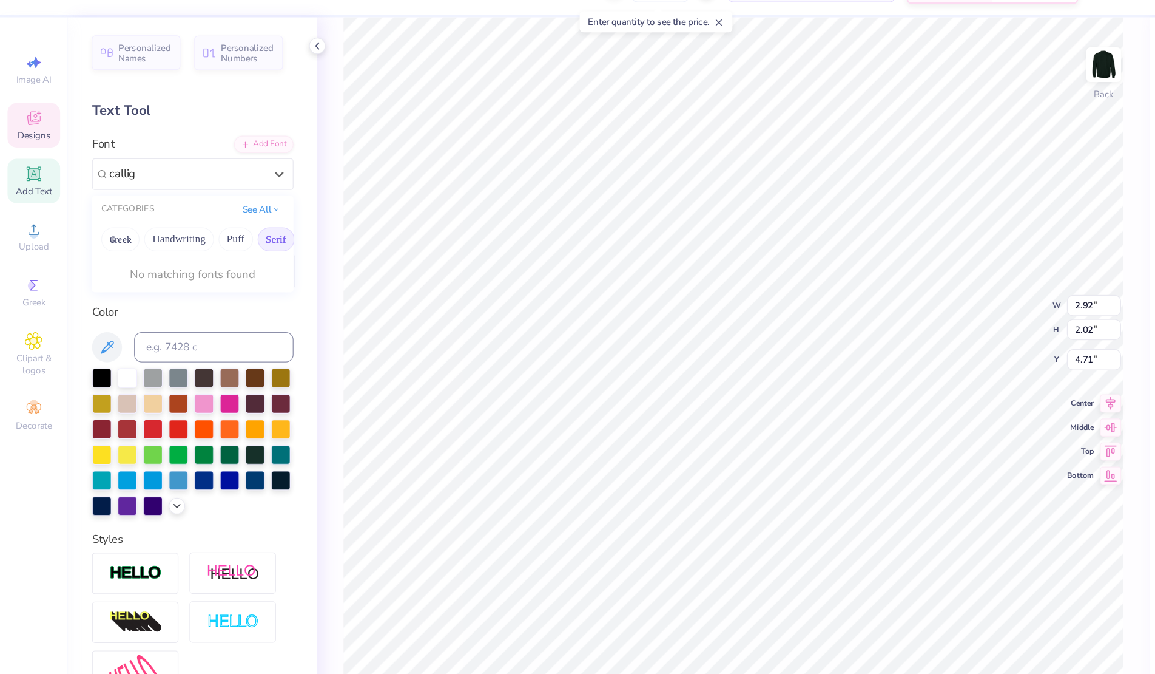
click at [226, 219] on button "Serif" at bounding box center [223, 223] width 30 height 19
click at [176, 265] on div "Calligri Bold Italic" at bounding box center [155, 266] width 131 height 13
type input "callig"
type input "13.62"
type input "1.88"
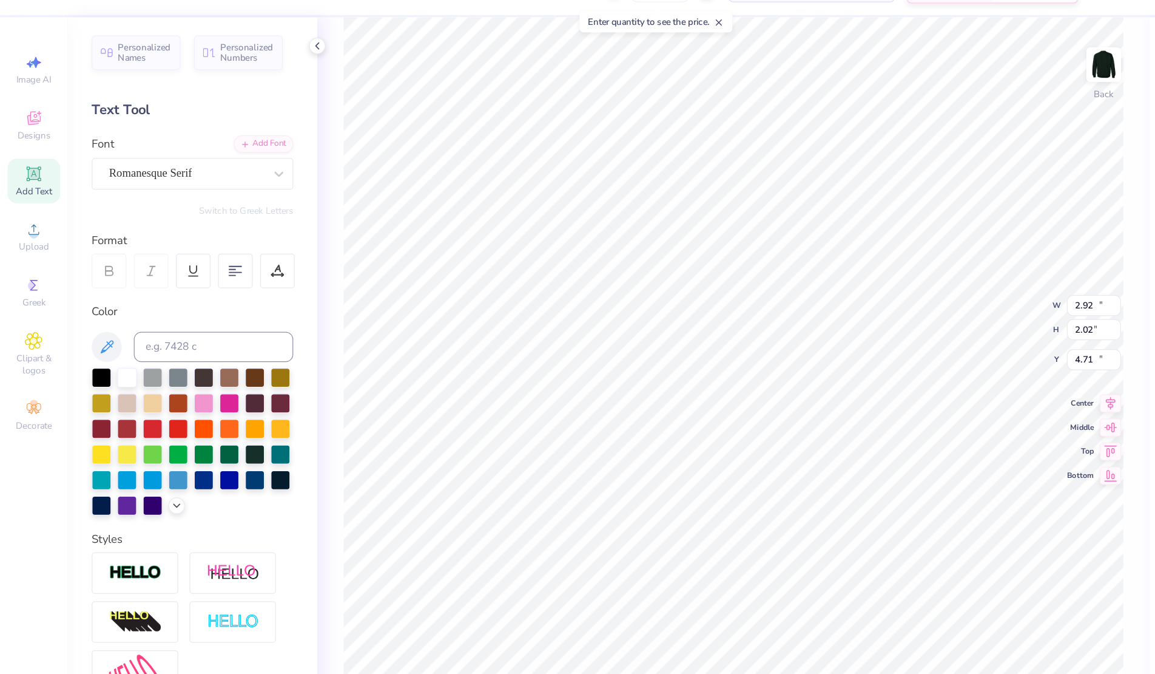
type input "10.94"
click at [161, 166] on div "Romanesque Serif" at bounding box center [150, 170] width 127 height 19
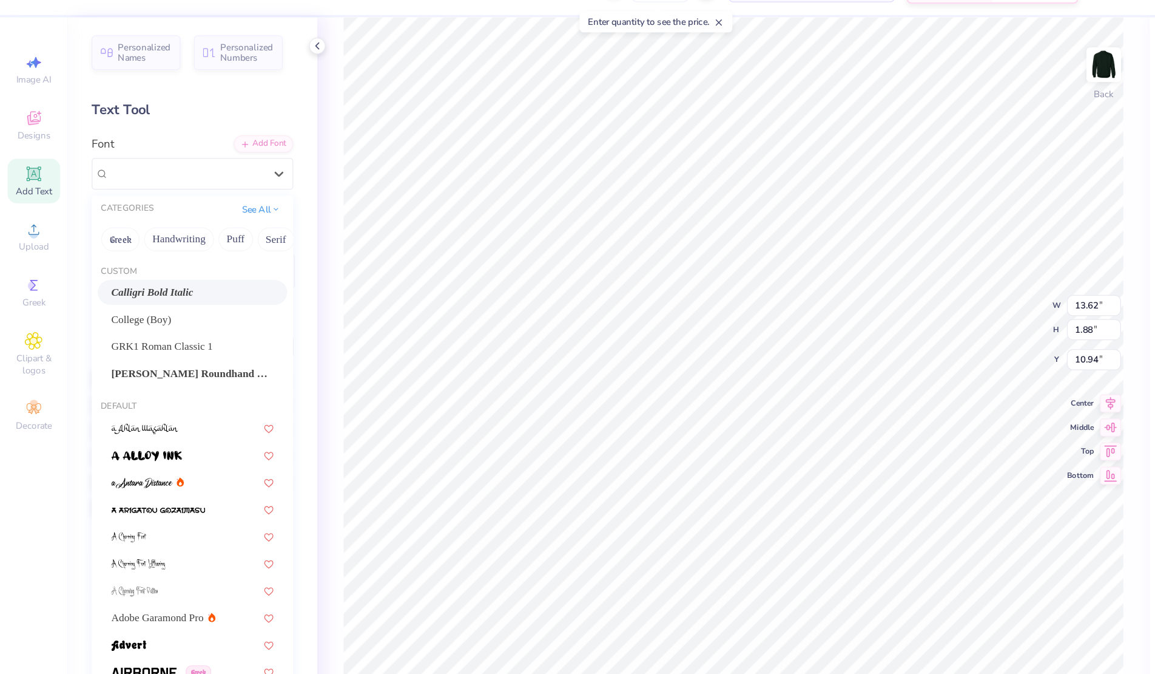
click at [155, 256] on div "Calligri Bold Italic" at bounding box center [155, 266] width 153 height 20
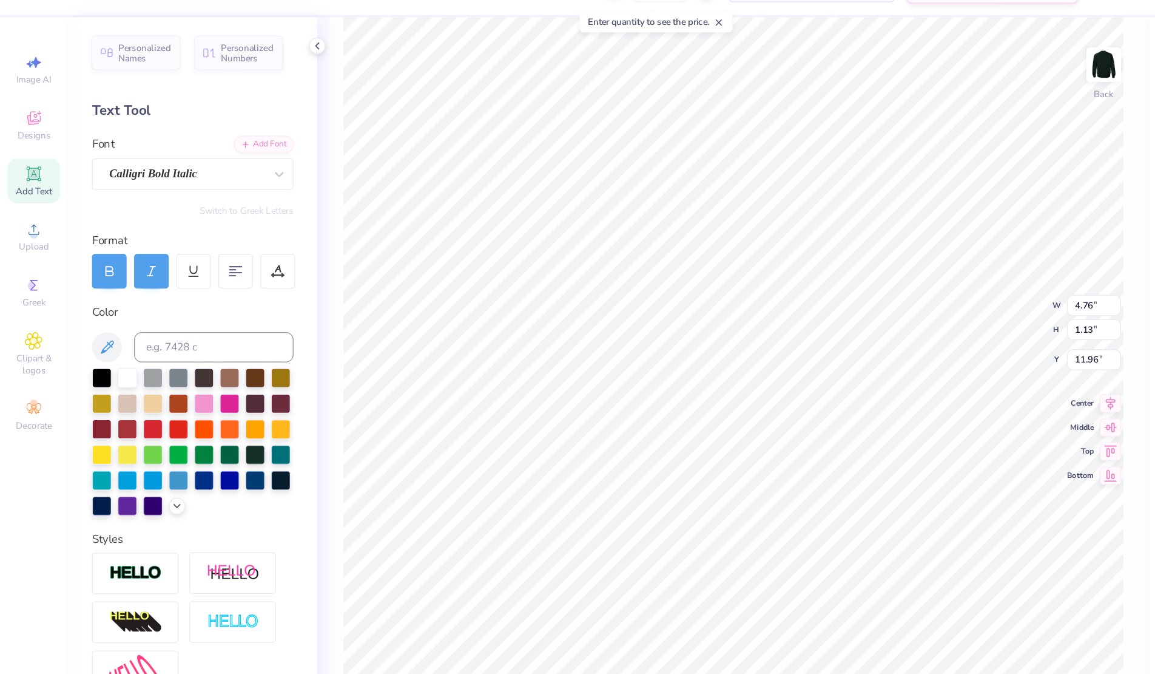
type input "4.76"
type input "1.13"
type input "7.88"
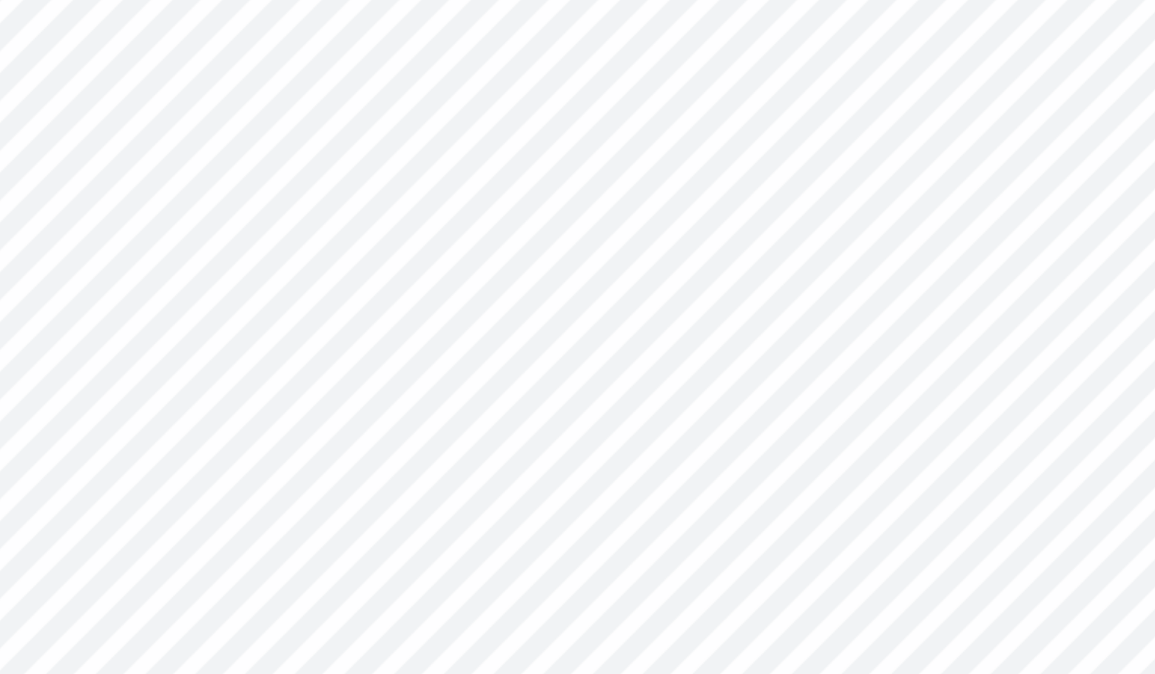
type input "2.95"
type input "0.70"
type input "8.31"
type input "7.83"
type input "5.28"
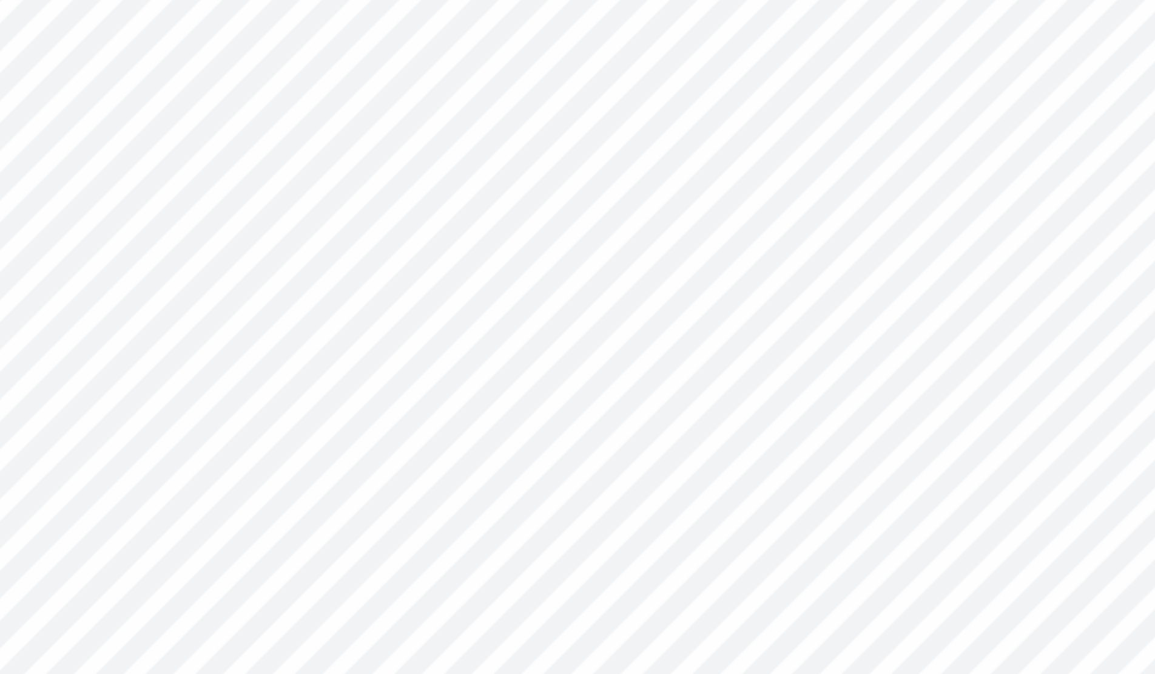
type input "0.72"
type input "6.92"
type input "9.94"
type input "5.28"
type input "0.72"
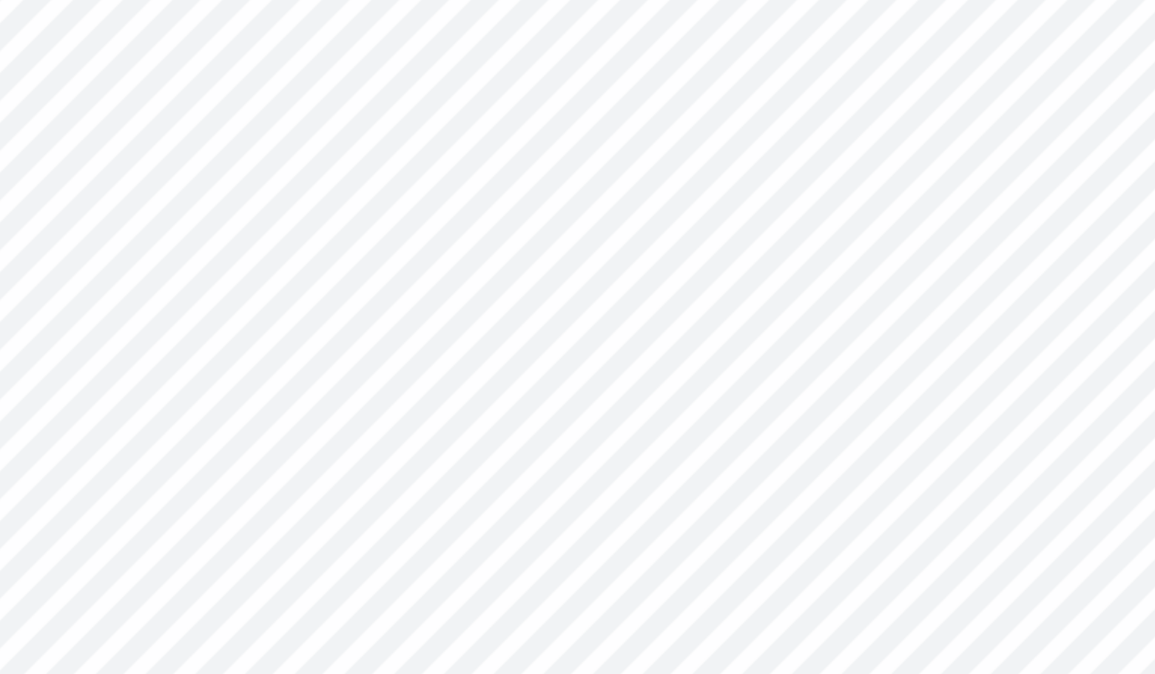
type input "6.92"
type input "2.95"
type input "0.70"
type input "9.94"
type input "3.89"
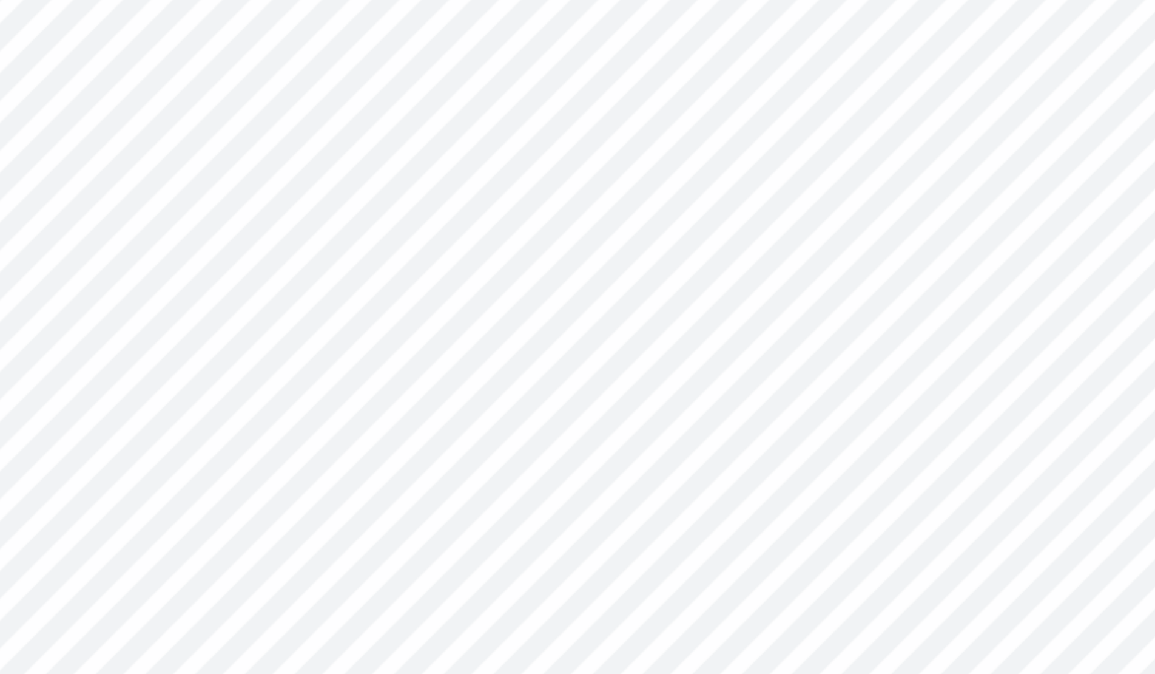
type input "0.92"
type input "7.87"
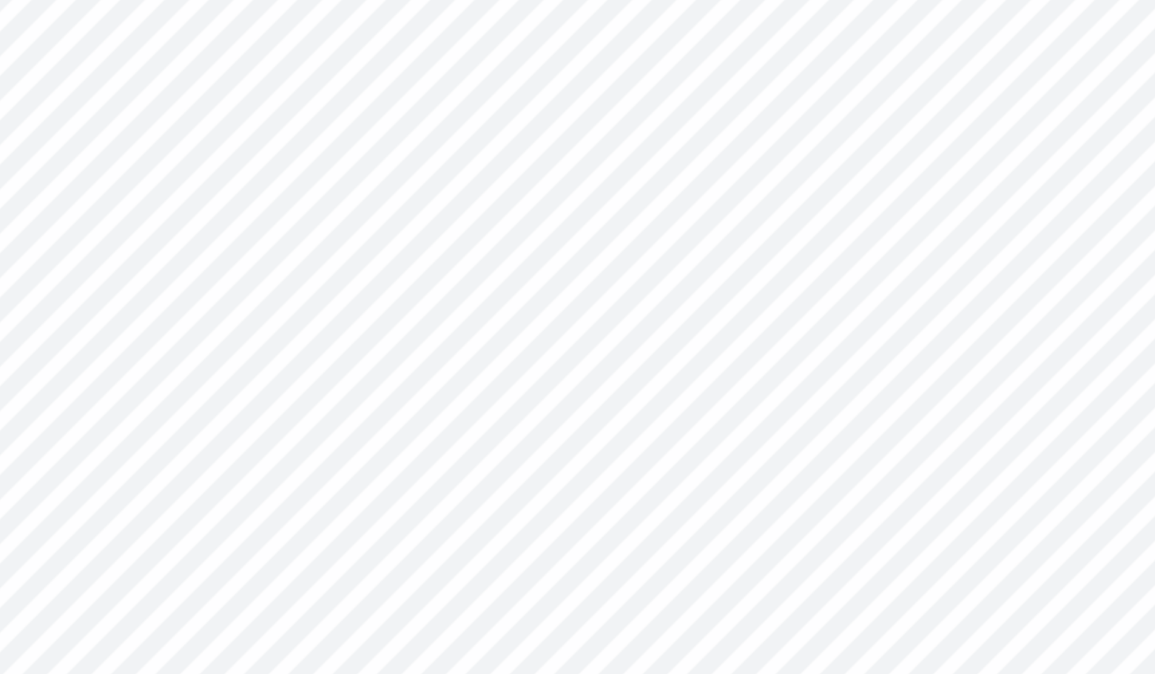
type input "9.15"
type input "5.28"
type input "0.72"
type input "6.91"
type input "6.08"
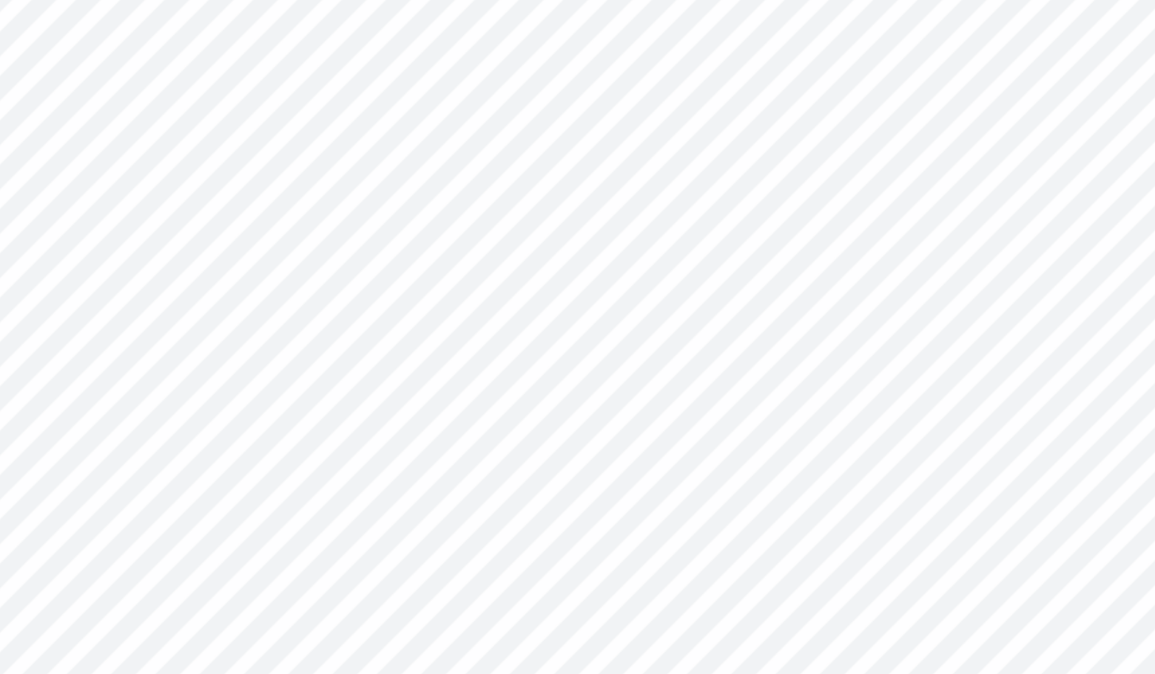
type input "0.83"
type input "7.00"
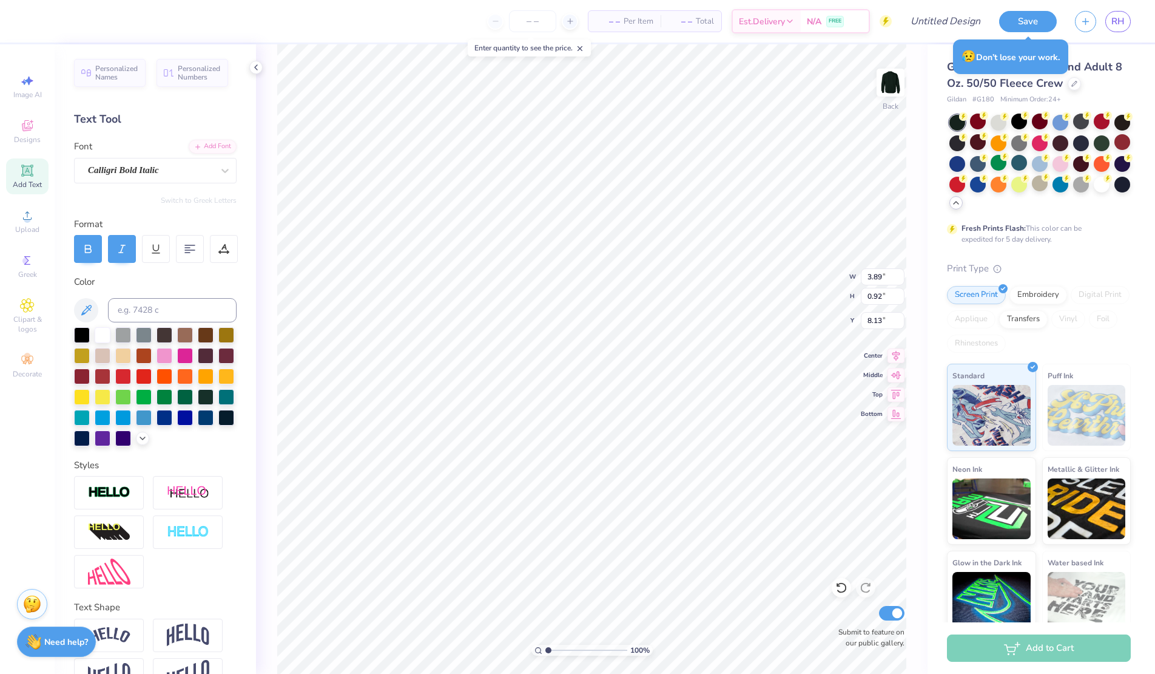
type input "8.13"
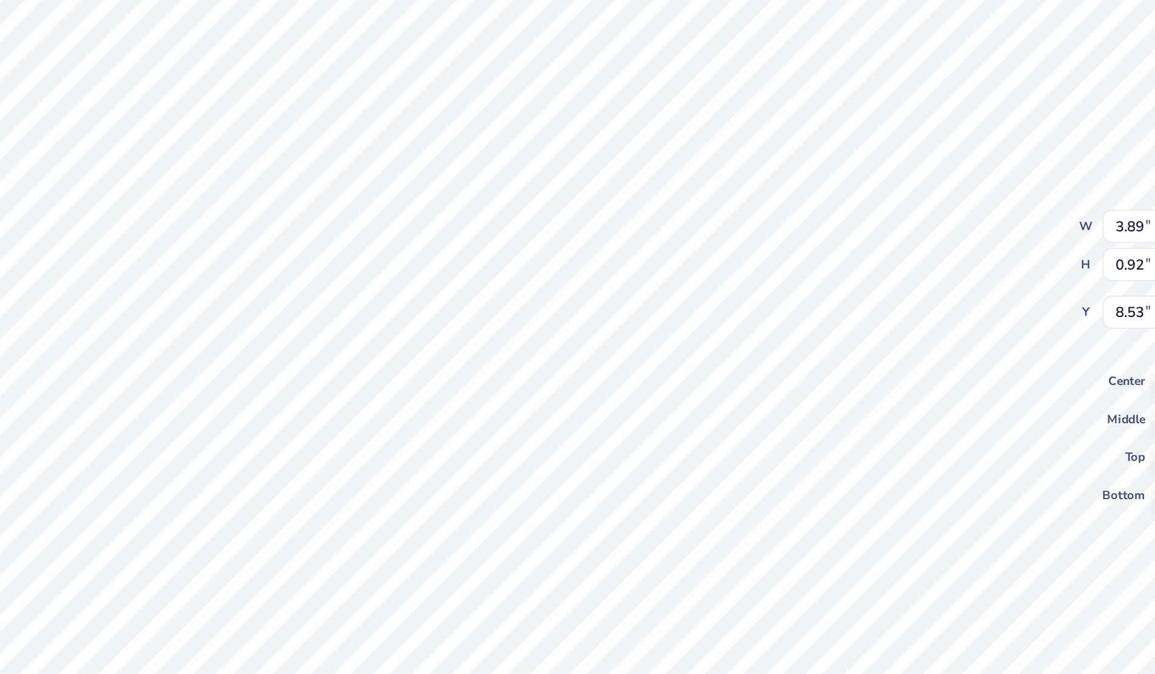
type input "8.53"
type input "6.08"
type input "0.83"
type input "7.00"
type input "6.76"
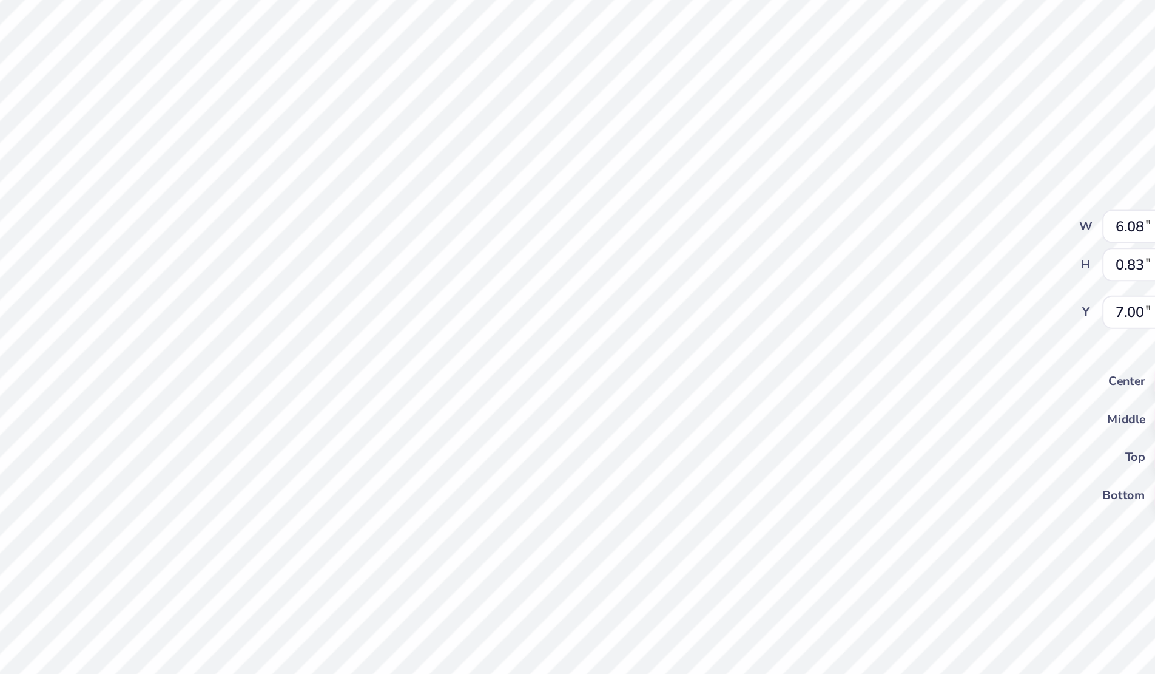
type input "0.93"
type input "7.13"
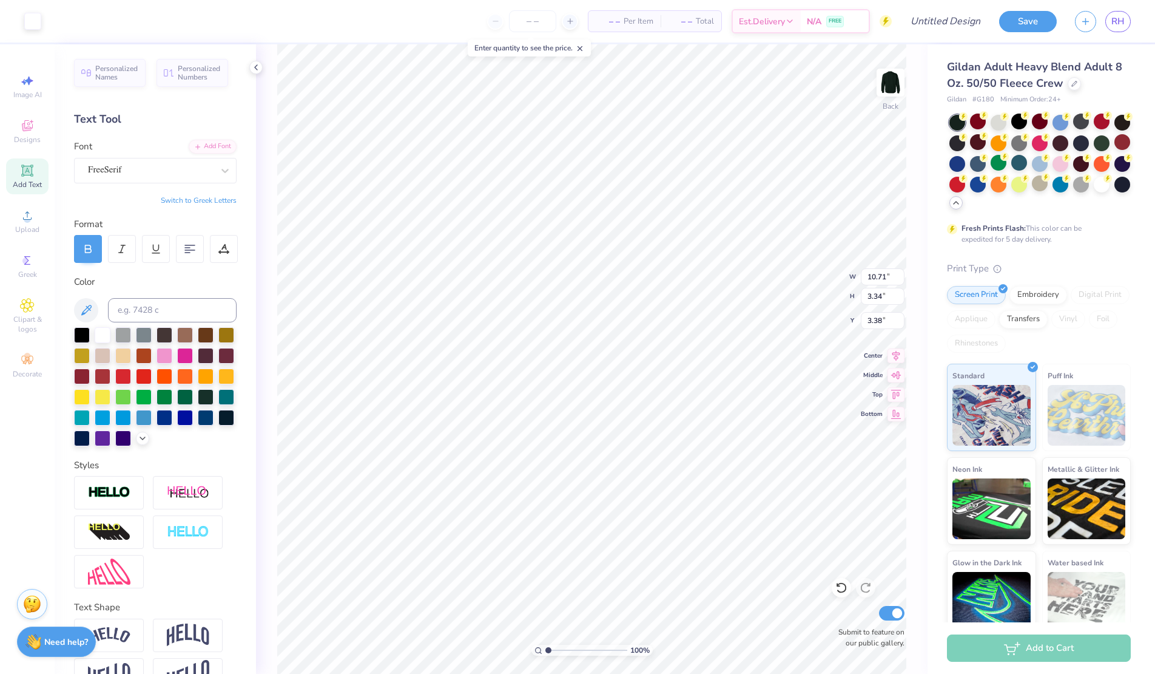
type input "10.71"
type input "3.34"
type input "3.37"
type input "3.86"
type input "3.59"
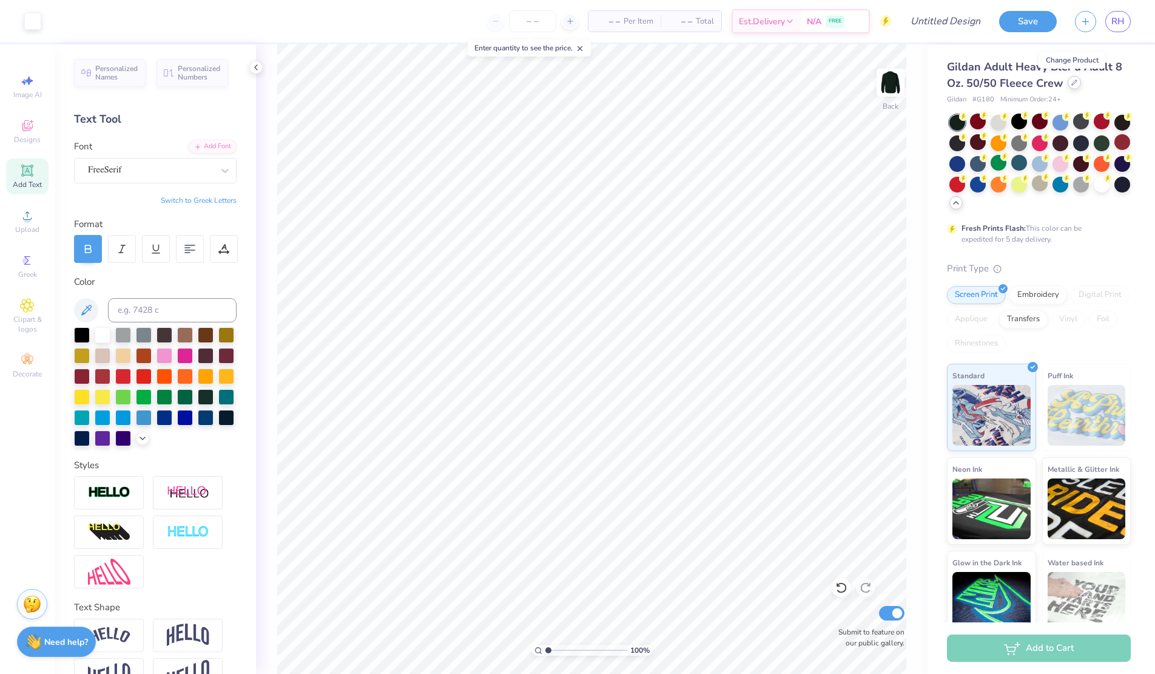
click at [1075, 87] on div at bounding box center [1074, 82] width 13 height 13
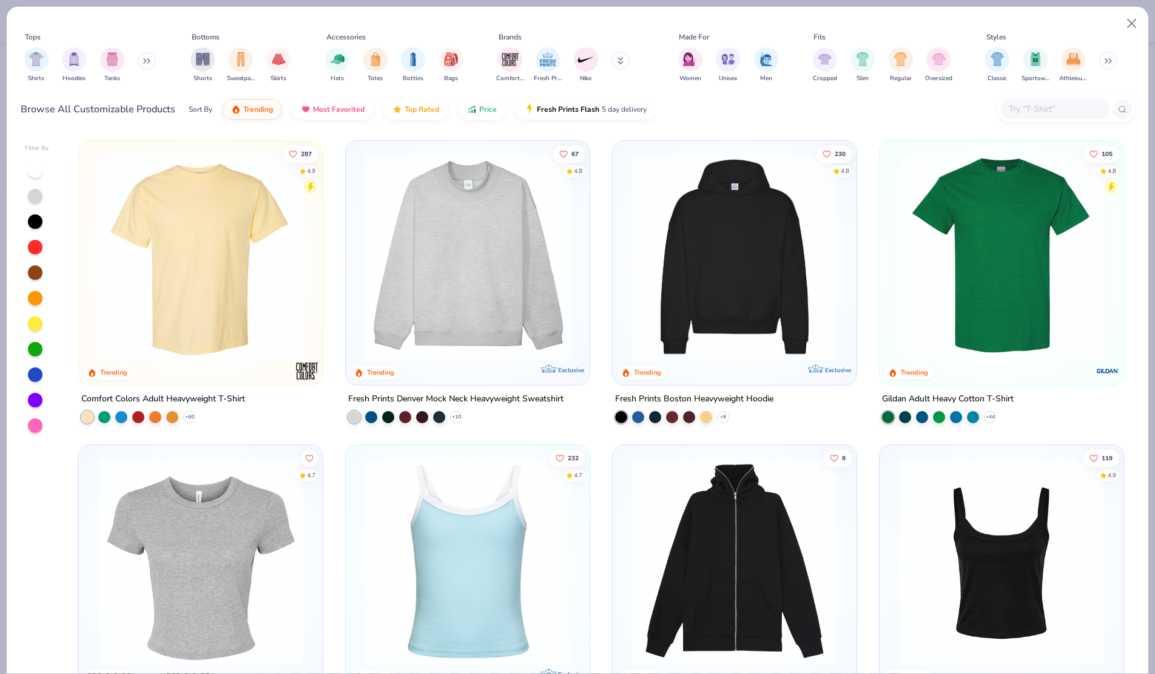
click at [151, 286] on img at bounding box center [201, 257] width 220 height 208
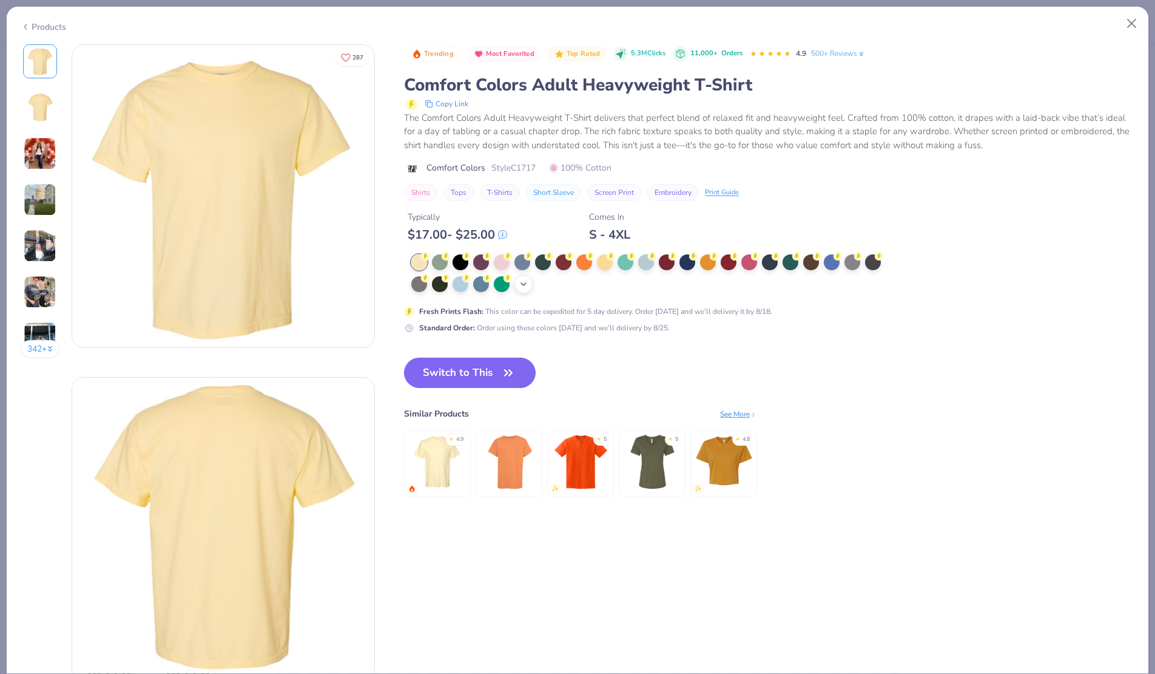
click at [528, 283] on icon at bounding box center [524, 284] width 10 height 10
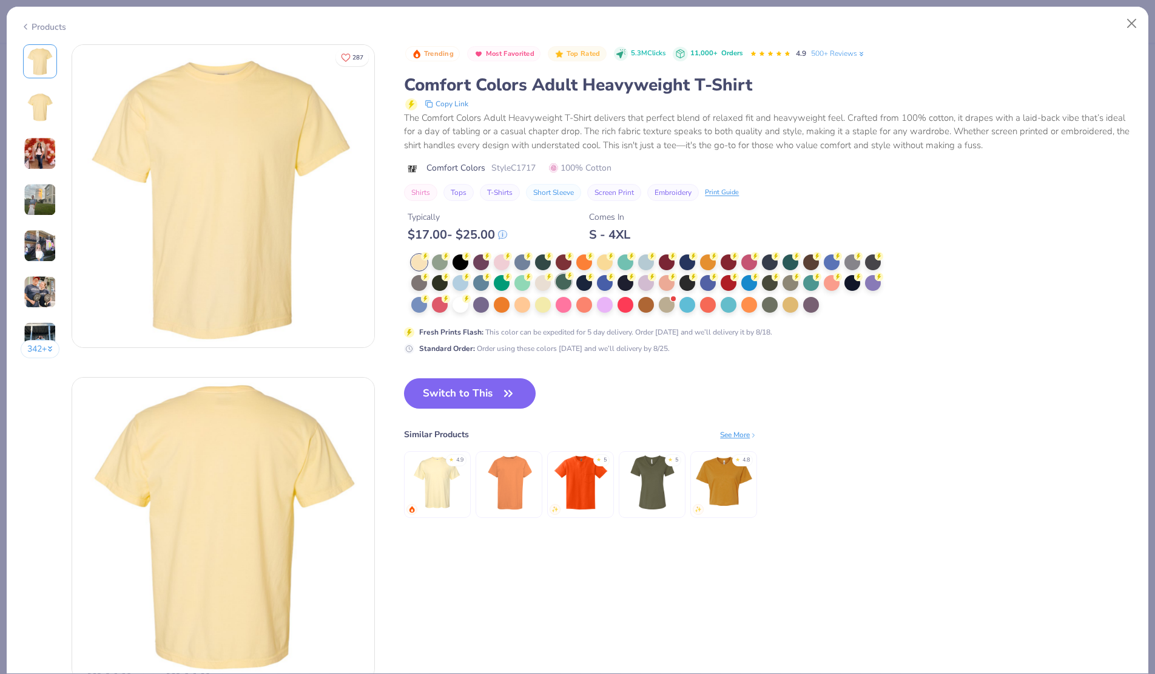
click at [561, 287] on div at bounding box center [564, 282] width 16 height 16
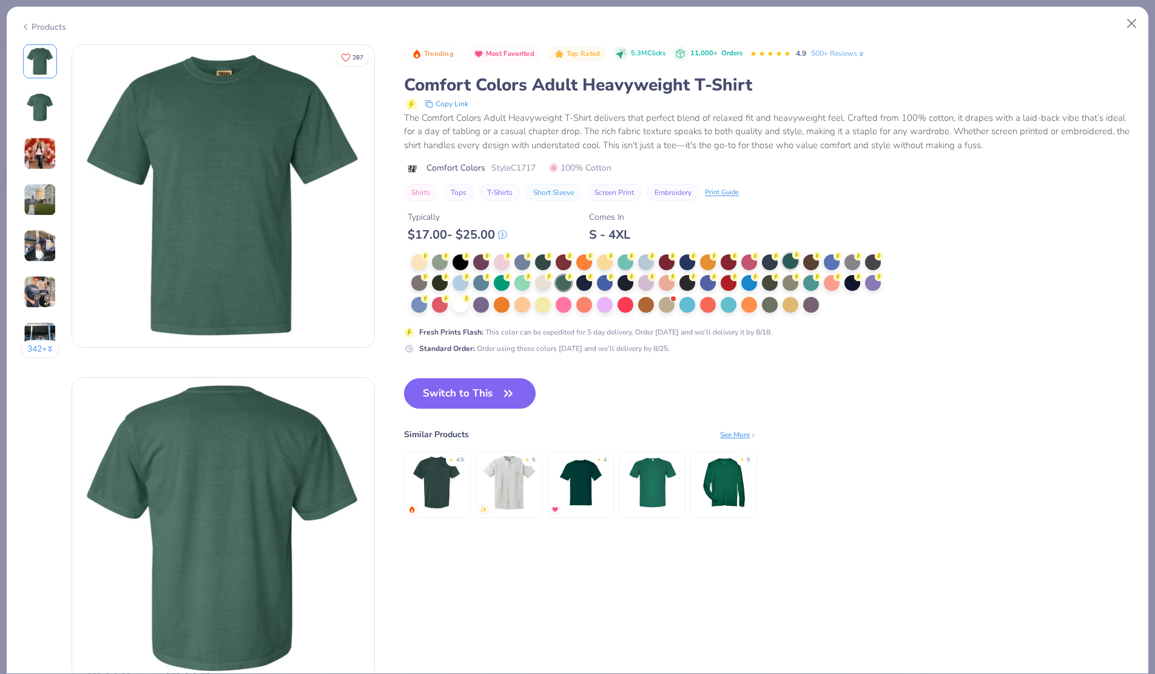
click at [792, 263] on div at bounding box center [791, 261] width 16 height 16
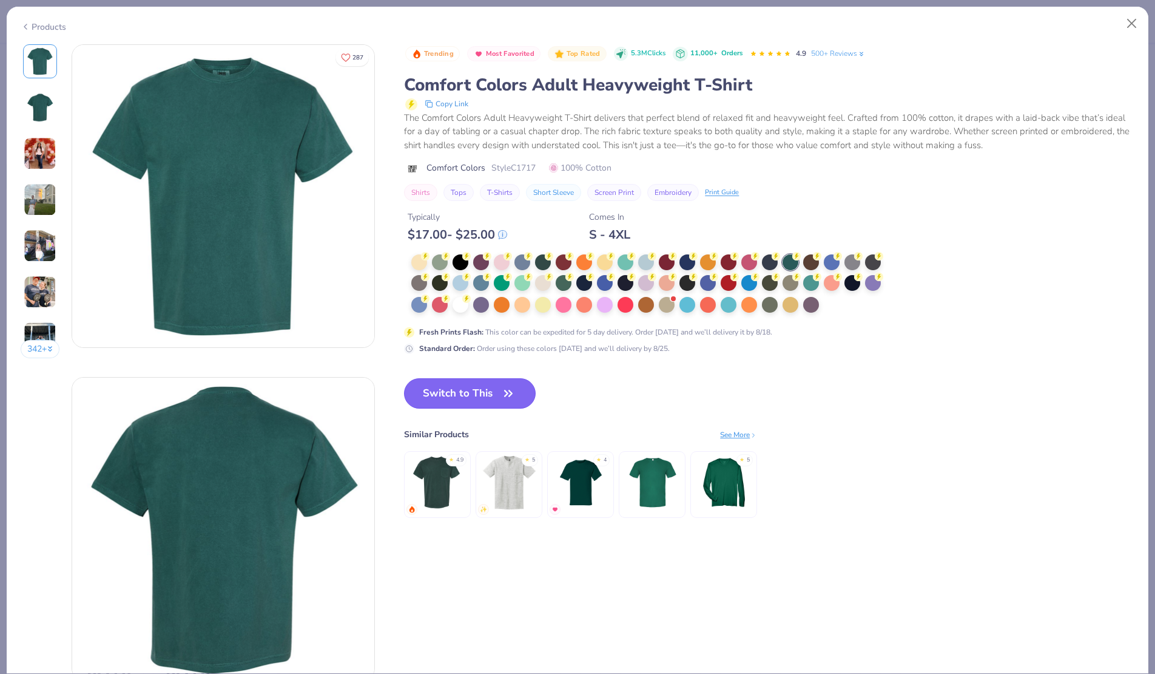
click at [502, 380] on button "Switch to This" at bounding box center [470, 393] width 132 height 30
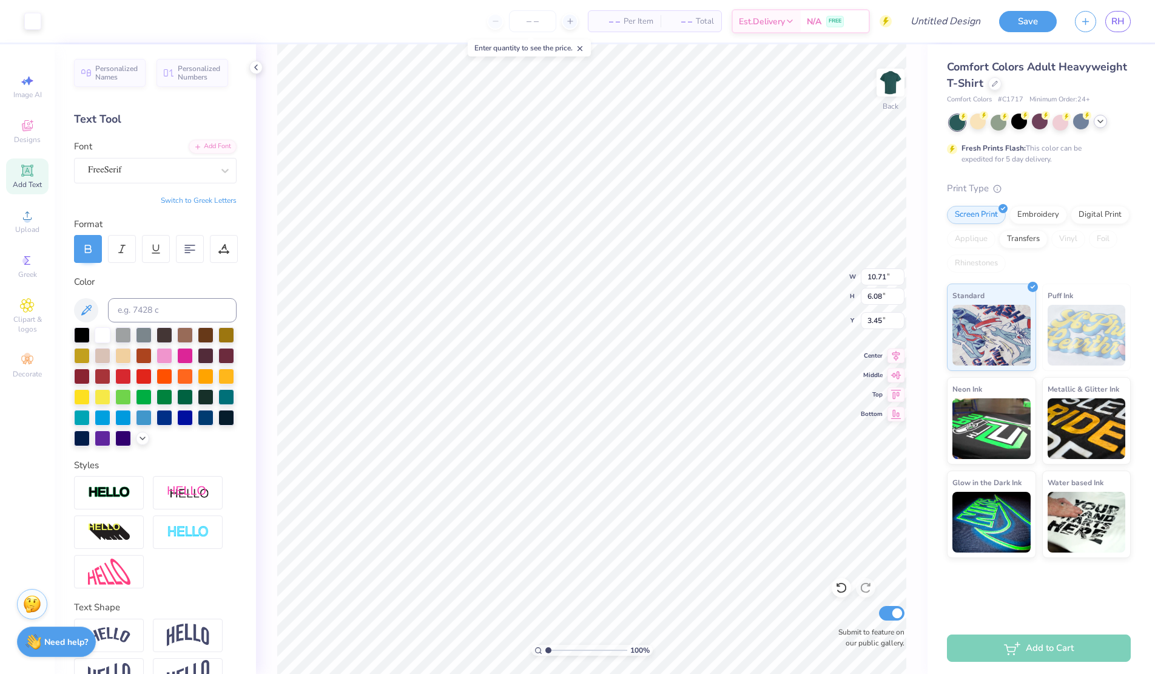
type input "3.45"
click at [205, 396] on div at bounding box center [206, 396] width 16 height 16
click at [39, 21] on div at bounding box center [32, 20] width 17 height 17
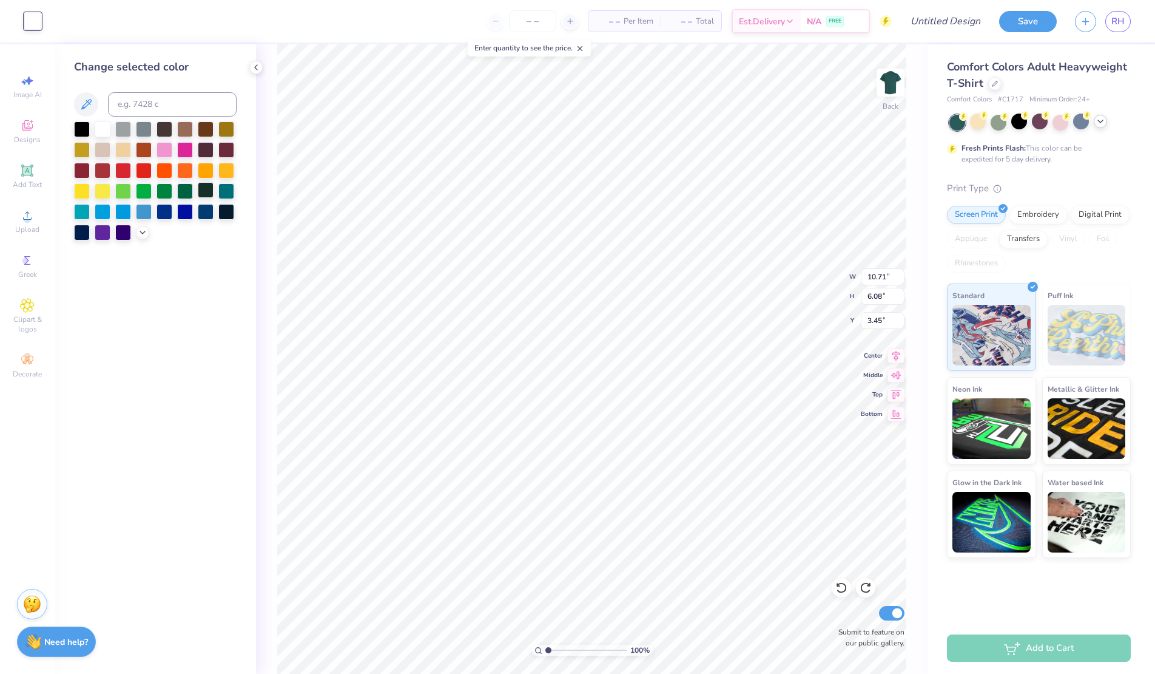
click at [214, 189] on div at bounding box center [206, 190] width 16 height 16
click at [206, 194] on div at bounding box center [206, 190] width 16 height 16
click at [225, 212] on div at bounding box center [226, 211] width 16 height 16
click at [75, 133] on div at bounding box center [82, 128] width 16 height 16
click at [105, 130] on div at bounding box center [103, 128] width 16 height 16
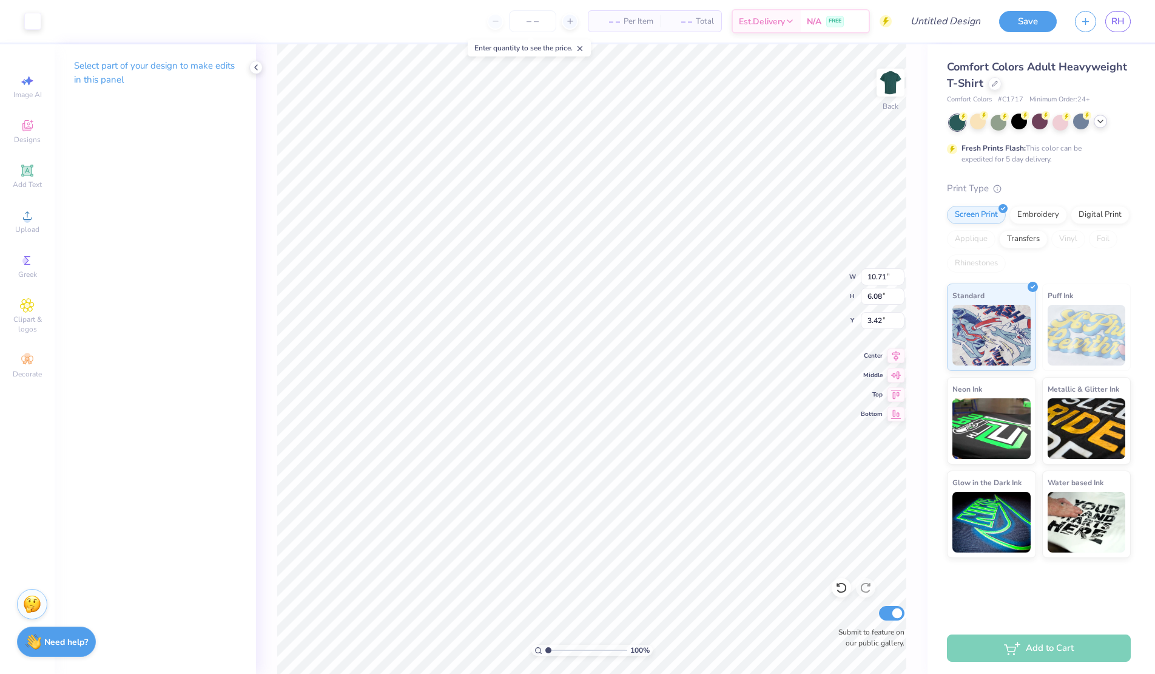
type input "3.42"
type input "19.12"
type input "1.93"
type input "15.15"
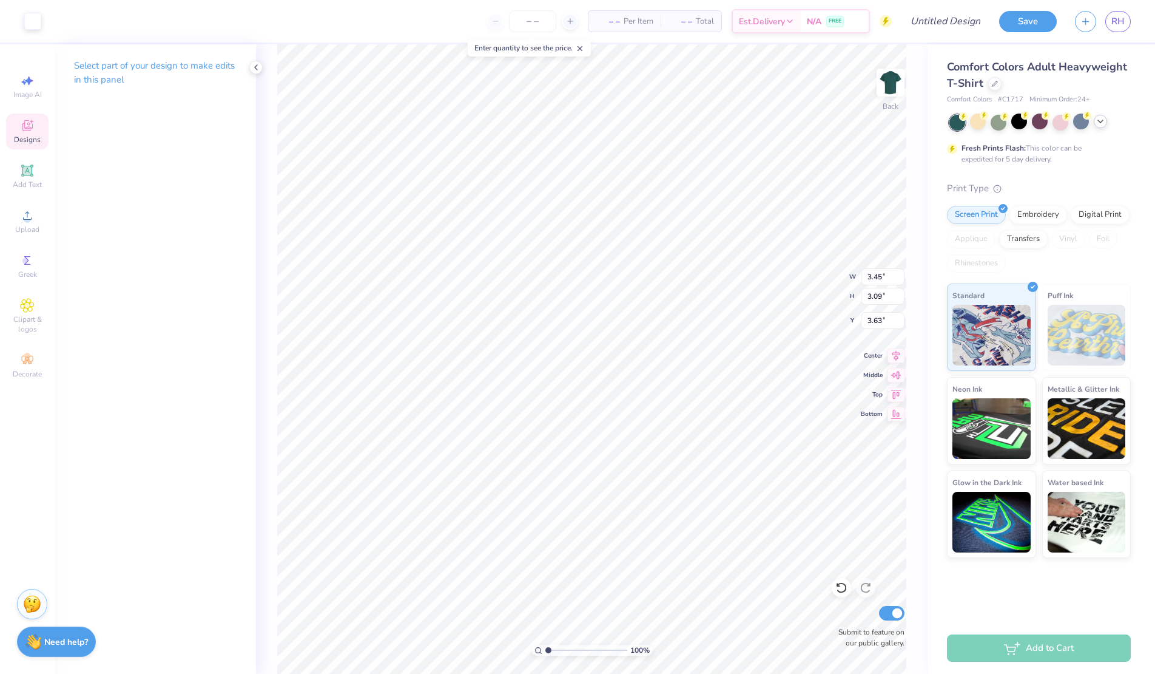
type input "3.63"
type input "3.98"
click at [940, 22] on input "Design Title" at bounding box center [930, 21] width 119 height 24
click at [907, 21] on input "Dudes Day" at bounding box center [930, 21] width 119 height 24
click at [941, 20] on input "Dude's Day" at bounding box center [930, 21] width 119 height 24
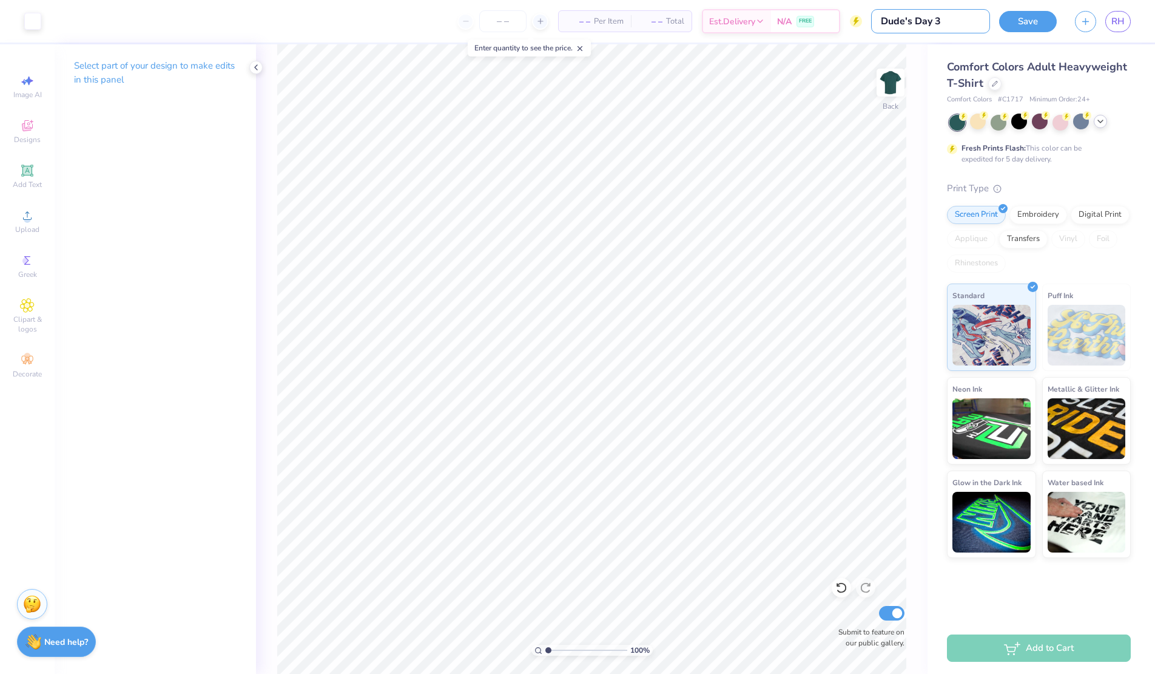
type input "Dude's Day 3"
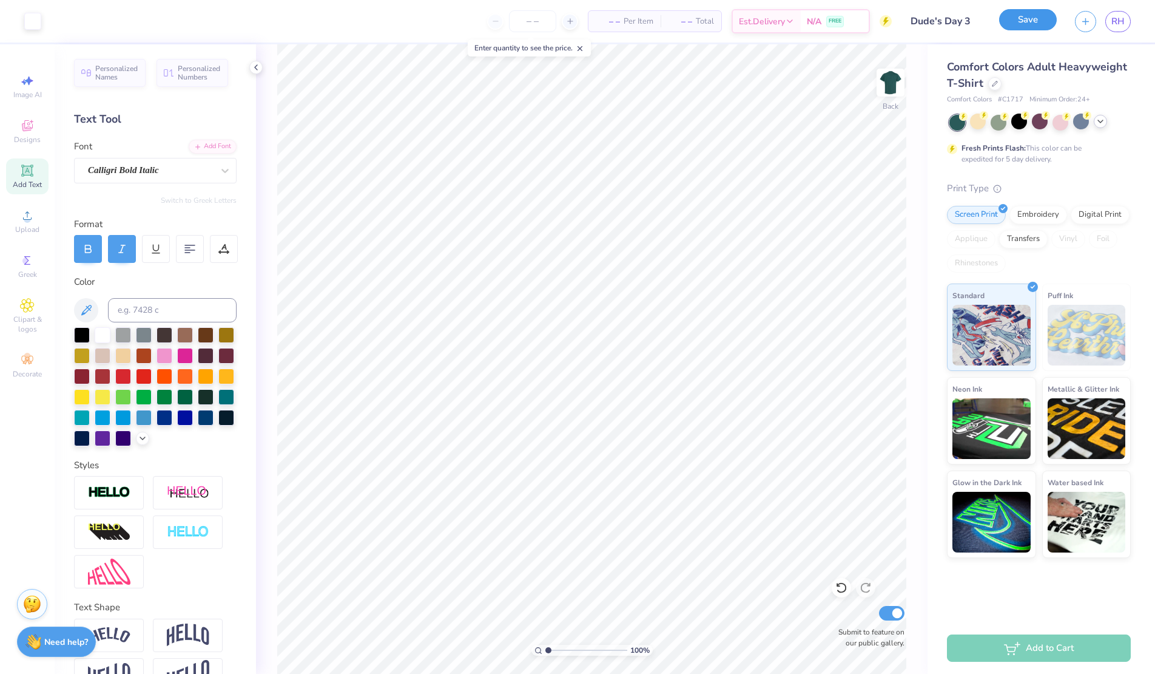
click at [1030, 21] on button "Save" at bounding box center [1028, 19] width 58 height 21
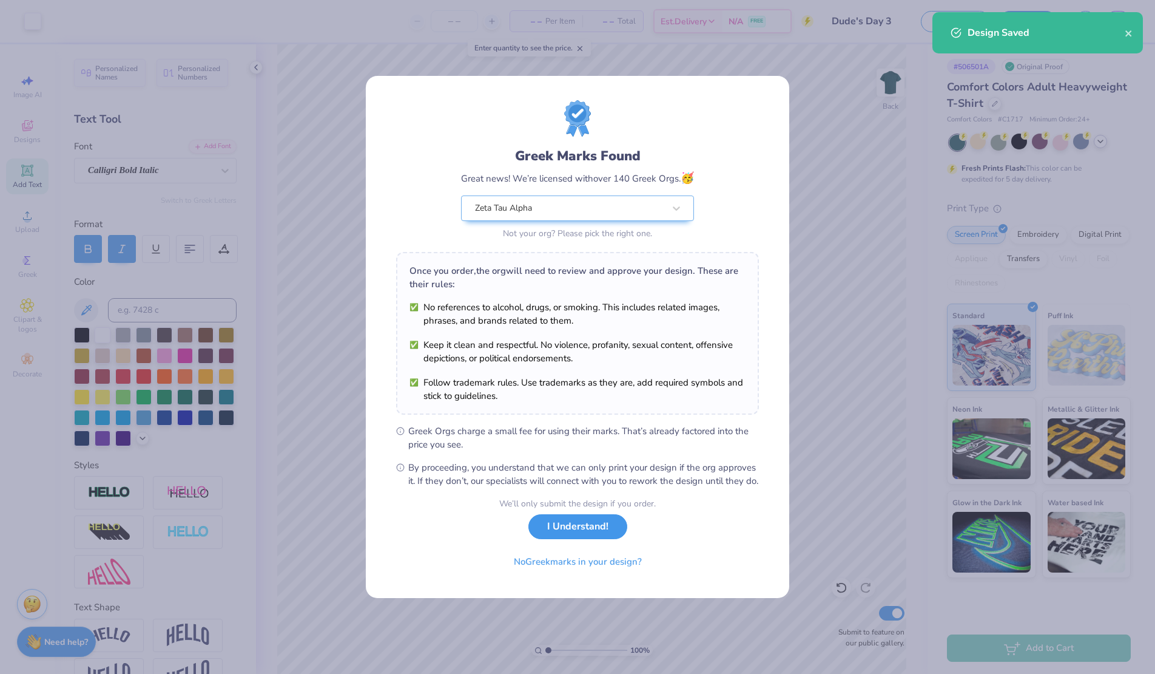
click at [574, 535] on button "I Understand!" at bounding box center [577, 526] width 99 height 25
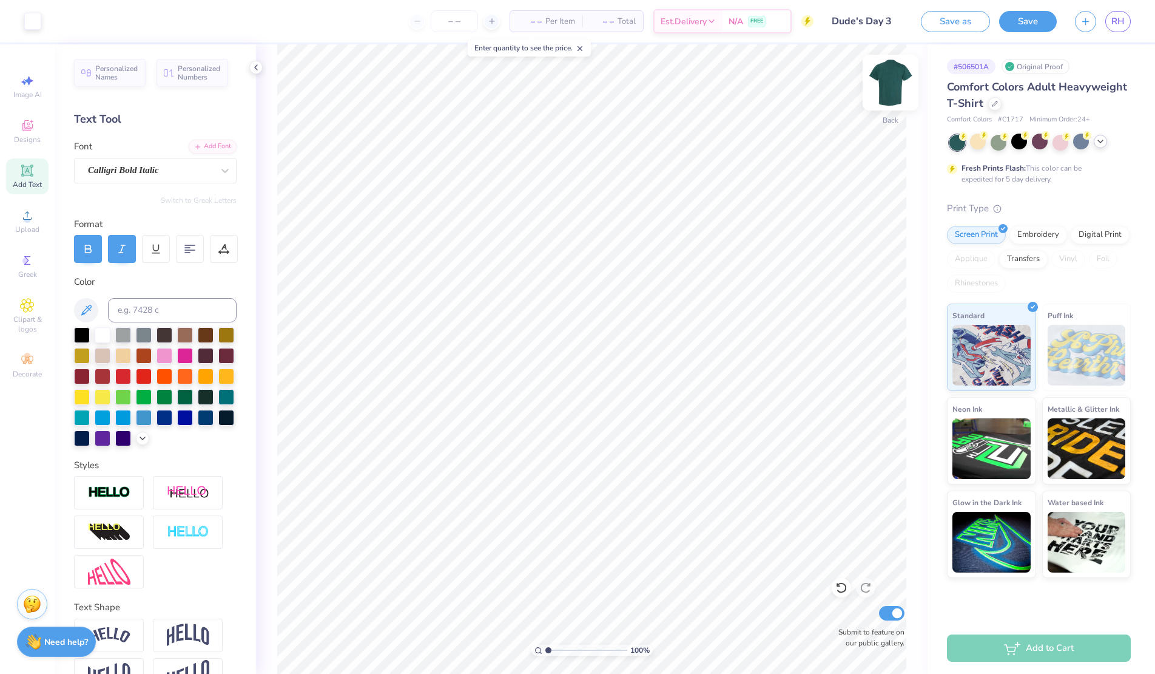
click at [895, 81] on img at bounding box center [890, 82] width 49 height 49
click at [895, 81] on img at bounding box center [891, 82] width 24 height 24
click at [1116, 22] on span "RH" at bounding box center [1118, 22] width 13 height 14
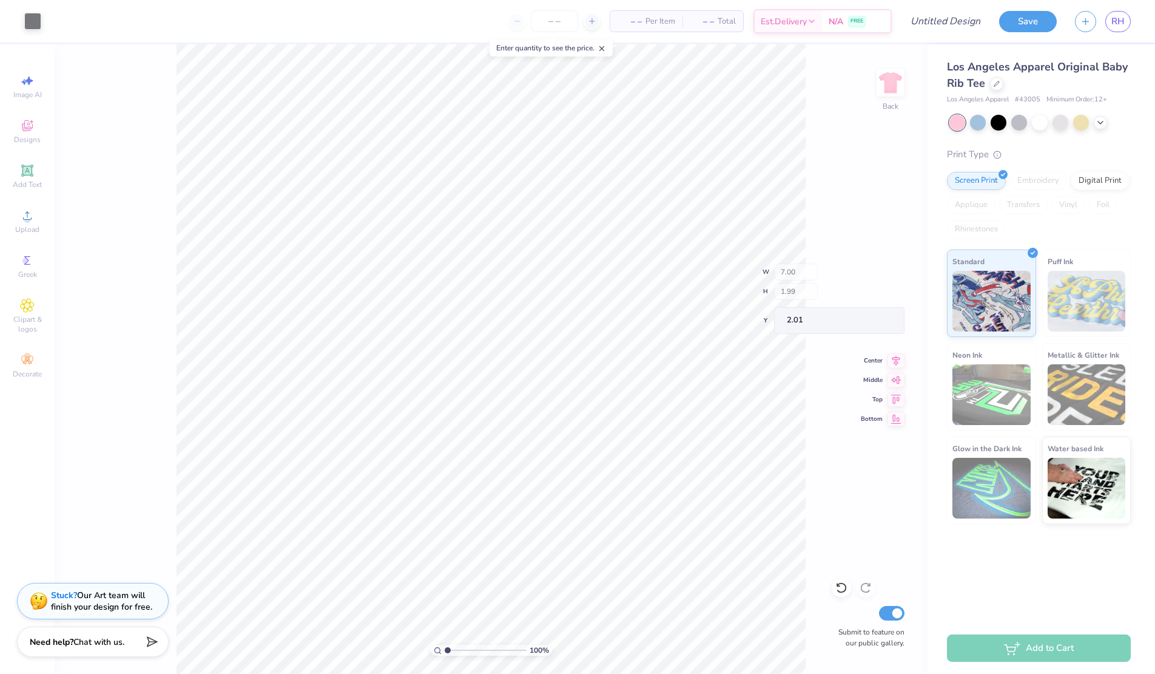
type input "5.25"
type input "1.44"
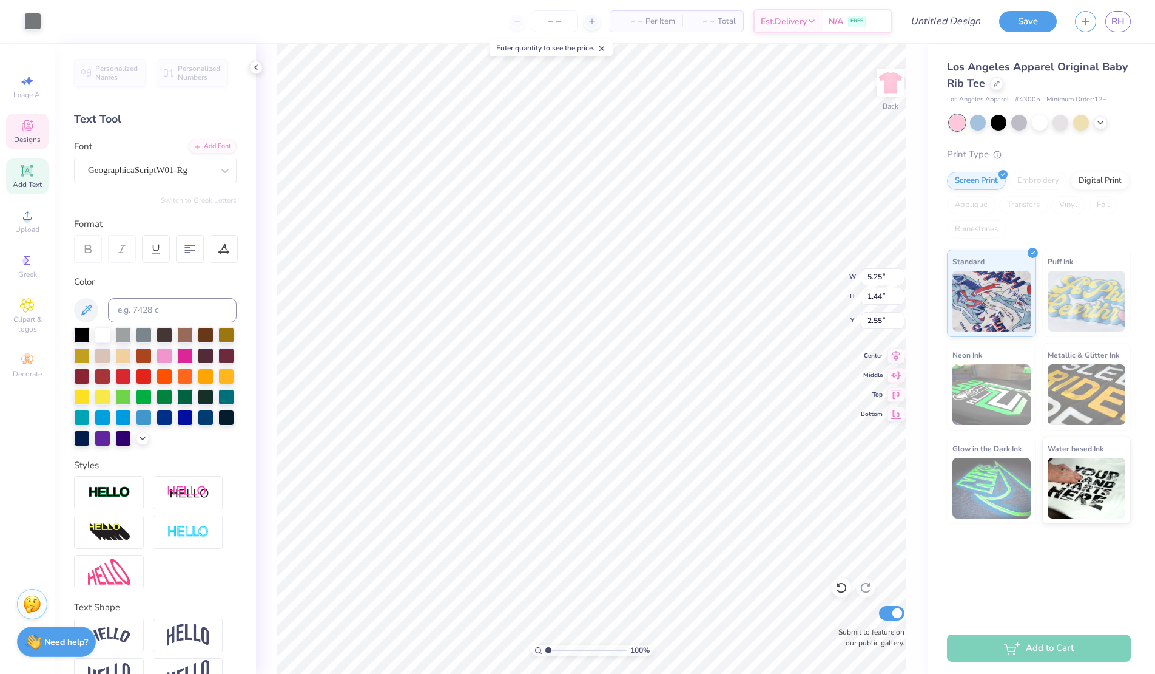
type input "2.64"
click at [33, 9] on div "Art colors" at bounding box center [20, 21] width 41 height 42
click at [33, 14] on div at bounding box center [32, 20] width 17 height 17
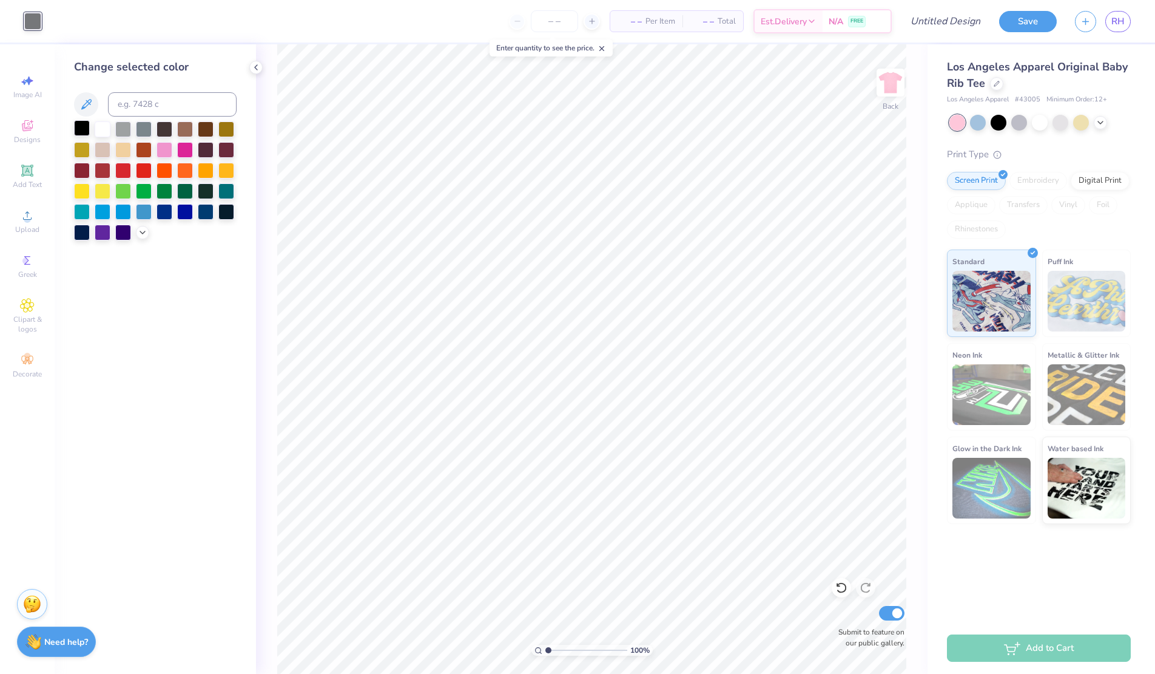
click at [86, 130] on div at bounding box center [82, 128] width 16 height 16
click at [187, 148] on div at bounding box center [185, 149] width 16 height 16
click at [999, 81] on div at bounding box center [996, 82] width 13 height 13
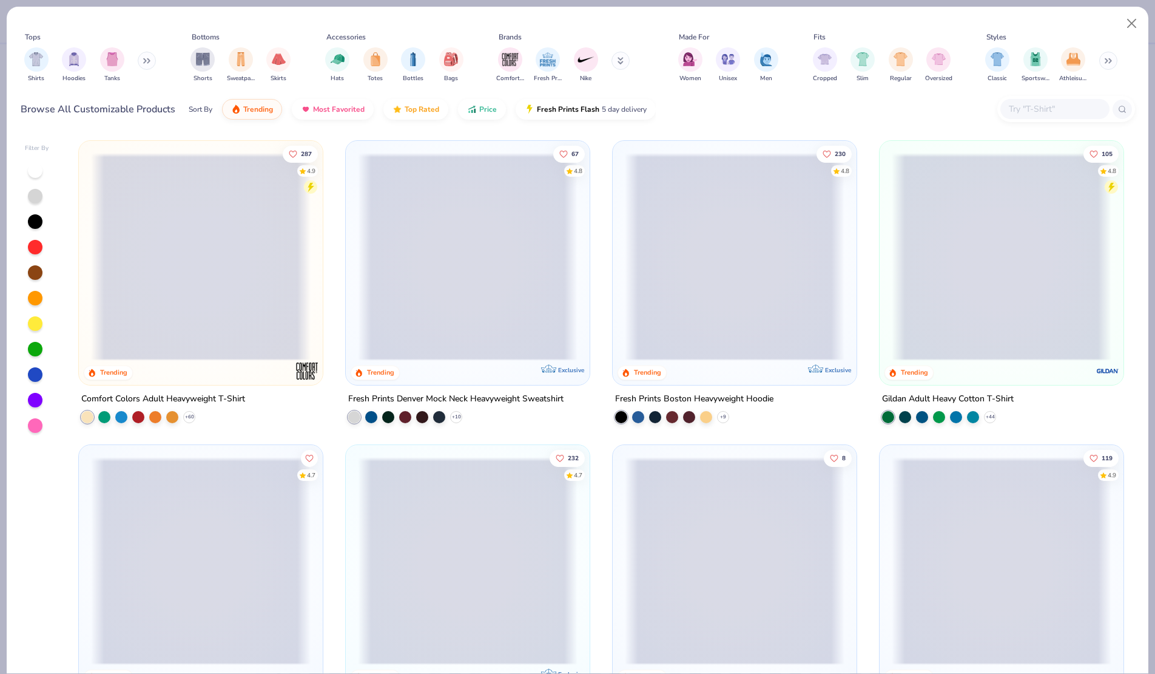
click at [147, 55] on button at bounding box center [147, 61] width 18 height 18
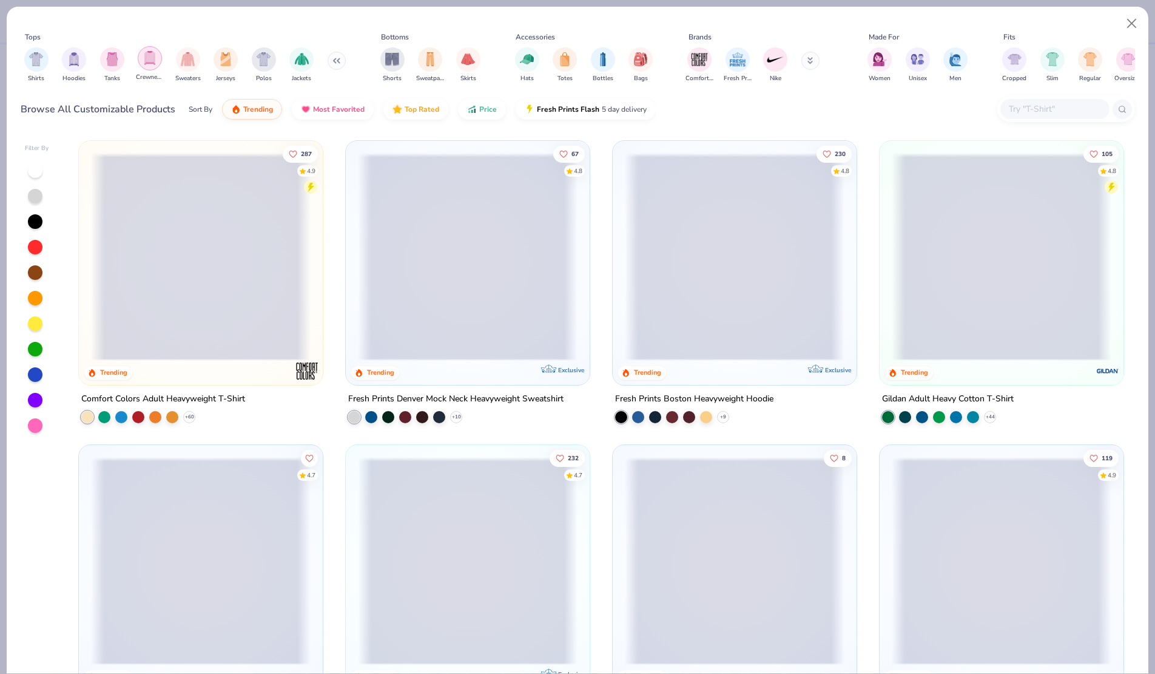
click at [155, 62] on img "filter for Crewnecks" at bounding box center [149, 58] width 13 height 14
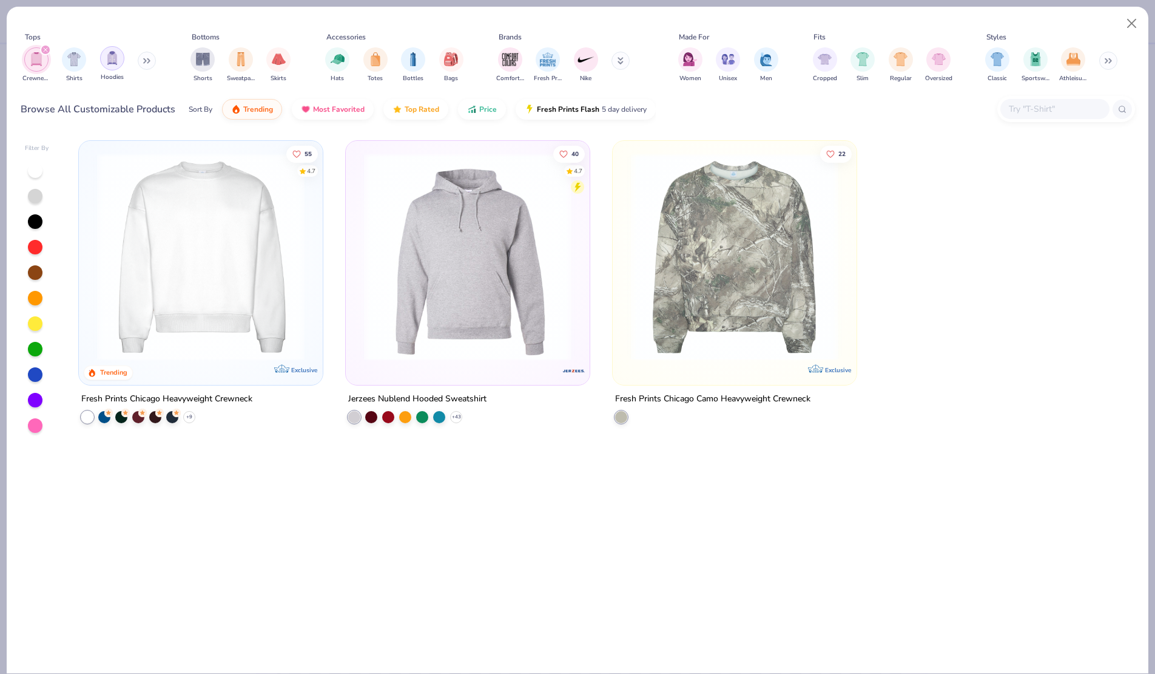
click at [109, 61] on img "filter for Hoodies" at bounding box center [112, 58] width 13 height 14
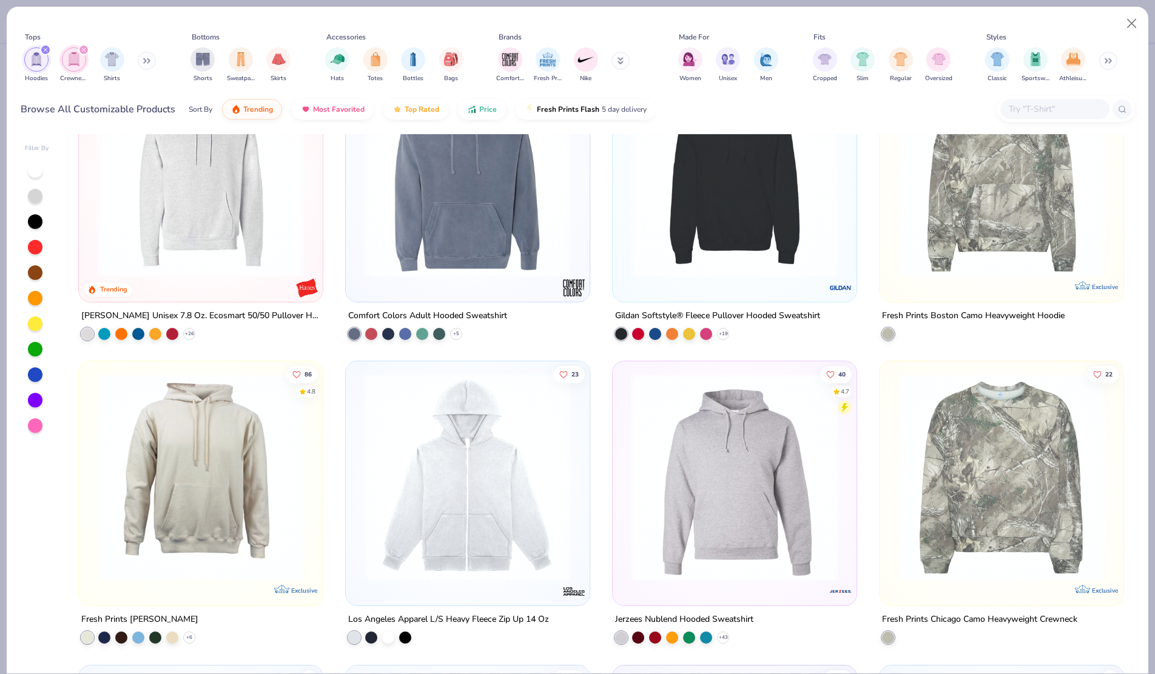
scroll to position [378, 0]
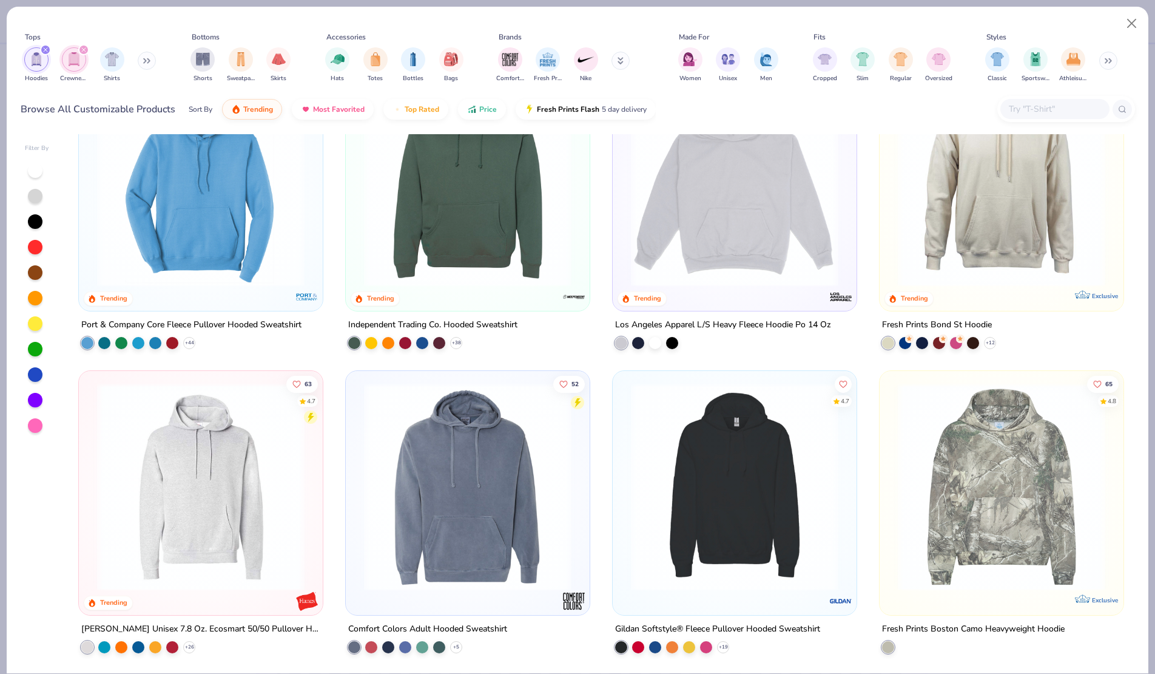
click at [84, 49] on icon "filter for Crewnecks" at bounding box center [83, 49] width 5 height 5
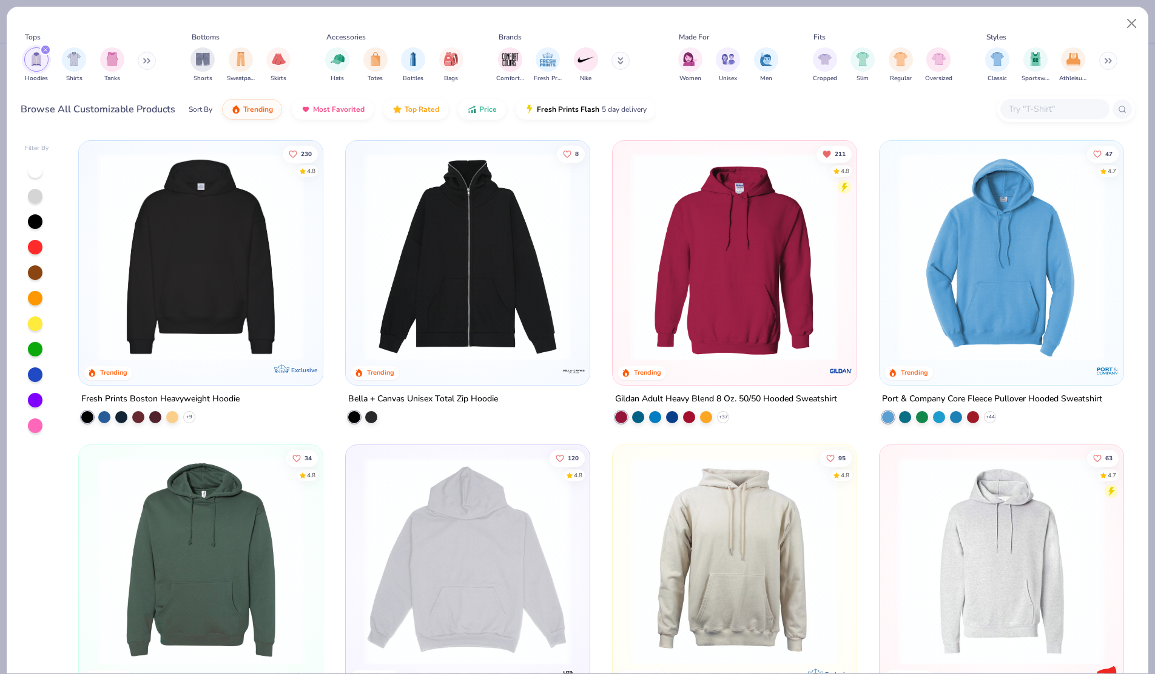
click at [38, 48] on div "filter for Hoodies" at bounding box center [36, 59] width 24 height 24
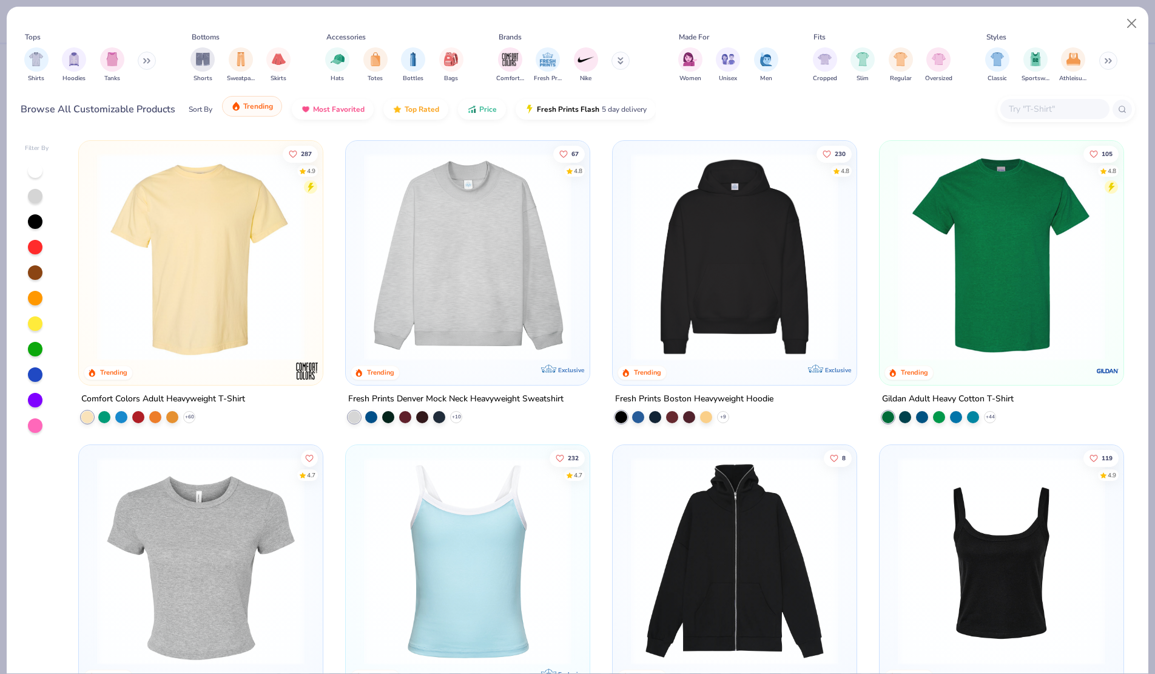
click at [262, 110] on span "Trending" at bounding box center [258, 106] width 30 height 10
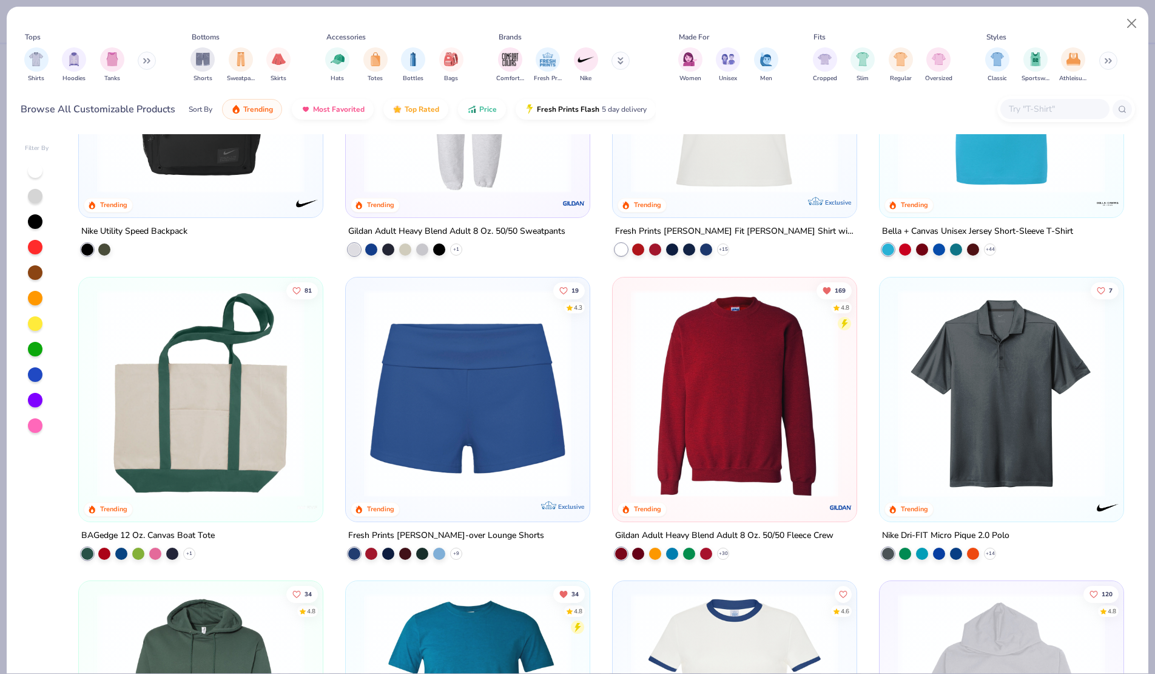
scroll to position [1689, 0]
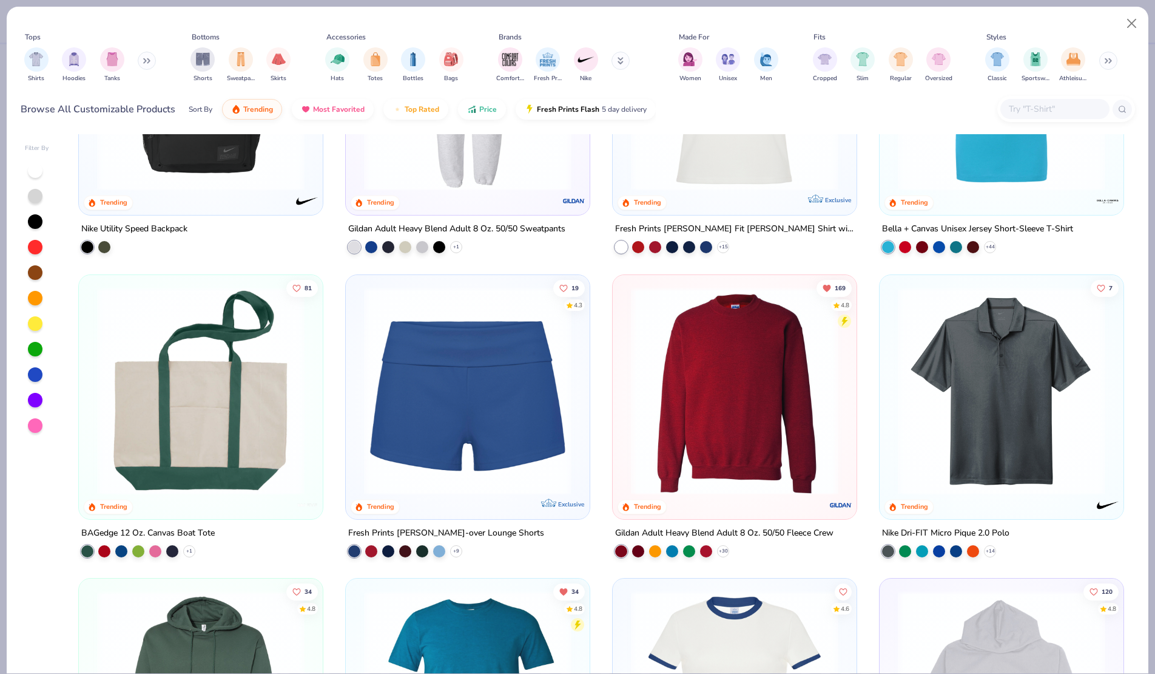
click at [686, 423] on img at bounding box center [735, 390] width 220 height 208
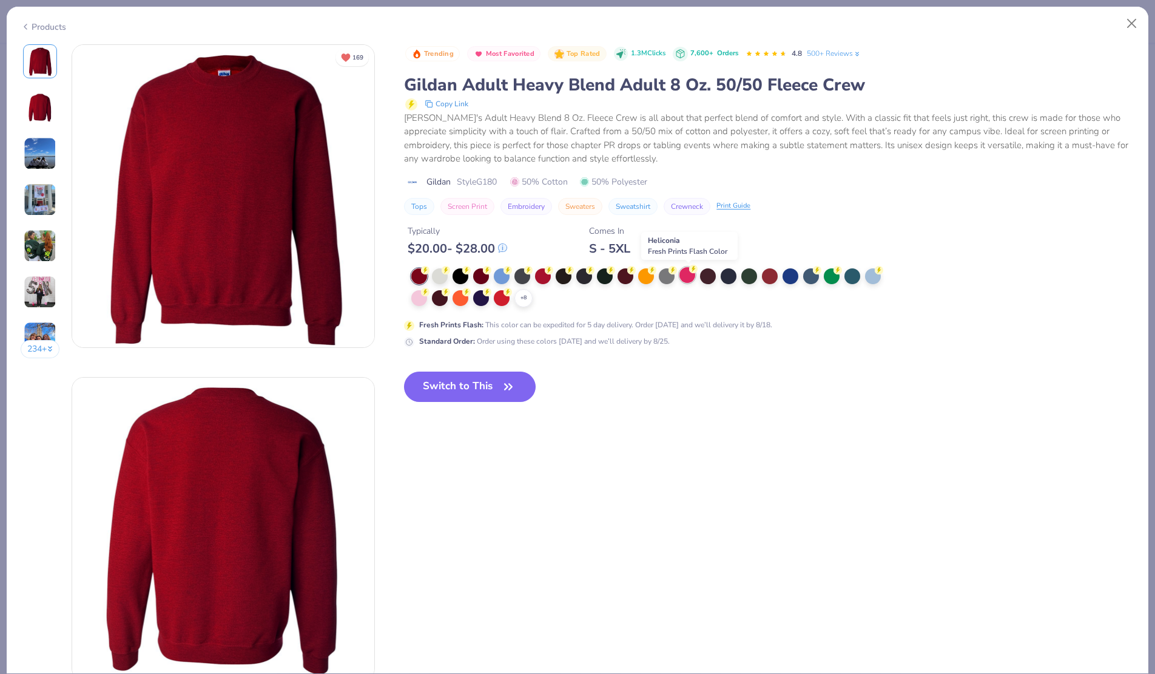
click at [691, 275] on div at bounding box center [688, 275] width 16 height 16
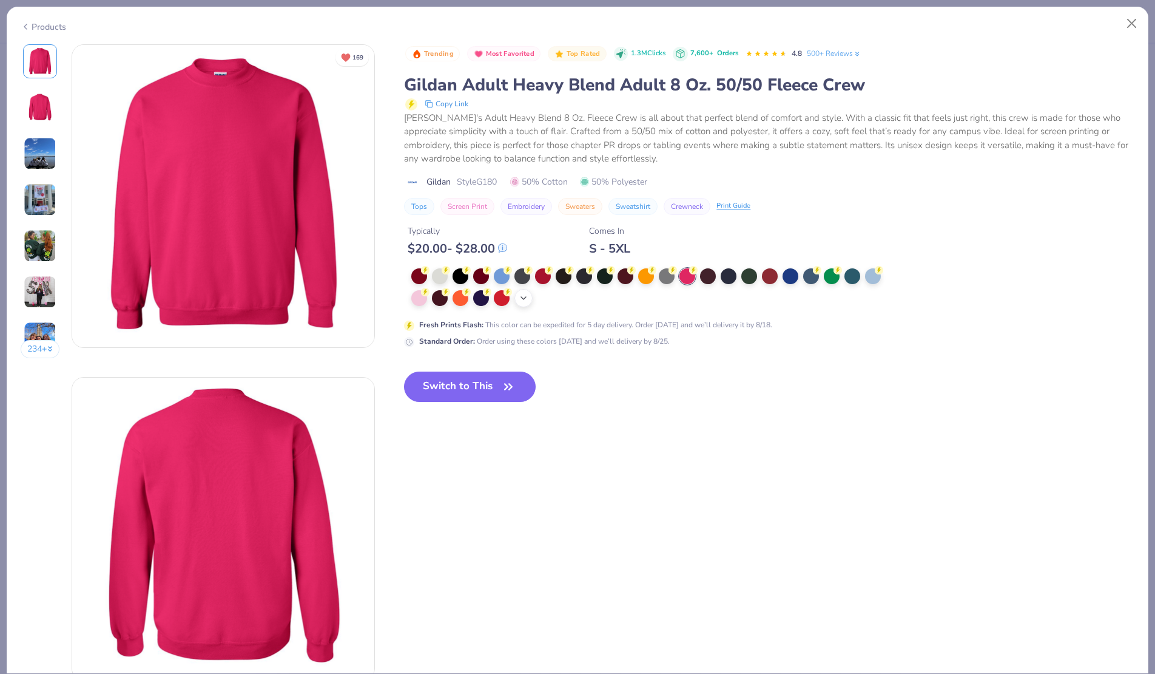
click at [523, 296] on icon at bounding box center [524, 298] width 10 height 10
click at [419, 304] on div at bounding box center [419, 297] width 16 height 16
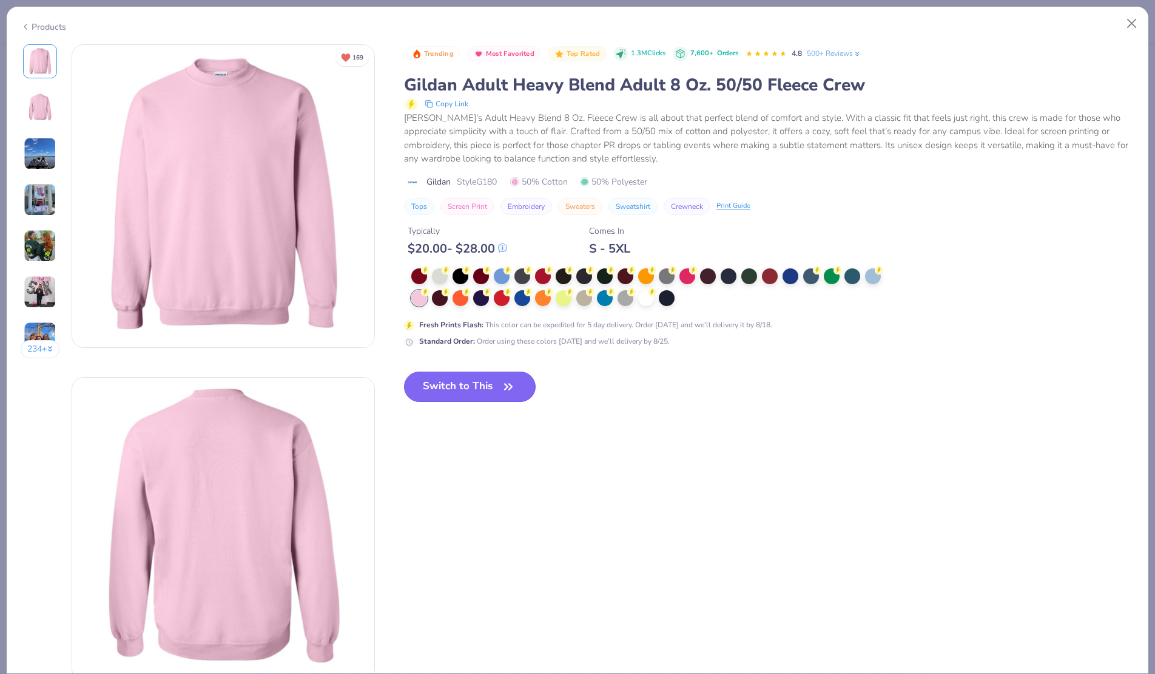
click at [457, 391] on button "Switch to This" at bounding box center [470, 386] width 132 height 30
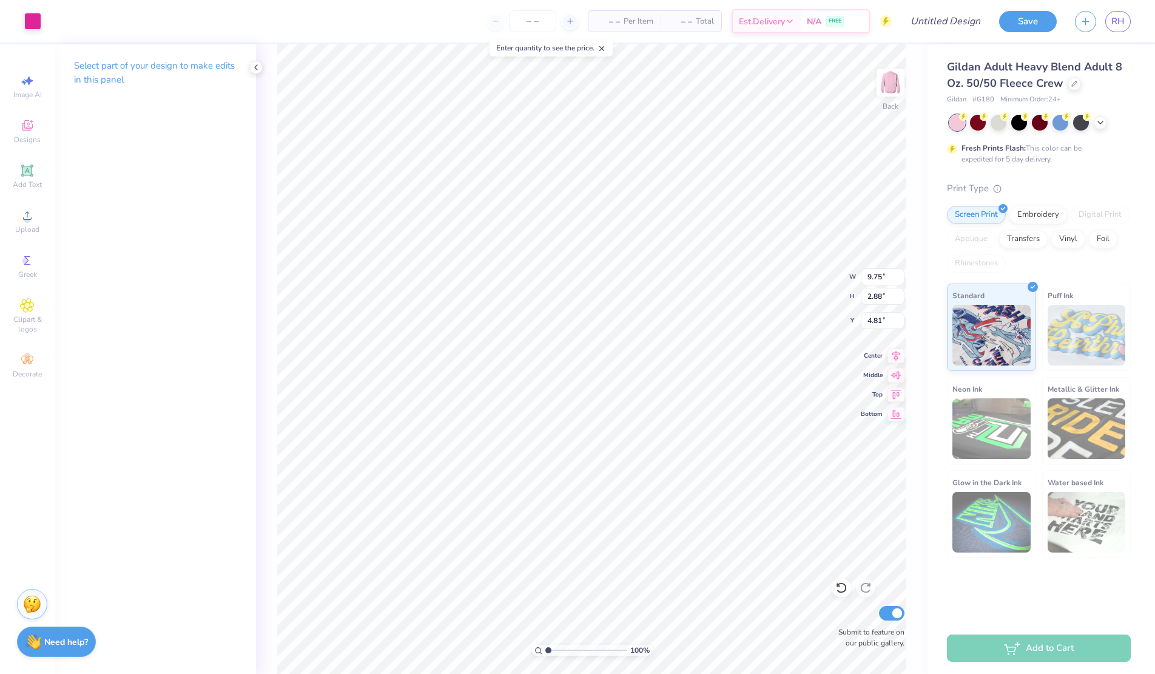
type input "9.75"
type input "2.88"
type input "3.00"
type input "6.38"
type input "1.88"
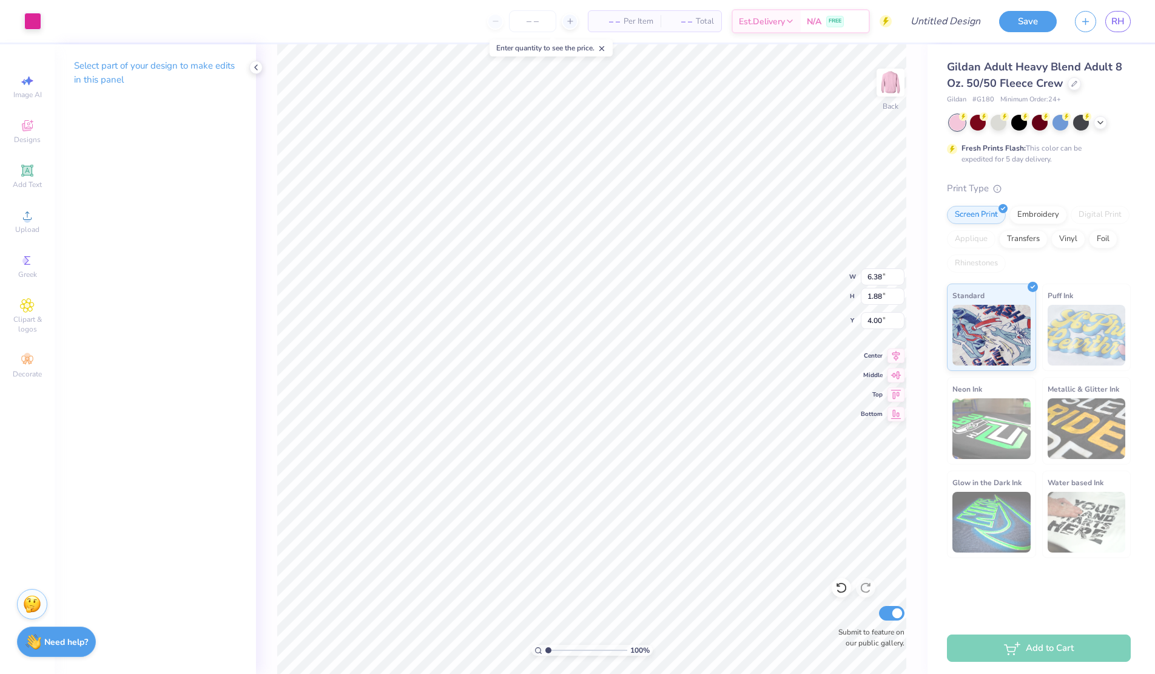
type input "3.46"
type input "4.78"
type input "1.41"
type input "3.75"
type input "5.69"
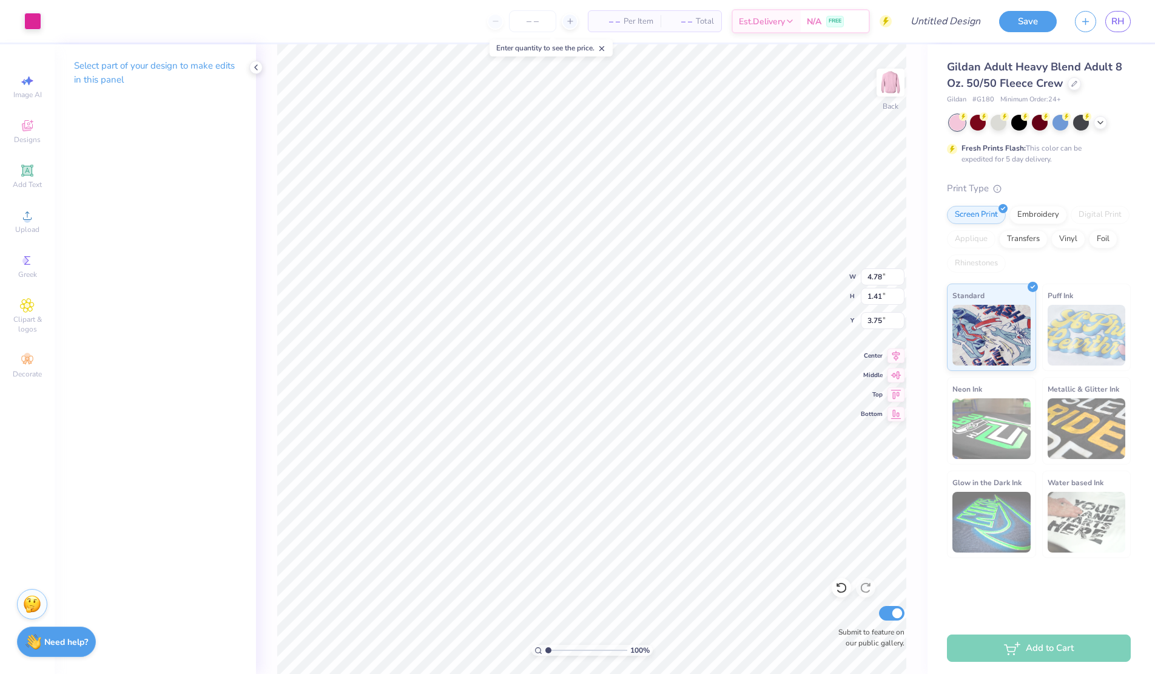
type input "1.68"
type input "5.48"
type input "1.62"
type input "3.81"
type input "4.62"
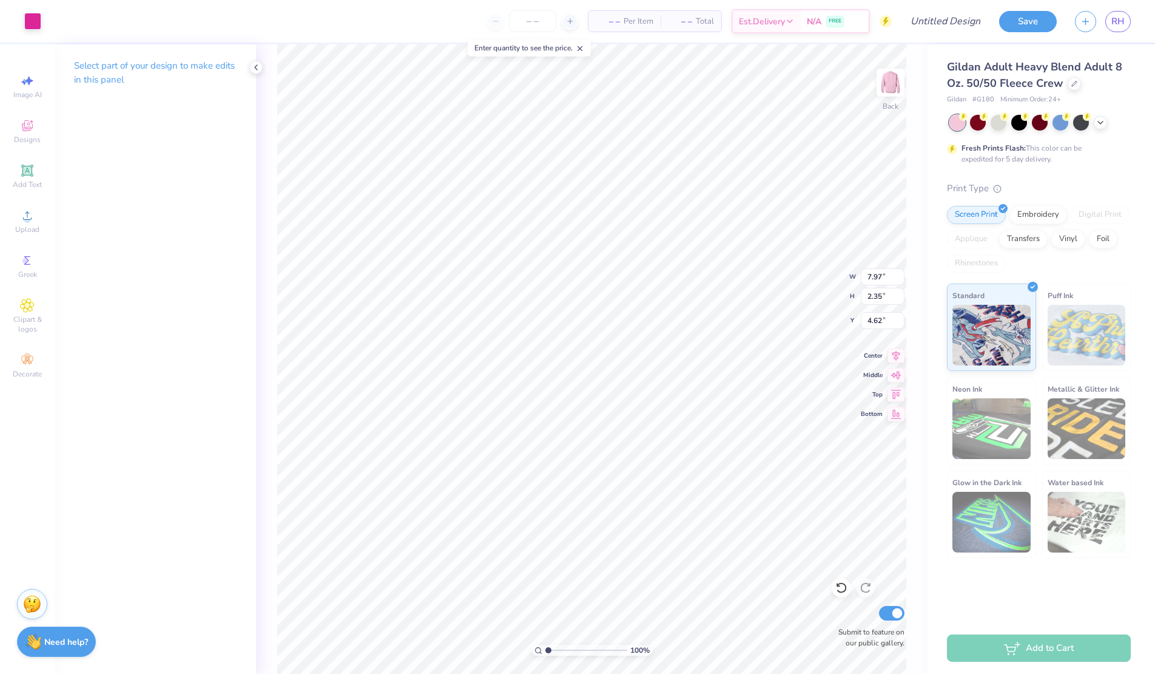
type input "7.97"
type input "2.35"
type input "3.00"
click at [1072, 83] on icon at bounding box center [1075, 82] width 6 height 6
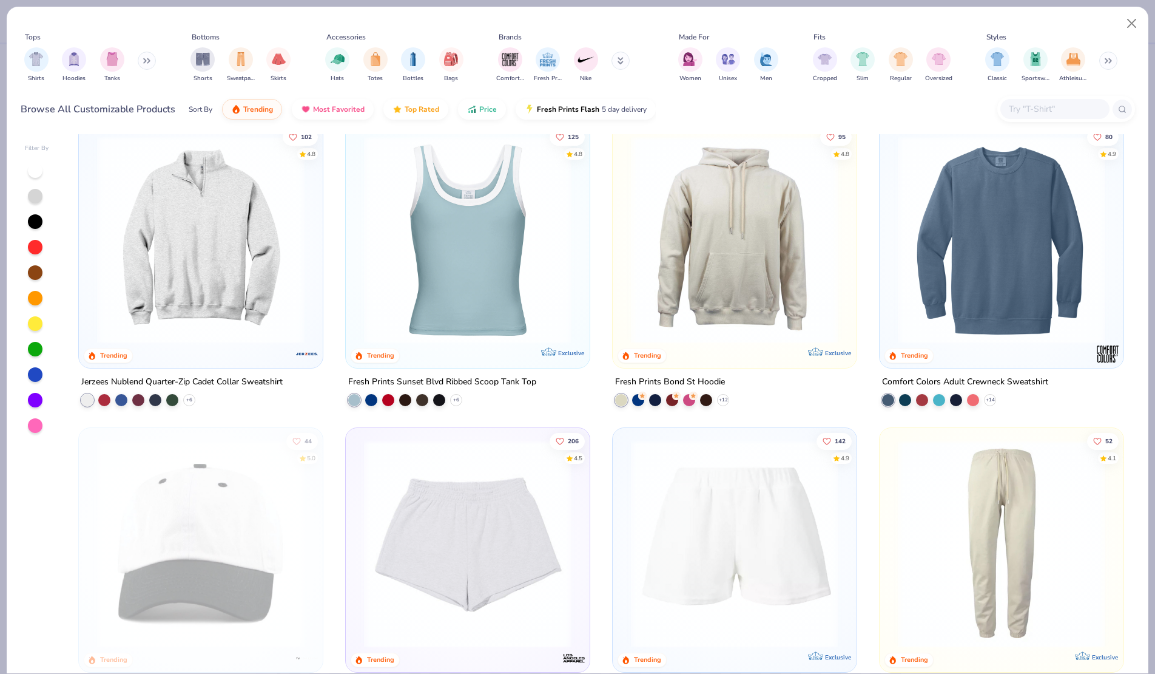
scroll to position [2442, 0]
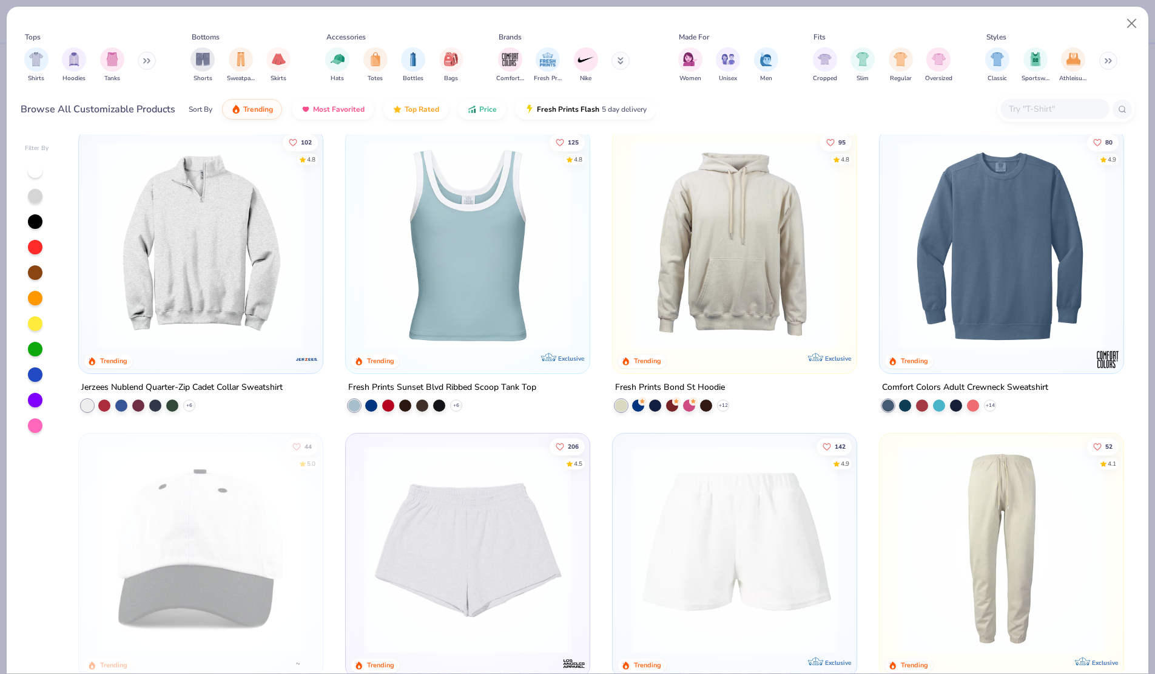
click at [1020, 234] on img at bounding box center [1002, 245] width 220 height 208
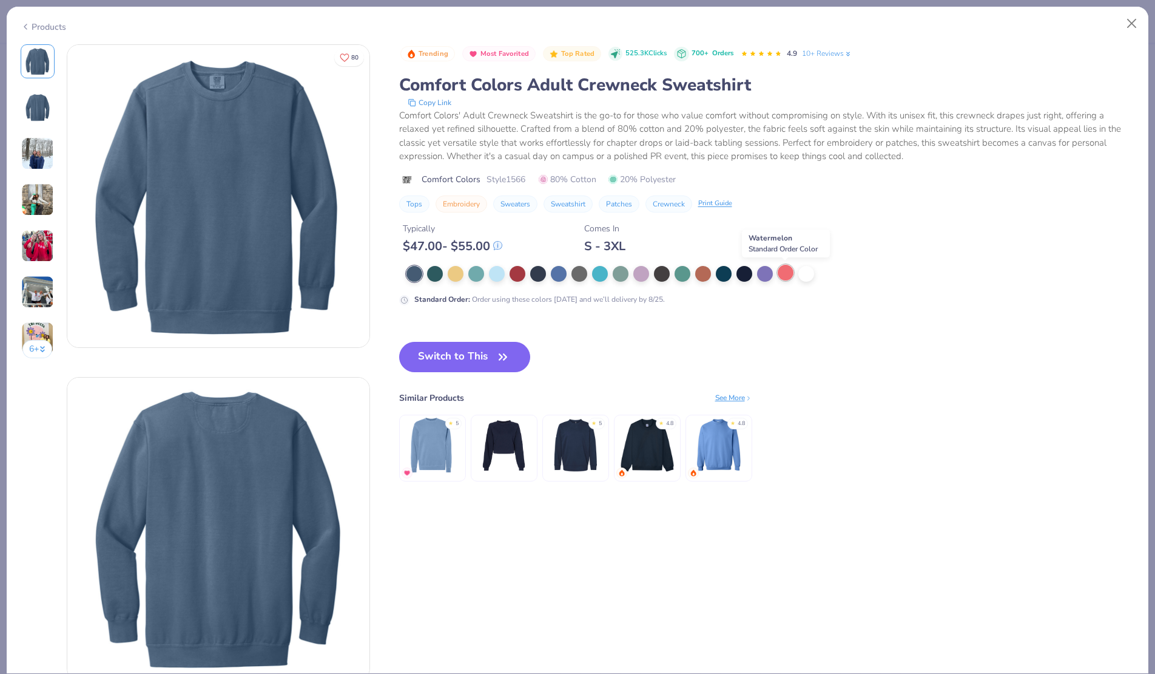
click at [789, 267] on div at bounding box center [786, 273] width 16 height 16
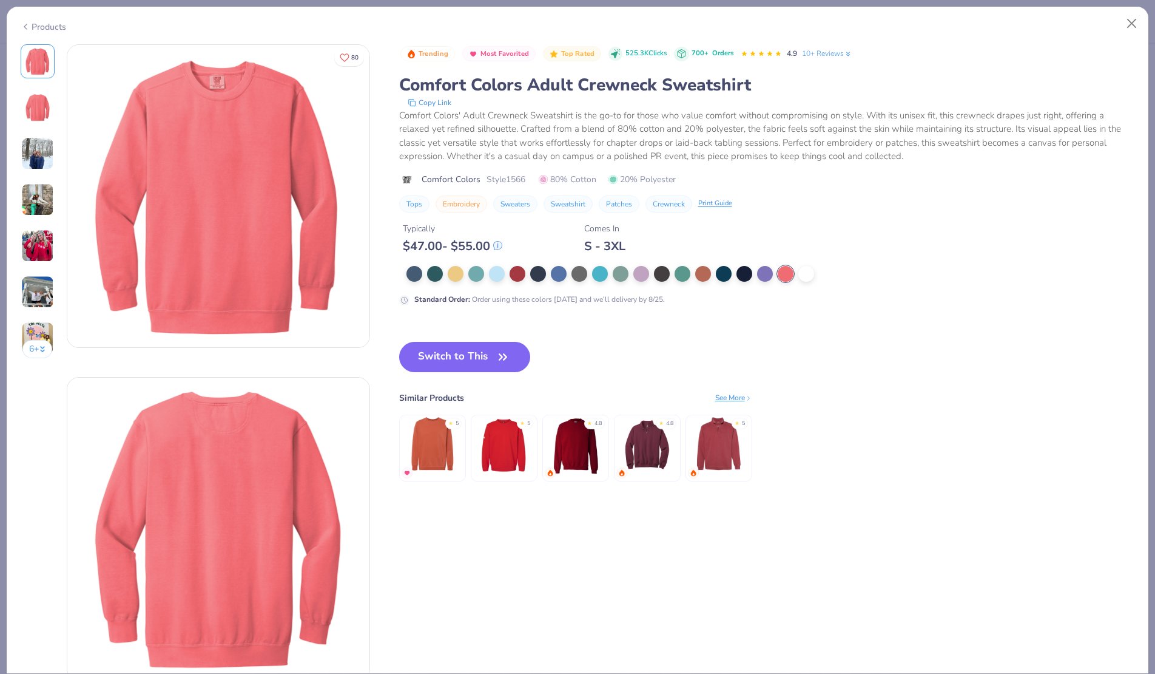
click at [38, 25] on div "Products" at bounding box center [44, 27] width 46 height 13
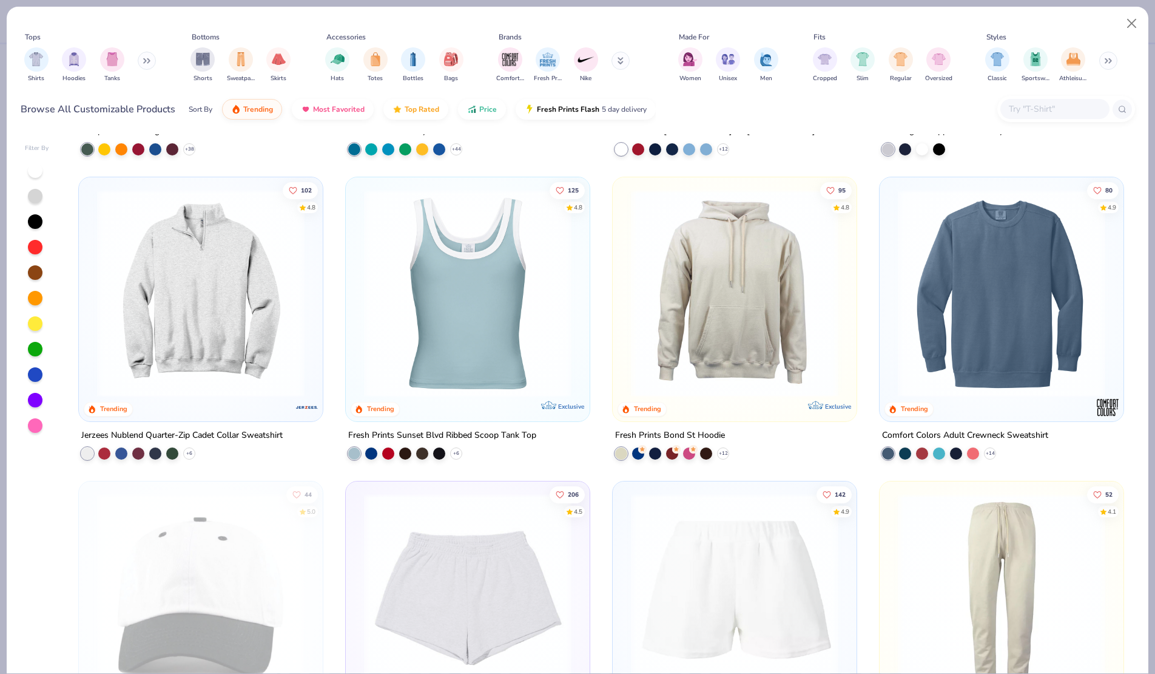
scroll to position [2379, 0]
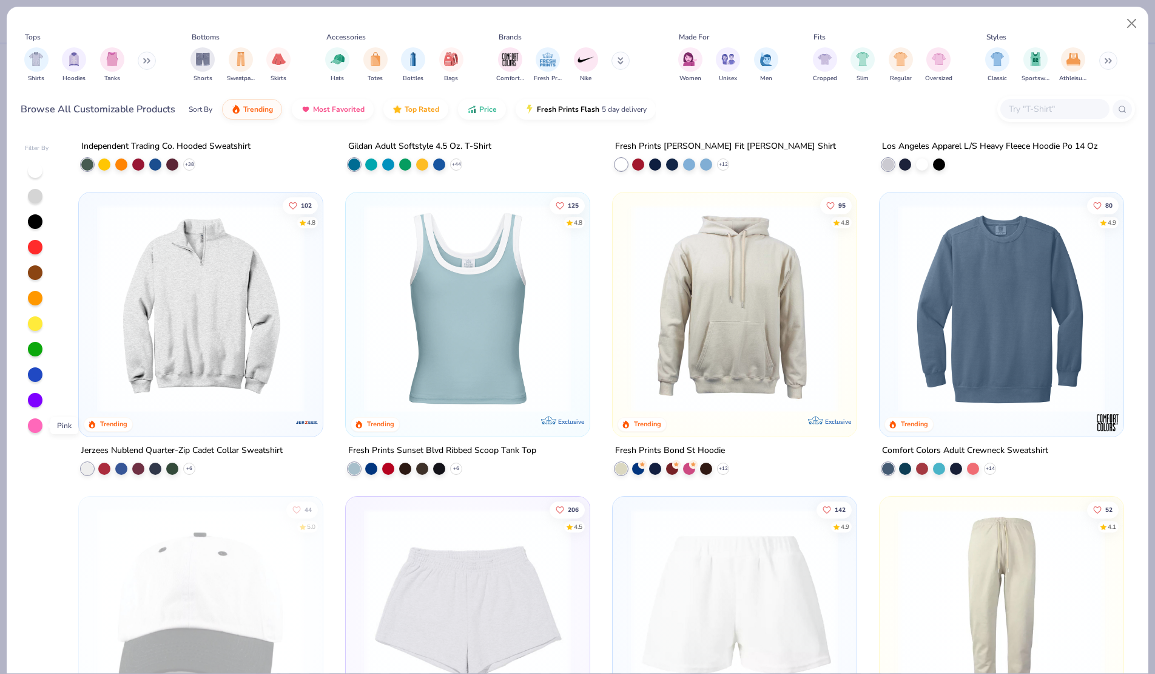
click at [39, 420] on div at bounding box center [35, 425] width 15 height 15
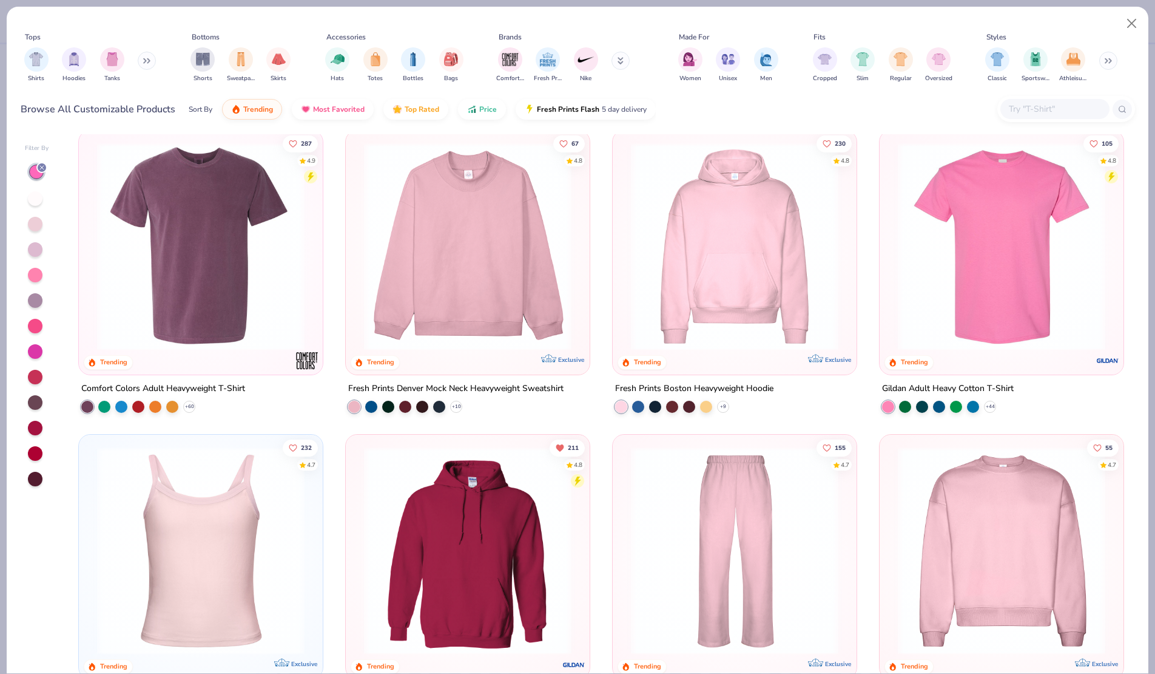
scroll to position [1, 0]
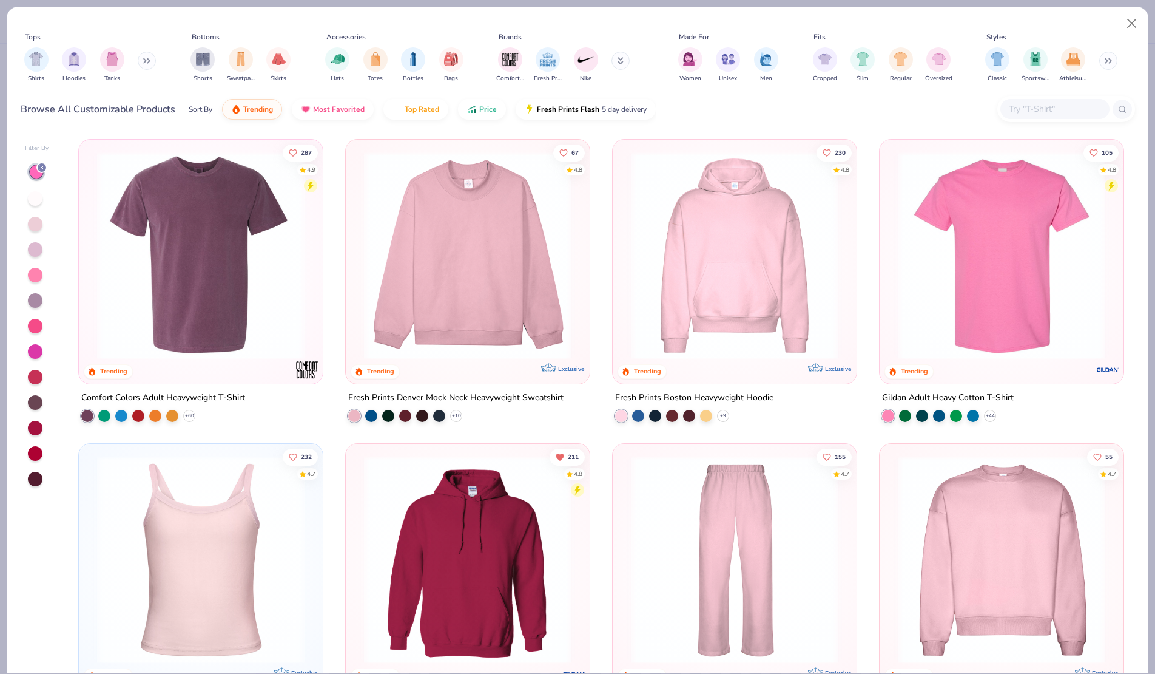
click at [491, 303] on img at bounding box center [468, 256] width 220 height 208
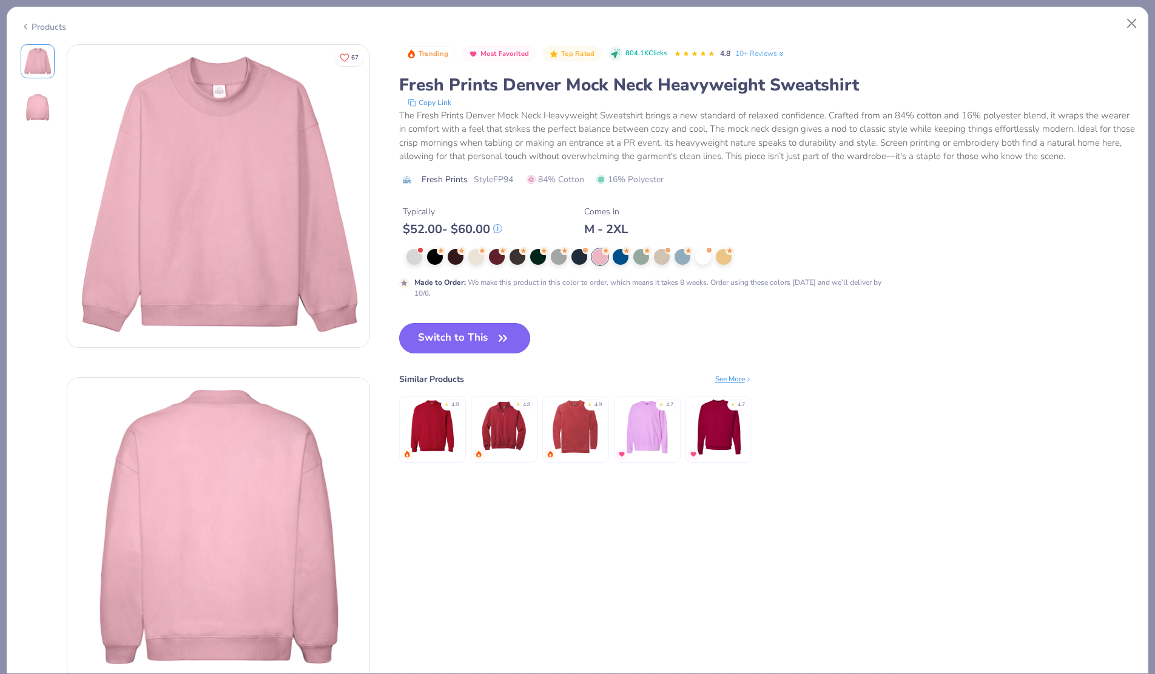
click at [462, 336] on button "Switch to This" at bounding box center [465, 338] width 132 height 30
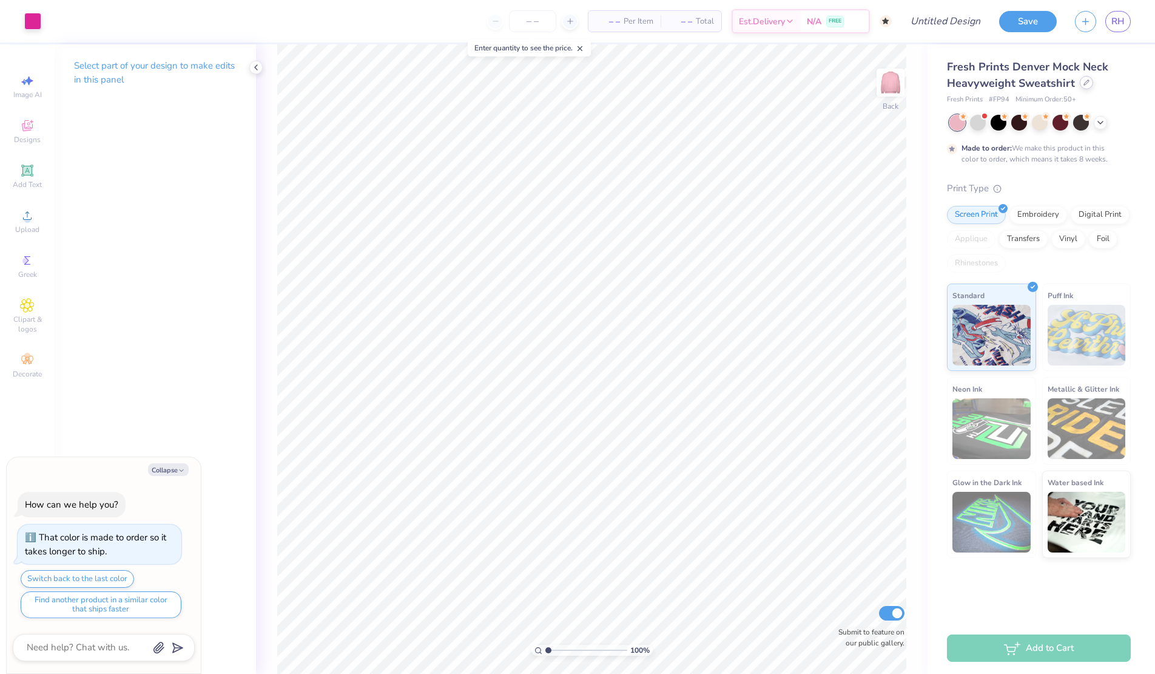
click at [1084, 81] on icon at bounding box center [1087, 82] width 6 height 6
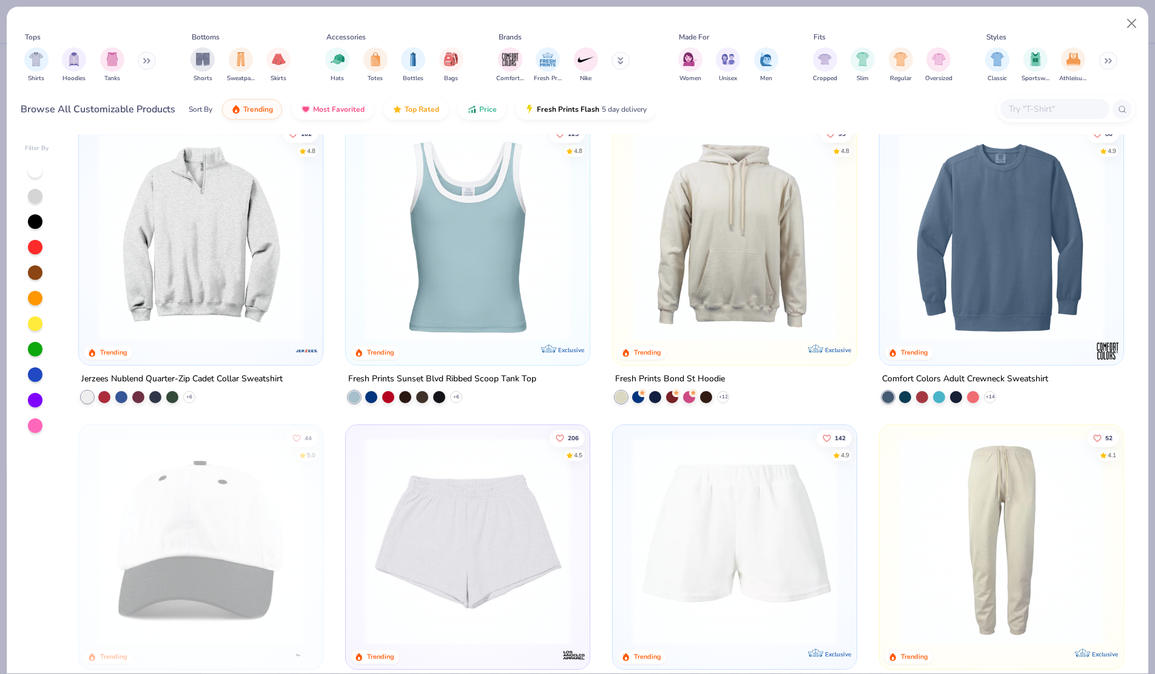
scroll to position [2452, 0]
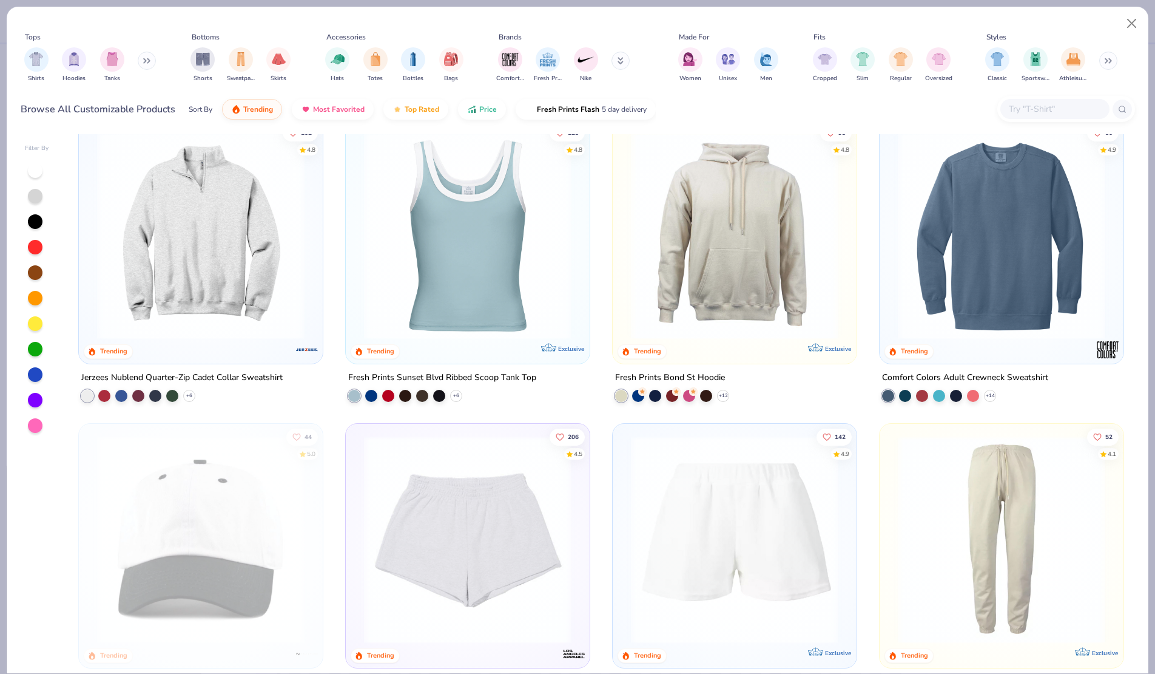
click at [40, 415] on div at bounding box center [37, 298] width 24 height 271
click at [38, 423] on div at bounding box center [35, 425] width 15 height 15
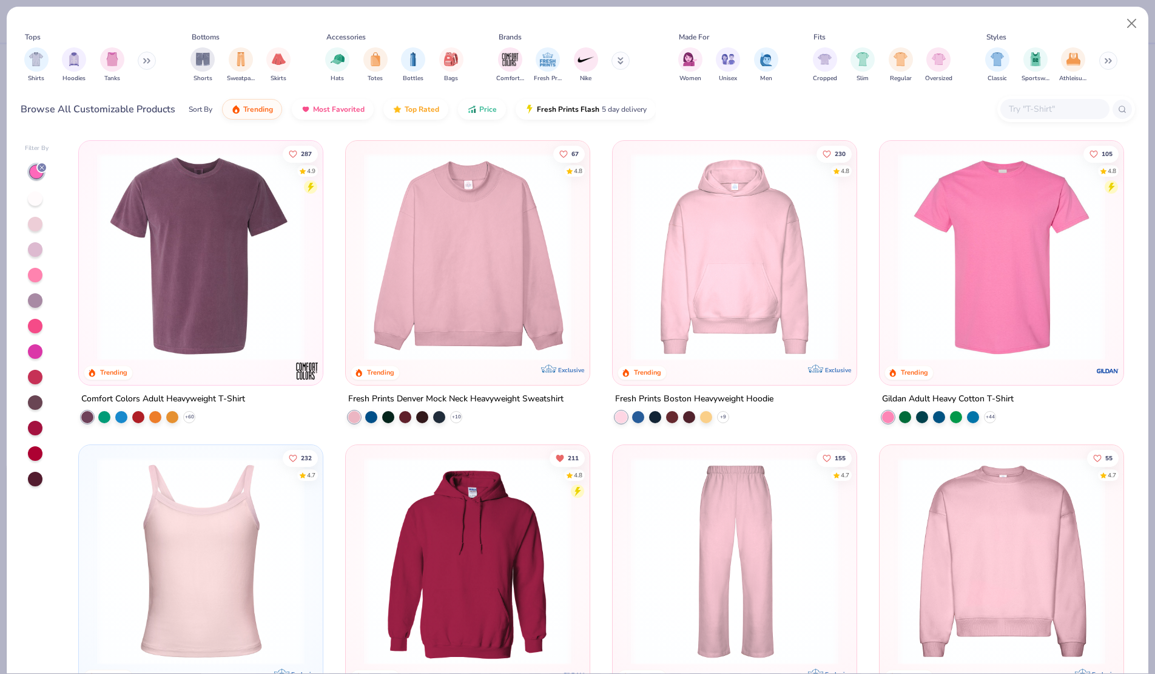
click at [1020, 542] on img at bounding box center [1002, 561] width 220 height 208
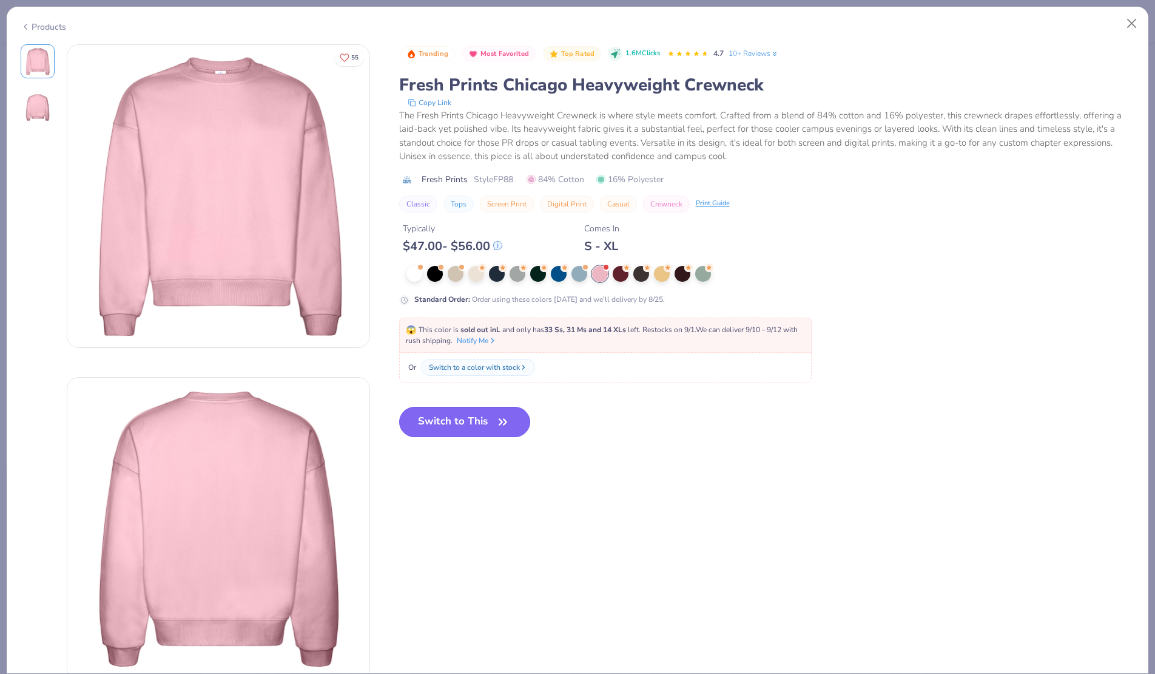
click at [457, 413] on button "Switch to This" at bounding box center [465, 422] width 132 height 30
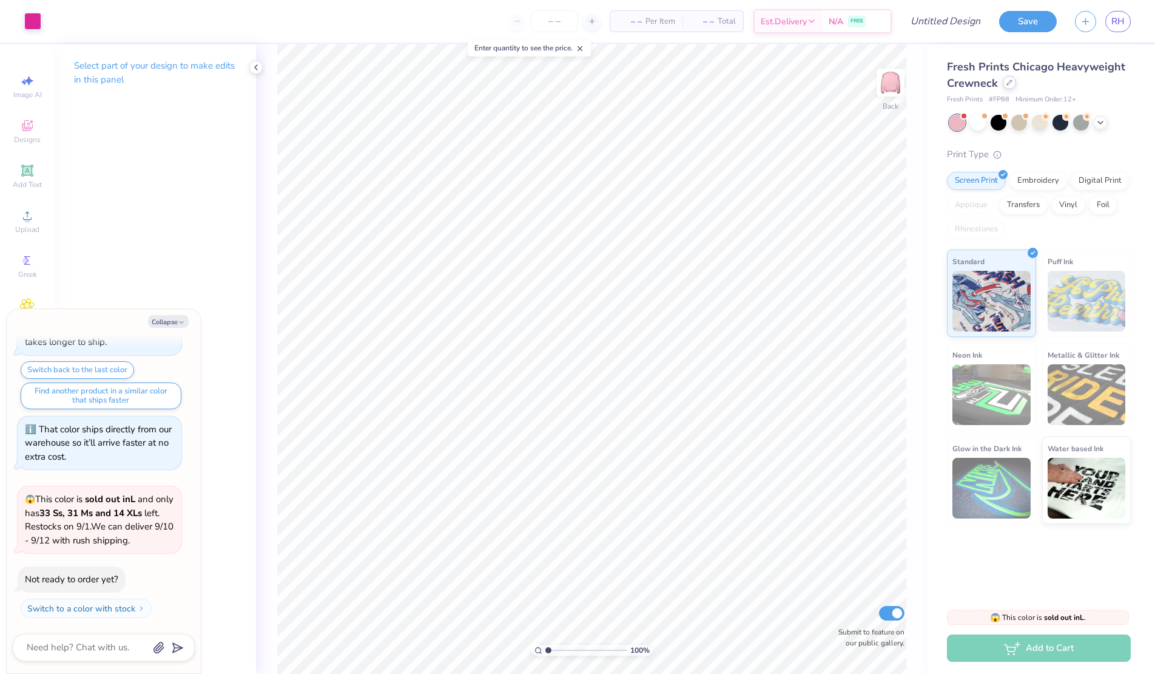
click at [1007, 90] on div "Fresh Prints Chicago Heavyweight Crewneck" at bounding box center [1039, 75] width 184 height 33
click at [1010, 81] on icon at bounding box center [1010, 82] width 6 height 6
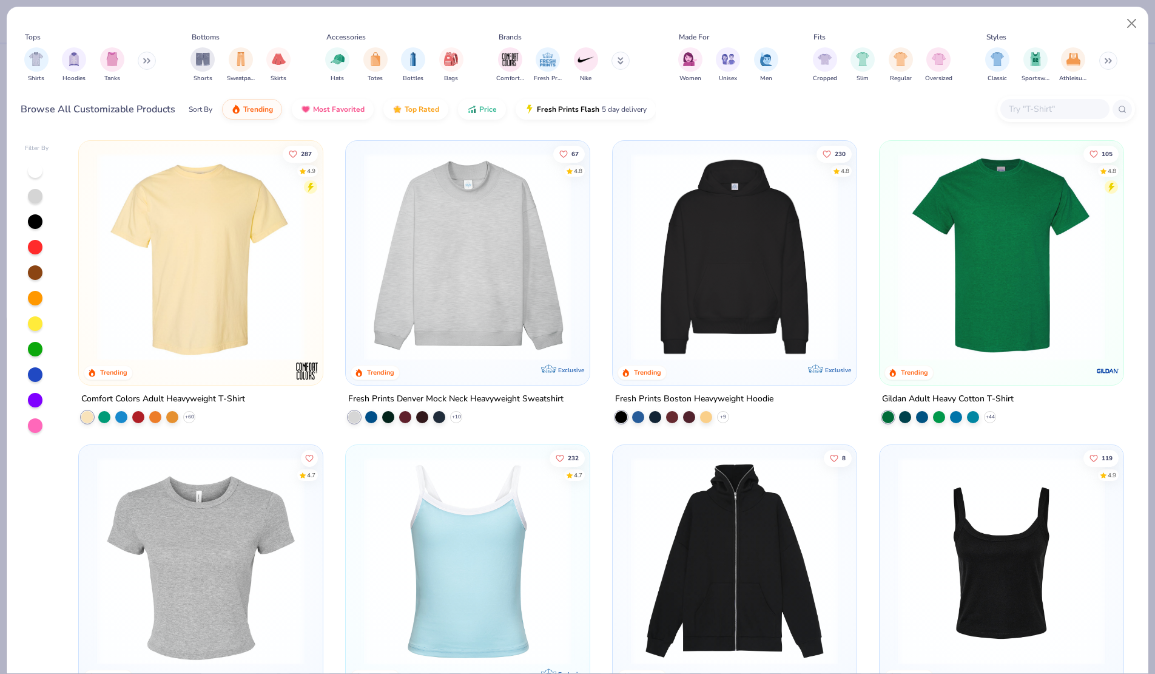
click at [495, 280] on img at bounding box center [468, 257] width 220 height 208
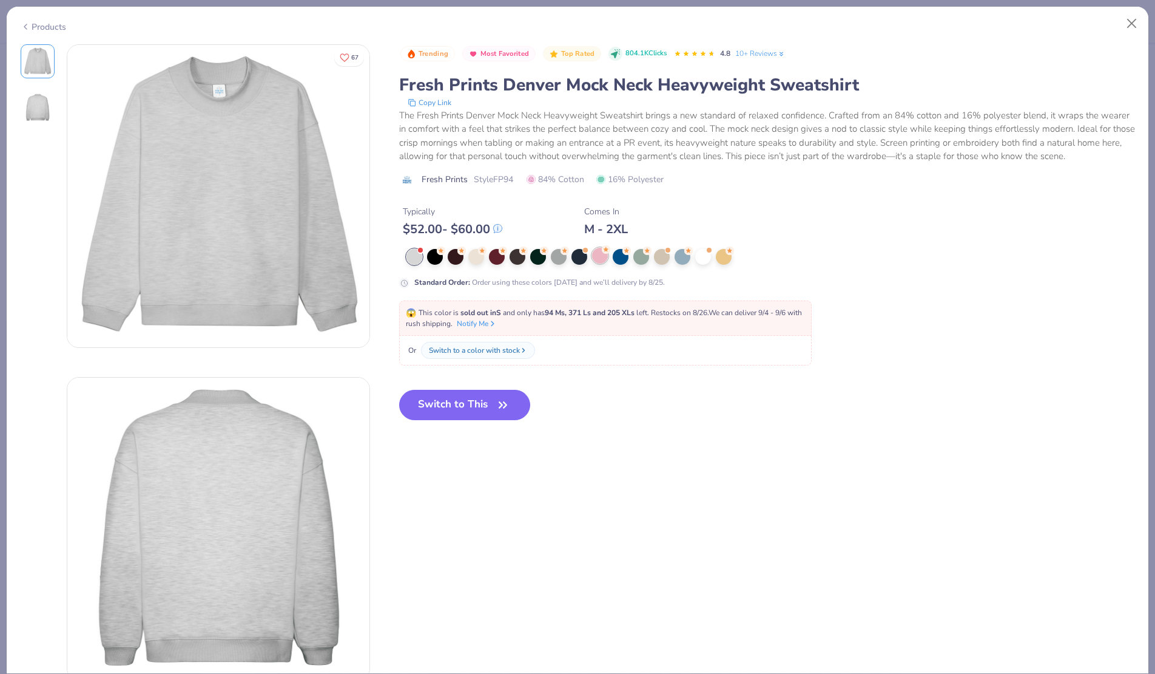
click at [599, 254] on div at bounding box center [600, 256] width 16 height 16
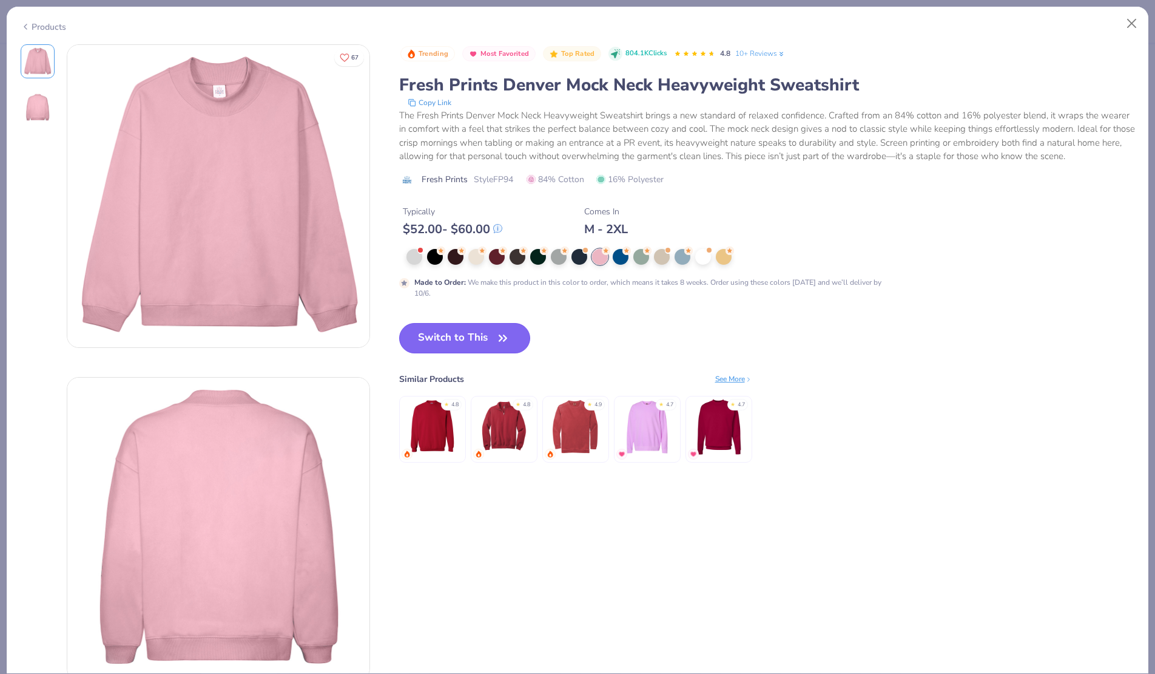
click at [482, 338] on button "Switch to This" at bounding box center [465, 338] width 132 height 30
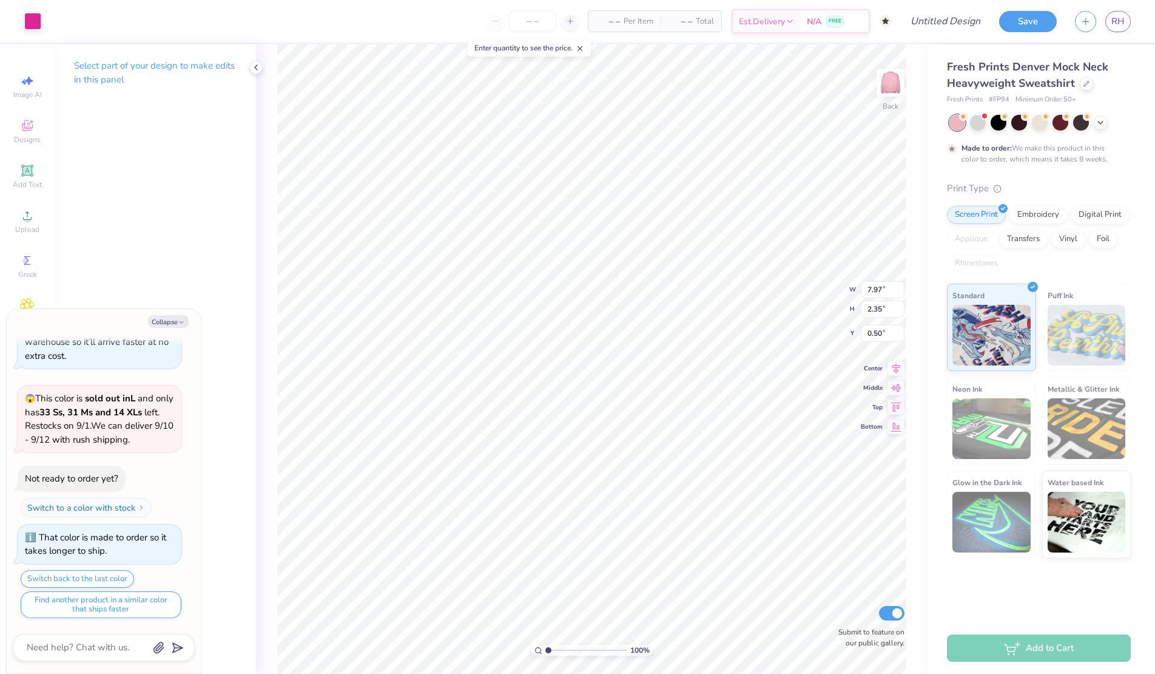
type textarea "x"
type input "2.32"
type textarea "x"
type input "2.30"
click at [255, 70] on icon at bounding box center [256, 67] width 10 height 10
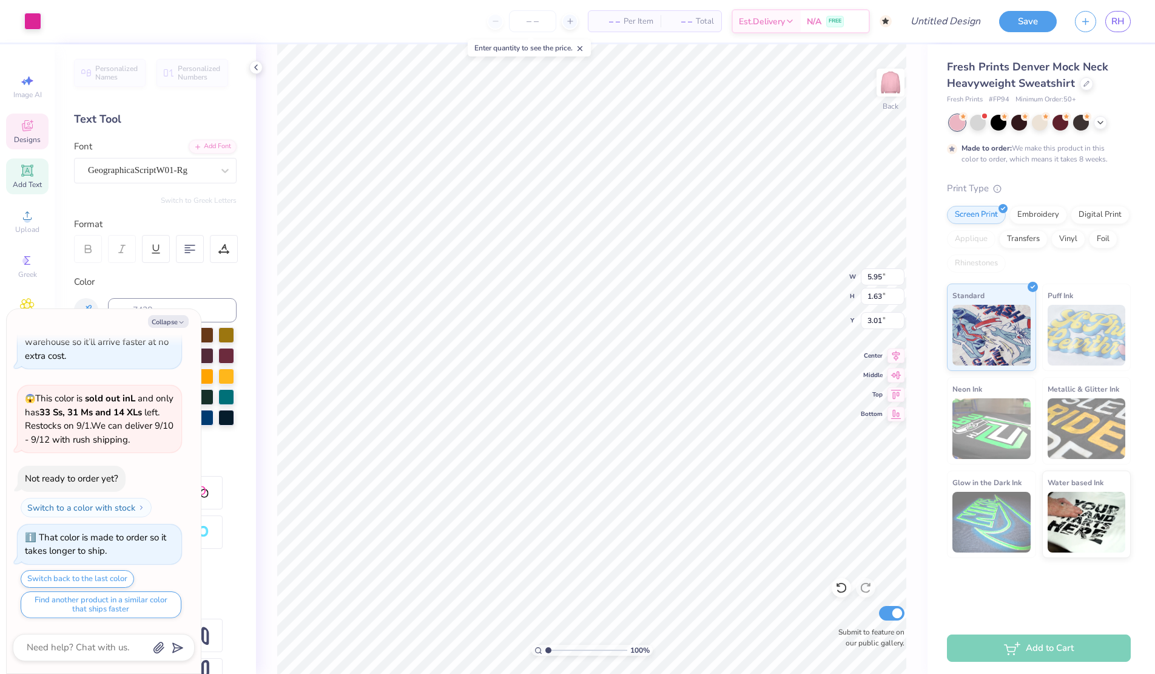
type textarea "x"
type input "3.00"
click at [174, 311] on div "Collapse How can we help you? That color is made to order so it takes longer to…" at bounding box center [104, 491] width 194 height 364
click at [174, 315] on button "Collapse" at bounding box center [168, 321] width 41 height 13
type textarea "x"
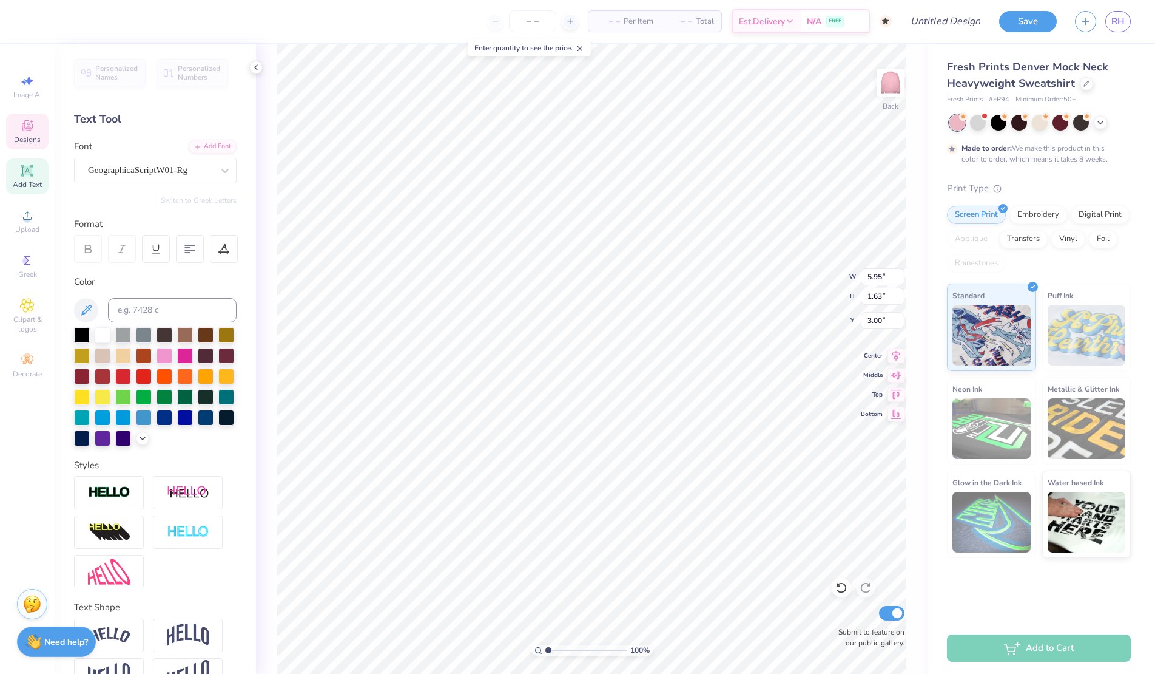
click at [139, 429] on div at bounding box center [155, 386] width 163 height 119
click at [139, 434] on icon at bounding box center [143, 437] width 10 height 10
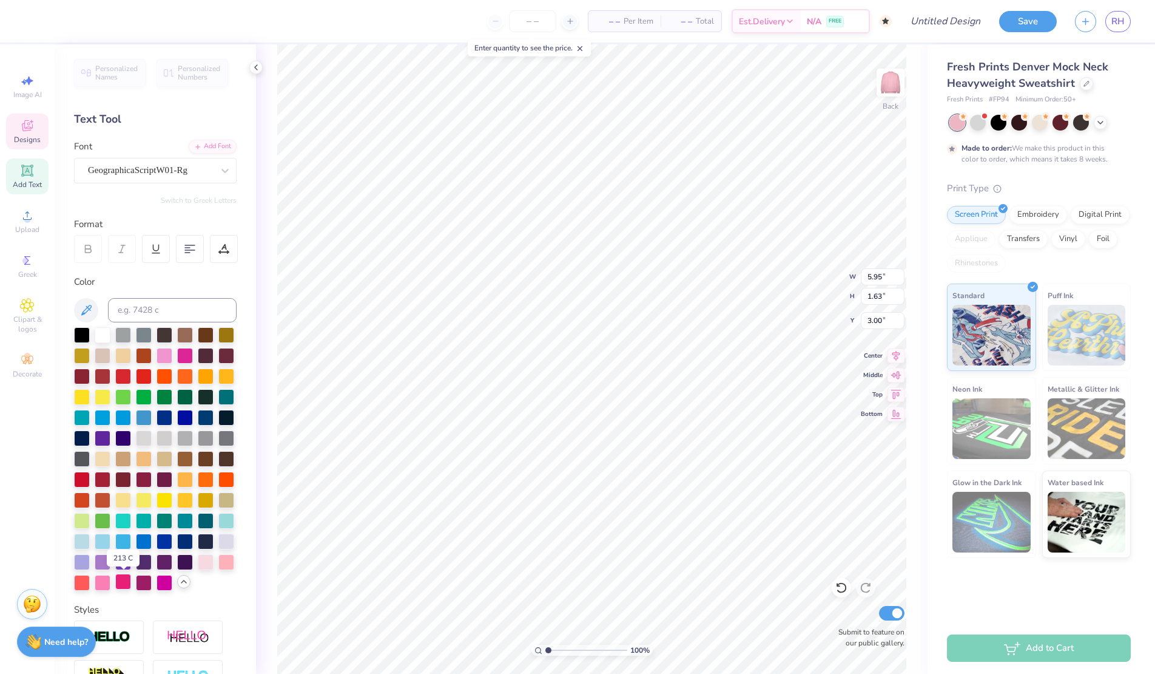
click at [124, 582] on div at bounding box center [123, 581] width 16 height 16
click at [56, 18] on div at bounding box center [54, 20] width 17 height 17
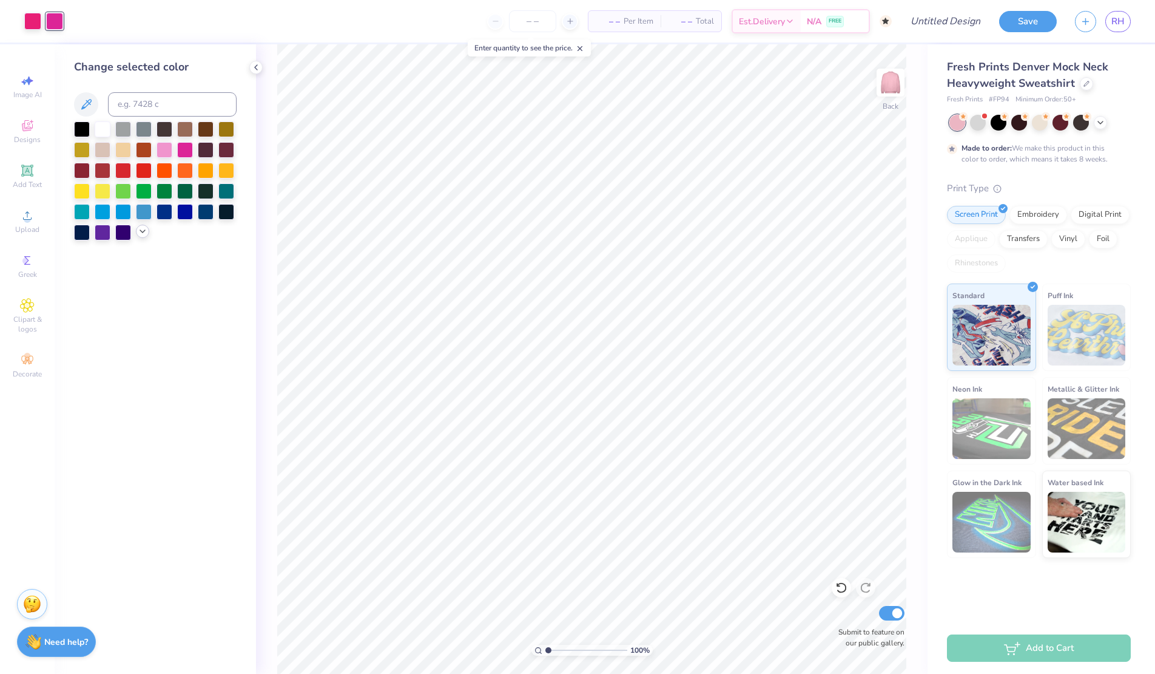
click at [146, 229] on icon at bounding box center [143, 231] width 10 height 10
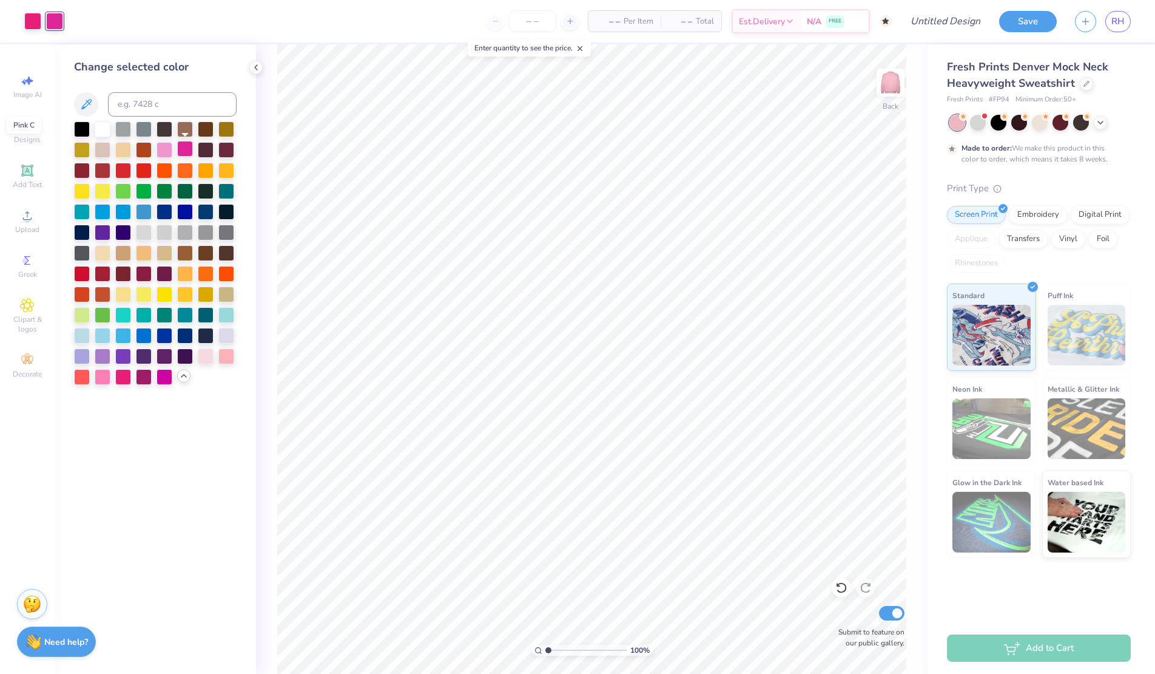
click at [181, 147] on div at bounding box center [185, 149] width 16 height 16
click at [103, 372] on div at bounding box center [103, 376] width 16 height 16
click at [121, 378] on div at bounding box center [123, 376] width 16 height 16
click at [101, 132] on div at bounding box center [103, 128] width 16 height 16
click at [146, 373] on div at bounding box center [144, 376] width 16 height 16
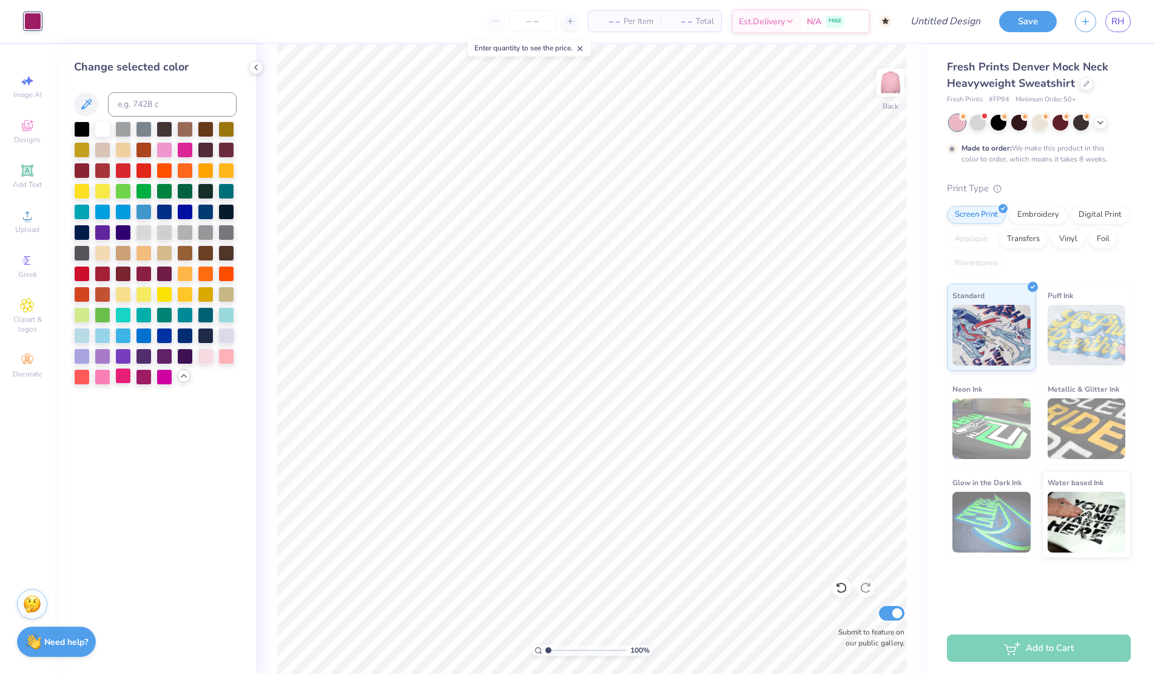
click at [122, 379] on div at bounding box center [123, 376] width 16 height 16
click at [229, 356] on div at bounding box center [226, 355] width 16 height 16
click at [106, 377] on div at bounding box center [103, 376] width 16 height 16
click at [183, 143] on div at bounding box center [185, 149] width 16 height 16
click at [167, 150] on div at bounding box center [165, 149] width 16 height 16
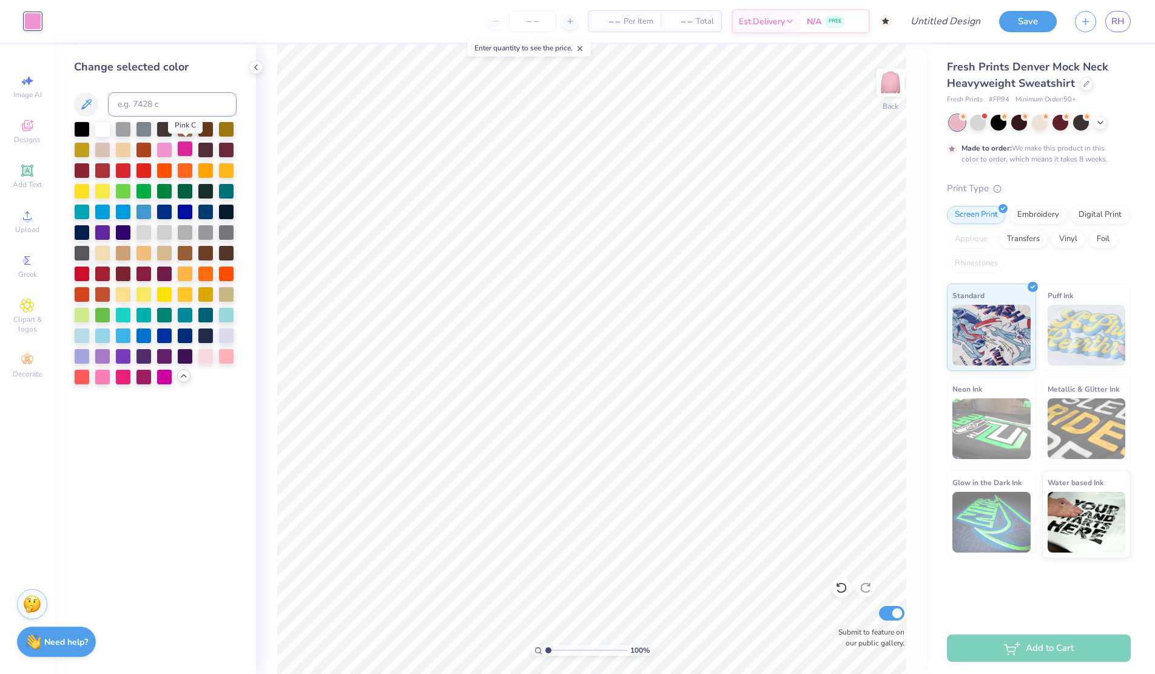
click at [180, 146] on div at bounding box center [185, 149] width 16 height 16
click at [123, 375] on div at bounding box center [123, 376] width 16 height 16
click at [102, 127] on div at bounding box center [103, 128] width 16 height 16
click at [87, 133] on div at bounding box center [82, 128] width 16 height 16
click at [108, 125] on div at bounding box center [103, 128] width 16 height 16
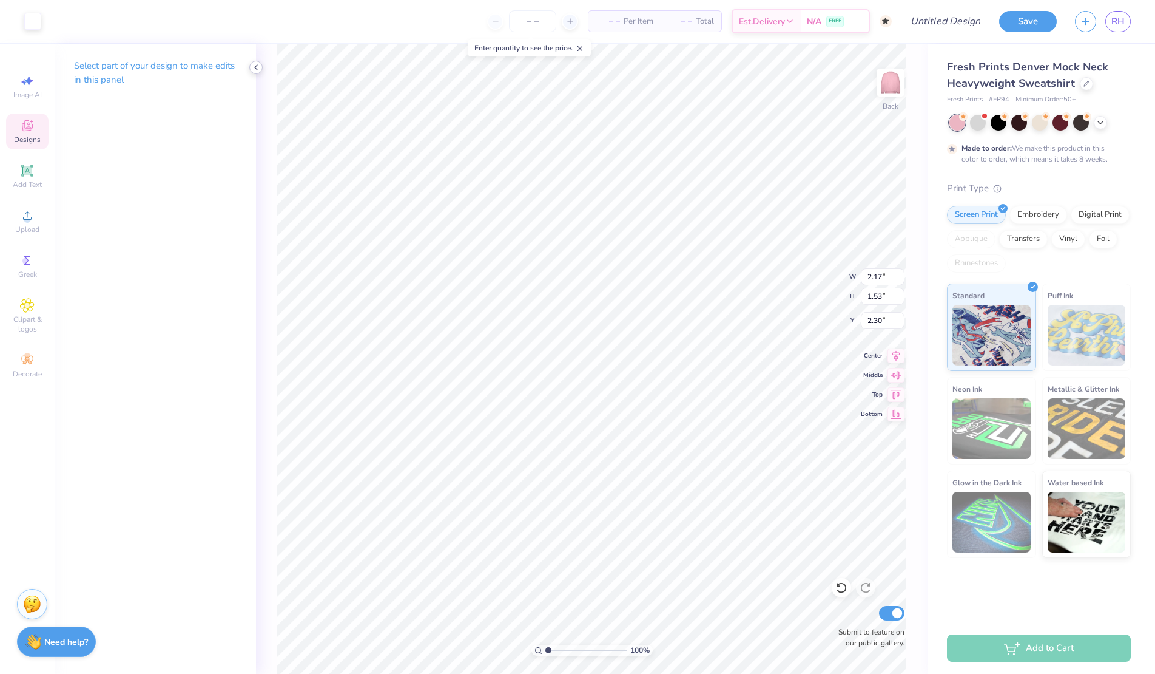
click at [256, 70] on icon at bounding box center [256, 67] width 10 height 10
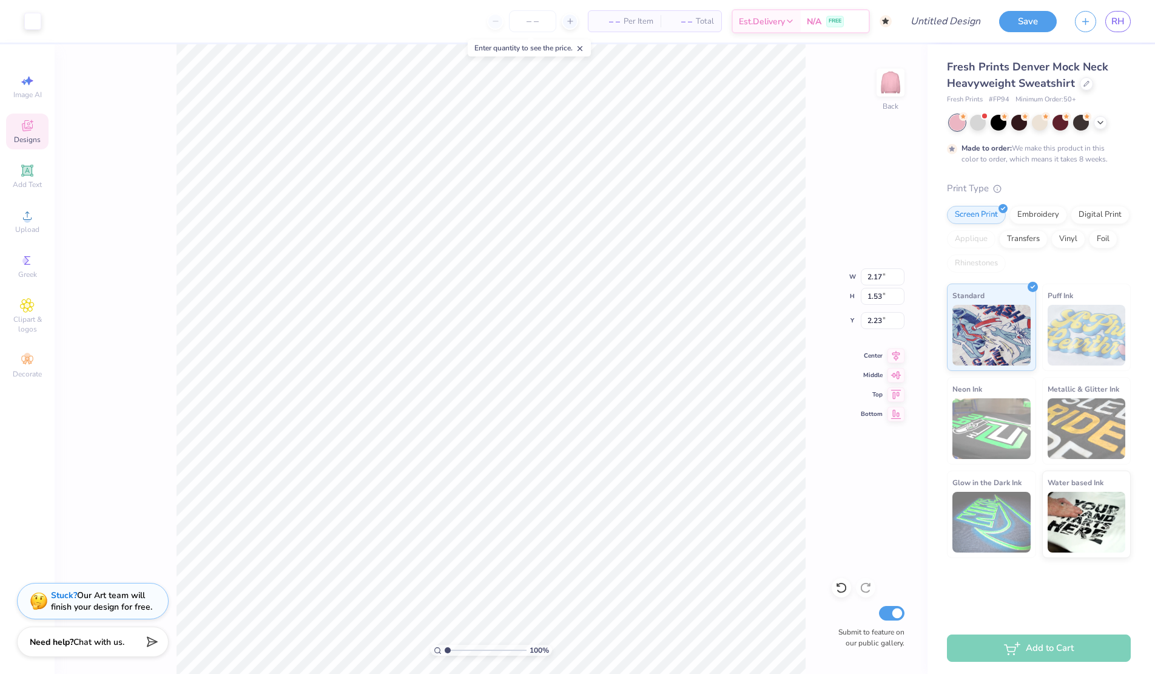
type input "2.23"
click at [32, 24] on div at bounding box center [32, 20] width 17 height 17
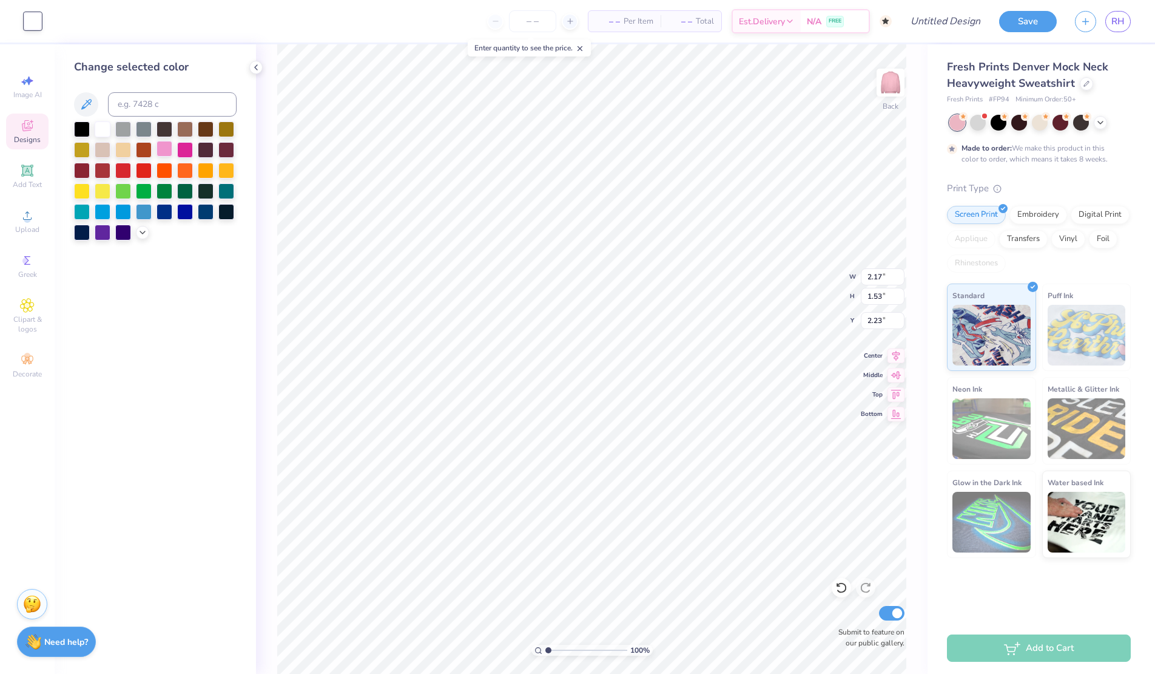
click at [163, 149] on div at bounding box center [165, 149] width 16 height 16
click at [145, 223] on div at bounding box center [155, 180] width 163 height 119
click at [144, 226] on icon at bounding box center [143, 231] width 10 height 10
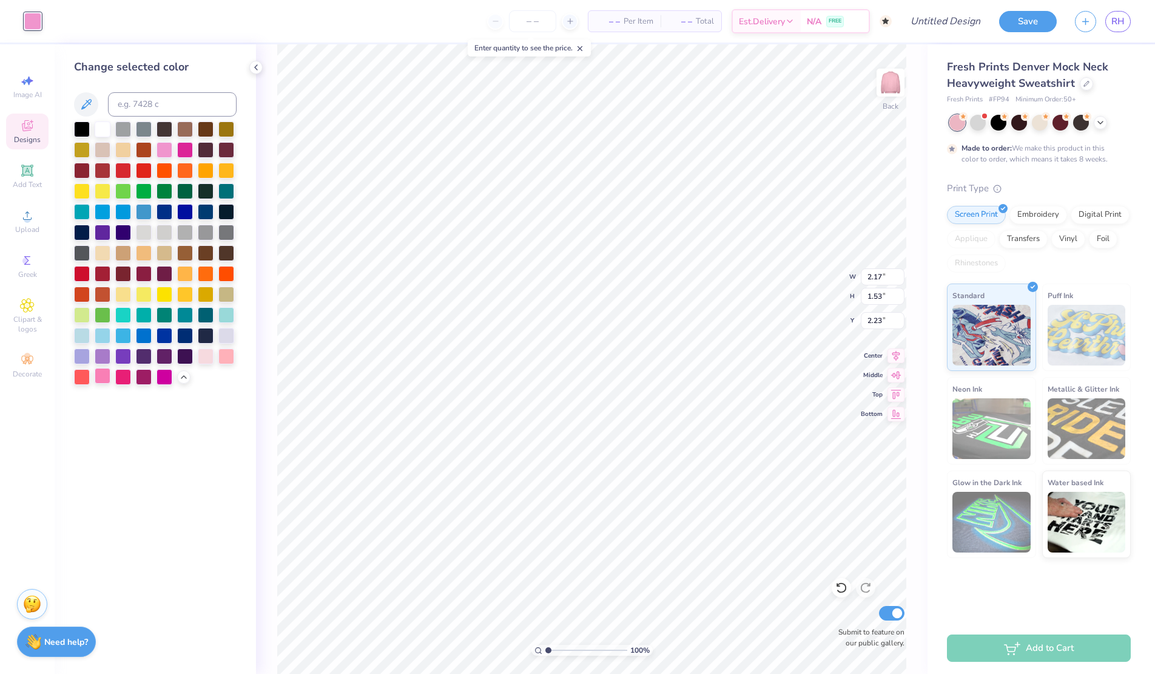
click at [107, 376] on div at bounding box center [103, 376] width 16 height 16
click at [147, 375] on div at bounding box center [144, 376] width 16 height 16
click at [166, 378] on div at bounding box center [165, 376] width 16 height 16
click at [108, 376] on div at bounding box center [103, 376] width 16 height 16
click at [229, 358] on div at bounding box center [226, 355] width 16 height 16
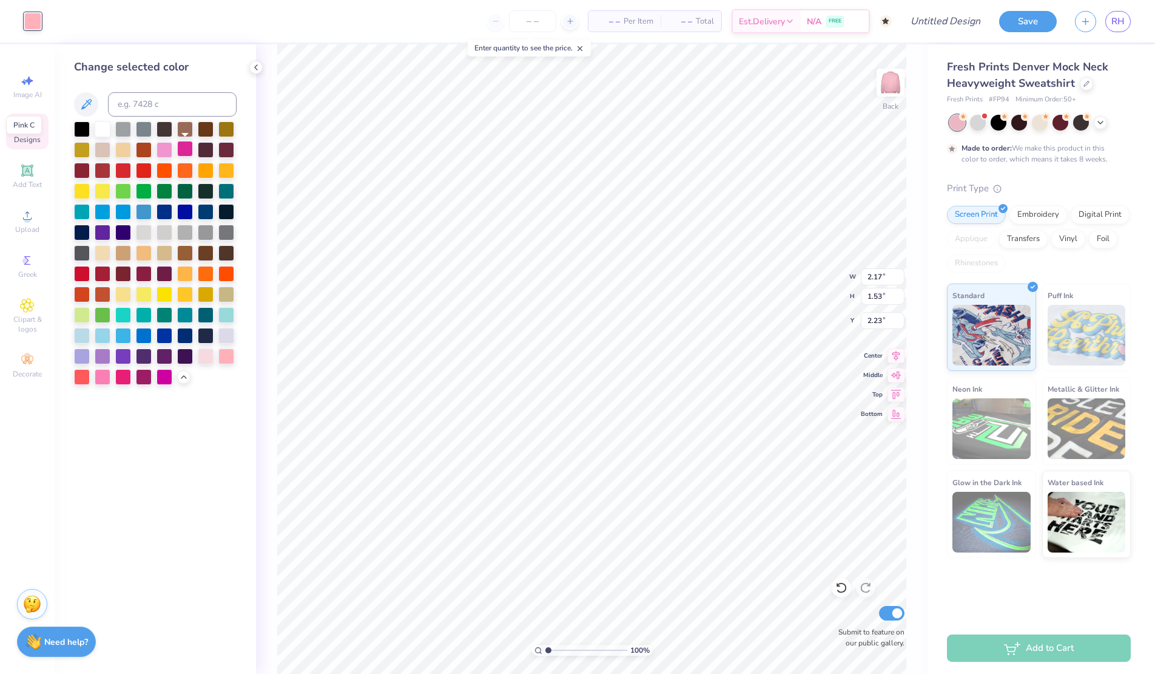
click at [184, 145] on div at bounding box center [185, 149] width 16 height 16
click at [106, 368] on div at bounding box center [103, 376] width 16 height 16
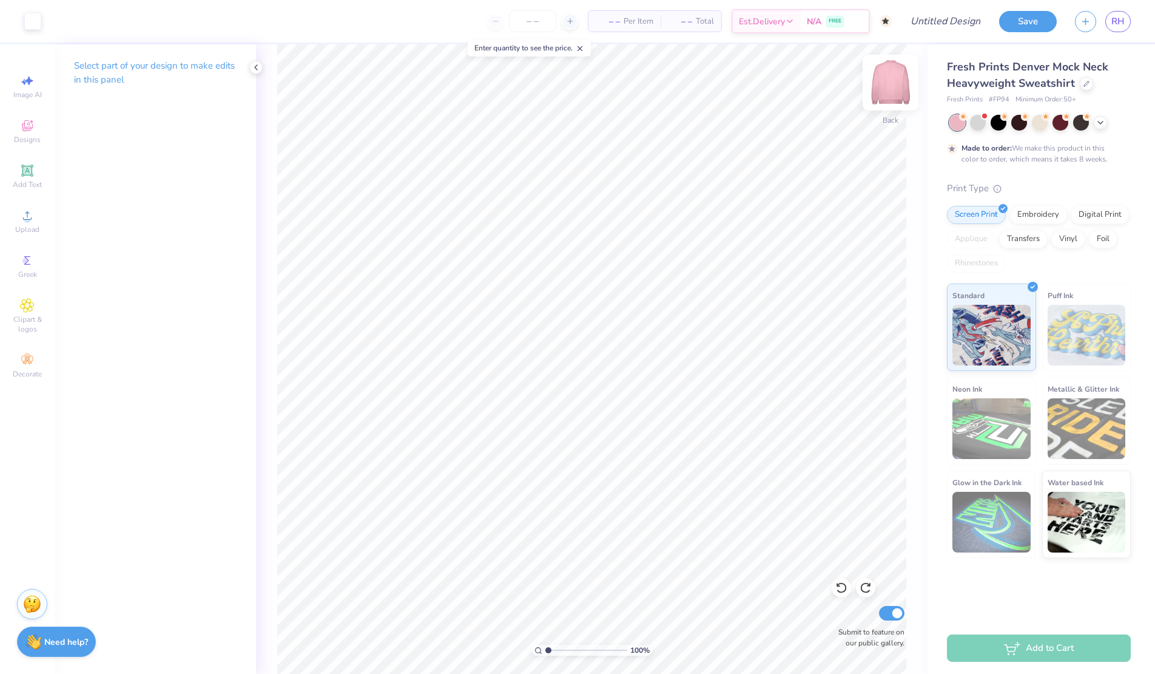
click at [893, 87] on img at bounding box center [890, 82] width 49 height 49
click at [258, 63] on icon at bounding box center [256, 67] width 10 height 10
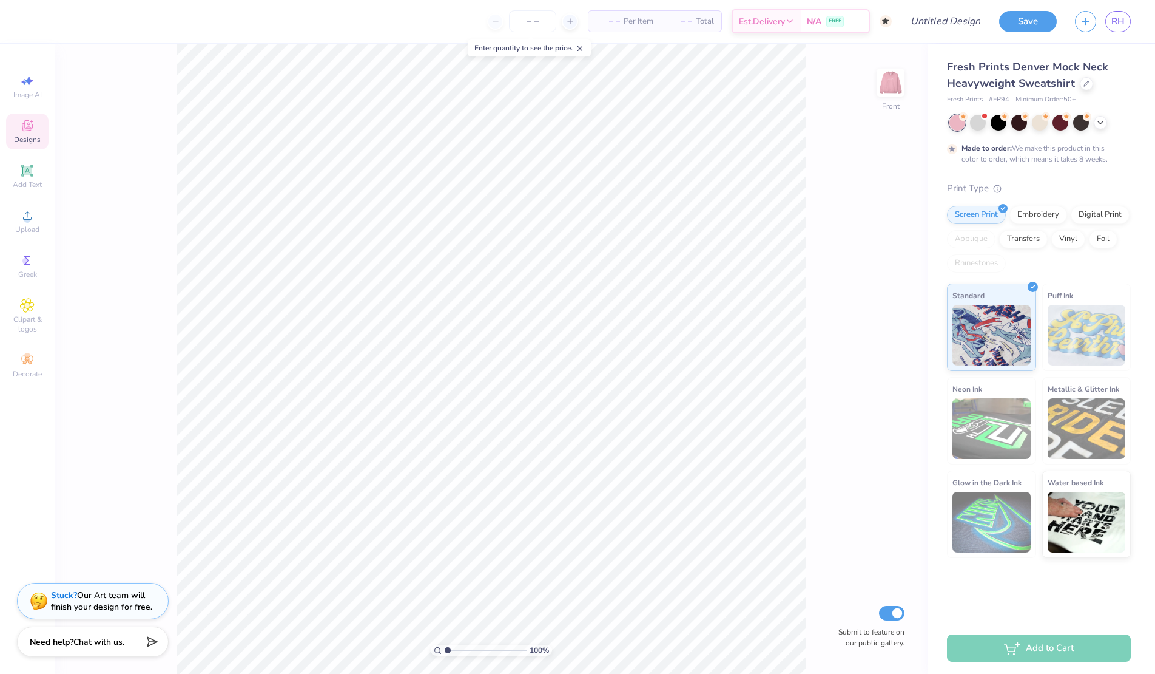
click at [39, 127] on div "Designs" at bounding box center [27, 131] width 42 height 36
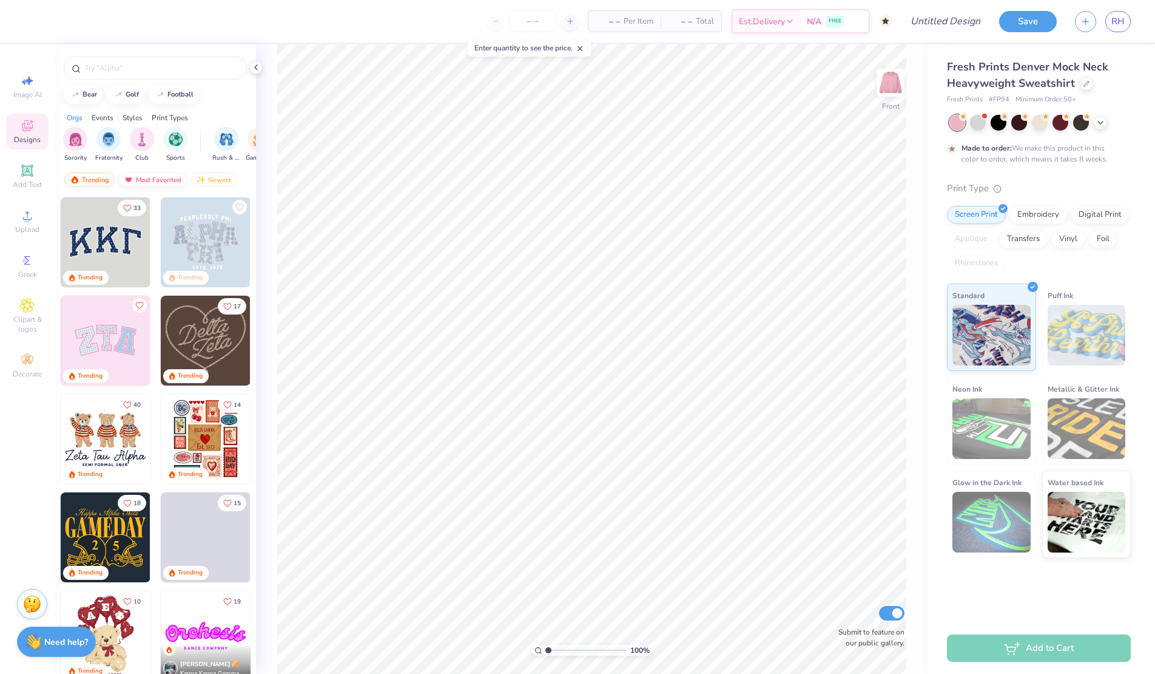
click at [161, 180] on div "Most Favorited" at bounding box center [152, 179] width 69 height 15
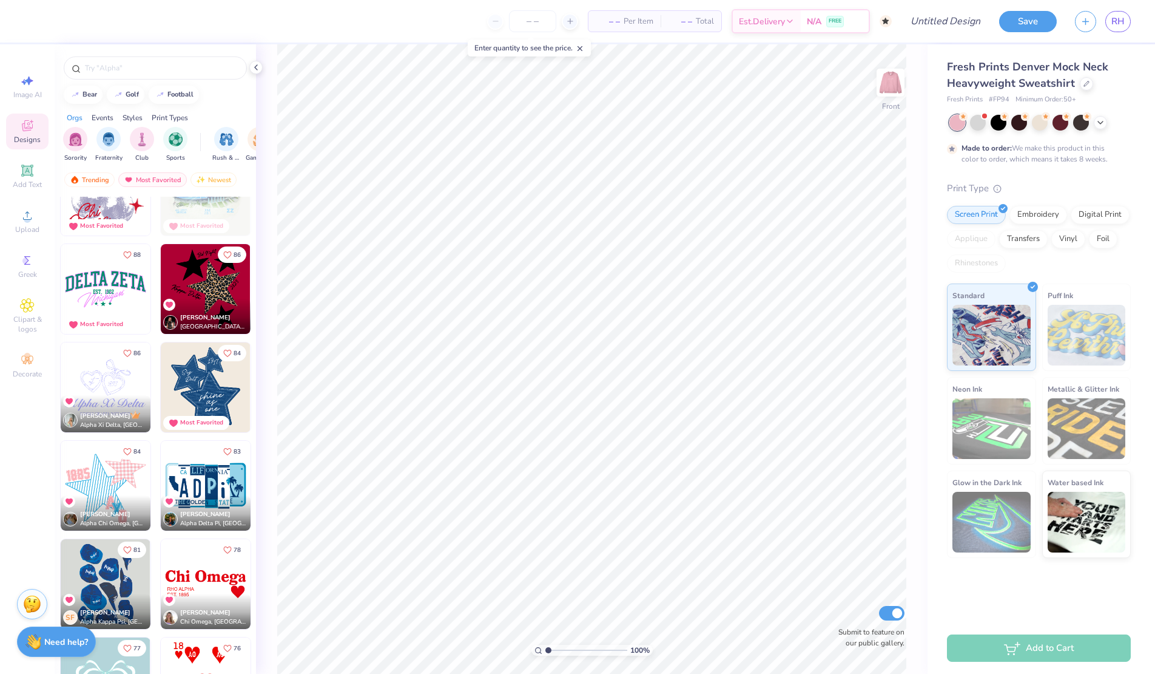
scroll to position [1585, 0]
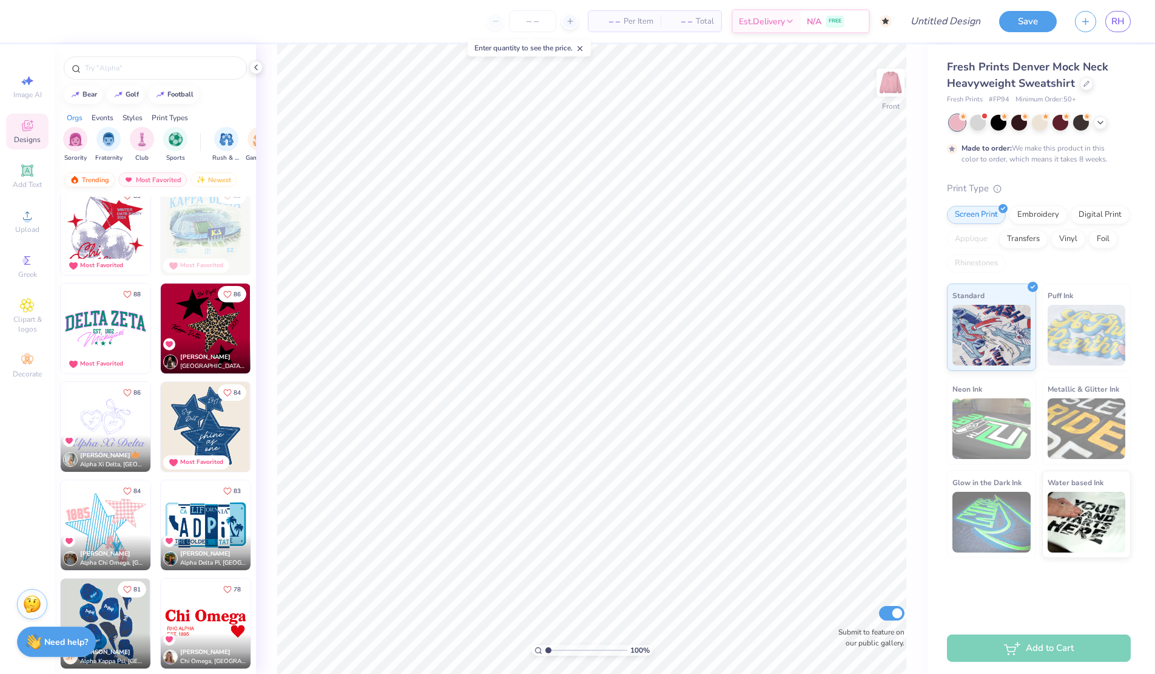
click at [95, 178] on div "Trending" at bounding box center [89, 179] width 50 height 15
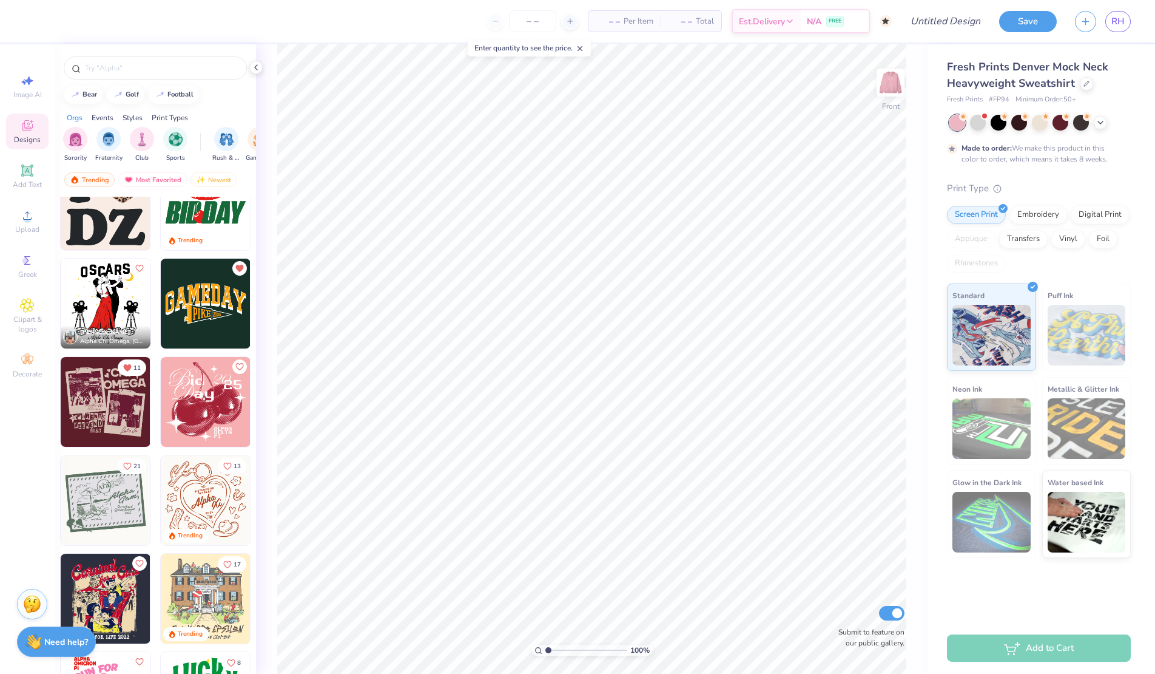
scroll to position [3206, 0]
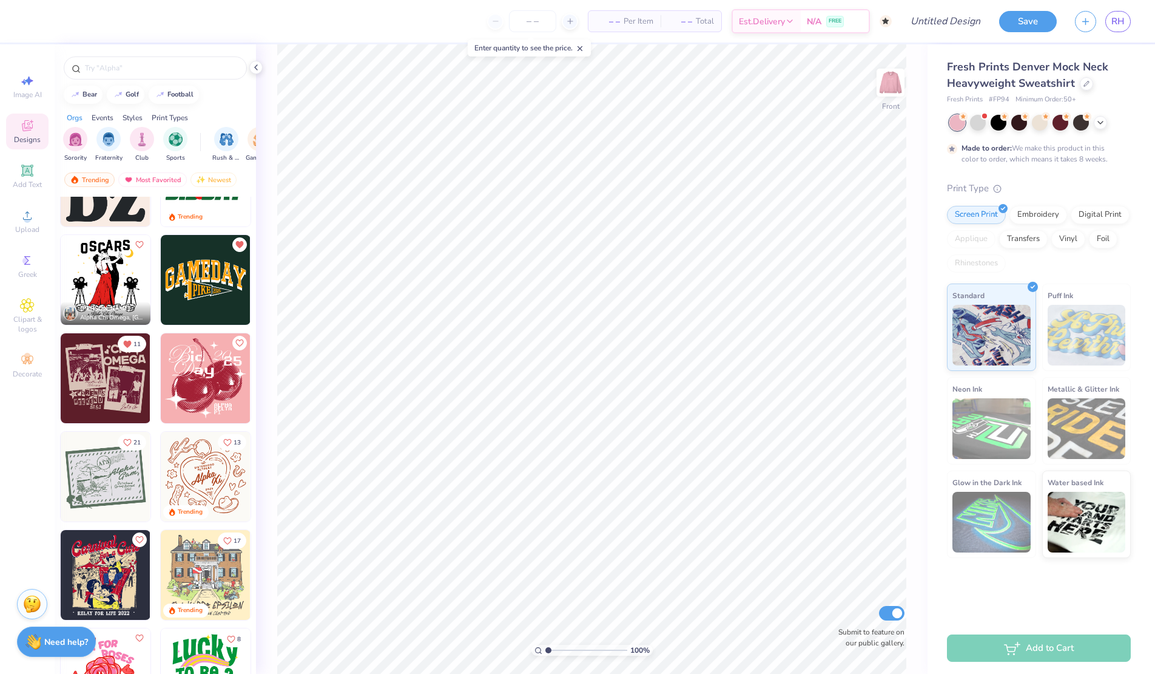
click at [112, 371] on img at bounding box center [106, 378] width 90 height 90
type input "5.97"
click at [57, 15] on div at bounding box center [54, 20] width 17 height 17
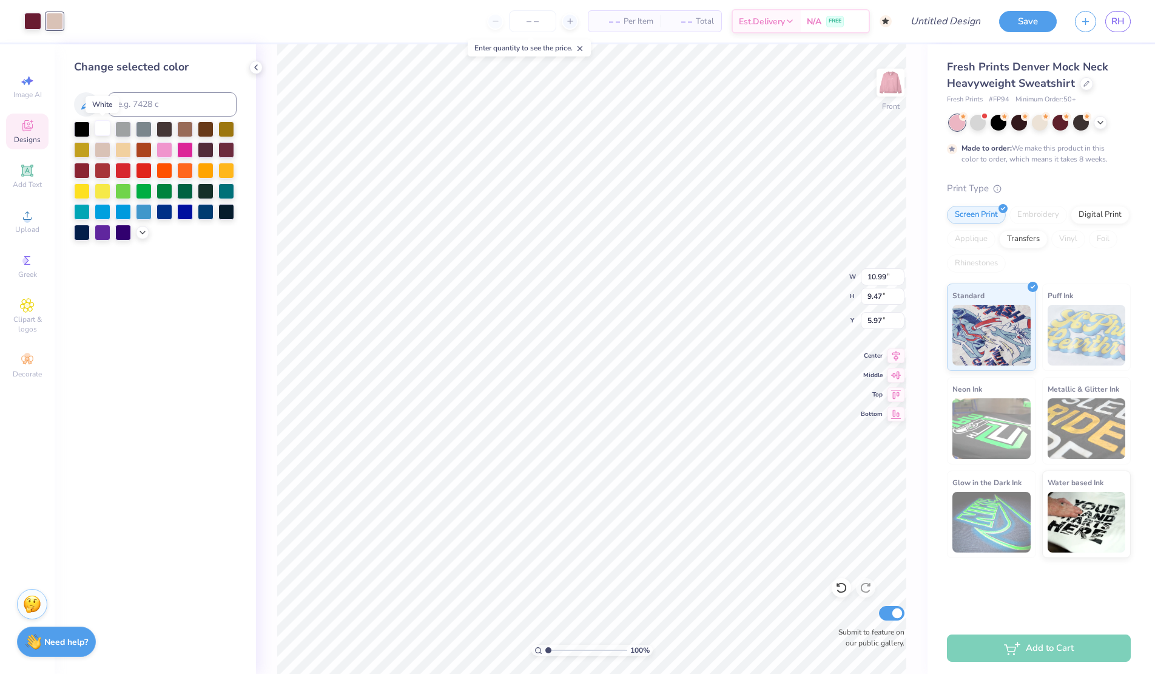
click at [100, 126] on div at bounding box center [103, 128] width 16 height 16
click at [33, 18] on div at bounding box center [32, 20] width 17 height 17
click at [141, 228] on icon at bounding box center [143, 231] width 10 height 10
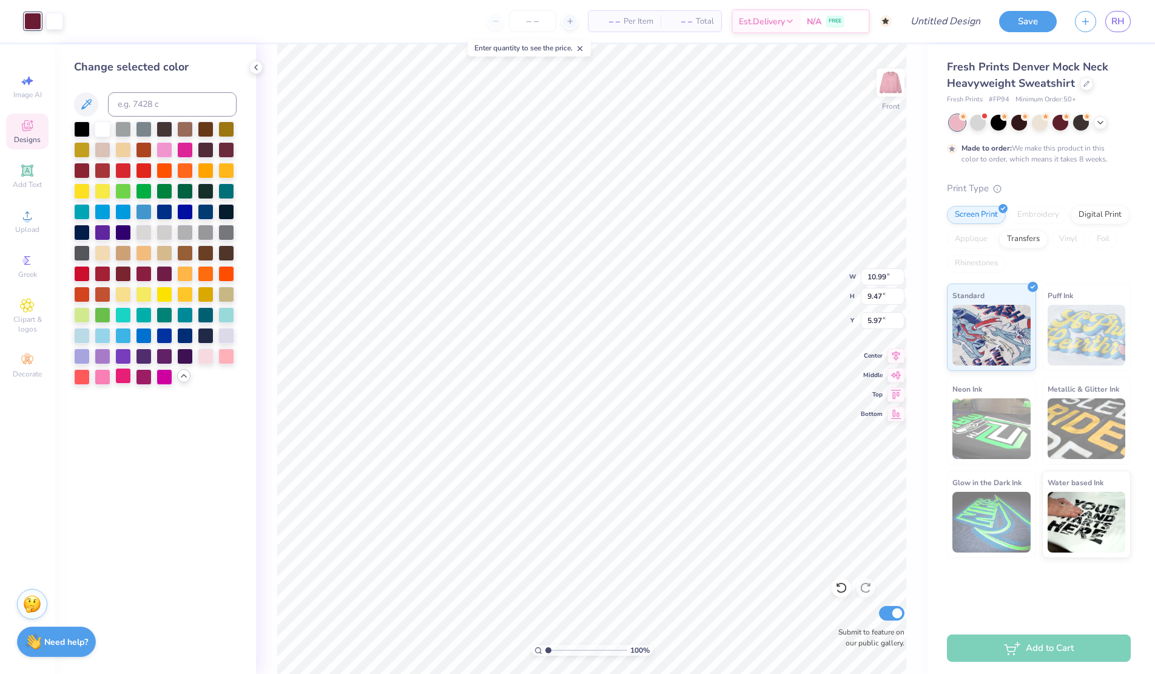
click at [124, 374] on div at bounding box center [123, 376] width 16 height 16
click at [109, 377] on div at bounding box center [103, 376] width 16 height 16
click at [199, 353] on div at bounding box center [206, 355] width 16 height 16
click at [221, 358] on div at bounding box center [226, 355] width 16 height 16
click at [168, 148] on div at bounding box center [165, 149] width 16 height 16
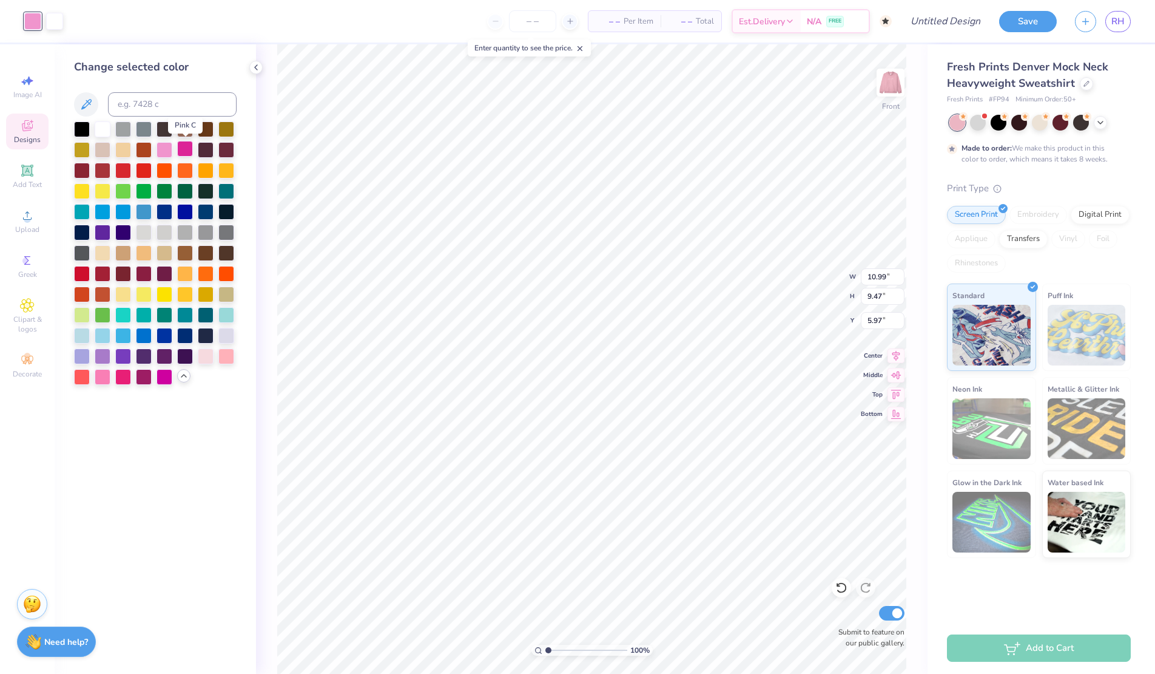
click at [186, 149] on div at bounding box center [185, 149] width 16 height 16
click at [104, 373] on div at bounding box center [103, 376] width 16 height 16
click at [50, 22] on div at bounding box center [54, 20] width 17 height 17
click at [98, 128] on div at bounding box center [103, 128] width 16 height 16
click at [82, 127] on div at bounding box center [82, 128] width 16 height 16
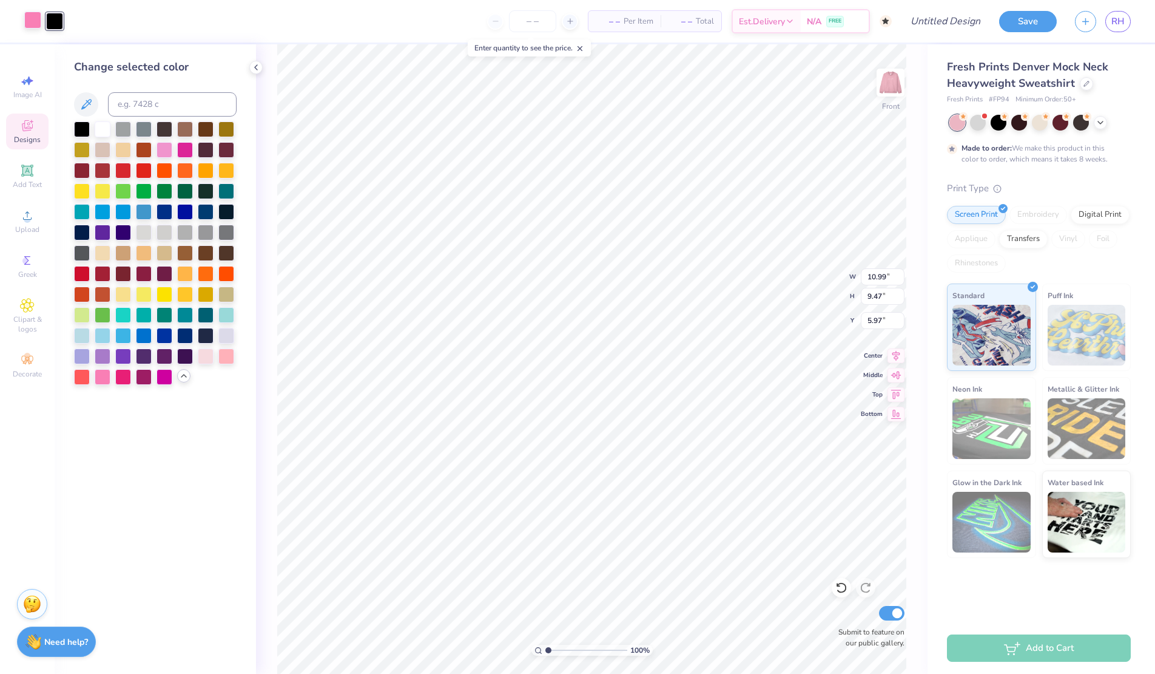
click at [36, 23] on div at bounding box center [32, 20] width 17 height 17
click at [123, 376] on div at bounding box center [123, 376] width 16 height 16
click at [103, 374] on div at bounding box center [103, 376] width 16 height 16
click at [56, 26] on div at bounding box center [54, 20] width 17 height 17
click at [100, 130] on div at bounding box center [103, 128] width 16 height 16
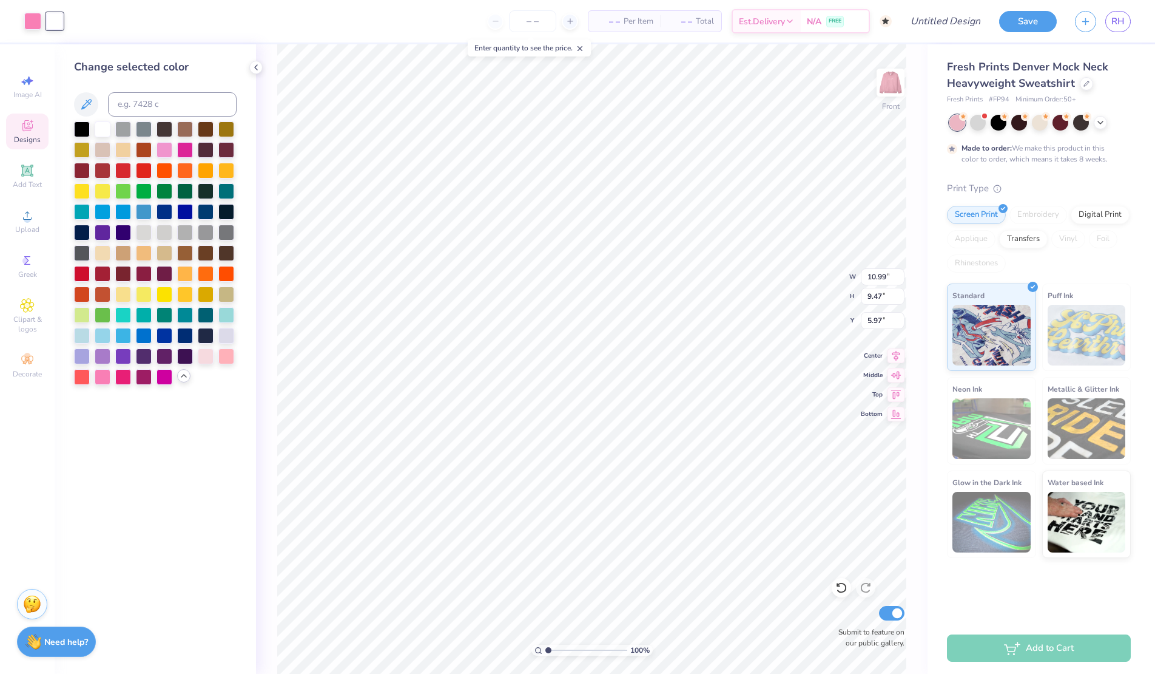
click at [144, 170] on div at bounding box center [144, 171] width 16 height 16
click at [32, 21] on div at bounding box center [32, 20] width 17 height 17
click at [103, 131] on div at bounding box center [103, 128] width 16 height 16
click at [55, 16] on div at bounding box center [54, 20] width 17 height 17
click at [108, 366] on div at bounding box center [155, 252] width 163 height 263
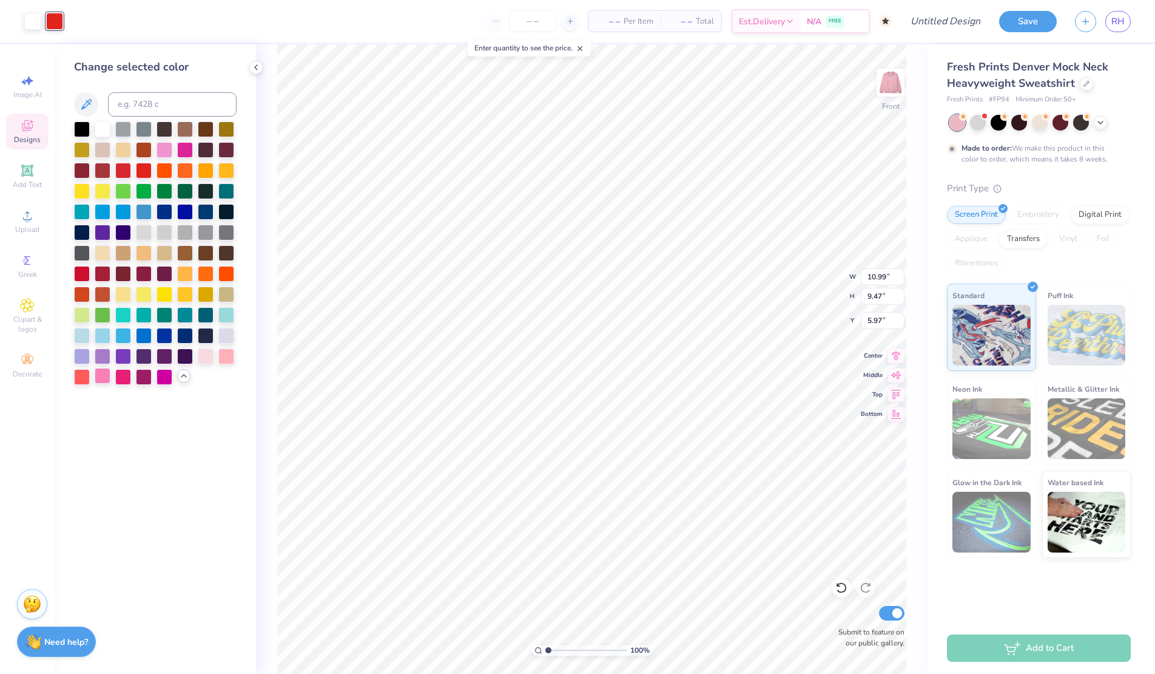
click at [102, 376] on div at bounding box center [103, 376] width 16 height 16
click at [229, 357] on div at bounding box center [226, 355] width 16 height 16
click at [206, 355] on div at bounding box center [206, 355] width 16 height 16
click at [104, 374] on div at bounding box center [103, 376] width 16 height 16
click at [123, 379] on div at bounding box center [123, 376] width 16 height 16
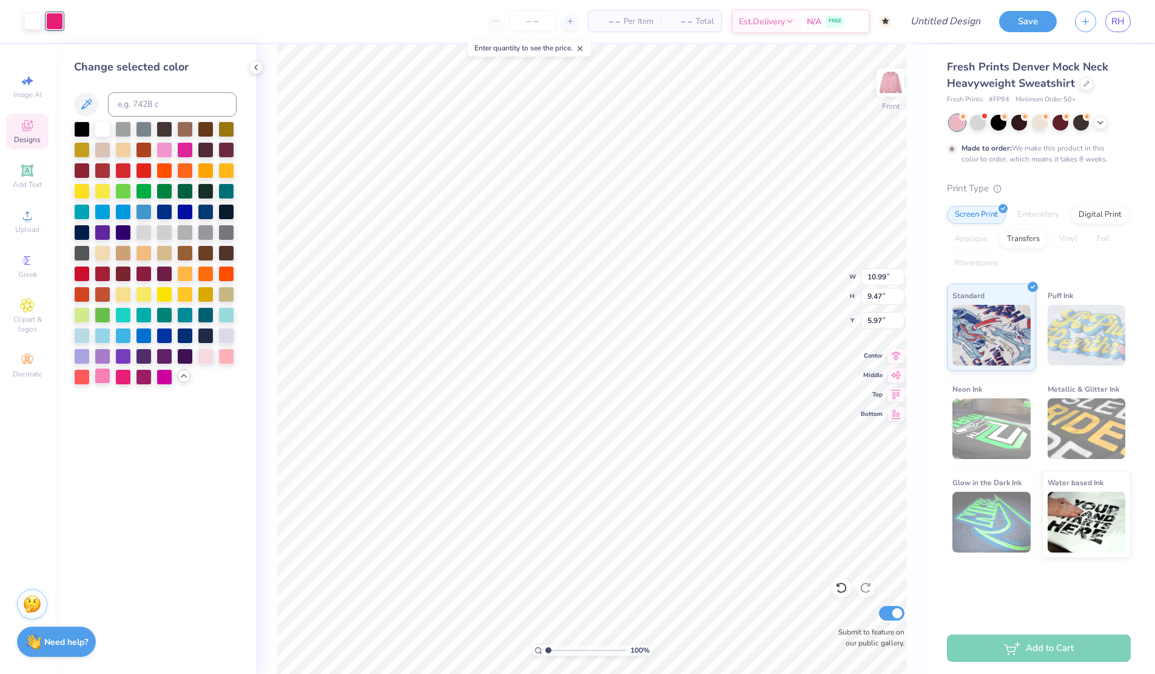
click at [105, 374] on div at bounding box center [103, 376] width 16 height 16
click at [161, 149] on div at bounding box center [165, 149] width 16 height 16
click at [184, 146] on div at bounding box center [185, 149] width 16 height 16
click at [100, 373] on div at bounding box center [103, 376] width 16 height 16
click at [35, 21] on div at bounding box center [32, 20] width 17 height 17
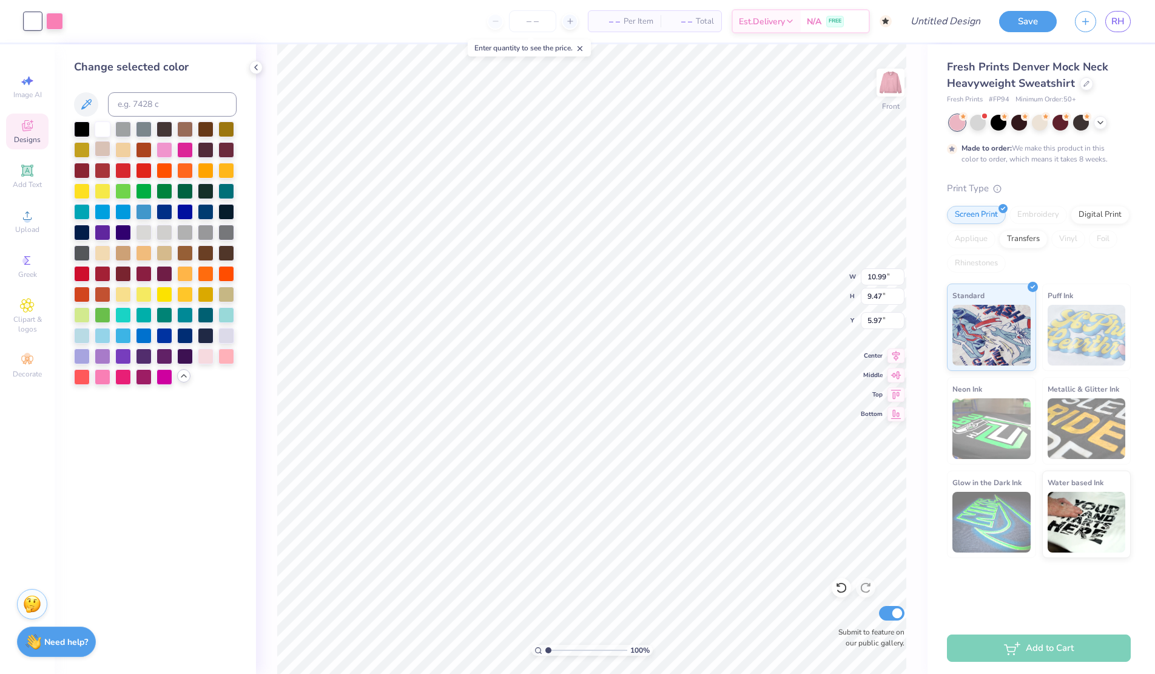
click at [96, 144] on div at bounding box center [103, 149] width 16 height 16
click at [201, 353] on div at bounding box center [206, 355] width 16 height 16
click at [53, 16] on div at bounding box center [54, 20] width 17 height 17
click at [103, 127] on div at bounding box center [103, 128] width 16 height 16
click at [78, 123] on div at bounding box center [82, 128] width 16 height 16
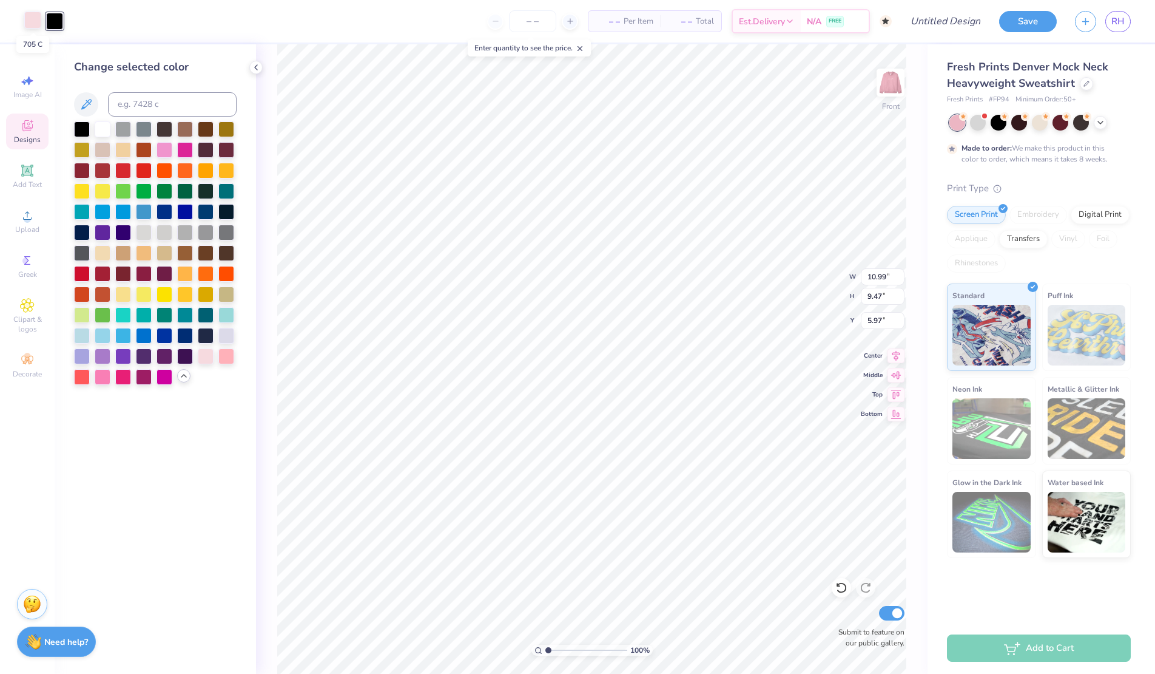
click at [36, 19] on div at bounding box center [32, 20] width 17 height 17
click at [98, 121] on div at bounding box center [103, 128] width 16 height 16
click at [59, 21] on div at bounding box center [54, 20] width 17 height 17
click at [208, 358] on div at bounding box center [206, 355] width 16 height 16
click at [227, 356] on div at bounding box center [226, 355] width 16 height 16
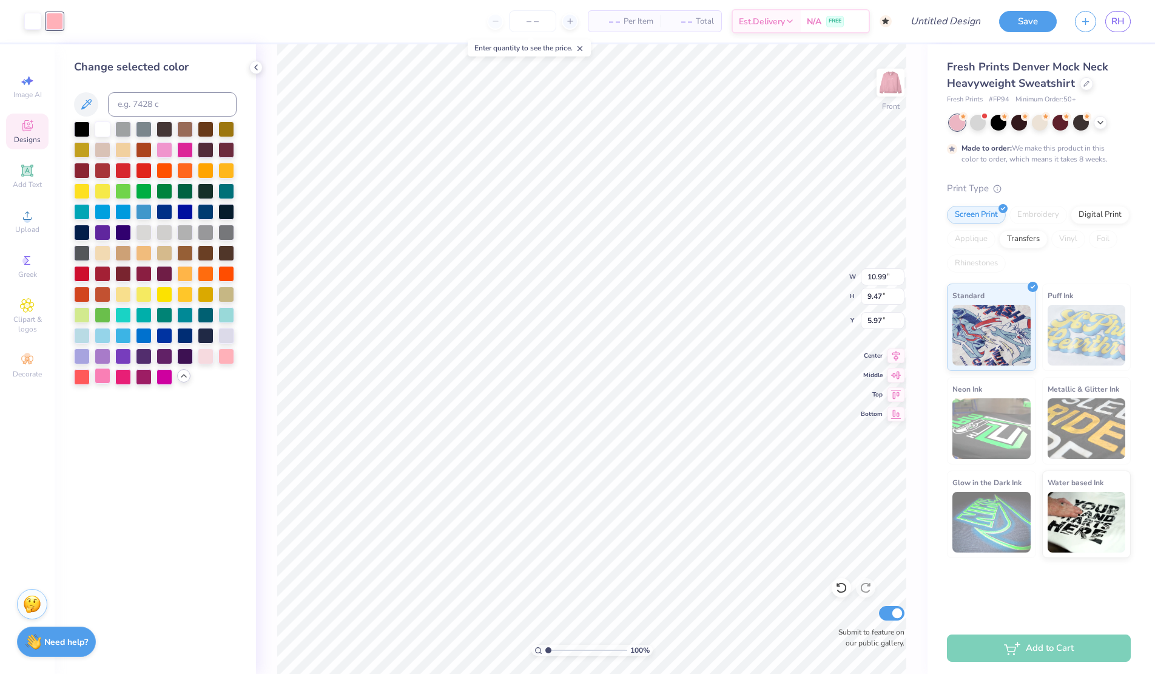
click at [104, 368] on div at bounding box center [103, 376] width 16 height 16
click at [98, 123] on div at bounding box center [103, 128] width 16 height 16
click at [62, 19] on div at bounding box center [54, 20] width 17 height 17
click at [229, 356] on div at bounding box center [226, 355] width 16 height 16
click at [206, 354] on div at bounding box center [206, 355] width 16 height 16
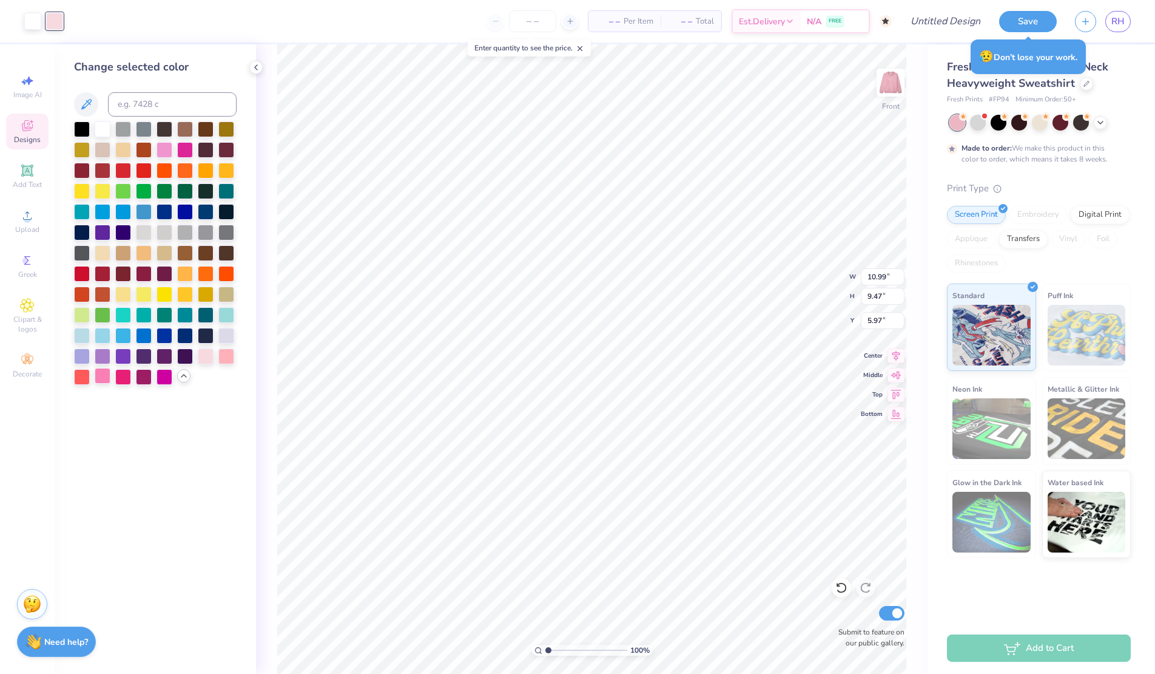
click at [104, 376] on div at bounding box center [103, 376] width 16 height 16
click at [35, 14] on div at bounding box center [32, 20] width 17 height 17
click at [186, 146] on div at bounding box center [185, 149] width 16 height 16
click at [56, 15] on div at bounding box center [54, 20] width 17 height 17
click at [98, 130] on div at bounding box center [103, 128] width 16 height 16
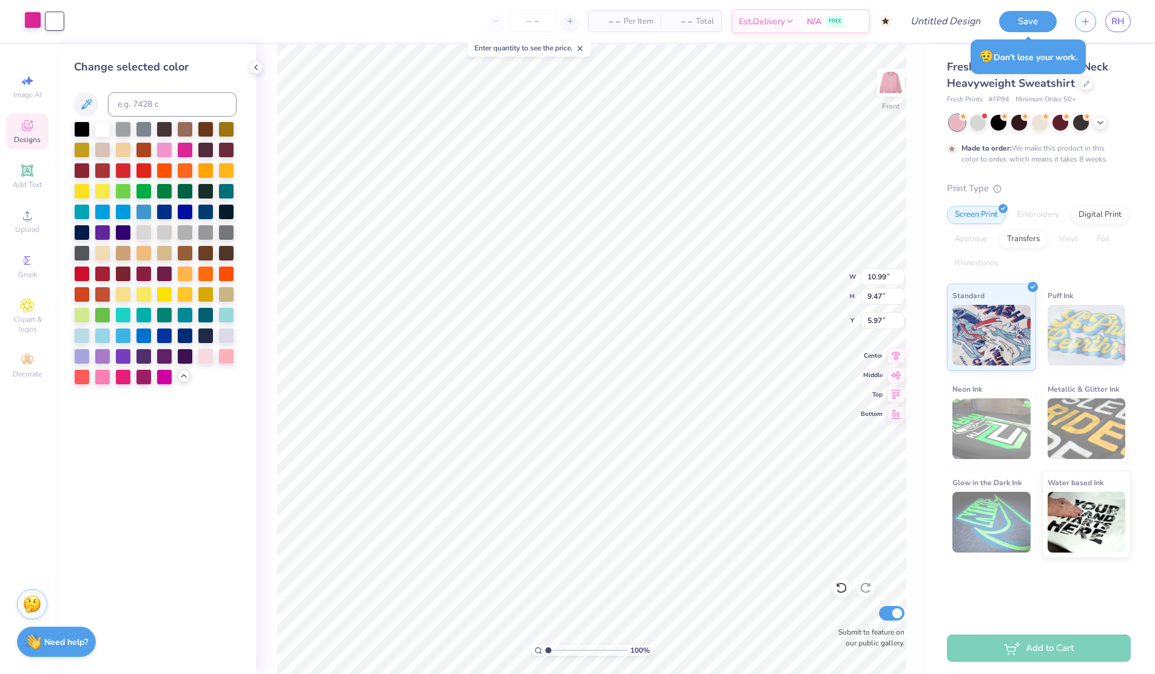
click at [36, 16] on div at bounding box center [32, 20] width 17 height 17
click at [104, 365] on div at bounding box center [155, 252] width 163 height 263
click at [104, 378] on div at bounding box center [103, 376] width 16 height 16
click at [211, 360] on div at bounding box center [206, 355] width 16 height 16
click at [225, 353] on div at bounding box center [226, 355] width 16 height 16
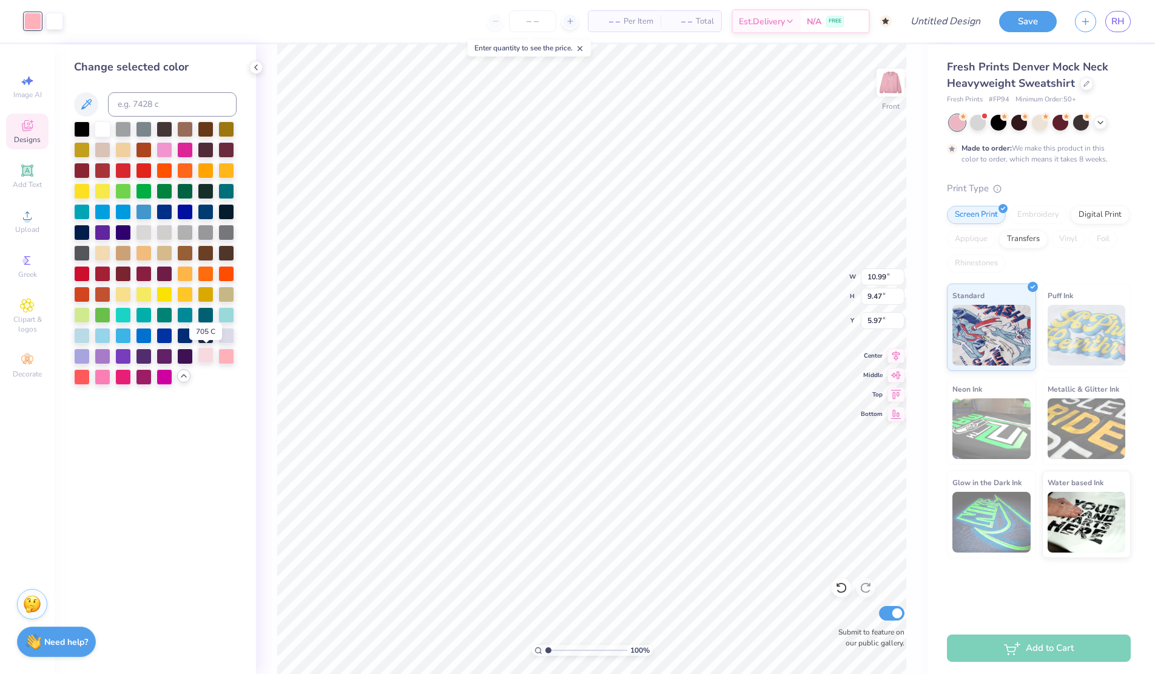
click at [206, 357] on div at bounding box center [206, 355] width 16 height 16
click at [101, 377] on div at bounding box center [103, 376] width 16 height 16
click at [84, 104] on icon at bounding box center [86, 104] width 10 height 10
click at [218, 350] on div at bounding box center [226, 355] width 16 height 16
click at [257, 69] on icon at bounding box center [256, 67] width 10 height 10
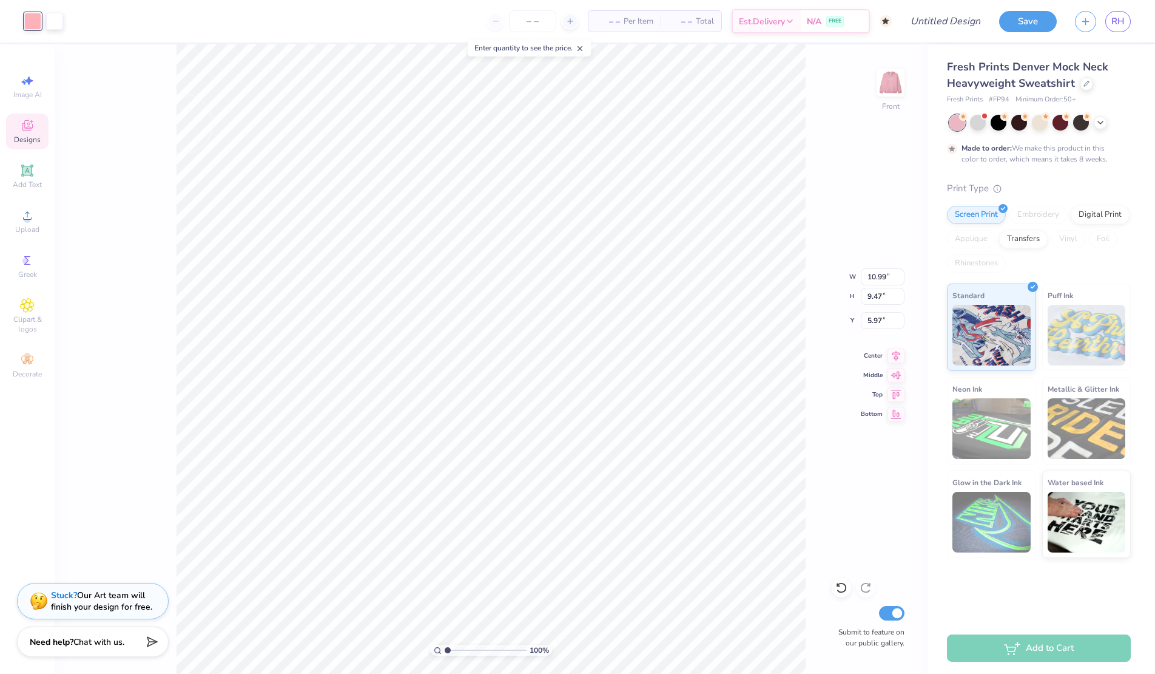
click at [20, 123] on icon at bounding box center [27, 125] width 15 height 15
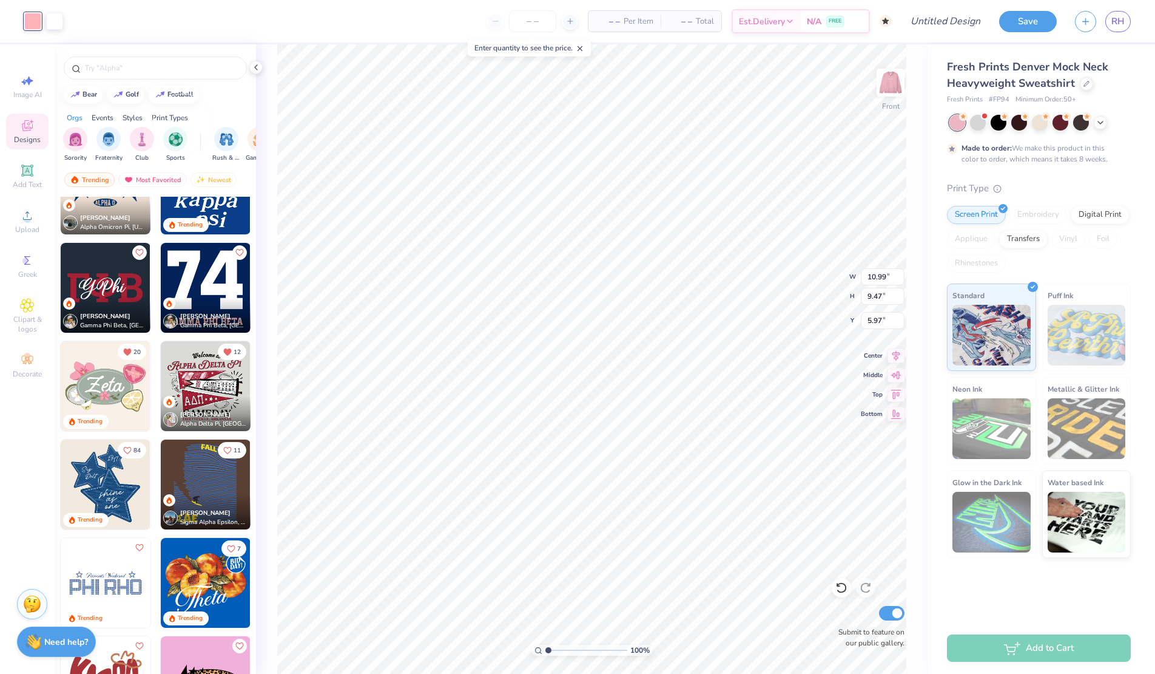
scroll to position [558, 0]
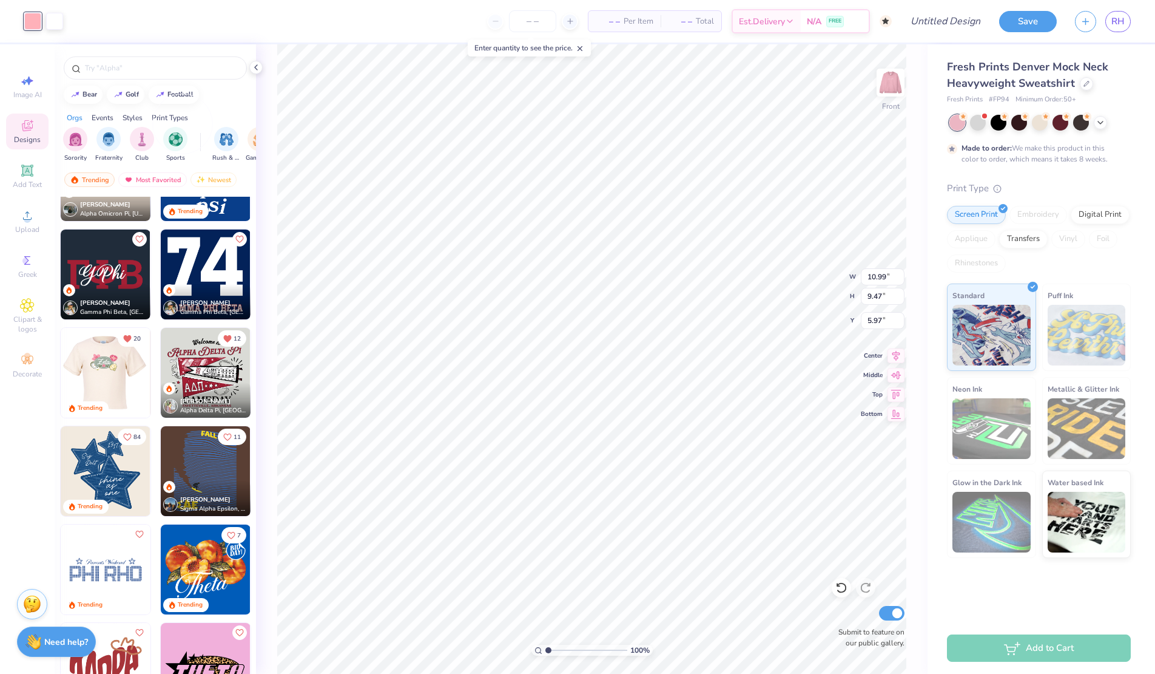
click at [123, 374] on div at bounding box center [105, 373] width 269 height 90
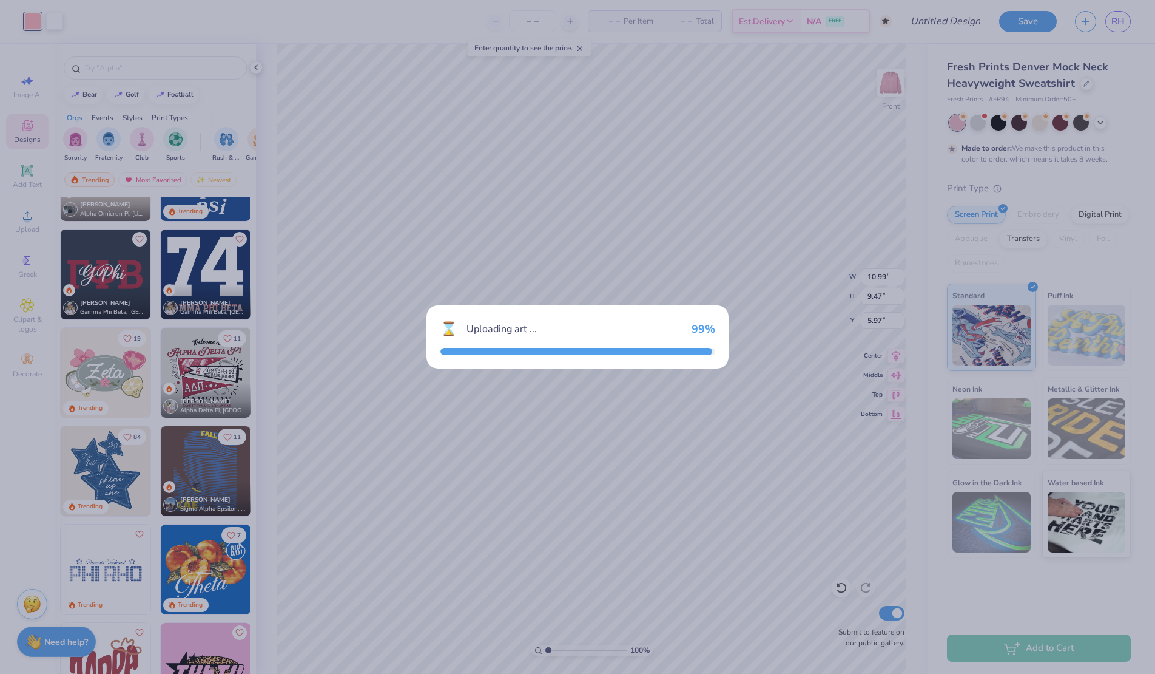
type input "10.06"
type input "6.34"
type input "3.00"
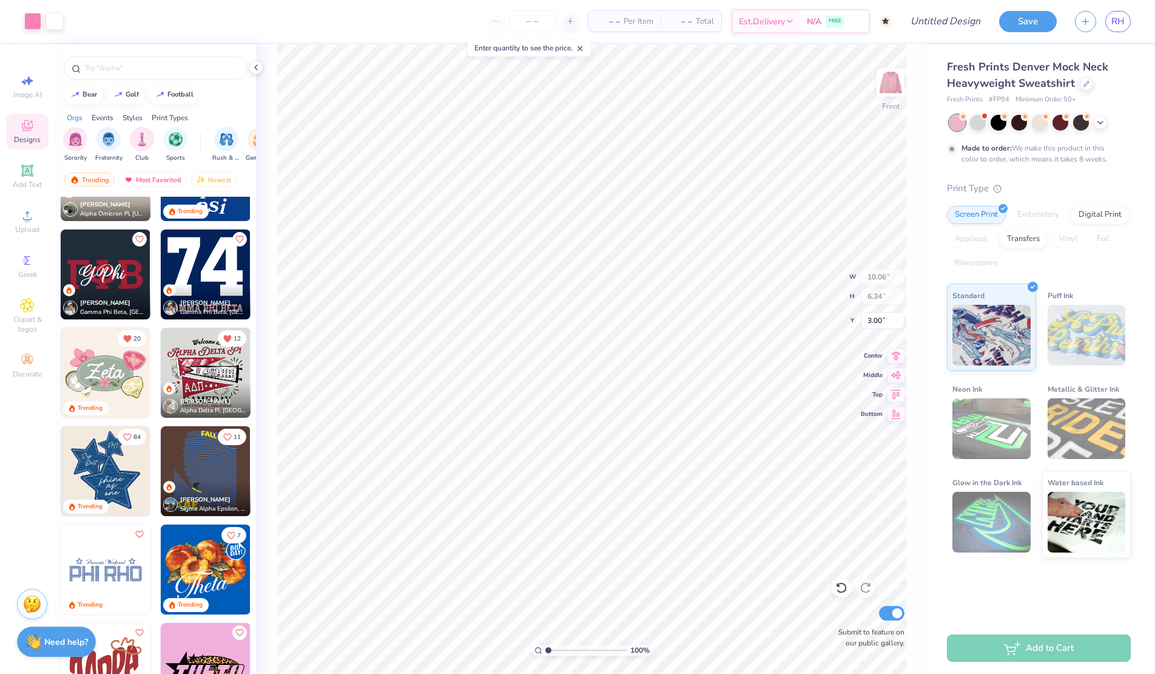
type input "11.01"
type input "9.47"
type input "5.97"
click at [257, 72] on div at bounding box center [255, 67] width 13 height 13
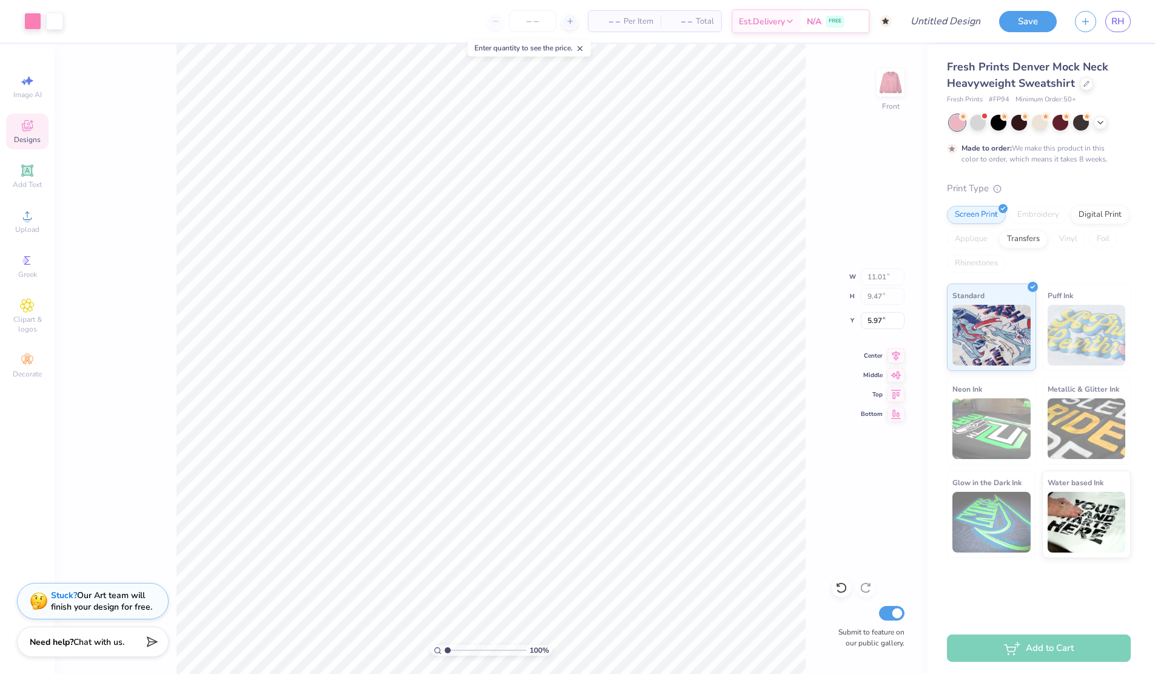
type input "10.06"
type input "6.34"
type input "17.32"
type input "10.99"
type input "9.47"
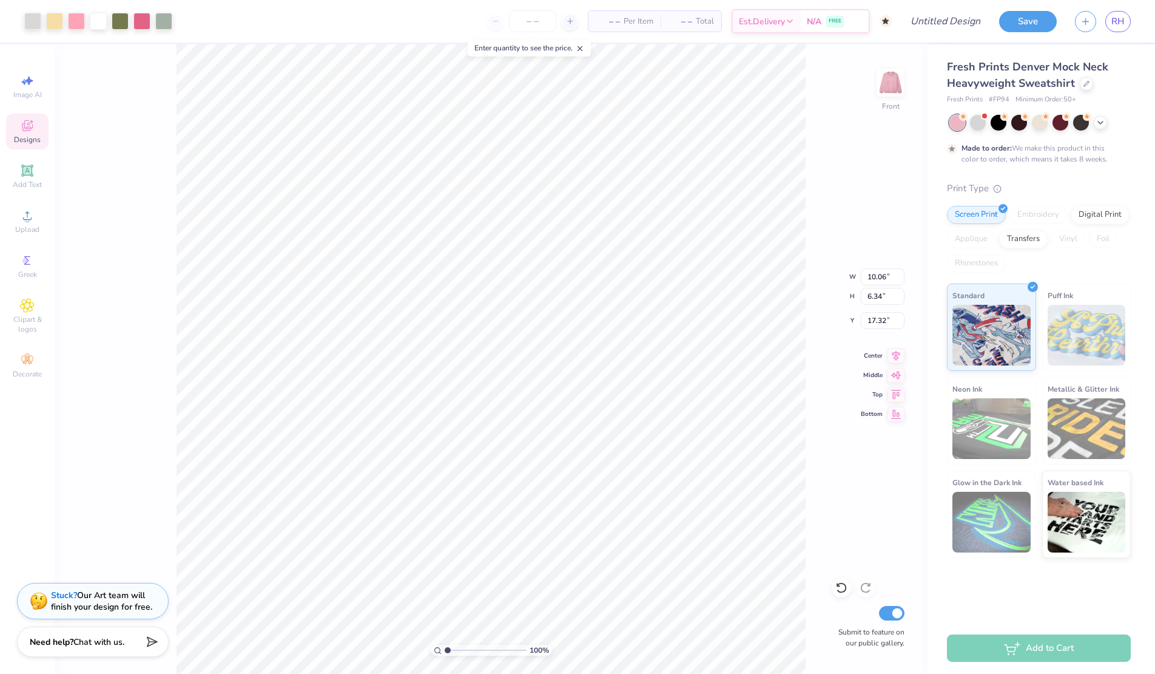
type input "5.97"
click at [30, 17] on div at bounding box center [32, 20] width 17 height 17
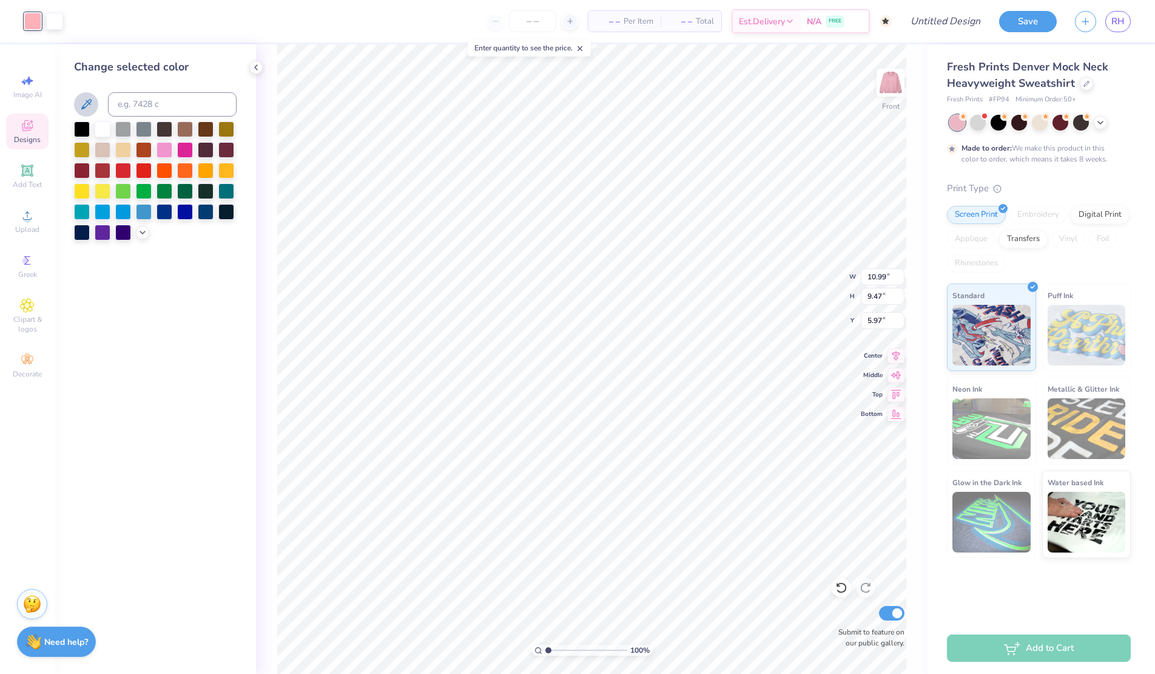
click at [93, 101] on button at bounding box center [86, 104] width 24 height 24
click at [29, 17] on div at bounding box center [32, 20] width 17 height 17
click at [86, 103] on icon at bounding box center [86, 104] width 10 height 10
click at [256, 67] on icon at bounding box center [256, 67] width 10 height 10
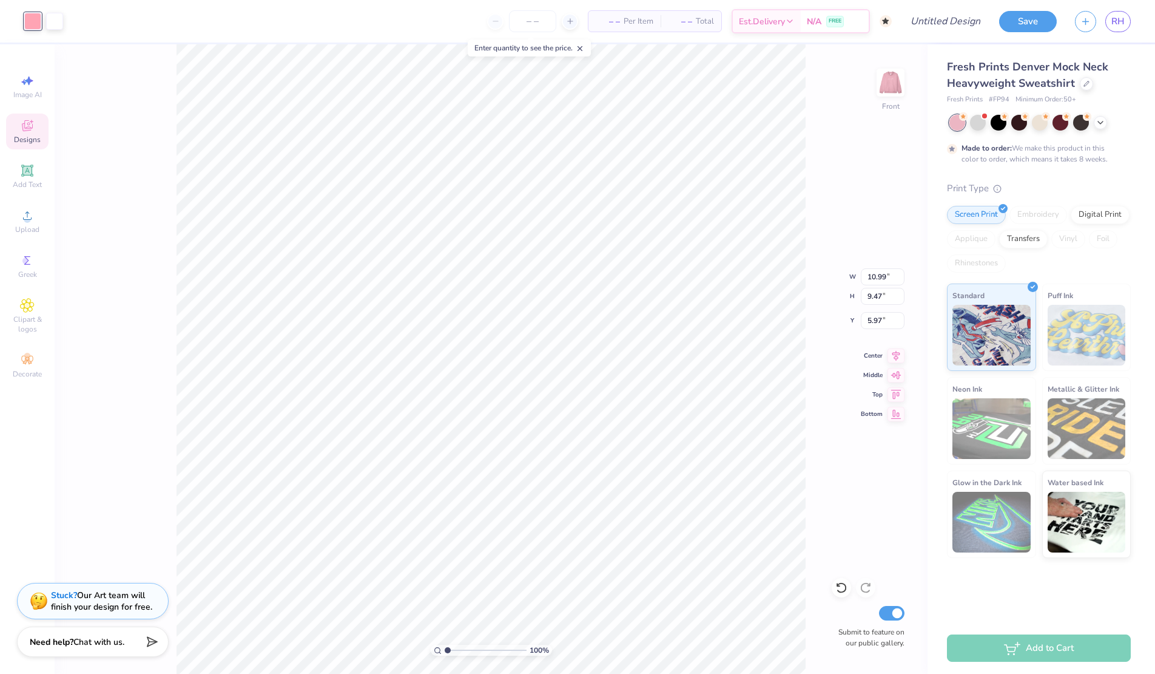
type input "10.06"
type input "6.34"
type input "17.32"
click at [58, 19] on div at bounding box center [54, 20] width 17 height 17
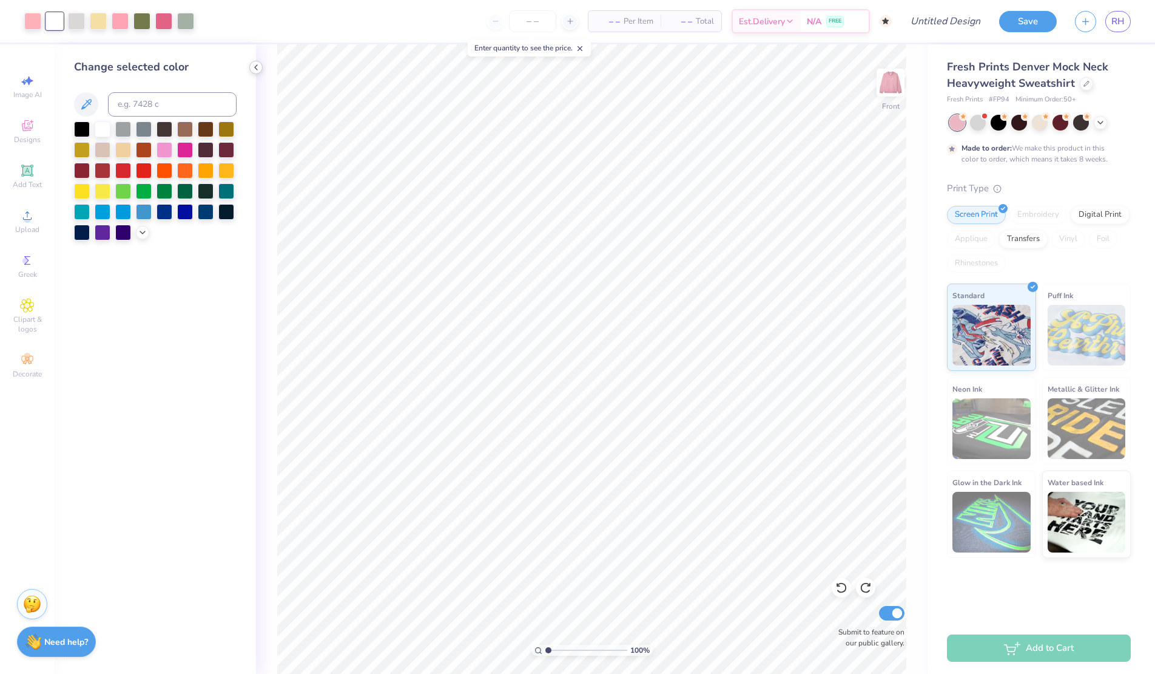
click at [255, 70] on icon at bounding box center [256, 67] width 10 height 10
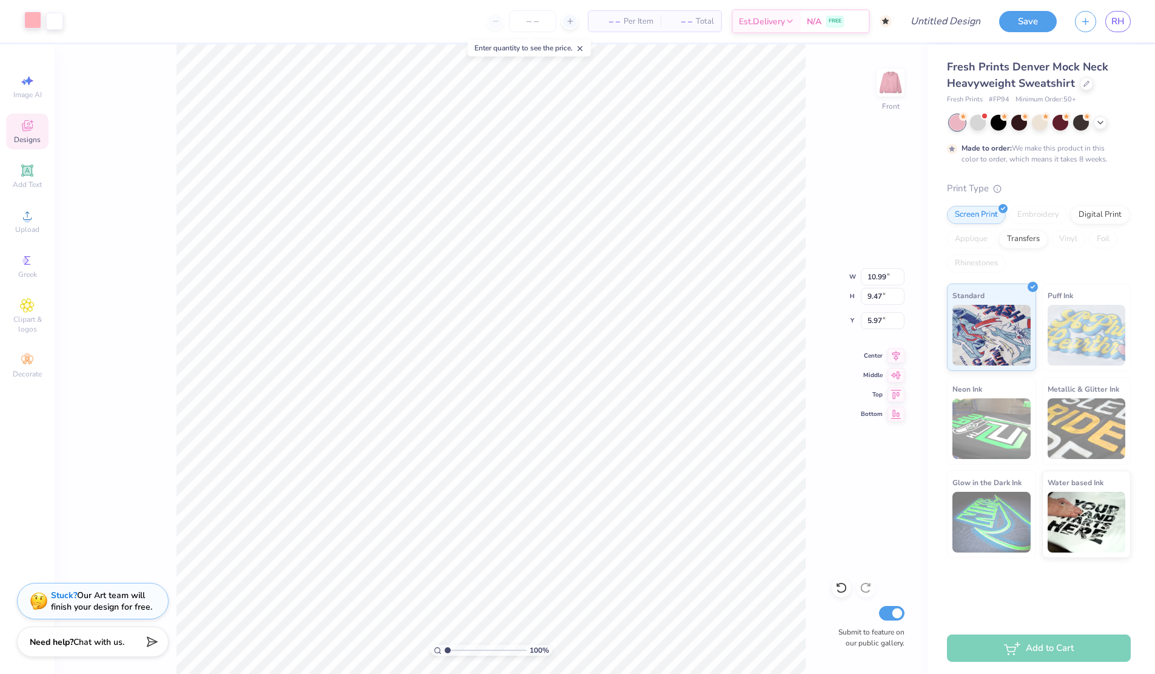
click at [30, 19] on div at bounding box center [32, 20] width 17 height 17
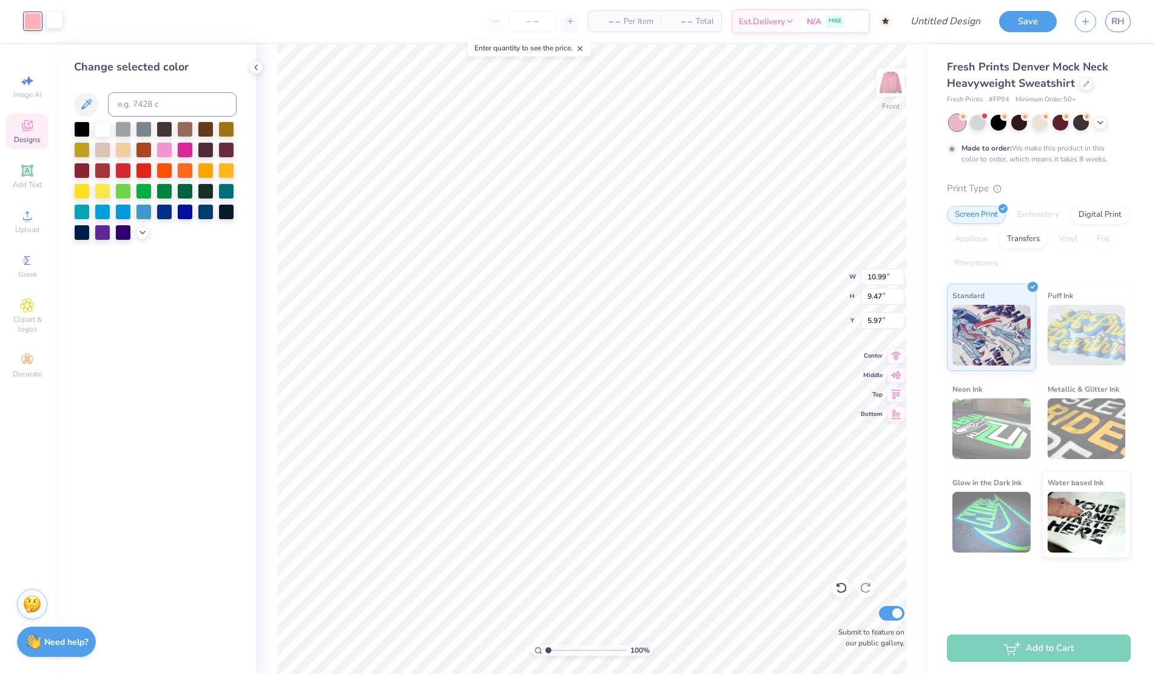
click at [54, 19] on div at bounding box center [54, 20] width 17 height 17
click at [208, 151] on div at bounding box center [206, 149] width 16 height 16
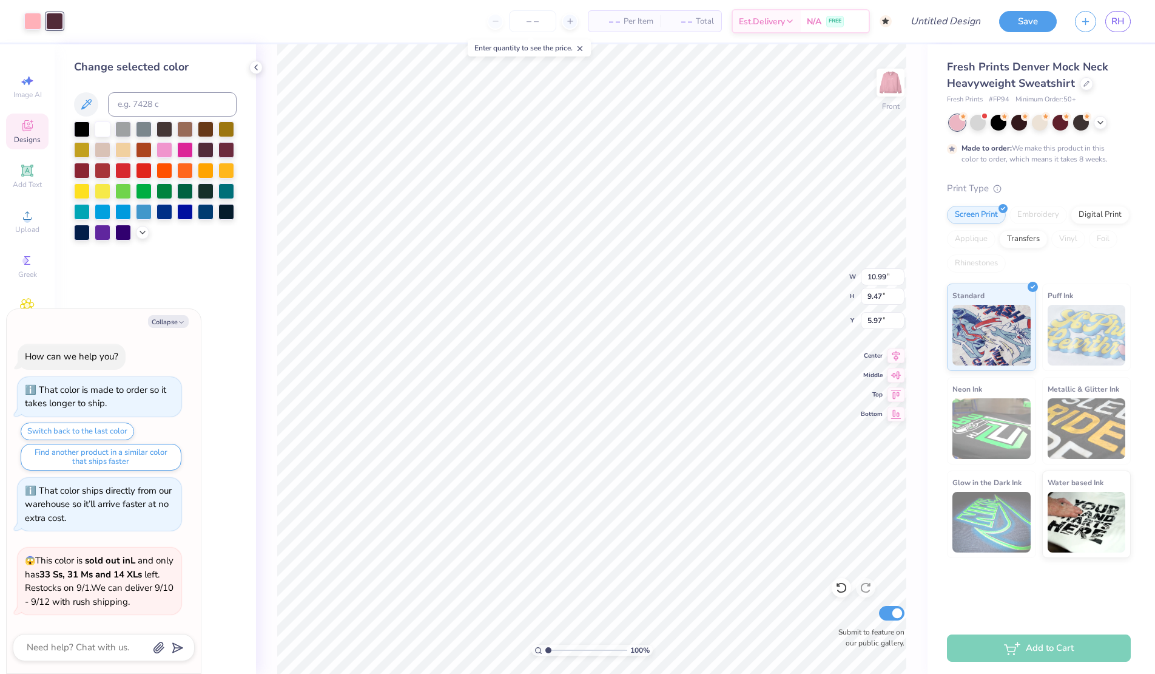
scroll to position [282, 0]
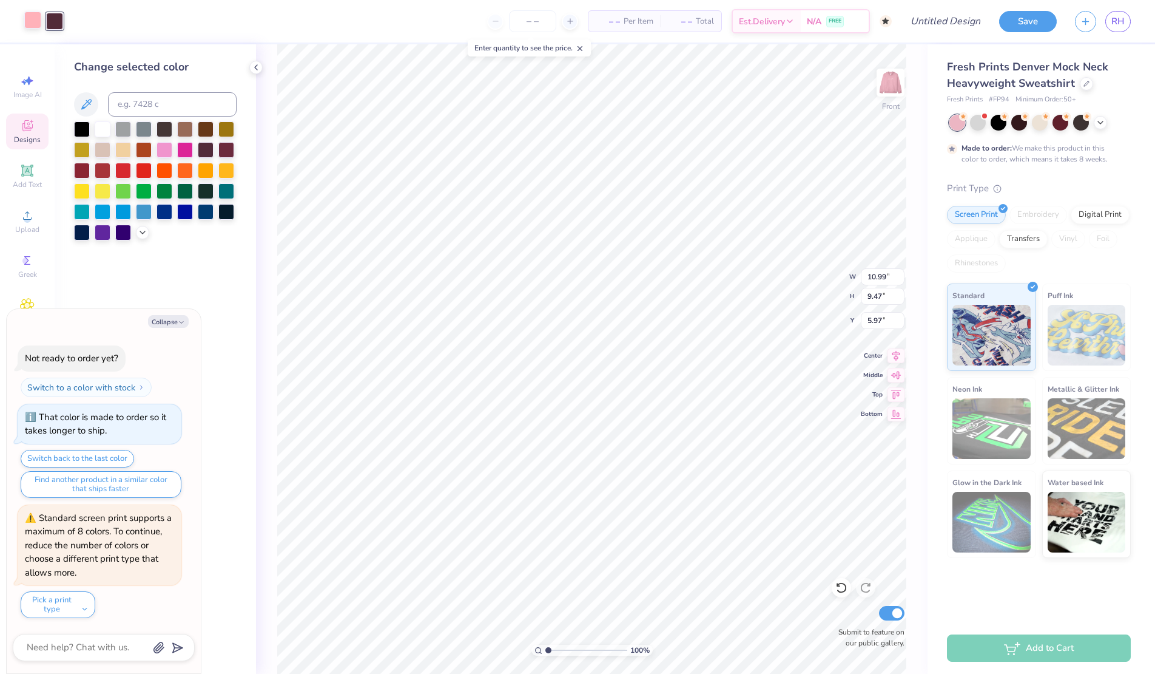
click at [32, 20] on div at bounding box center [32, 20] width 17 height 17
click at [98, 123] on div at bounding box center [103, 128] width 16 height 16
click at [50, 4] on div "Art colors" at bounding box center [31, 21] width 63 height 42
click at [51, 19] on div at bounding box center [54, 20] width 17 height 17
click at [82, 105] on icon at bounding box center [86, 104] width 15 height 15
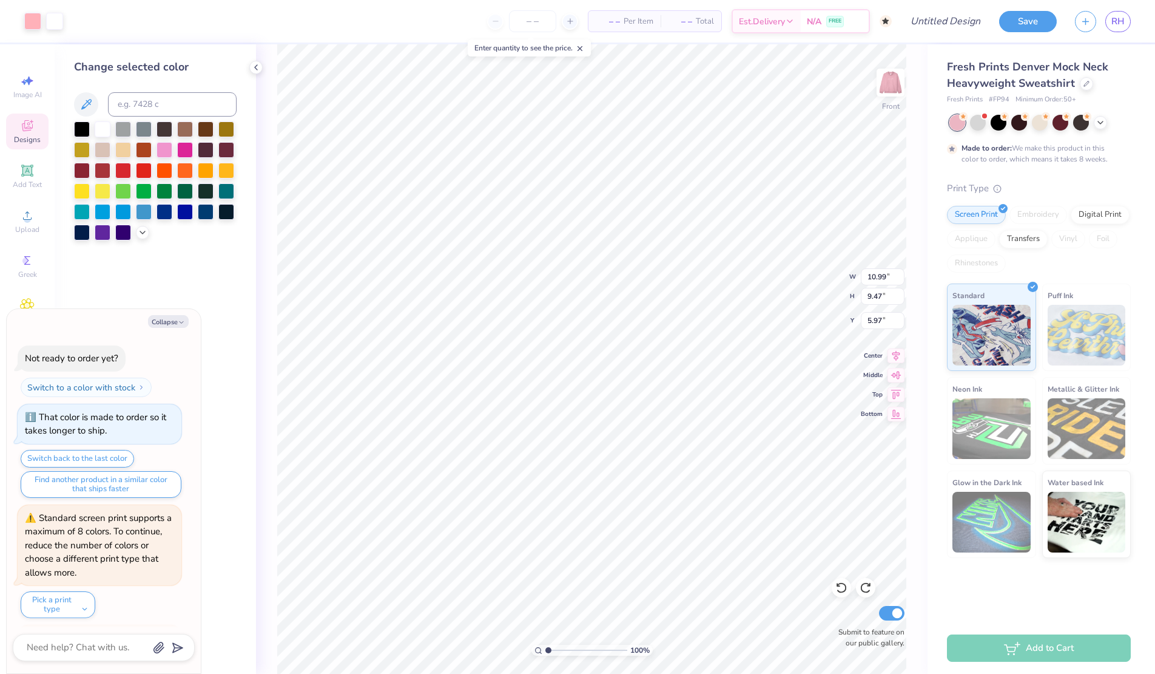
scroll to position [403, 0]
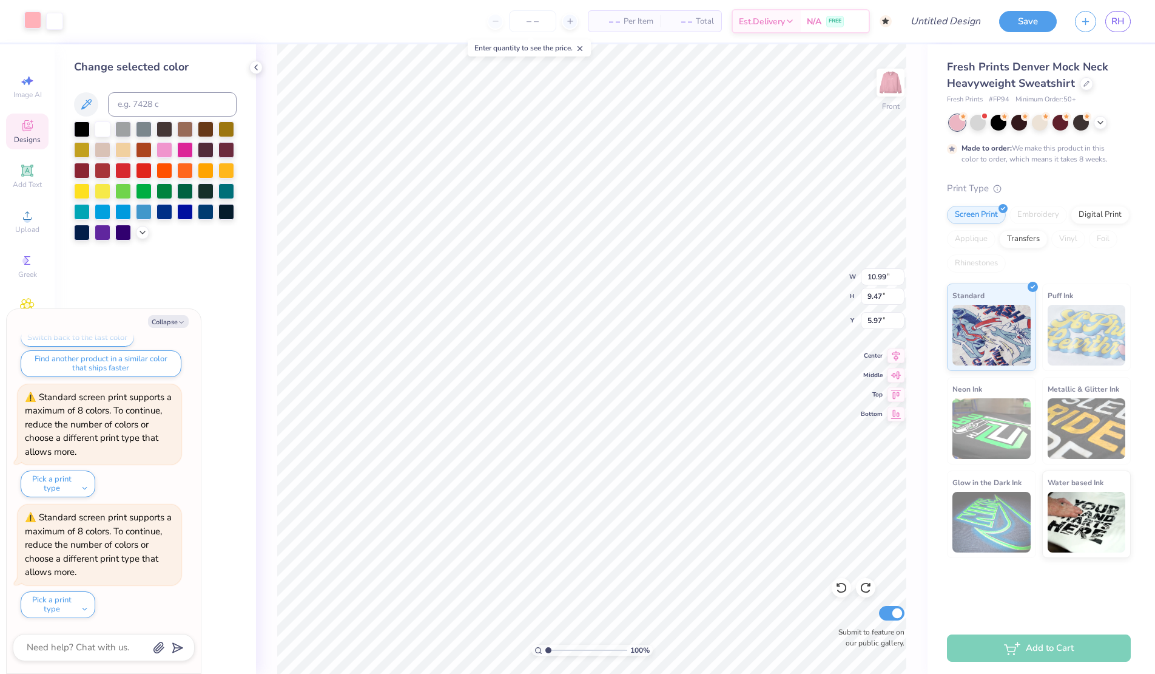
click at [31, 12] on div at bounding box center [32, 20] width 17 height 17
click at [86, 110] on icon at bounding box center [86, 104] width 15 height 15
click at [255, 68] on polyline at bounding box center [256, 67] width 2 height 5
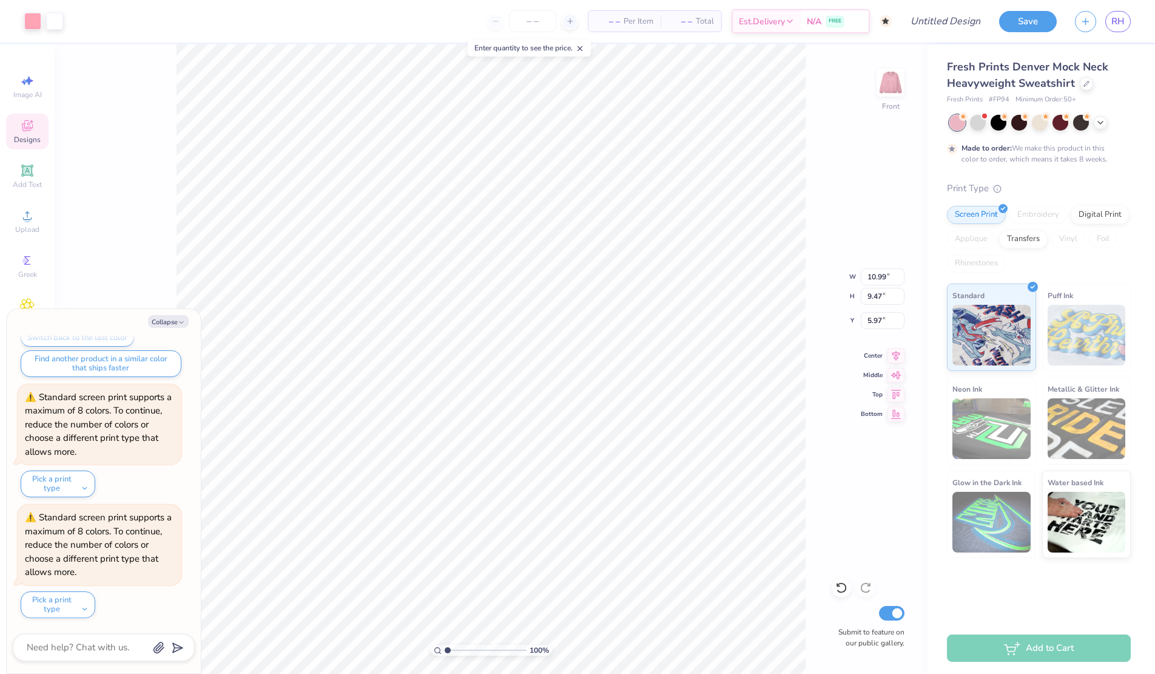
type textarea "x"
type input "12.09"
type input "10.42"
type textarea "x"
type input "5.72"
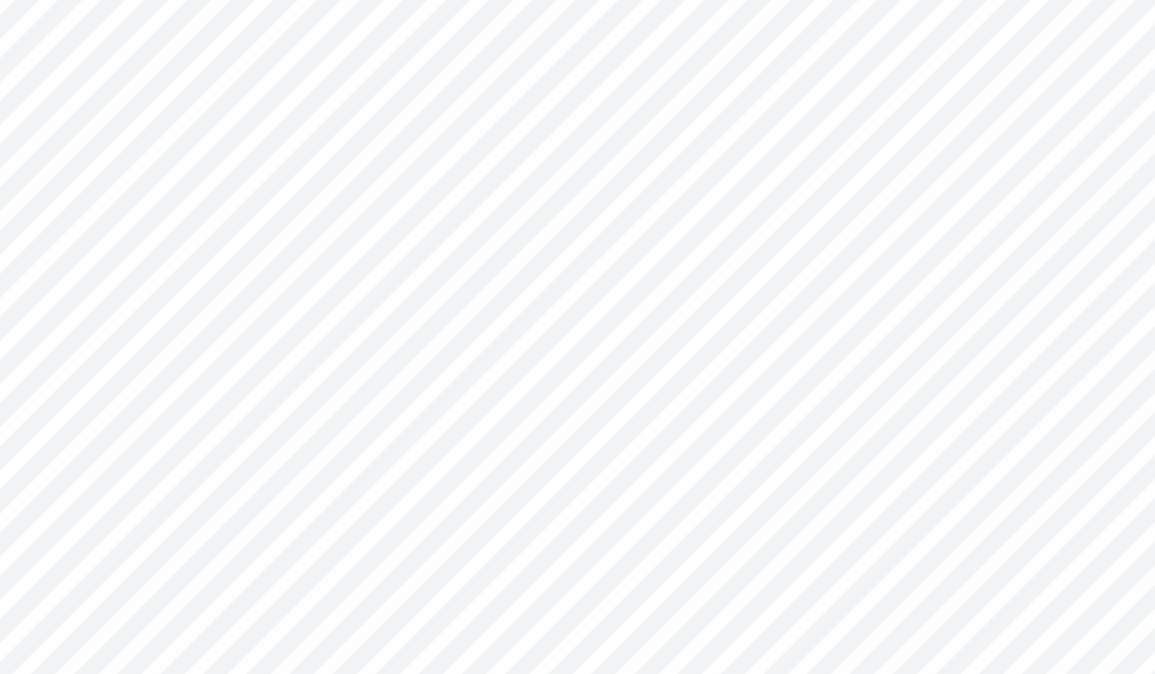
type textarea "x"
type input "2.77"
type input "0.98"
type input "14.69"
type textarea "x"
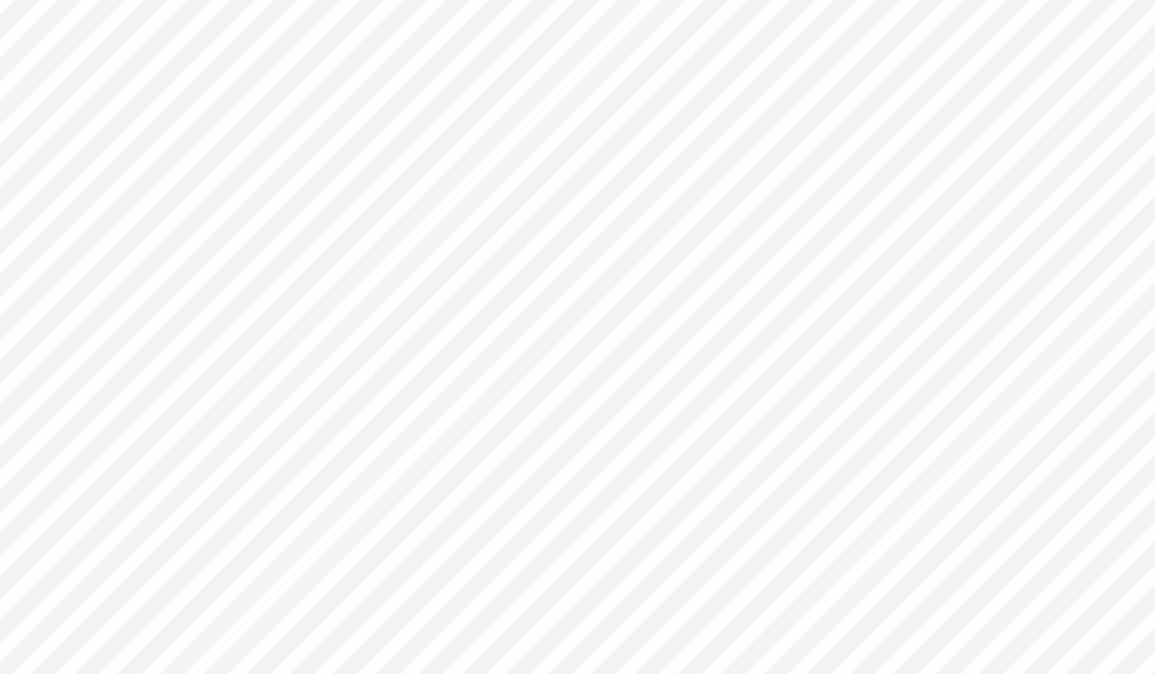
type textarea "Let's G"
type textarea "x"
type textarea "Let's"
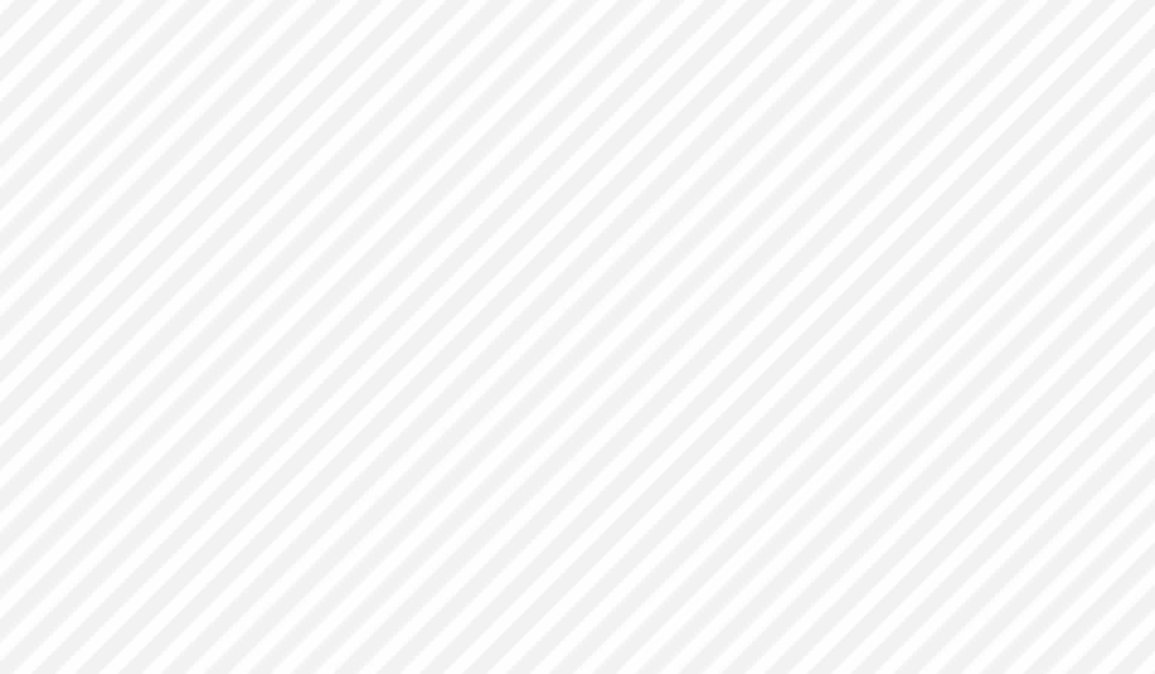
type textarea "x"
type textarea "Let'"
type textarea "x"
type textarea "Let"
type textarea "x"
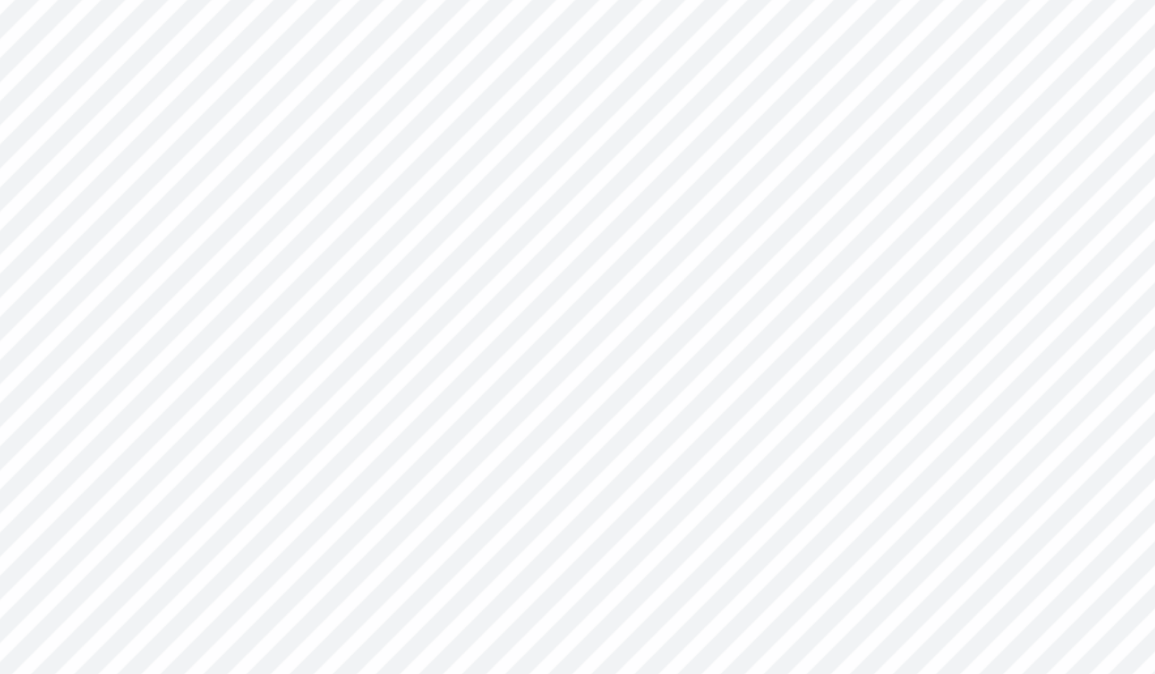
type textarea "Le"
type textarea "x"
type textarea "L"
type textarea "x"
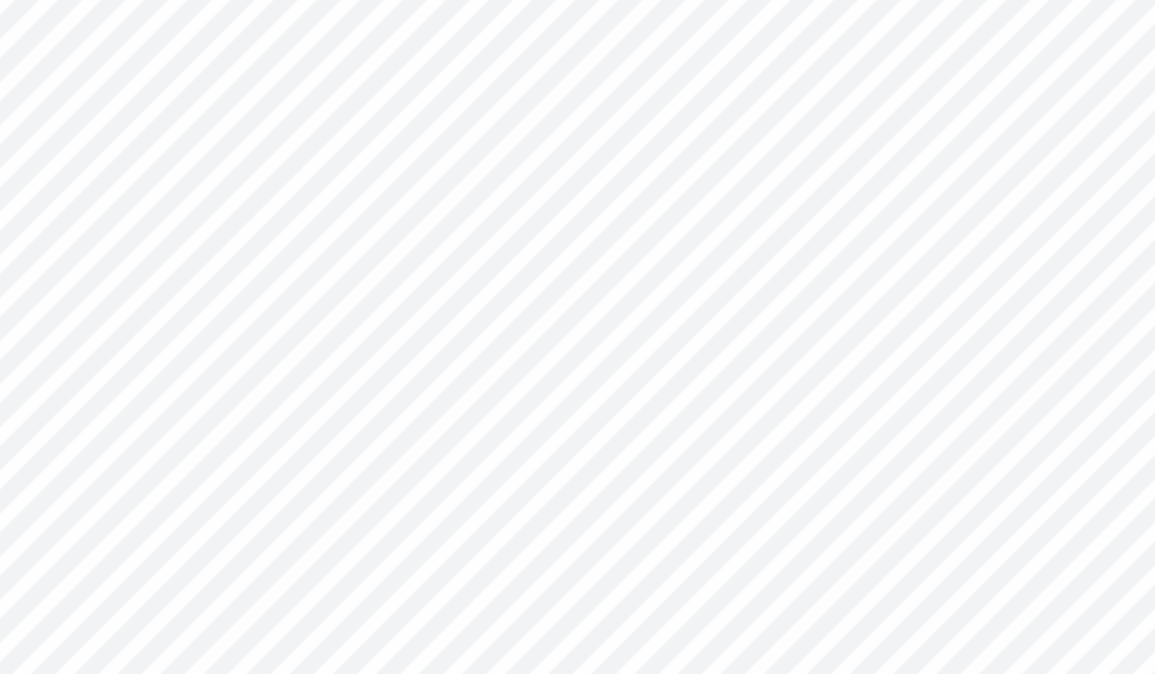
type textarea "T"
type textarea "x"
type textarea "Th"
type textarea "x"
type textarea "Thi"
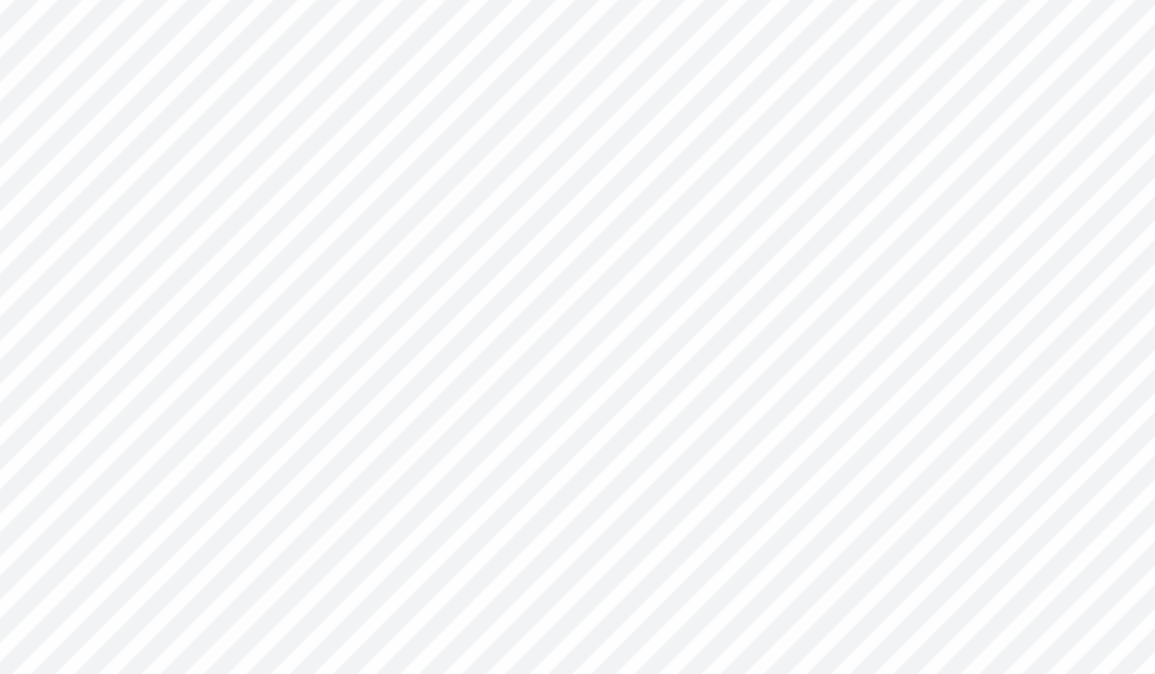
type textarea "x"
type textarea "Thin"
type textarea "x"
type textarea "Think"
type textarea "x"
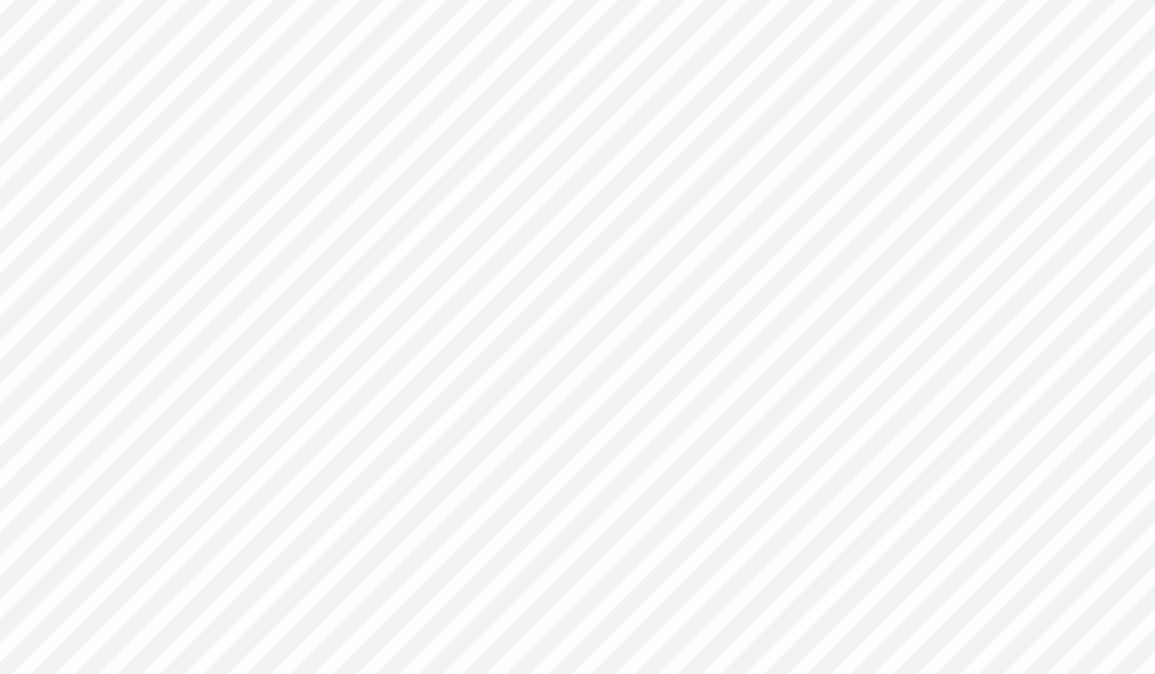
type textarea "Think"
type textarea "x"
type textarea "Think P"
type textarea "x"
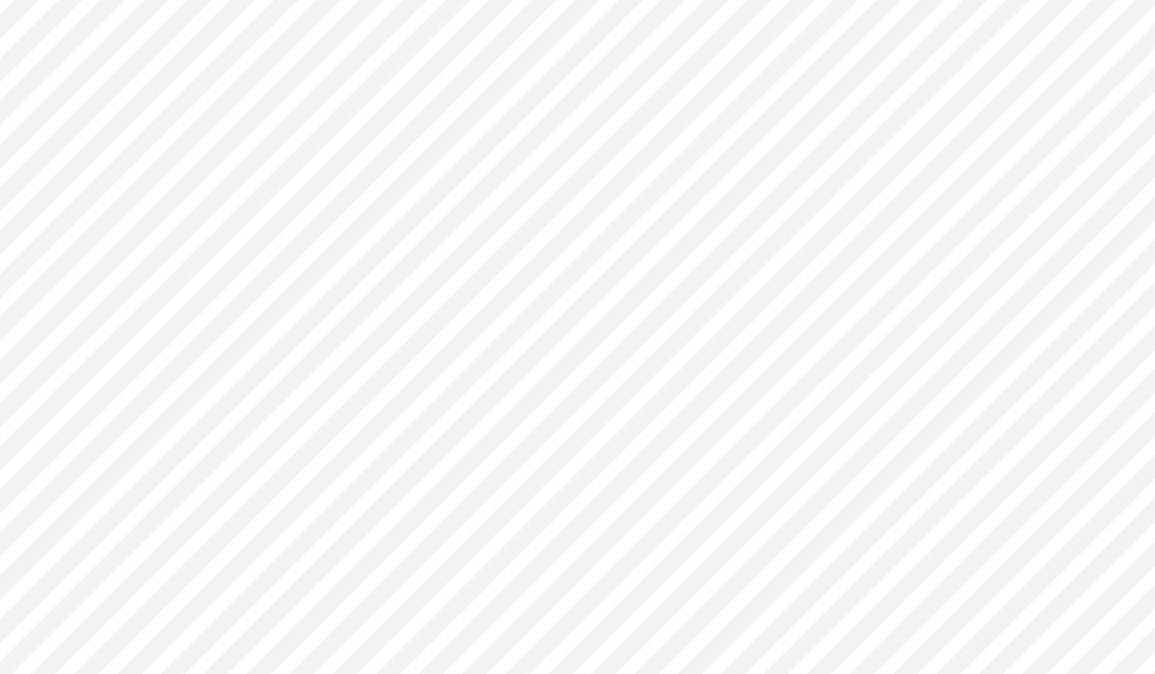
scroll to position [0, 1]
type textarea "Think Pin"
type textarea "x"
type textarea "Think Pink"
type textarea "x"
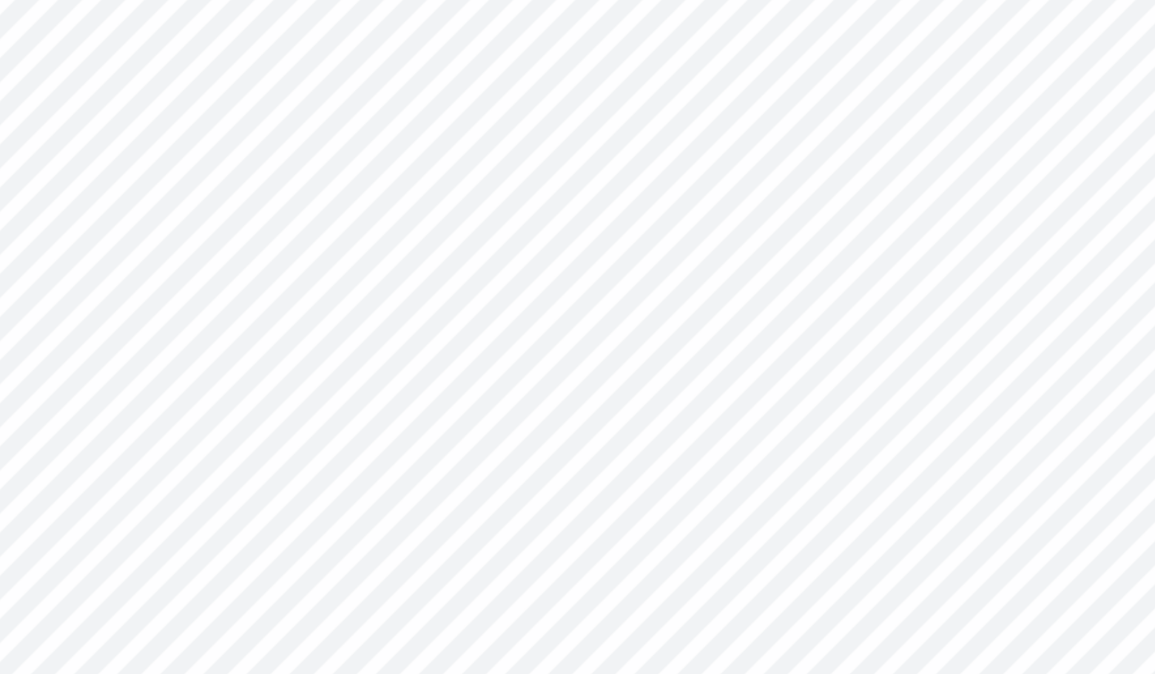
type input "14.75"
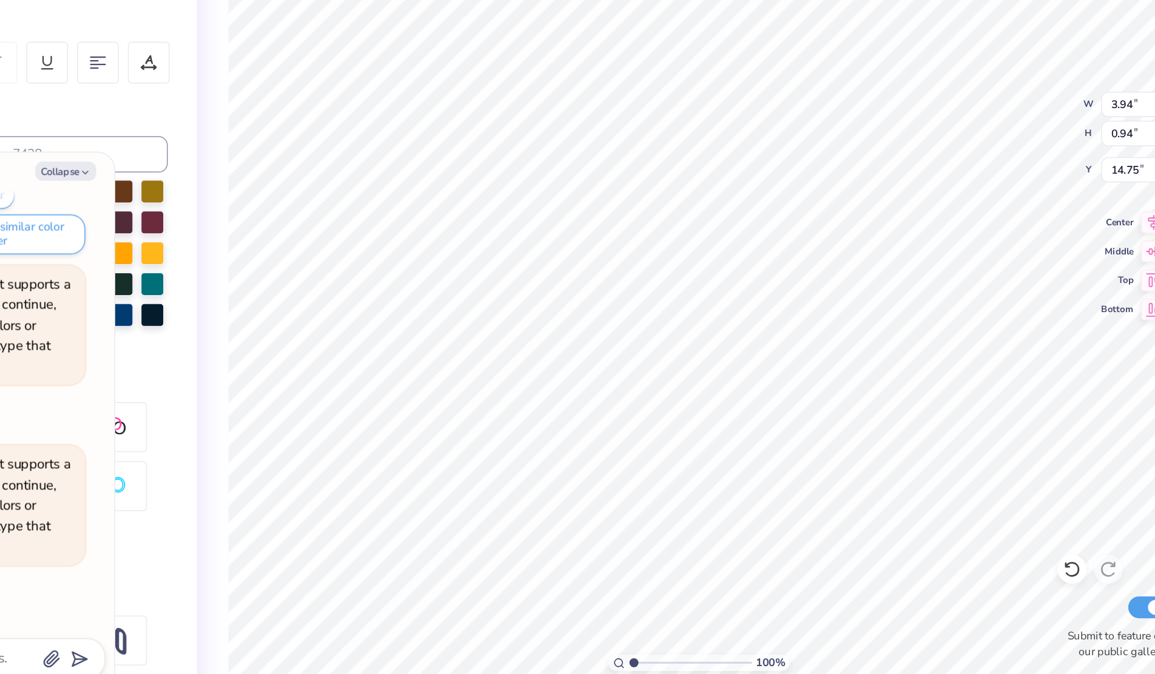
type textarea "x"
type input "3.96"
type input "0.92"
type input "14.76"
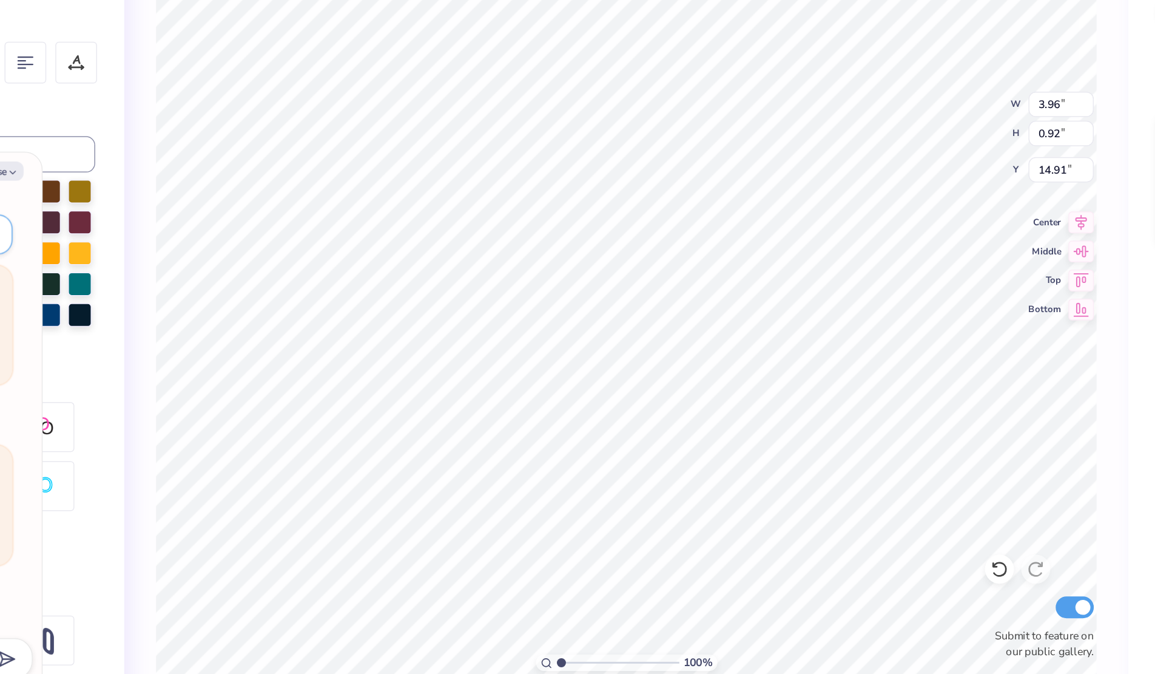
type textarea "x"
type input "3.95"
type input "0.95"
type input "14.88"
type textarea "x"
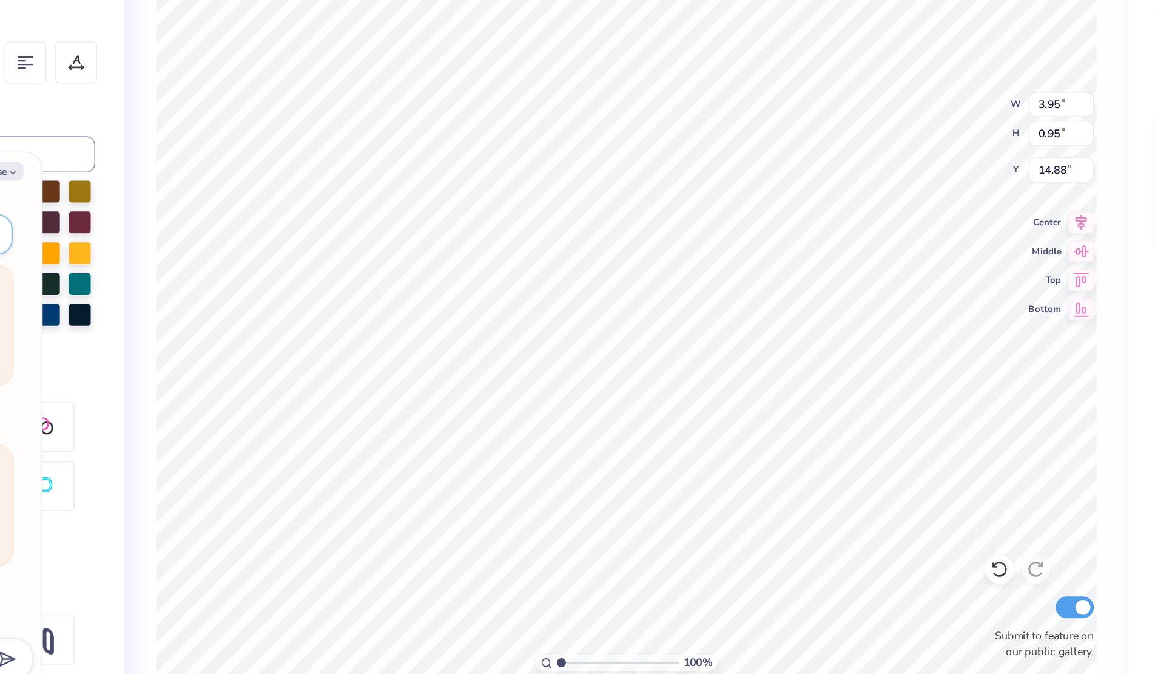
type input "14.74"
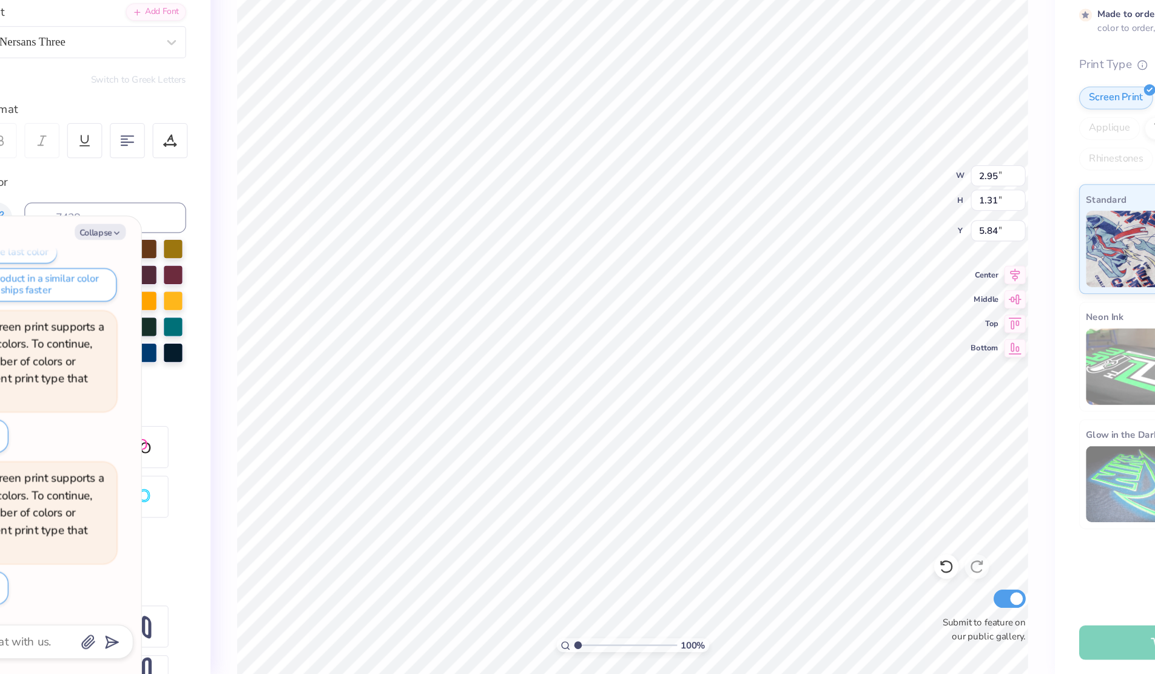
type textarea "x"
type textarea "Z"
type textarea "x"
type textarea "Ze"
type textarea "x"
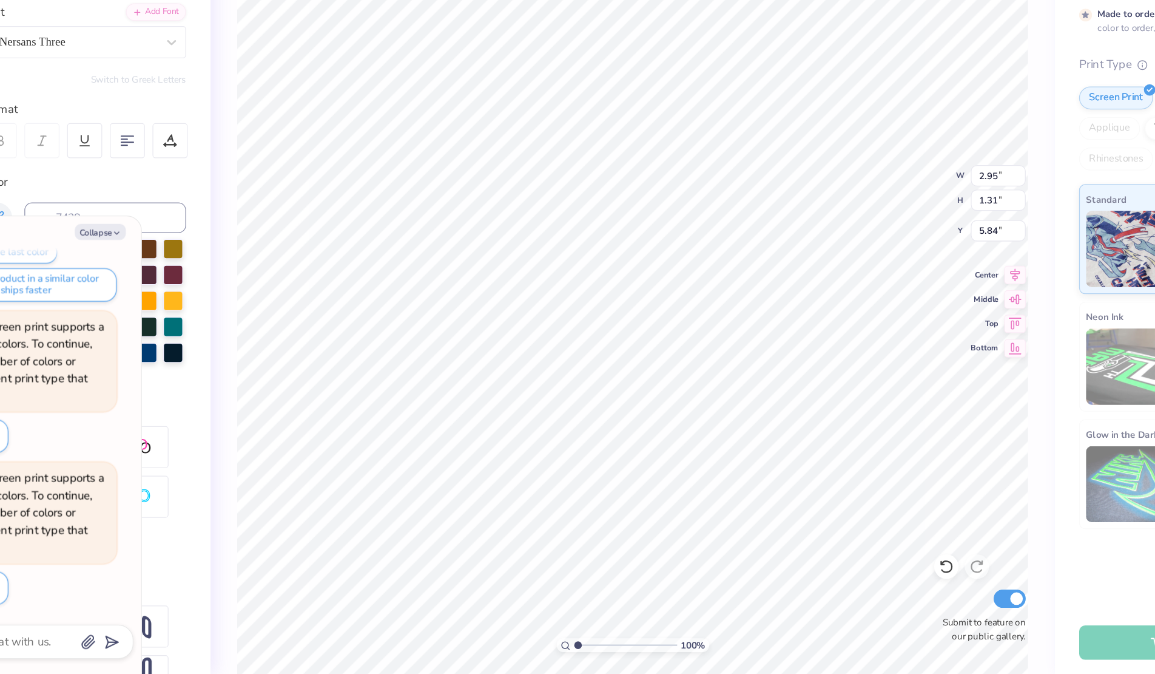
type textarea "Zeta"
type textarea "x"
type input "3.50"
type input "0.92"
type input "6.22"
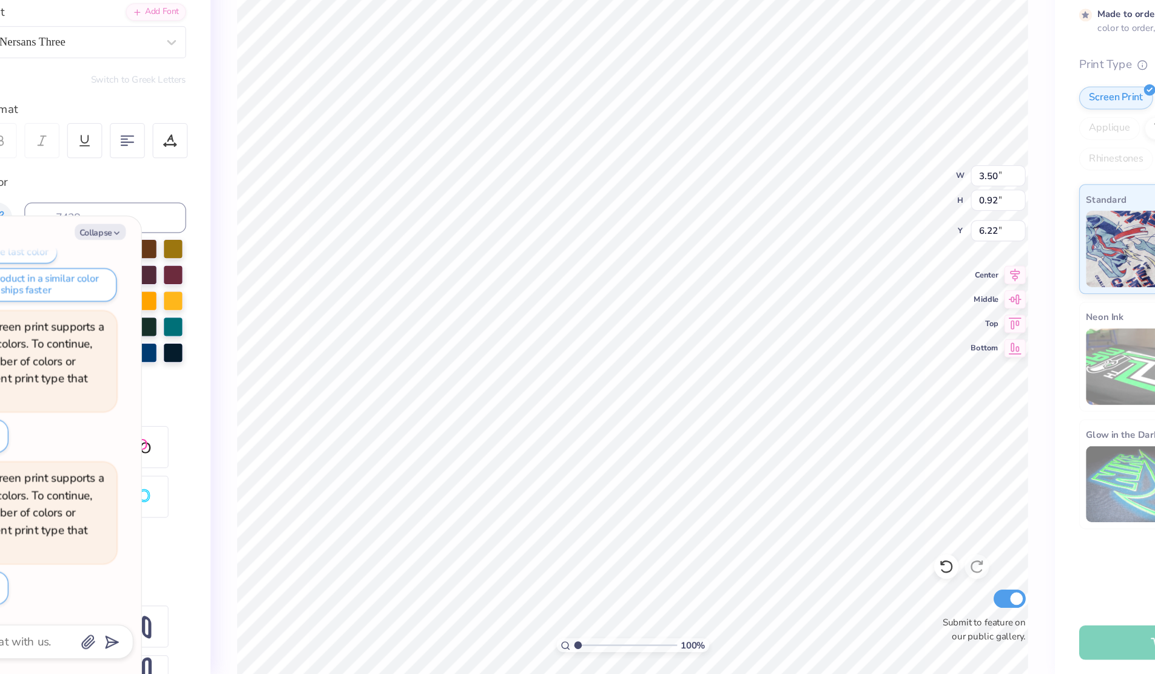
type textarea "x"
type input "6.24"
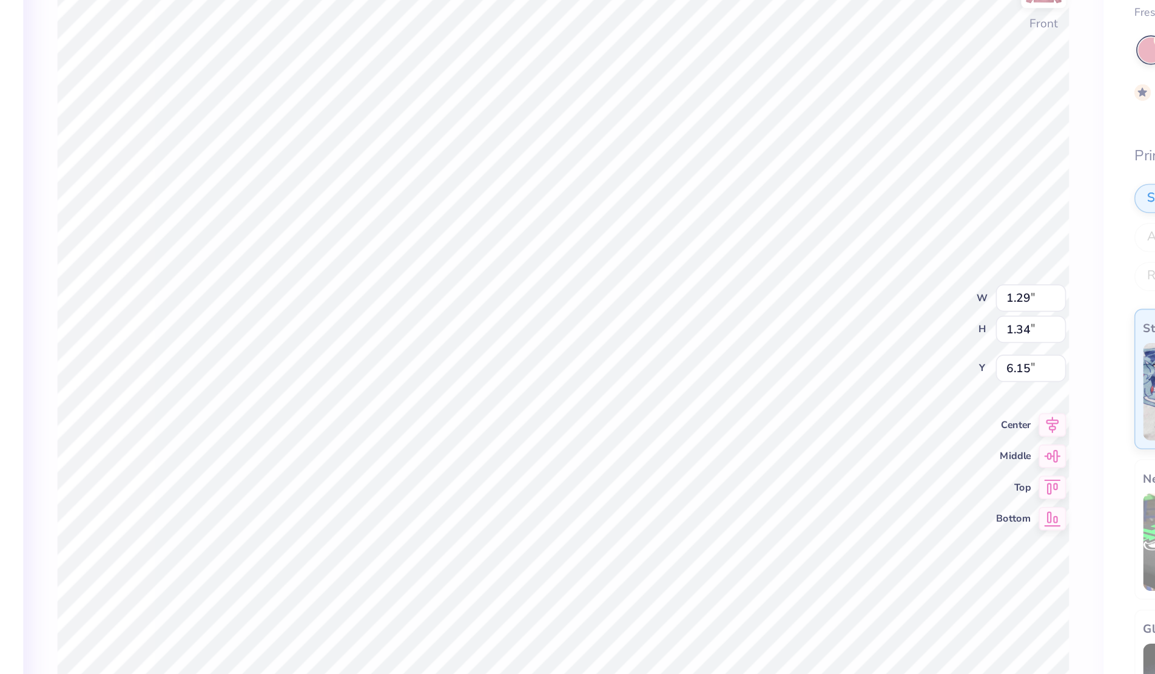
type textarea "x"
type input "6.05"
type textarea "x"
type input "0.53"
type input "0.51"
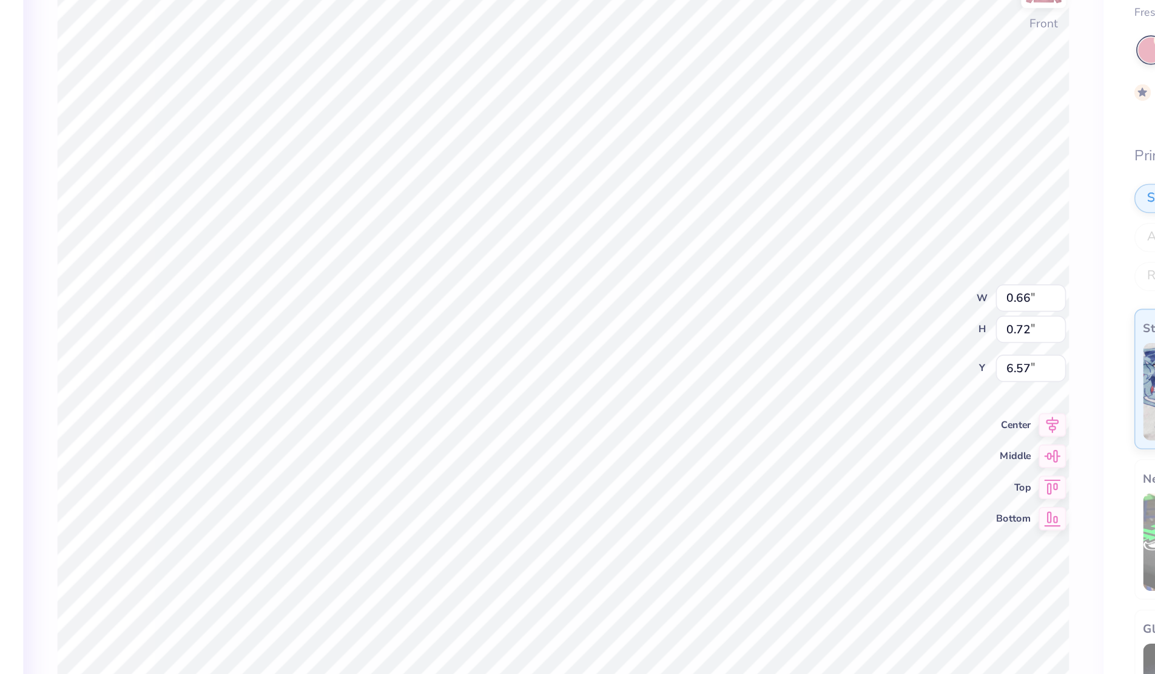
type input "5.98"
type textarea "x"
type input "3.53"
type input "1.01"
type input "6.20"
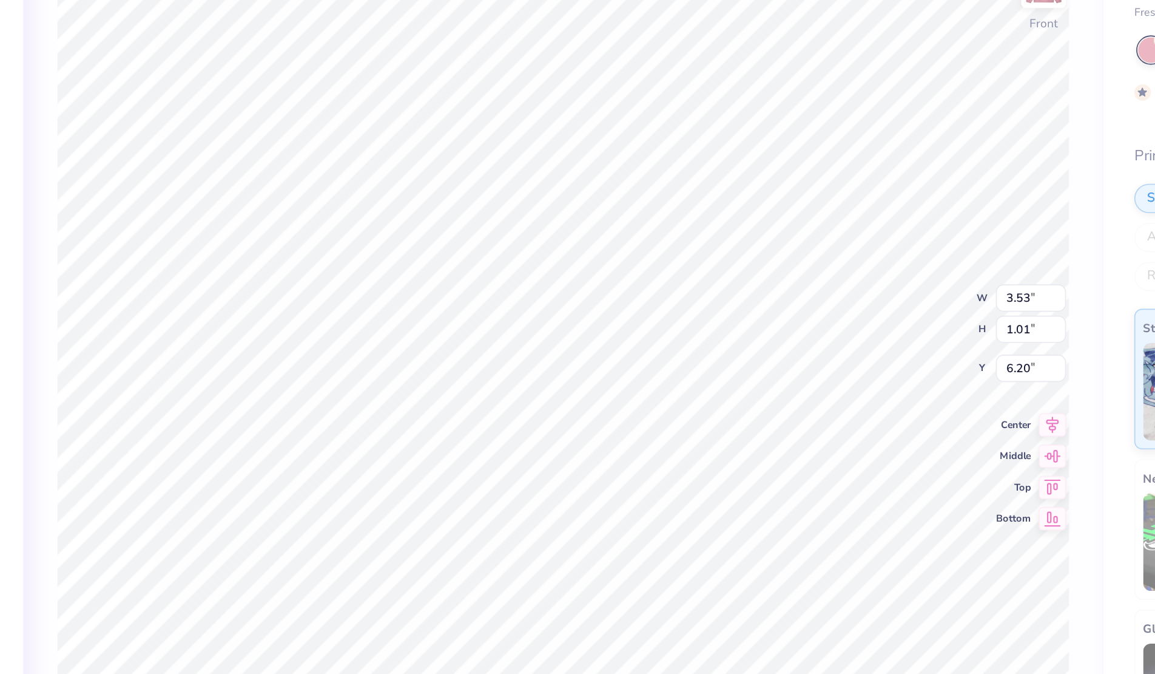
type textarea "x"
type input "6.24"
type textarea "x"
type textarea "Omeg"
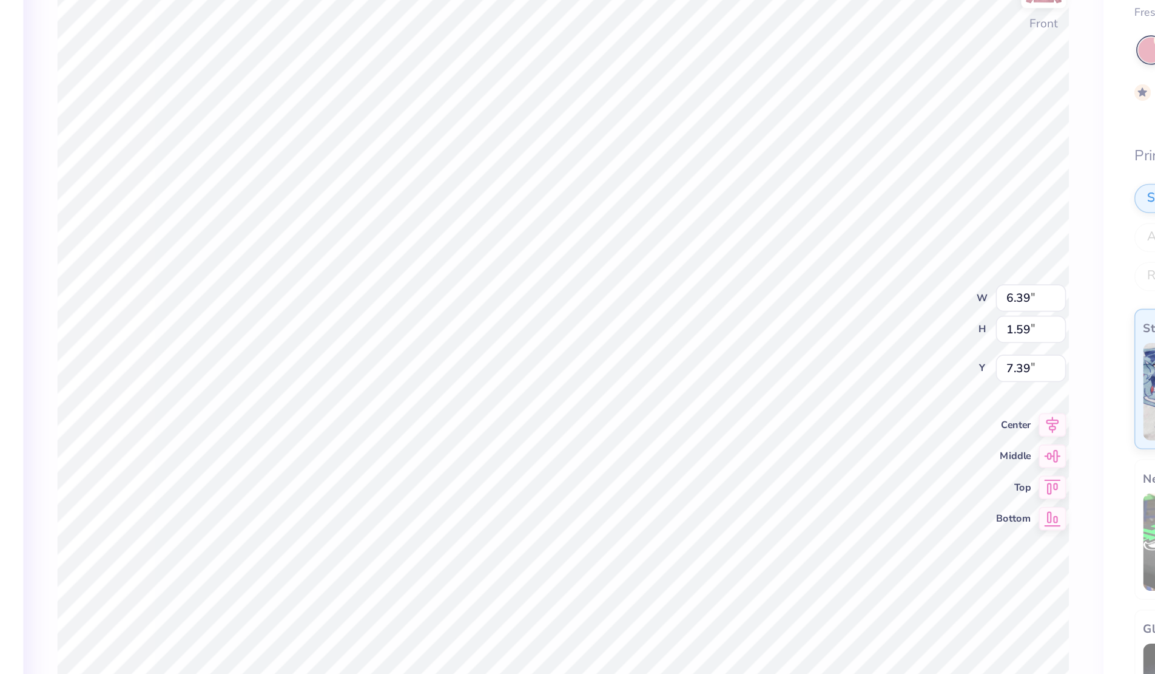
type textarea "x"
type textarea "Ome"
type textarea "x"
type textarea "Om"
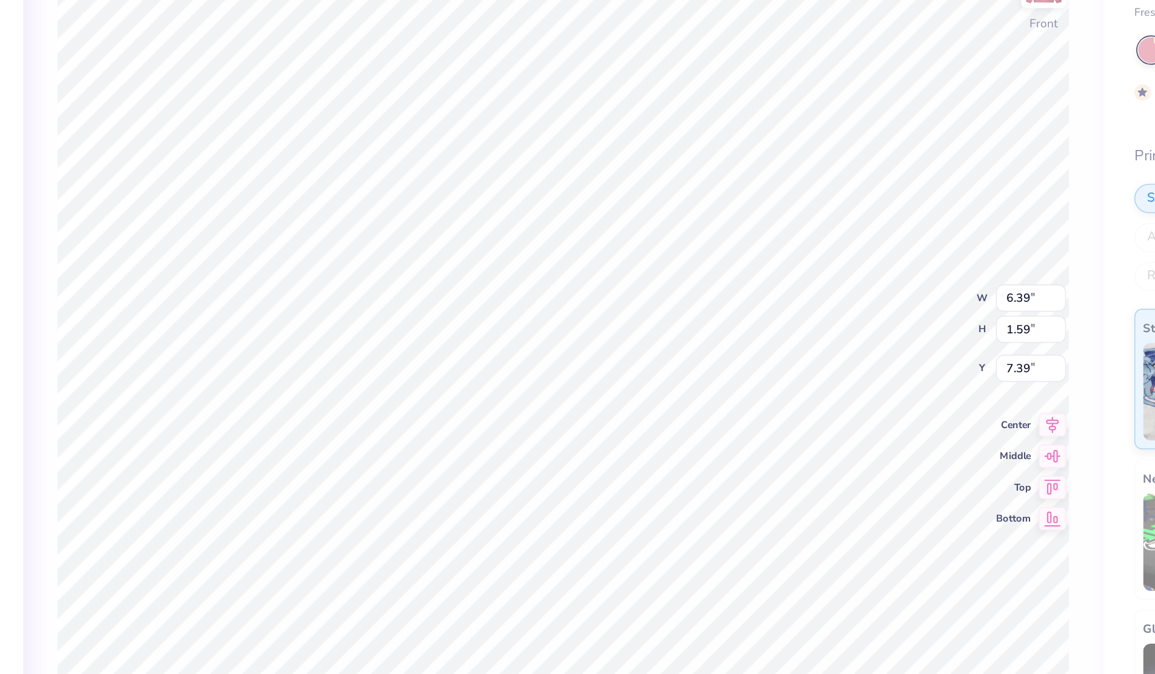
type textarea "x"
type textarea "O"
type textarea "x"
type textarea "T"
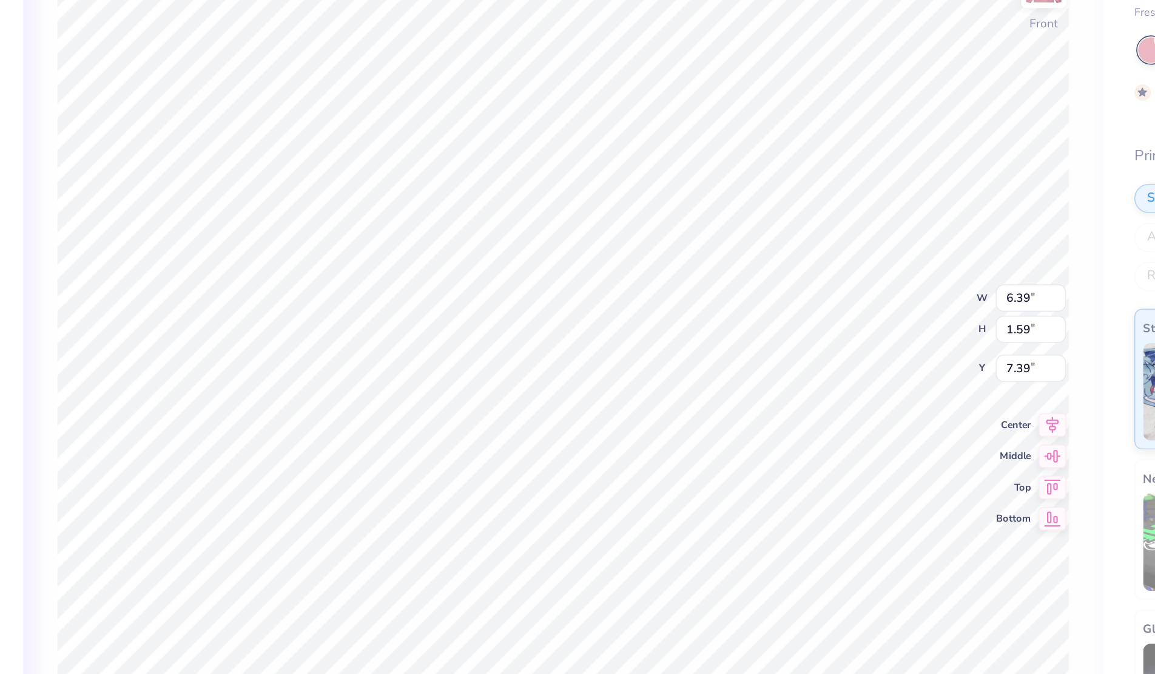
type textarea "x"
type textarea "Tau"
type textarea "x"
type textarea "Tau"
type textarea "x"
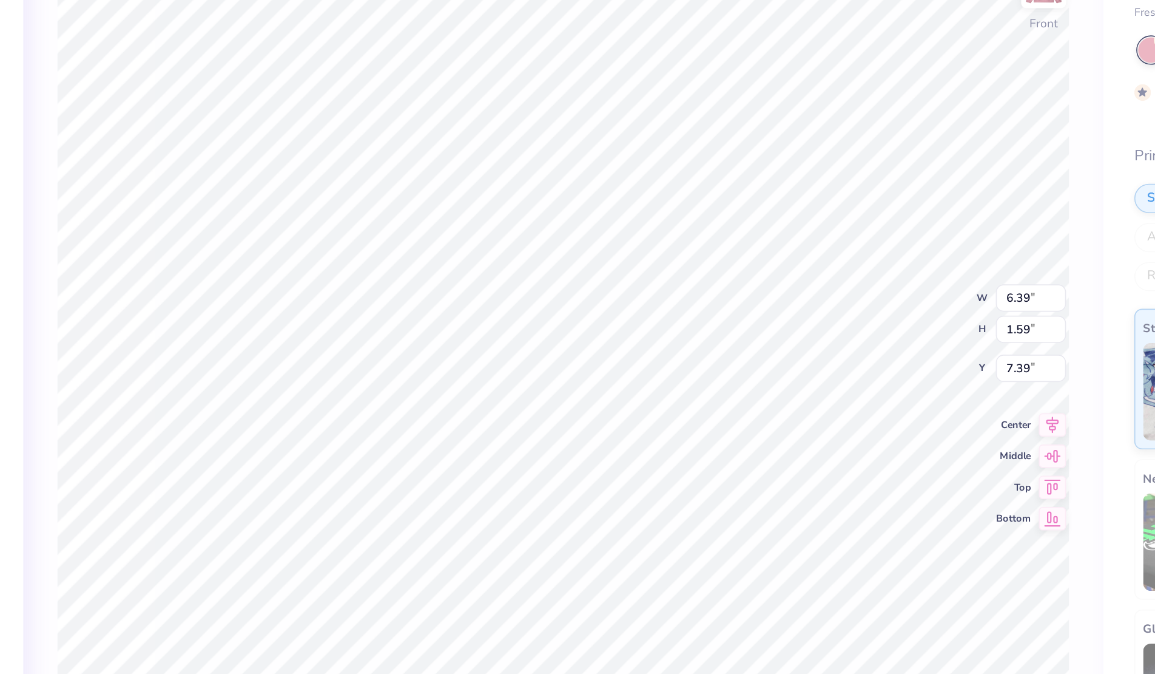
type textarea "Tau A"
type textarea "x"
type textarea "Tau Al"
type textarea "x"
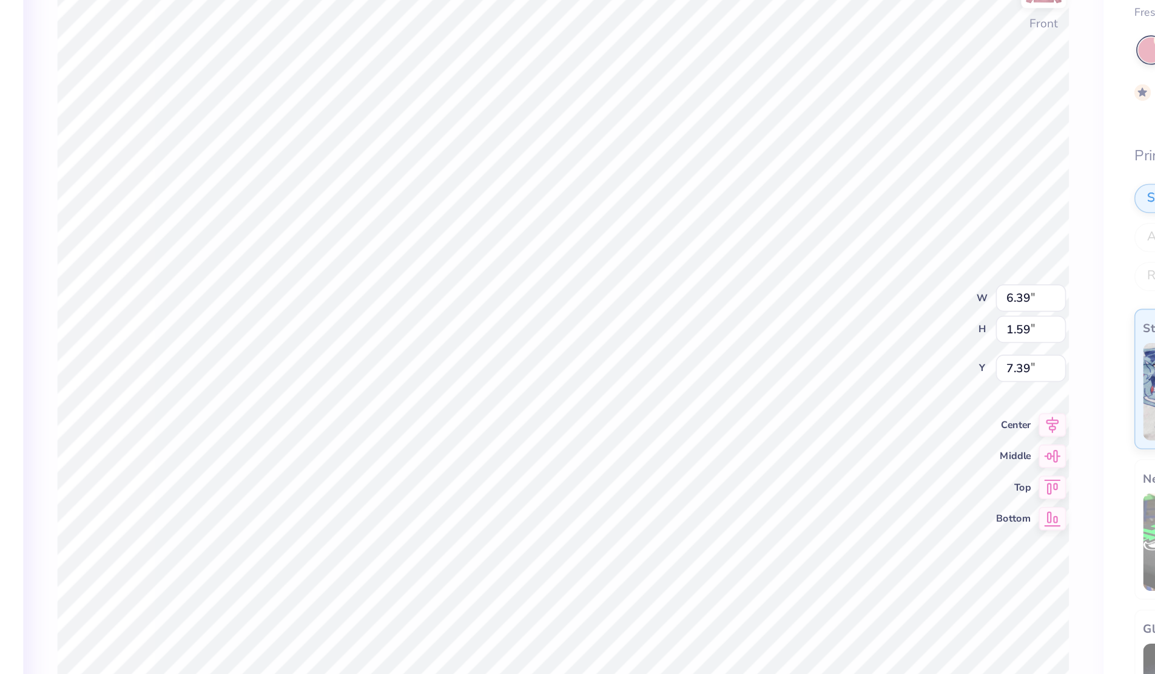
type textarea "Tau Alph"
type textarea "x"
type textarea "Tau Alpha"
type textarea "x"
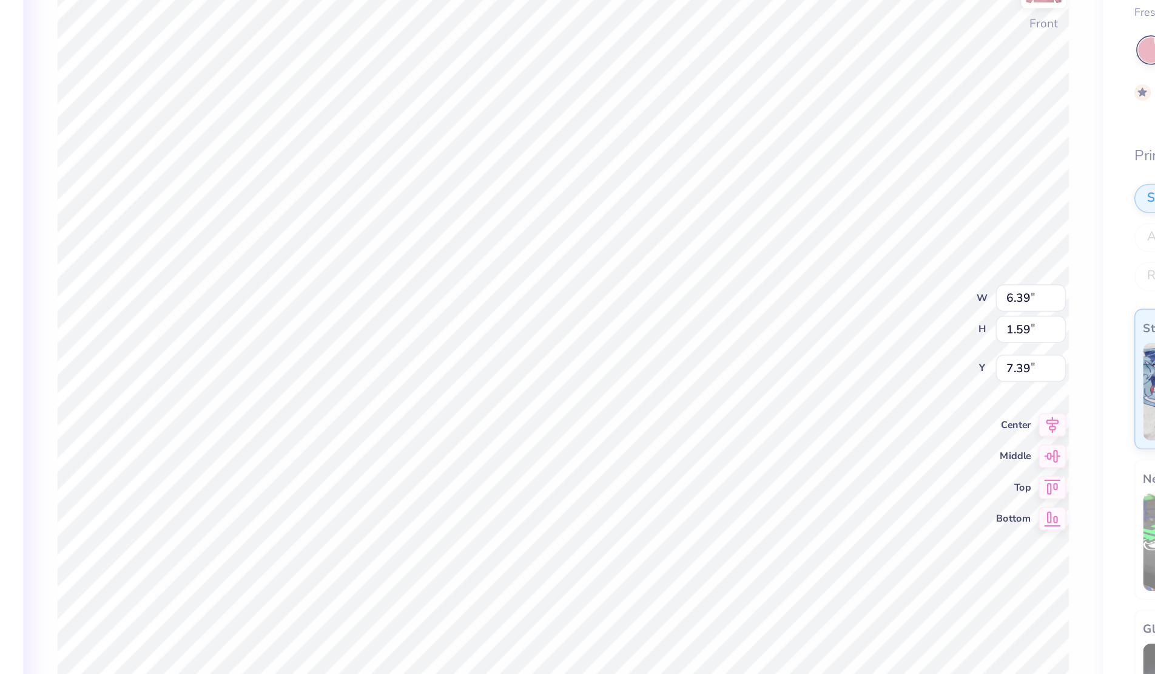
type input "10.50"
type input "1.81"
type input "7.25"
type textarea "x"
type input "8.04"
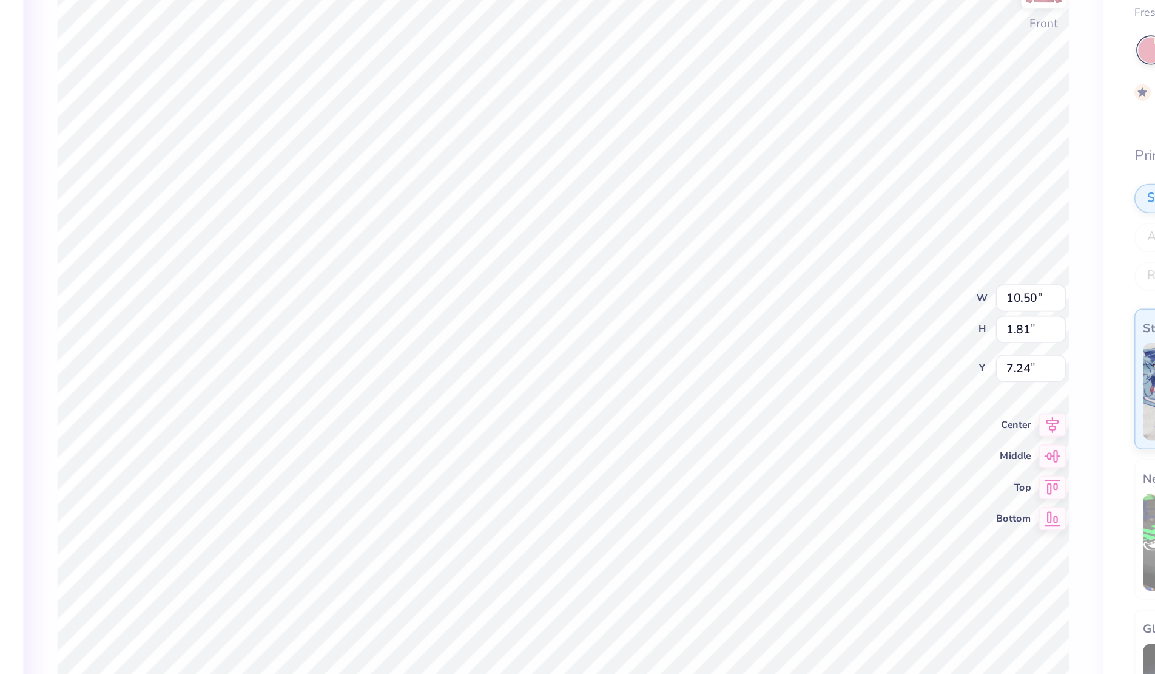
type input "1.39"
type input "7.68"
type textarea "x"
type input "7.39"
type textarea "x"
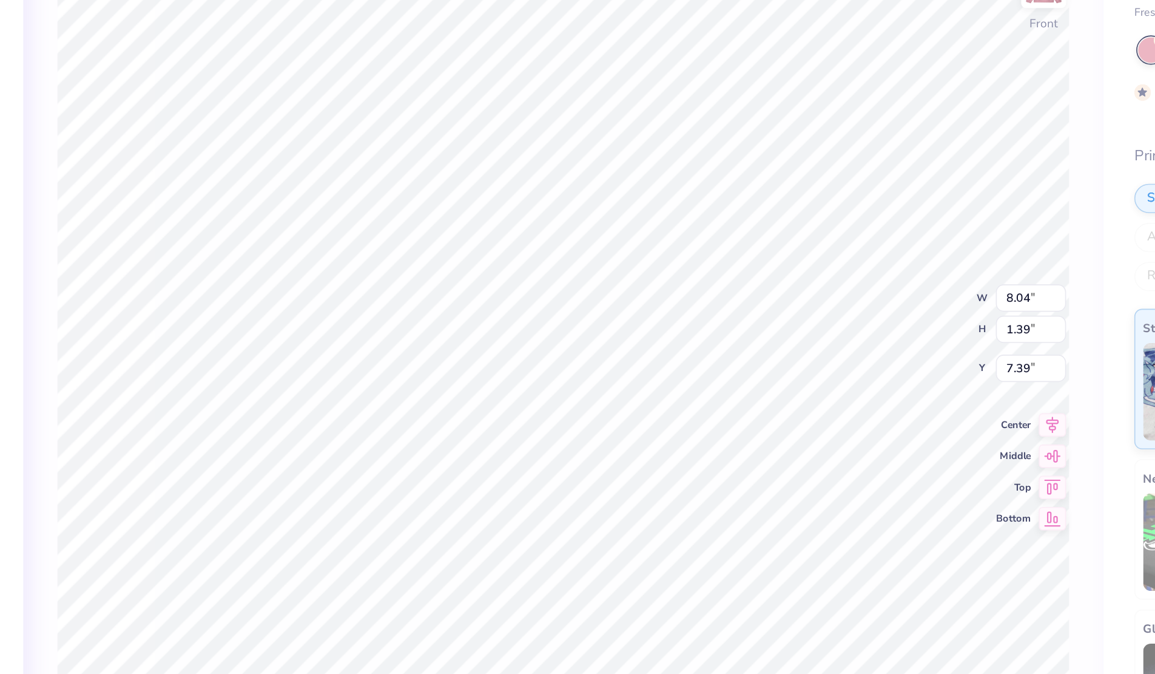
type input "7.44"
type input "1.28"
type input "7.49"
type textarea "x"
type input "7.37"
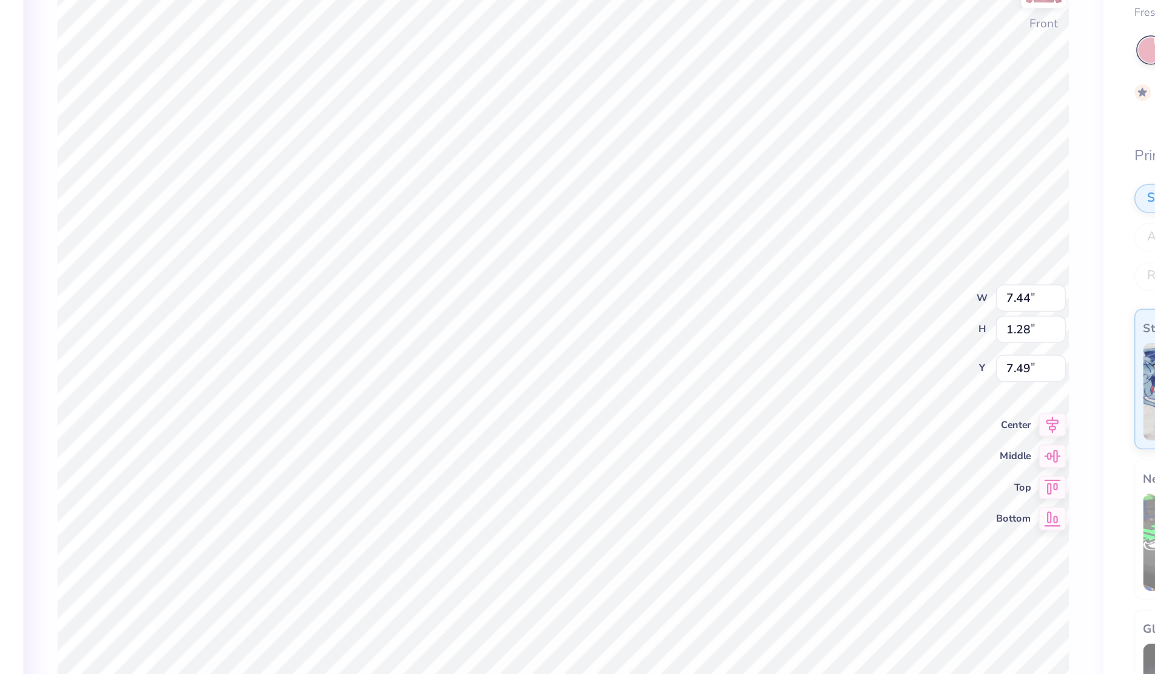
type input "1.22"
type input "7.53"
type textarea "x"
type input "7.72"
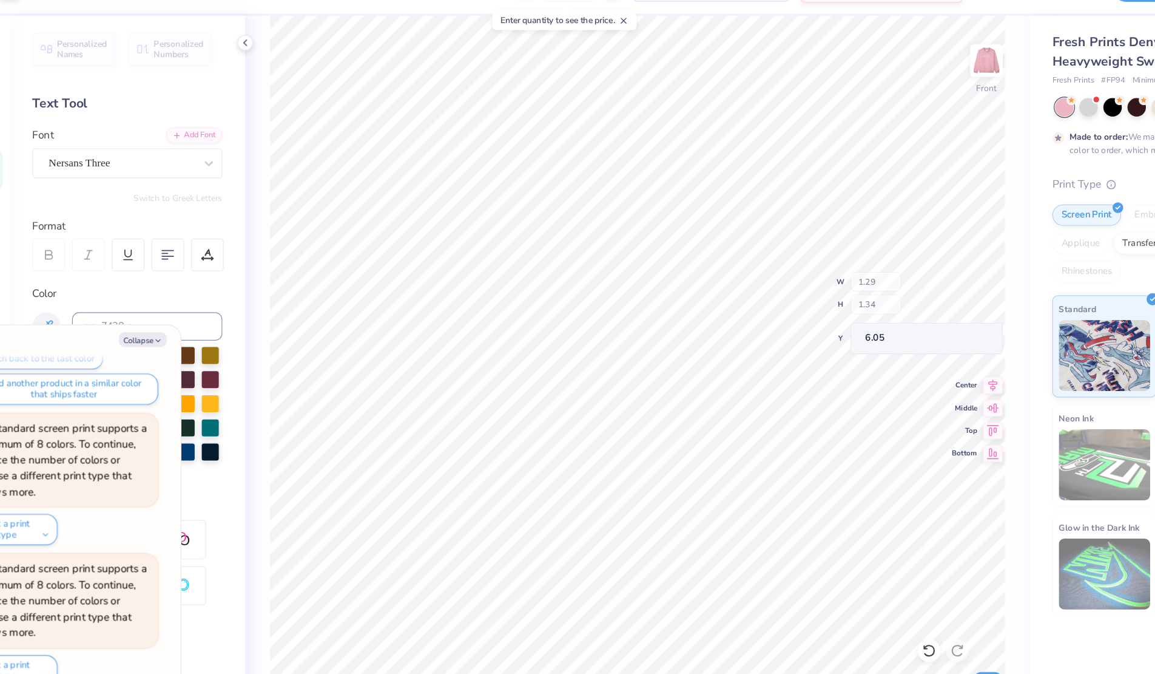
type textarea "x"
type input "5.57"
click at [170, 319] on button "Collapse" at bounding box center [168, 321] width 41 height 13
type textarea "x"
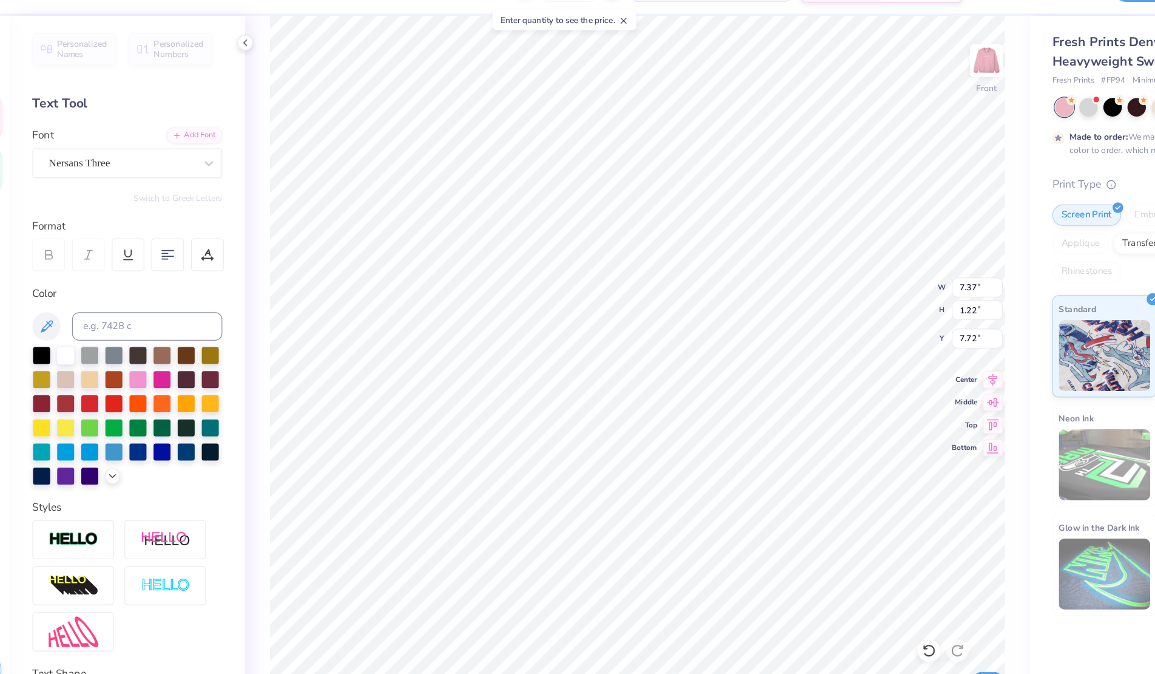
type input "3.53"
type input "1.01"
type input "6.24"
type input "3.50"
type input "0.99"
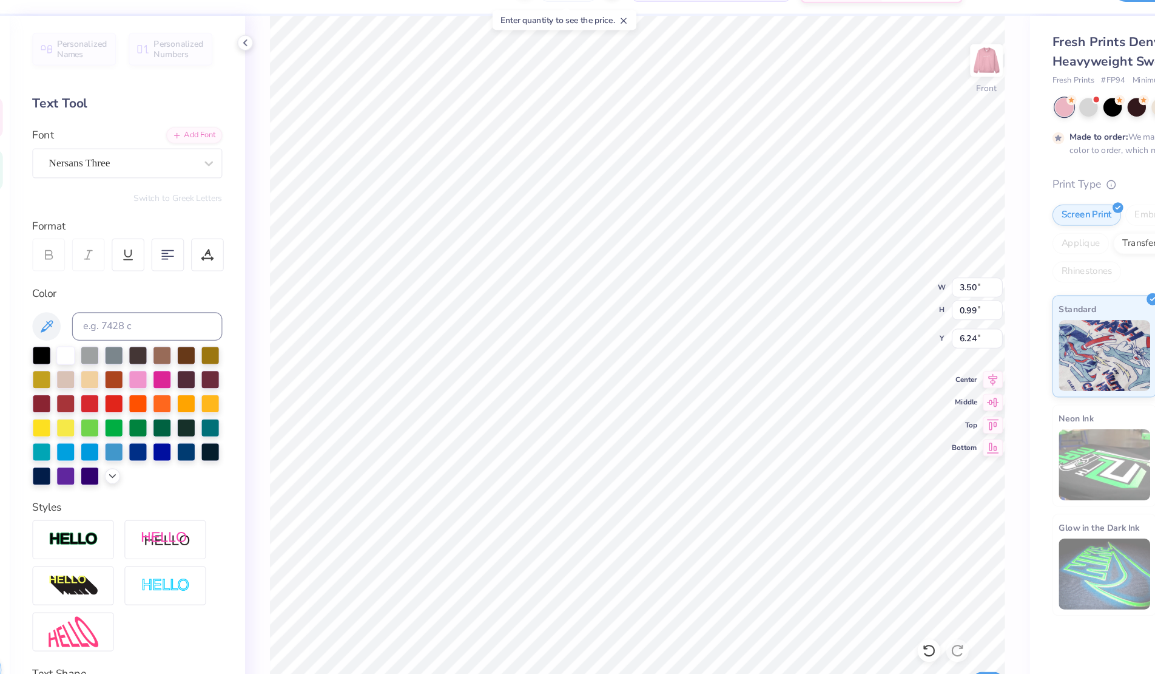
type input "1.29"
type input "1.34"
type input "6.38"
type input "1.39"
type input "1.44"
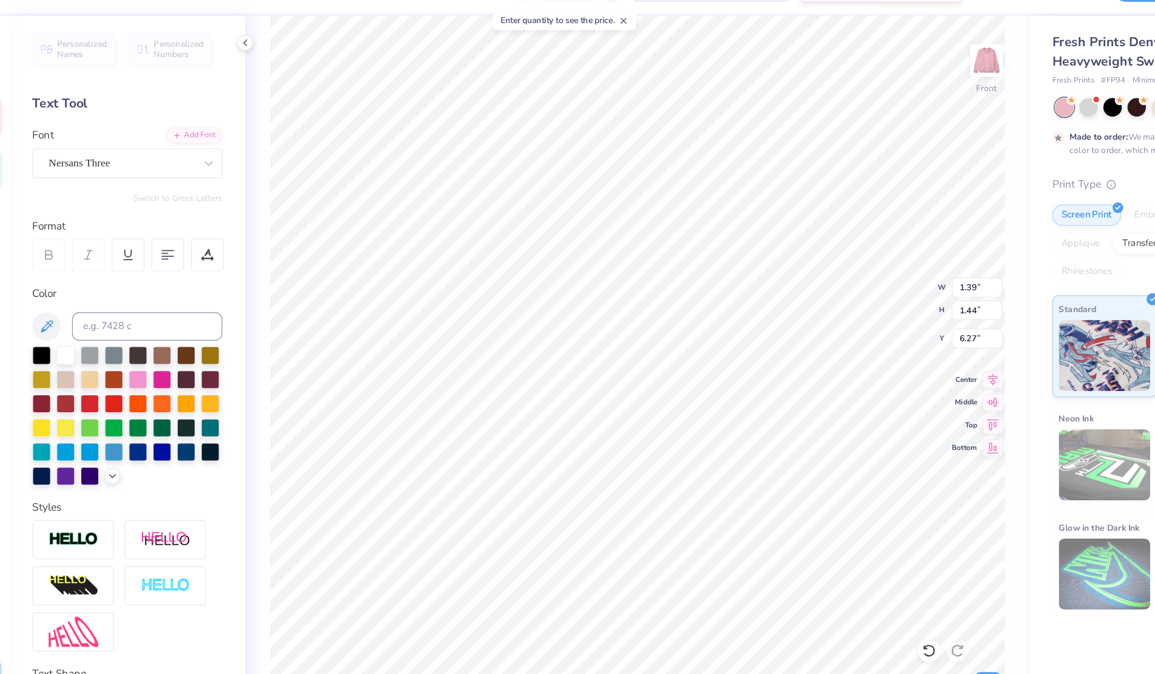
type input "6.27"
type input "6.15"
type input "7.37"
type input "1.22"
type input "7.72"
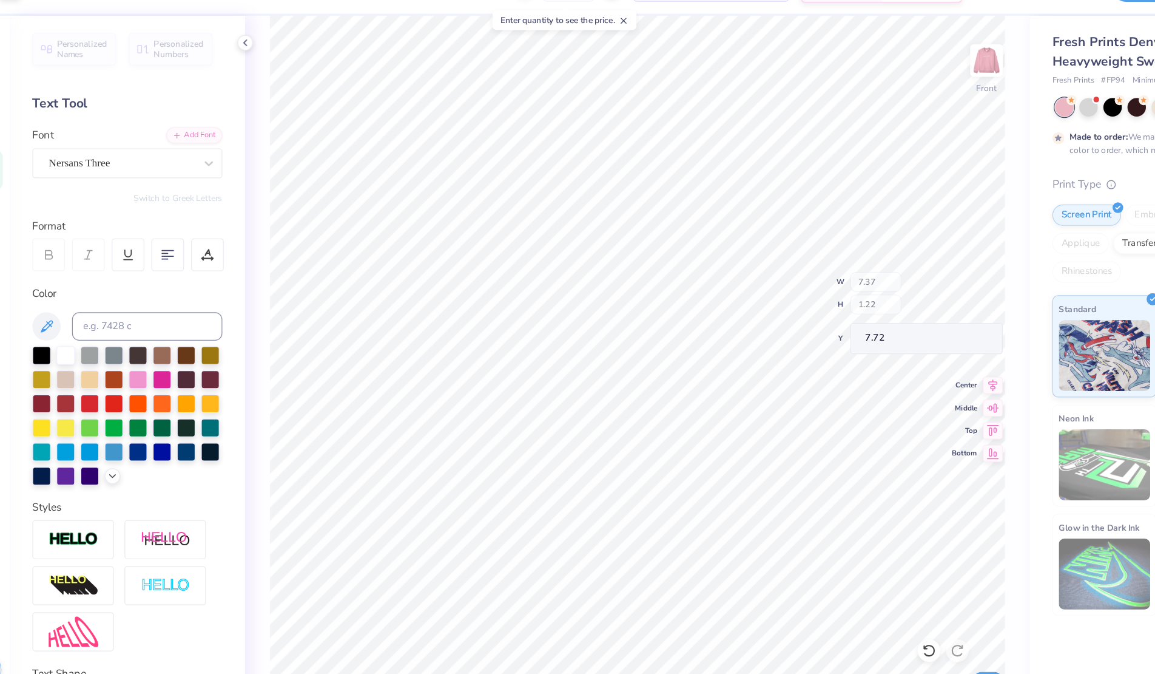
type input "5.97"
type input "0.99"
type input "7.89"
type input "7.37"
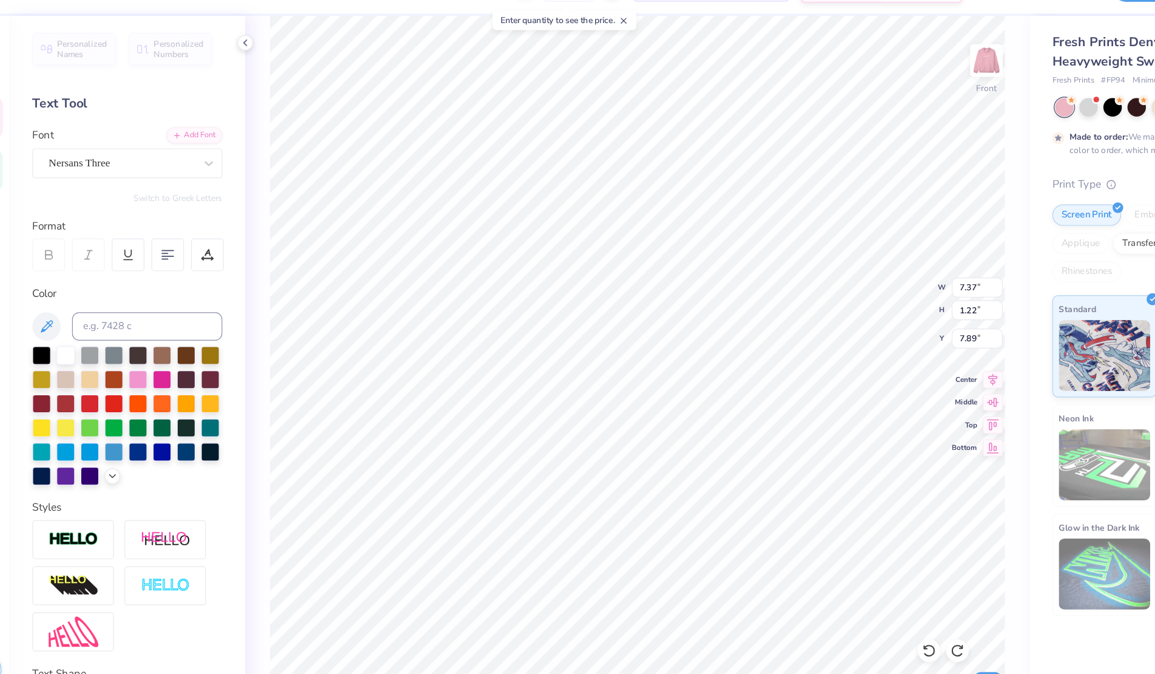
type input "1.22"
type input "7.72"
type input "7.04"
type input "1.16"
type input "7.76"
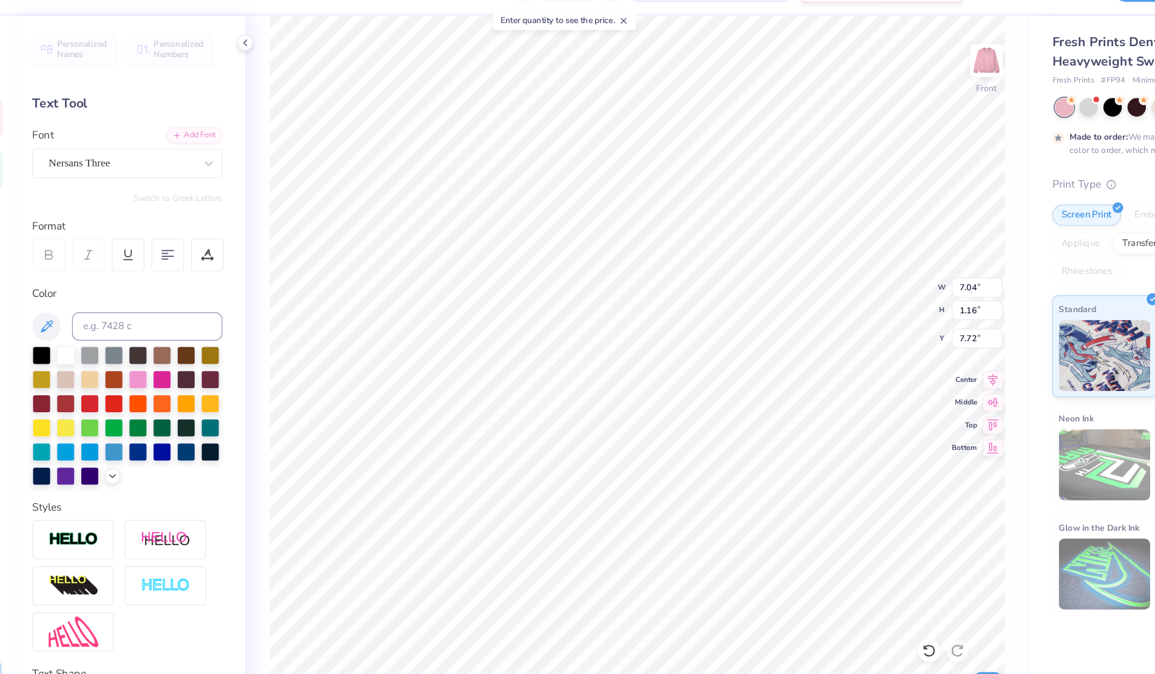
type input "7.72"
type input "3.37"
type input "0.95"
type input "6.44"
type input "6.42"
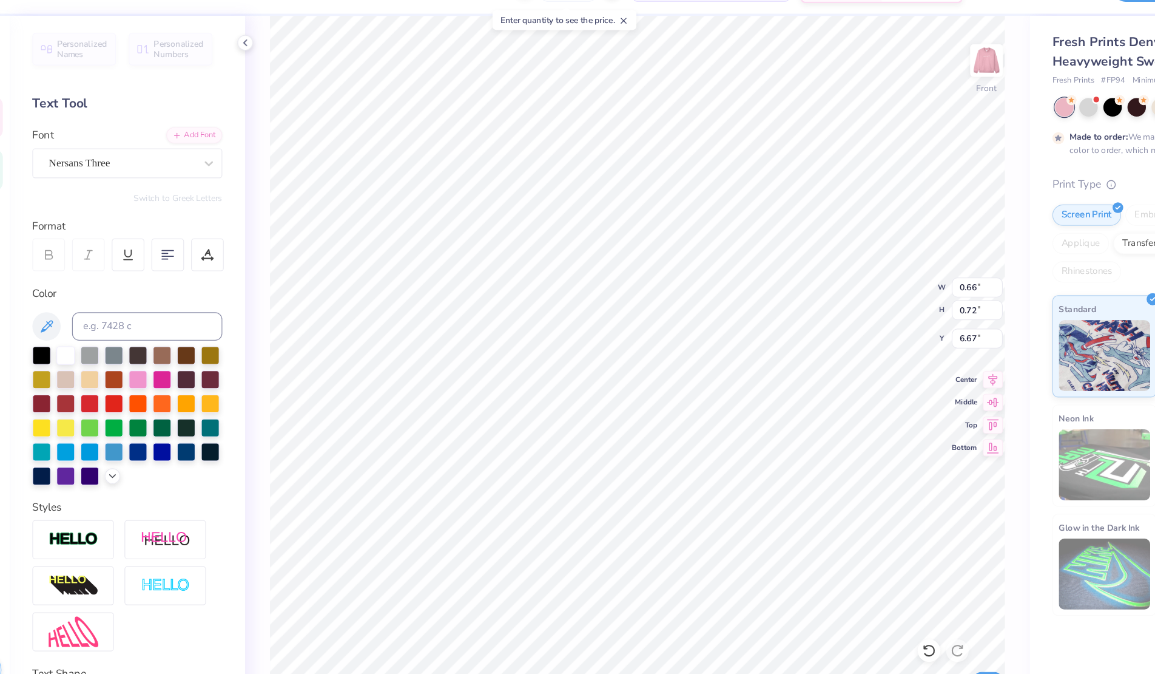
type input "6.66"
click at [799, 295] on div "100 % Front W 0.66 H 0.72 Y 6.66 Center Middle Top Bottom Submit to feature on …" at bounding box center [592, 358] width 672 height 629
click at [822, 292] on div "100 % Front W 0.66 0.66 " H 0.72 0.72 " Y 6.66 6.66 " Center Middle Top Bottom …" at bounding box center [592, 358] width 672 height 629
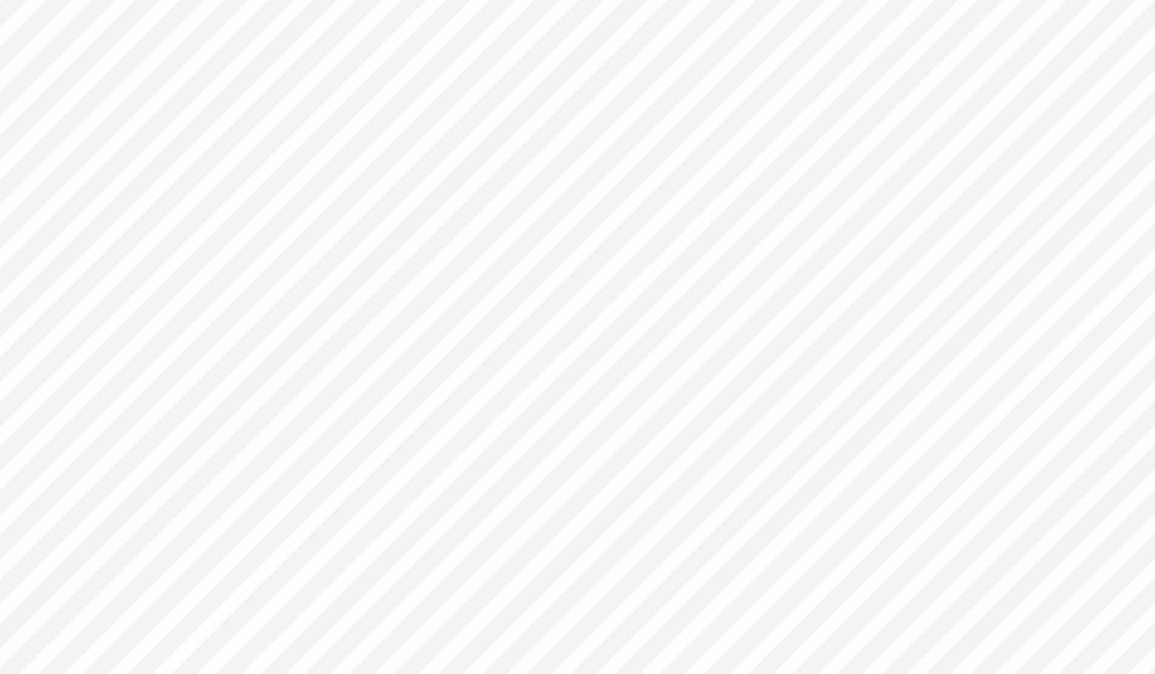
scroll to position [1, 0]
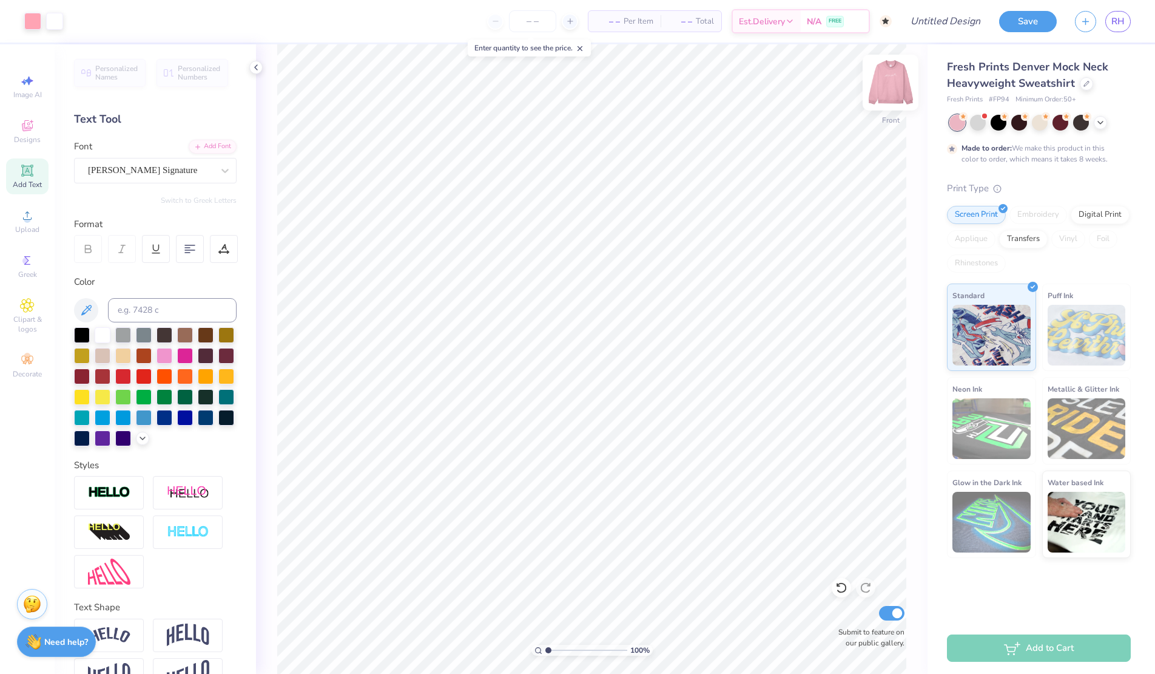
click at [889, 86] on img at bounding box center [890, 82] width 49 height 49
click at [894, 83] on img at bounding box center [890, 82] width 49 height 49
click at [893, 104] on div "Front" at bounding box center [891, 90] width 28 height 43
click at [908, 73] on img at bounding box center [890, 82] width 49 height 49
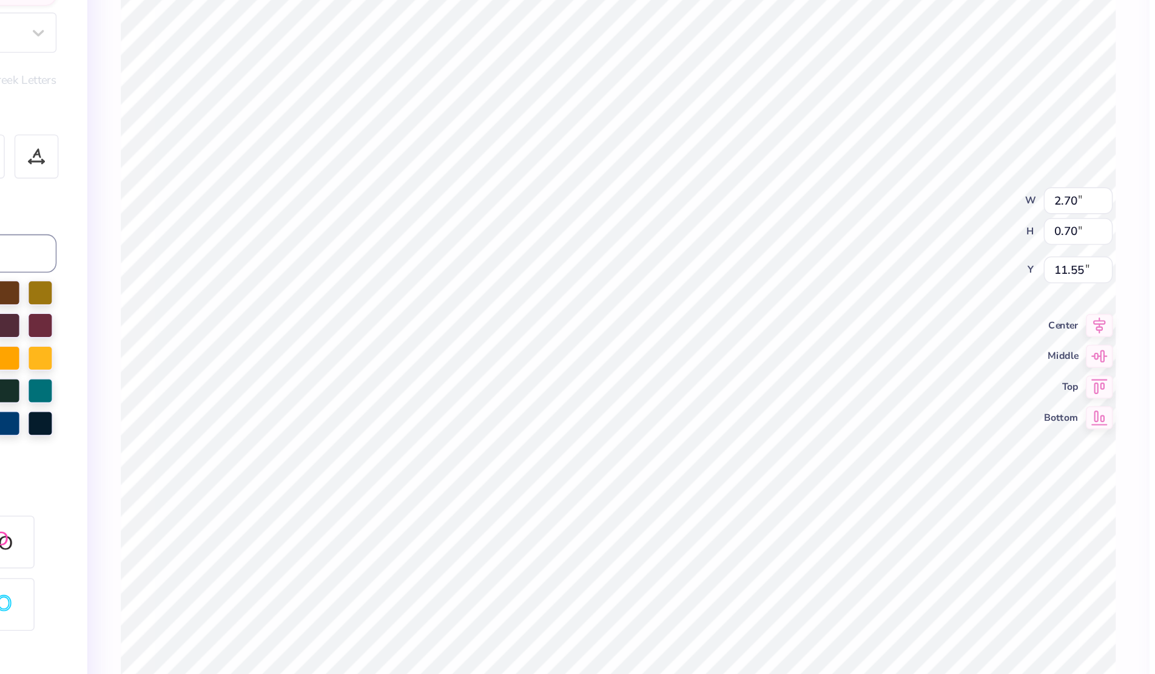
scroll to position [0, 0]
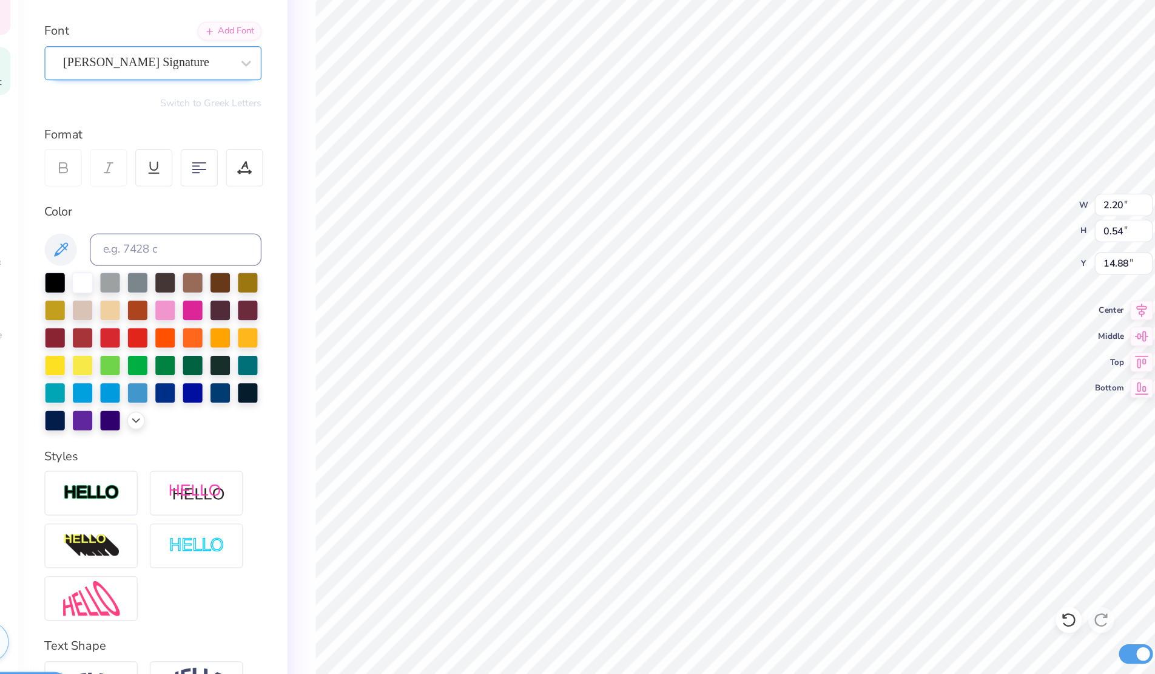
click at [173, 171] on div "[PERSON_NAME] Signature" at bounding box center [150, 170] width 127 height 19
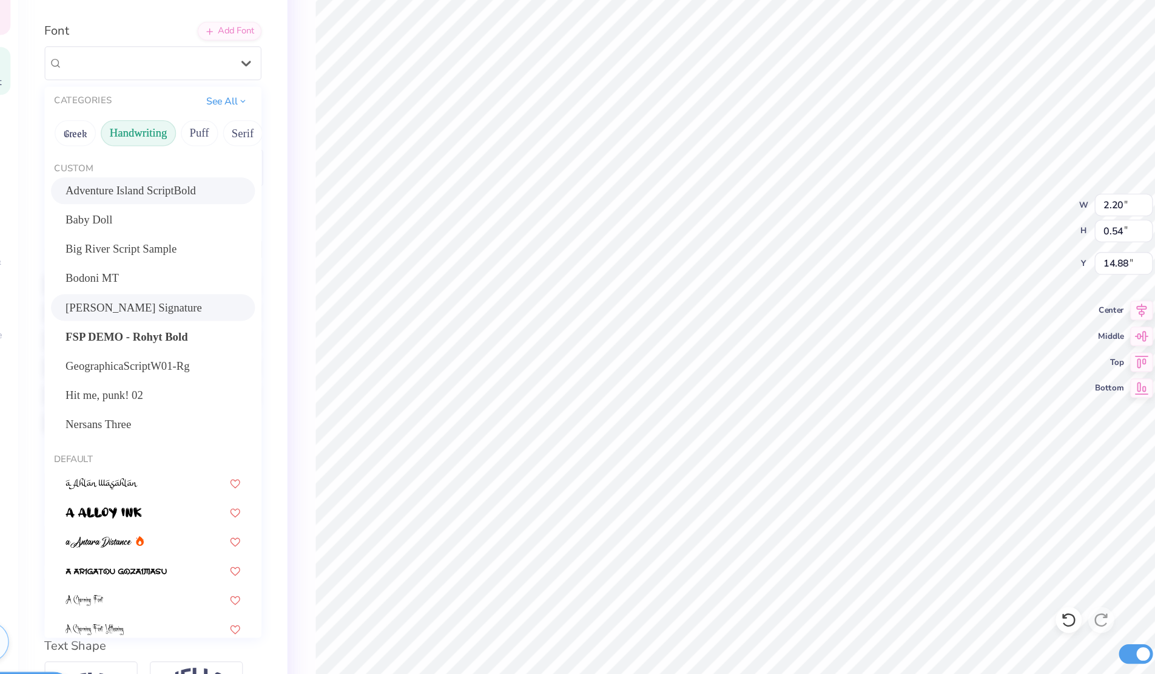
click at [141, 220] on button "Handwriting" at bounding box center [144, 223] width 56 height 19
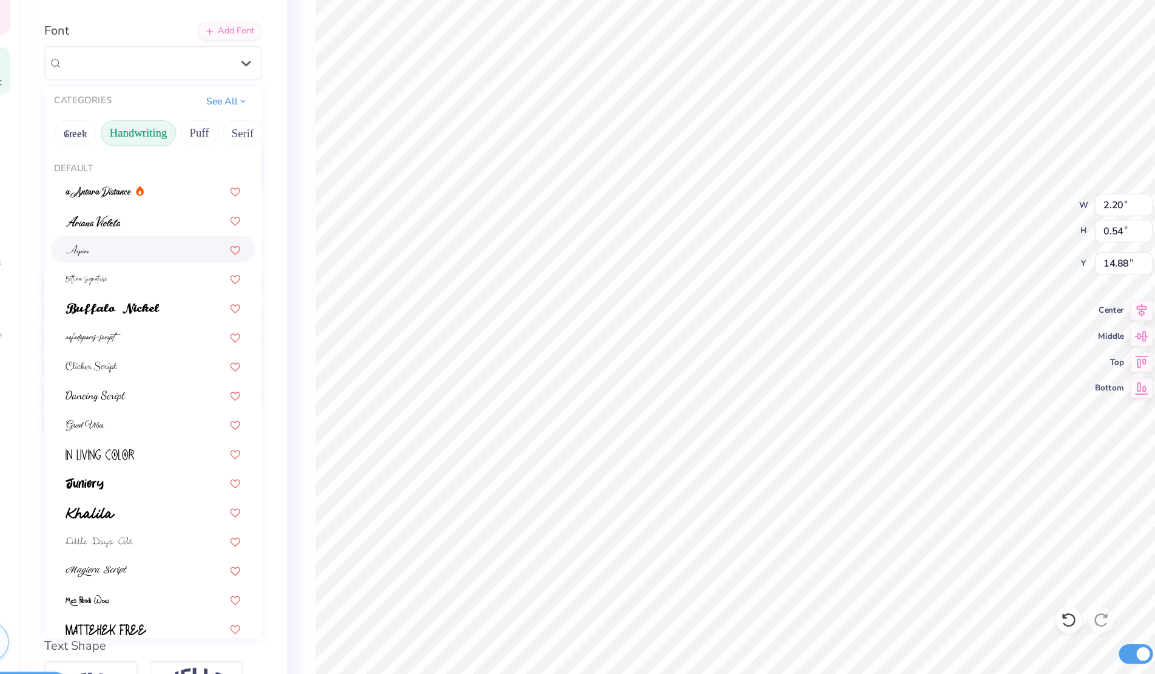
click at [121, 305] on div at bounding box center [155, 309] width 131 height 13
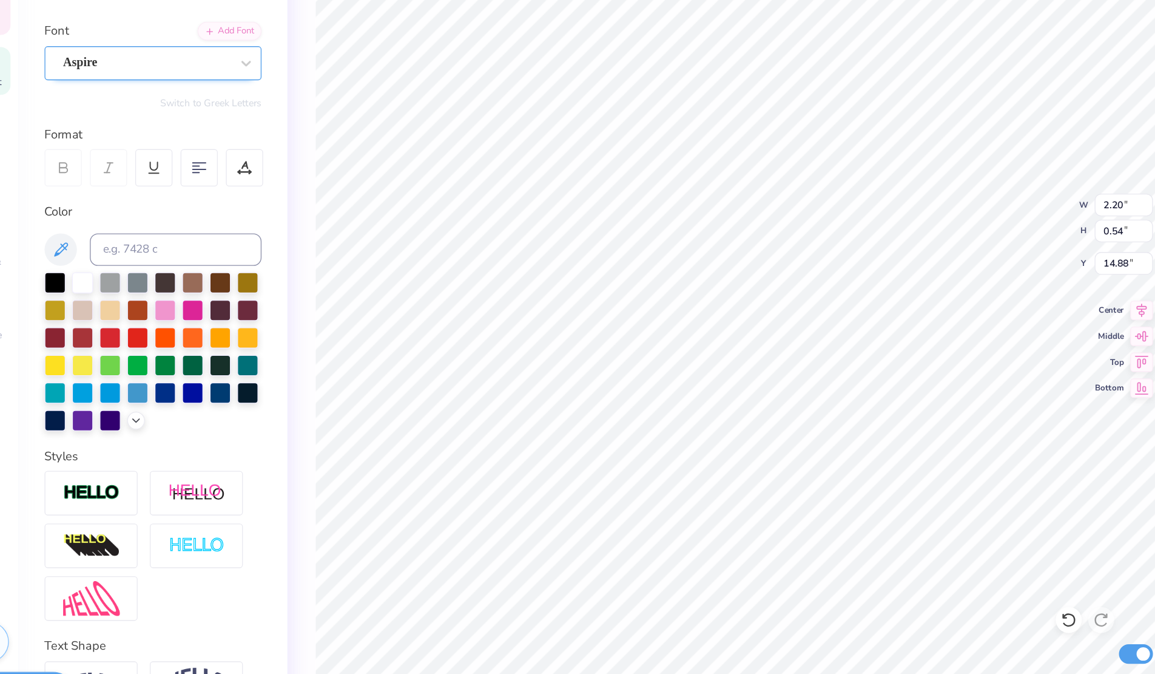
click at [123, 169] on div "Aspire" at bounding box center [150, 170] width 127 height 19
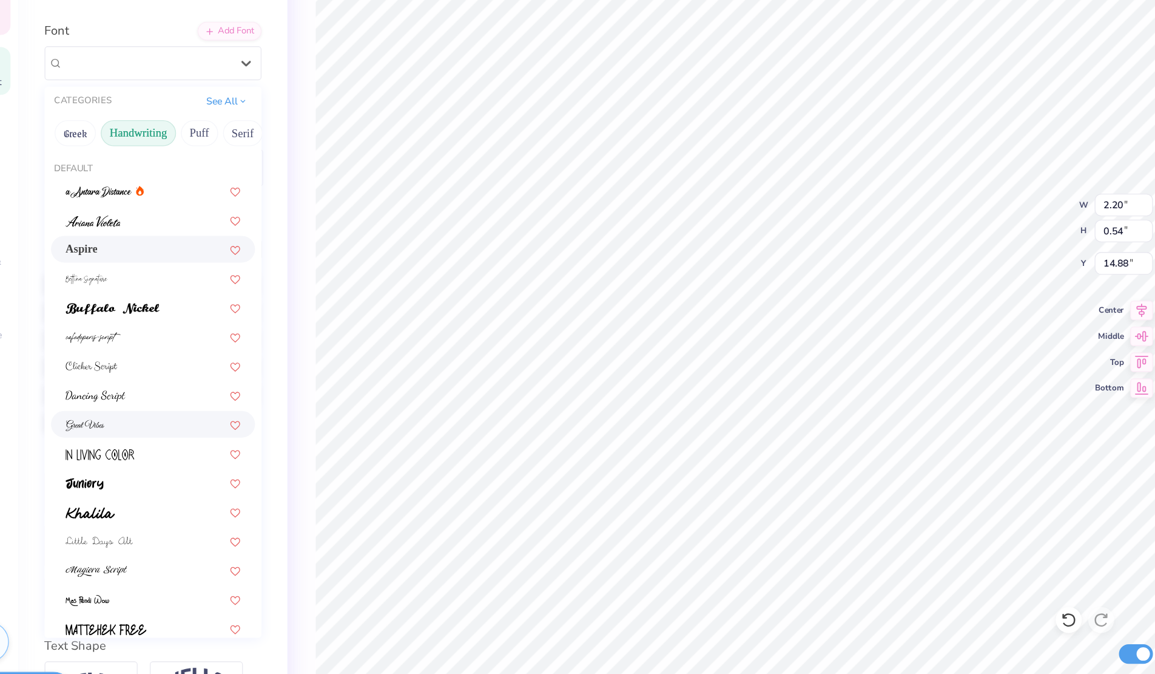
click at [106, 436] on span at bounding box center [104, 440] width 29 height 13
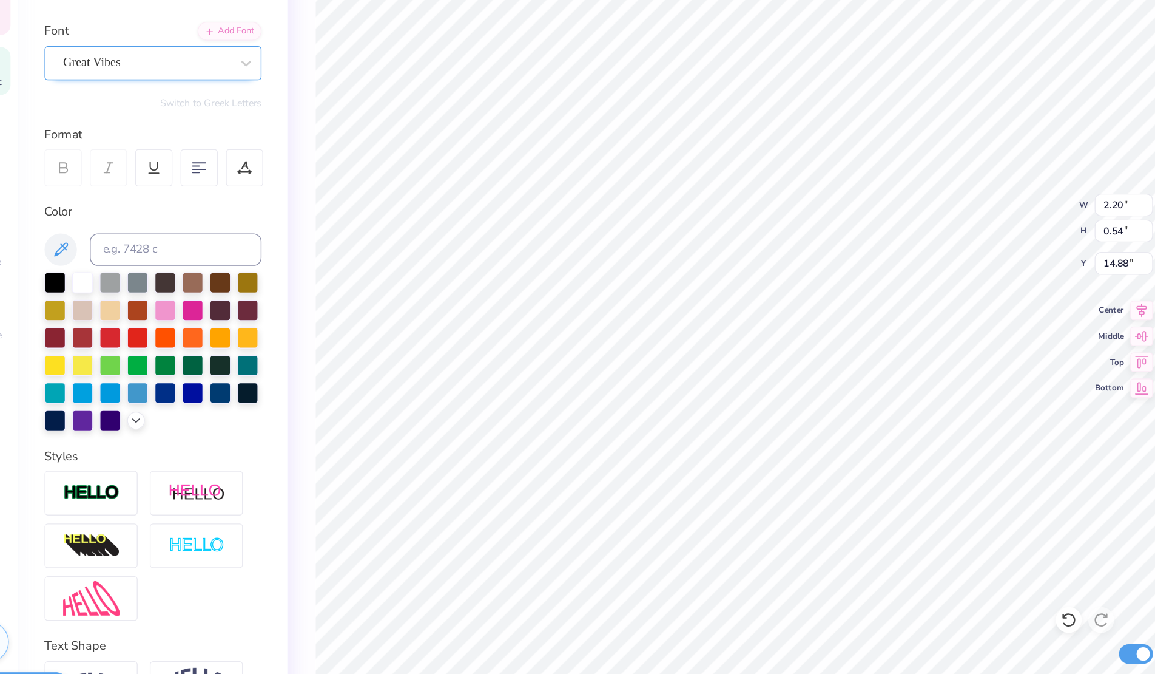
click at [172, 172] on div "Great Vibes" at bounding box center [150, 170] width 127 height 19
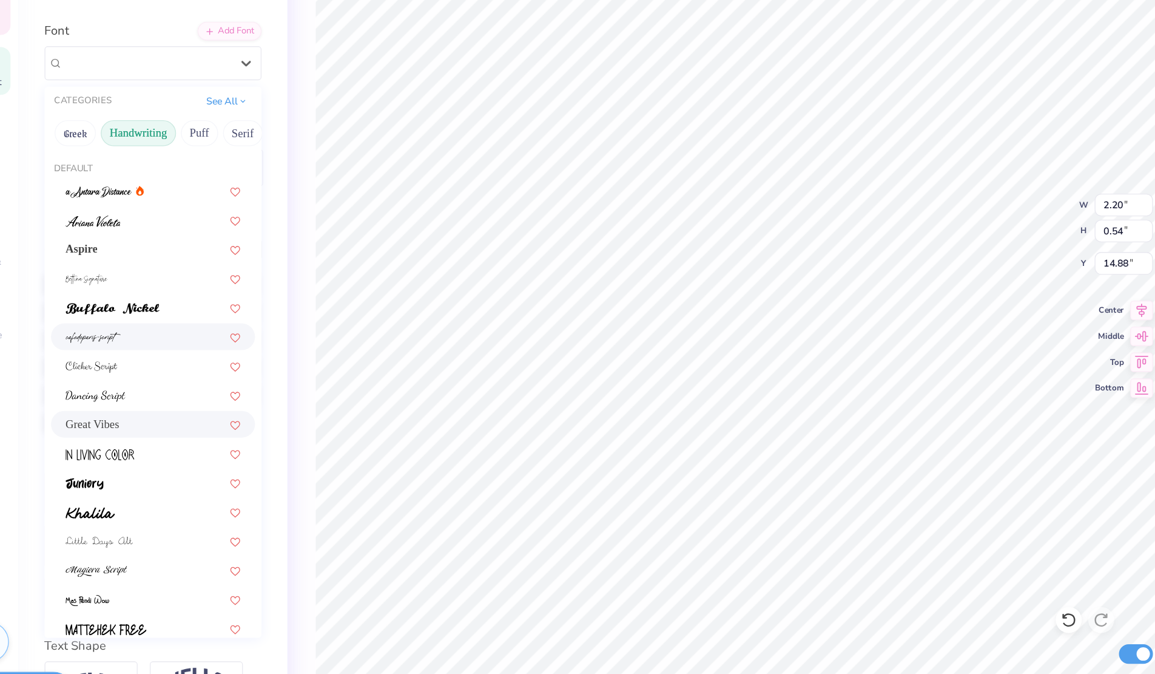
click at [163, 378] on div at bounding box center [155, 375] width 131 height 13
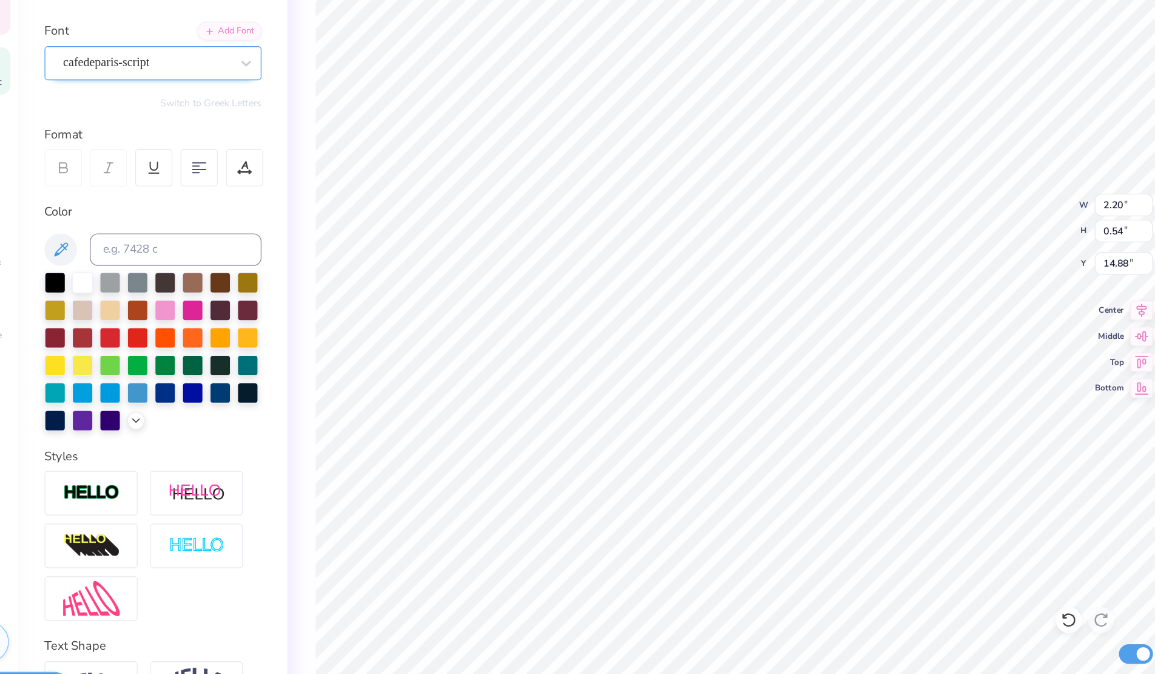
click at [155, 182] on div "cafedeparis-script" at bounding box center [155, 170] width 163 height 25
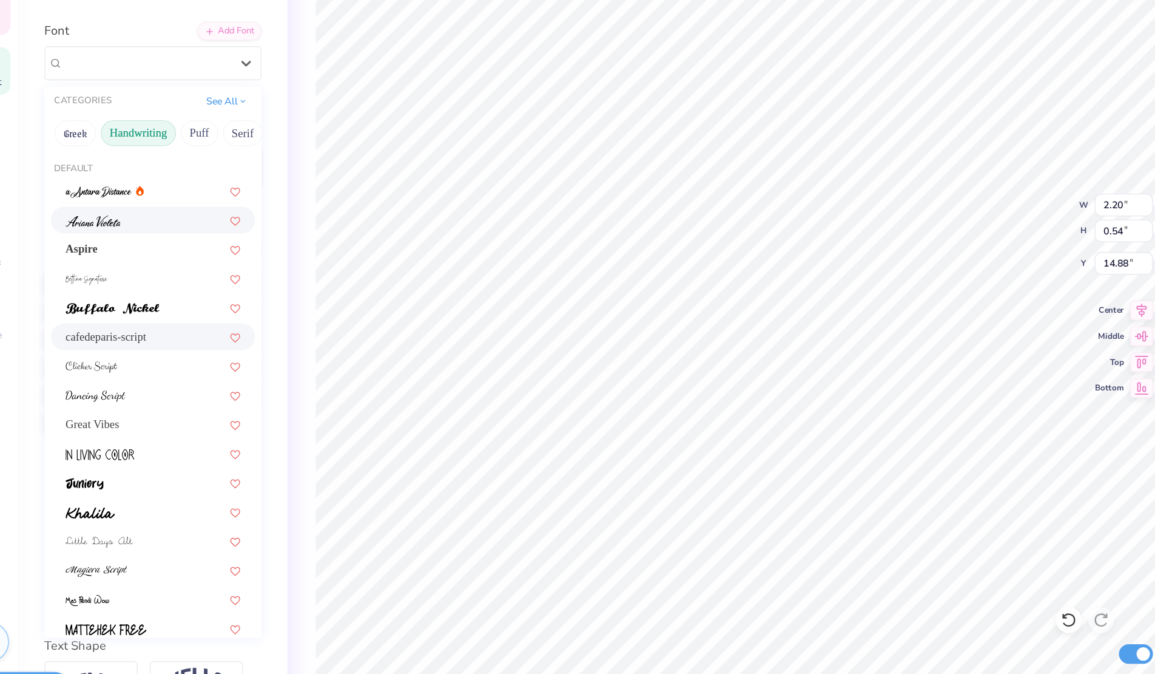
click at [127, 295] on div at bounding box center [155, 288] width 153 height 20
click at [153, 177] on div "[PERSON_NAME]" at bounding box center [150, 170] width 127 height 19
click at [122, 549] on img at bounding box center [113, 551] width 46 height 8
click at [145, 158] on div "[PERSON_NAME] Script" at bounding box center [155, 170] width 163 height 25
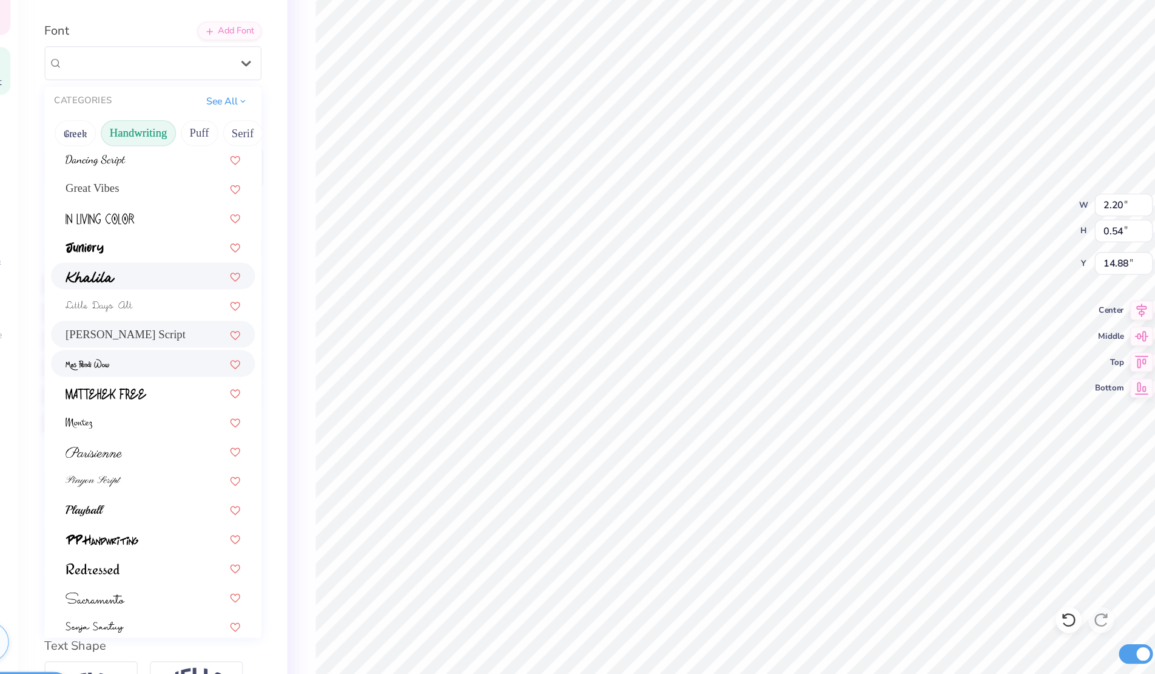
scroll to position [179, 0]
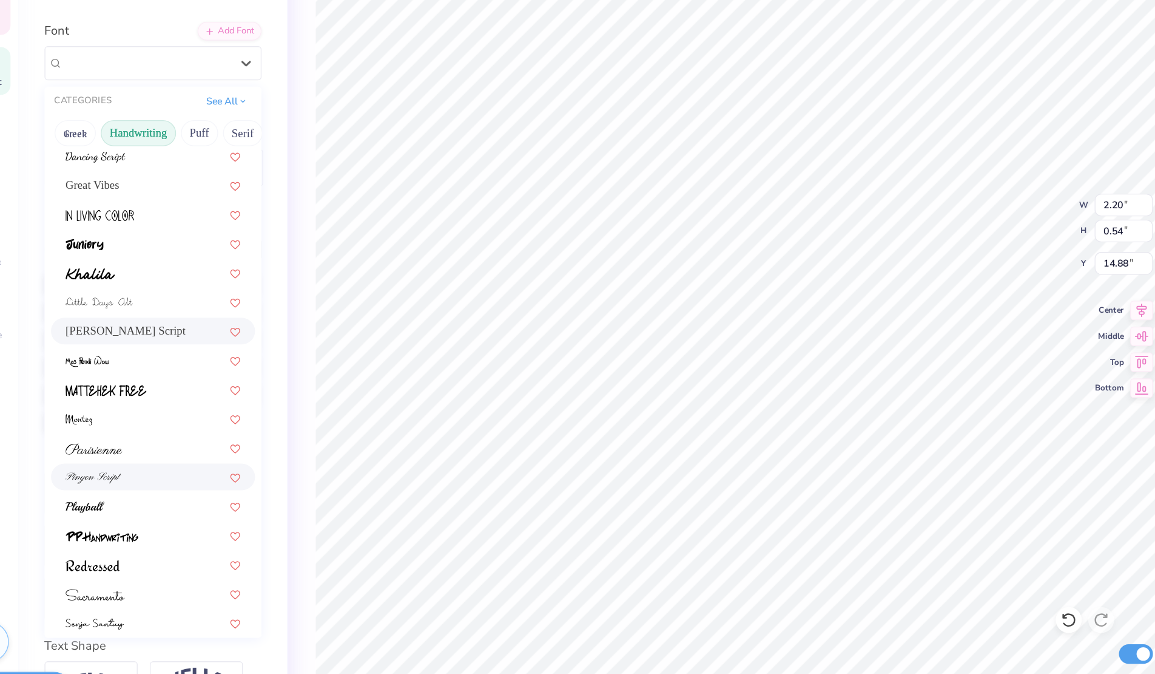
click at [124, 479] on img at bounding box center [111, 481] width 42 height 8
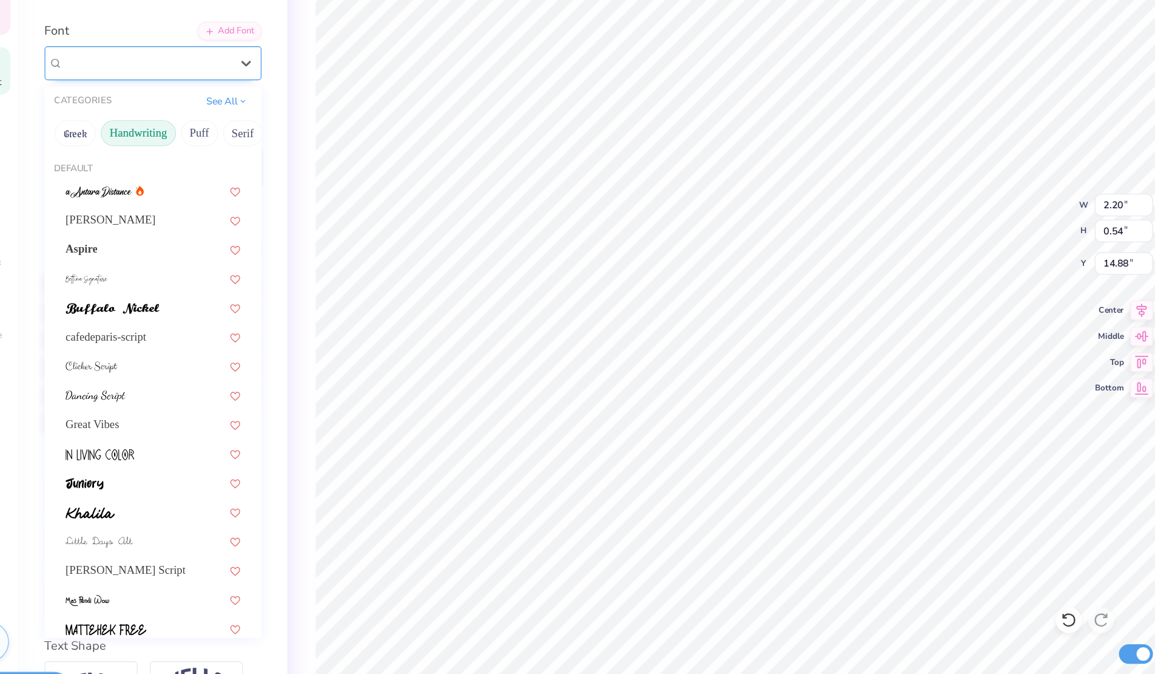
click at [146, 176] on div "Pinyon Script" at bounding box center [150, 170] width 127 height 19
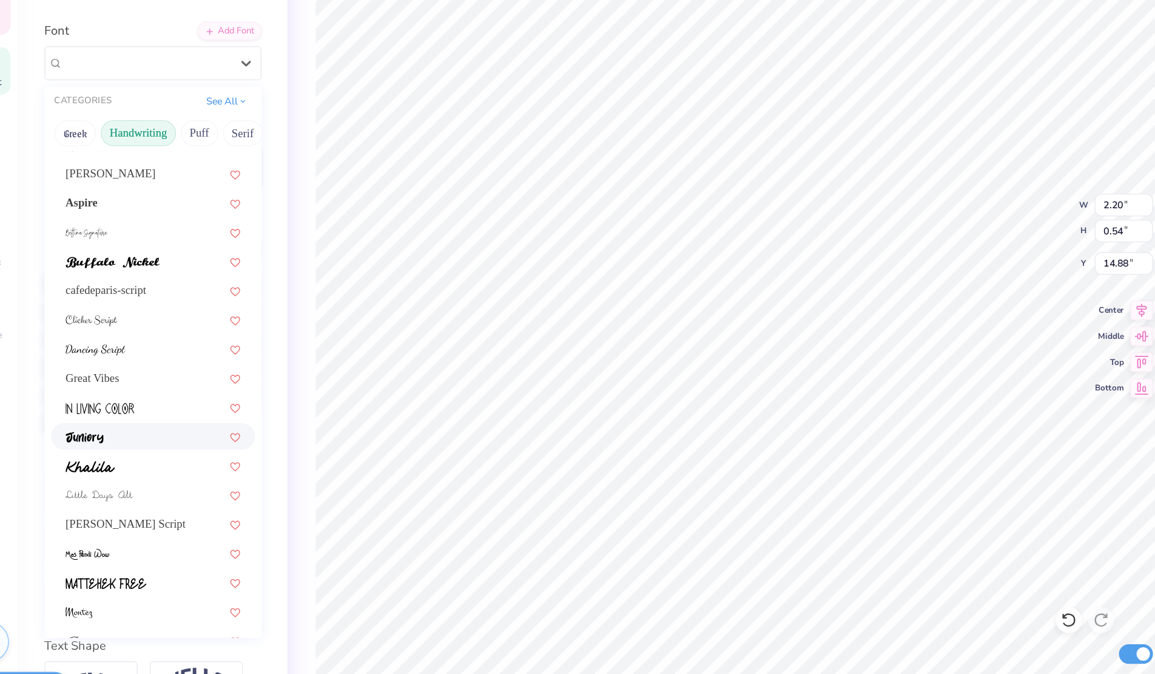
scroll to position [42, 0]
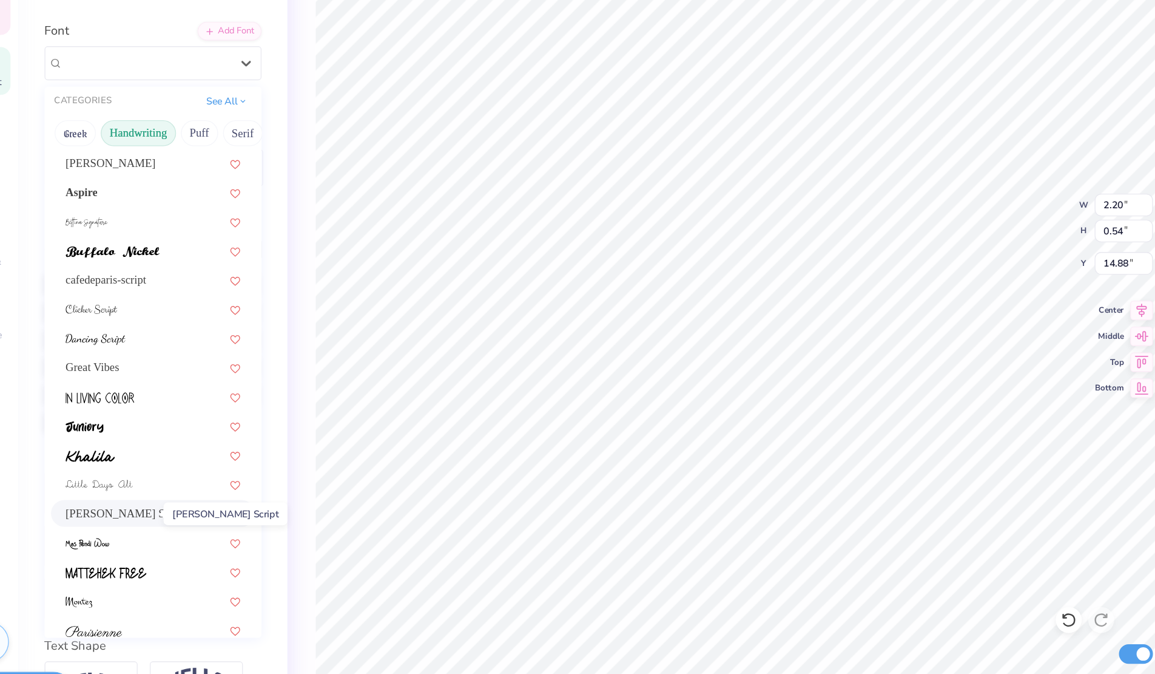
click at [147, 508] on span "[PERSON_NAME] Script" at bounding box center [135, 507] width 90 height 13
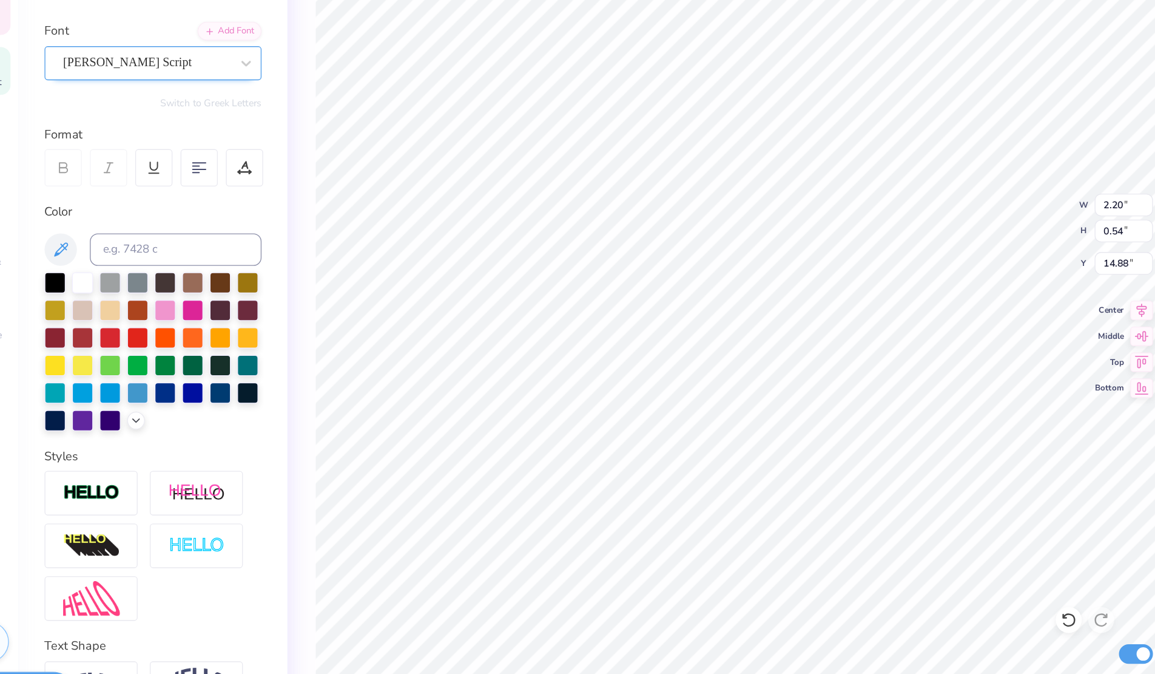
click at [130, 166] on div "[PERSON_NAME] Script" at bounding box center [150, 170] width 127 height 19
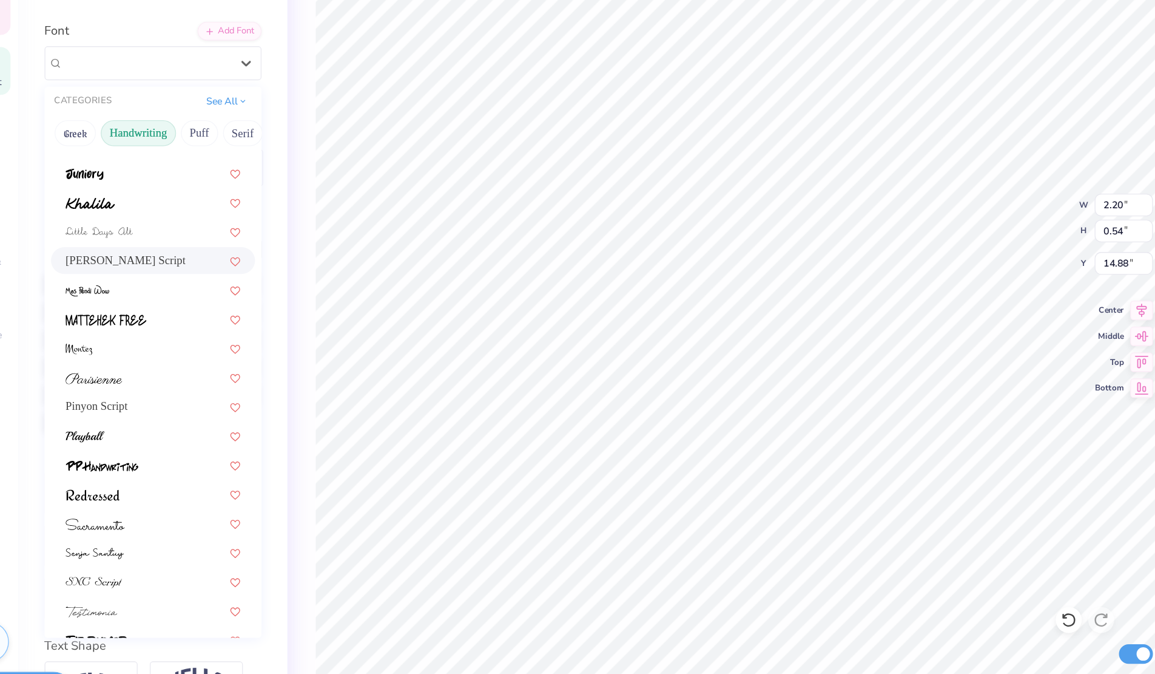
scroll to position [254, 0]
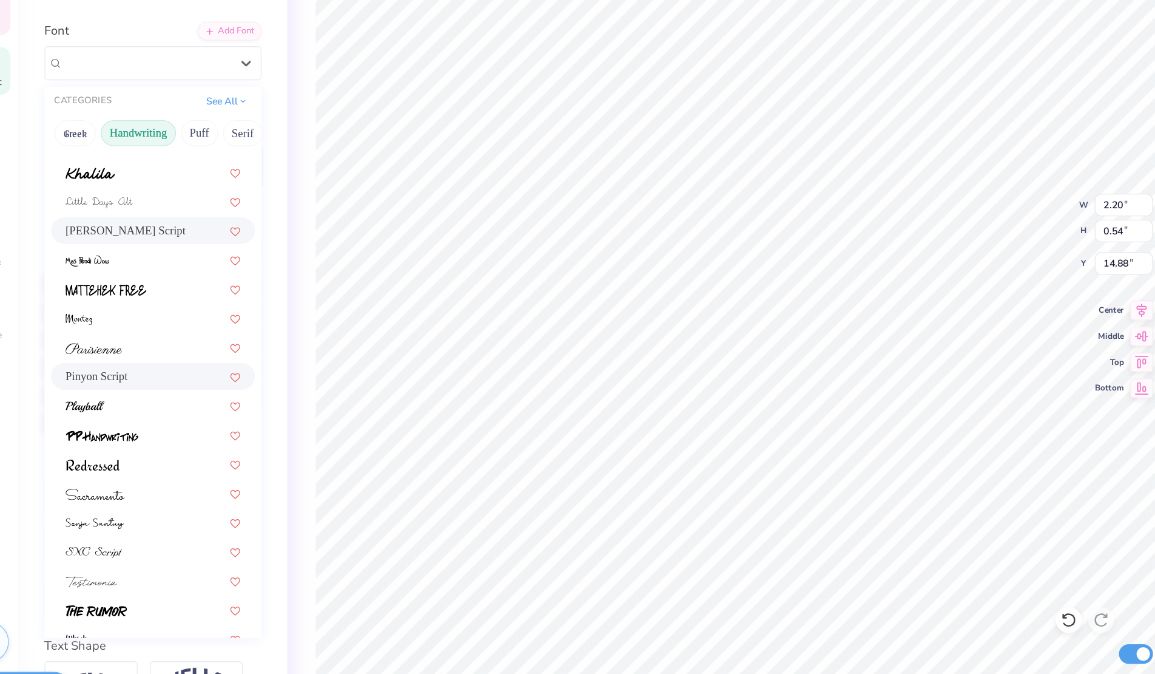
click at [137, 407] on div "Pinyon Script" at bounding box center [155, 405] width 131 height 13
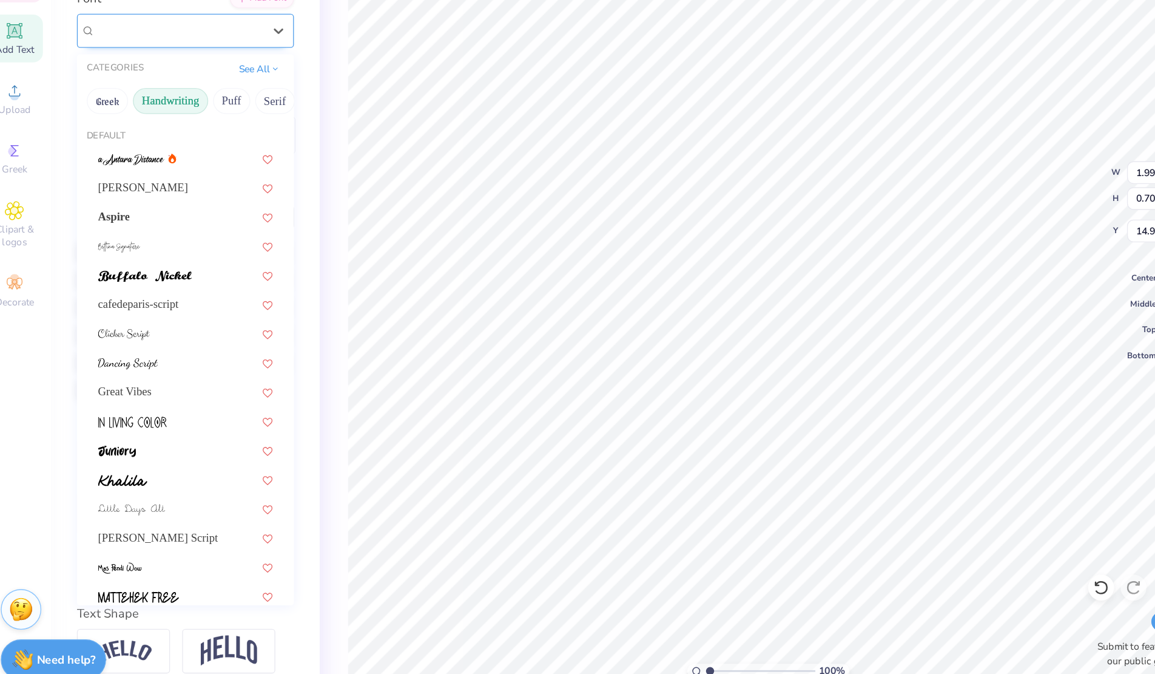
click at [147, 175] on div "Pinyon Script" at bounding box center [150, 170] width 127 height 19
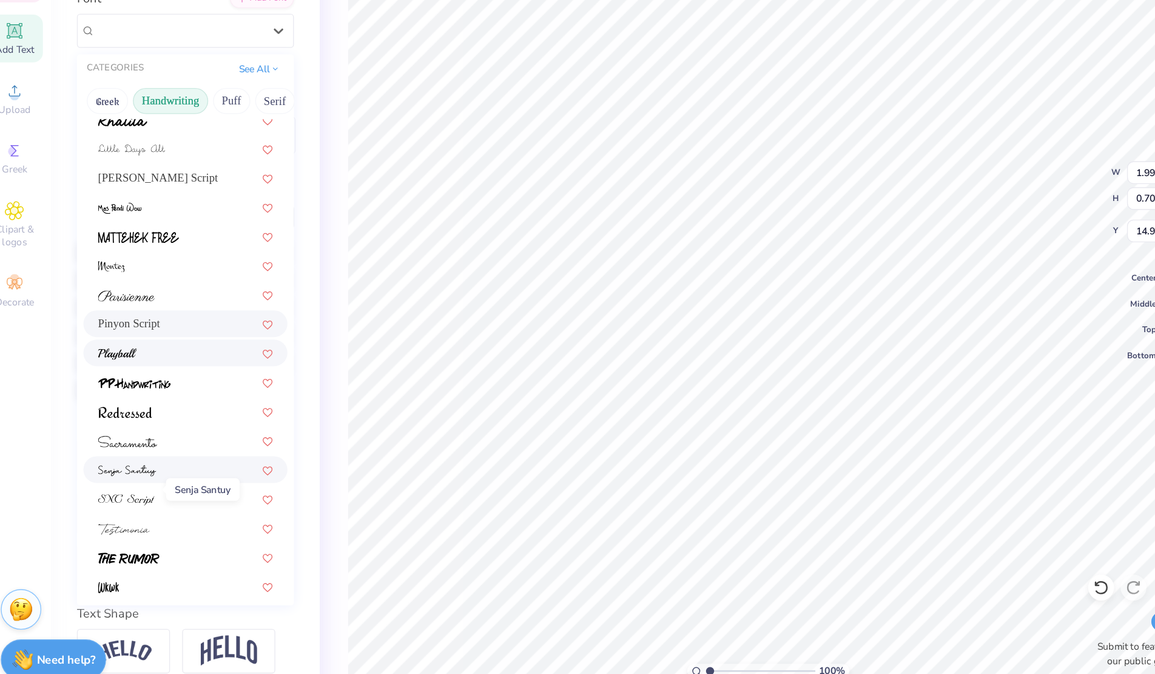
scroll to position [275, 0]
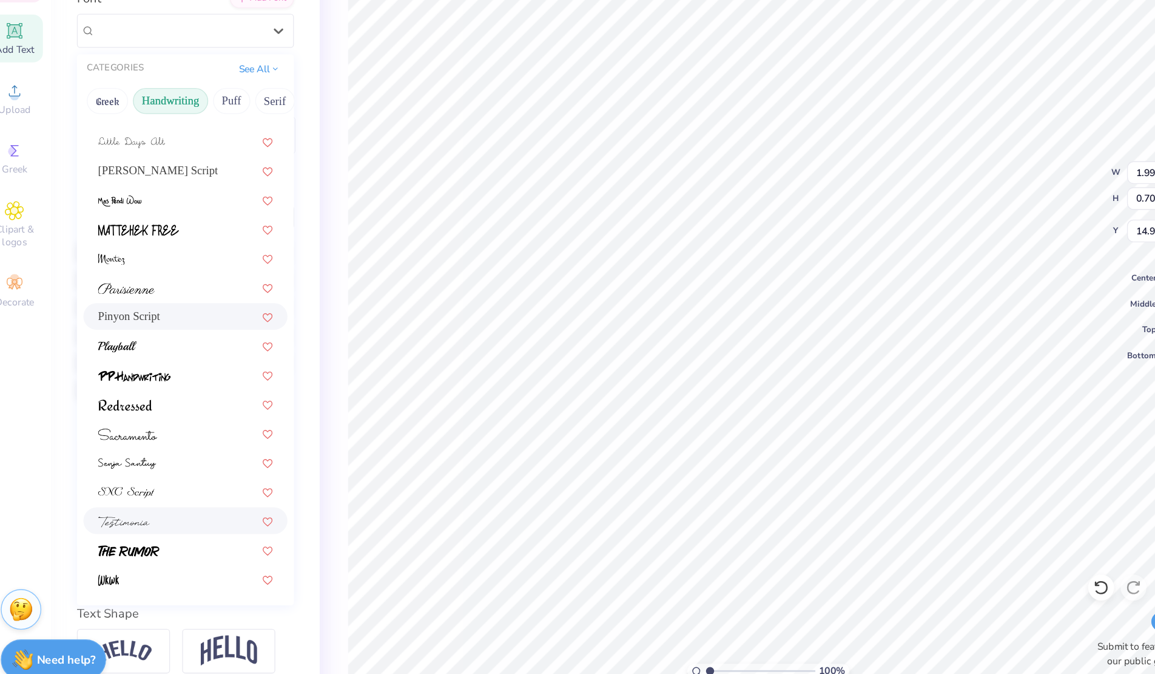
click at [117, 536] on img at bounding box center [109, 538] width 39 height 8
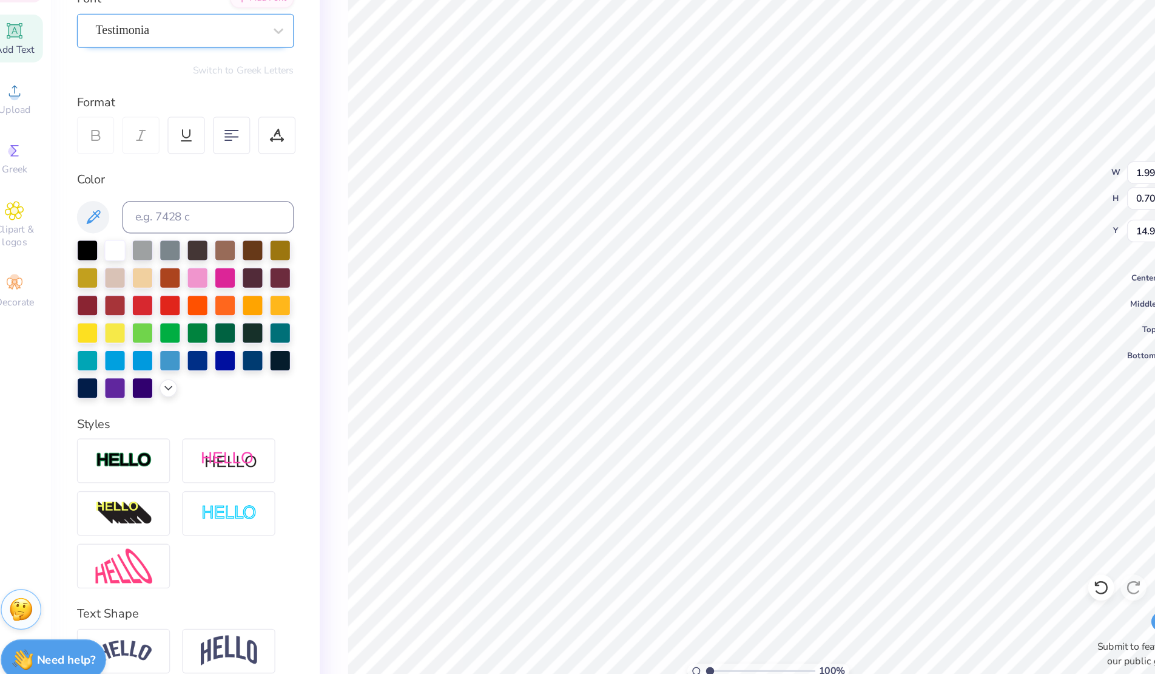
click at [126, 176] on div "Testimonia" at bounding box center [150, 170] width 127 height 19
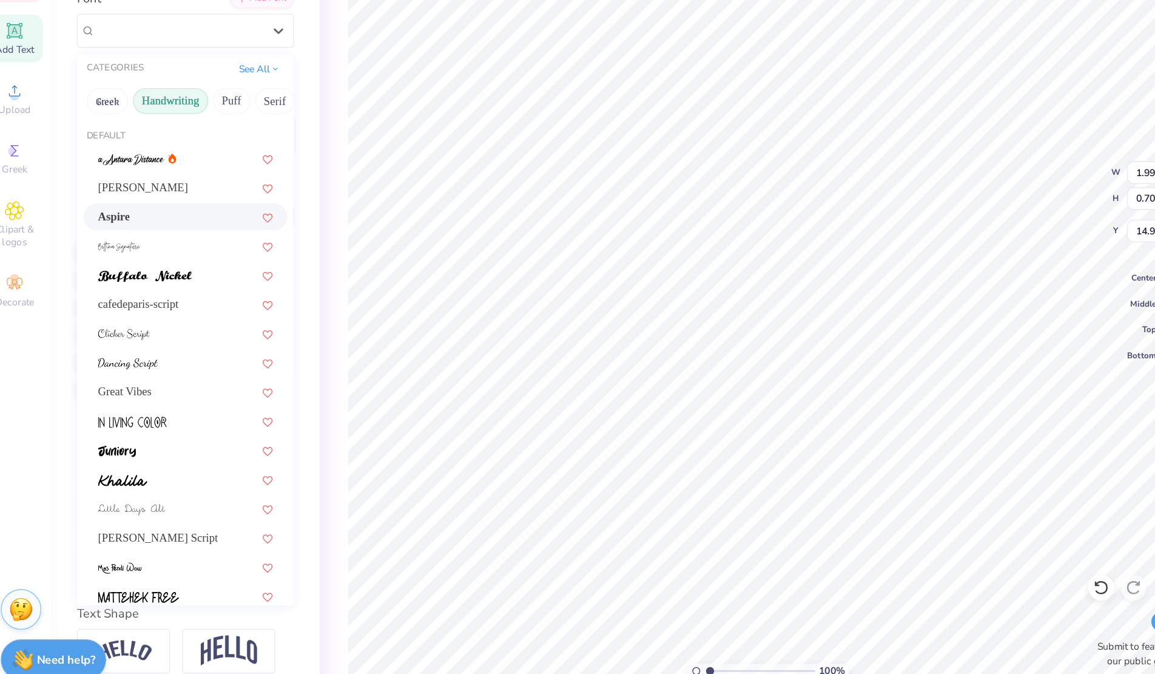
click at [118, 313] on div "Aspire" at bounding box center [155, 309] width 131 height 13
click at [122, 171] on div "Aspire" at bounding box center [150, 170] width 127 height 19
click at [123, 331] on div at bounding box center [155, 331] width 131 height 13
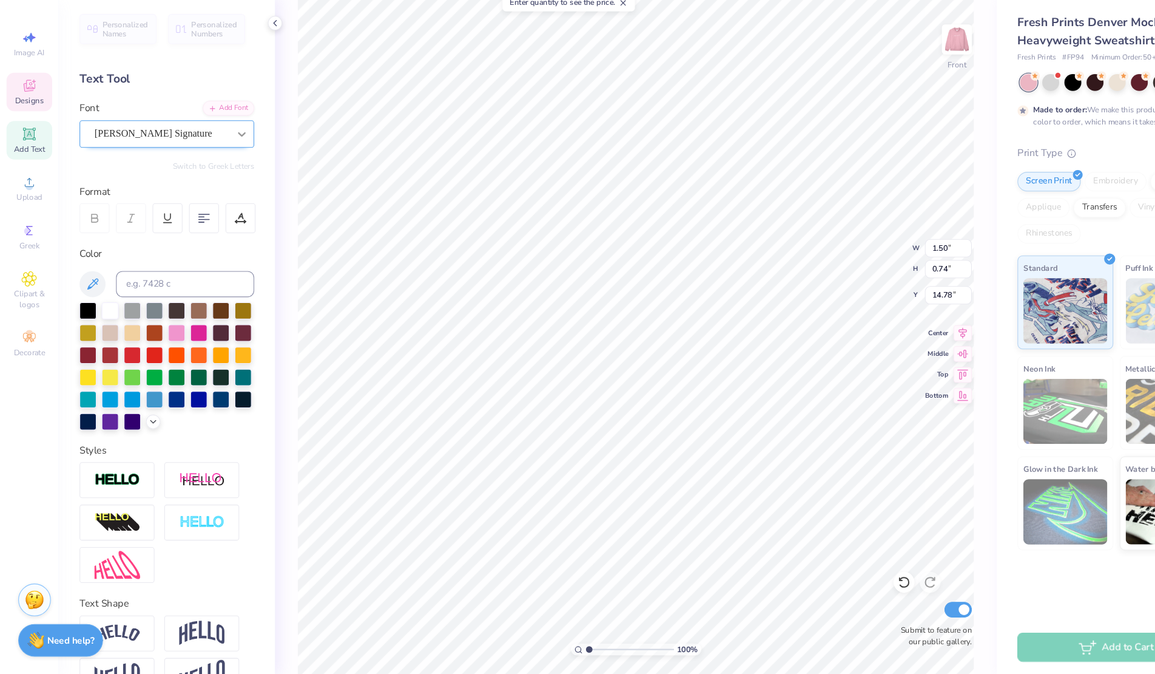
click at [218, 177] on div at bounding box center [225, 171] width 22 height 22
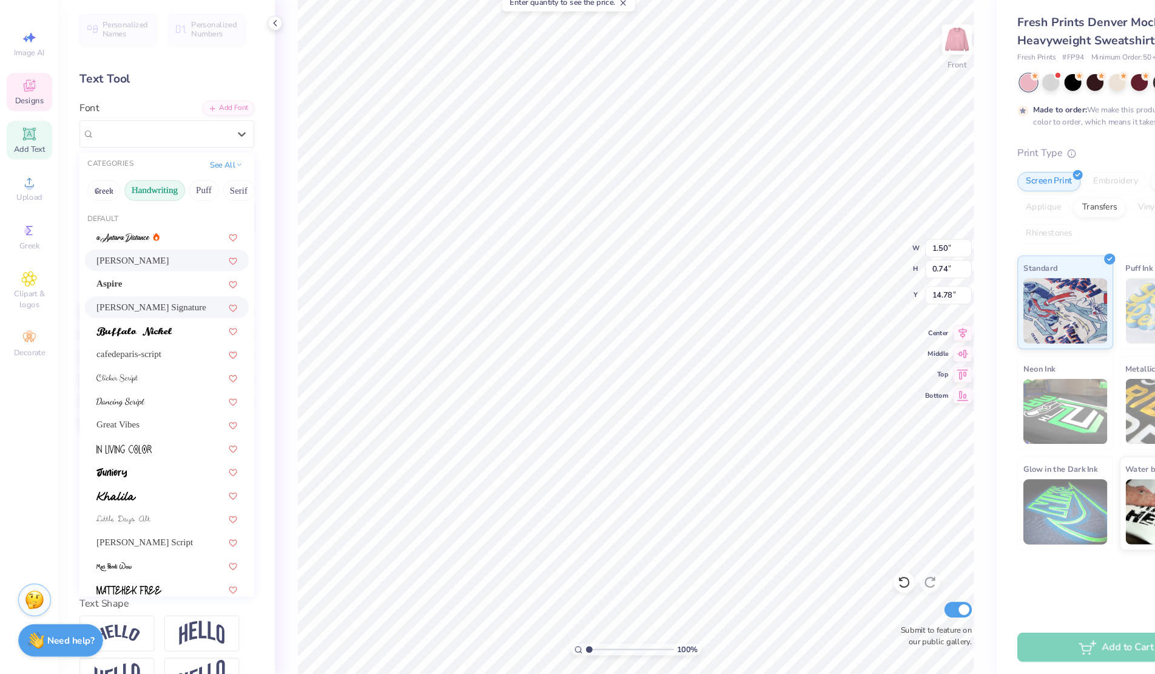
click at [164, 286] on div "[PERSON_NAME]" at bounding box center [155, 288] width 131 height 13
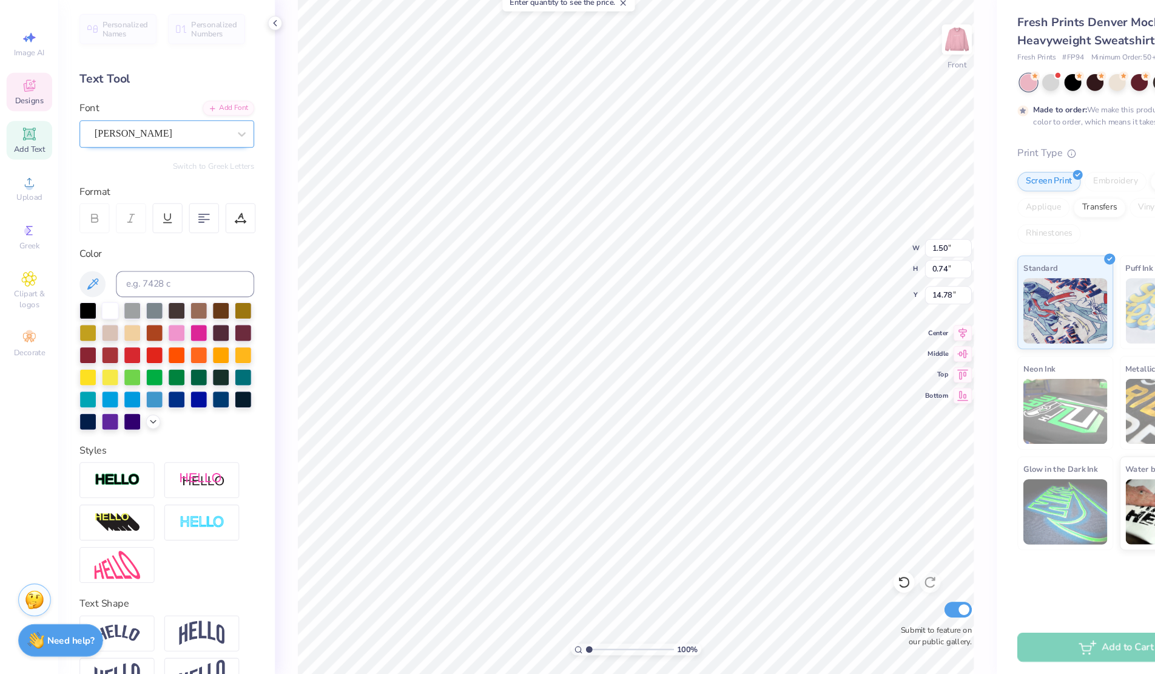
click at [124, 177] on div at bounding box center [150, 170] width 125 height 16
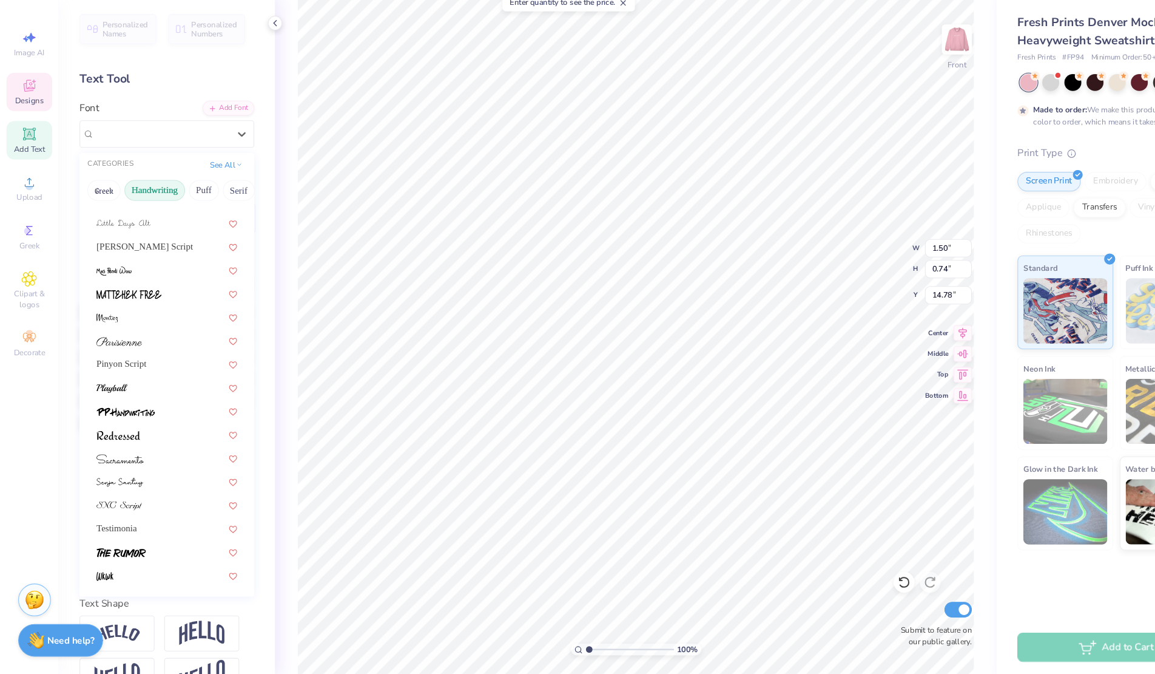
scroll to position [32, 0]
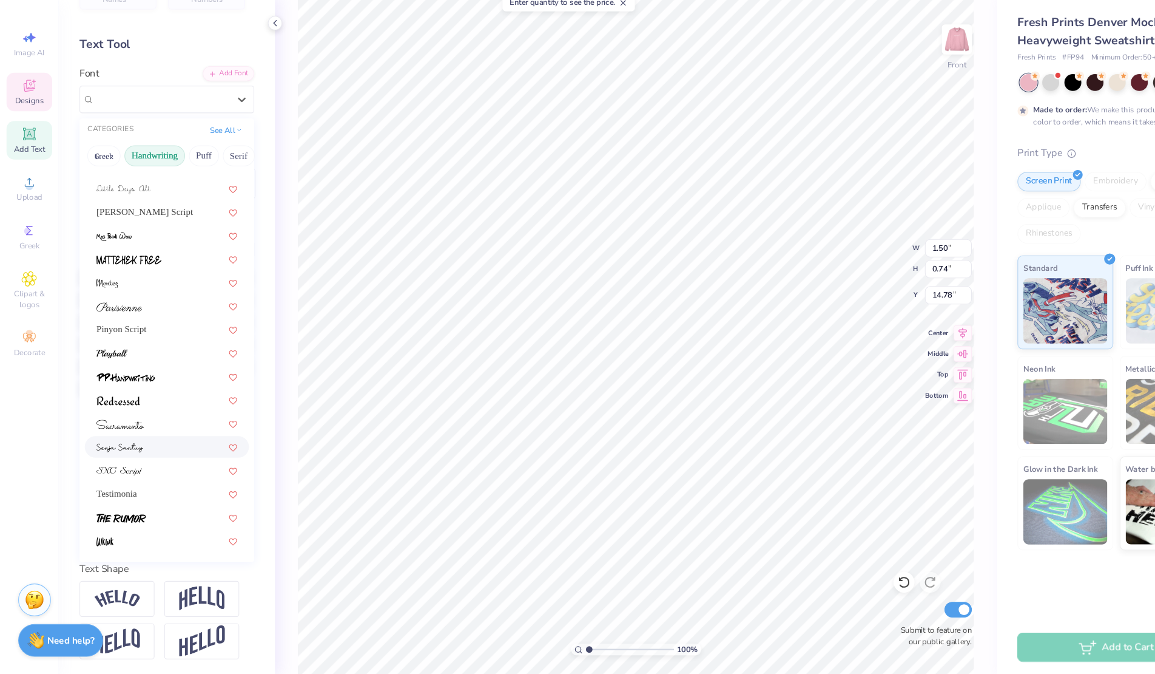
click at [109, 461] on img at bounding box center [112, 462] width 44 height 8
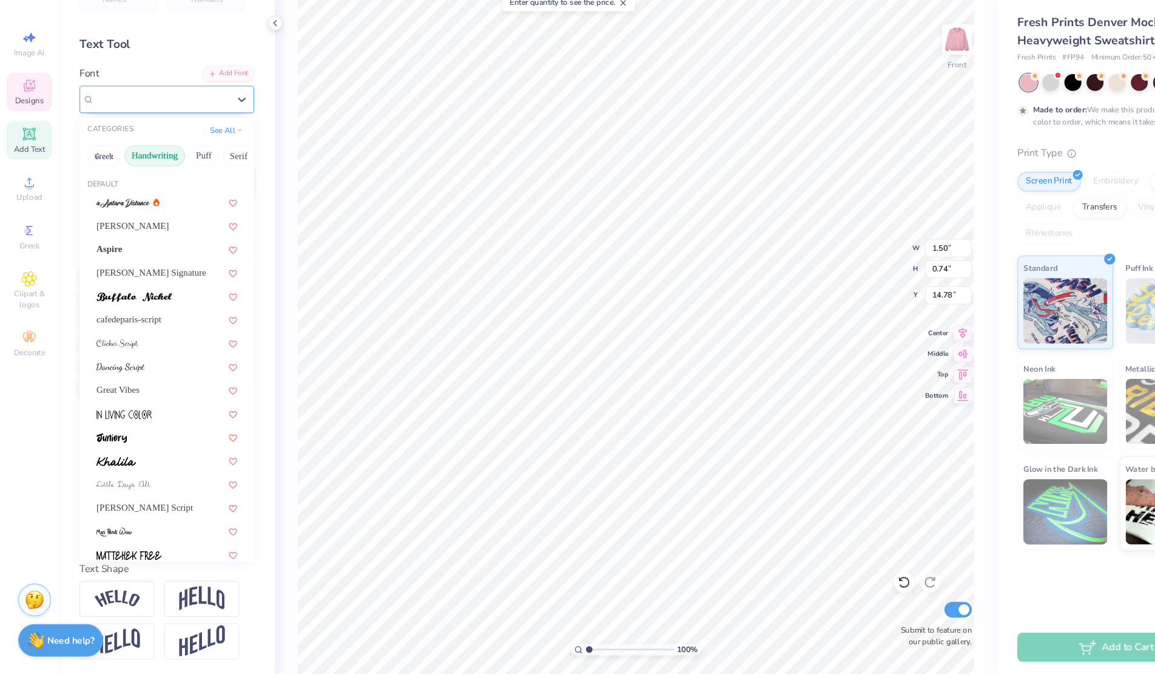
click at [126, 135] on div "Senja Santuy" at bounding box center [150, 138] width 127 height 19
click at [102, 401] on div "Great Vibes" at bounding box center [155, 409] width 153 height 20
click at [129, 132] on div "Great Vibes" at bounding box center [150, 138] width 127 height 19
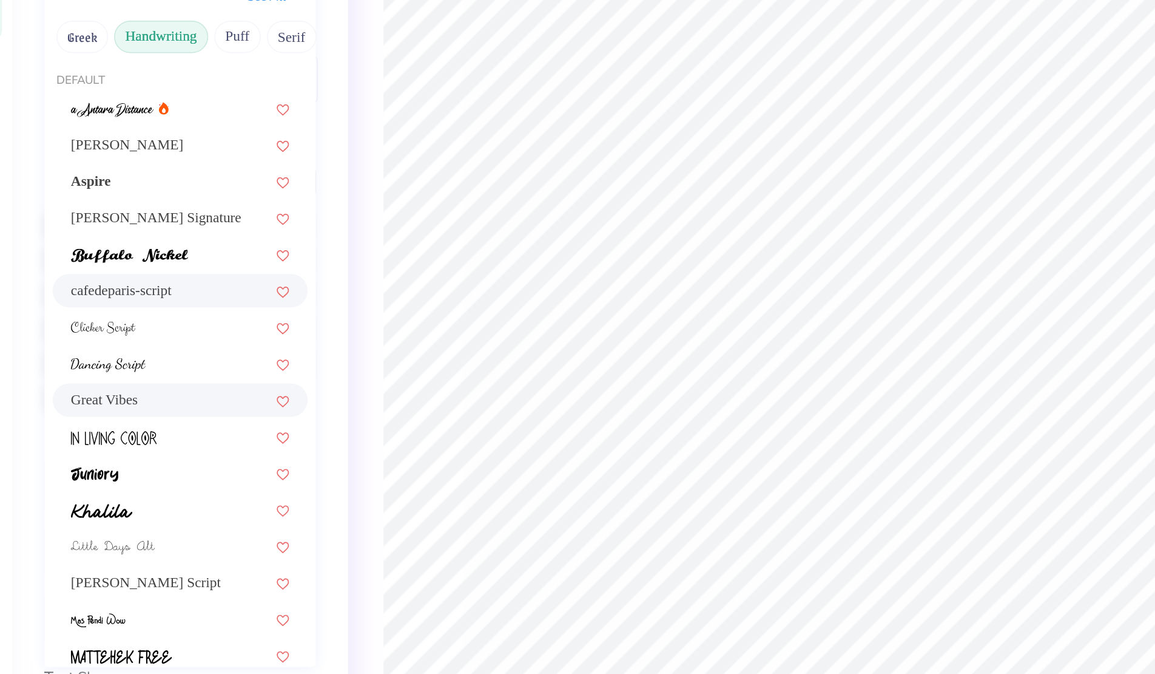
click at [135, 343] on div "cafedeparis-script" at bounding box center [155, 343] width 131 height 13
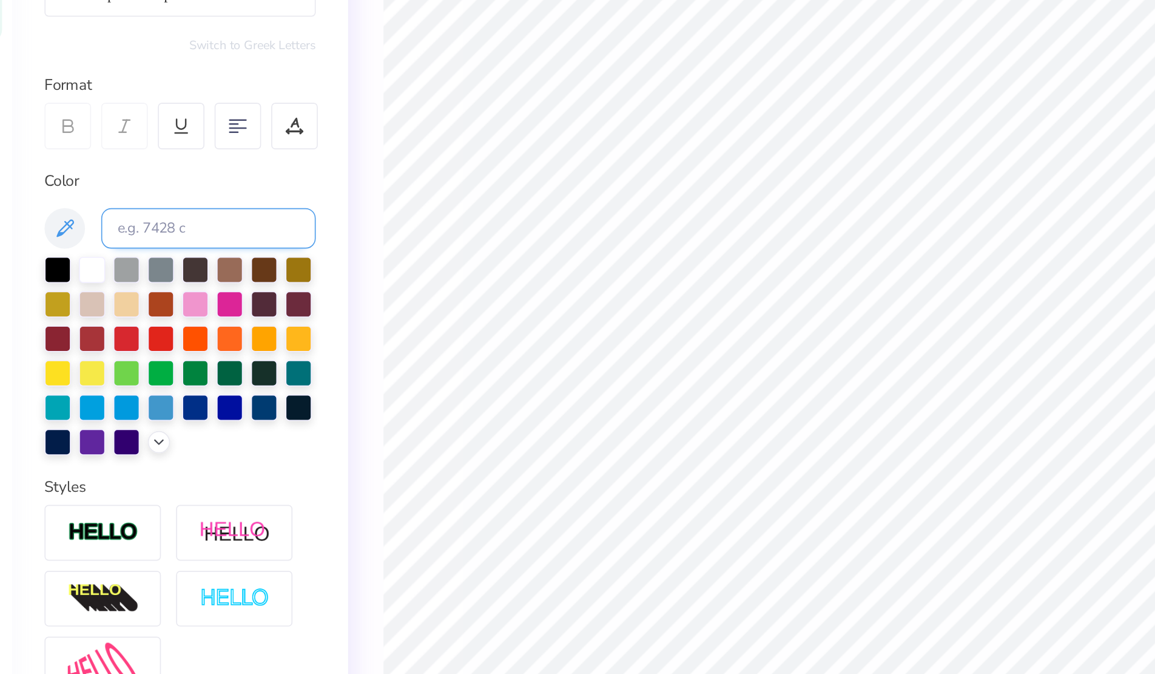
scroll to position [0, 0]
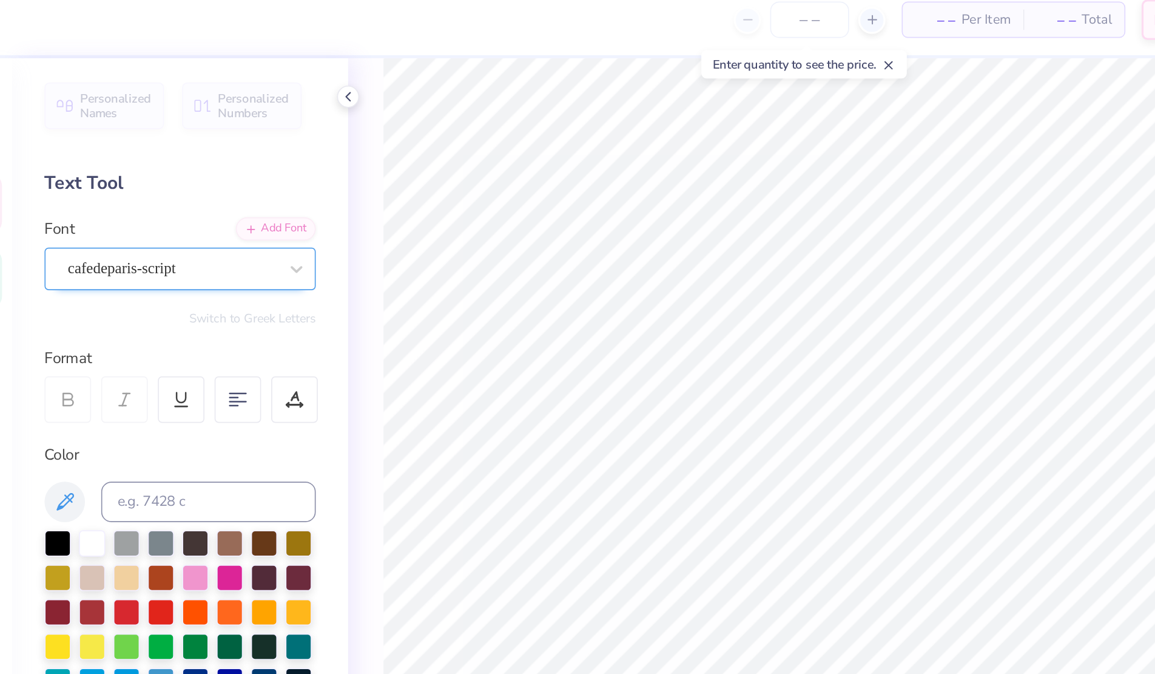
click at [129, 162] on div at bounding box center [150, 170] width 125 height 16
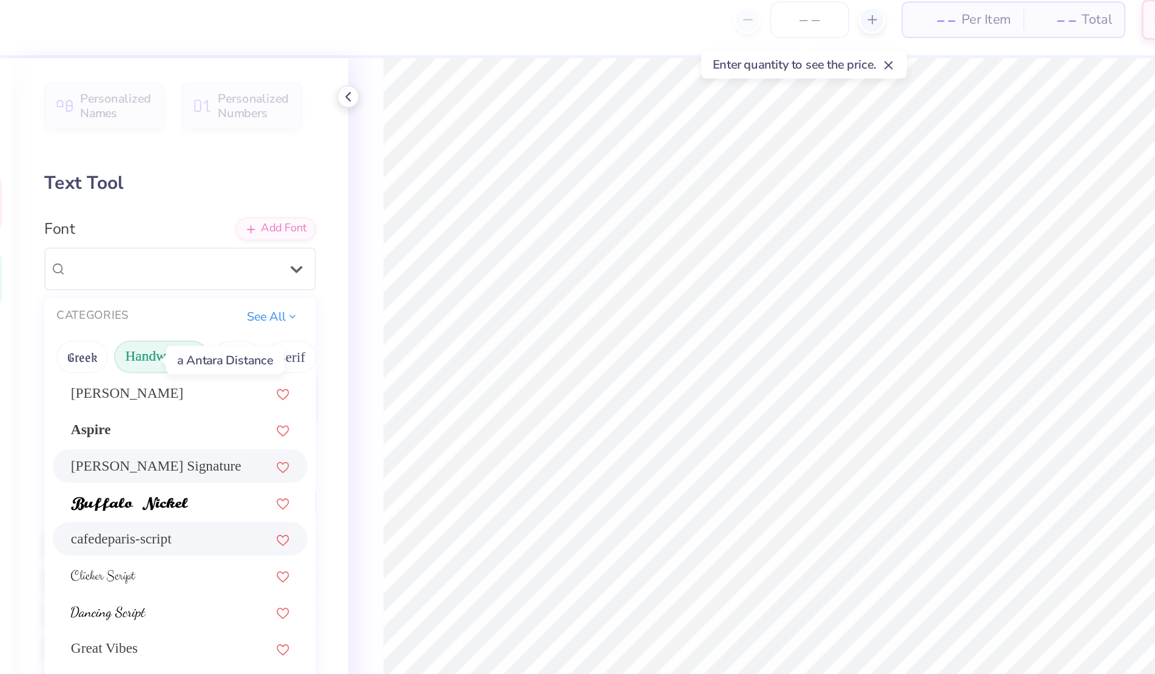
scroll to position [46, 0]
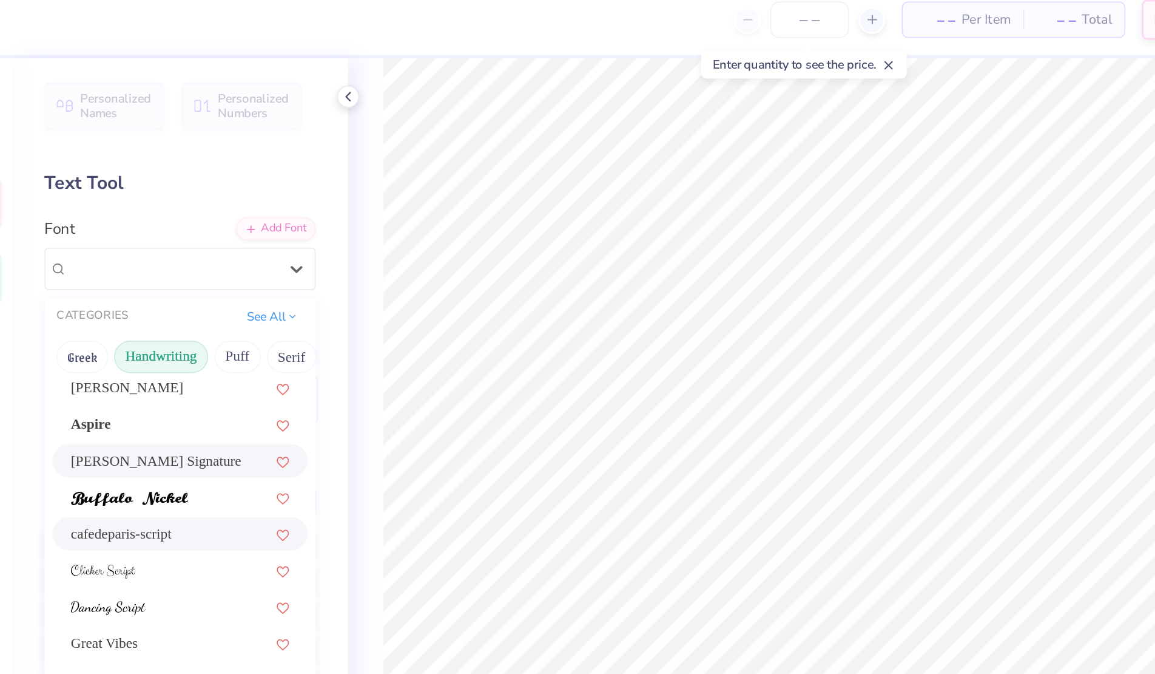
click at [121, 288] on span "[PERSON_NAME] Signature" at bounding box center [141, 285] width 102 height 13
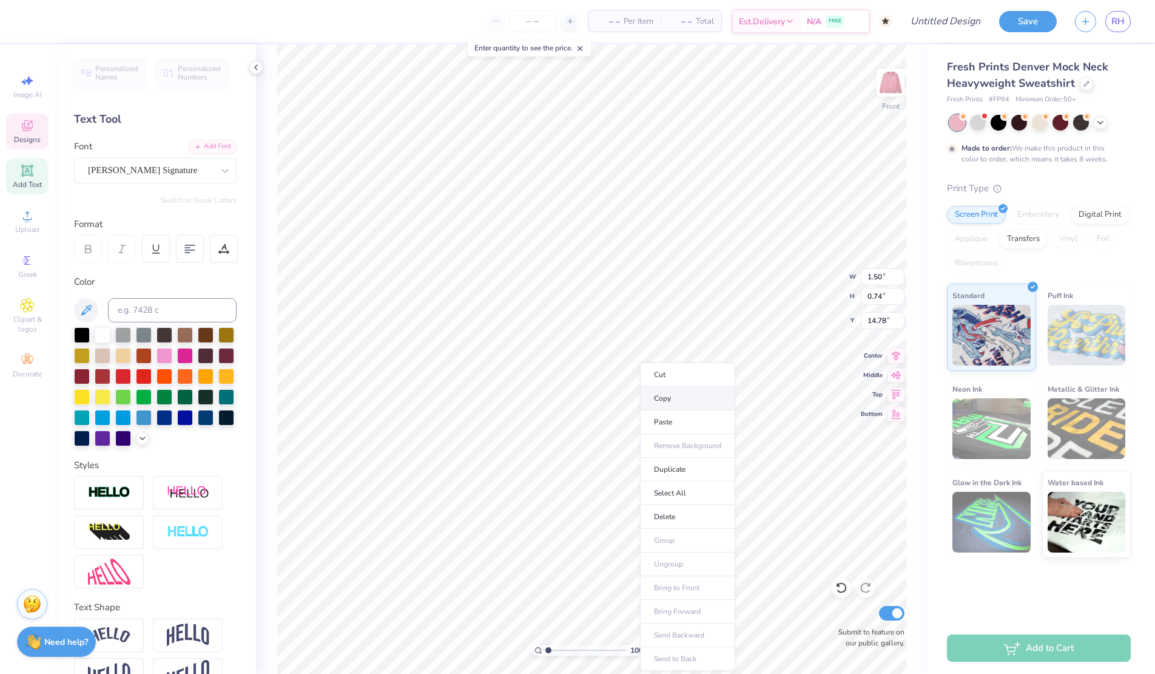
click at [676, 398] on li "Copy" at bounding box center [687, 399] width 95 height 24
click at [636, 427] on li "Paste" at bounding box center [668, 422] width 95 height 24
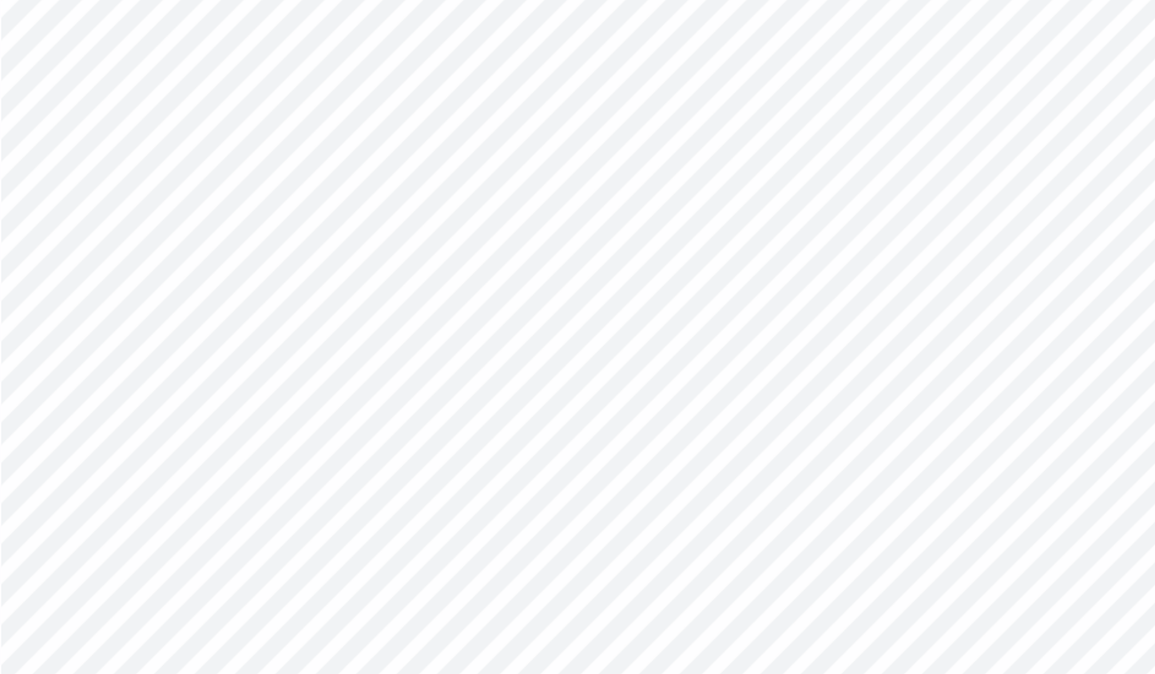
paste textarea "[MEDICAL_DATA] Education & Awareness"
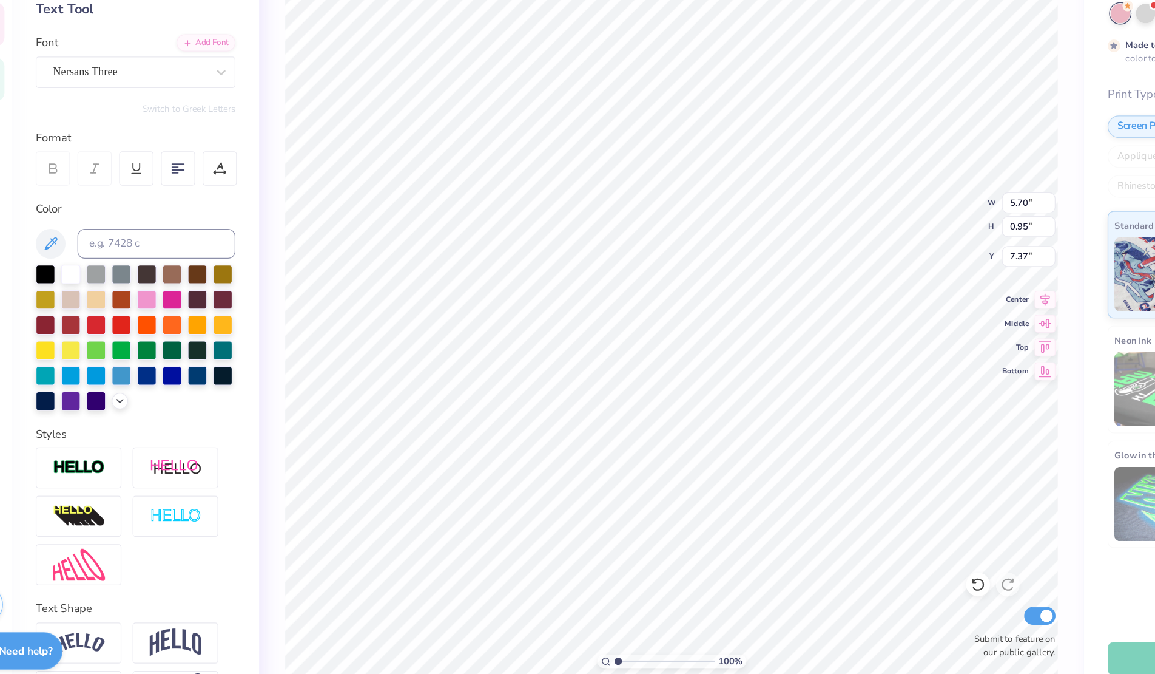
scroll to position [1, 0]
click at [187, 248] on icon at bounding box center [189, 248] width 11 height 11
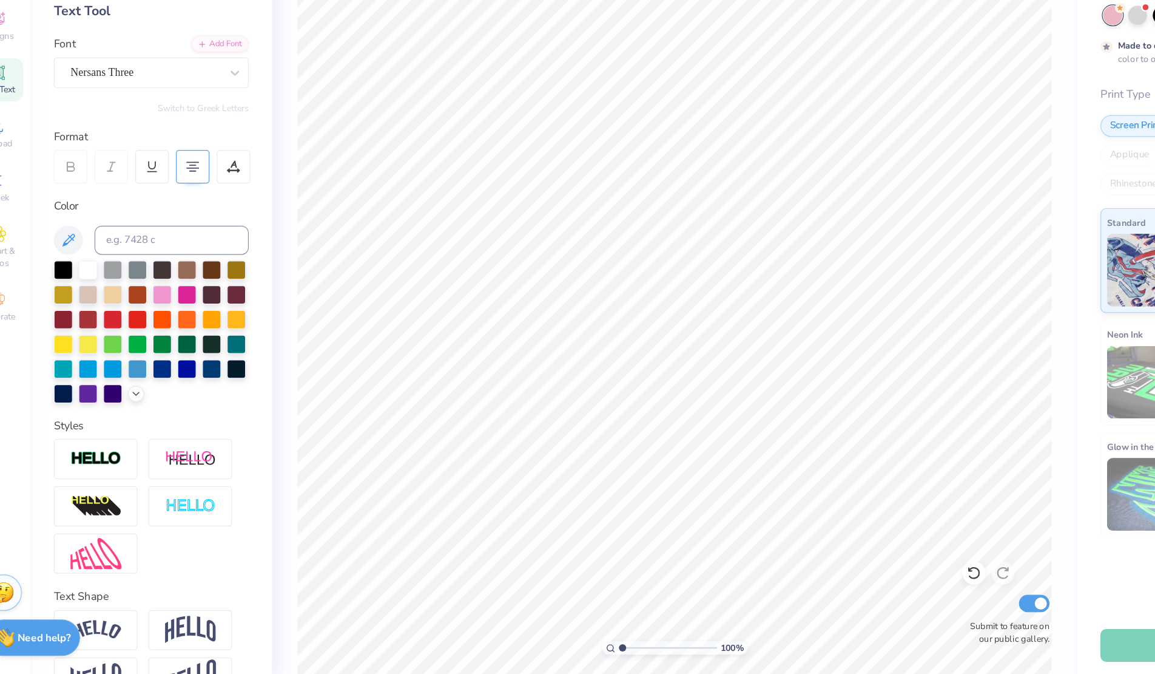
drag, startPoint x: 131, startPoint y: 191, endPoint x: 131, endPoint y: 202, distance: 10.9
click at [131, 202] on div "Personalized Names Personalized Numbers Text Tool Add Font Font Nersans Three S…" at bounding box center [155, 358] width 201 height 629
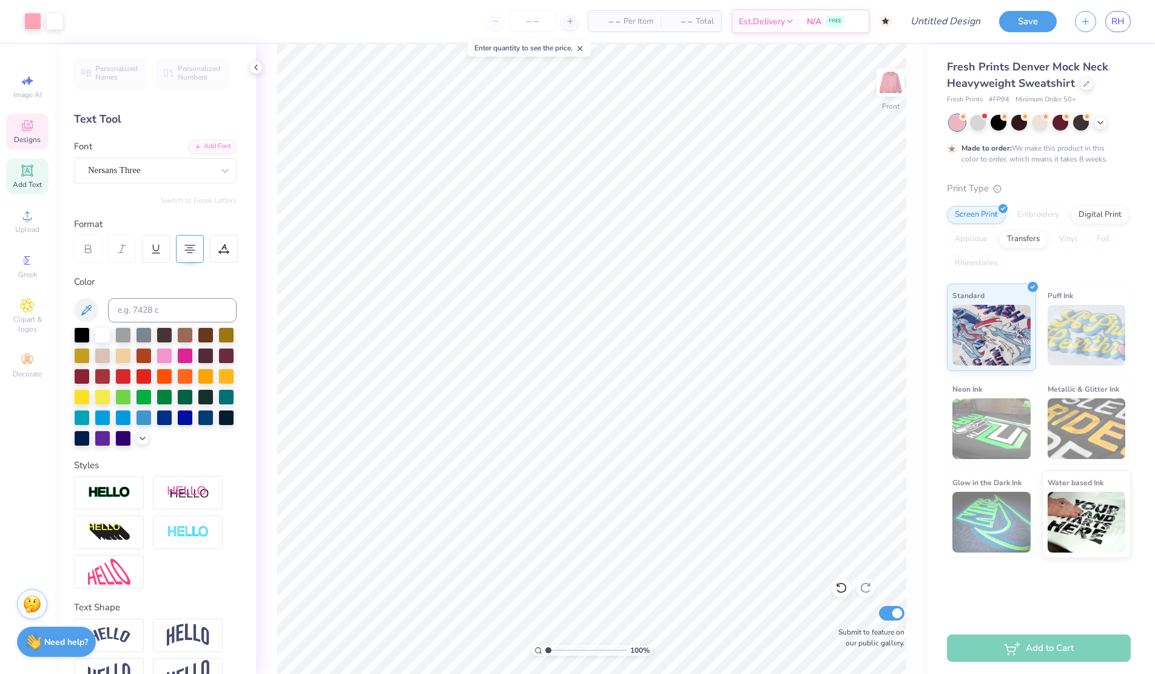
click at [22, 127] on icon at bounding box center [27, 125] width 11 height 11
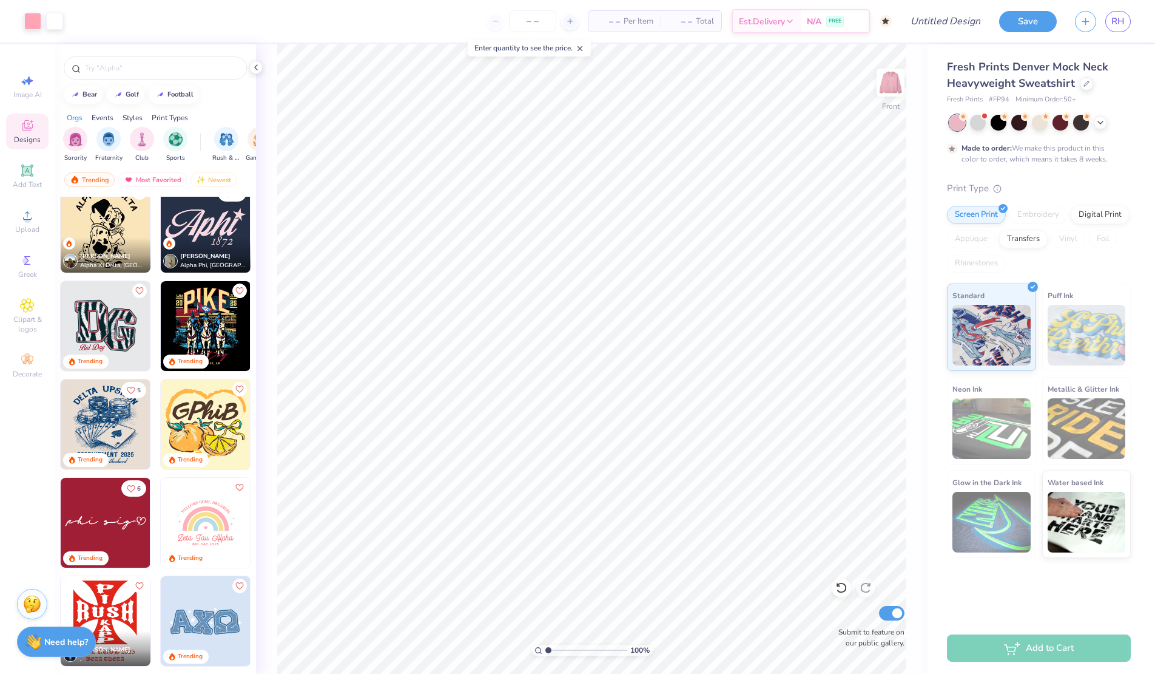
scroll to position [1300, 0]
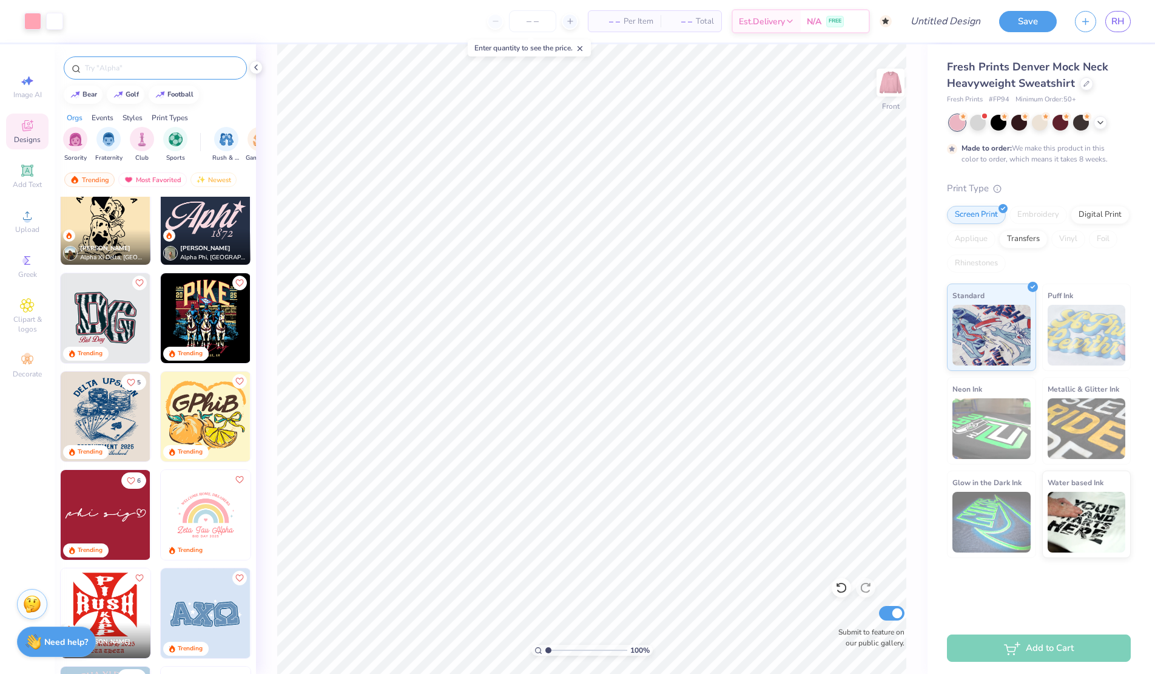
click at [131, 78] on div at bounding box center [155, 67] width 183 height 23
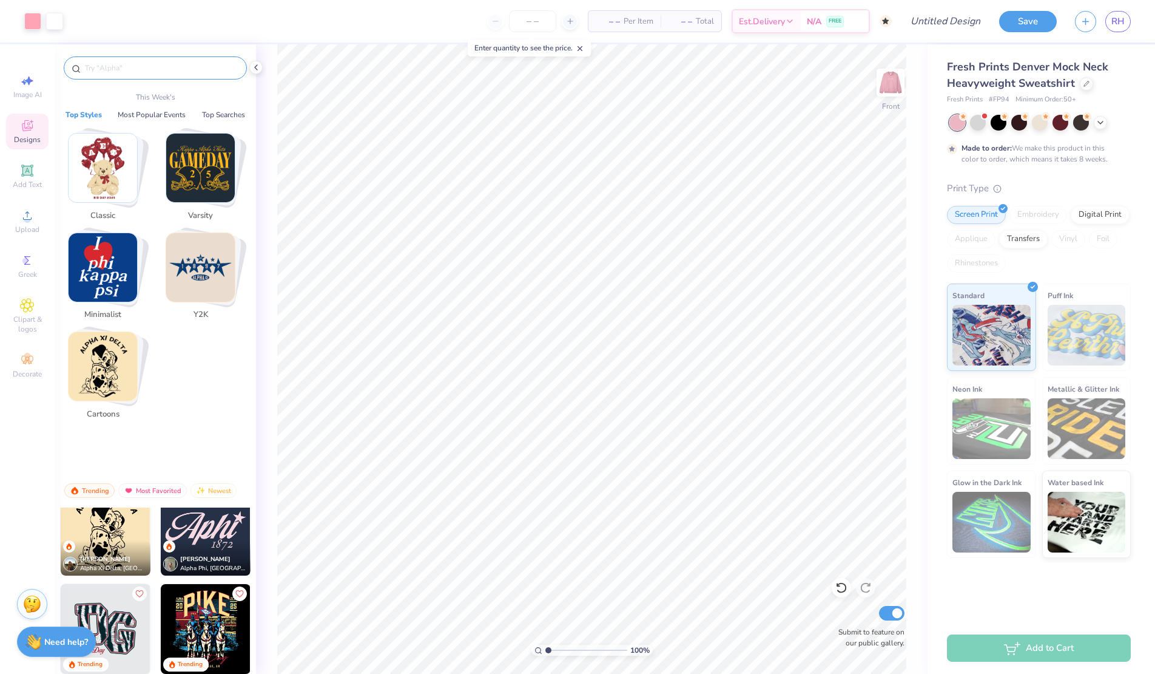
click at [121, 72] on input "text" at bounding box center [161, 68] width 155 height 12
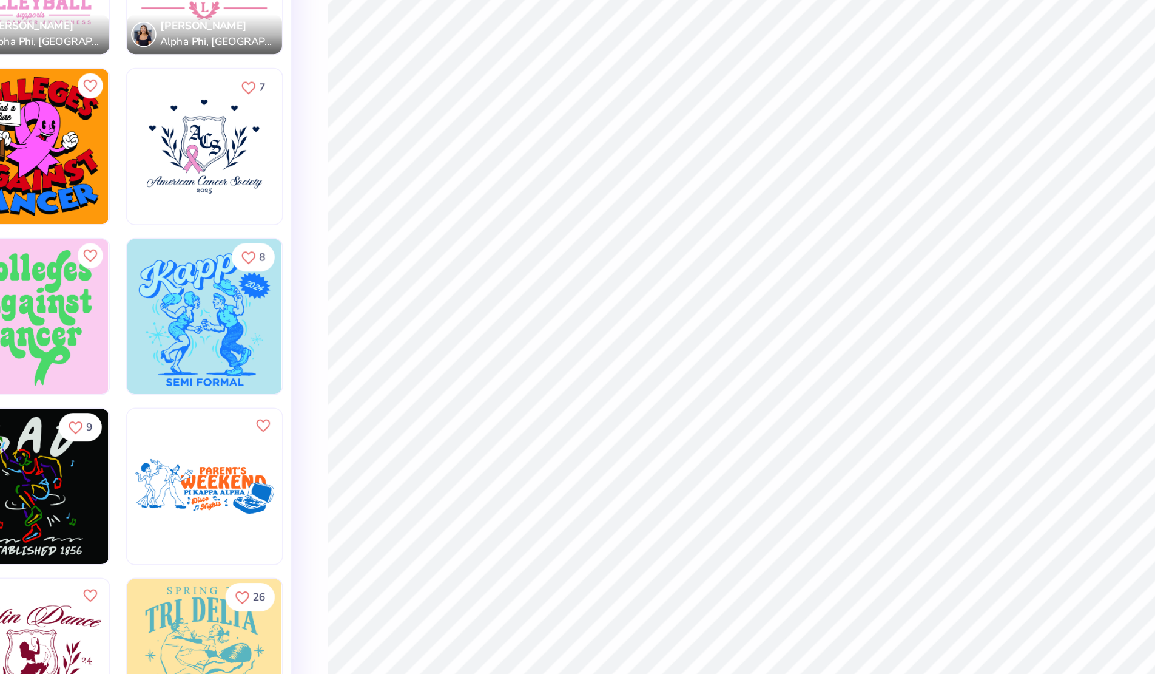
scroll to position [0, 0]
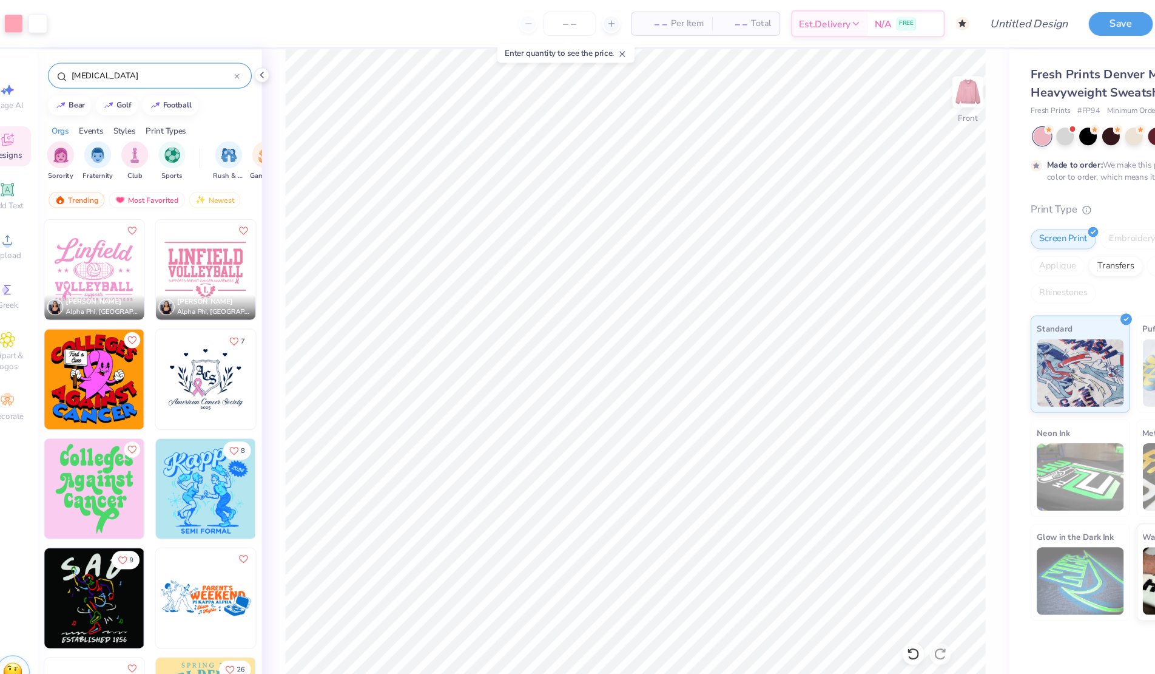
click at [234, 67] on icon at bounding box center [234, 69] width 4 height 4
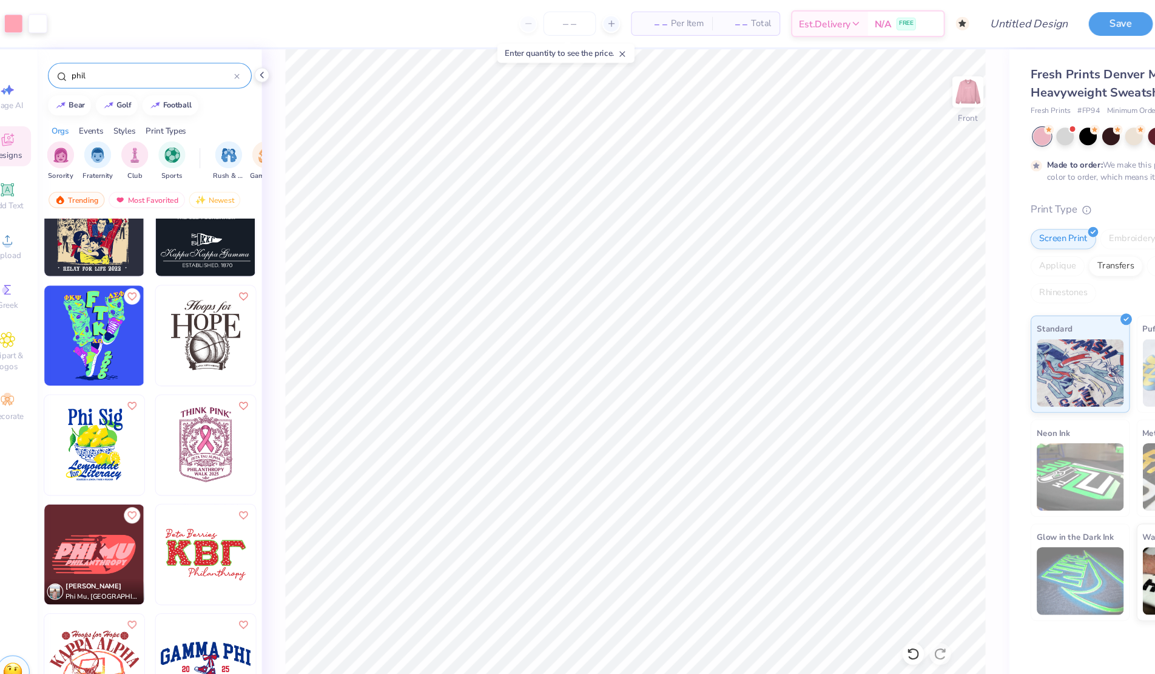
scroll to position [47, 0]
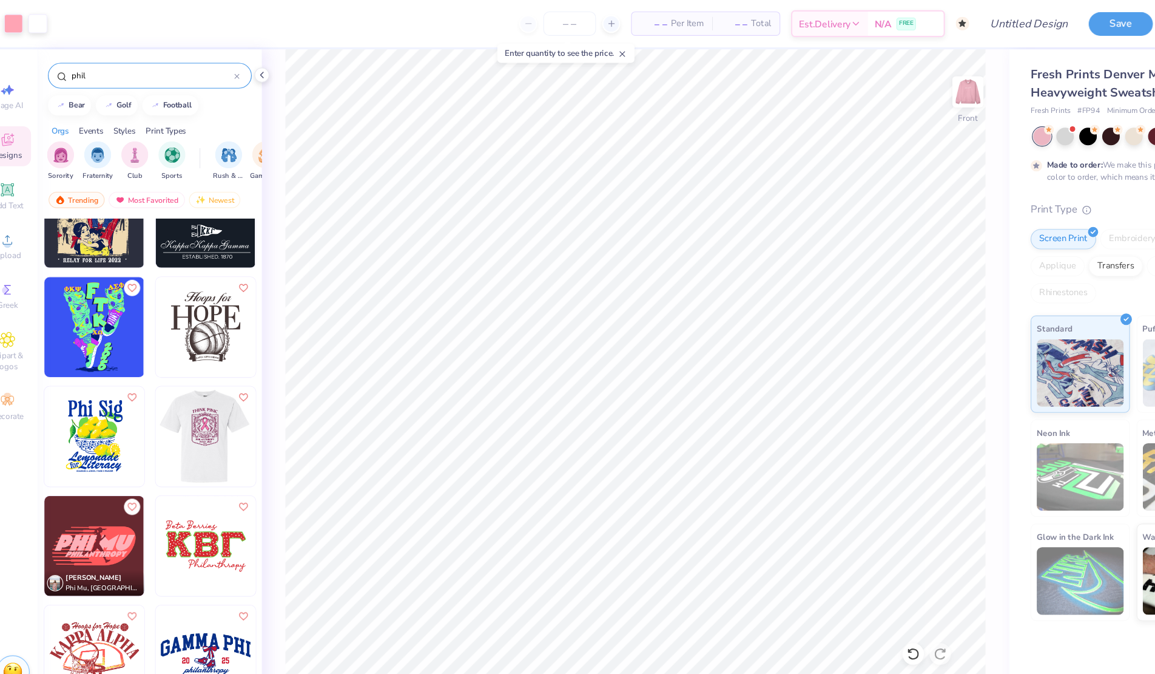
click at [197, 397] on div at bounding box center [205, 392] width 269 height 90
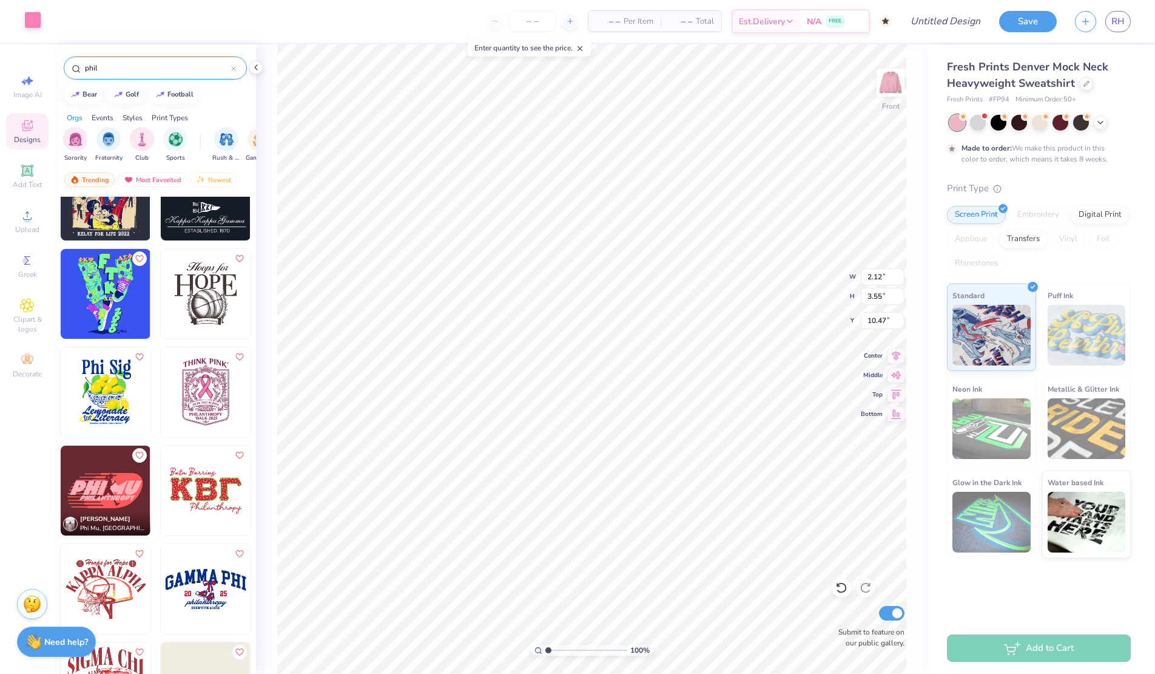
click at [32, 16] on div at bounding box center [32, 20] width 17 height 17
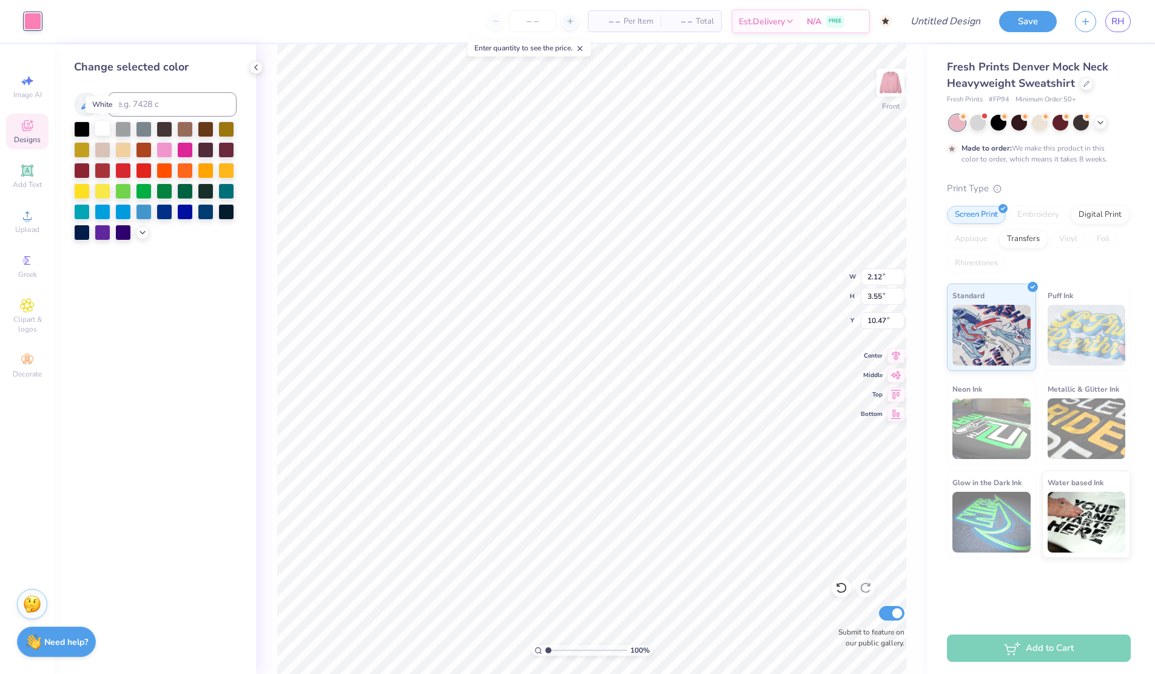
click at [108, 123] on div at bounding box center [103, 128] width 16 height 16
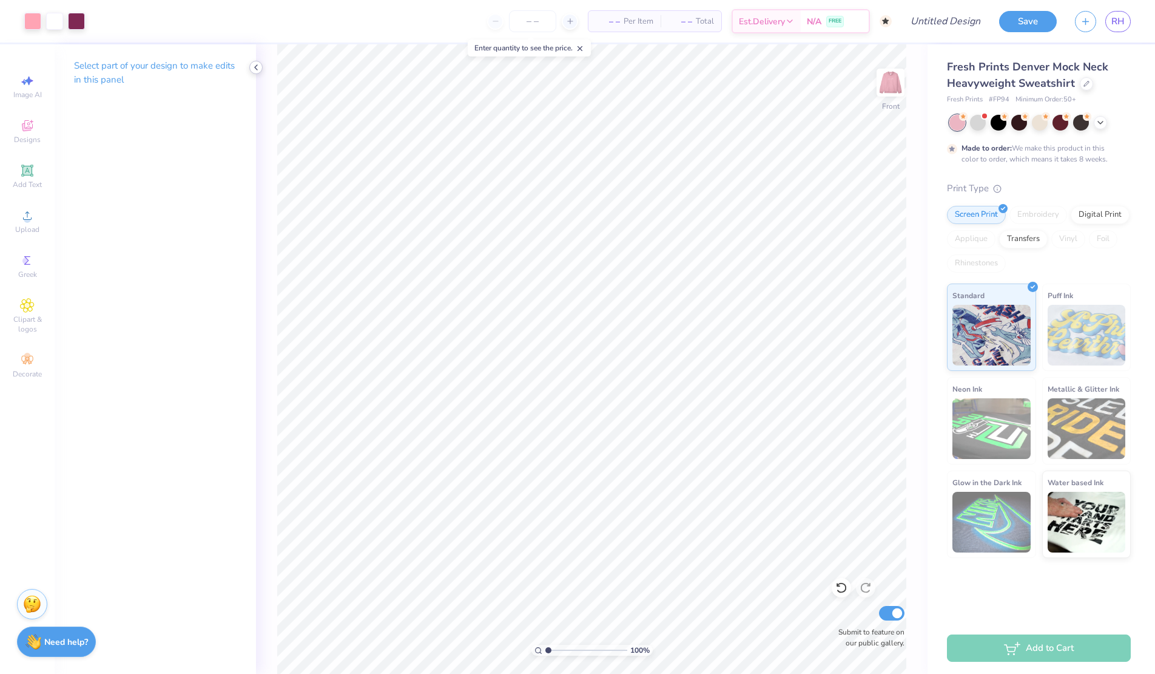
click at [257, 70] on icon at bounding box center [256, 67] width 10 height 10
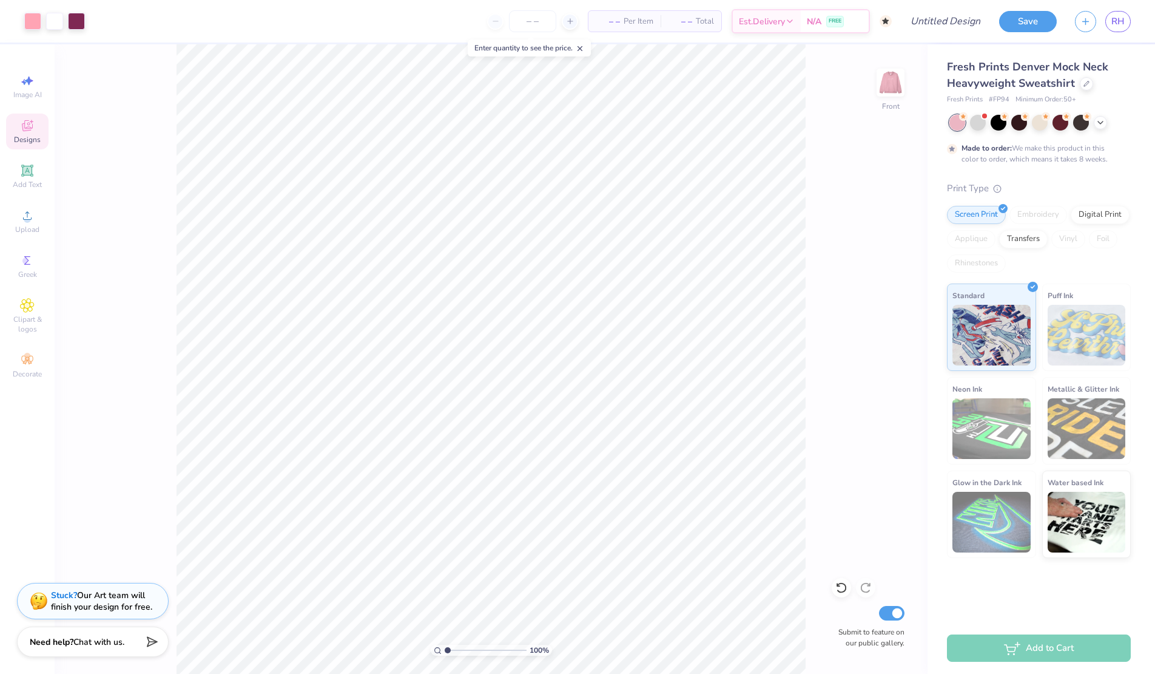
click at [32, 129] on icon at bounding box center [27, 125] width 15 height 15
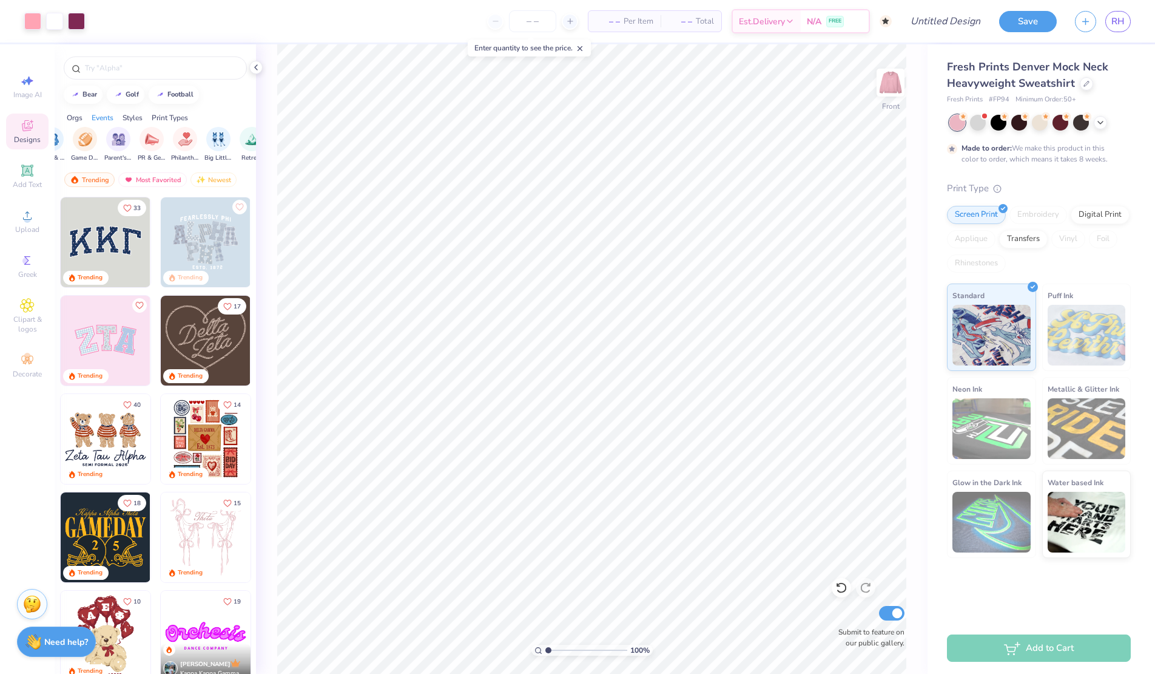
scroll to position [0, 187]
click at [158, 145] on div "Philanthropy" at bounding box center [172, 144] width 28 height 36
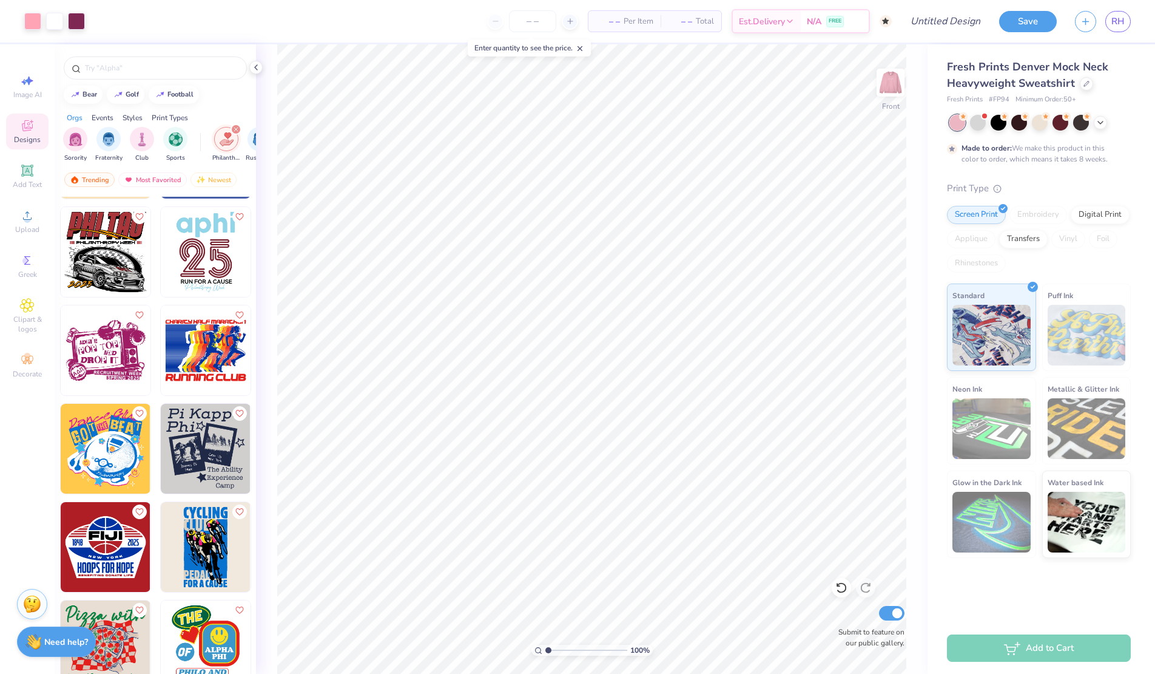
scroll to position [5892, 0]
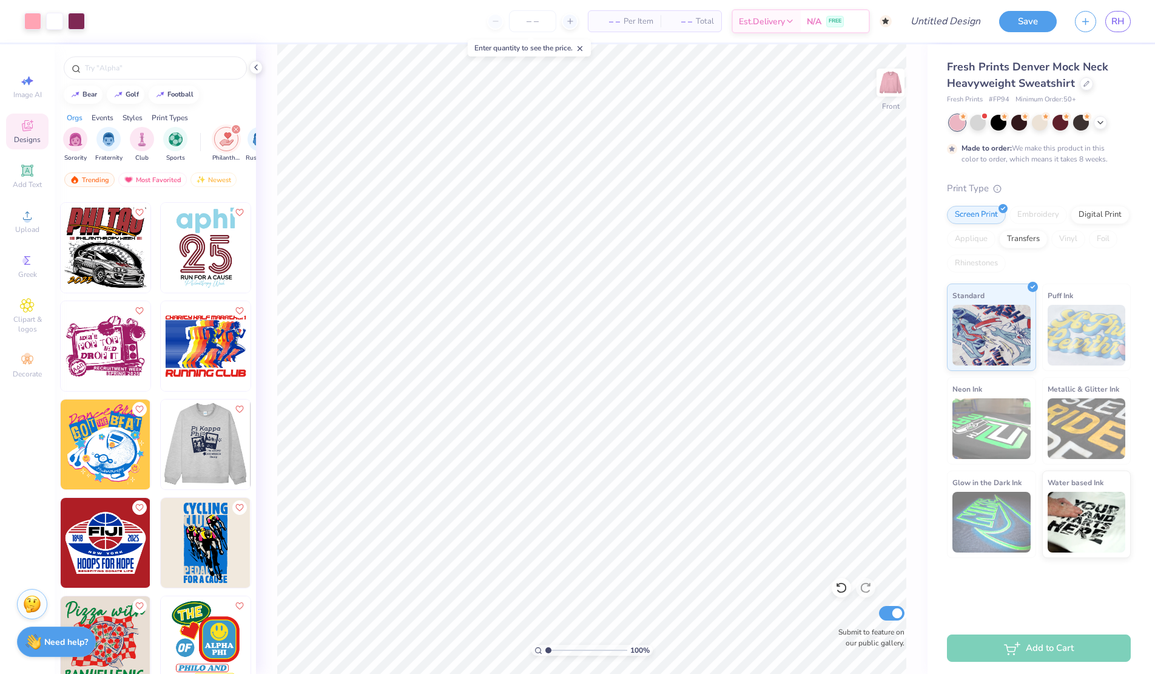
click at [192, 461] on img at bounding box center [205, 444] width 90 height 90
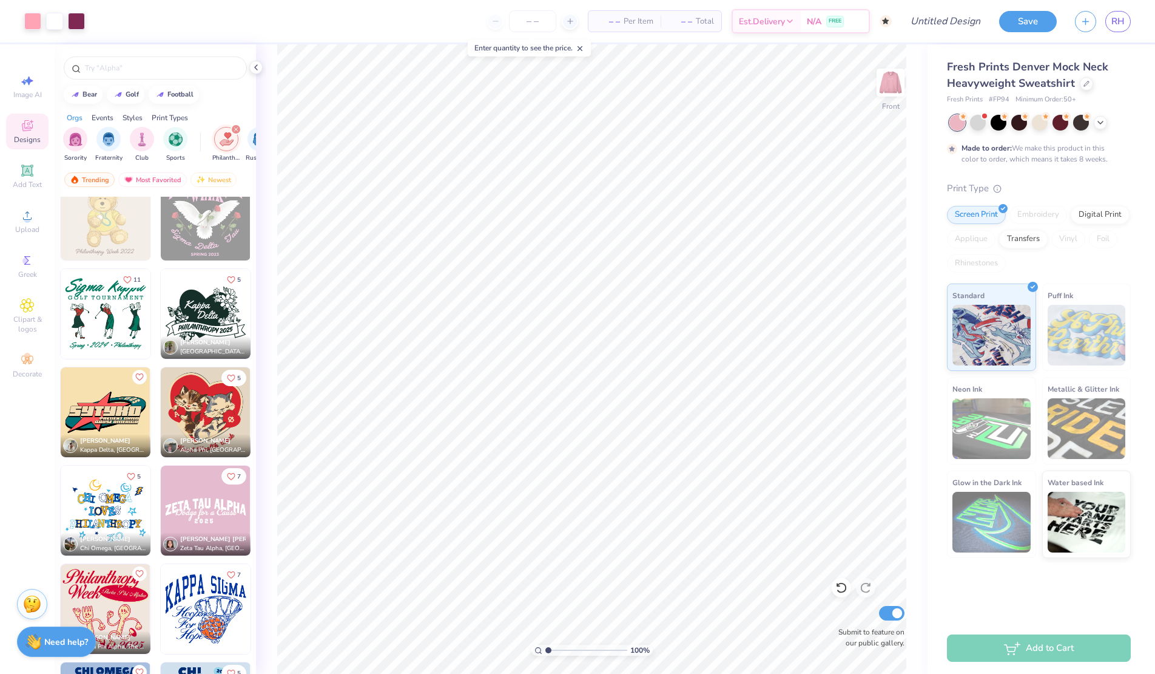
scroll to position [11120, 0]
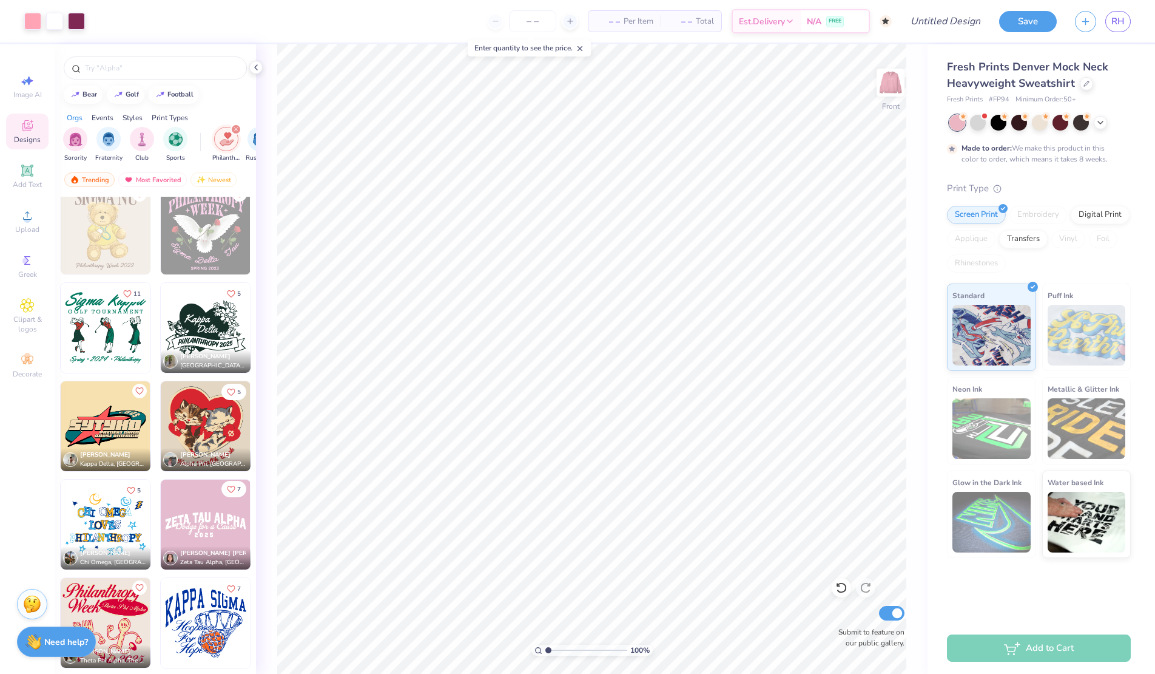
click at [233, 487] on icon "Like" at bounding box center [231, 489] width 8 height 8
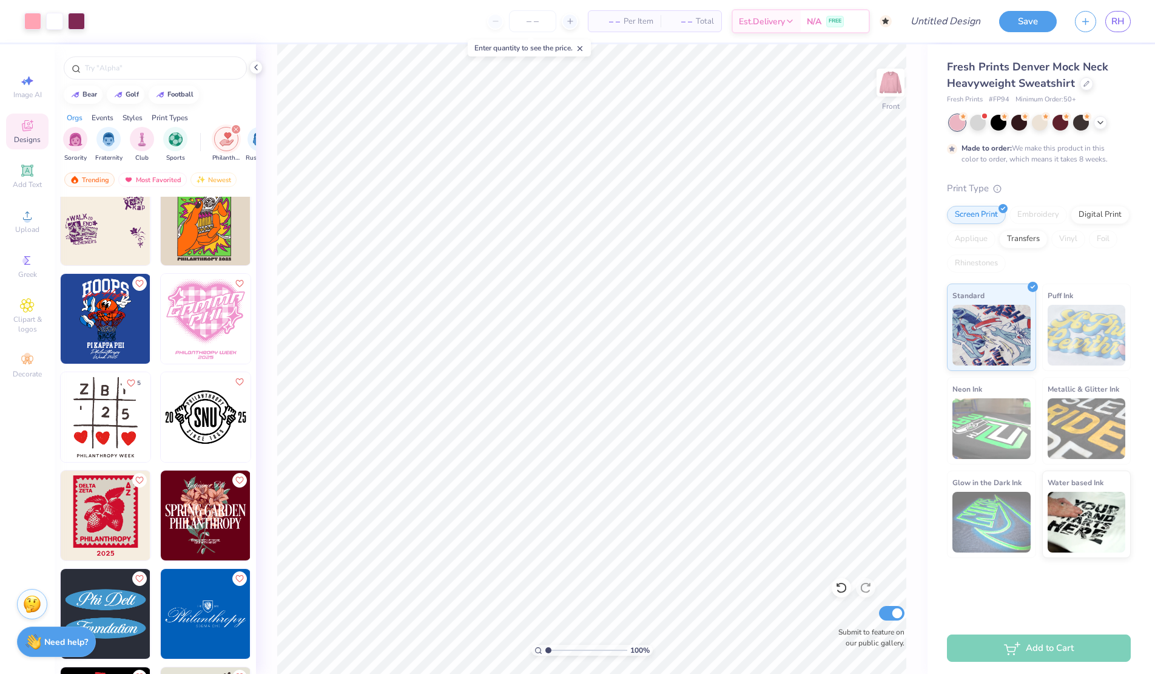
scroll to position [9752, 0]
click at [104, 533] on img at bounding box center [106, 516] width 90 height 90
click at [36, 22] on div at bounding box center [32, 20] width 17 height 17
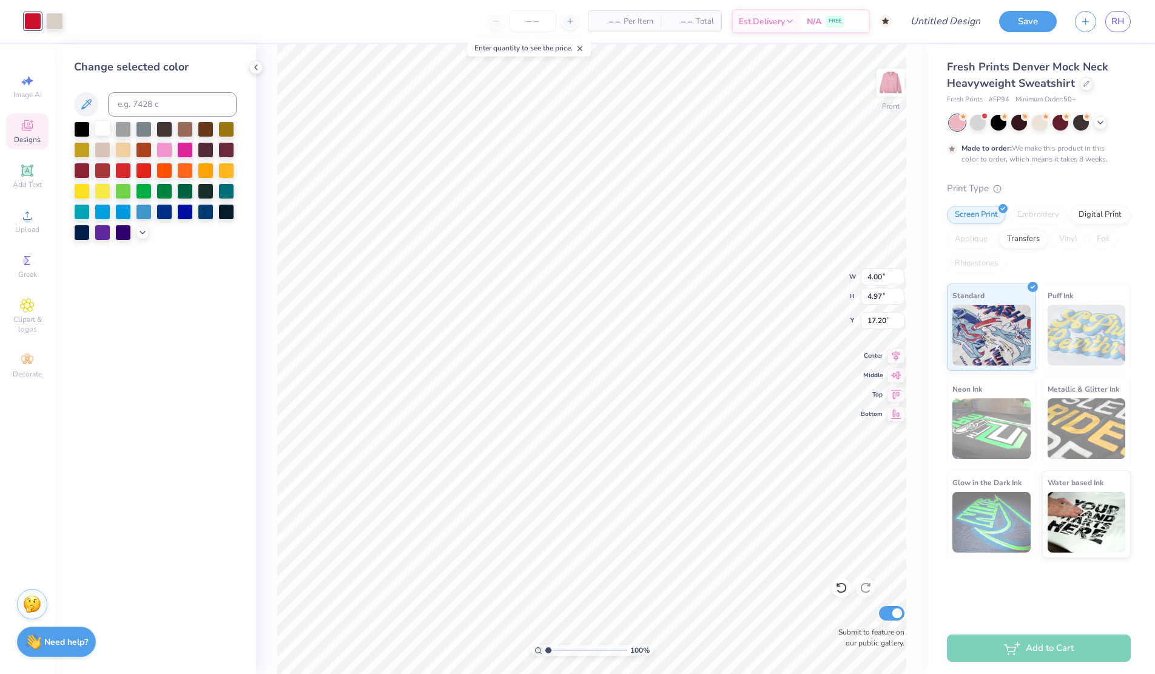
click at [102, 128] on div at bounding box center [103, 128] width 16 height 16
click at [55, 19] on div at bounding box center [54, 20] width 17 height 17
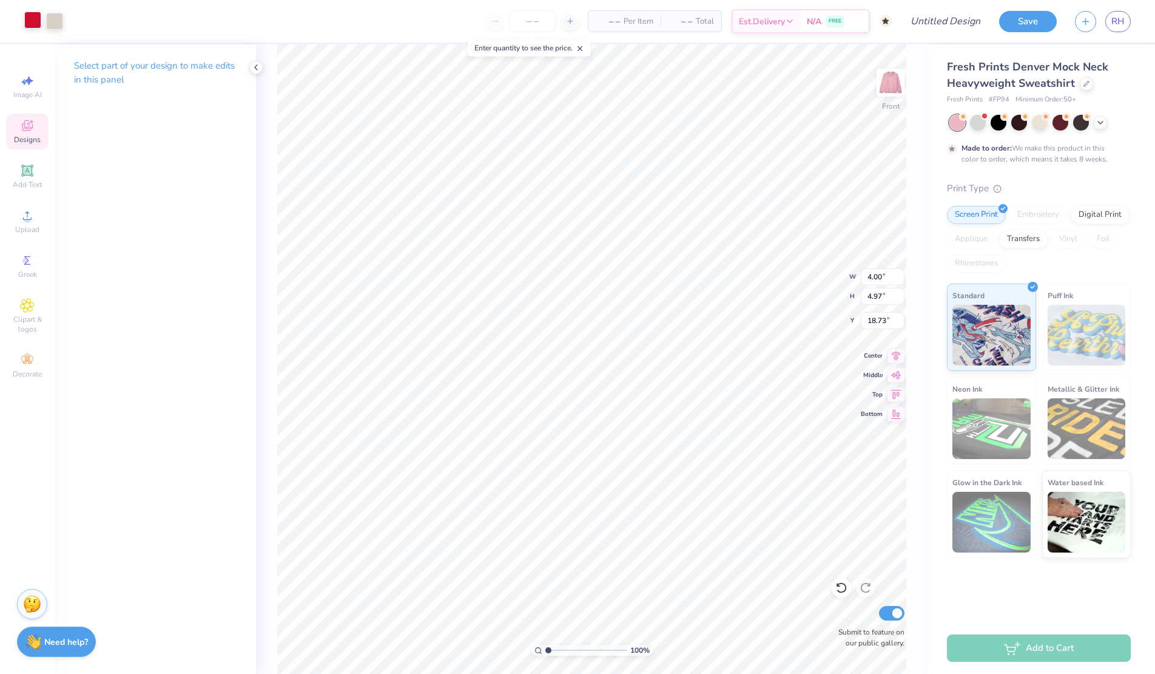
click at [39, 20] on div at bounding box center [32, 20] width 17 height 17
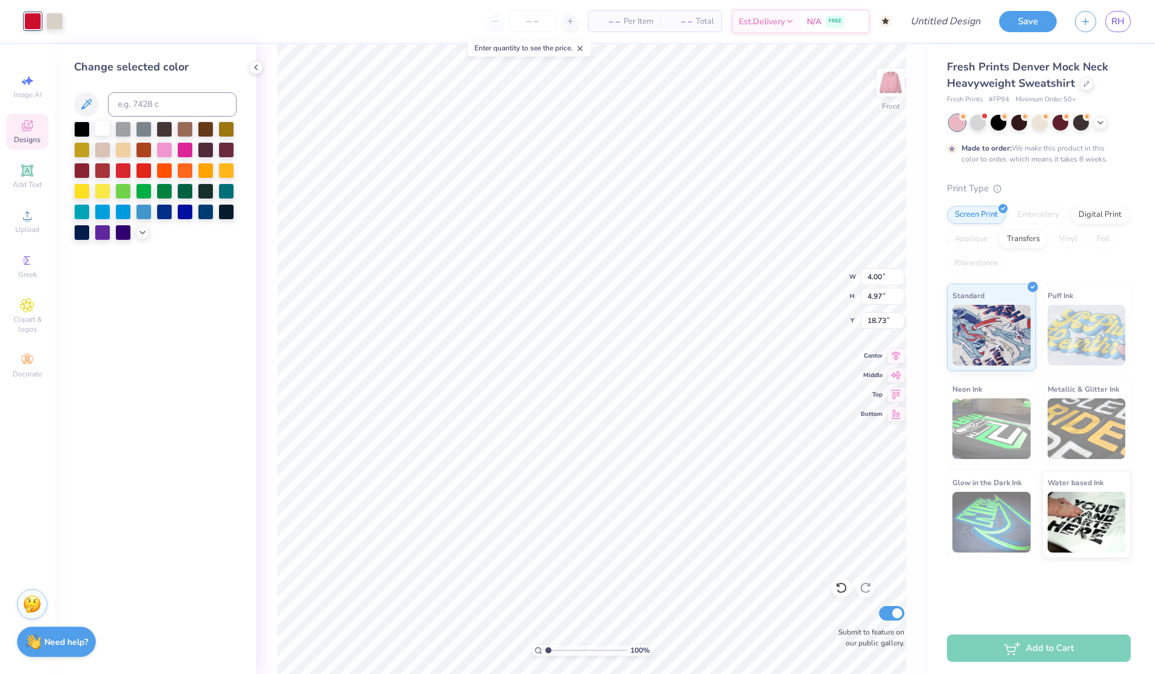
click at [103, 122] on div at bounding box center [103, 128] width 16 height 16
click at [54, 21] on div at bounding box center [54, 20] width 17 height 17
click at [104, 130] on div at bounding box center [103, 128] width 16 height 16
click at [101, 121] on div at bounding box center [103, 128] width 16 height 16
click at [55, 24] on div at bounding box center [54, 20] width 17 height 17
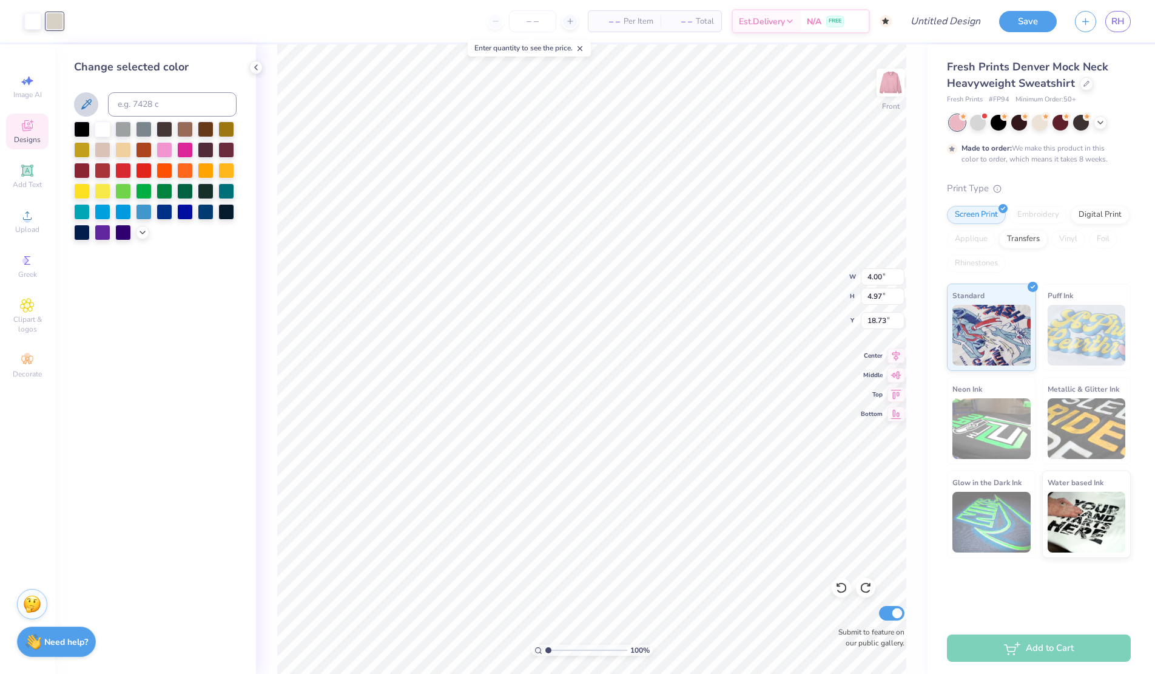
click at [84, 103] on icon at bounding box center [86, 104] width 15 height 15
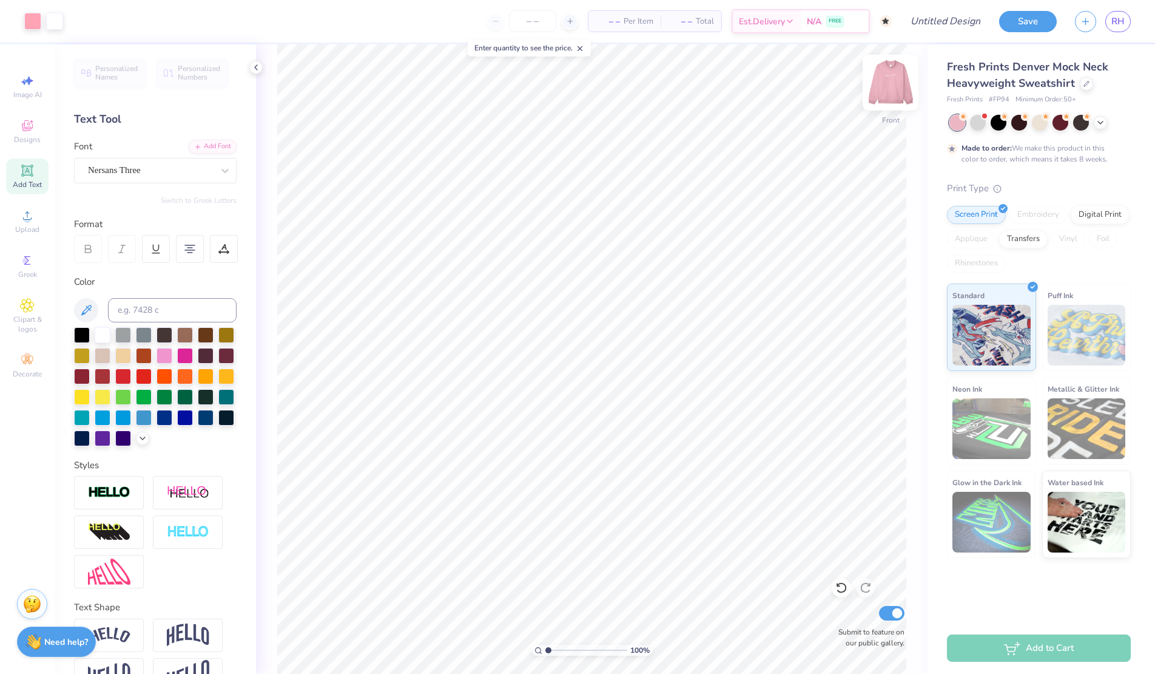
click at [888, 93] on img at bounding box center [890, 82] width 49 height 49
click at [890, 91] on img at bounding box center [890, 82] width 49 height 49
click at [888, 90] on img at bounding box center [890, 82] width 49 height 49
click at [30, 135] on span "Designs" at bounding box center [27, 140] width 27 height 10
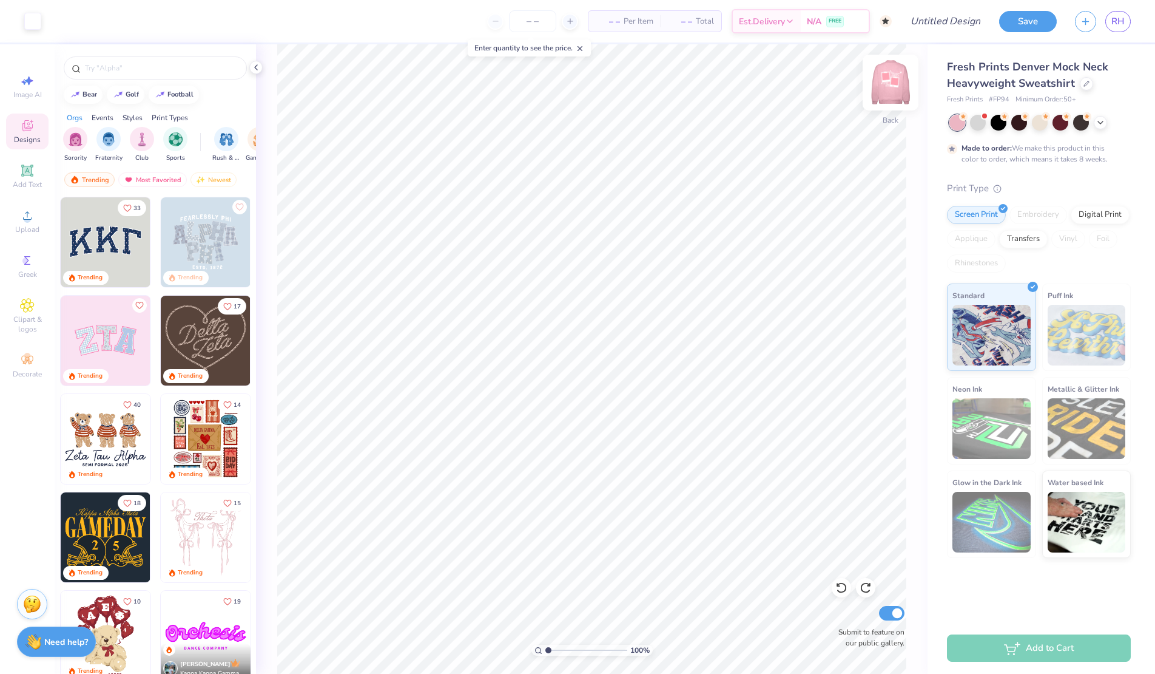
click at [877, 90] on img at bounding box center [890, 82] width 49 height 49
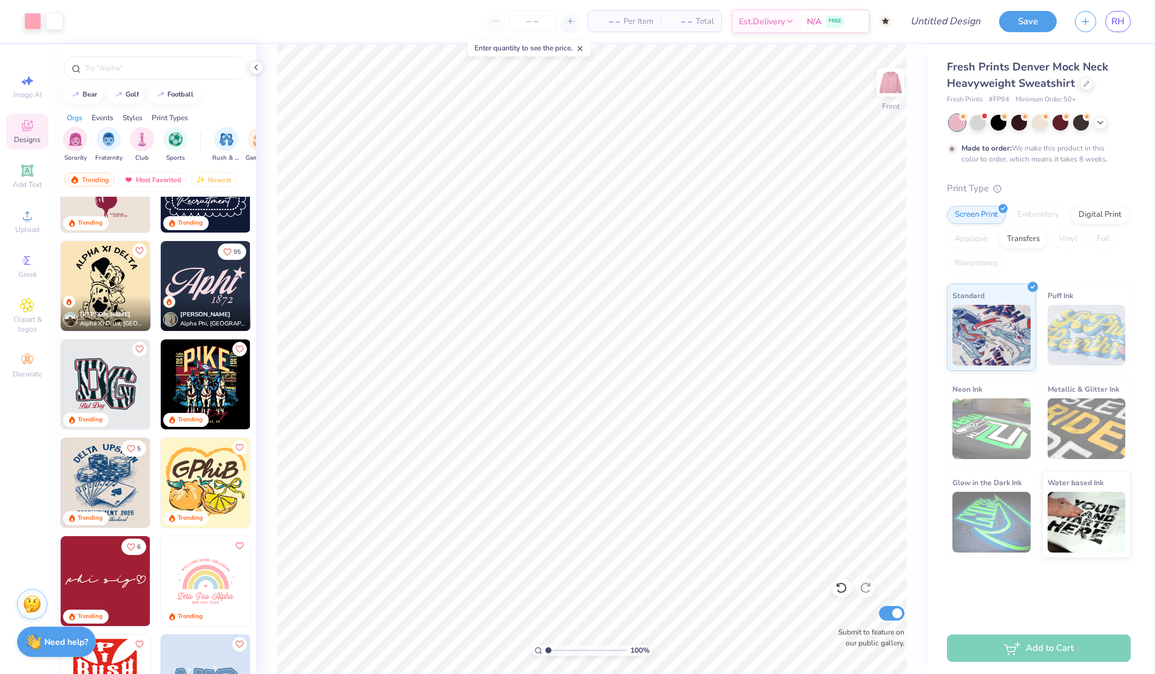
scroll to position [1244, 0]
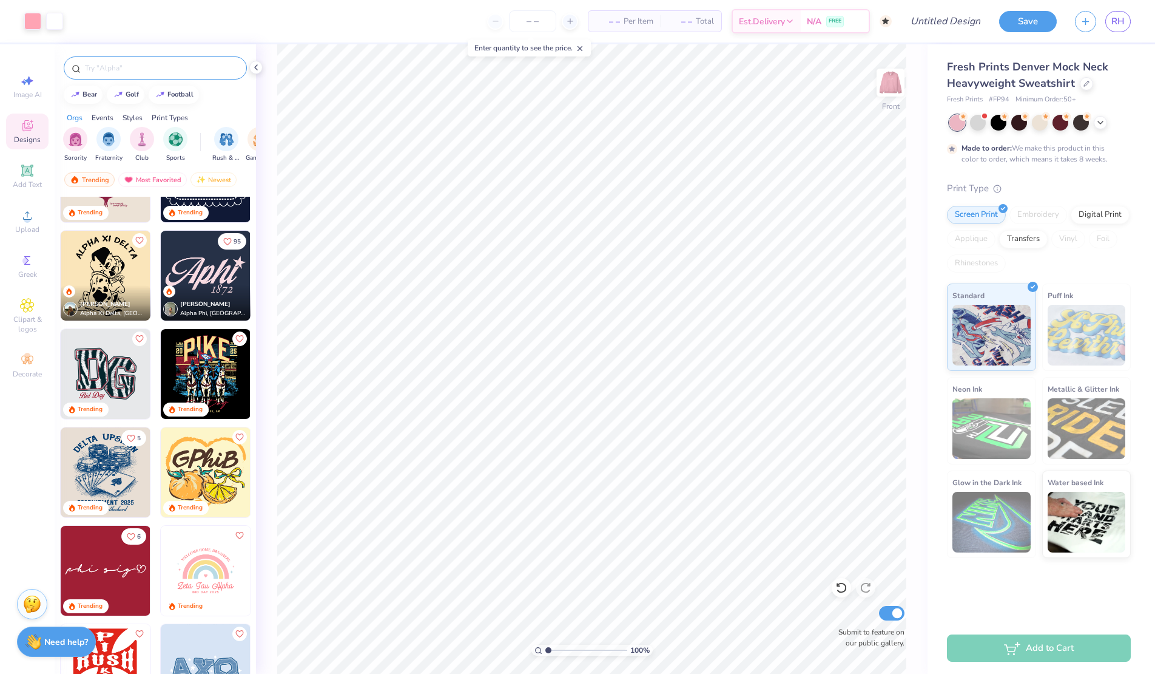
click at [120, 70] on input "text" at bounding box center [161, 68] width 155 height 12
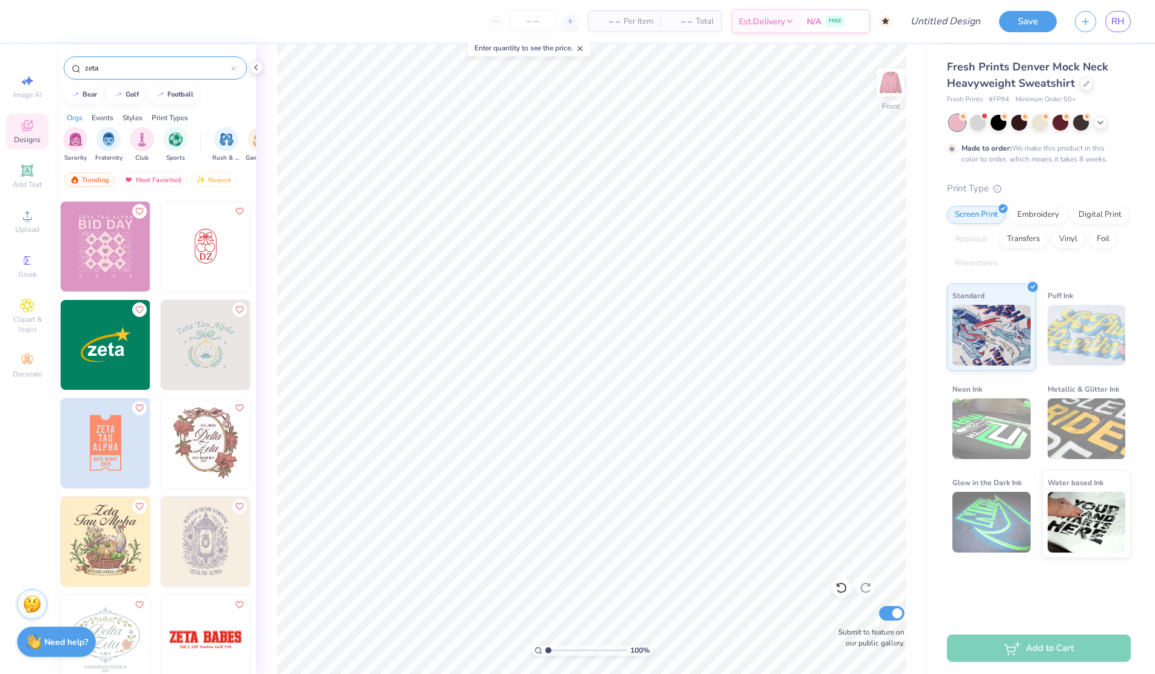
scroll to position [1956, 0]
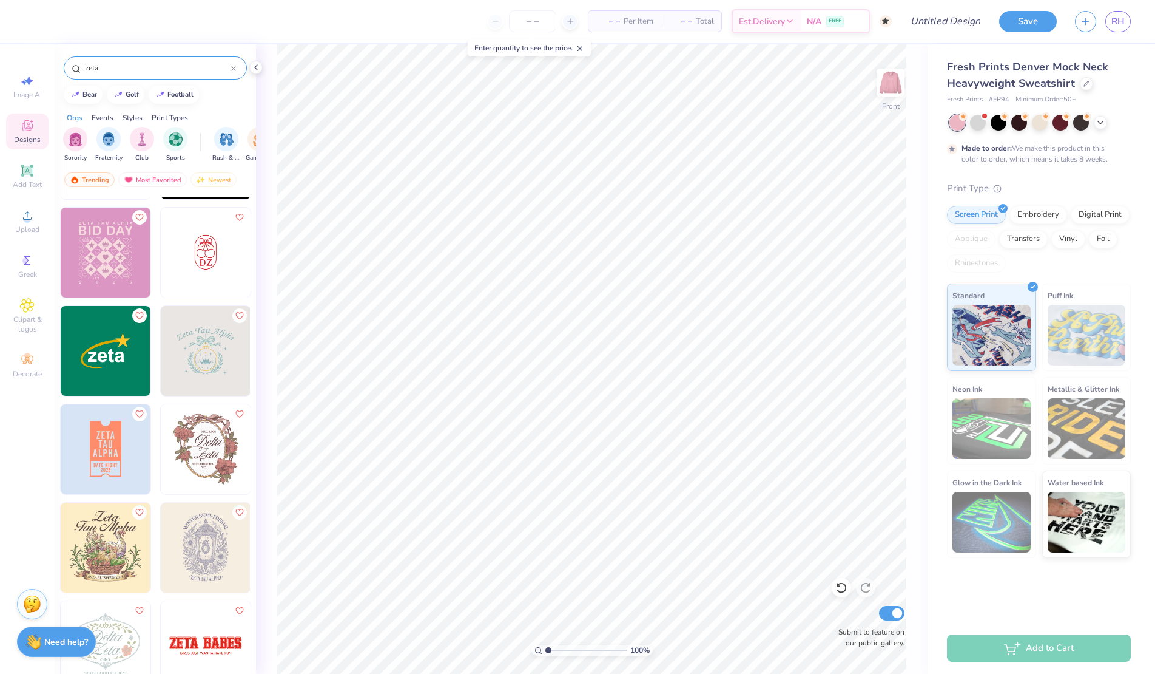
click at [212, 374] on img at bounding box center [206, 351] width 90 height 90
click at [32, 25] on div at bounding box center [32, 20] width 17 height 17
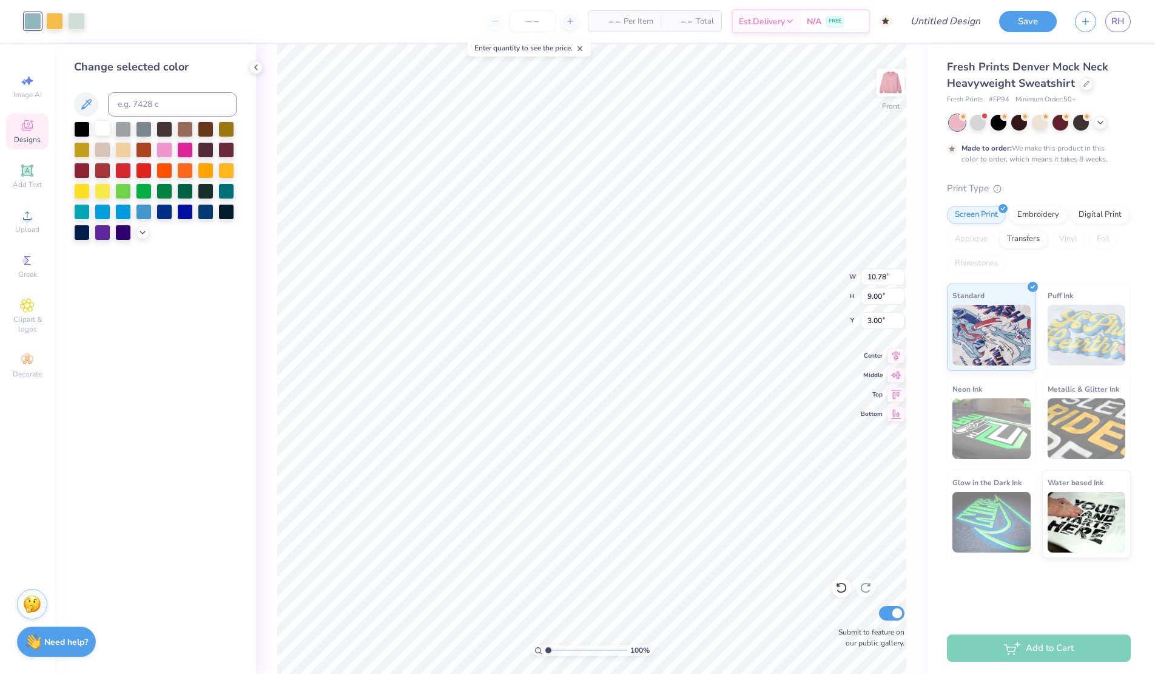
click at [106, 131] on div at bounding box center [103, 128] width 16 height 16
click at [49, 23] on div at bounding box center [54, 20] width 17 height 17
click at [141, 229] on icon at bounding box center [143, 231] width 10 height 10
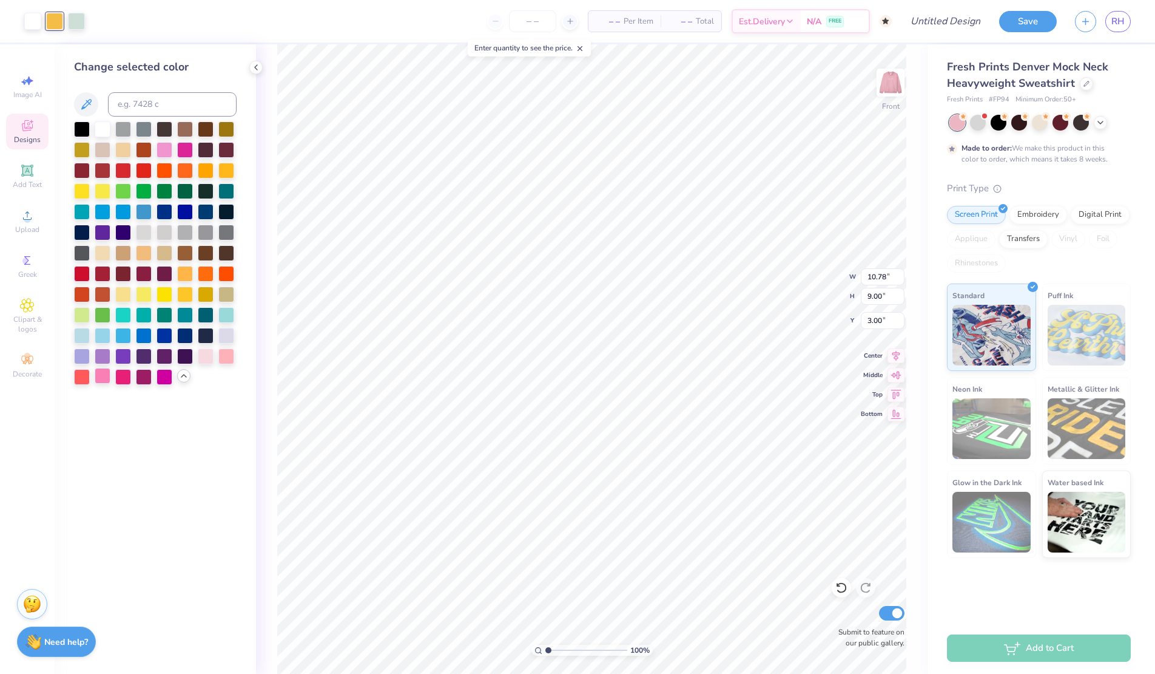
click at [110, 377] on div at bounding box center [103, 376] width 16 height 16
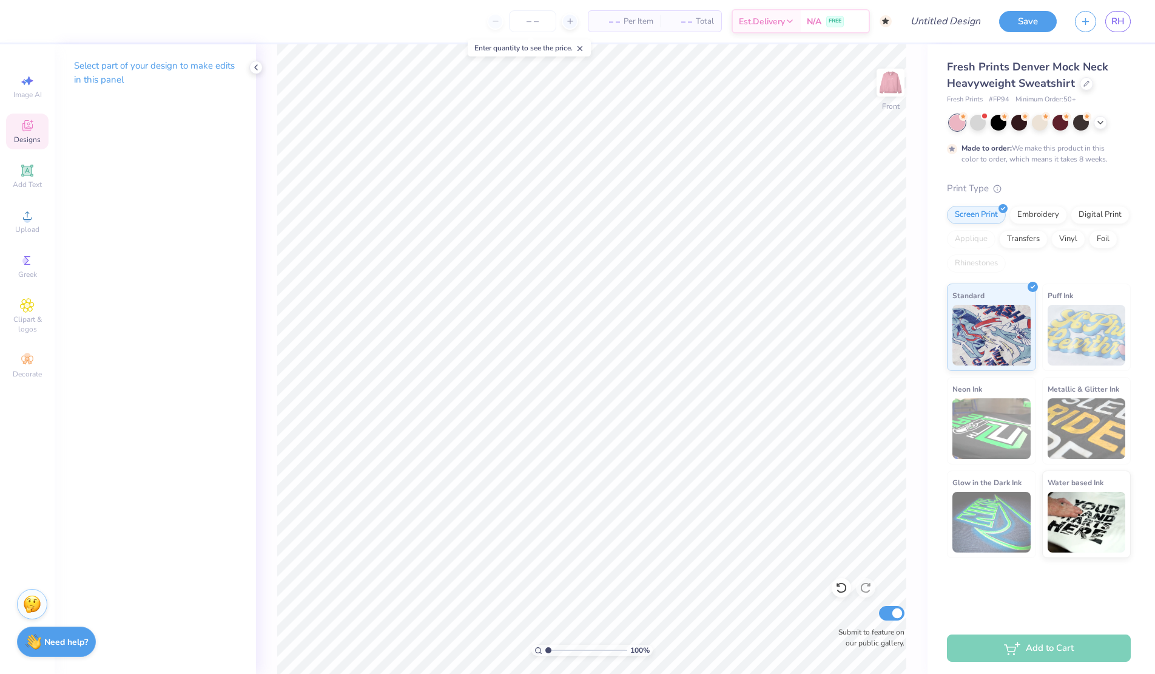
click at [24, 121] on icon at bounding box center [27, 125] width 15 height 15
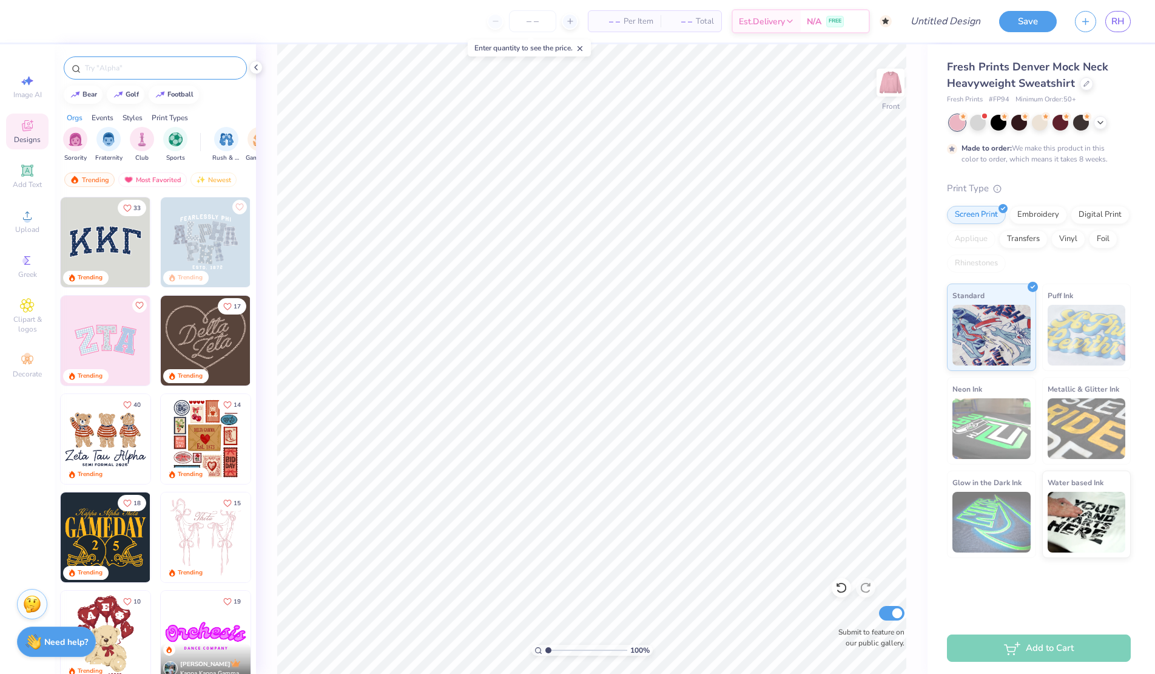
click at [124, 70] on input "text" at bounding box center [161, 68] width 155 height 12
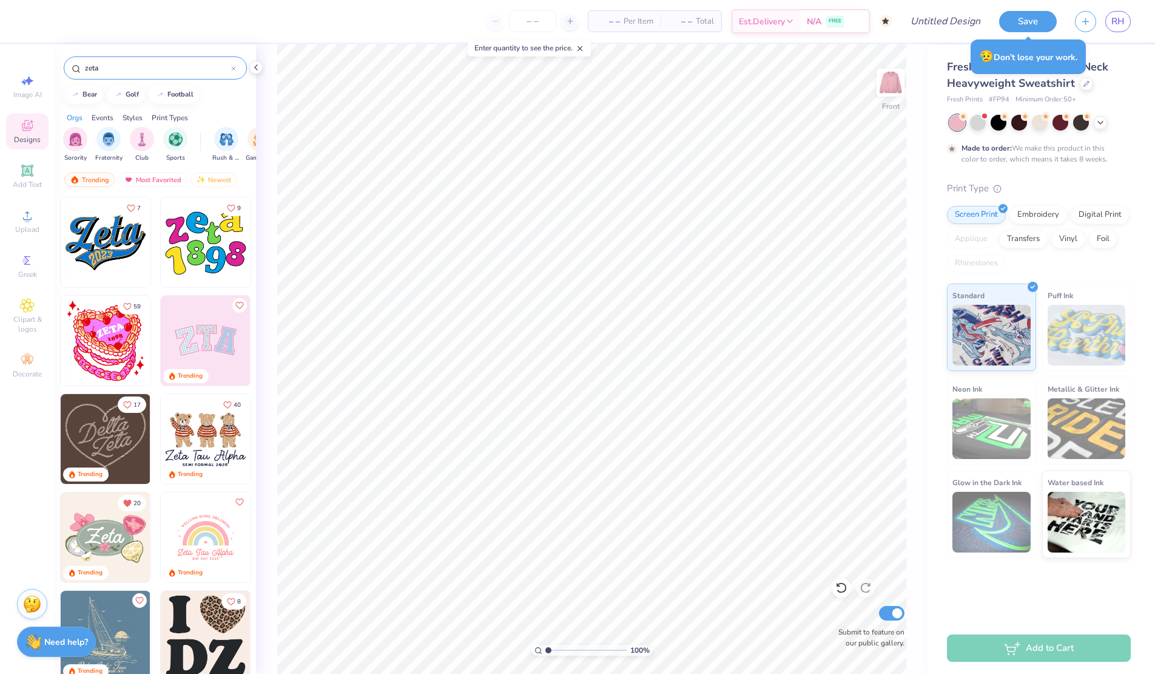
click at [150, 62] on input "zeta" at bounding box center [157, 68] width 147 height 12
click at [154, 61] on div "zeta" at bounding box center [155, 67] width 183 height 23
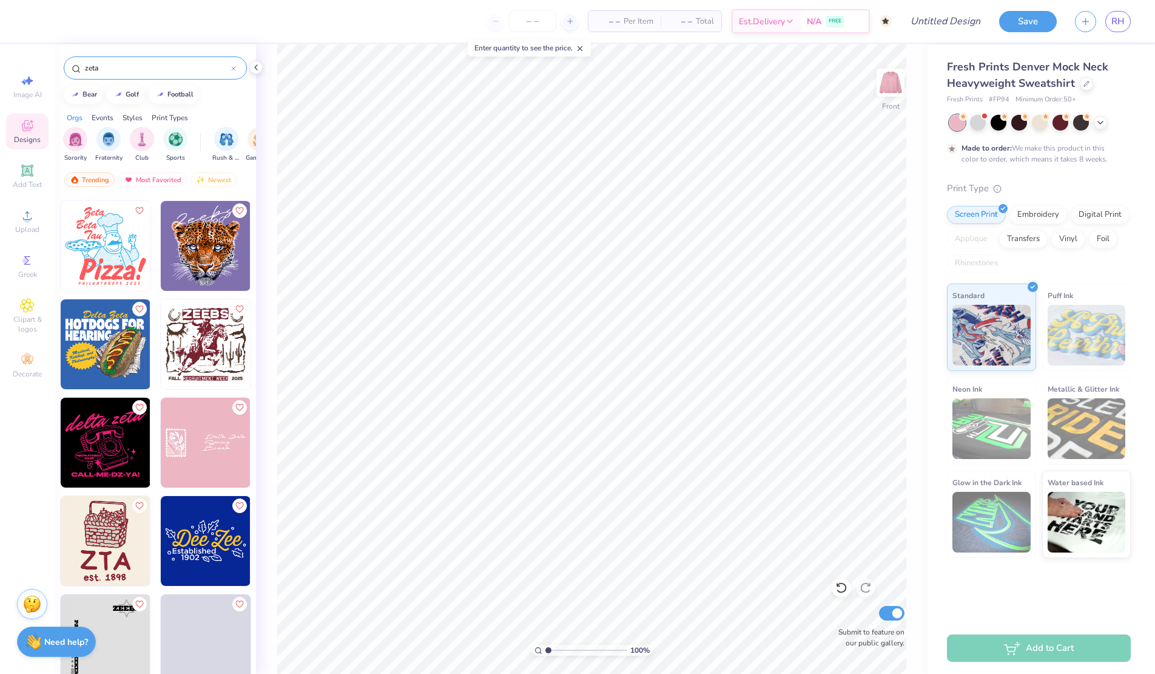
scroll to position [5602, 0]
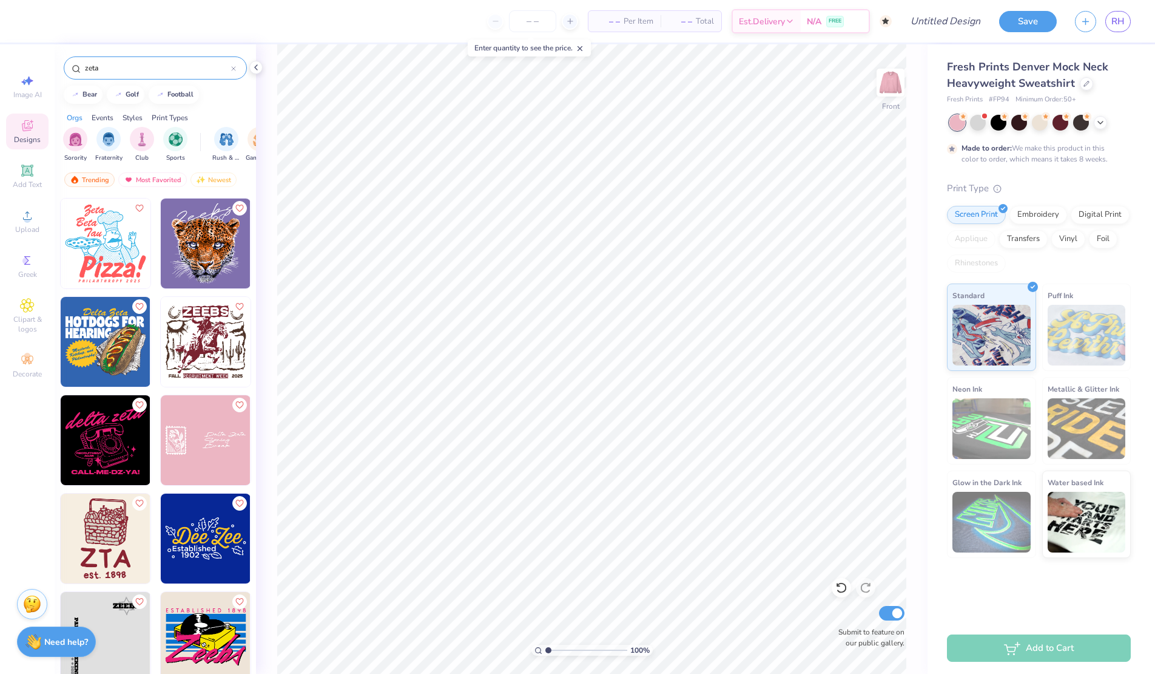
click at [209, 436] on img at bounding box center [206, 440] width 90 height 90
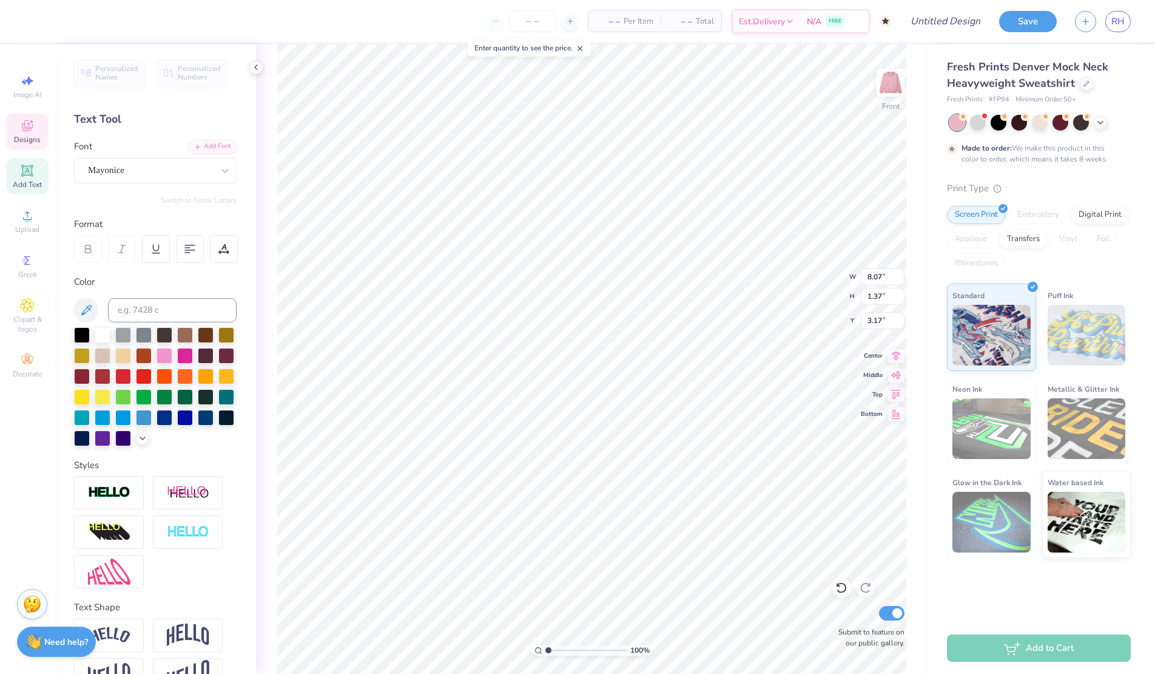
scroll to position [1, 2]
click at [885, 86] on img at bounding box center [890, 82] width 49 height 49
click at [885, 81] on img at bounding box center [890, 82] width 49 height 49
click at [894, 85] on img at bounding box center [890, 82] width 49 height 49
click at [885, 89] on img at bounding box center [890, 82] width 49 height 49
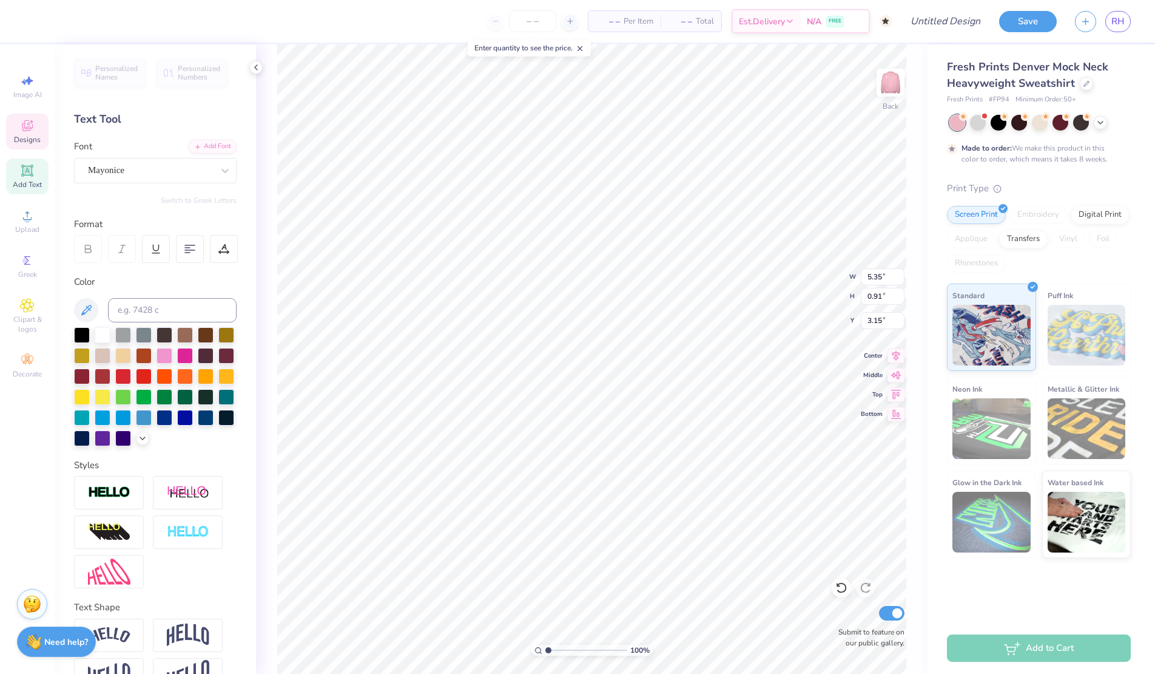
scroll to position [2, 0]
click at [891, 81] on img at bounding box center [890, 82] width 49 height 49
click at [897, 97] on img at bounding box center [890, 82] width 49 height 49
